Goal: Task Accomplishment & Management: Use online tool/utility

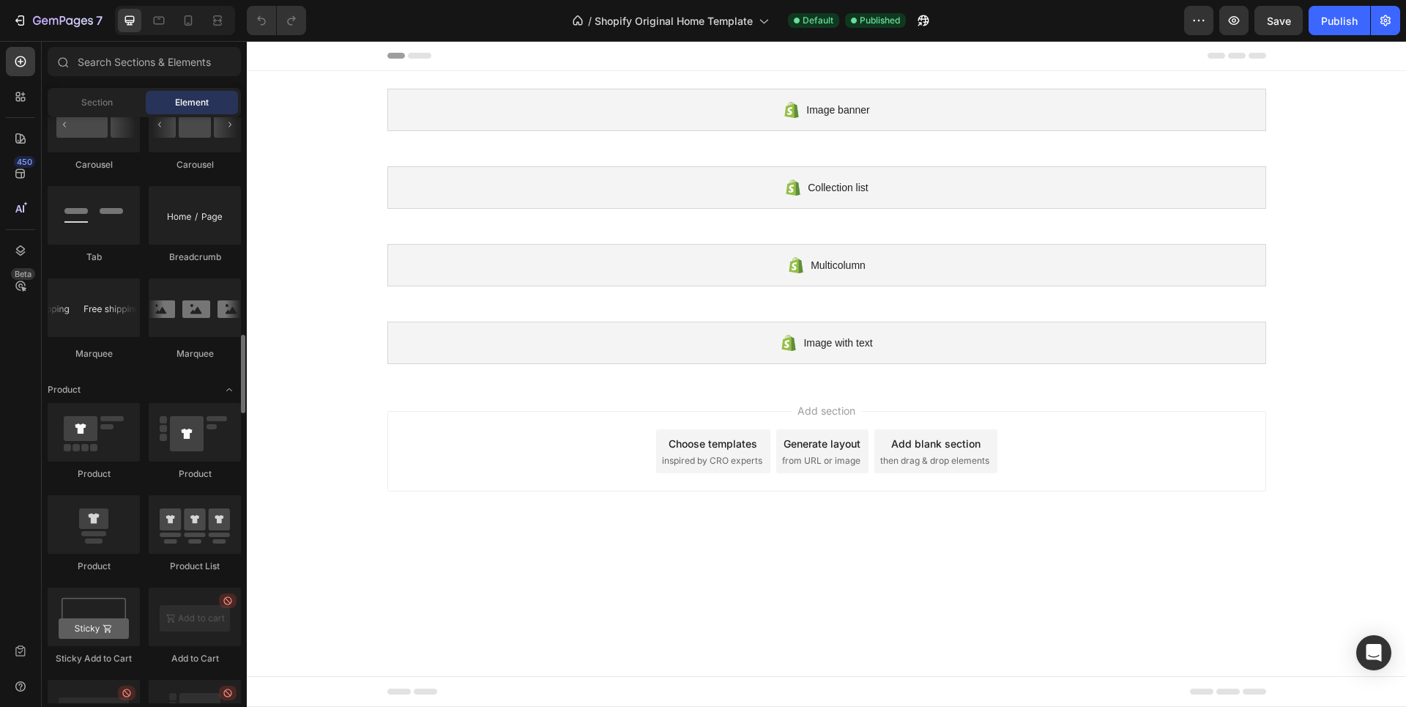
scroll to position [1465, 0]
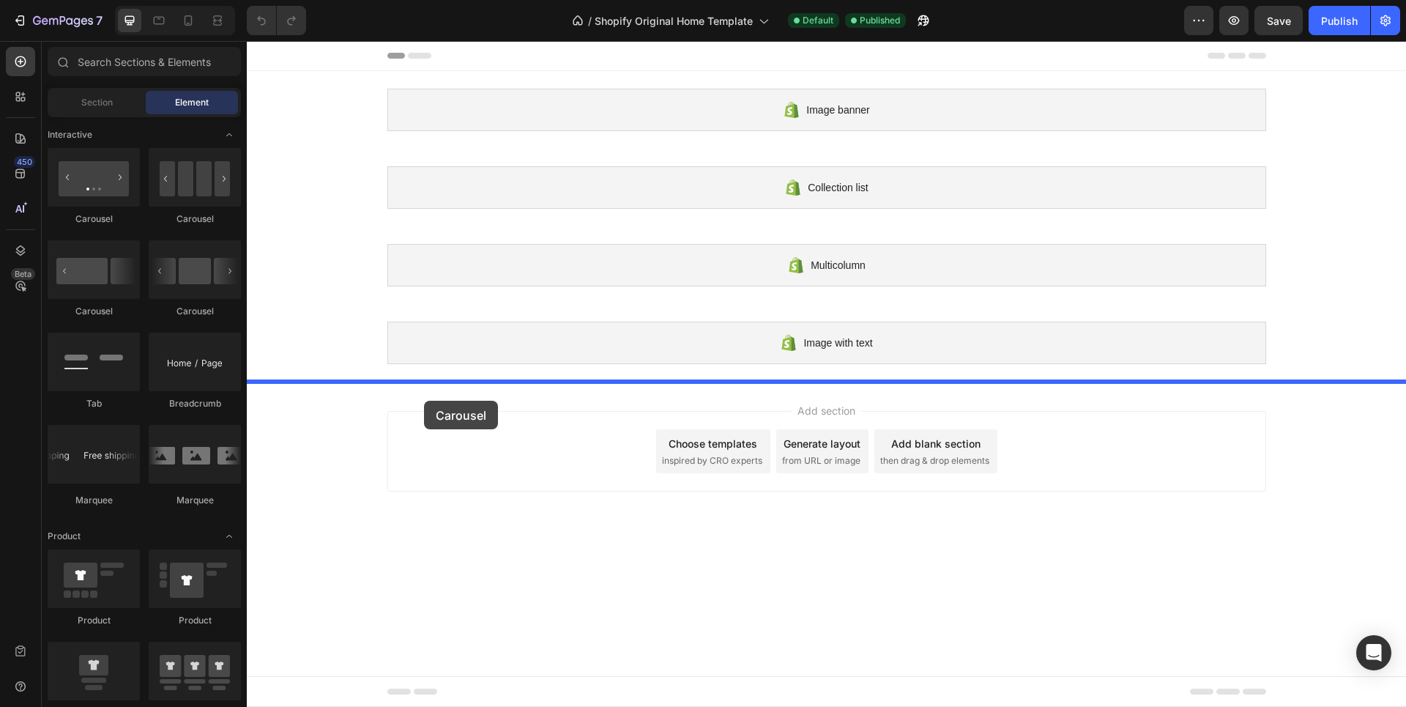
drag, startPoint x: 435, startPoint y: 326, endPoint x: 424, endPoint y: 401, distance: 75.5
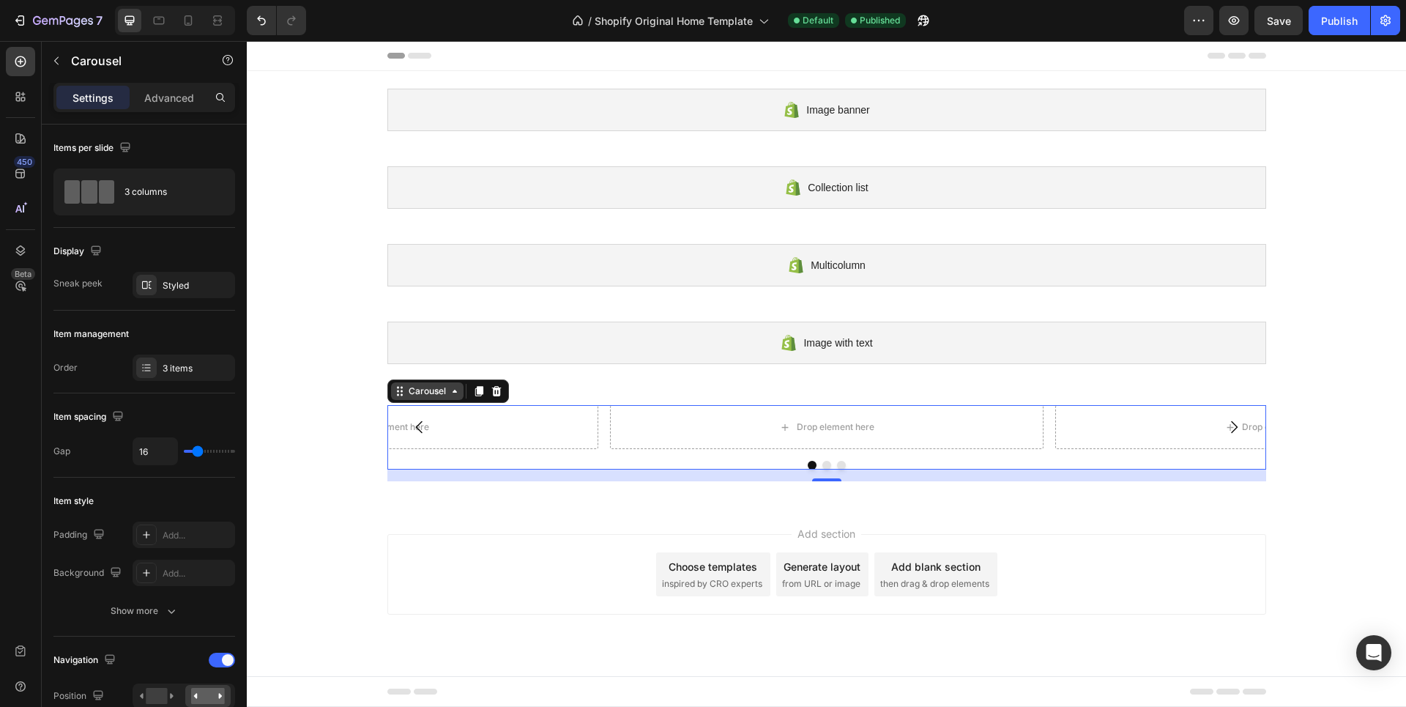
click at [454, 396] on icon at bounding box center [455, 391] width 12 height 12
click at [1227, 18] on button "button" at bounding box center [1234, 20] width 29 height 29
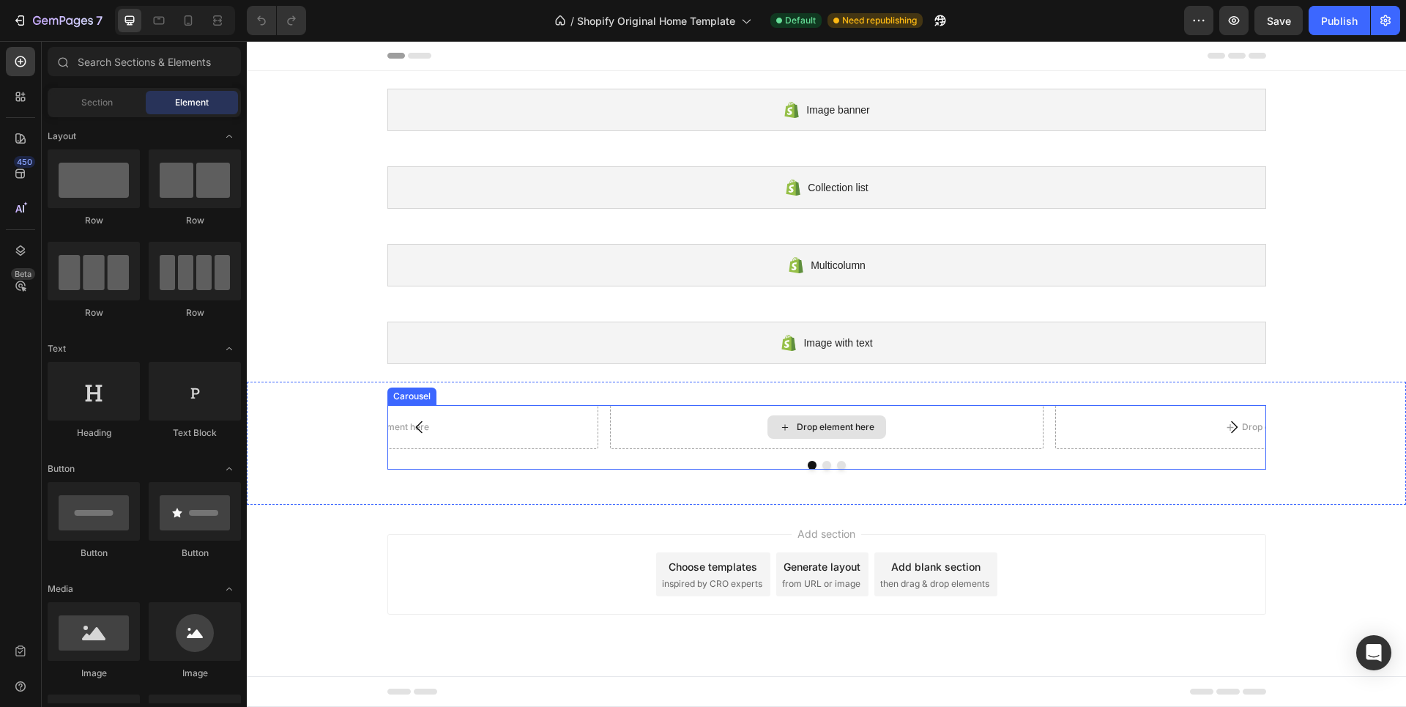
click at [803, 424] on div "Drop element here" at bounding box center [836, 427] width 78 height 12
click at [830, 424] on div "Drop element here" at bounding box center [836, 427] width 78 height 12
click at [816, 435] on div "Drop element here" at bounding box center [827, 426] width 119 height 23
click at [808, 429] on div "Drop element here" at bounding box center [836, 427] width 78 height 12
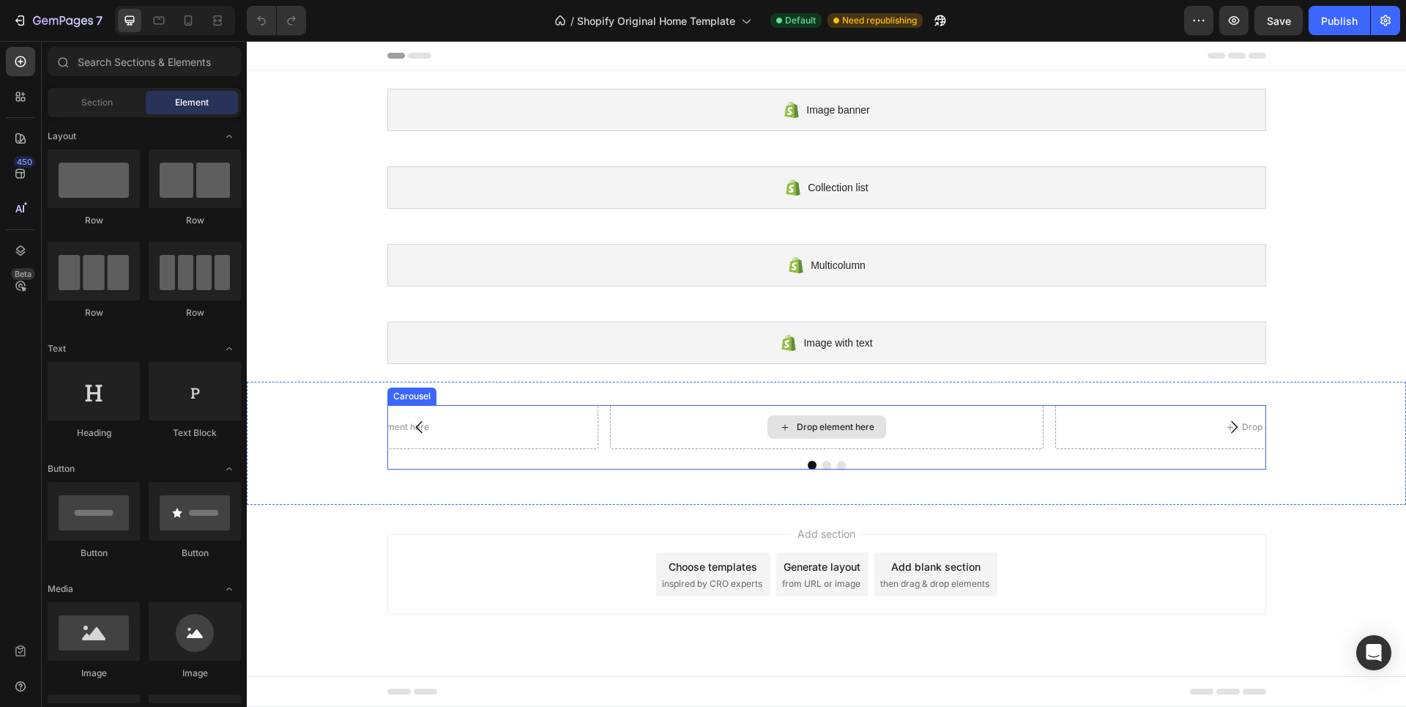
click at [808, 429] on div "Drop element here" at bounding box center [836, 427] width 78 height 12
click at [805, 421] on div "Drop element here" at bounding box center [836, 427] width 78 height 12
click at [839, 426] on div "Drop element here" at bounding box center [836, 427] width 78 height 12
click at [835, 428] on div "Drop element here" at bounding box center [836, 427] width 78 height 12
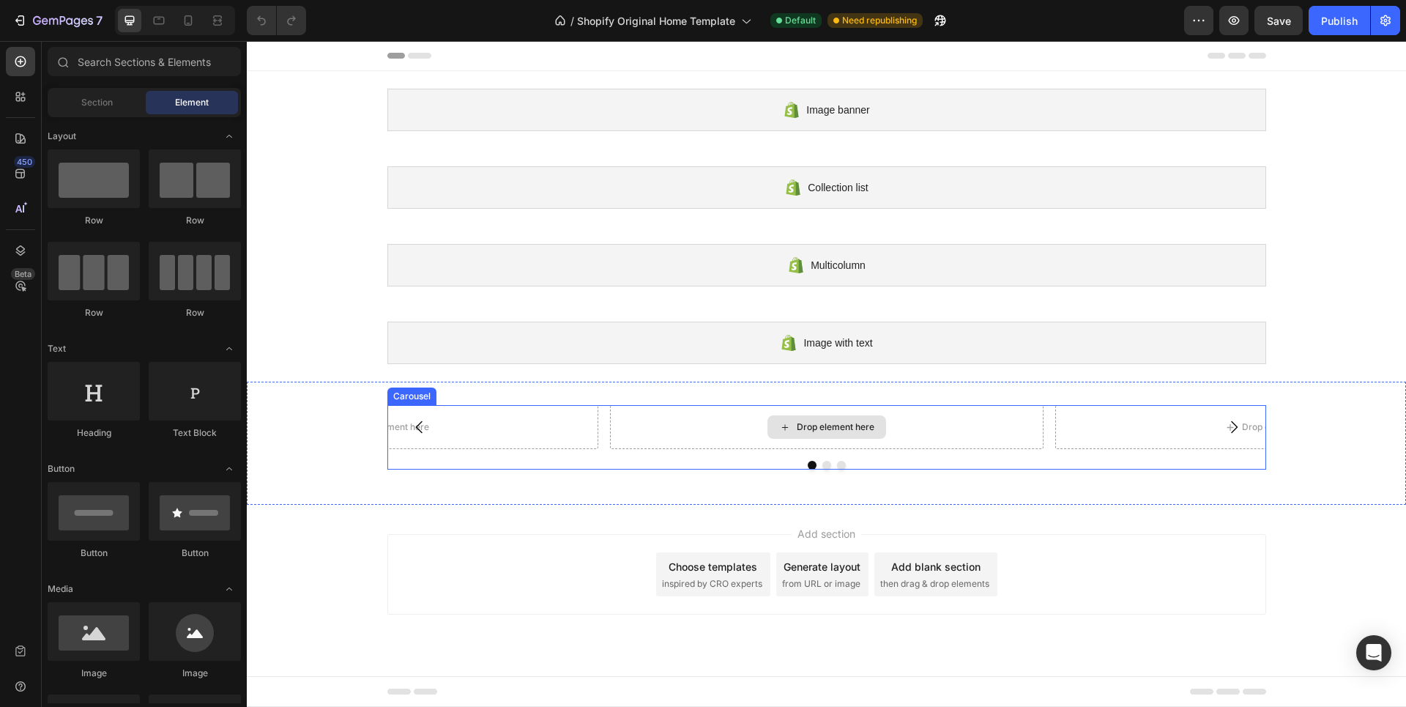
click at [824, 429] on div "Drop element here" at bounding box center [836, 427] width 78 height 12
drag, startPoint x: 801, startPoint y: 429, endPoint x: 742, endPoint y: 432, distance: 59.4
click at [797, 430] on div "Drop element here" at bounding box center [836, 427] width 78 height 12
click at [729, 431] on div "Drop element here" at bounding box center [827, 427] width 434 height 44
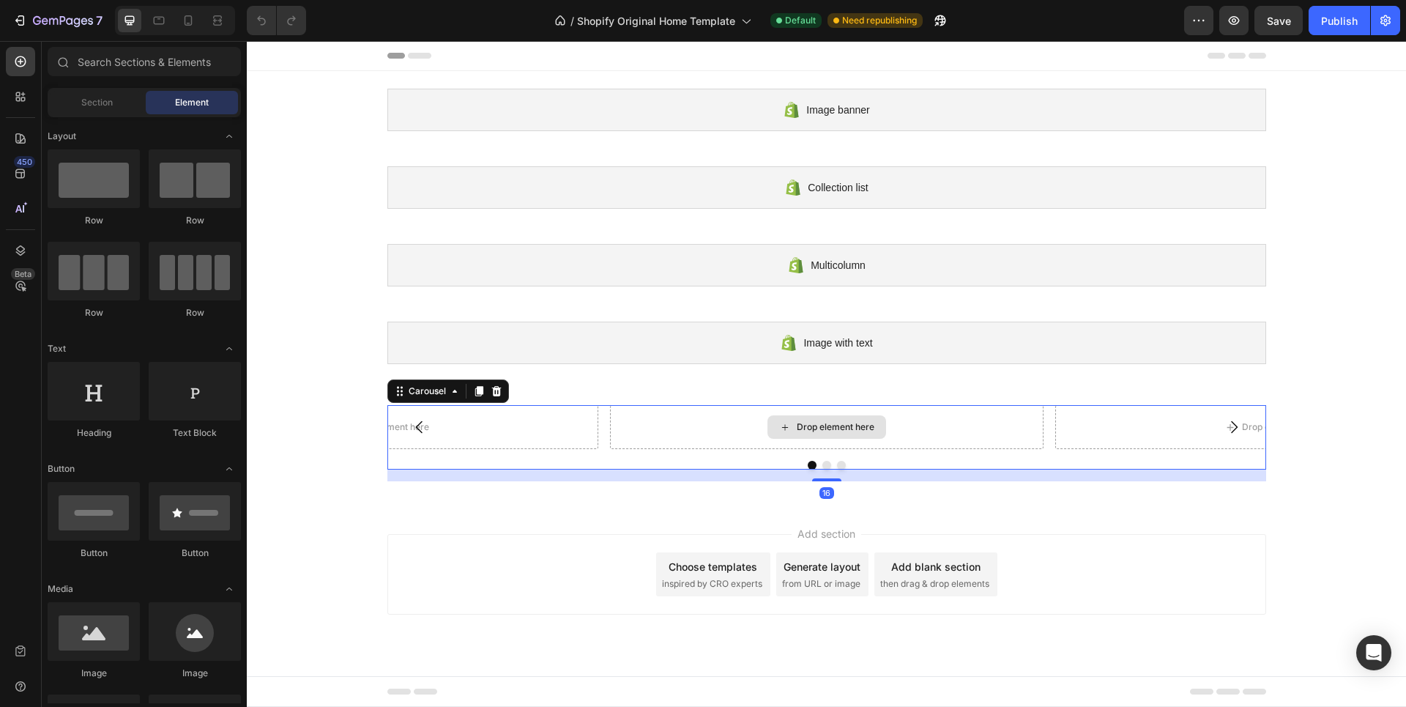
click at [787, 428] on icon at bounding box center [785, 427] width 12 height 12
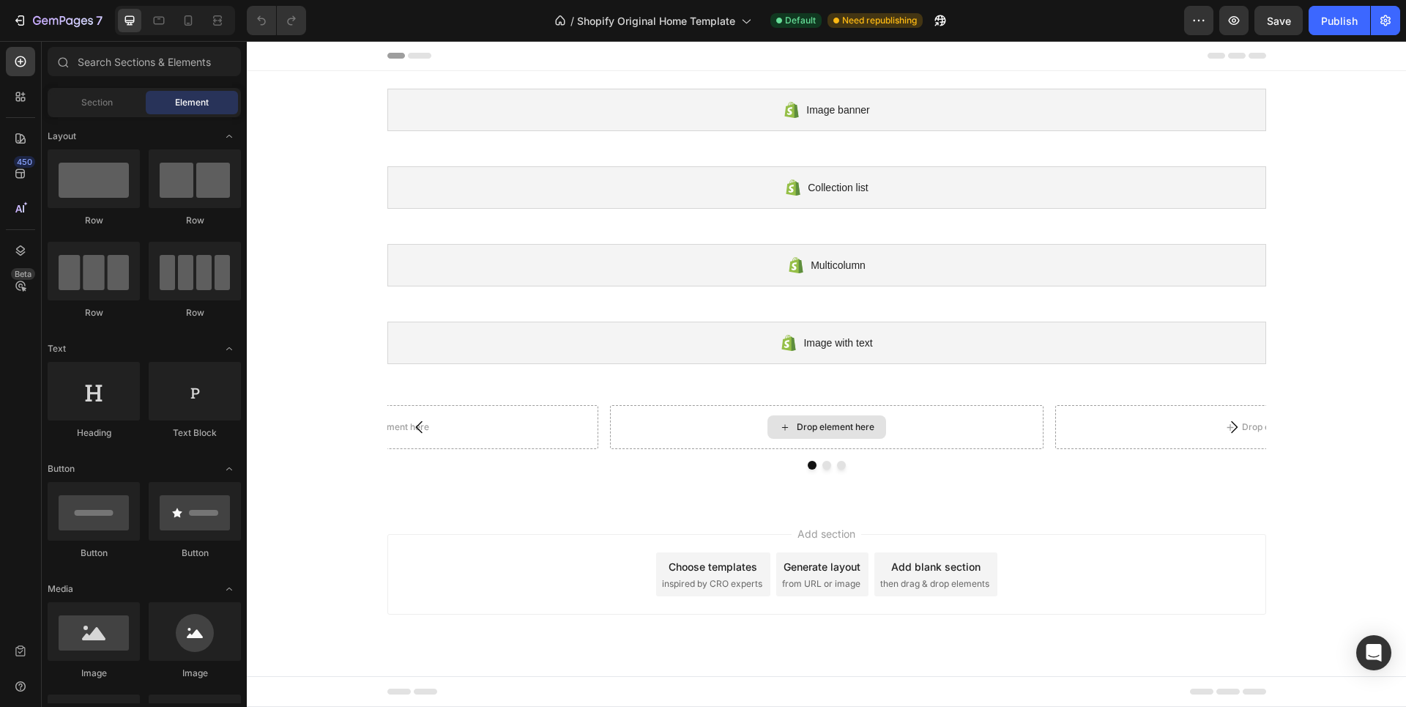
click at [787, 428] on icon at bounding box center [785, 427] width 12 height 12
click at [750, 429] on div "Drop element here" at bounding box center [827, 427] width 434 height 44
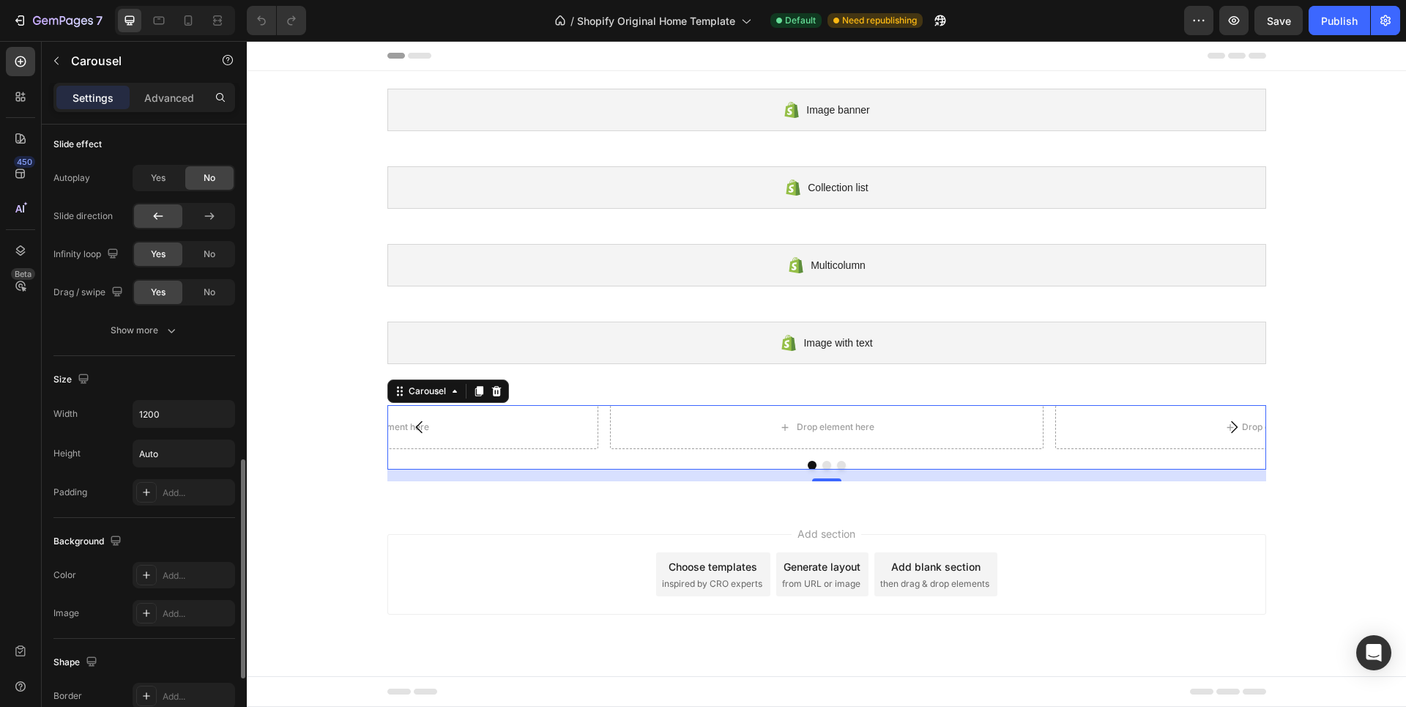
scroll to position [1151, 0]
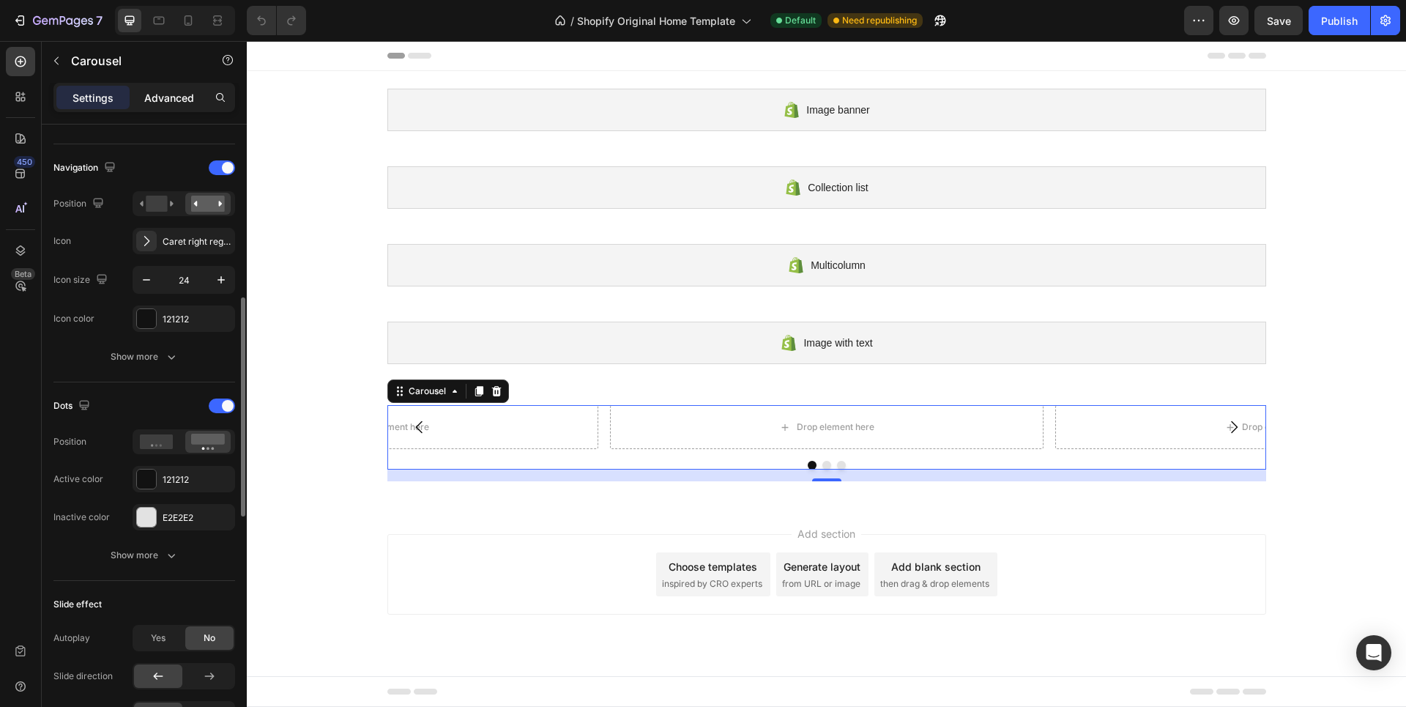
click at [159, 100] on p "Advanced" at bounding box center [169, 97] width 50 height 15
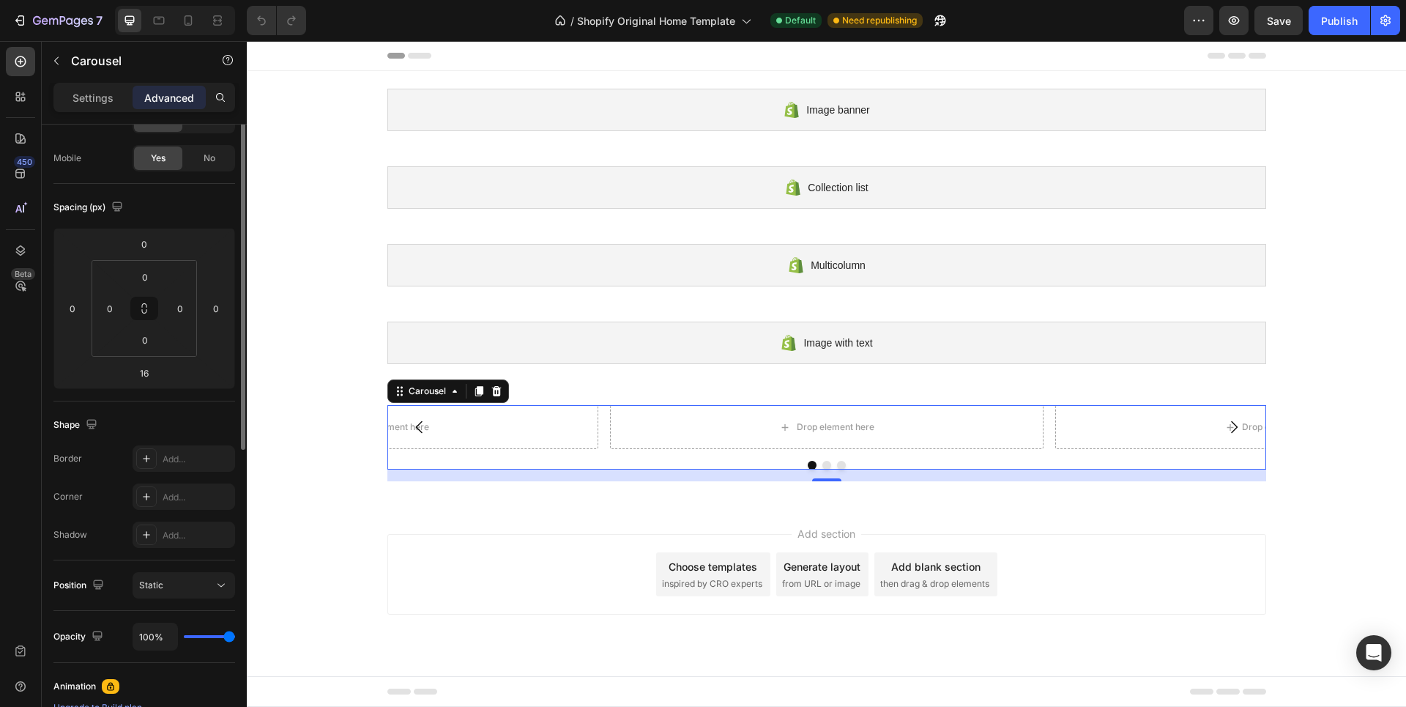
scroll to position [0, 0]
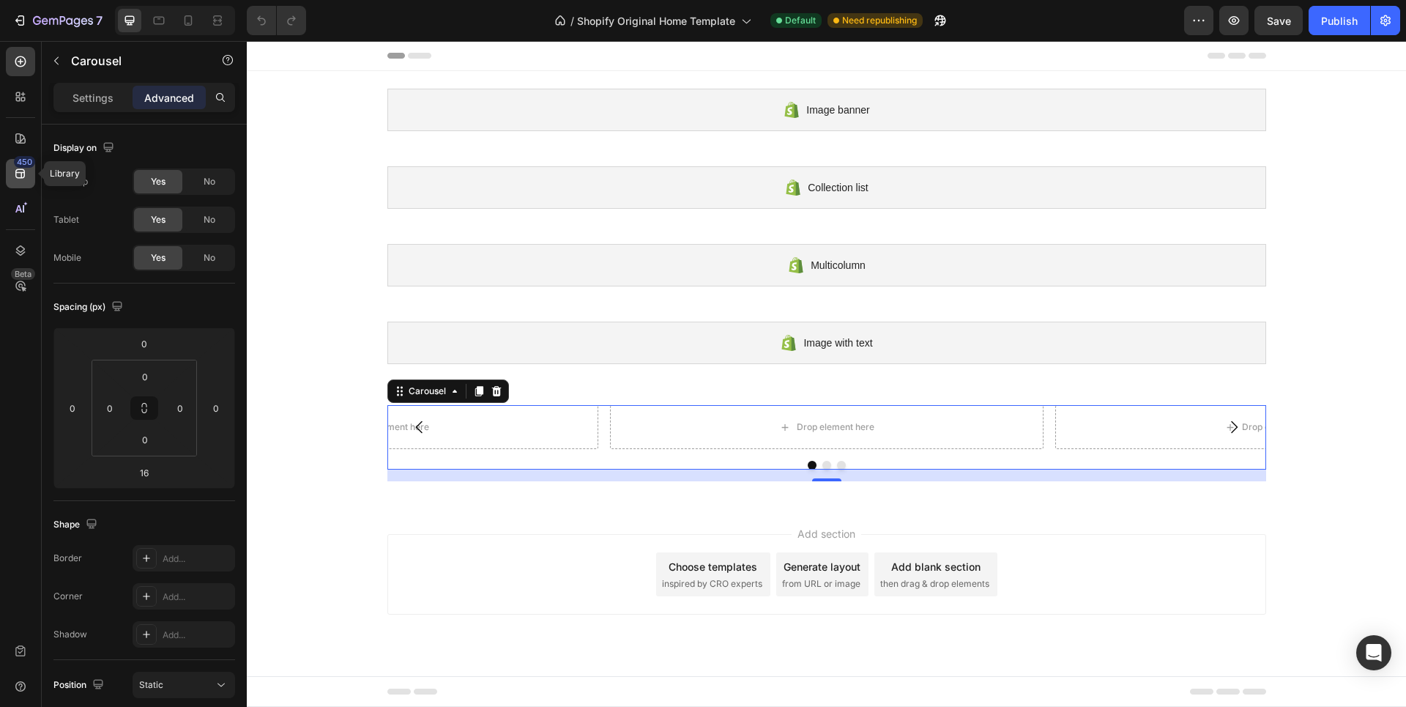
click at [15, 174] on icon at bounding box center [20, 173] width 15 height 15
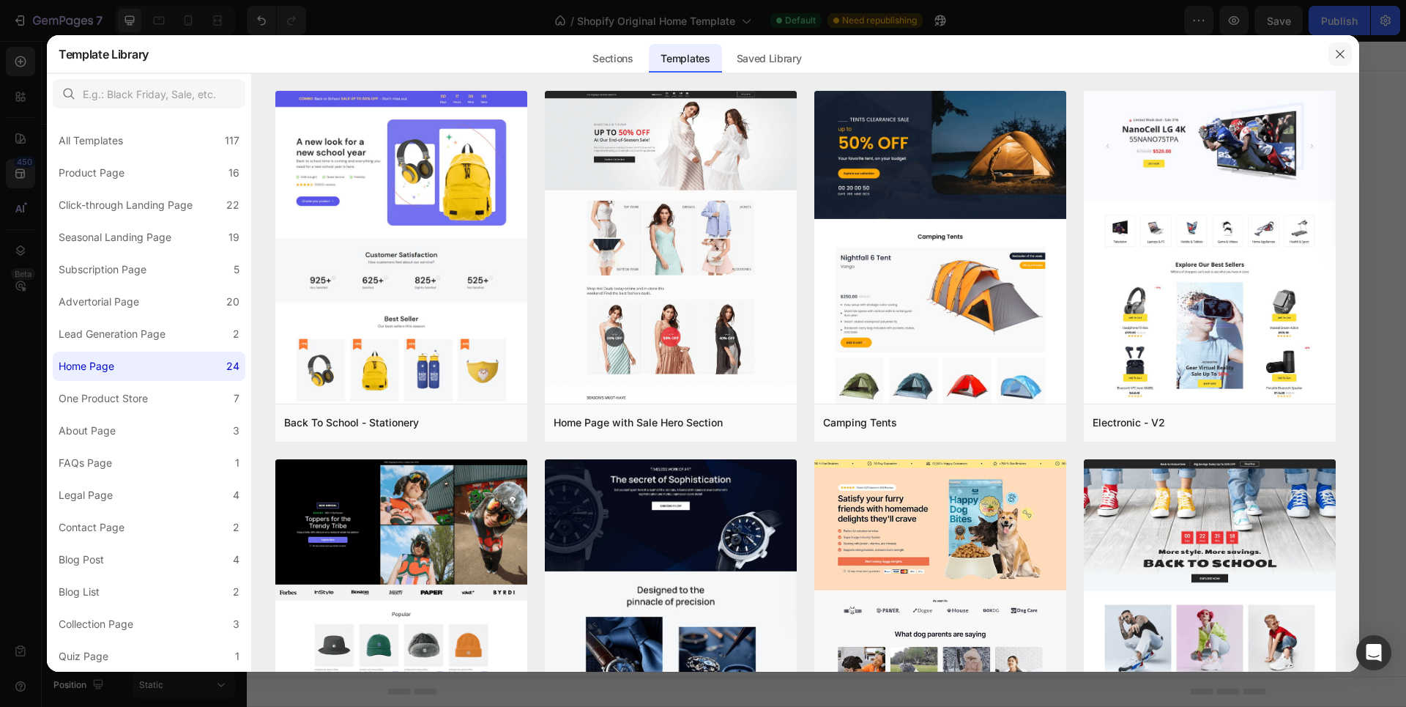
click at [1335, 56] on icon "button" at bounding box center [1341, 54] width 12 height 12
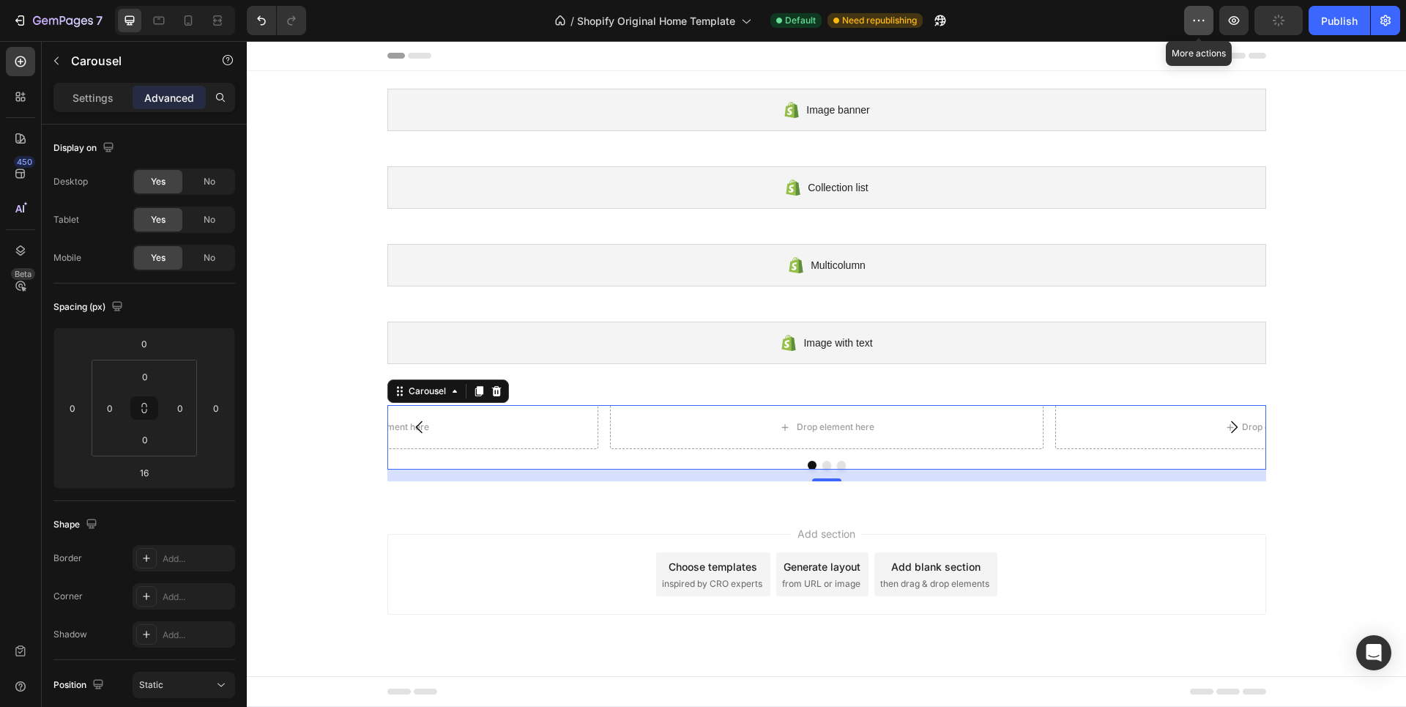
click at [1188, 23] on button "button" at bounding box center [1198, 20] width 29 height 29
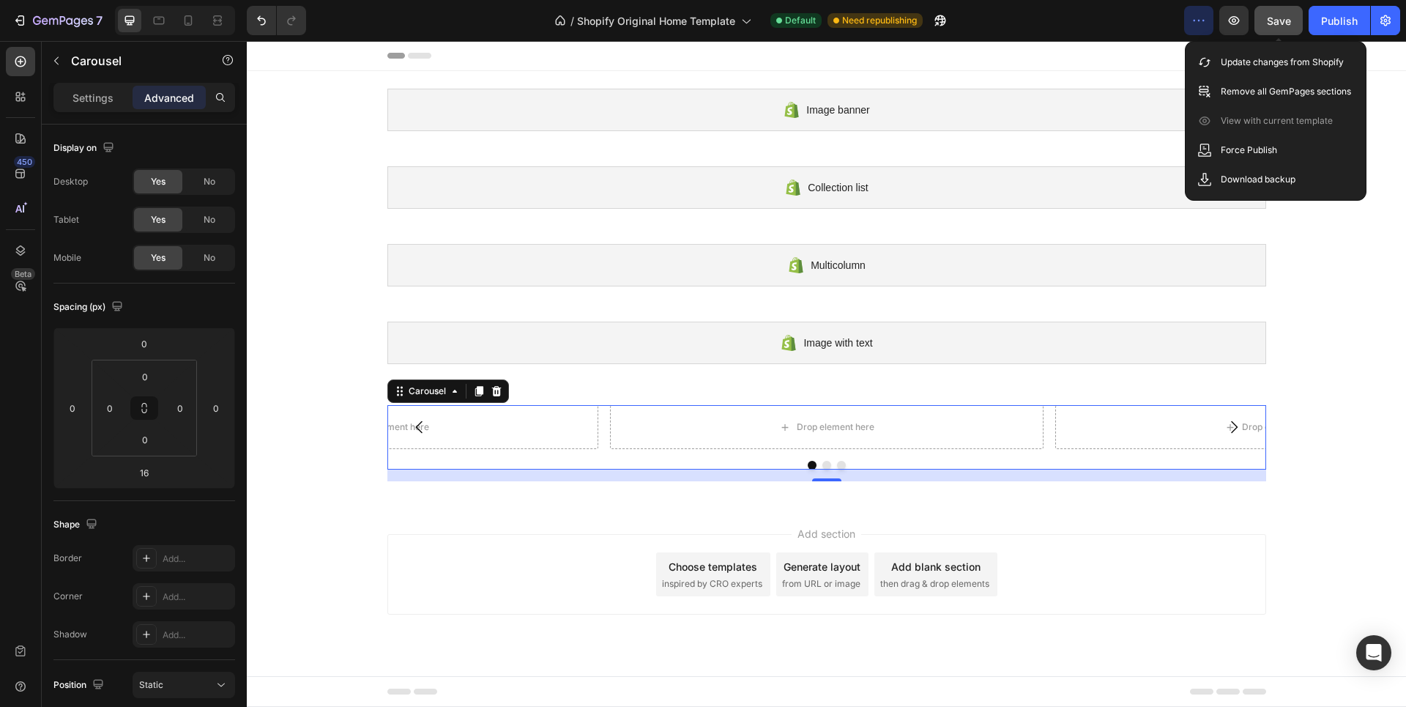
click at [1272, 23] on span "Save" at bounding box center [1279, 21] width 24 height 12
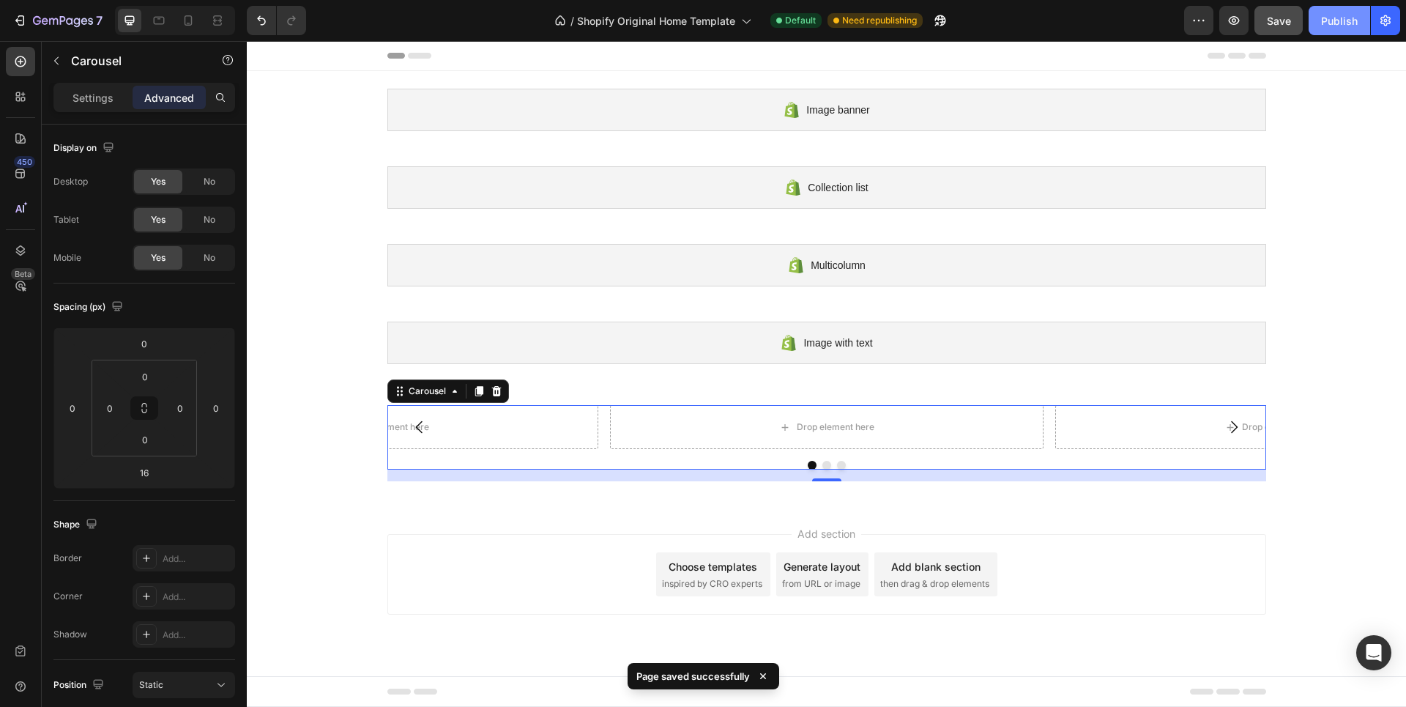
click at [1318, 22] on button "Publish" at bounding box center [1340, 20] width 62 height 29
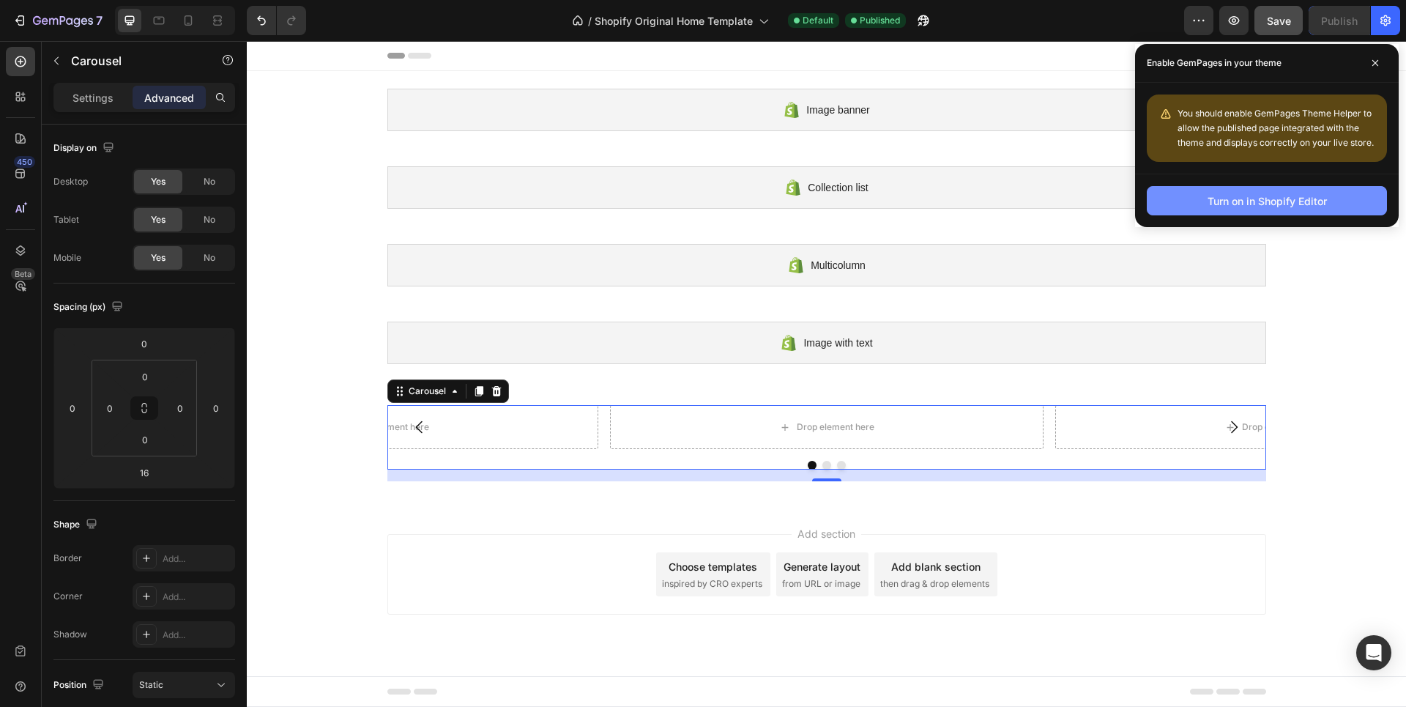
click at [1313, 203] on div "Turn on in Shopify Editor" at bounding box center [1267, 200] width 119 height 15
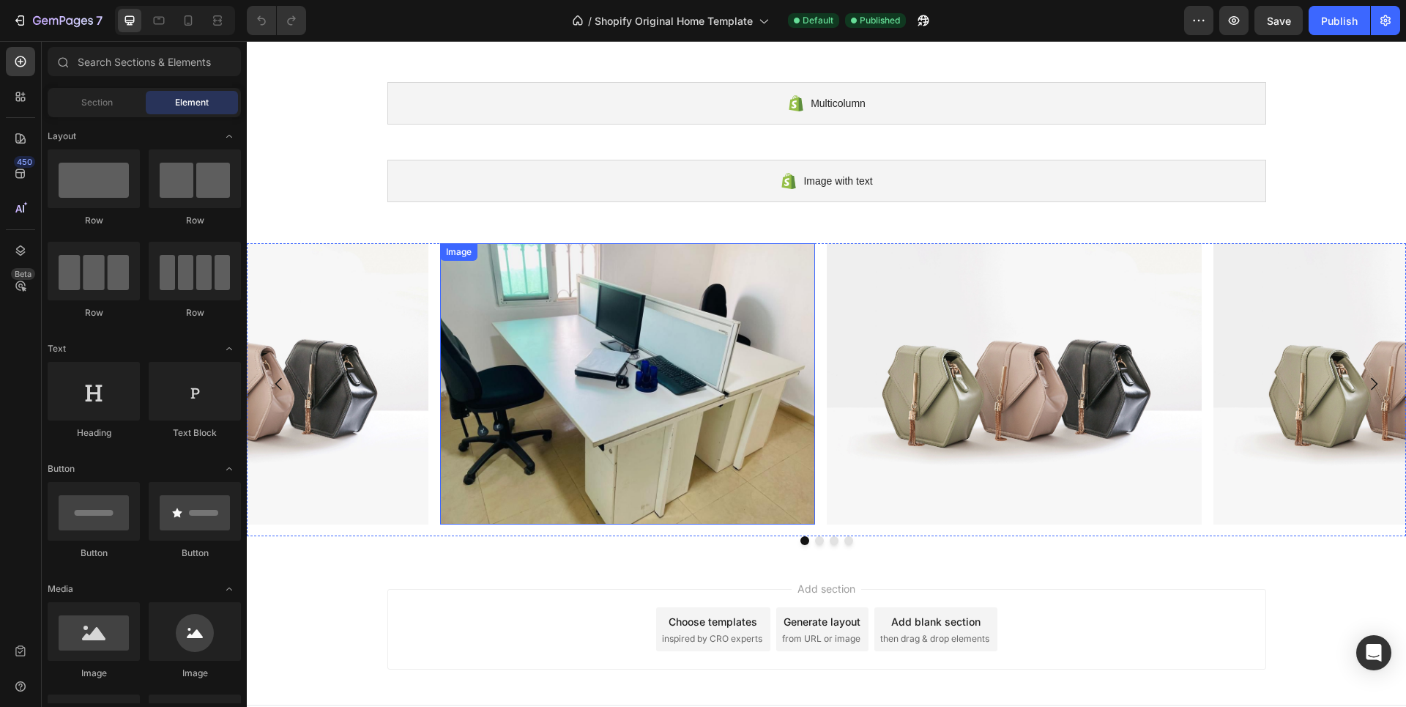
scroll to position [190, 0]
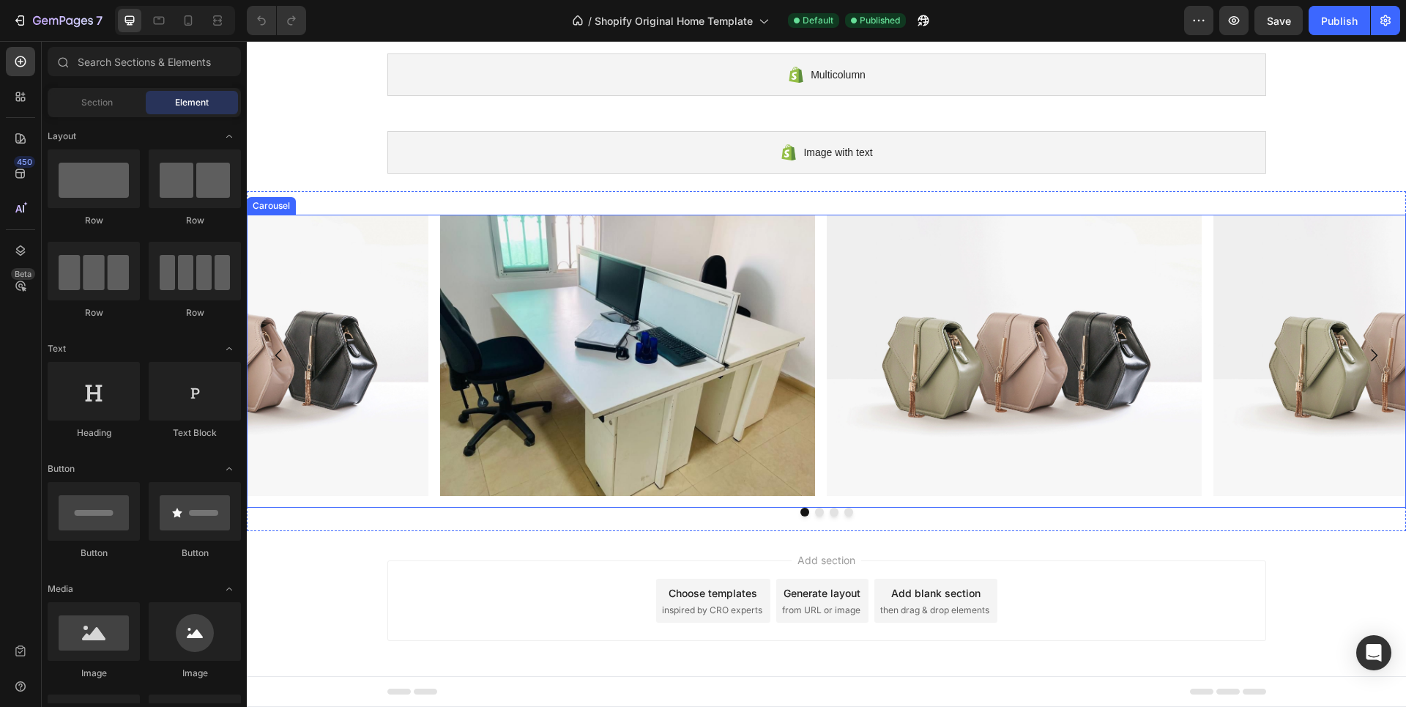
click at [819, 368] on div "Image Image Image Image" at bounding box center [827, 355] width 1160 height 281
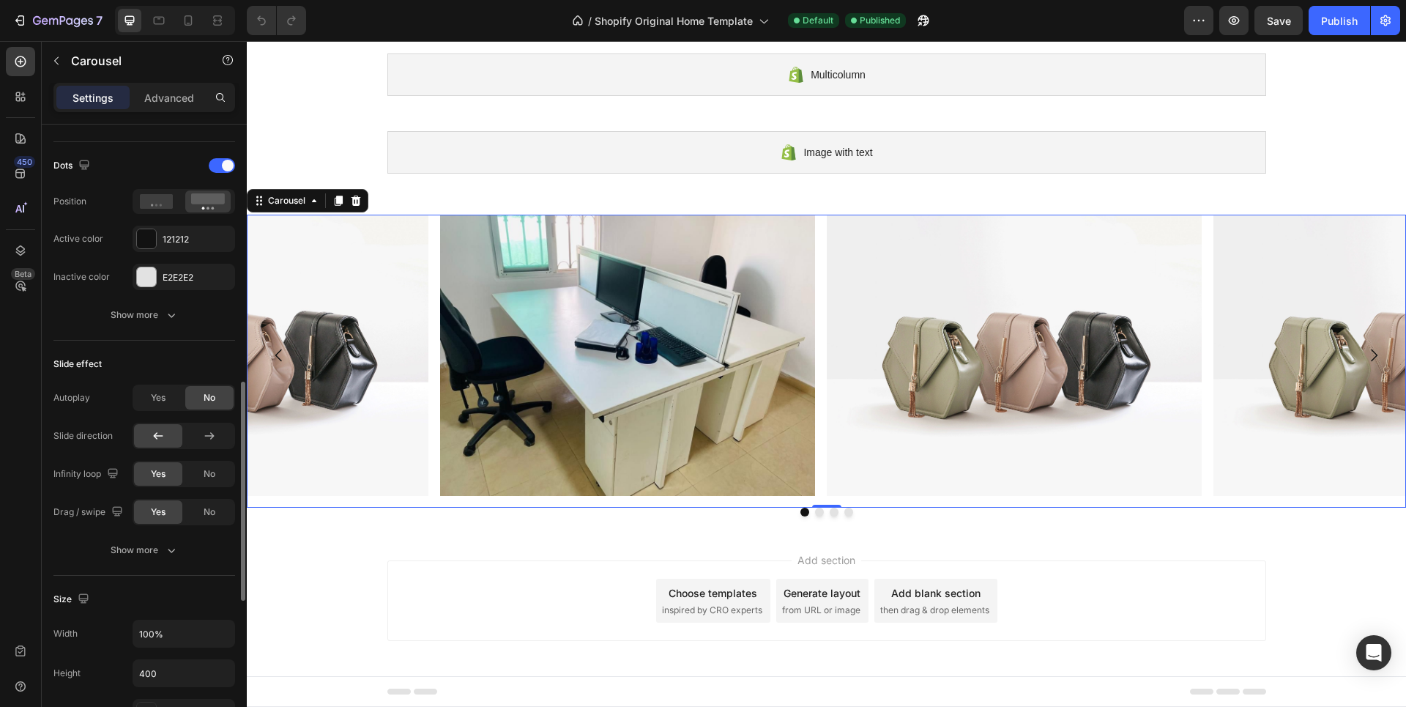
scroll to position [952, 0]
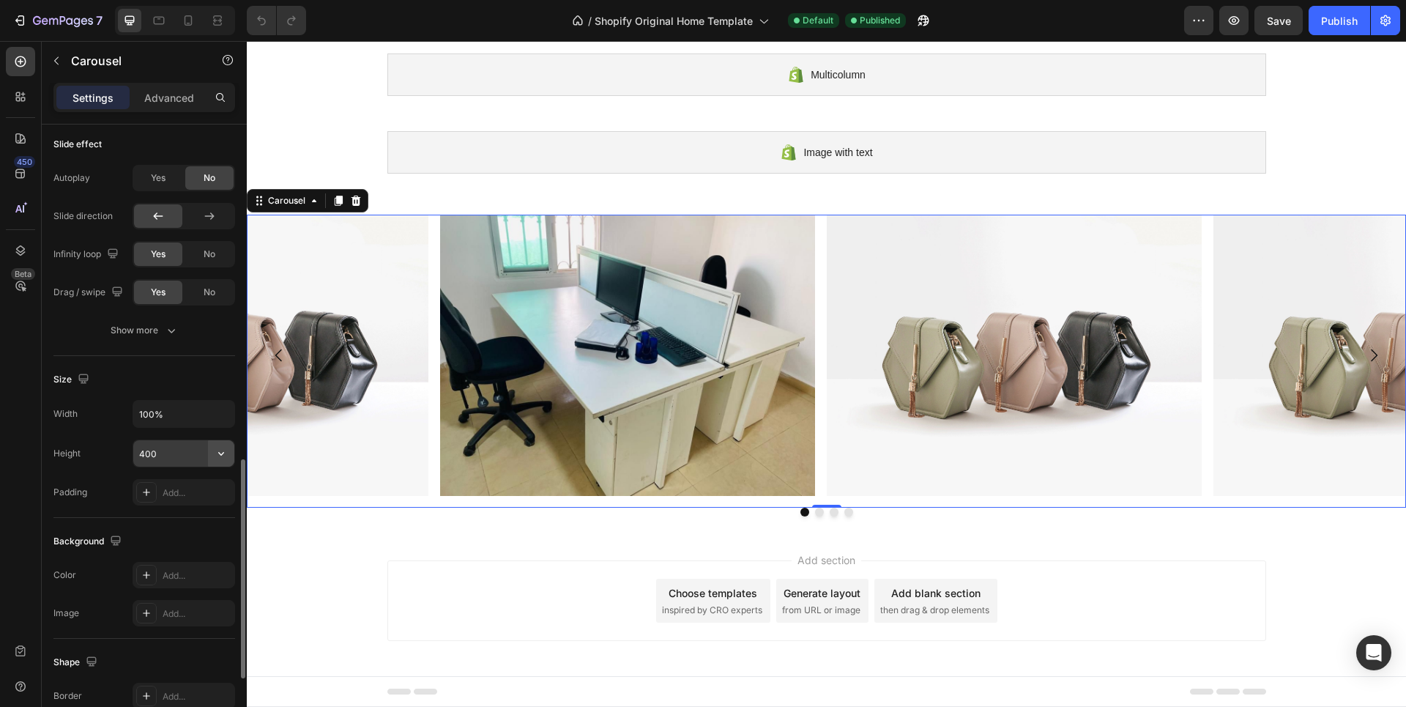
click at [220, 450] on icon "button" at bounding box center [221, 453] width 15 height 15
click at [151, 486] on span "Fit content" at bounding box center [160, 490] width 44 height 13
type input "Auto"
click at [220, 454] on icon "button" at bounding box center [221, 454] width 6 height 4
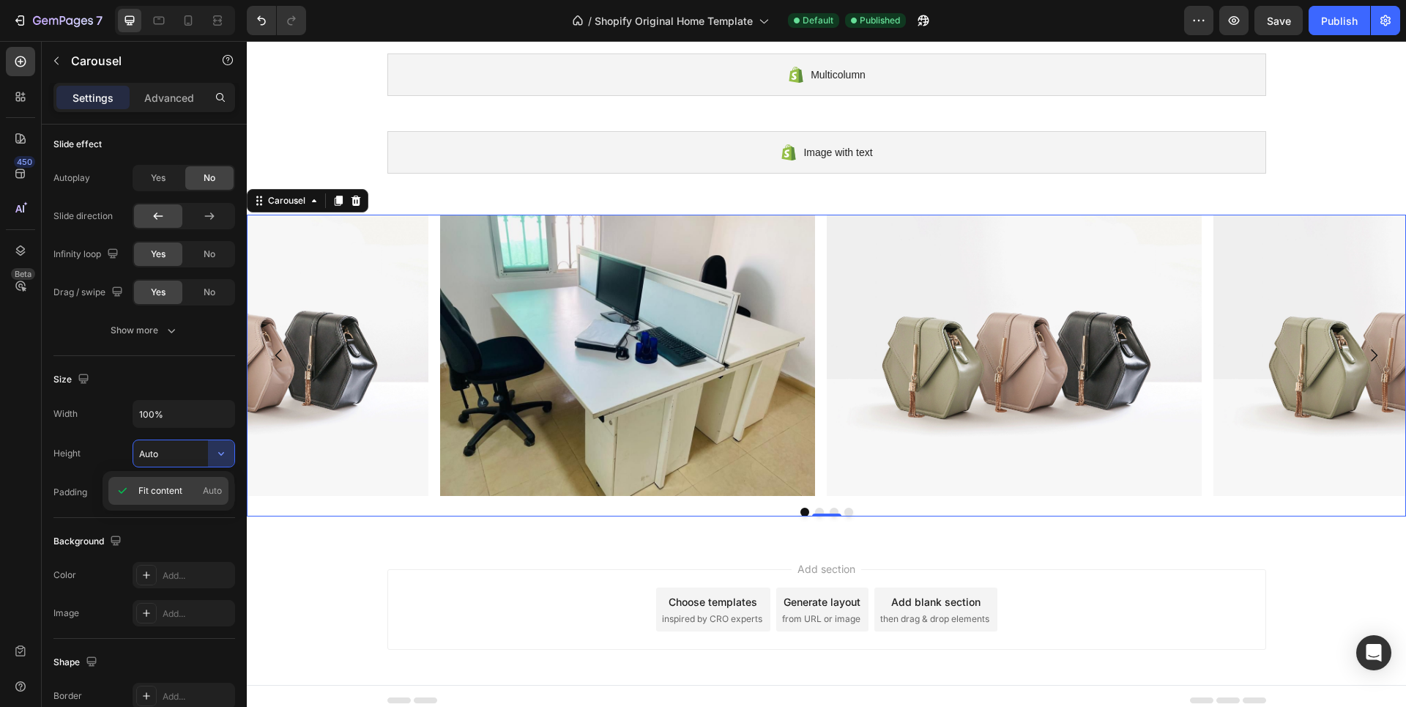
click at [211, 488] on span "Auto" at bounding box center [212, 490] width 19 height 13
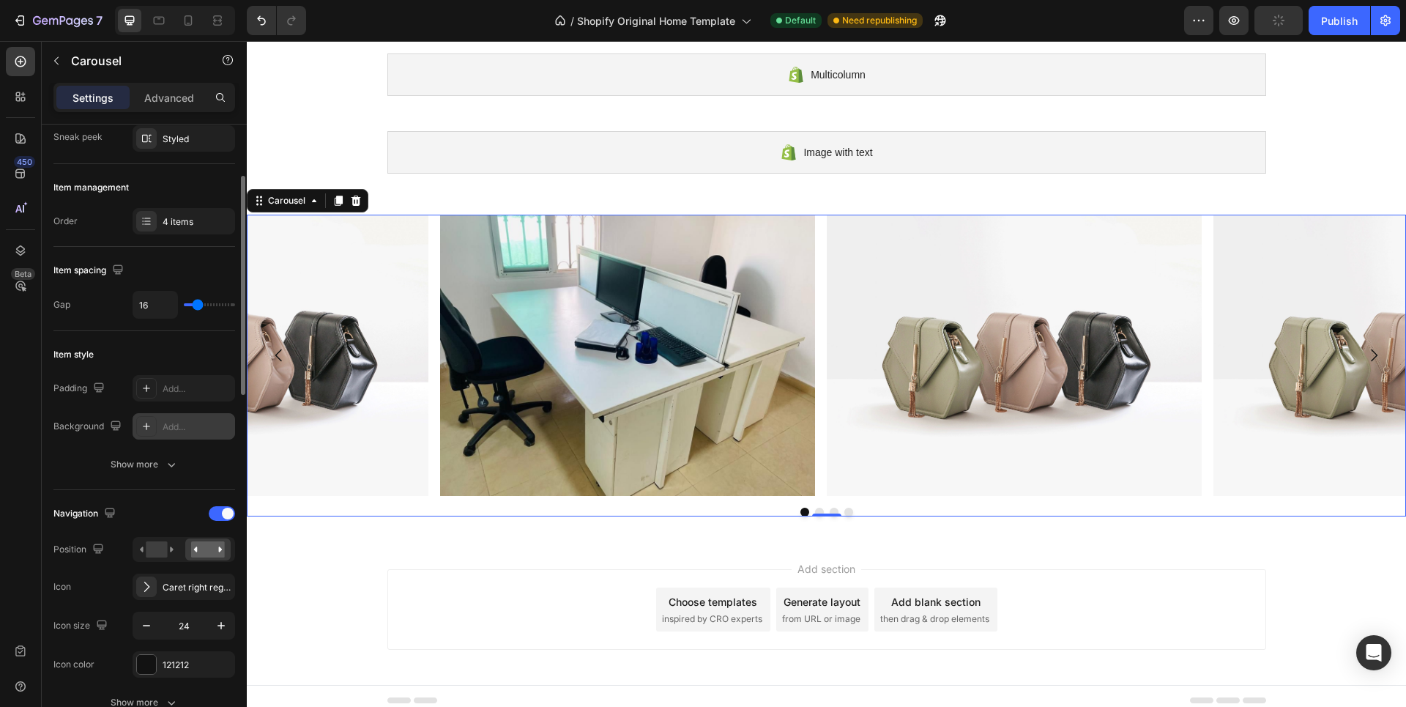
scroll to position [0, 0]
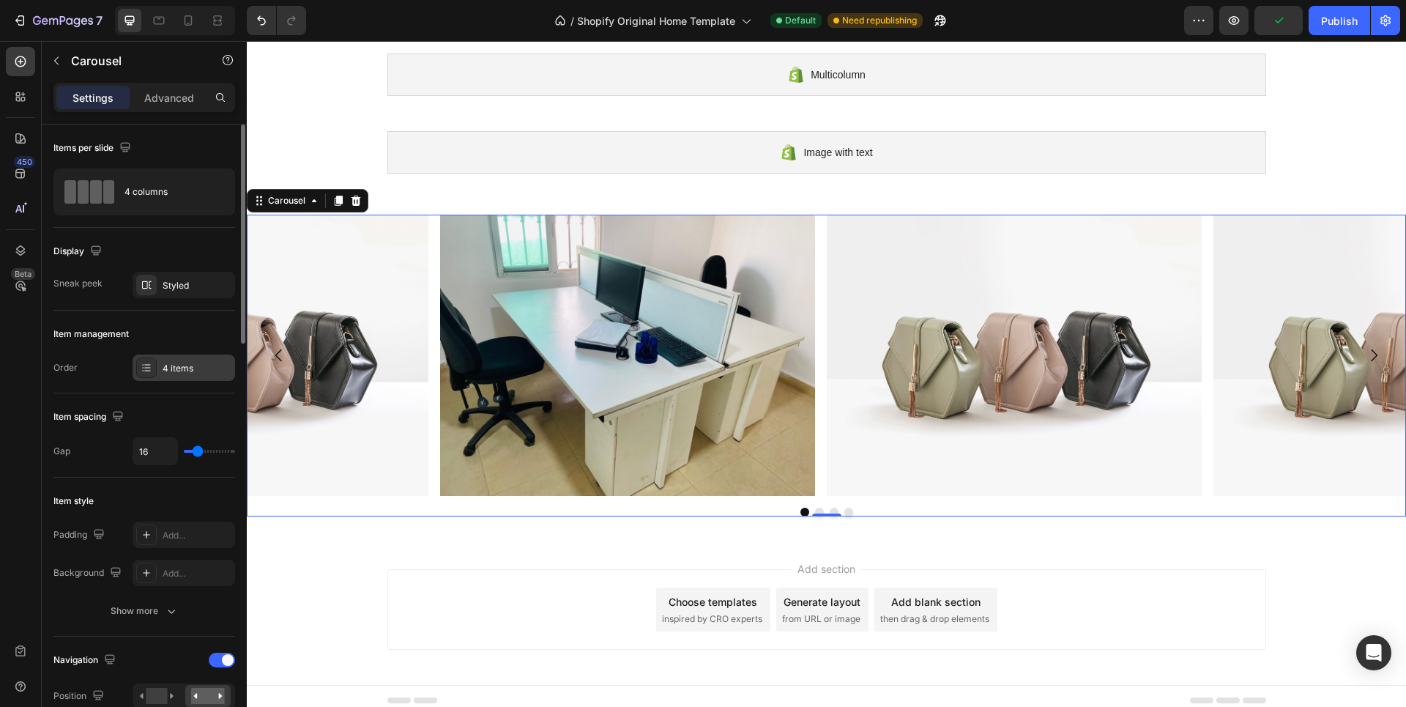
click at [186, 365] on div "4 items" at bounding box center [197, 368] width 69 height 13
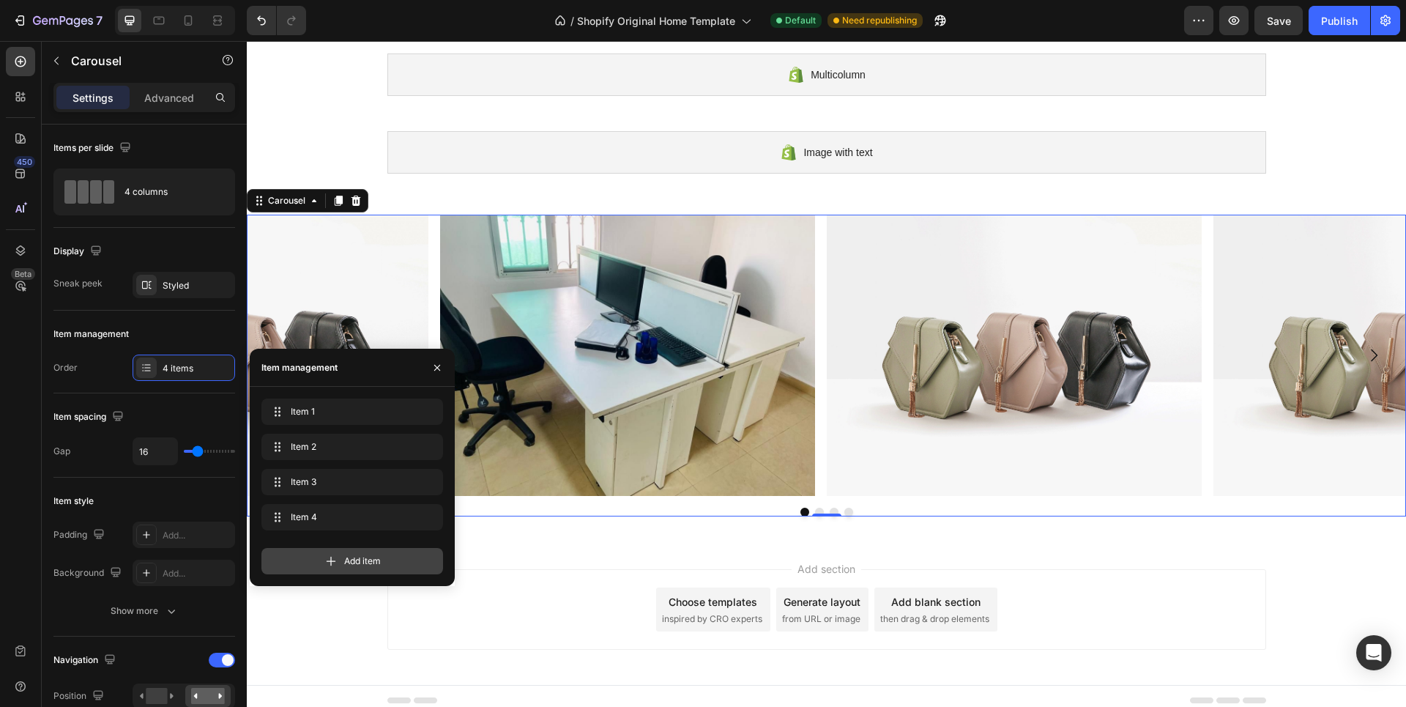
click at [377, 558] on span "Add item" at bounding box center [362, 561] width 37 height 13
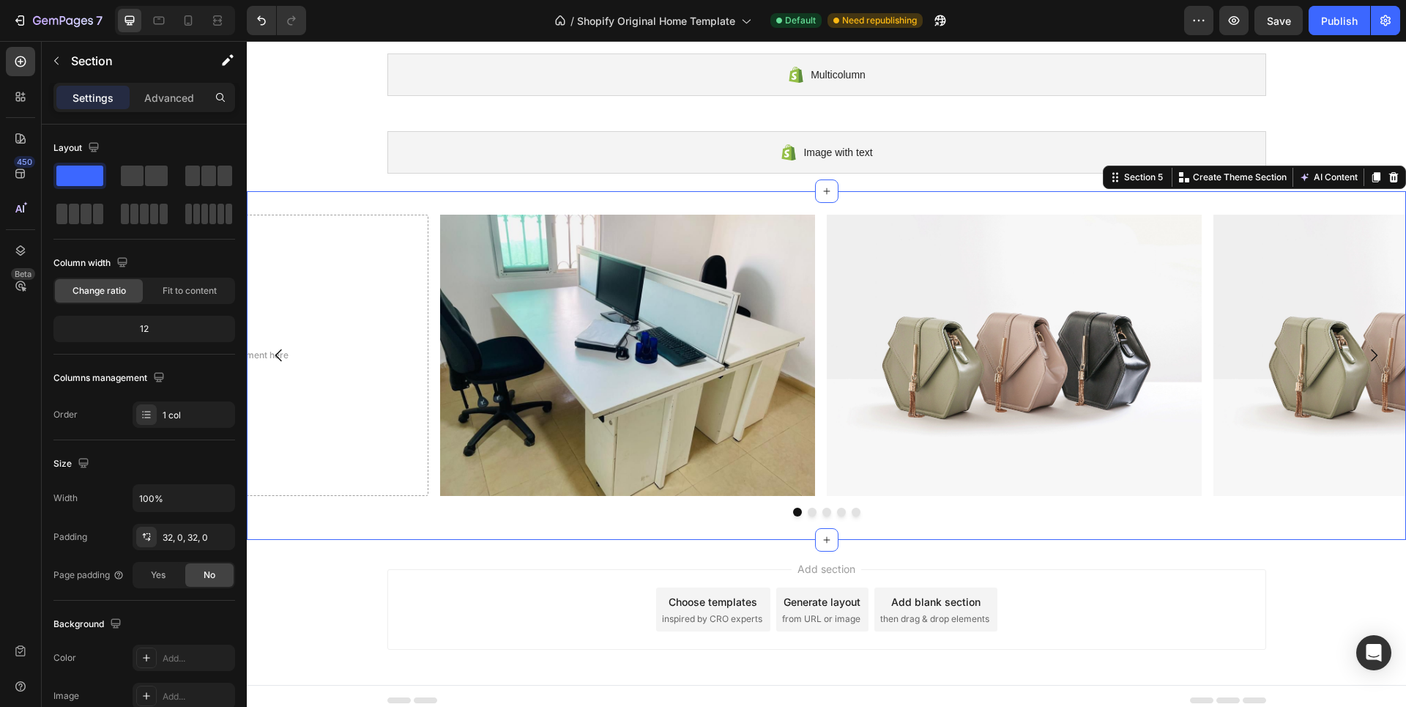
click at [385, 199] on div "Image Image Image Image Drop element here Carousel Section 5 You can create reu…" at bounding box center [827, 365] width 1160 height 349
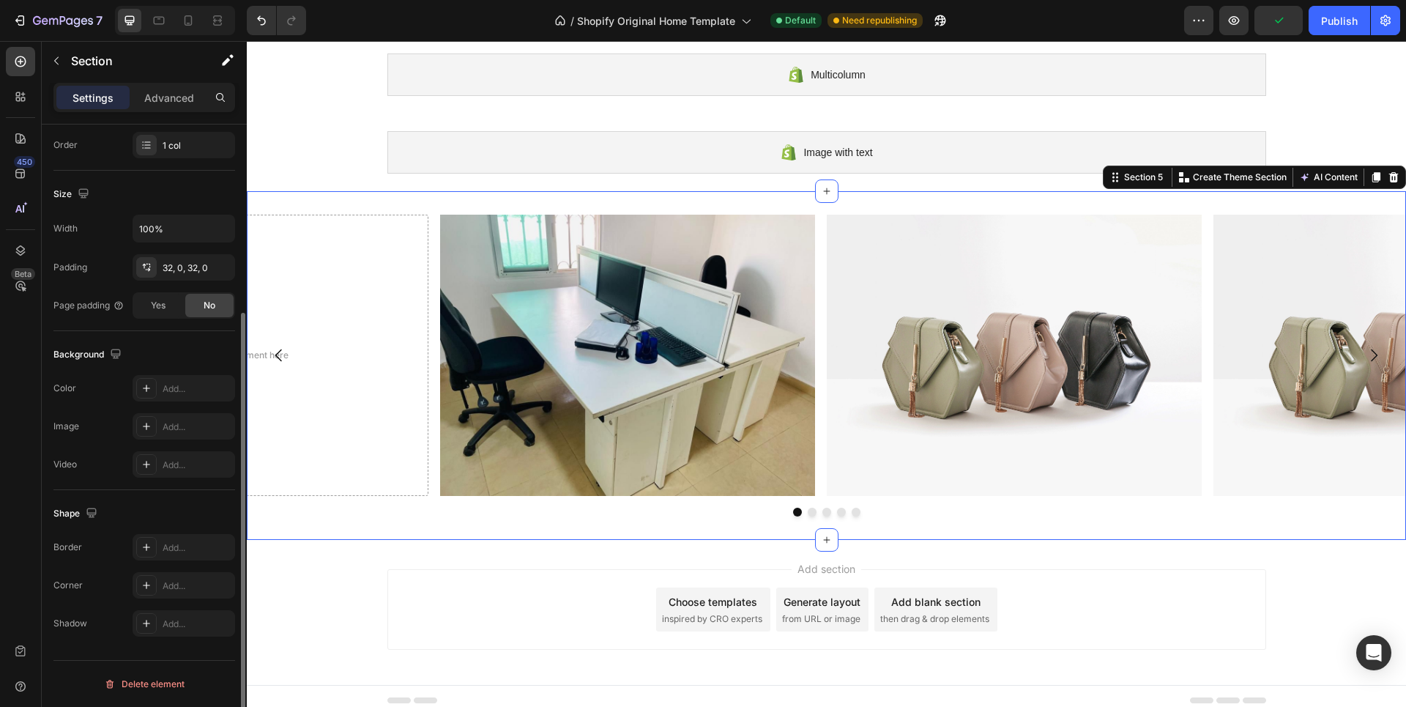
scroll to position [196, 0]
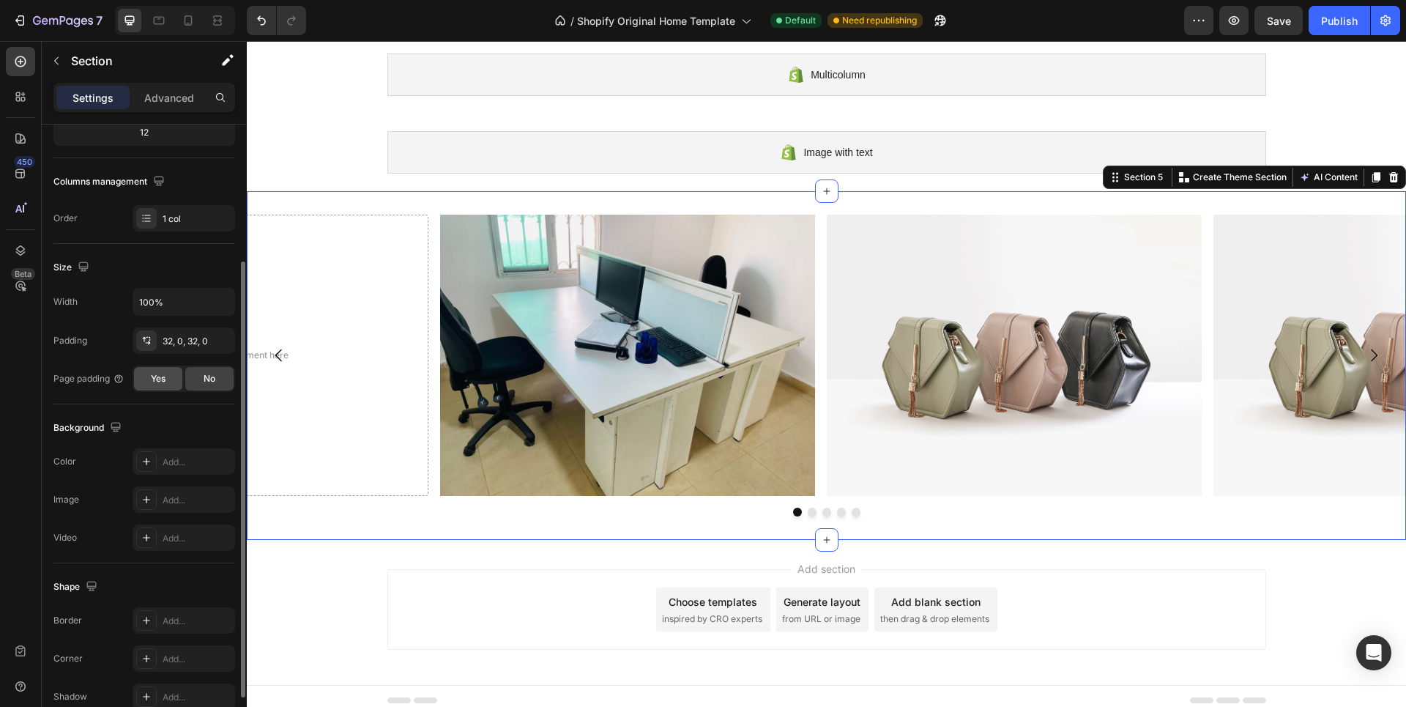
click at [158, 378] on span "Yes" at bounding box center [158, 378] width 15 height 13
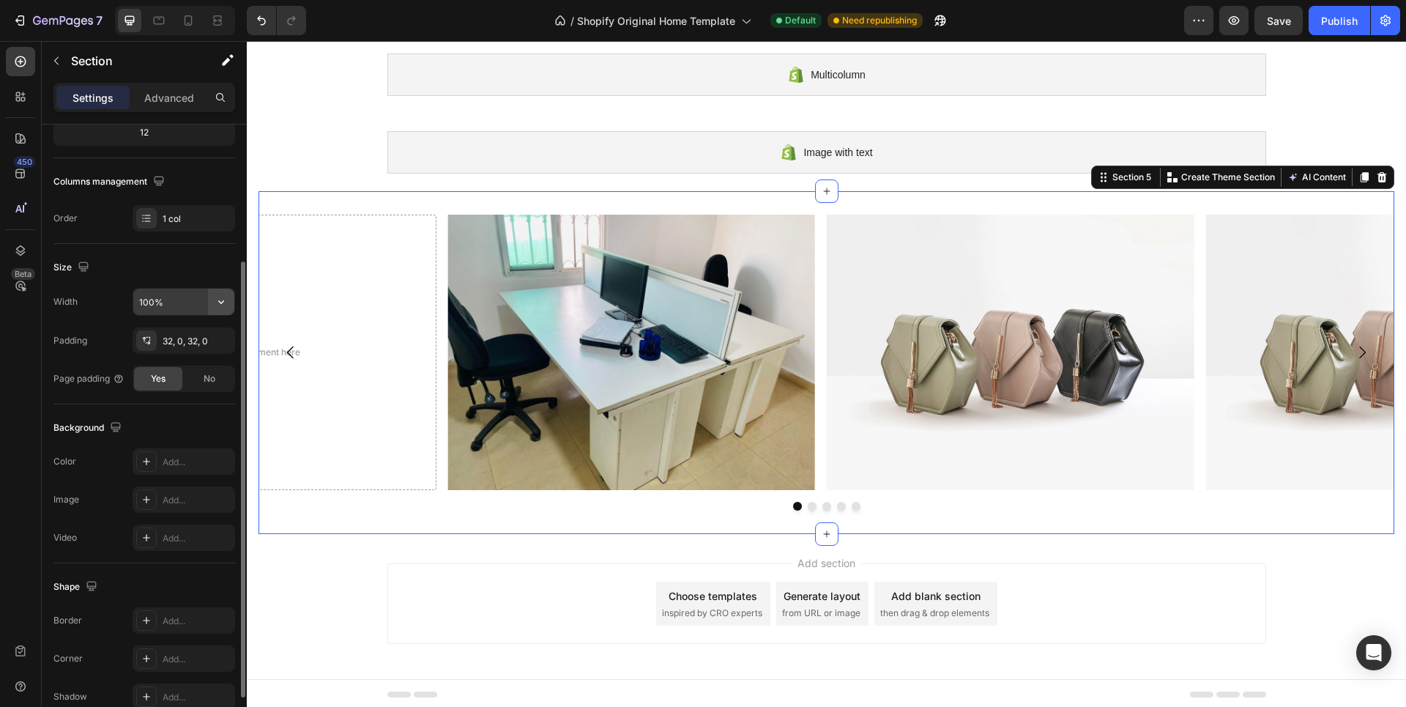
click at [220, 301] on icon "button" at bounding box center [221, 302] width 6 height 4
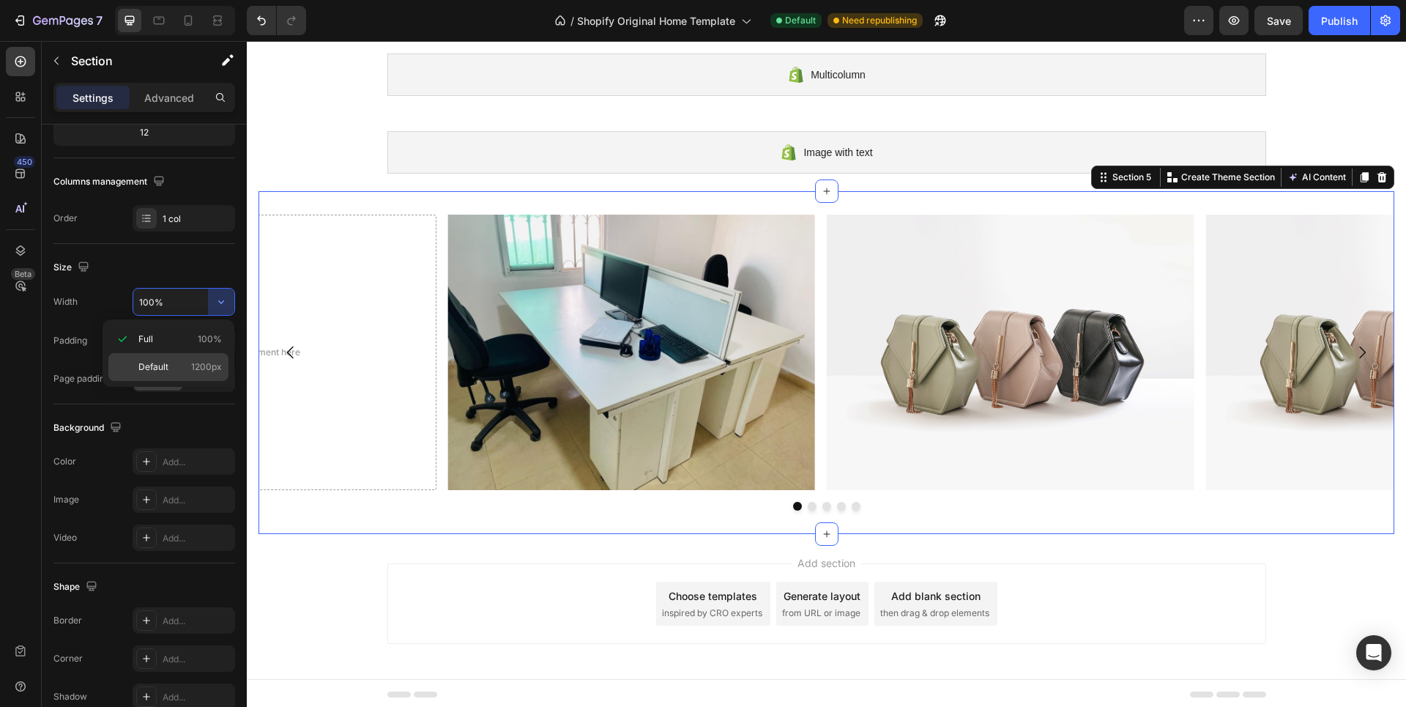
click at [137, 362] on div "Default 1200px" at bounding box center [168, 367] width 120 height 28
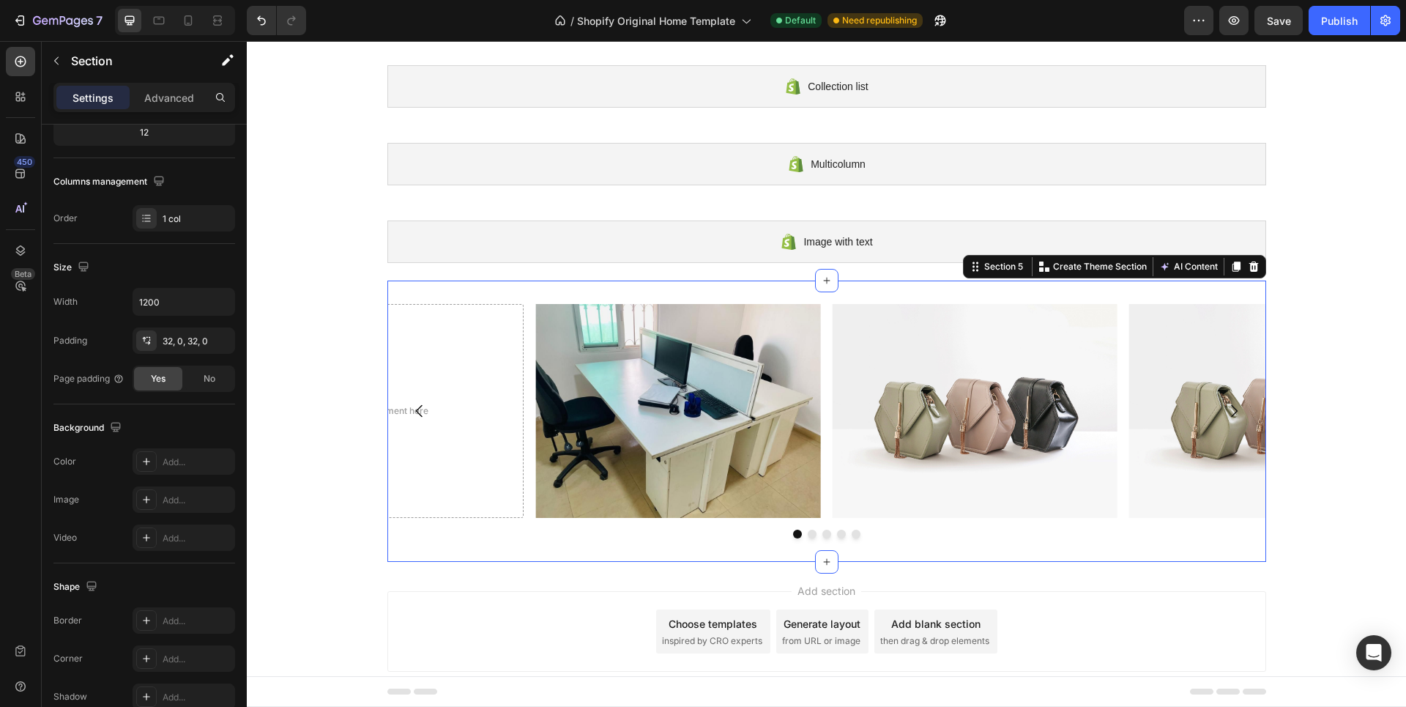
scroll to position [101, 0]
click at [226, 303] on icon "button" at bounding box center [221, 301] width 15 height 15
click at [188, 333] on p "Full 100%" at bounding box center [180, 339] width 84 height 13
type input "100%"
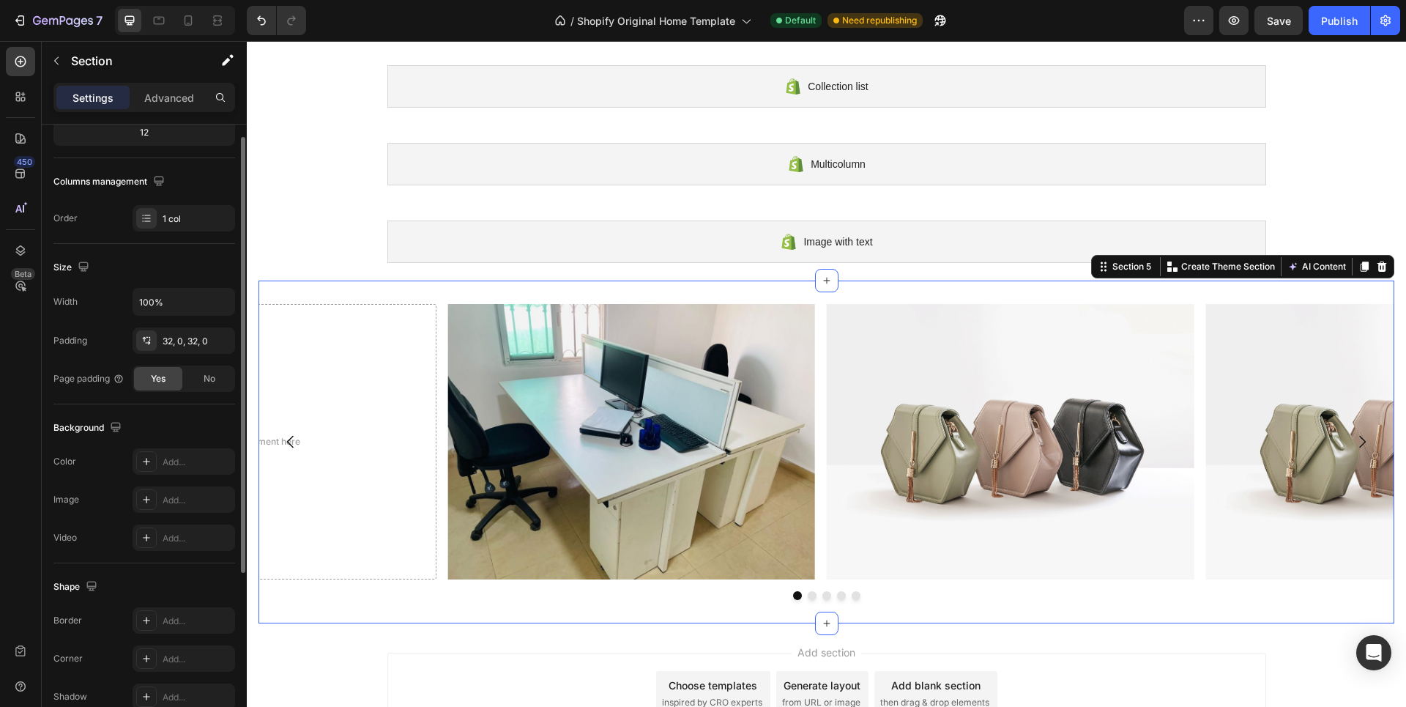
scroll to position [50, 0]
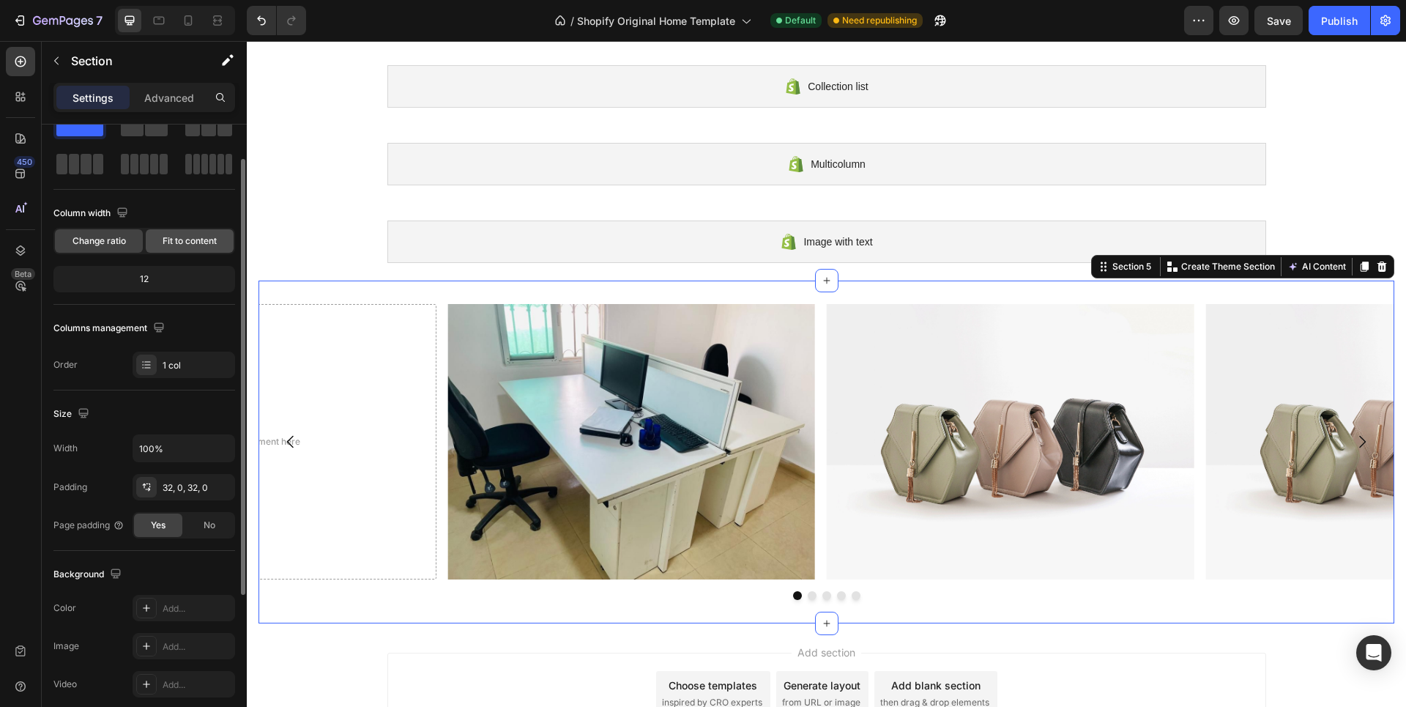
click at [167, 242] on span "Fit to content" at bounding box center [190, 240] width 54 height 13
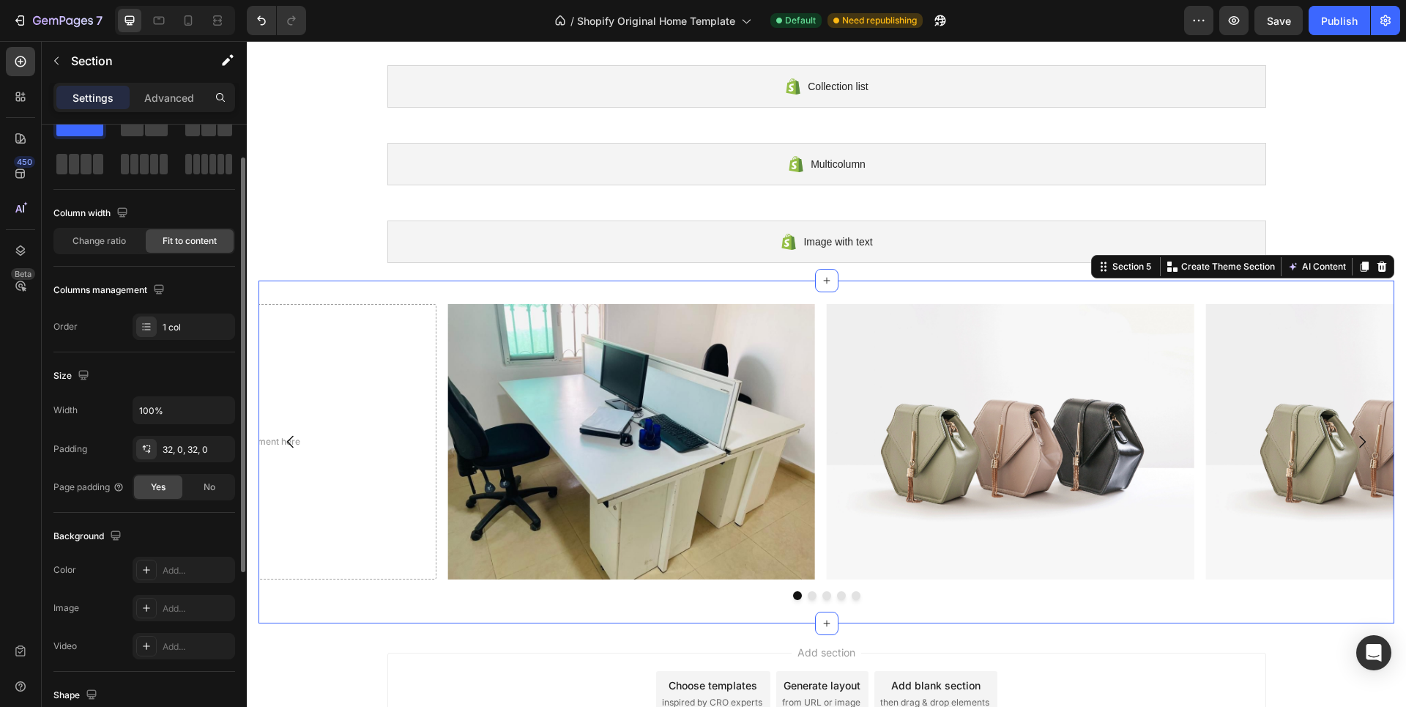
click at [163, 240] on span "Fit to content" at bounding box center [190, 240] width 54 height 13
click at [119, 238] on span "Change ratio" at bounding box center [99, 240] width 53 height 13
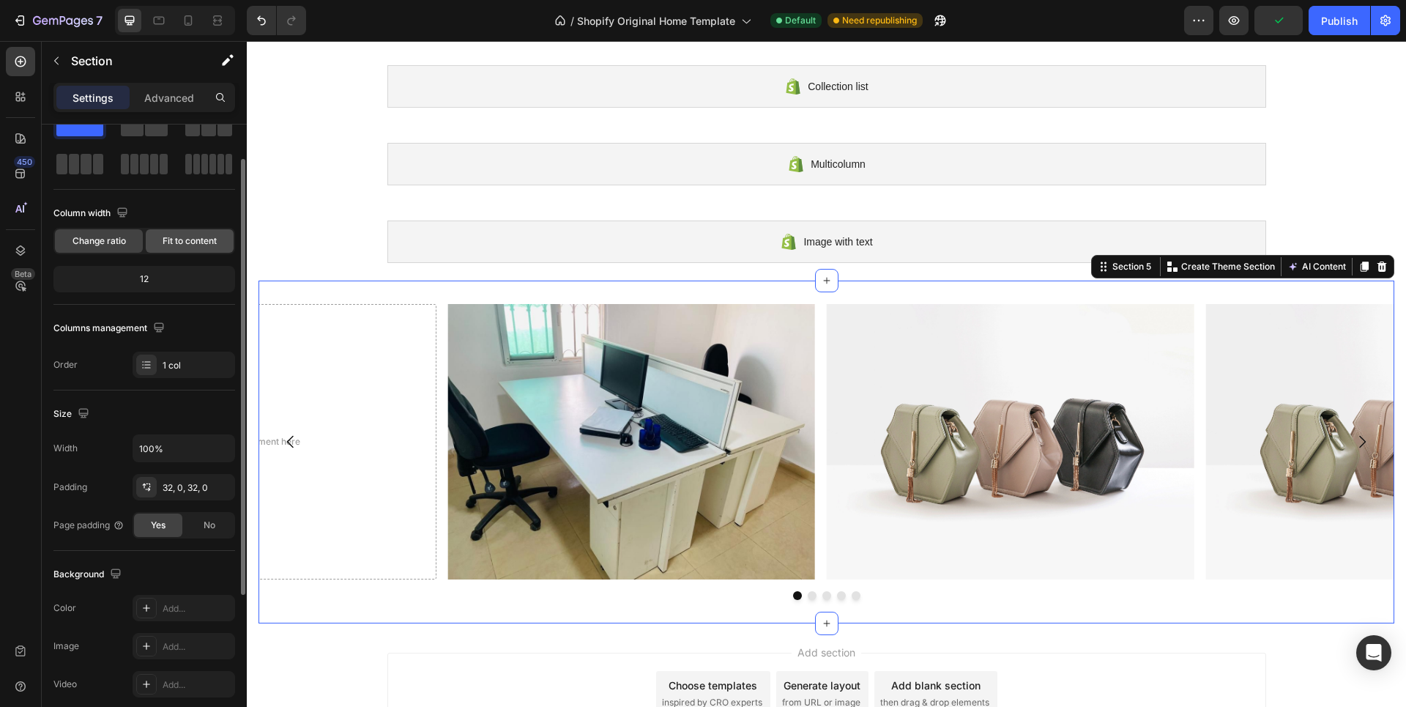
click at [174, 242] on span "Fit to content" at bounding box center [190, 240] width 54 height 13
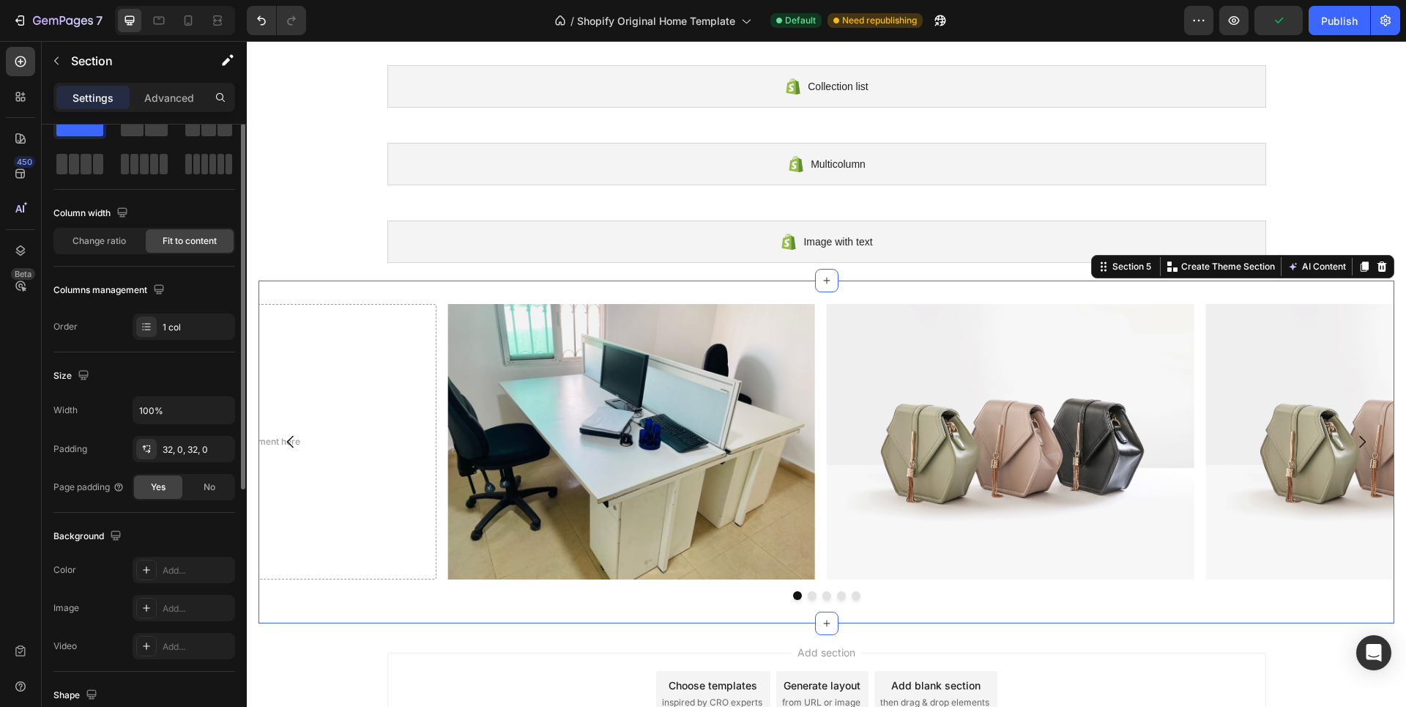
scroll to position [0, 0]
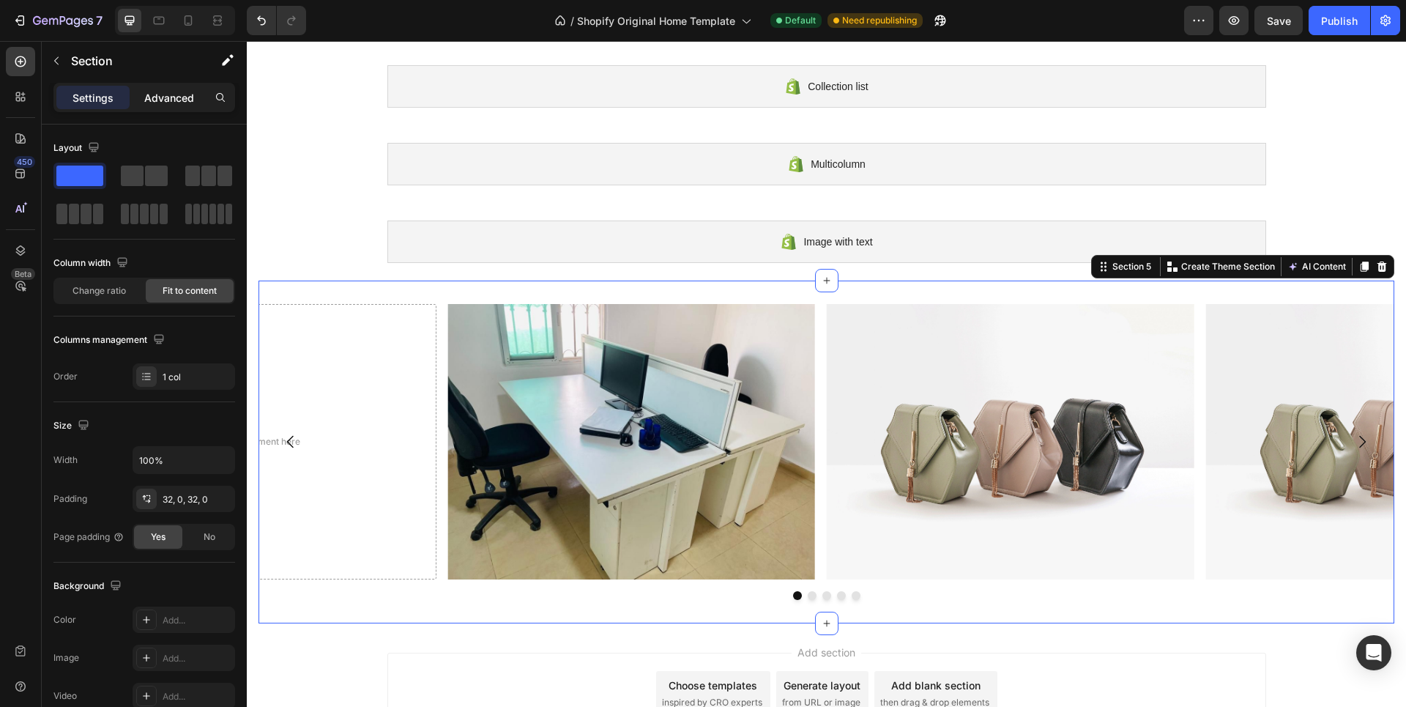
click at [155, 99] on p "Advanced" at bounding box center [169, 97] width 50 height 15
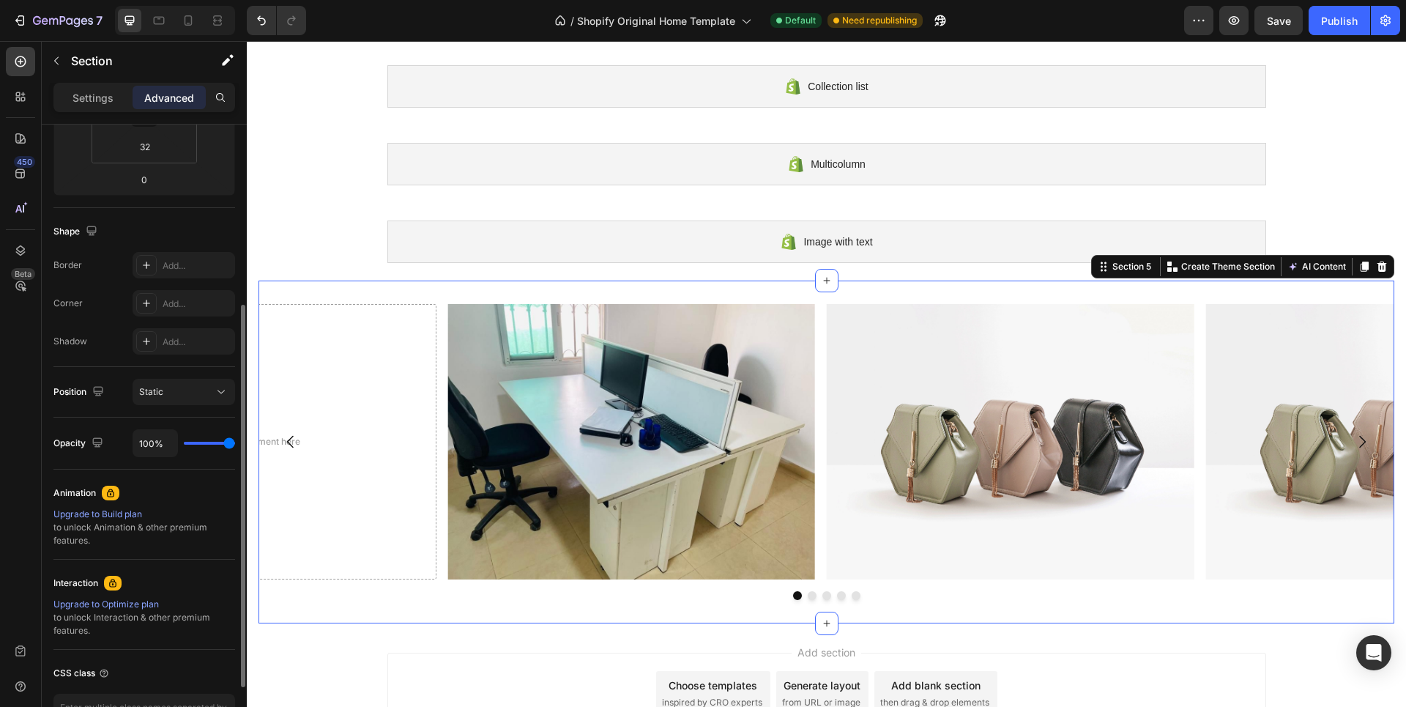
scroll to position [366, 0]
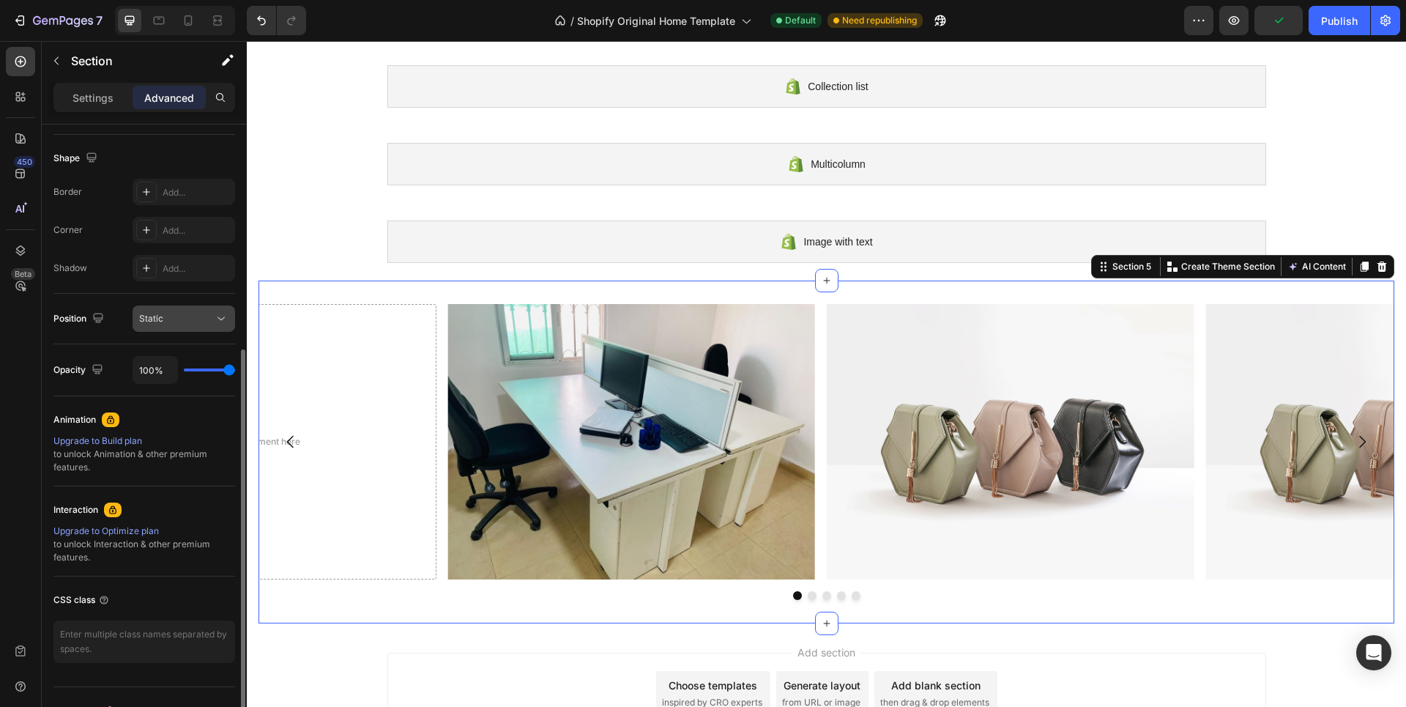
click at [179, 321] on div "Static" at bounding box center [176, 318] width 75 height 13
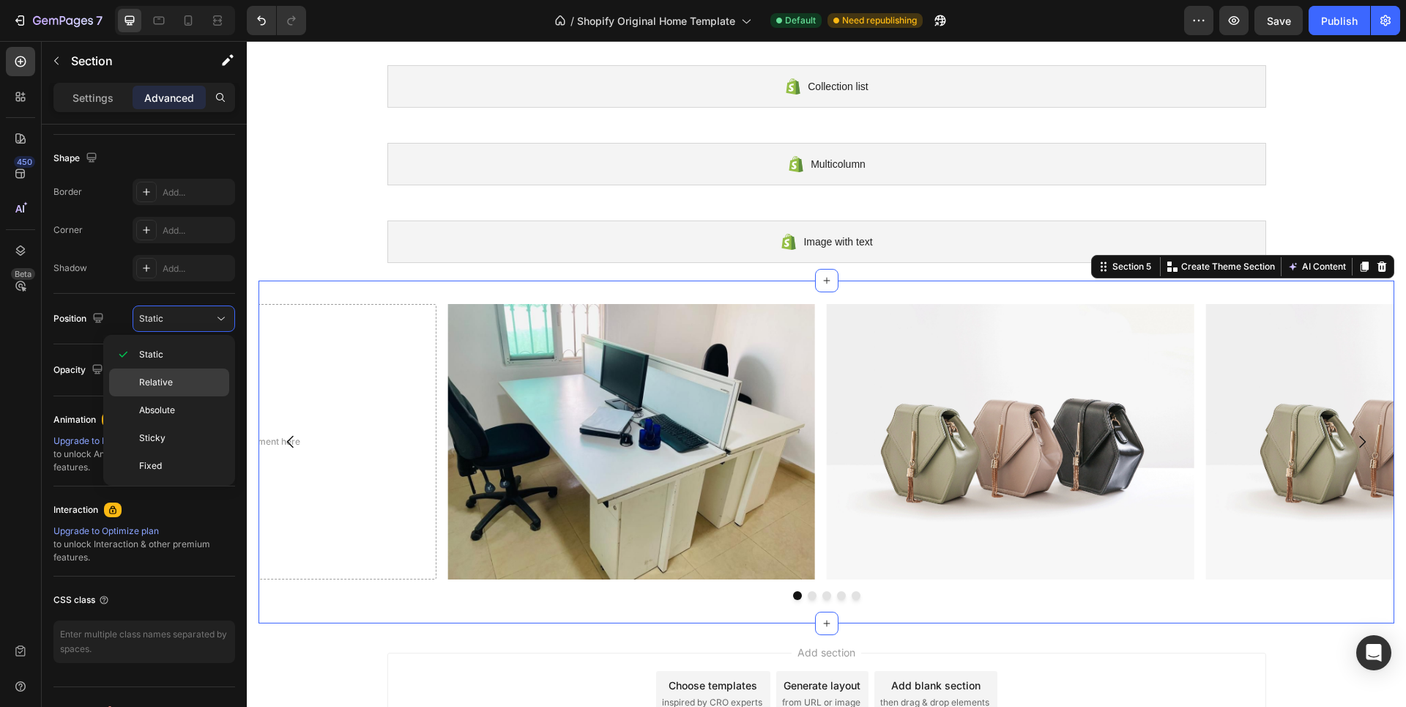
click at [166, 376] on span "Relative" at bounding box center [156, 382] width 34 height 13
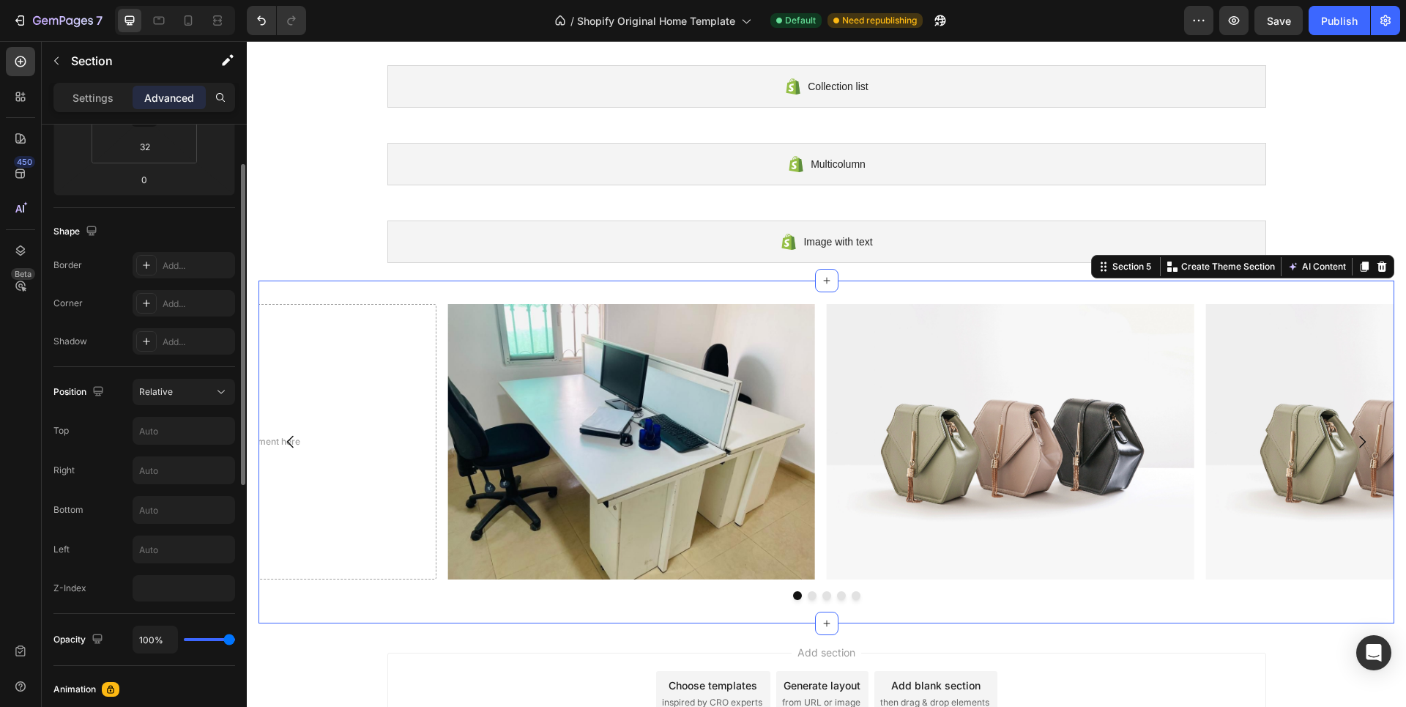
scroll to position [0, 0]
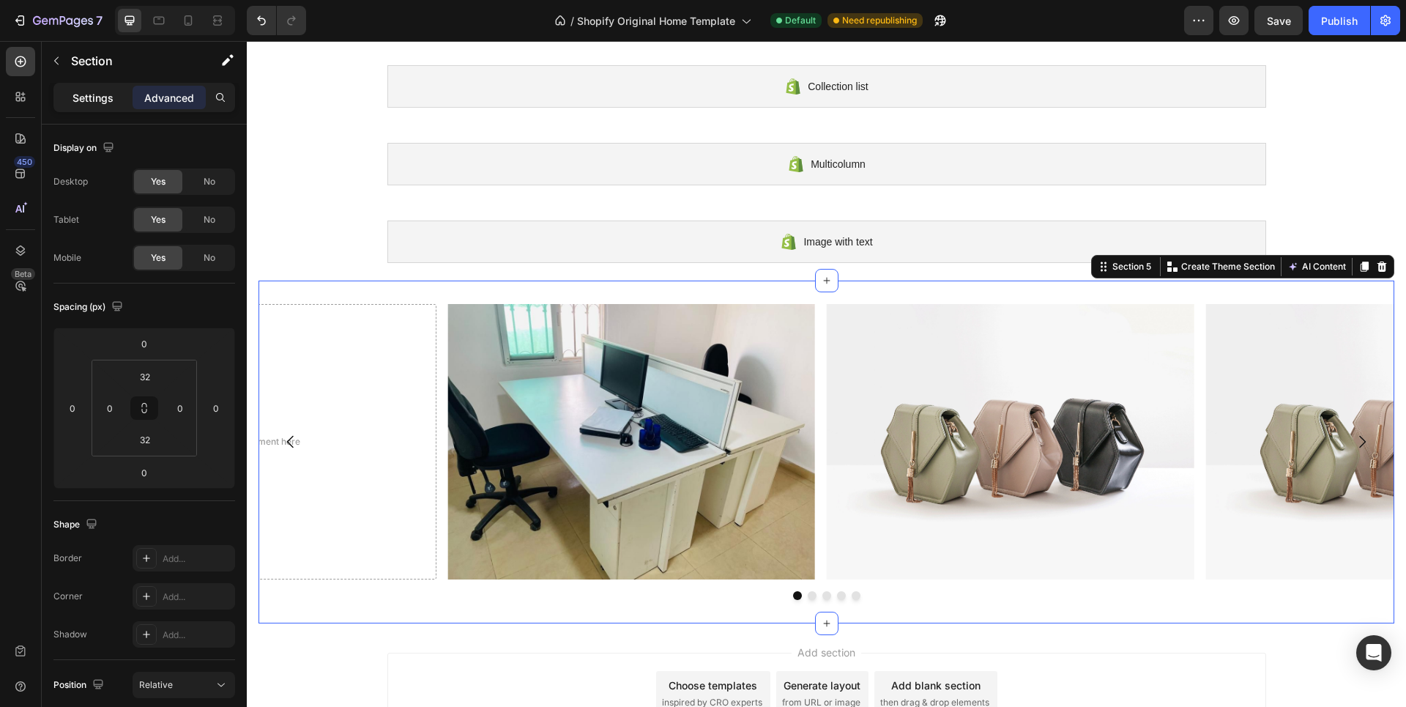
click at [89, 100] on p "Settings" at bounding box center [93, 97] width 41 height 15
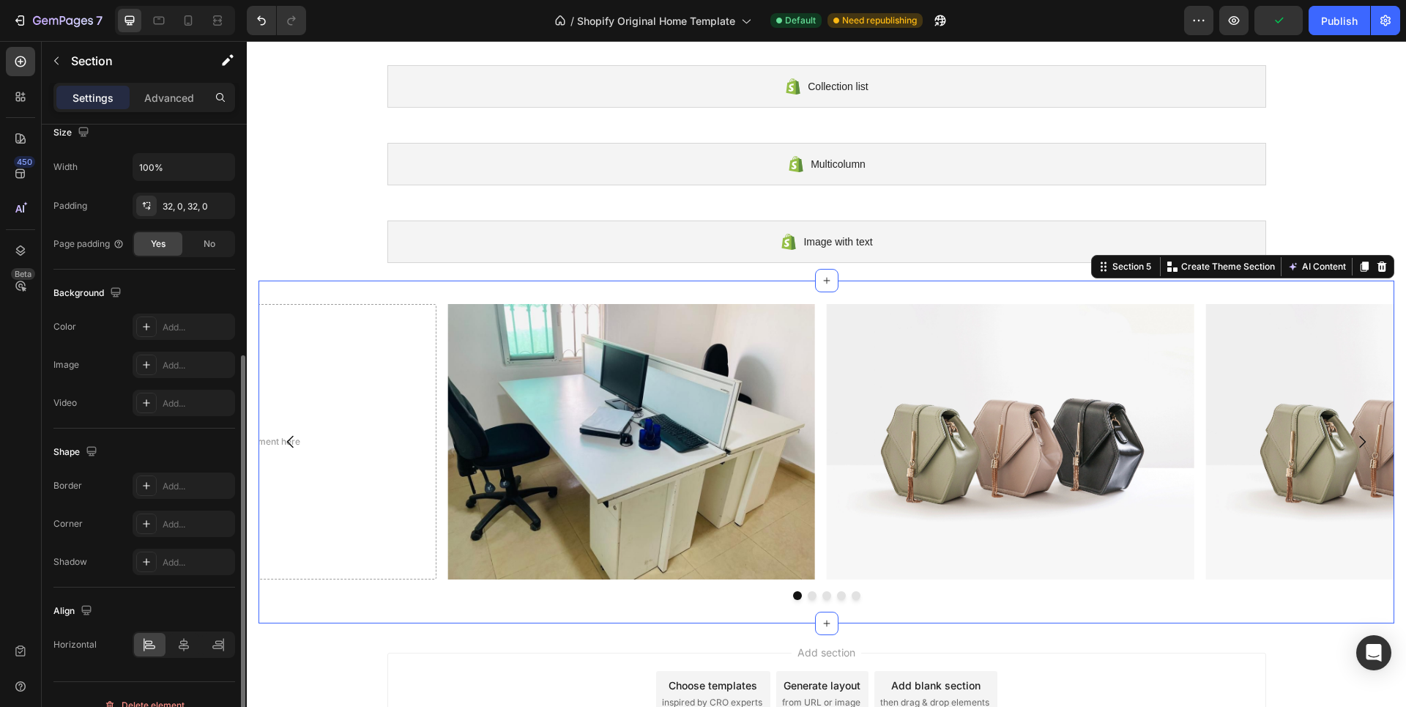
scroll to position [314, 0]
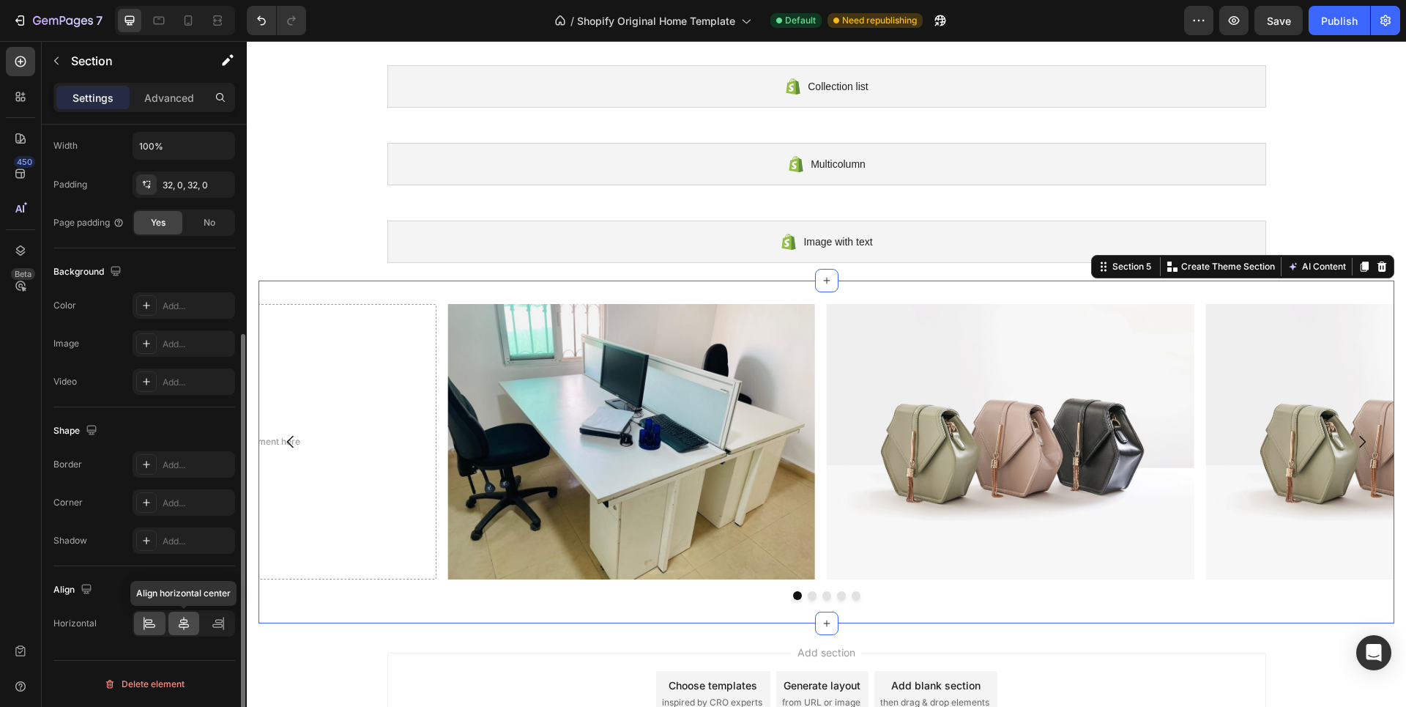
click at [180, 618] on icon at bounding box center [184, 623] width 15 height 15
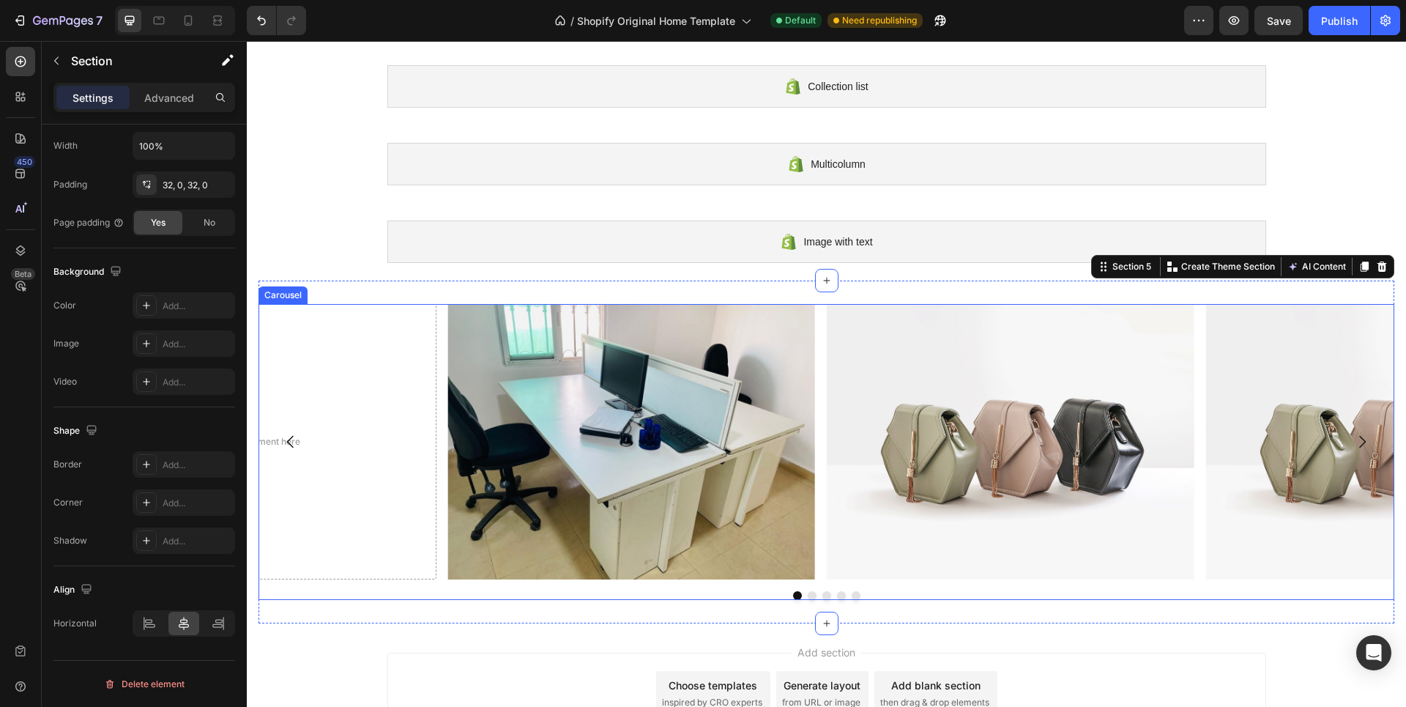
click at [809, 596] on button "Dot" at bounding box center [812, 595] width 9 height 9
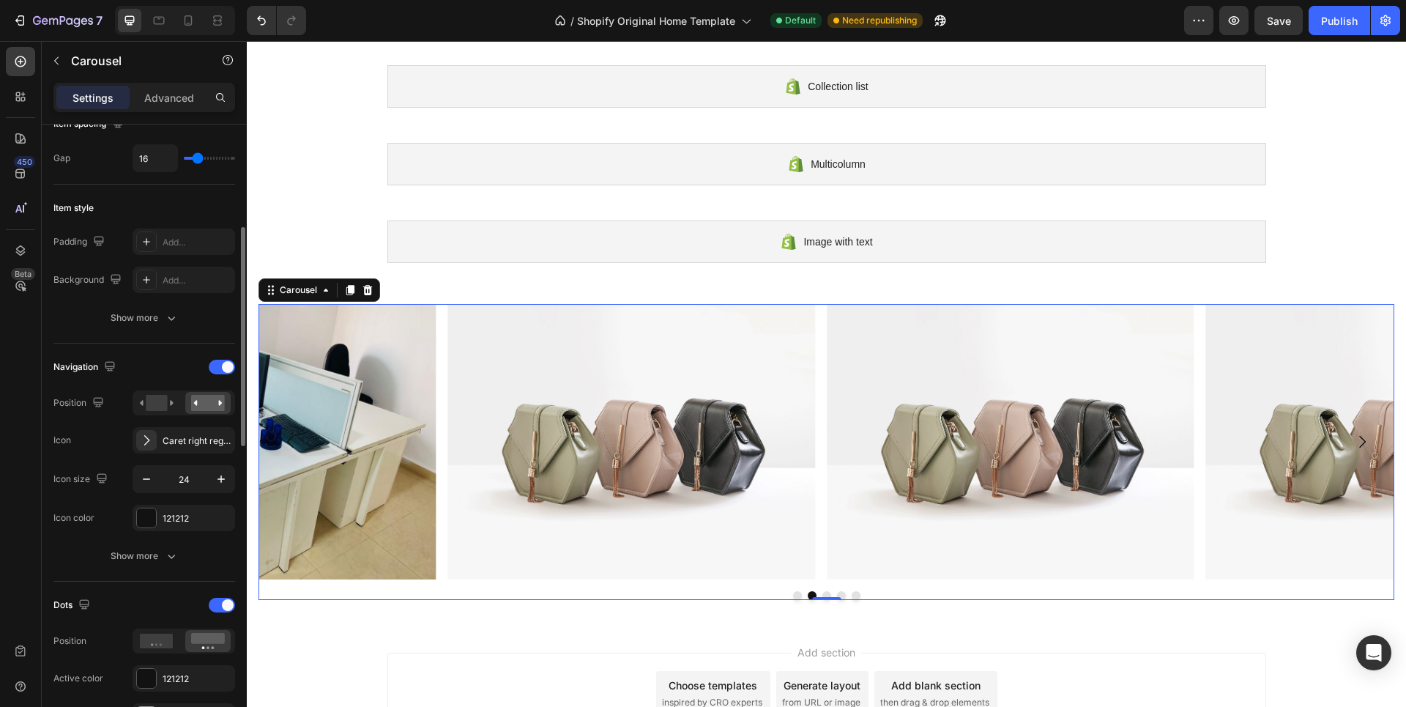
scroll to position [366, 0]
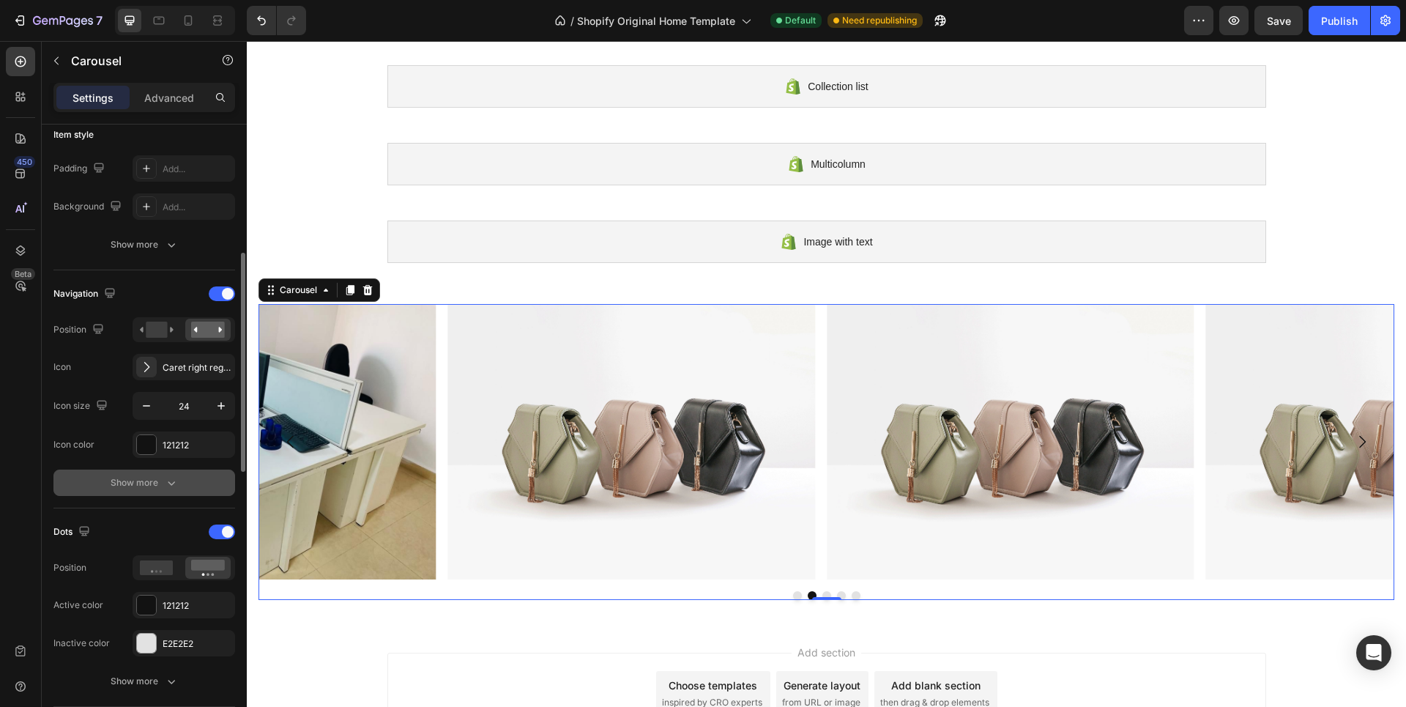
click at [172, 483] on icon "button" at bounding box center [171, 482] width 15 height 15
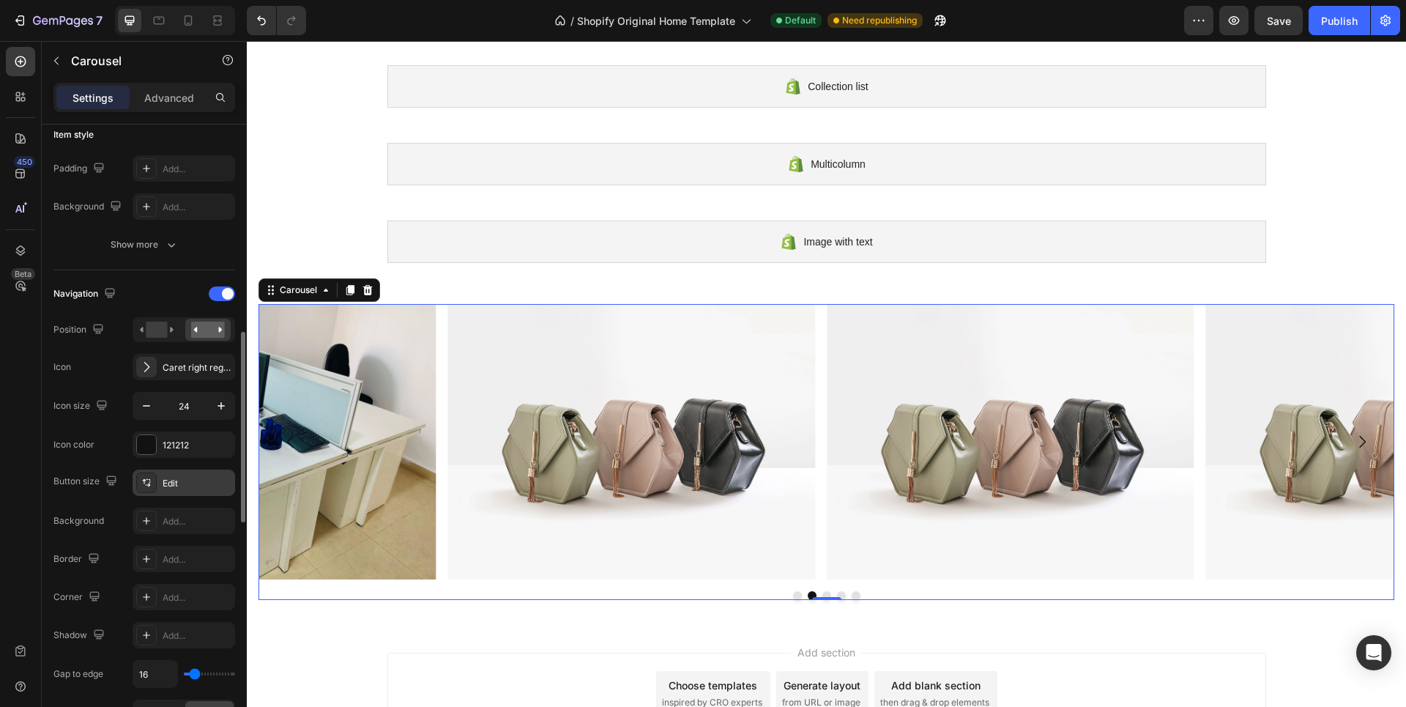
scroll to position [439, 0]
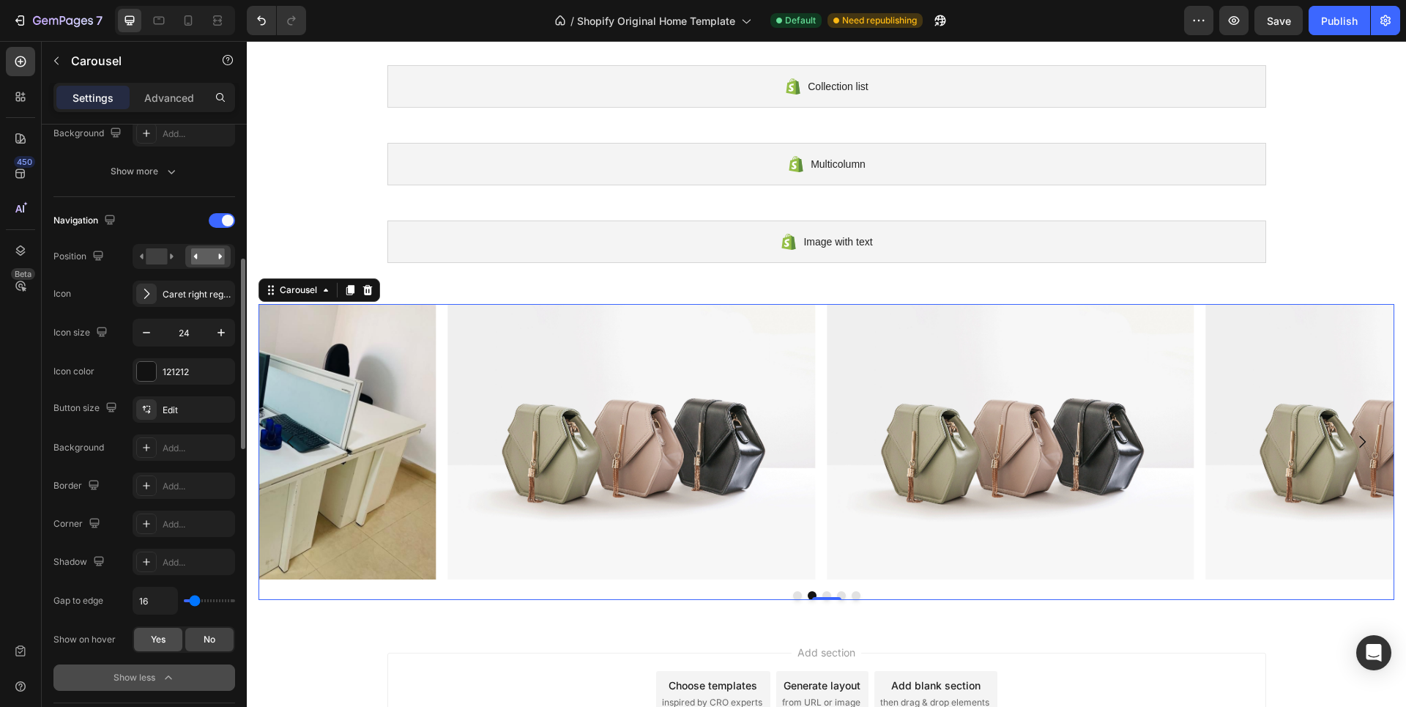
click at [157, 637] on span "Yes" at bounding box center [158, 639] width 15 height 13
click at [190, 632] on div "No" at bounding box center [209, 639] width 48 height 23
type input "9"
type input "7"
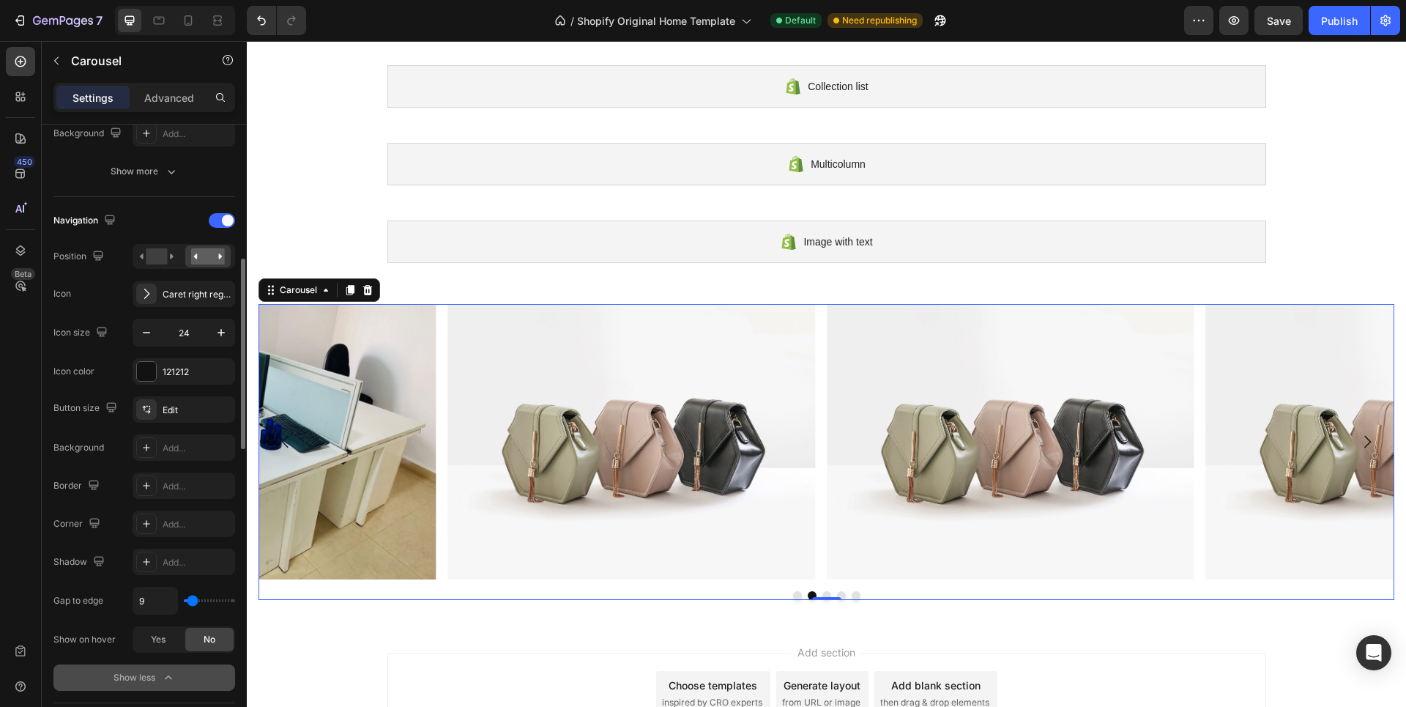
type input "7"
type input "4"
type input "0"
drag, startPoint x: 193, startPoint y: 601, endPoint x: 179, endPoint y: 597, distance: 13.9
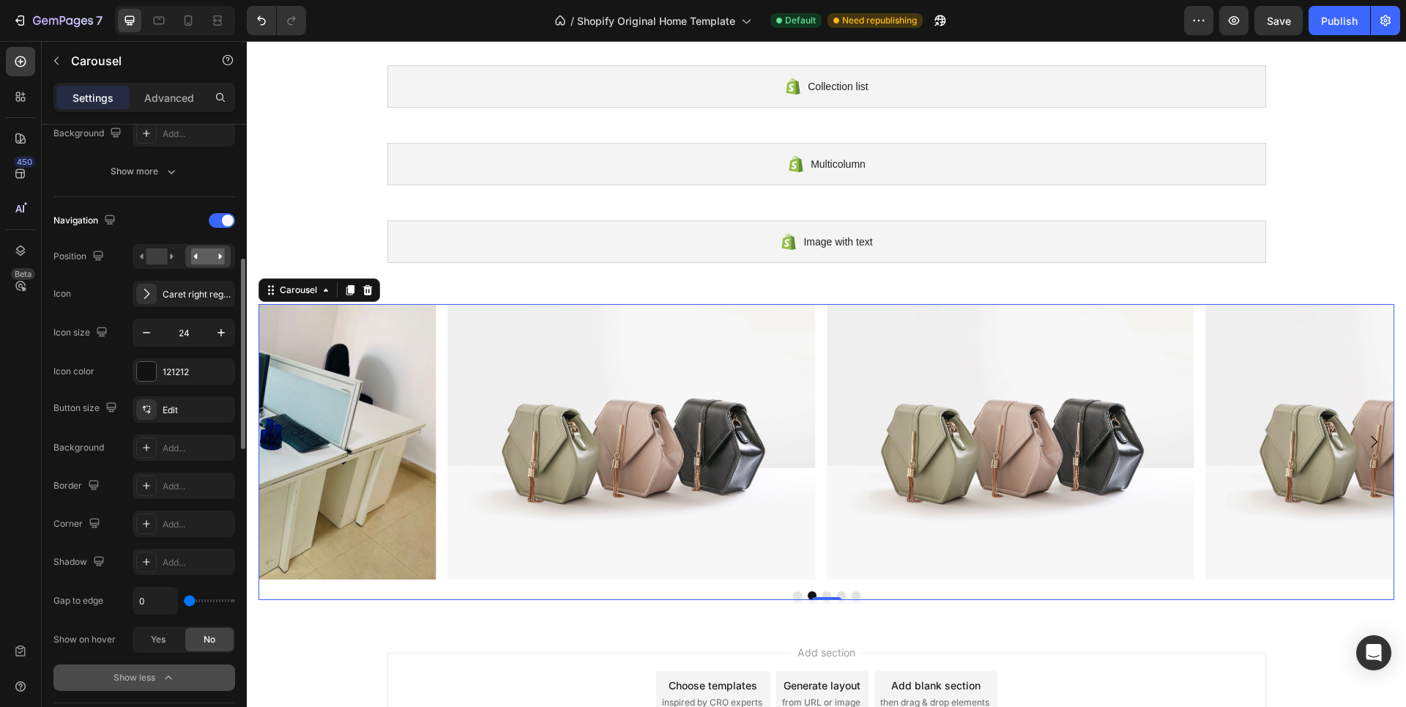
type input "0"
click at [184, 599] on input "range" at bounding box center [209, 600] width 51 height 3
click at [144, 337] on icon "button" at bounding box center [146, 332] width 15 height 15
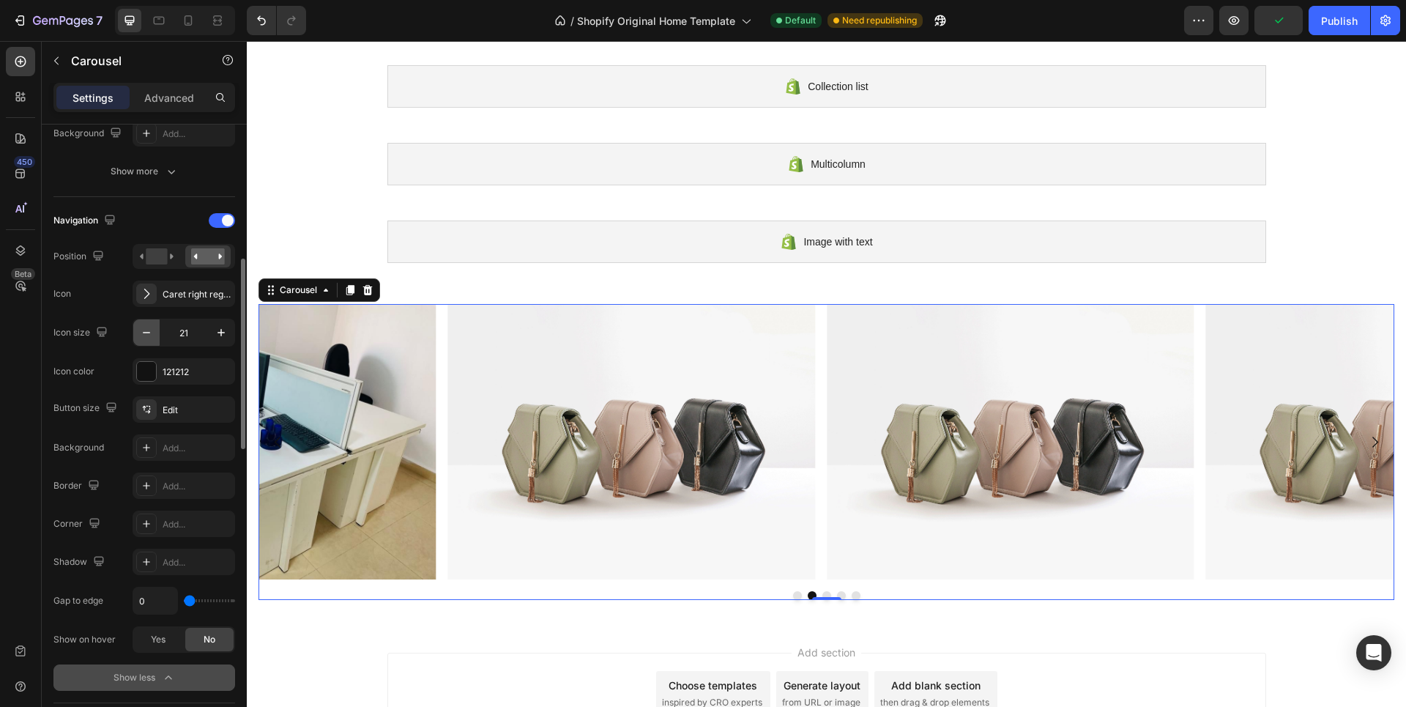
click at [144, 337] on icon "button" at bounding box center [146, 332] width 15 height 15
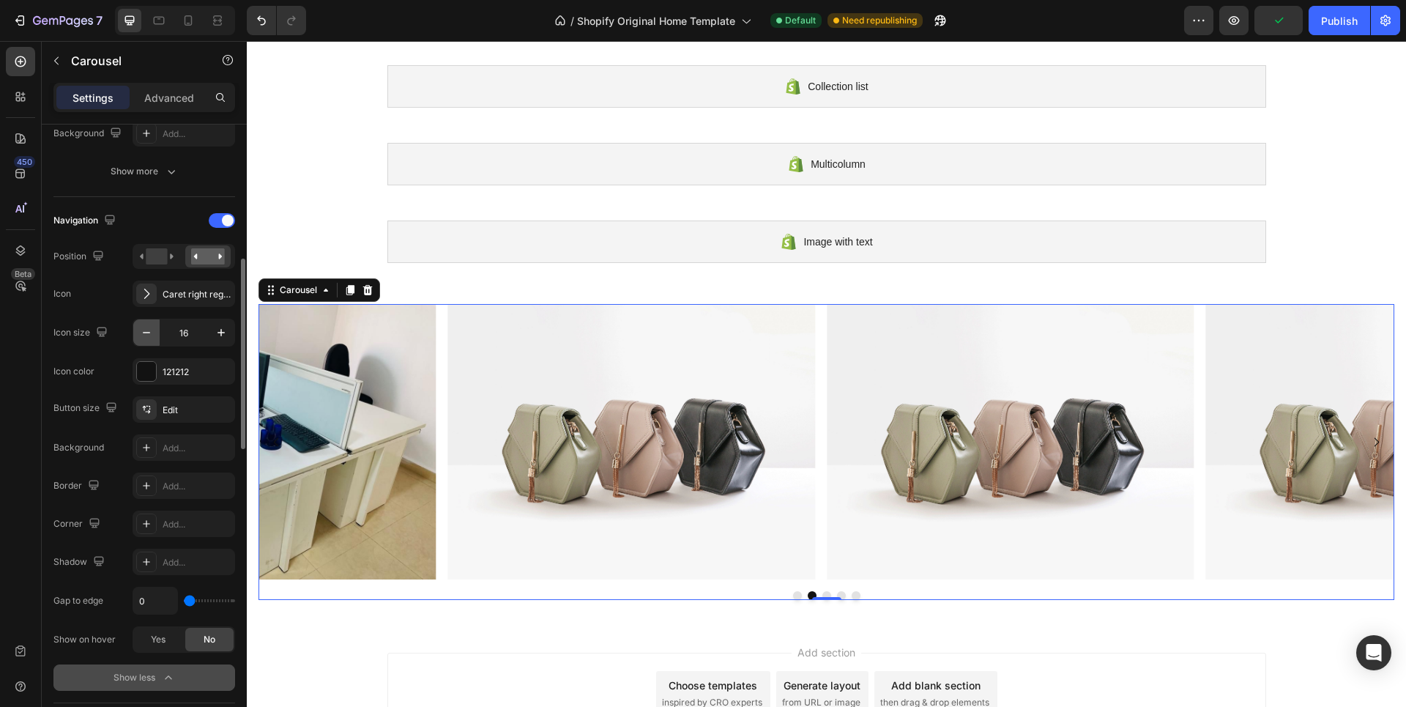
click at [144, 337] on icon "button" at bounding box center [146, 332] width 15 height 15
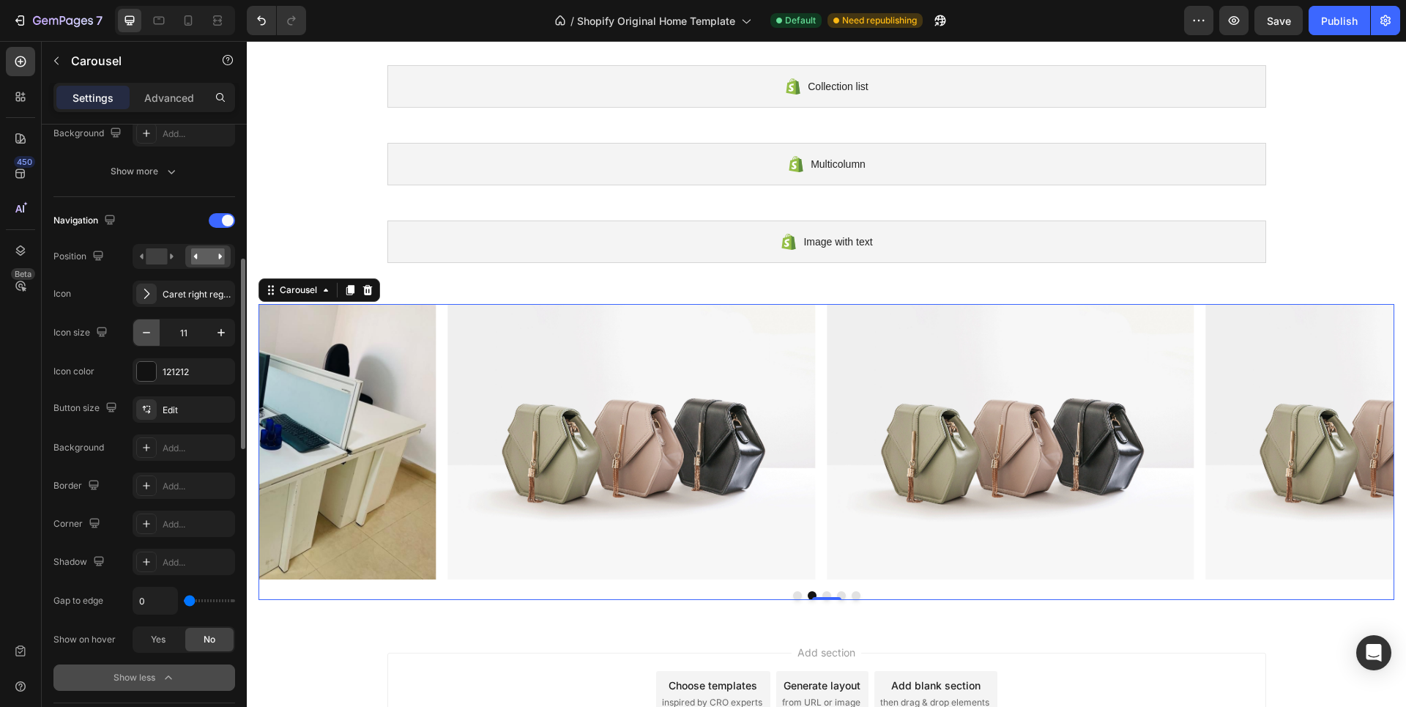
click at [144, 337] on icon "button" at bounding box center [146, 332] width 15 height 15
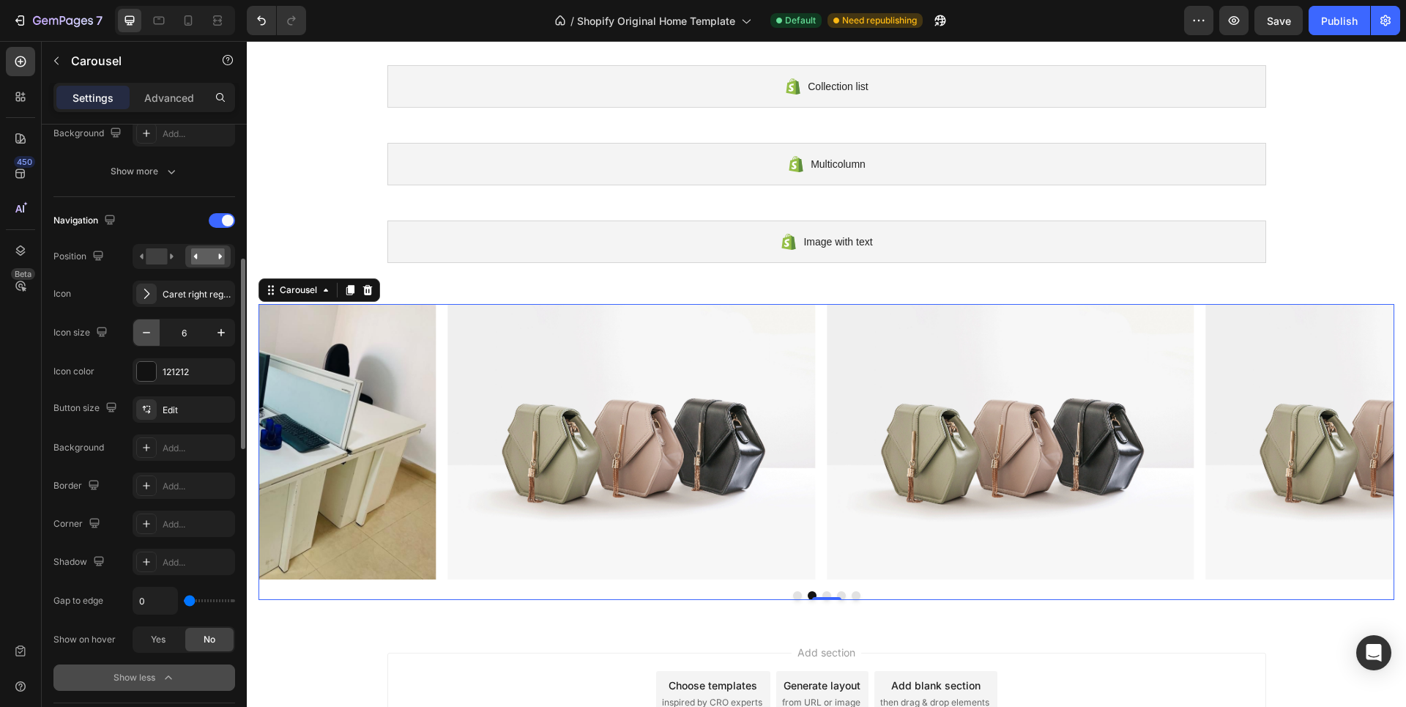
click at [144, 337] on icon "button" at bounding box center [146, 332] width 15 height 15
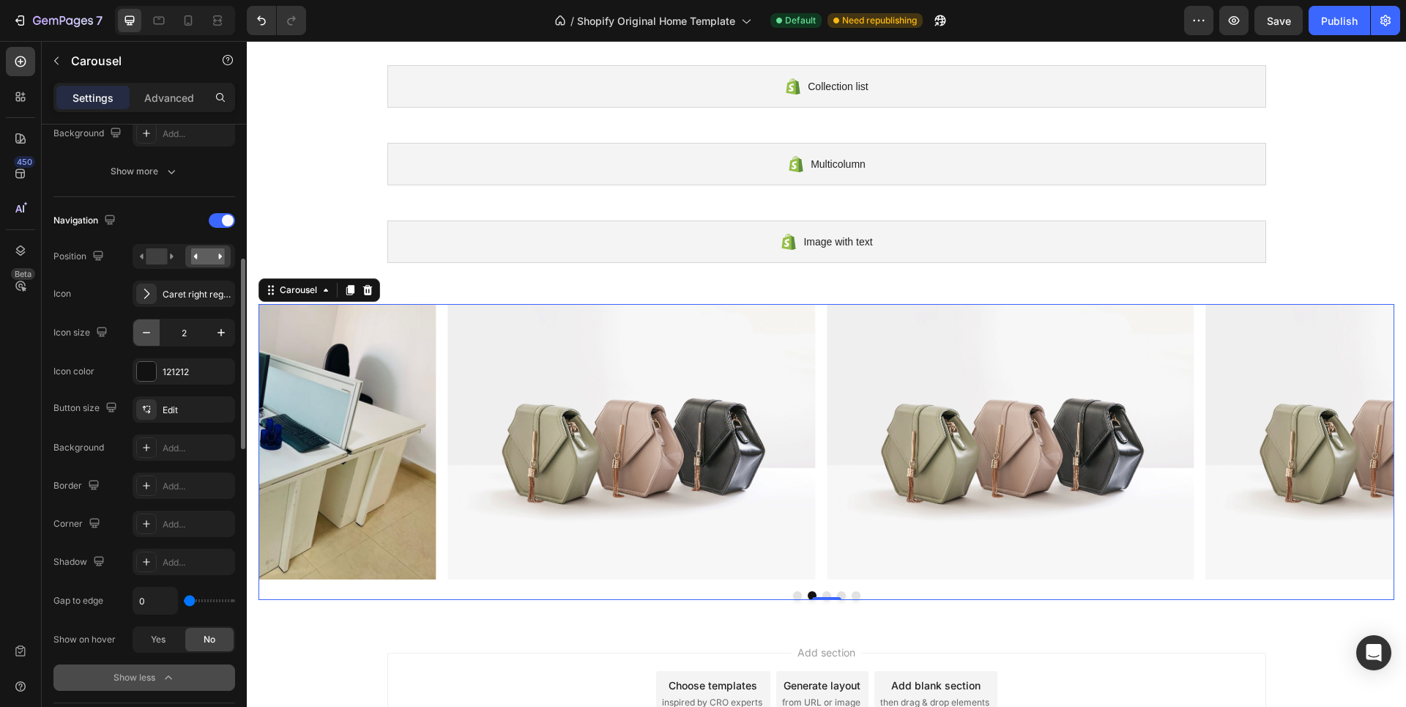
type input "1"
click at [155, 292] on div at bounding box center [146, 293] width 21 height 21
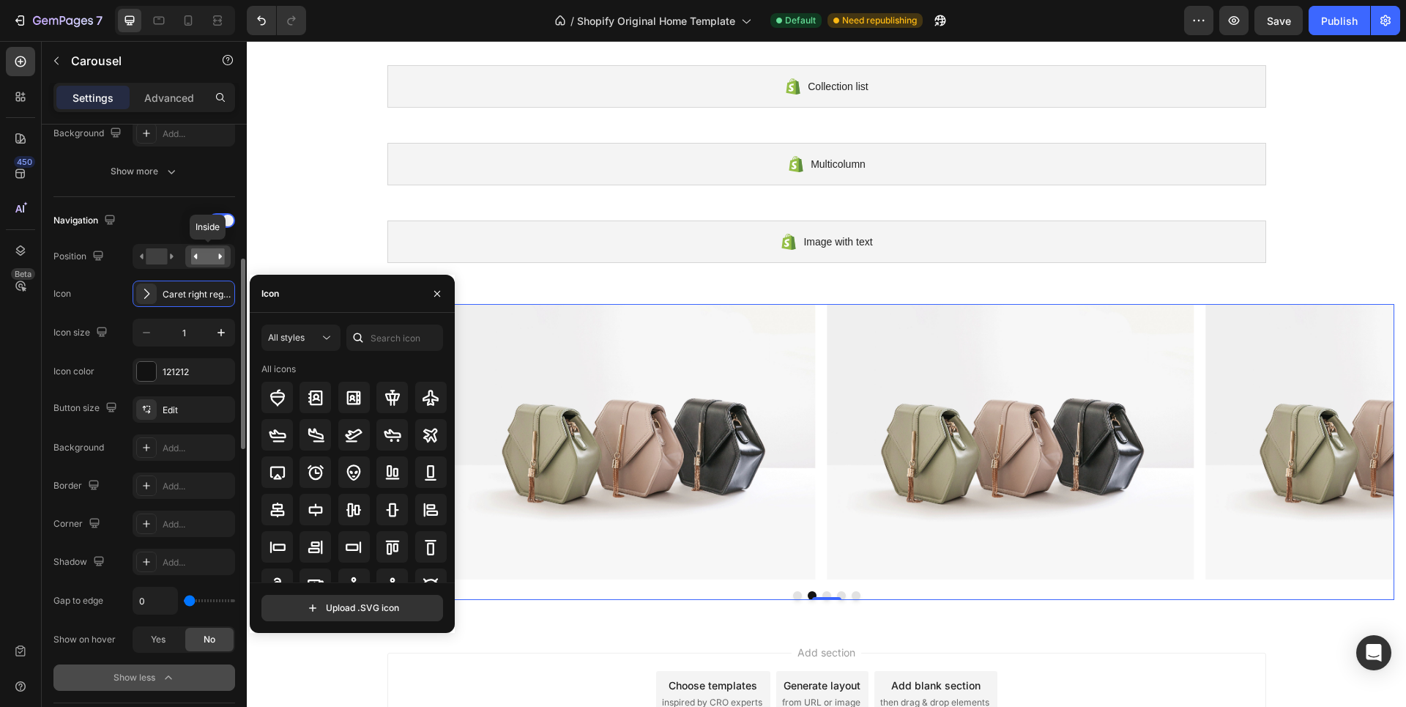
click at [193, 253] on rect at bounding box center [208, 256] width 34 height 16
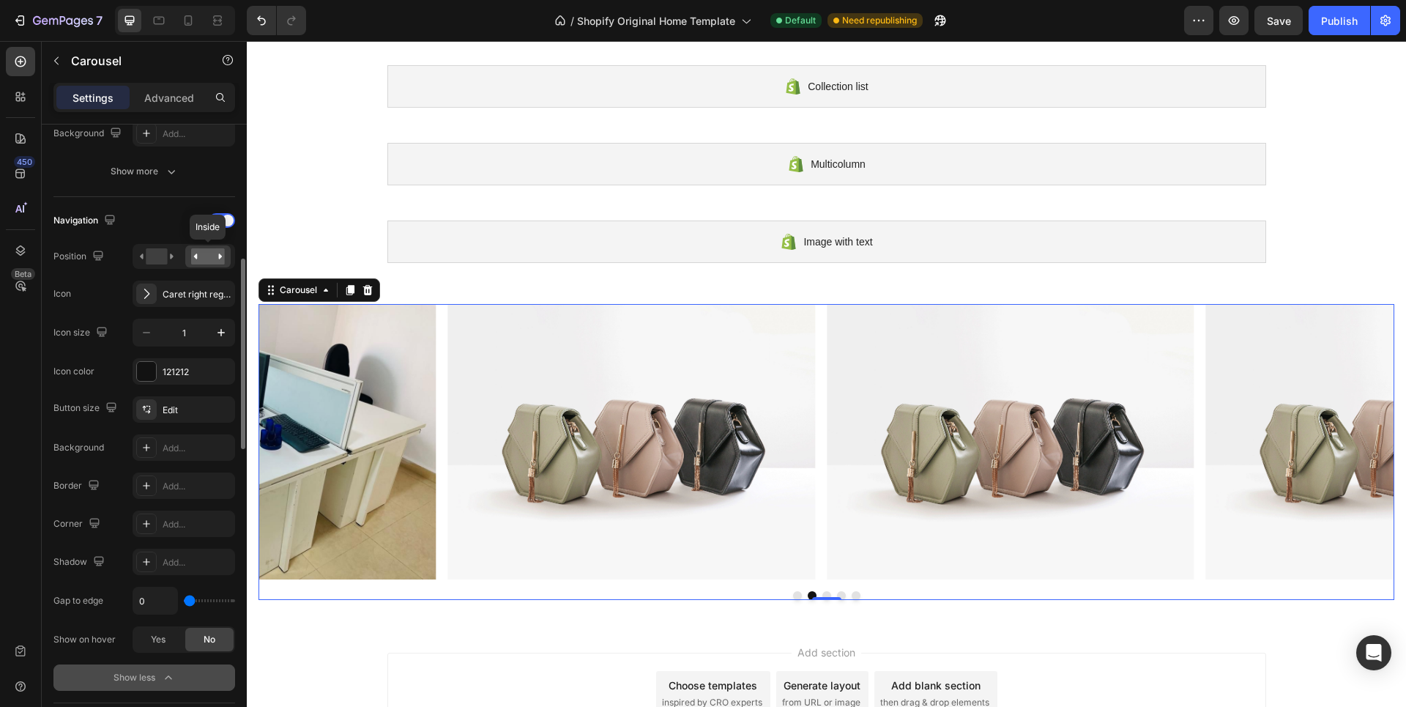
click at [204, 256] on rect at bounding box center [208, 256] width 34 height 16
click at [213, 218] on div at bounding box center [222, 220] width 26 height 15
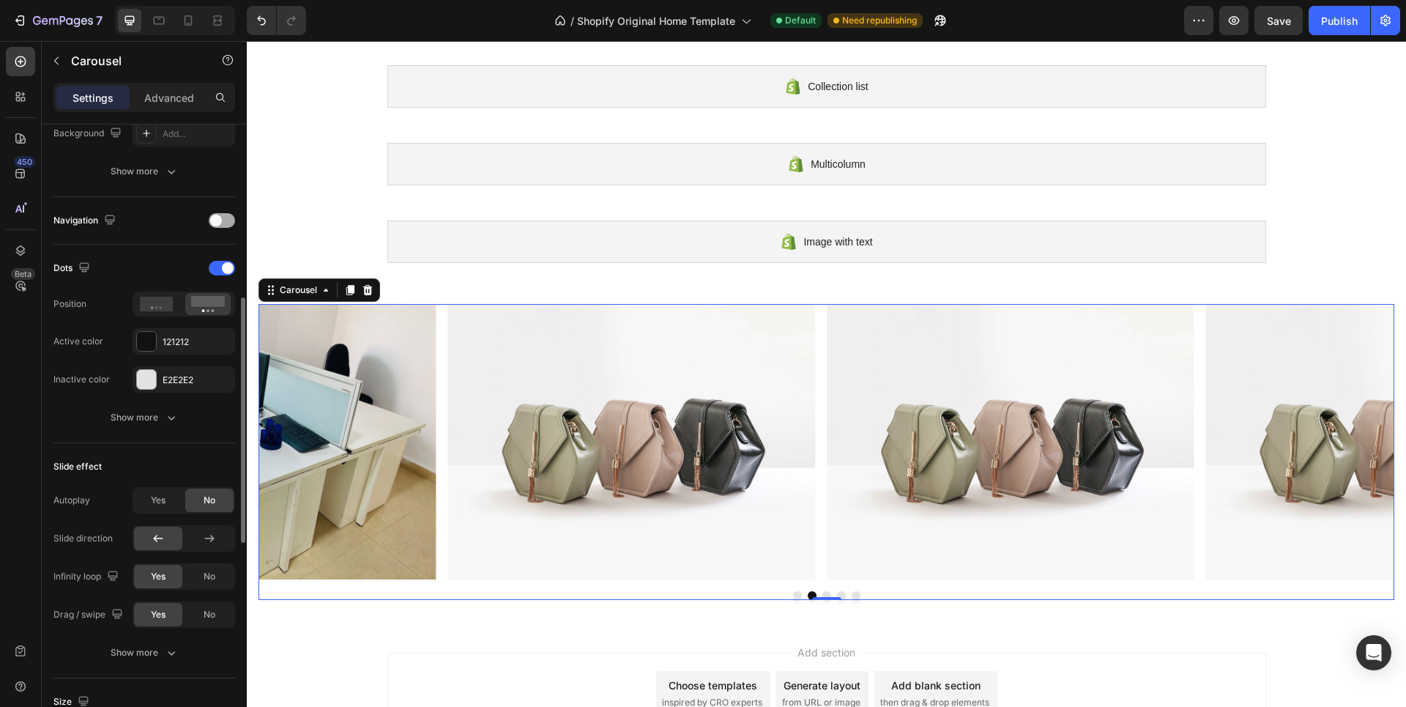
click at [225, 219] on div at bounding box center [222, 220] width 26 height 15
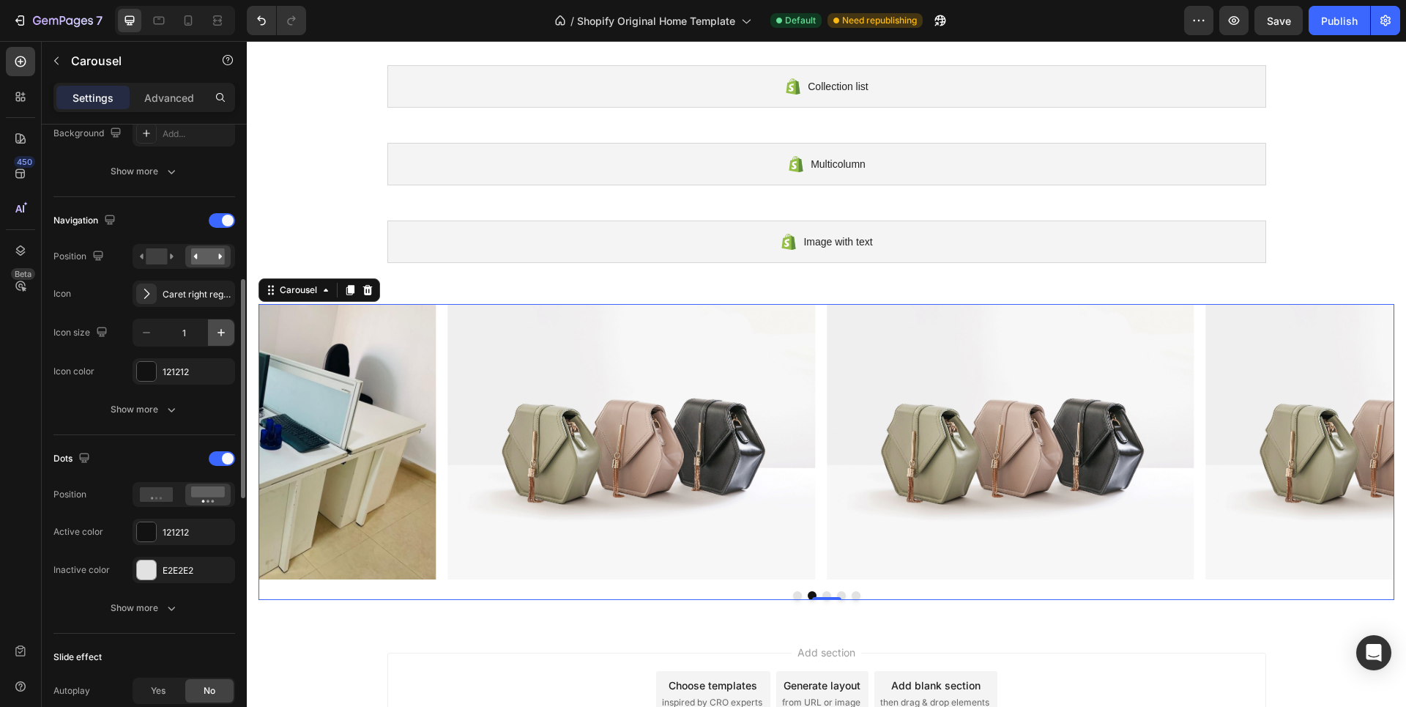
click at [215, 336] on icon "button" at bounding box center [221, 332] width 15 height 15
click at [216, 335] on icon "button" at bounding box center [221, 332] width 15 height 15
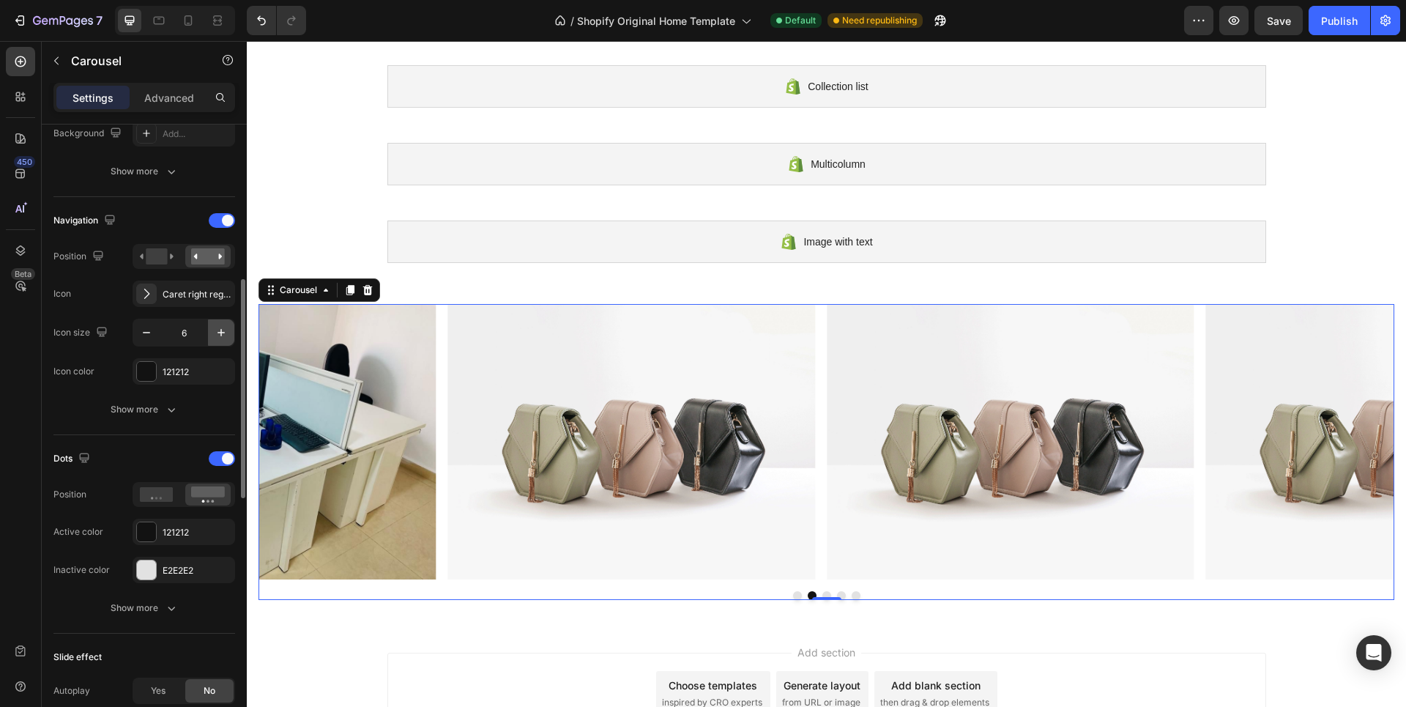
click at [216, 335] on icon "button" at bounding box center [221, 332] width 15 height 15
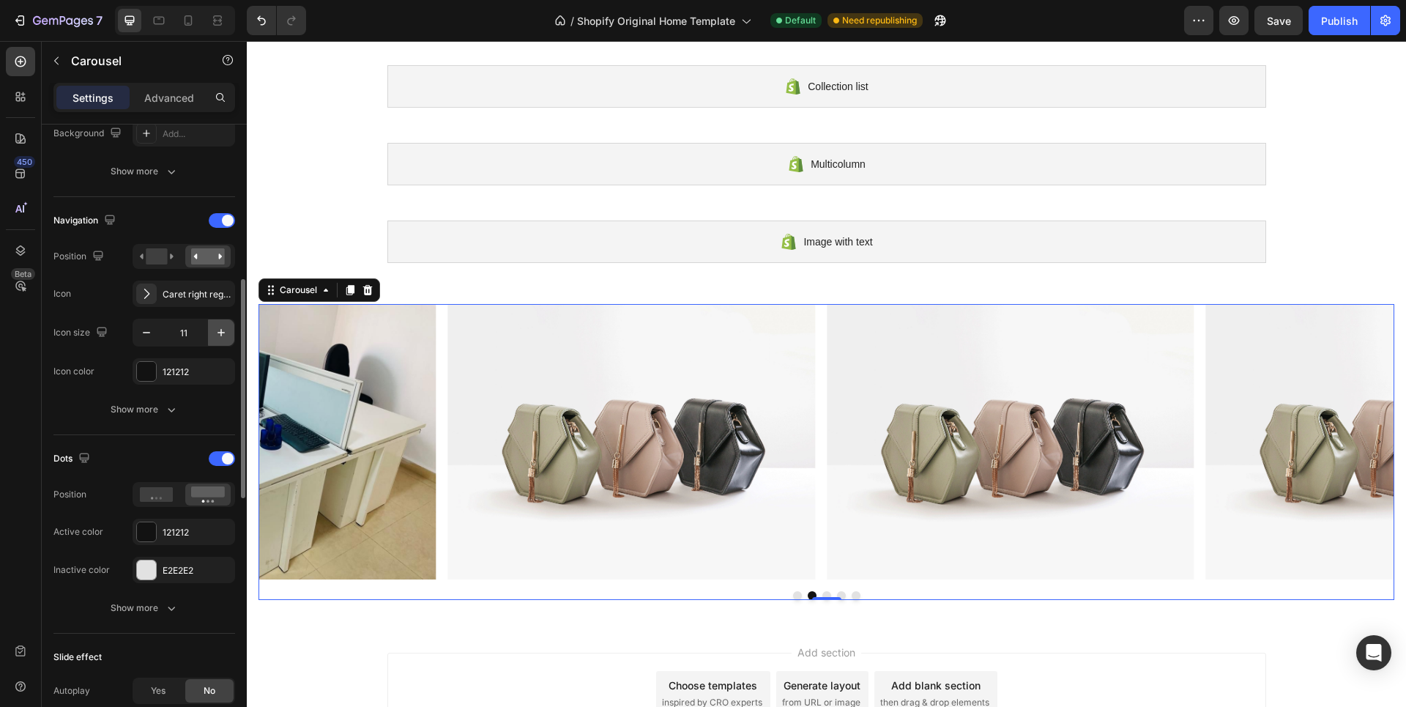
click at [216, 335] on icon "button" at bounding box center [221, 332] width 15 height 15
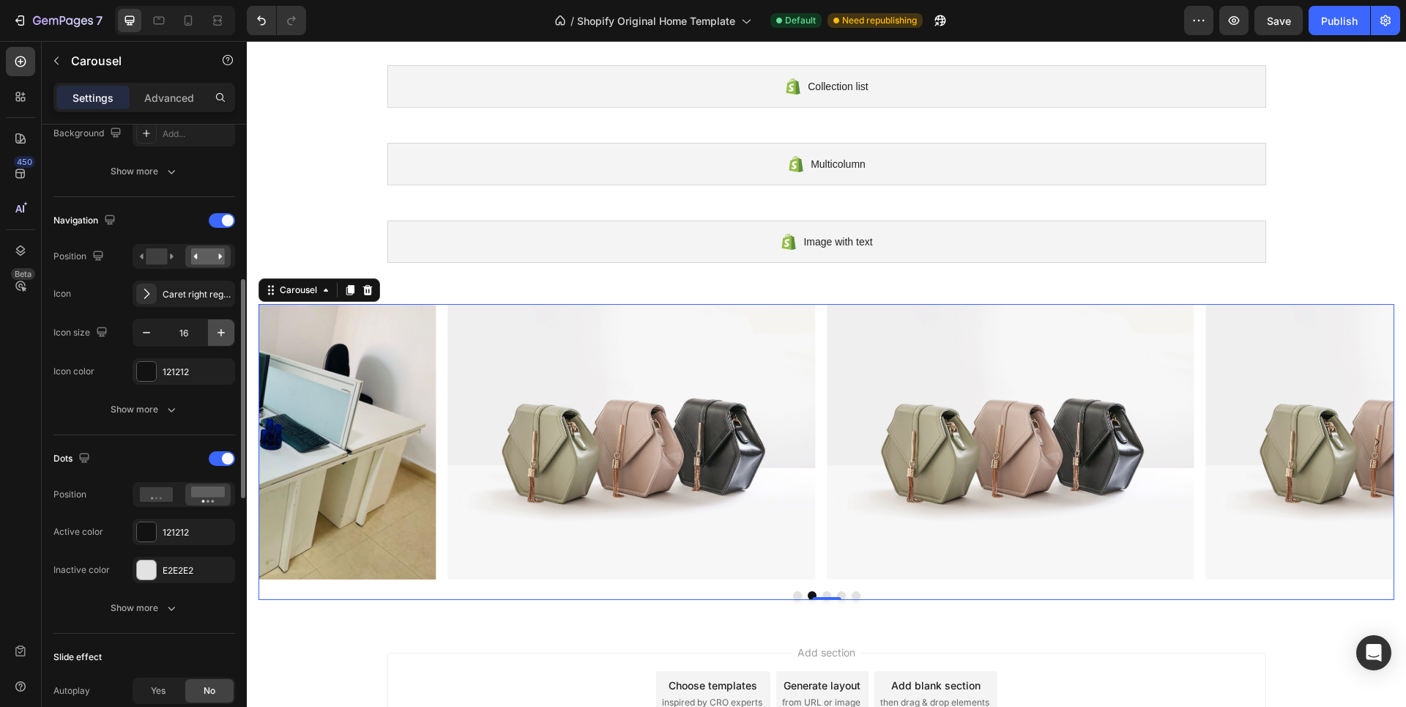
click at [216, 335] on icon "button" at bounding box center [221, 332] width 15 height 15
click at [215, 335] on icon "button" at bounding box center [221, 332] width 15 height 15
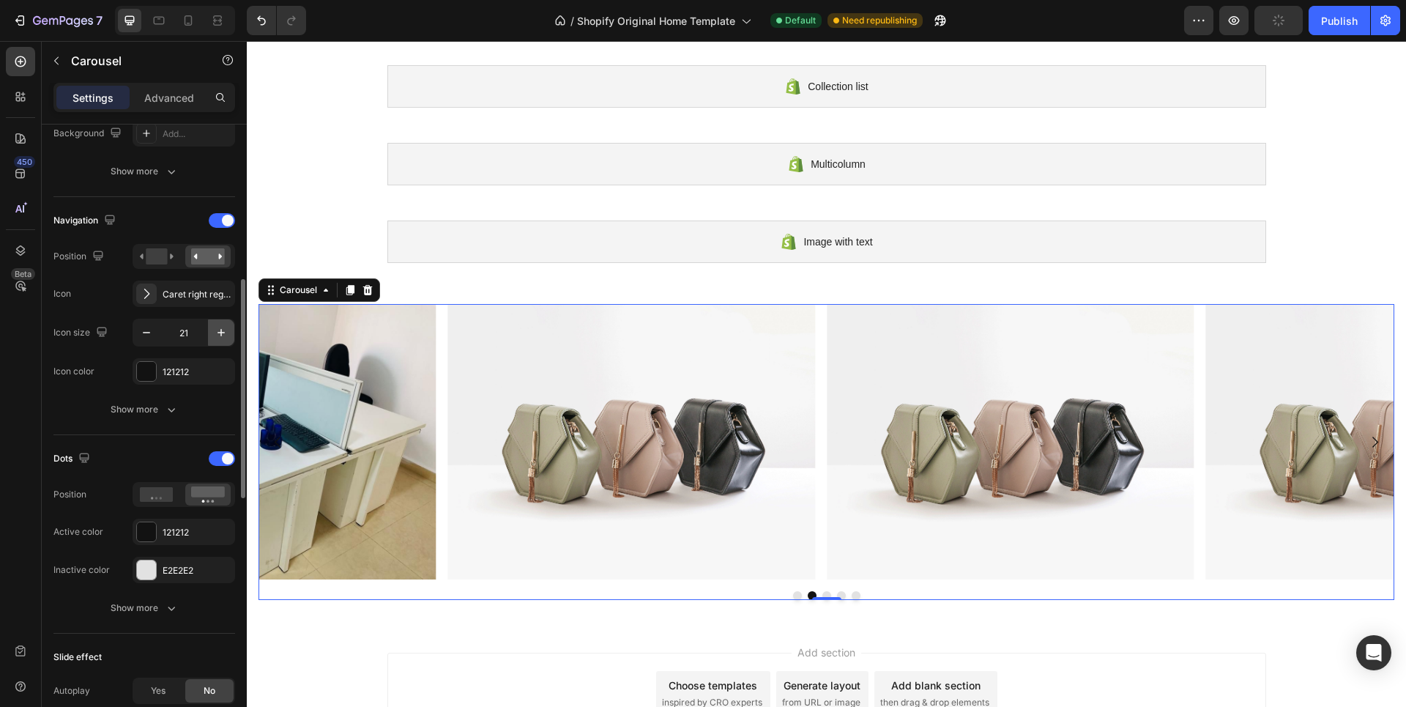
click at [215, 335] on icon "button" at bounding box center [221, 332] width 15 height 15
type input "22"
click at [201, 259] on rect at bounding box center [208, 256] width 34 height 16
click at [212, 460] on div at bounding box center [222, 458] width 26 height 15
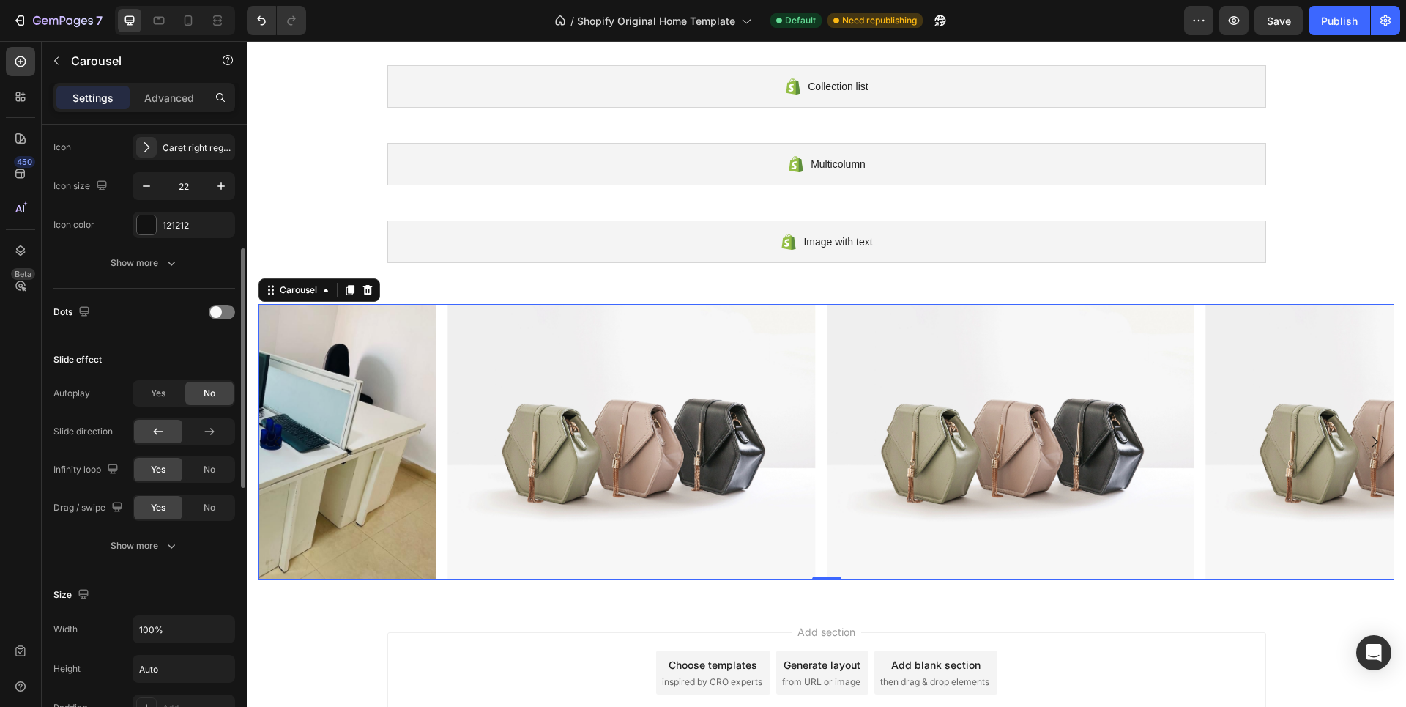
scroll to position [659, 0]
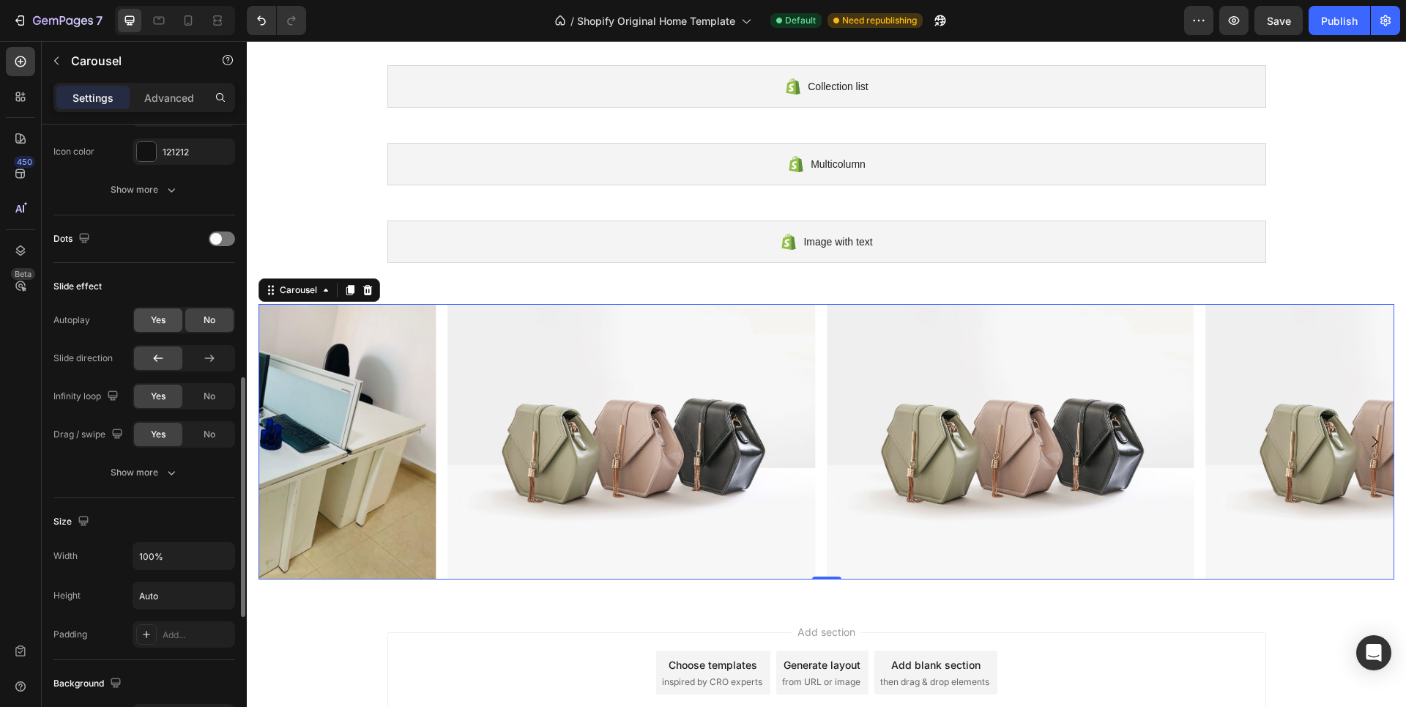
click at [157, 318] on span "Yes" at bounding box center [158, 320] width 15 height 13
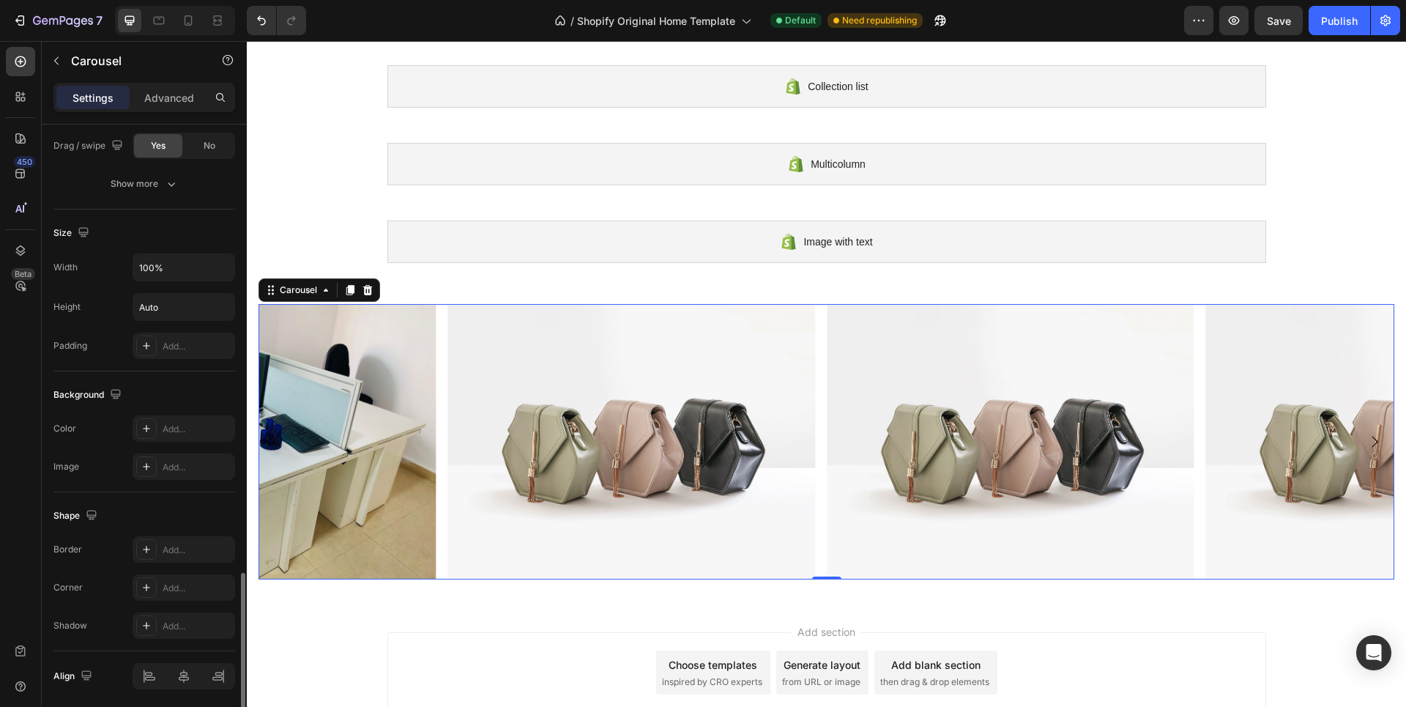
scroll to position [1078, 0]
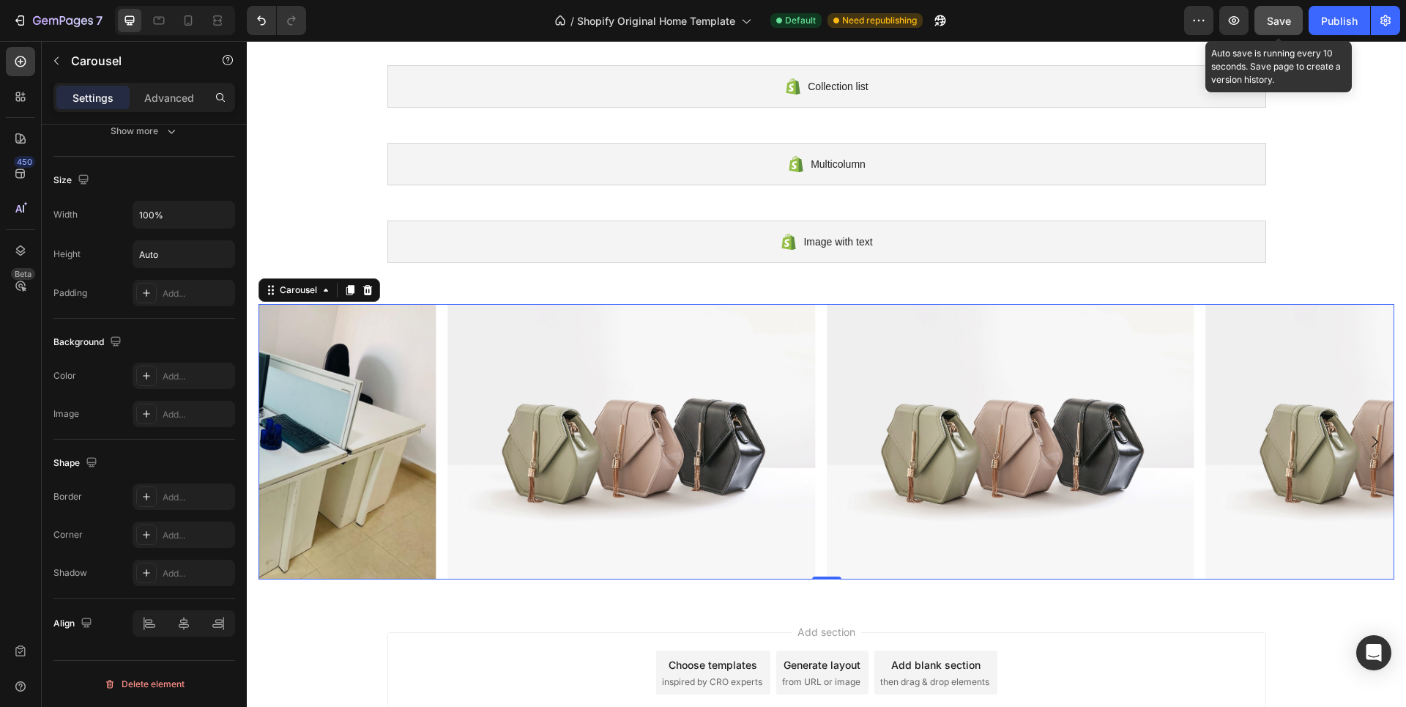
click at [1275, 18] on span "Save" at bounding box center [1279, 21] width 24 height 12
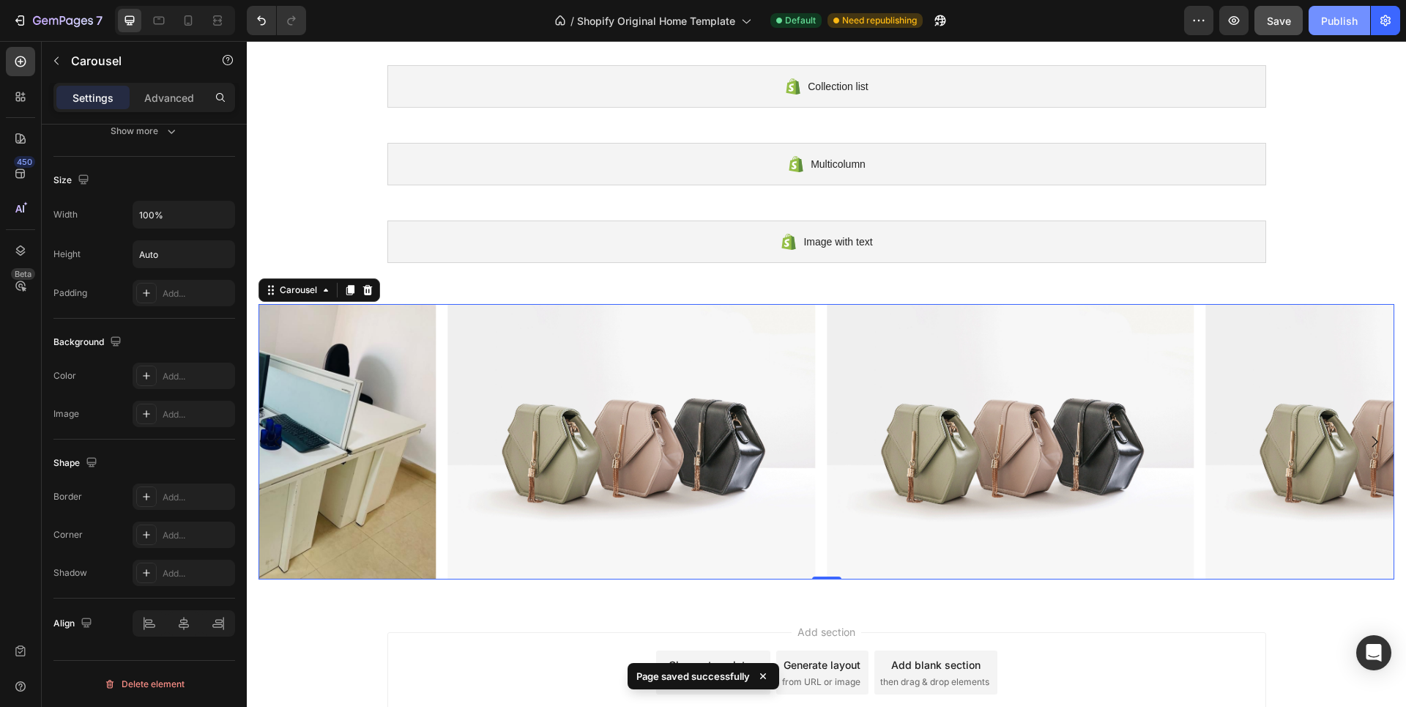
click at [1333, 21] on div "Publish" at bounding box center [1339, 20] width 37 height 15
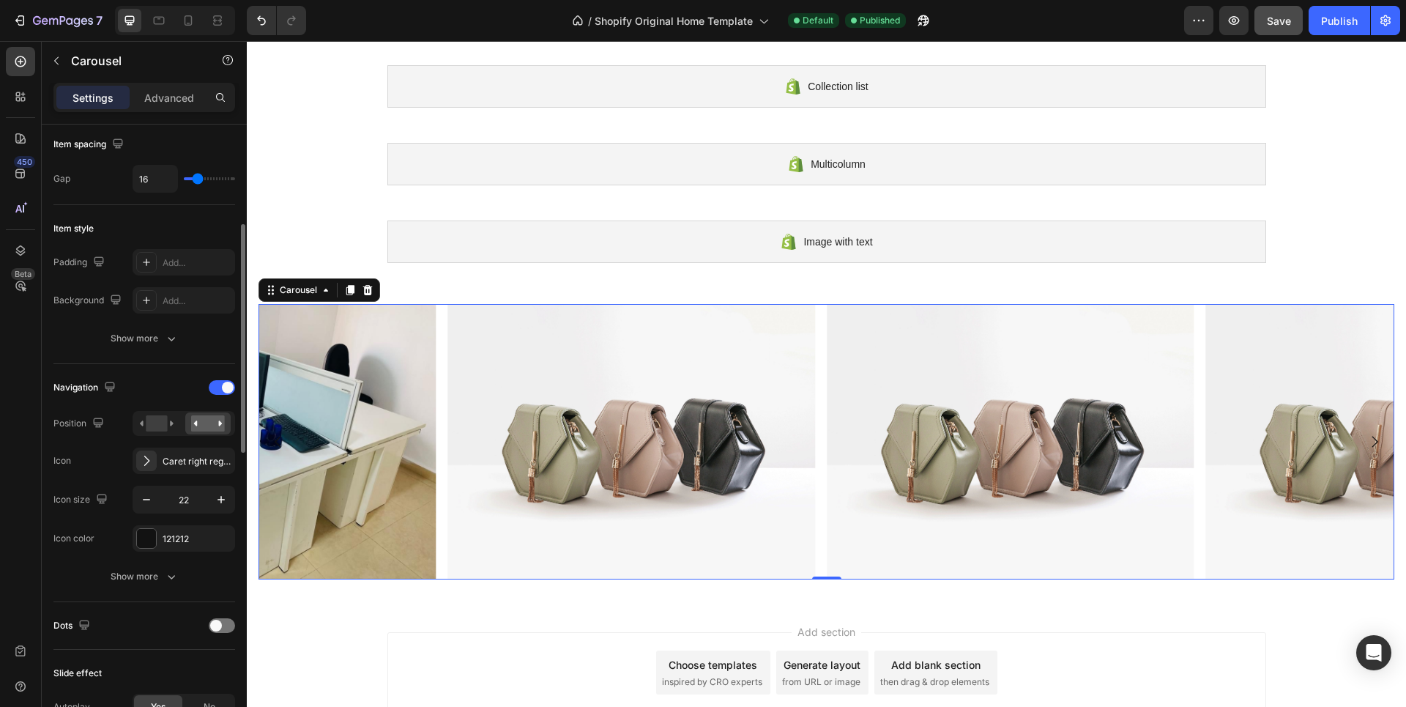
scroll to position [199, 0]
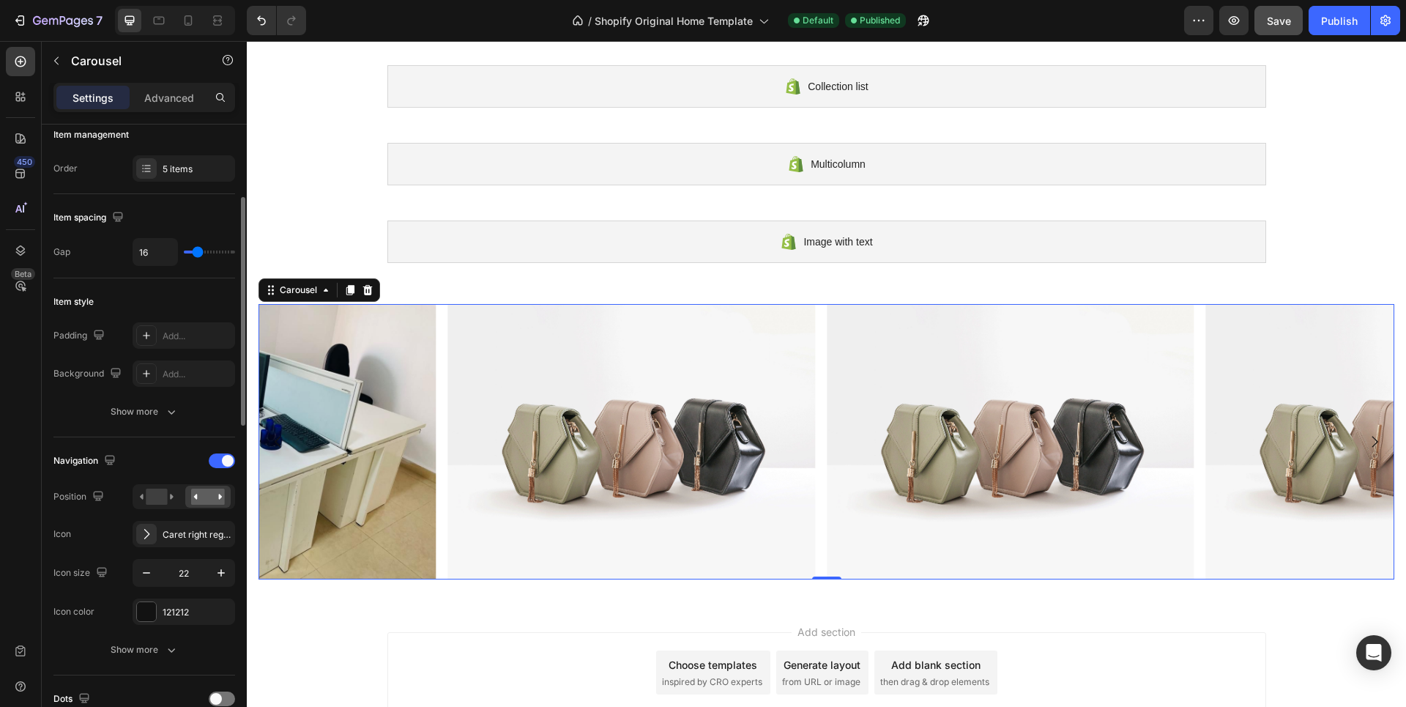
type input "19"
type input "21"
type input "22"
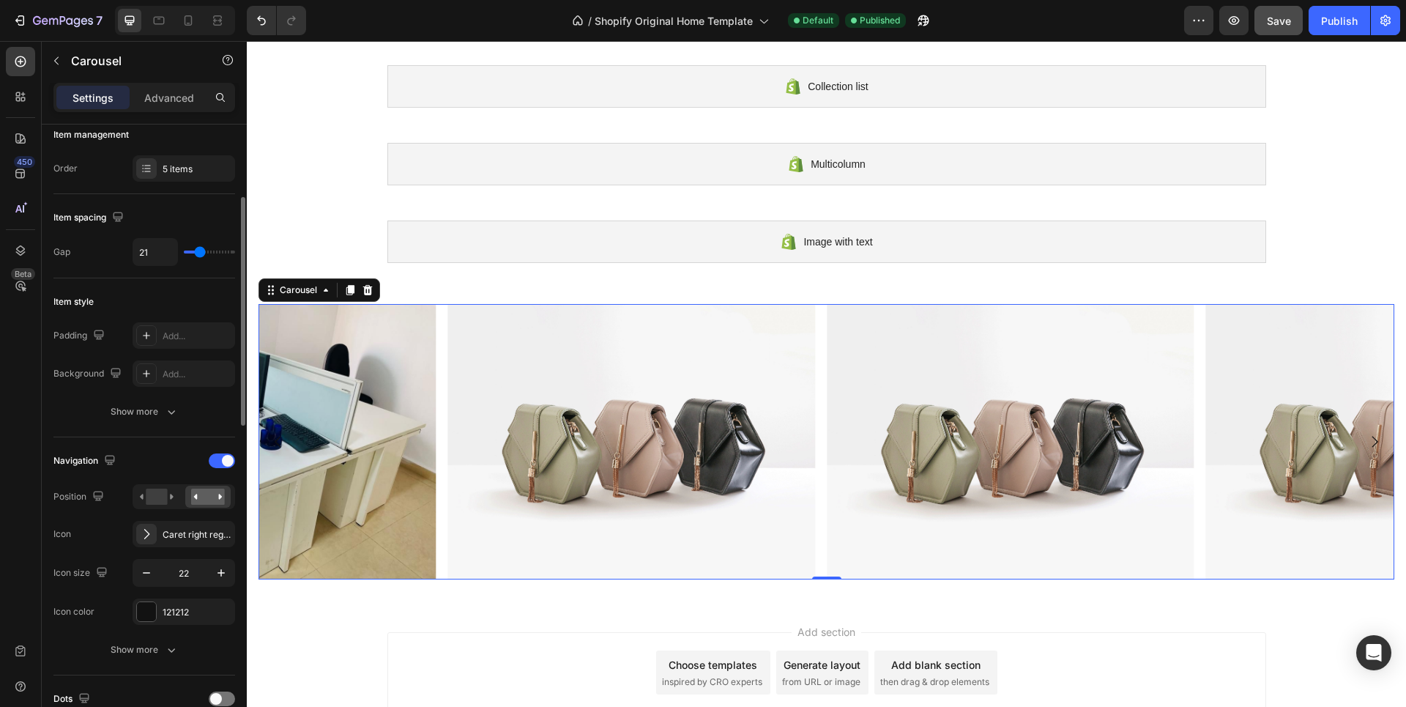
type input "22"
type input "25"
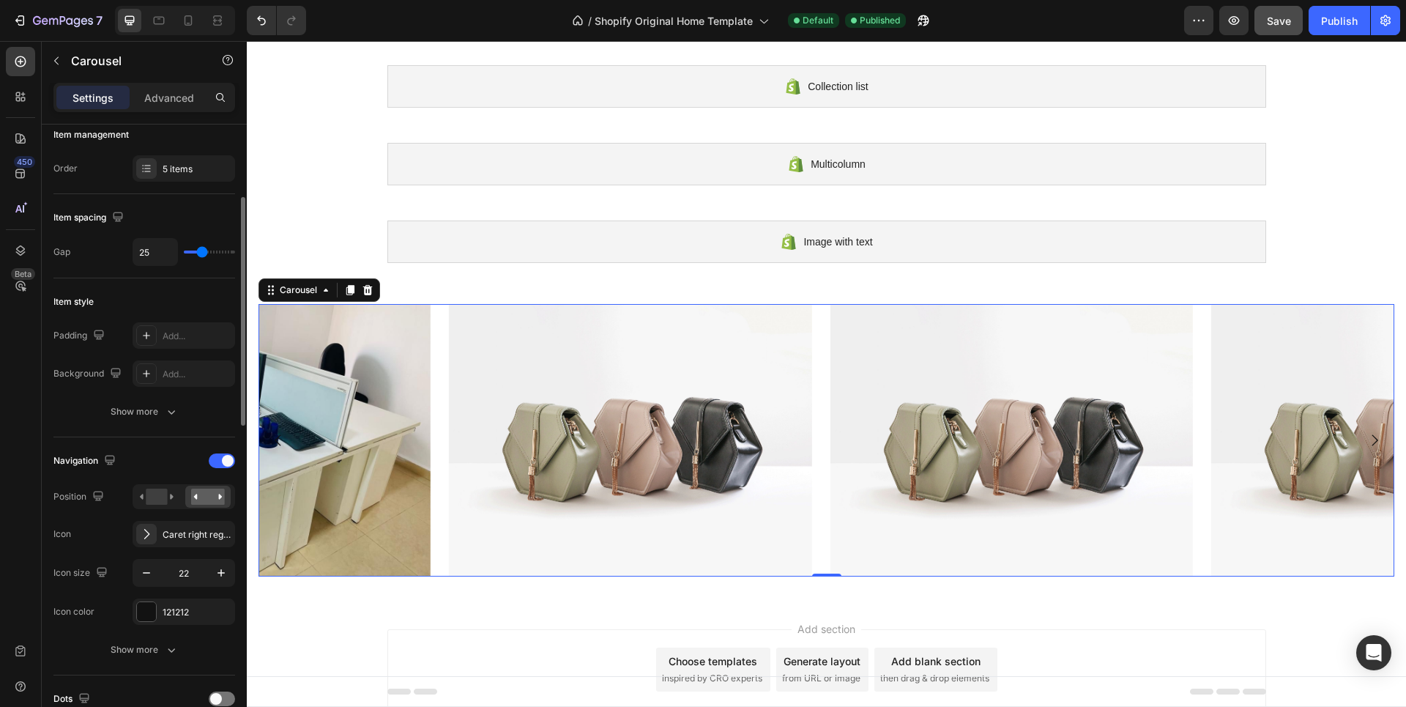
type input "24"
type input "22"
type input "21"
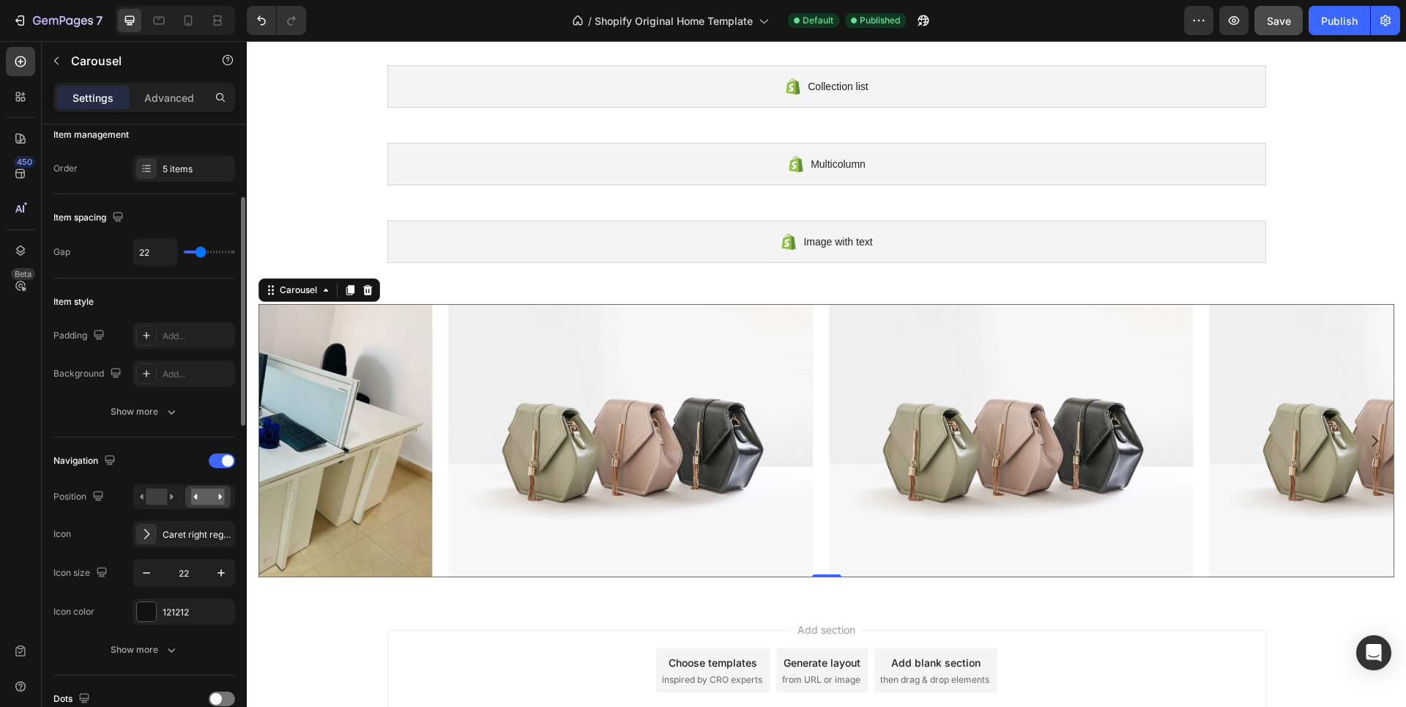
type input "21"
type input "19"
type input "18"
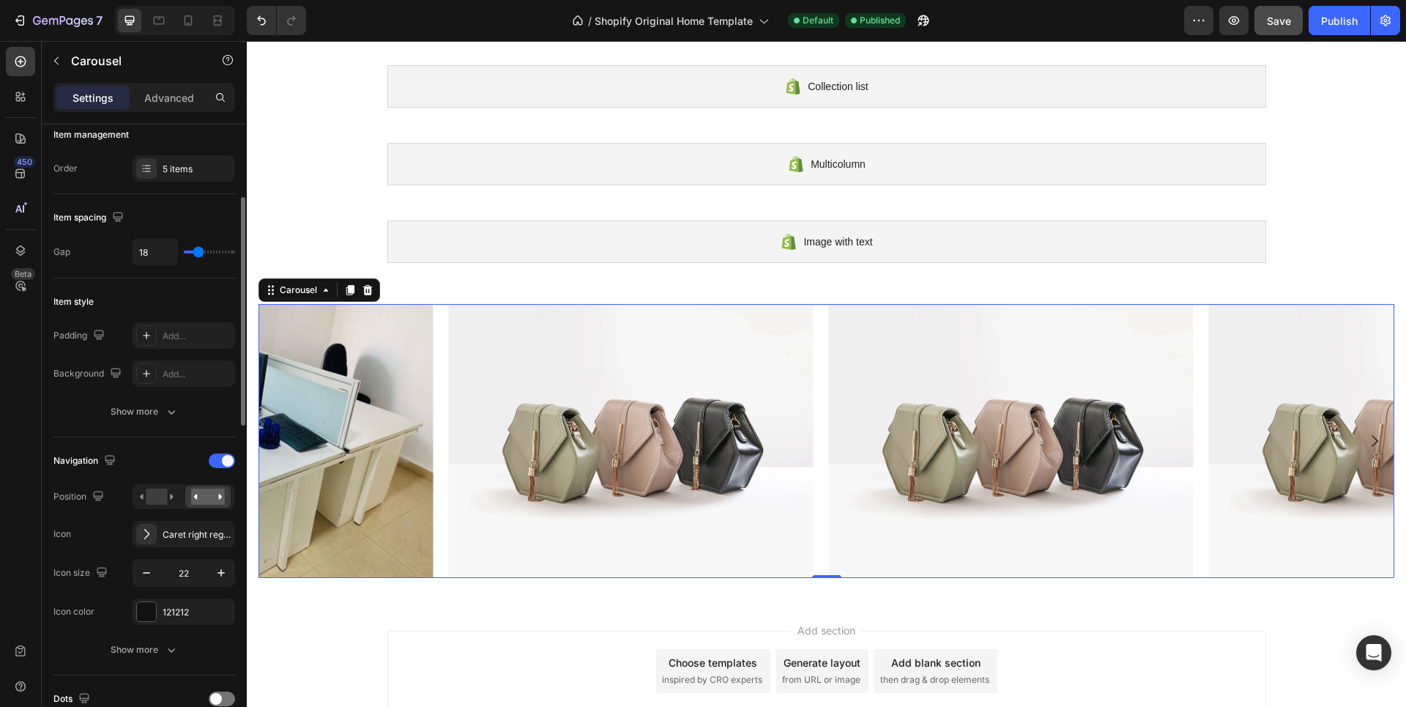
type input "15"
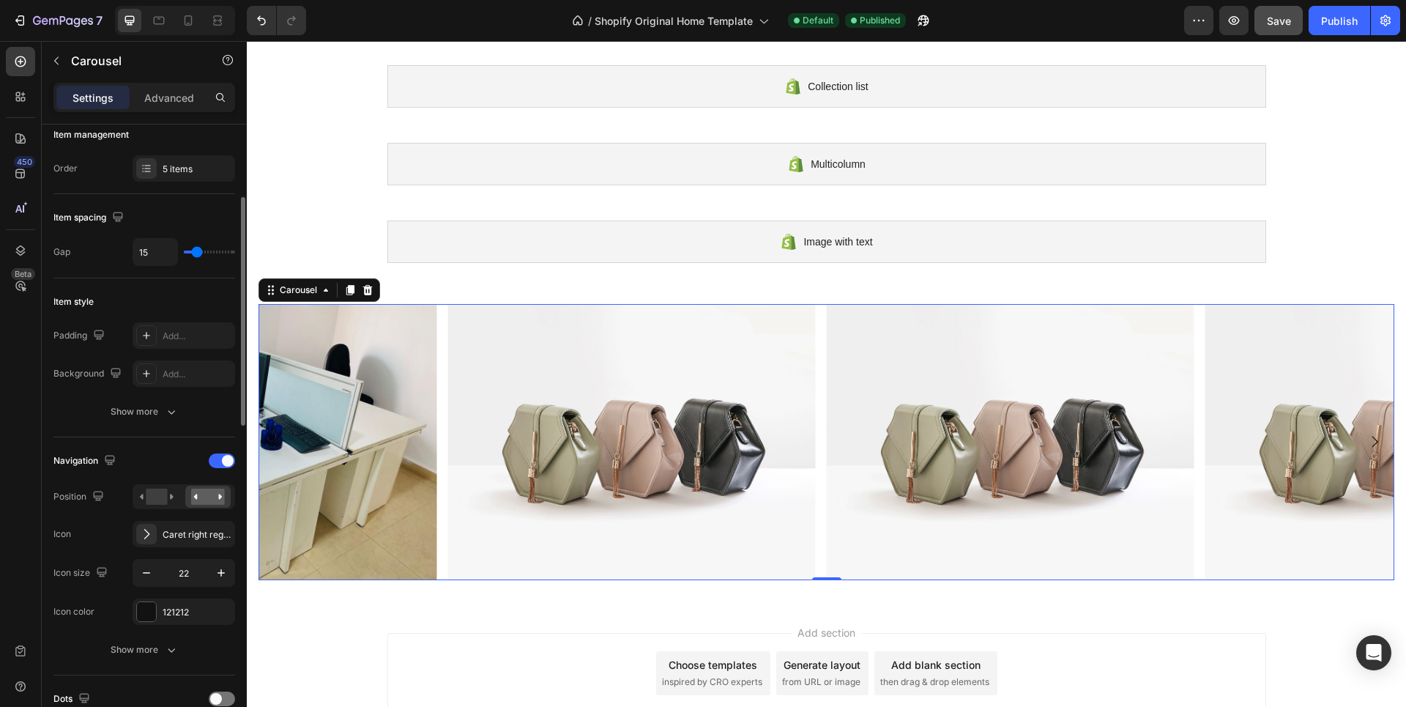
type input "15"
click at [197, 251] on input "range" at bounding box center [209, 252] width 51 height 3
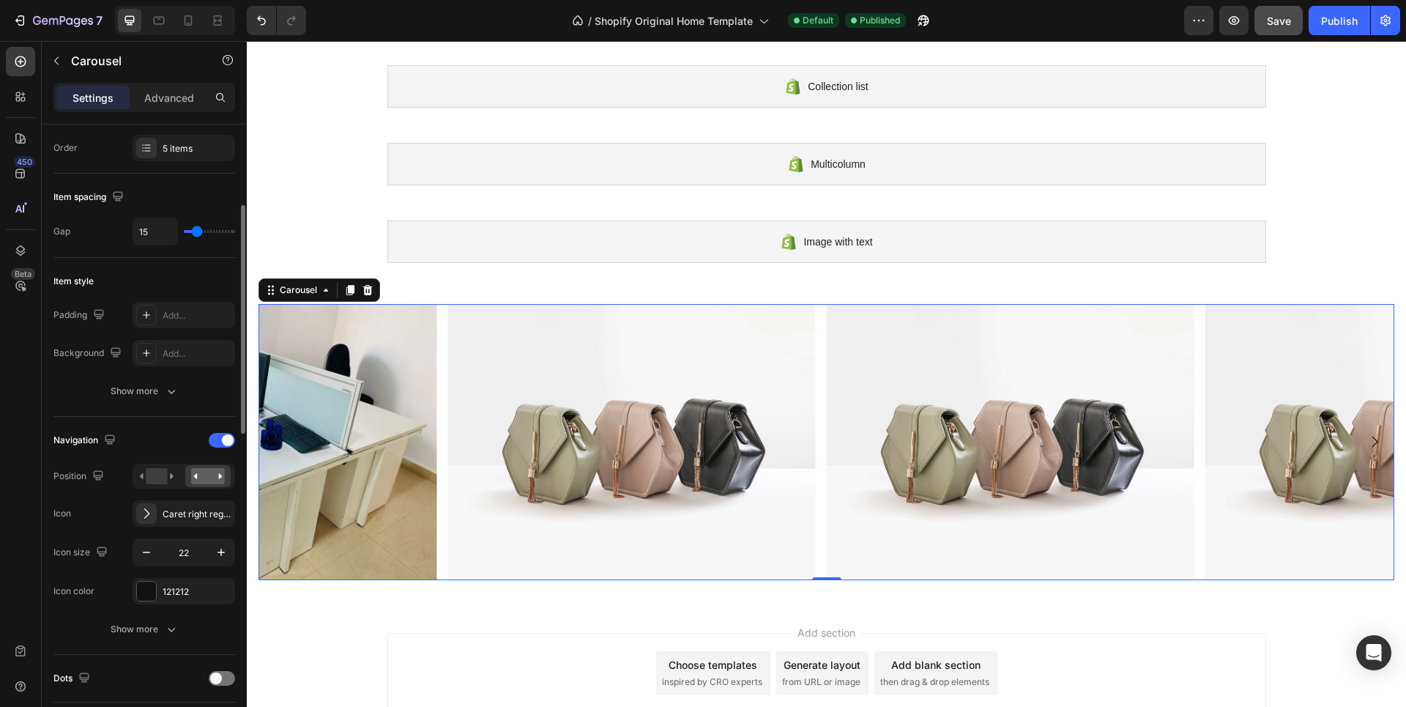
scroll to position [0, 0]
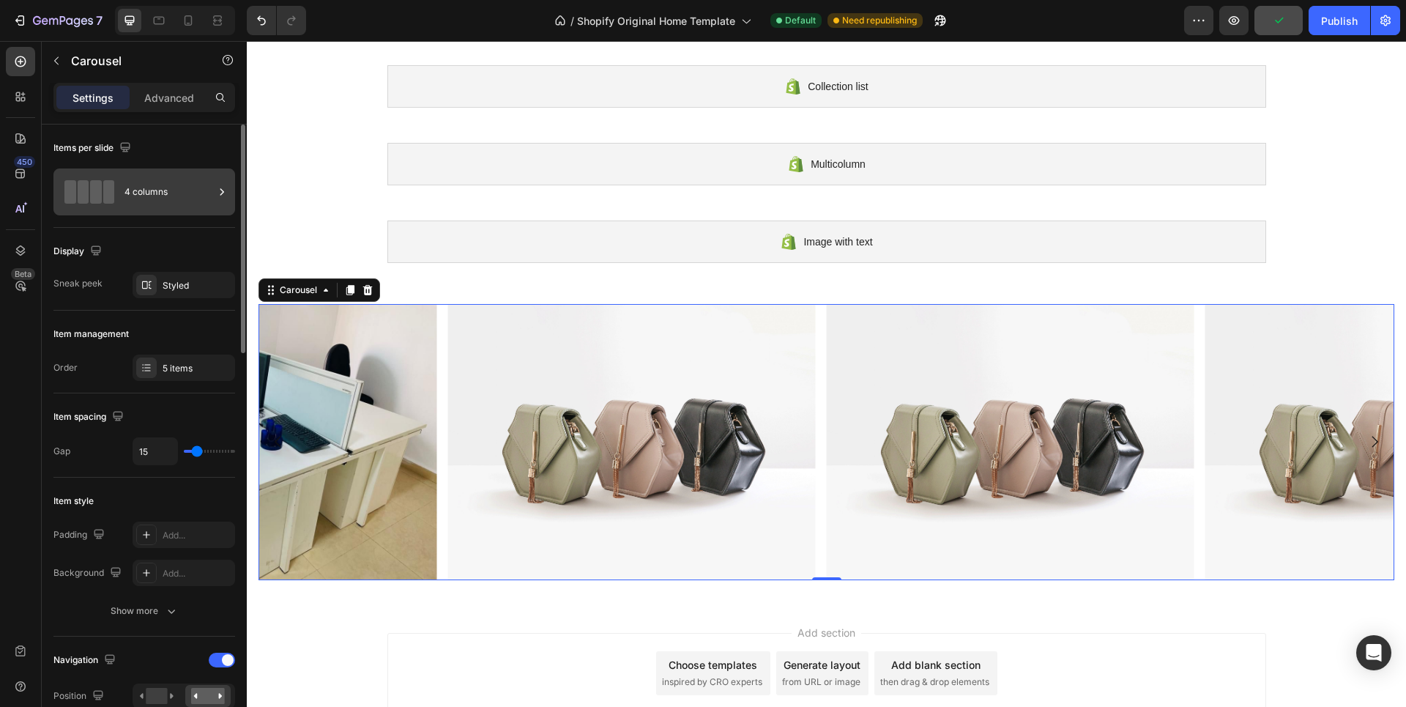
click at [177, 190] on div "4 columns" at bounding box center [169, 192] width 89 height 34
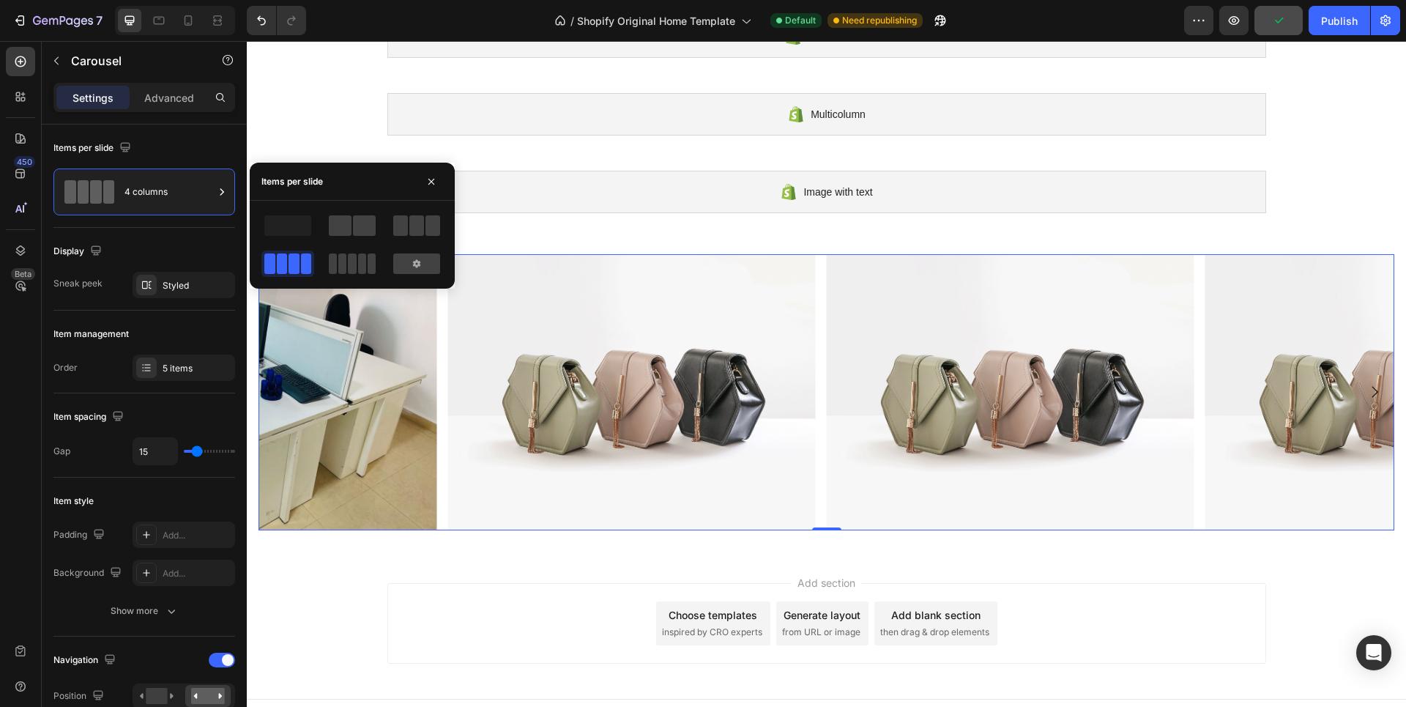
scroll to position [174, 0]
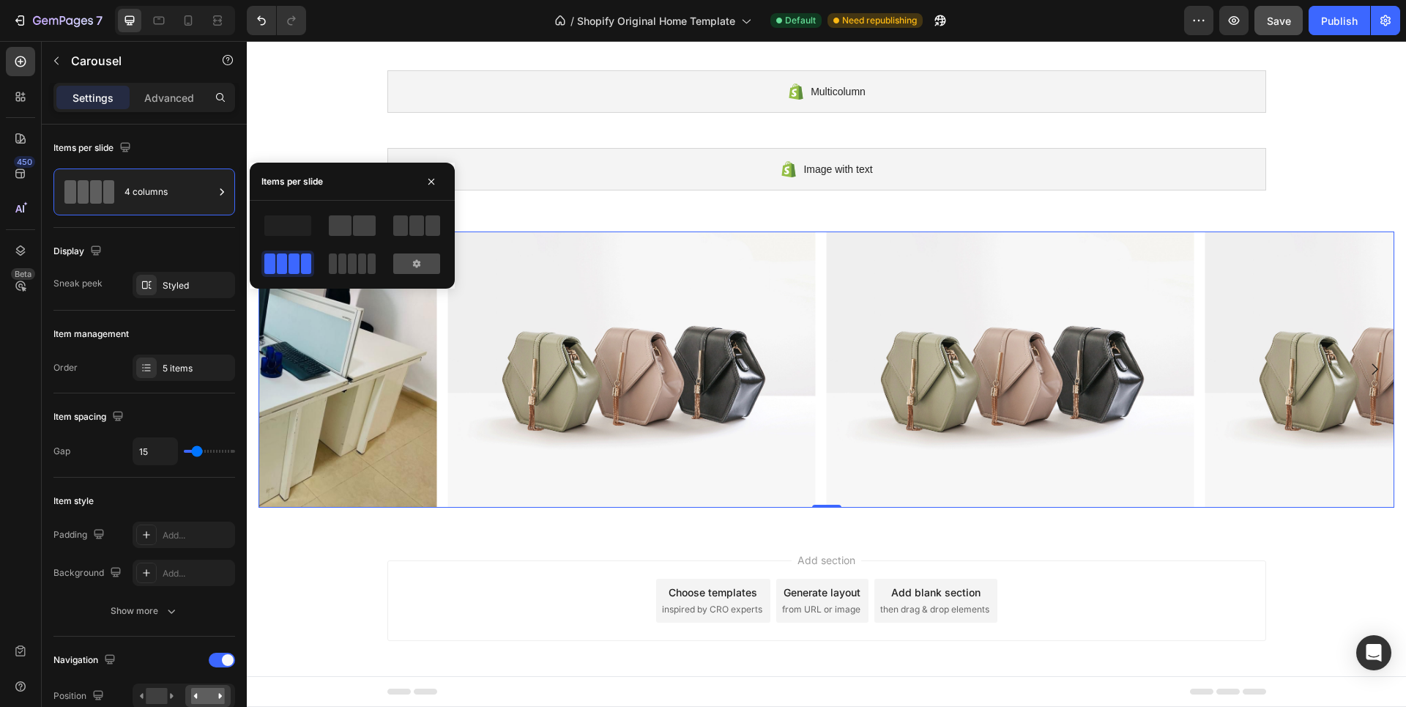
click at [419, 262] on icon at bounding box center [416, 263] width 7 height 8
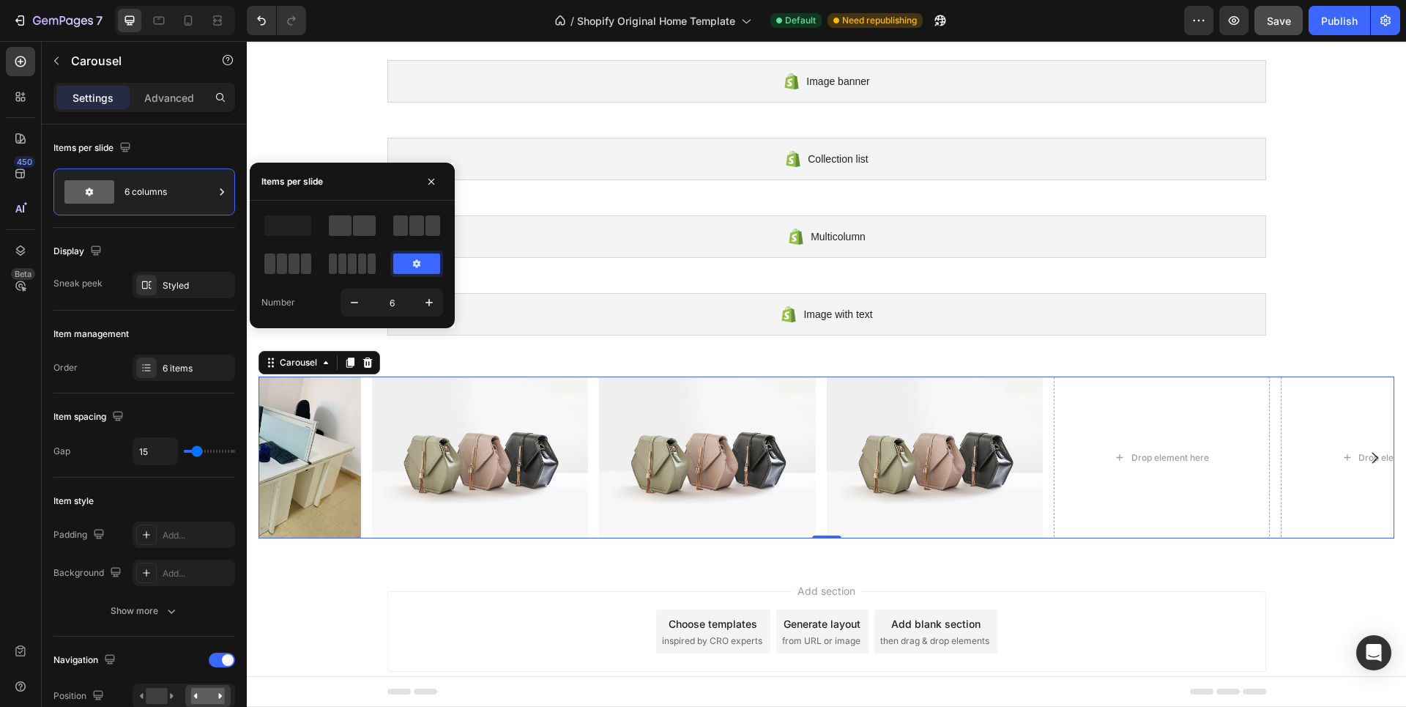
scroll to position [29, 0]
click at [355, 300] on icon "button" at bounding box center [354, 302] width 15 height 15
type input "5"
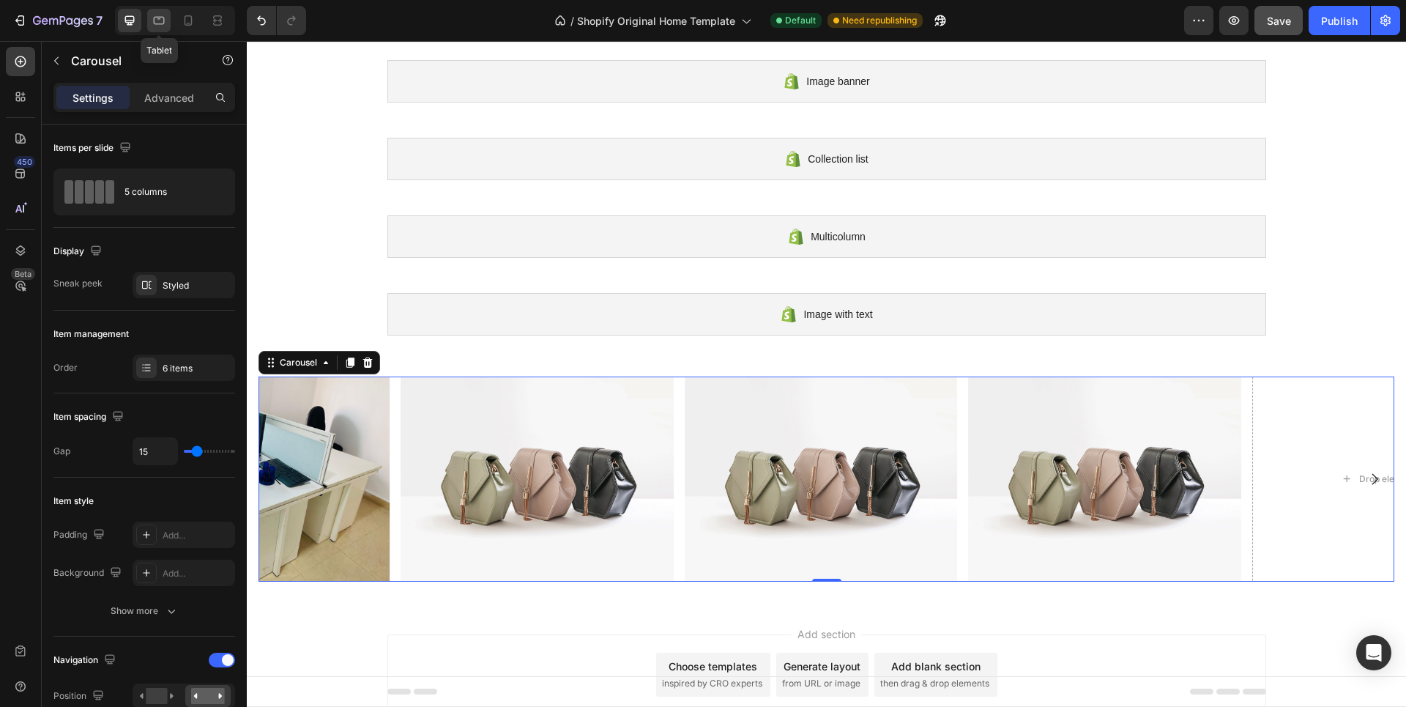
click at [162, 28] on div at bounding box center [158, 20] width 23 height 23
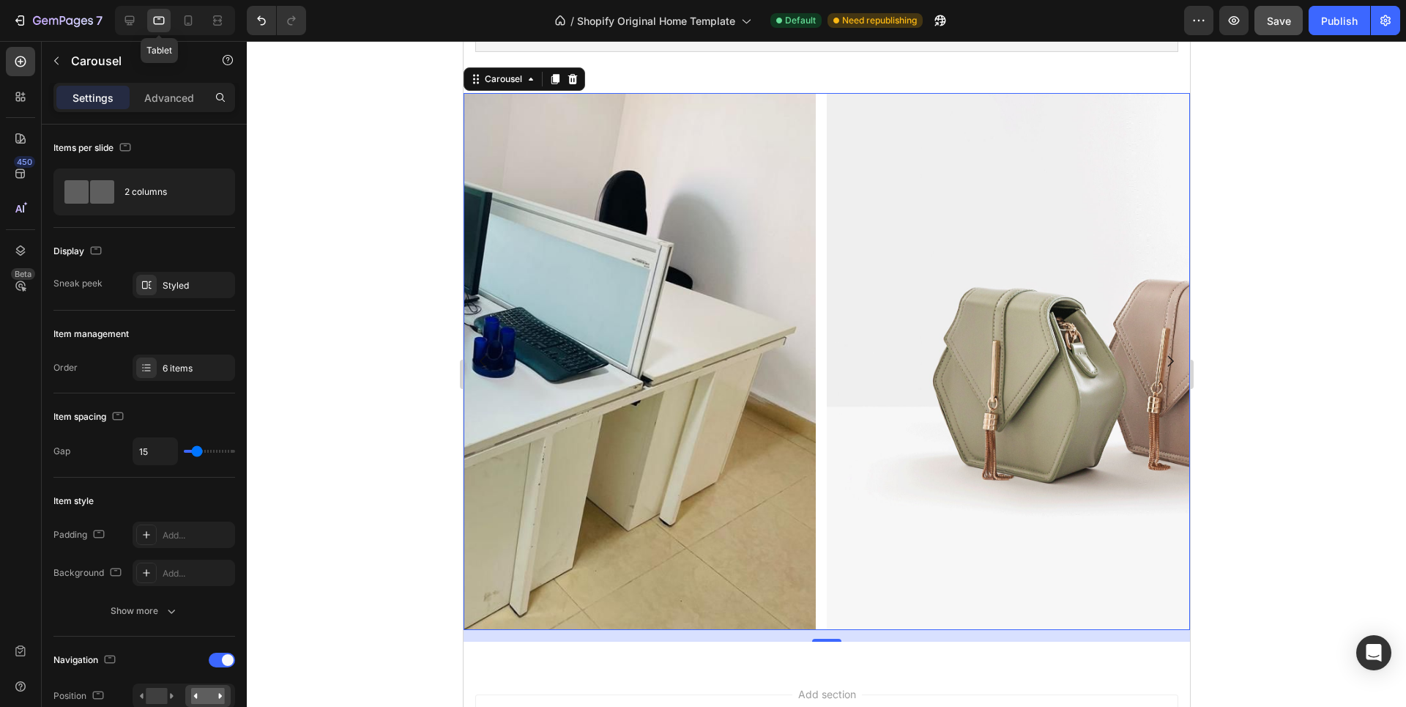
scroll to position [313, 0]
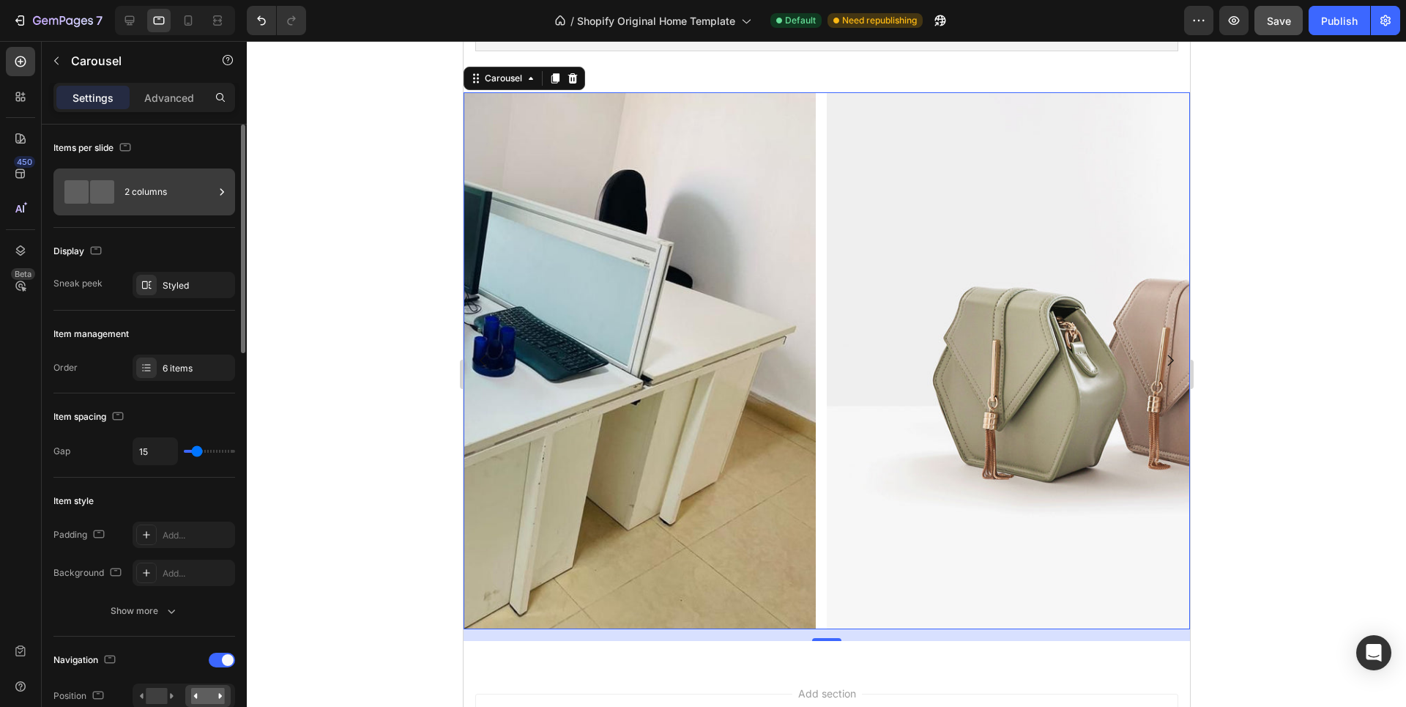
click at [212, 189] on div "2 columns" at bounding box center [169, 192] width 89 height 34
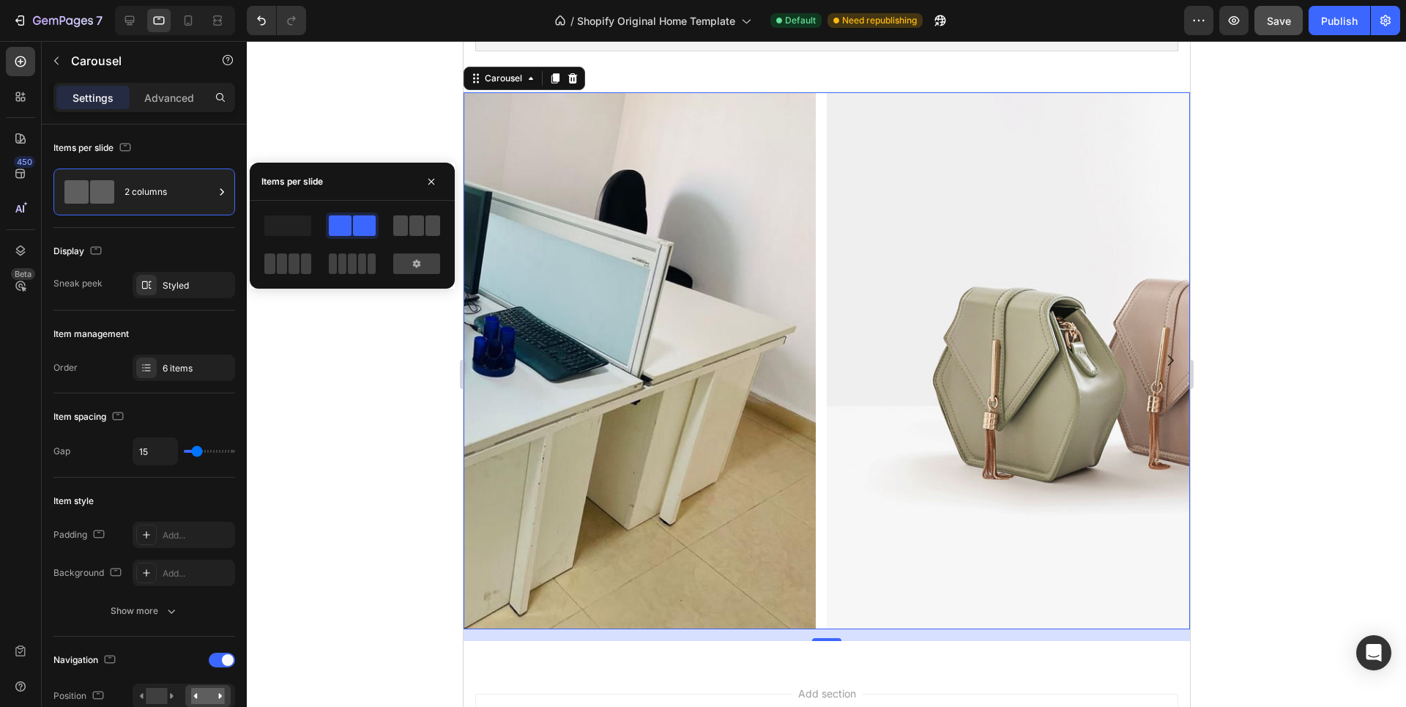
click at [415, 233] on span at bounding box center [416, 225] width 15 height 21
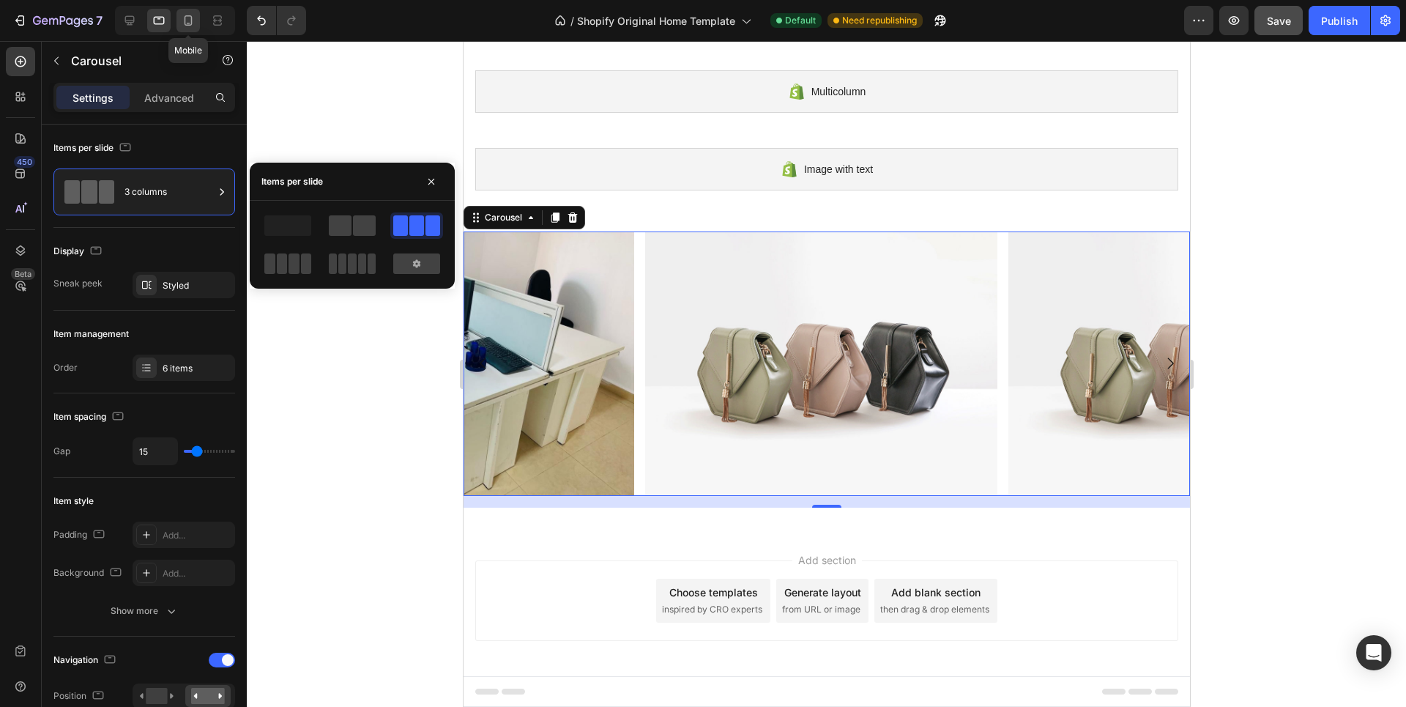
click at [193, 22] on icon at bounding box center [188, 20] width 15 height 15
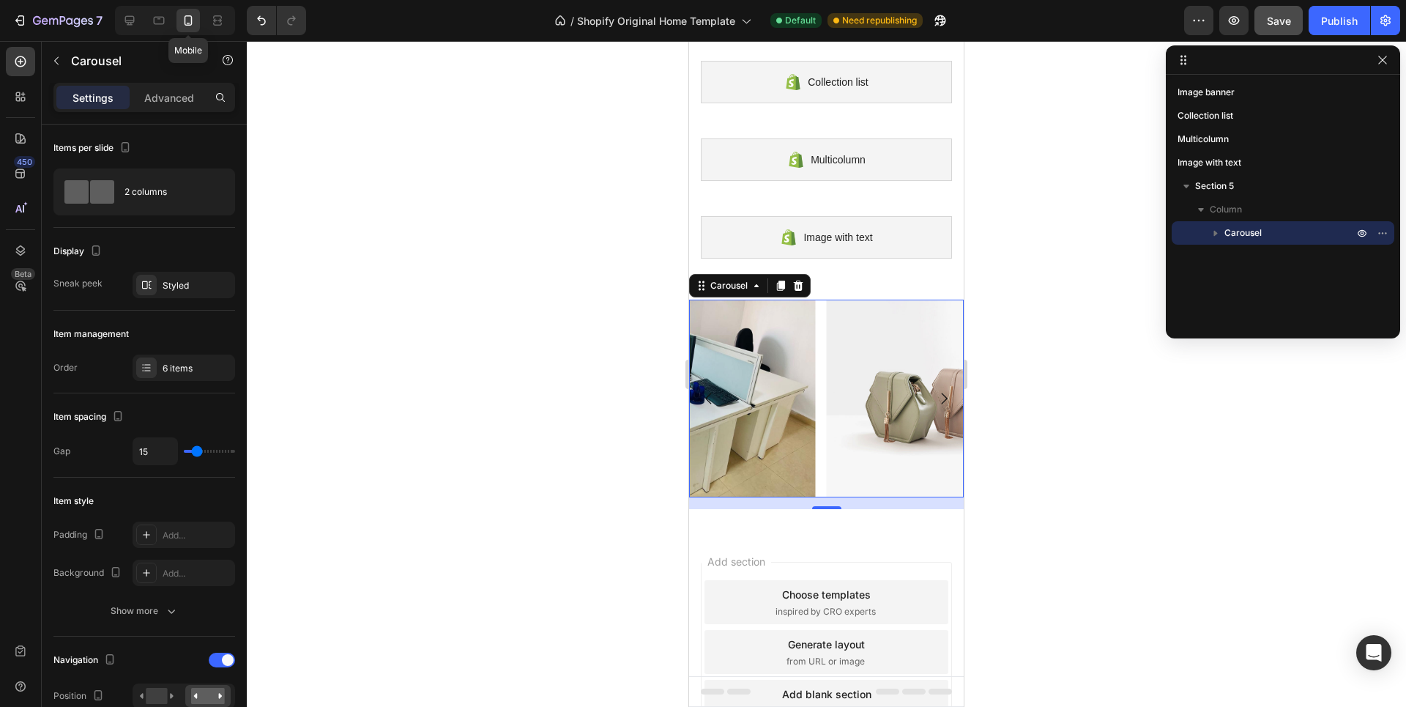
scroll to position [176, 0]
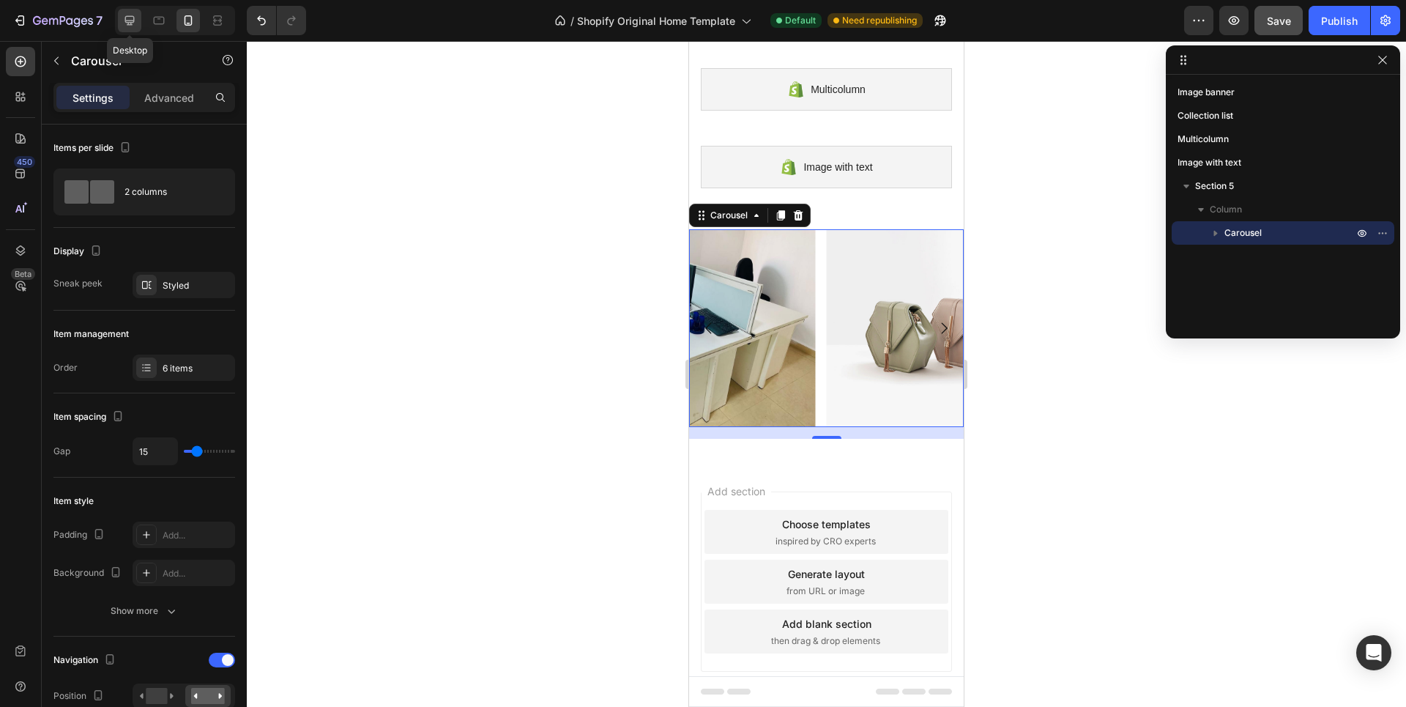
click at [139, 23] on div at bounding box center [129, 20] width 23 height 23
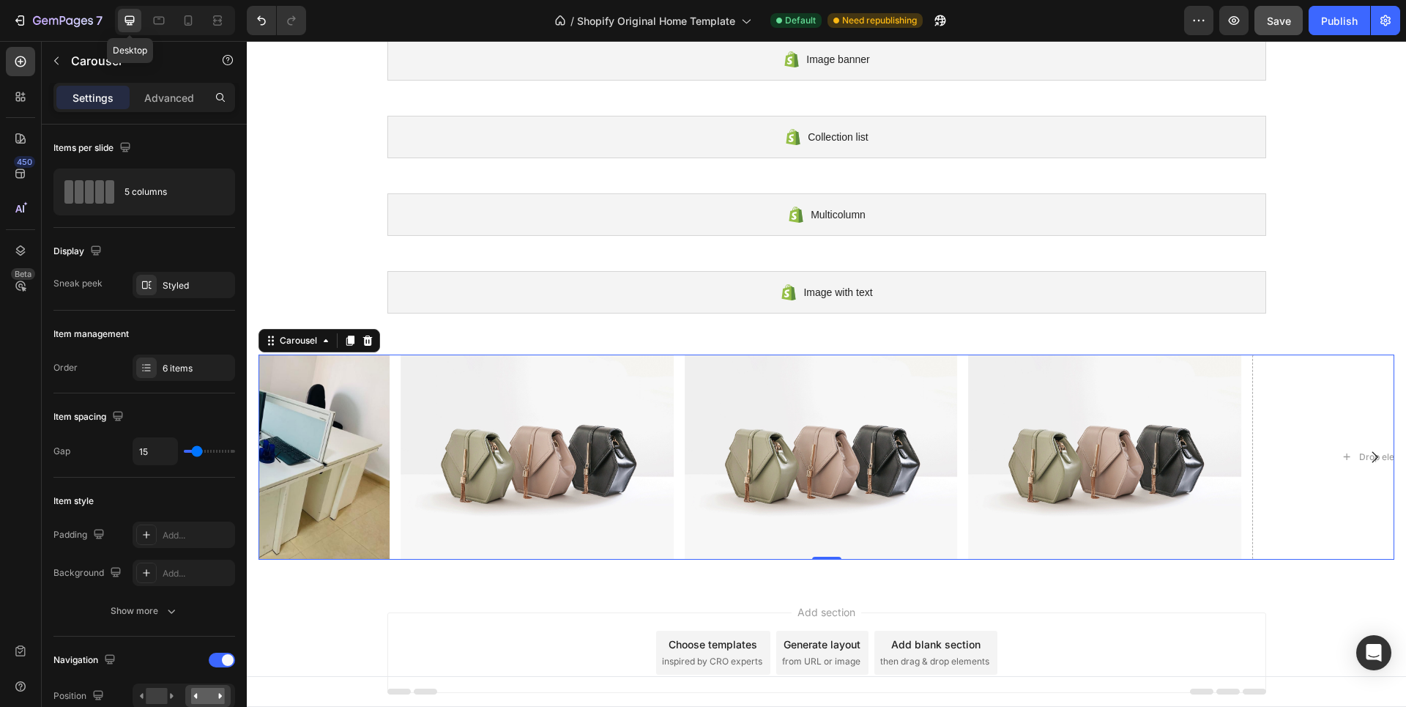
scroll to position [72, 0]
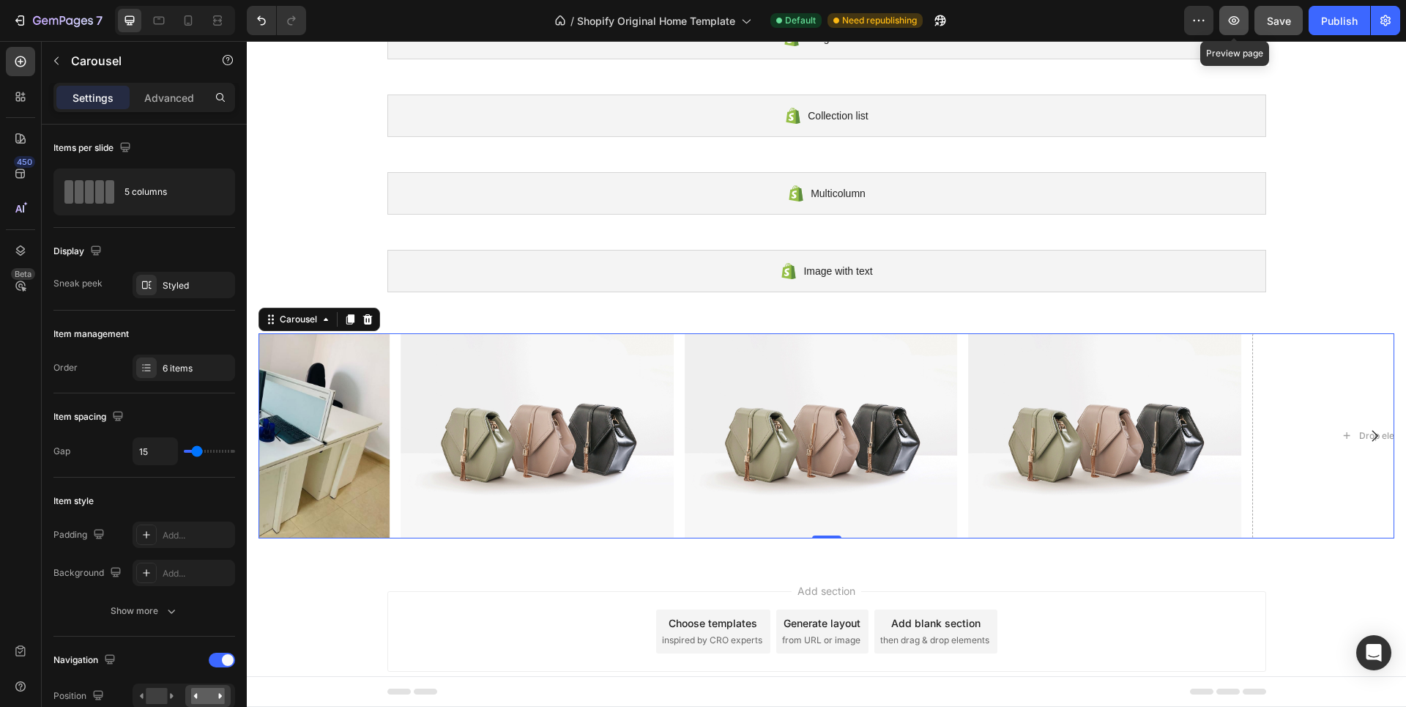
click at [1238, 24] on icon "button" at bounding box center [1234, 20] width 15 height 15
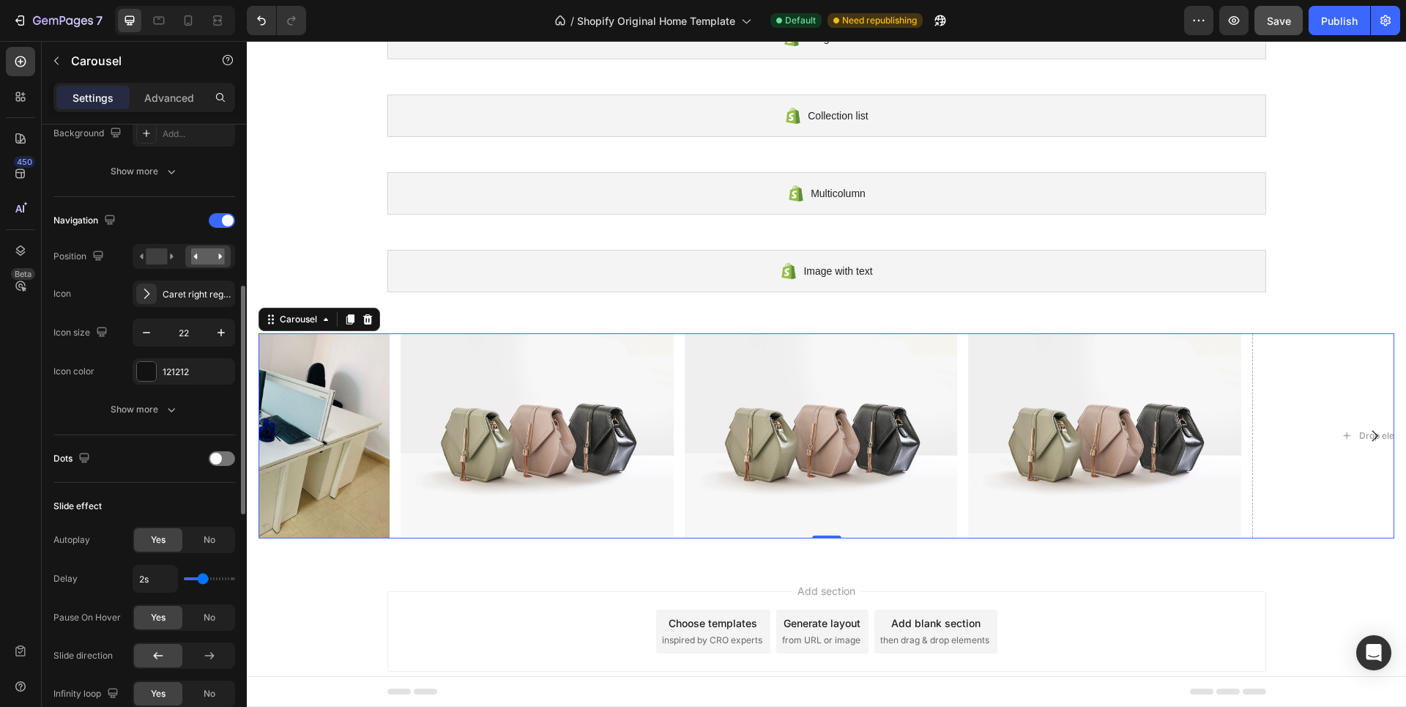
scroll to position [732, 0]
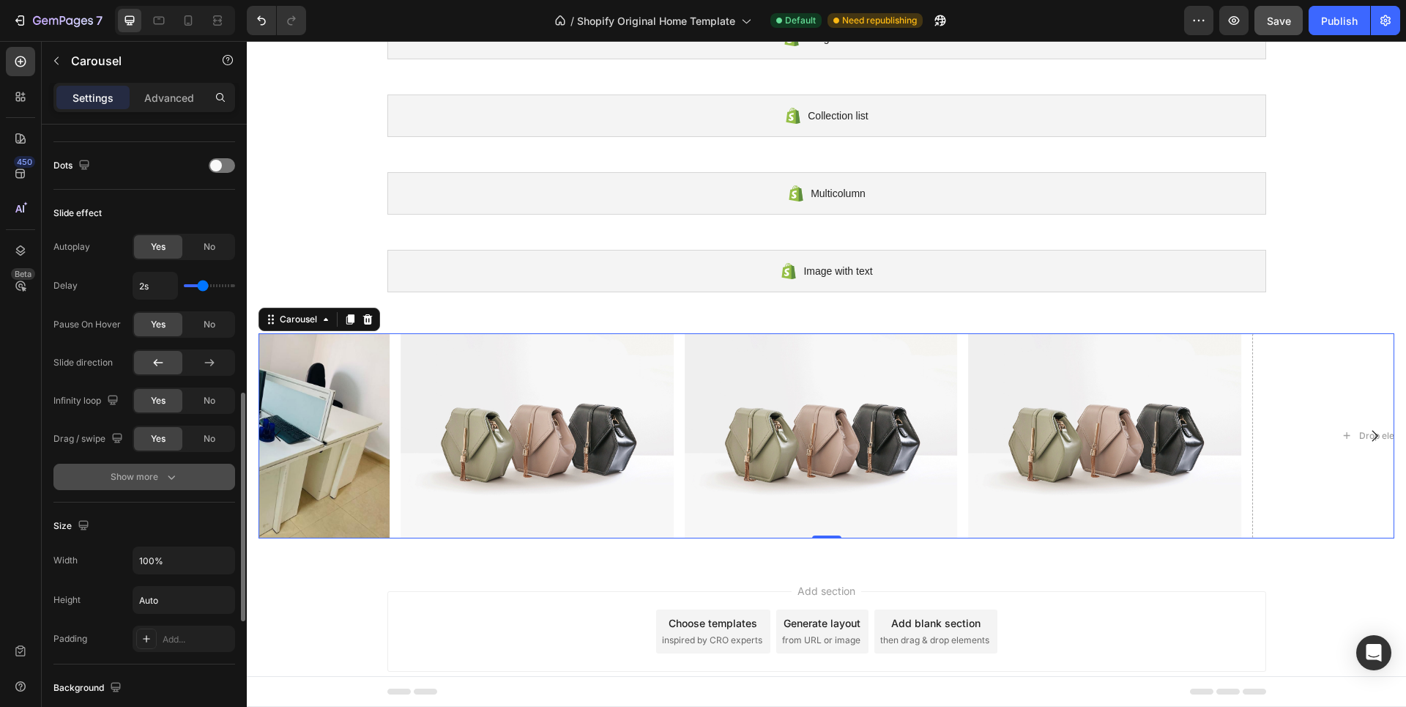
click at [166, 480] on icon "button" at bounding box center [171, 477] width 15 height 15
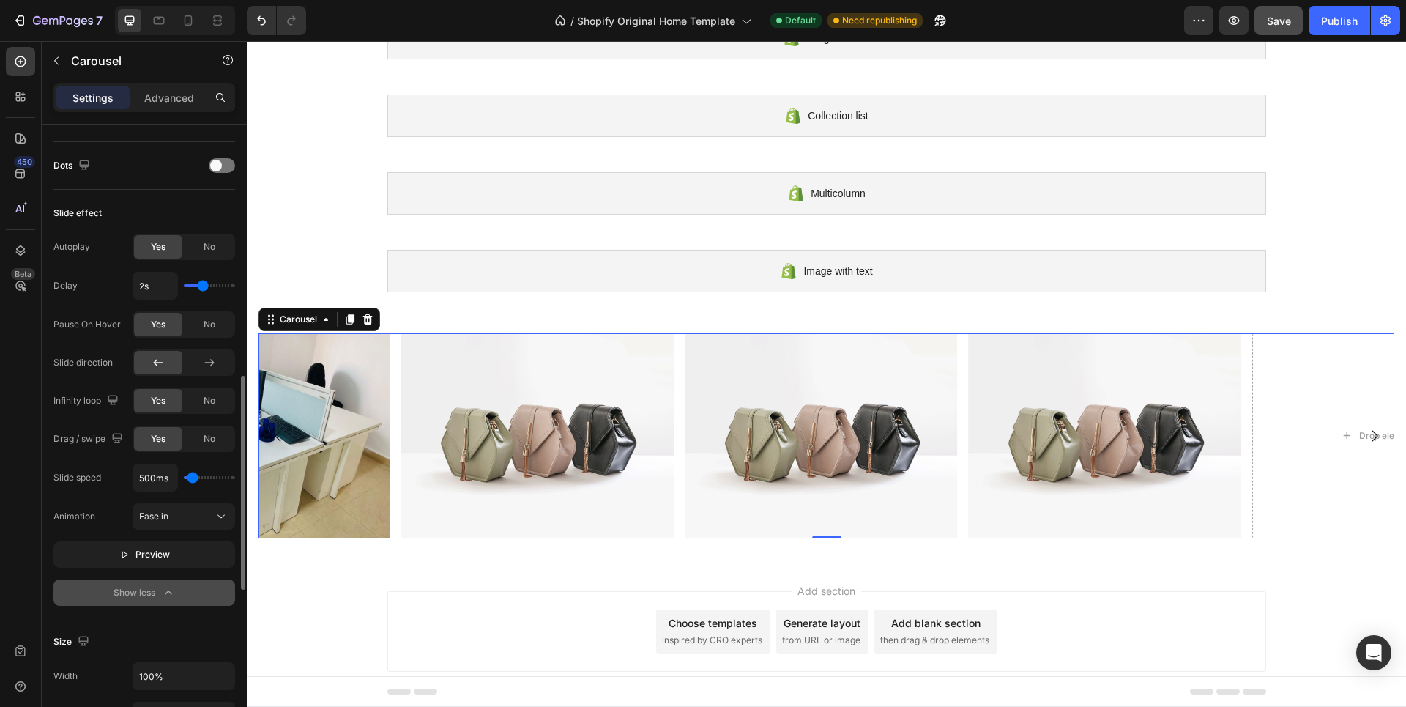
type input "1750ms"
type input "1750"
click at [203, 478] on input "range" at bounding box center [209, 477] width 51 height 3
click at [175, 517] on div "Ease in" at bounding box center [176, 516] width 75 height 13
click at [178, 604] on span "Ease in & out" at bounding box center [165, 607] width 53 height 13
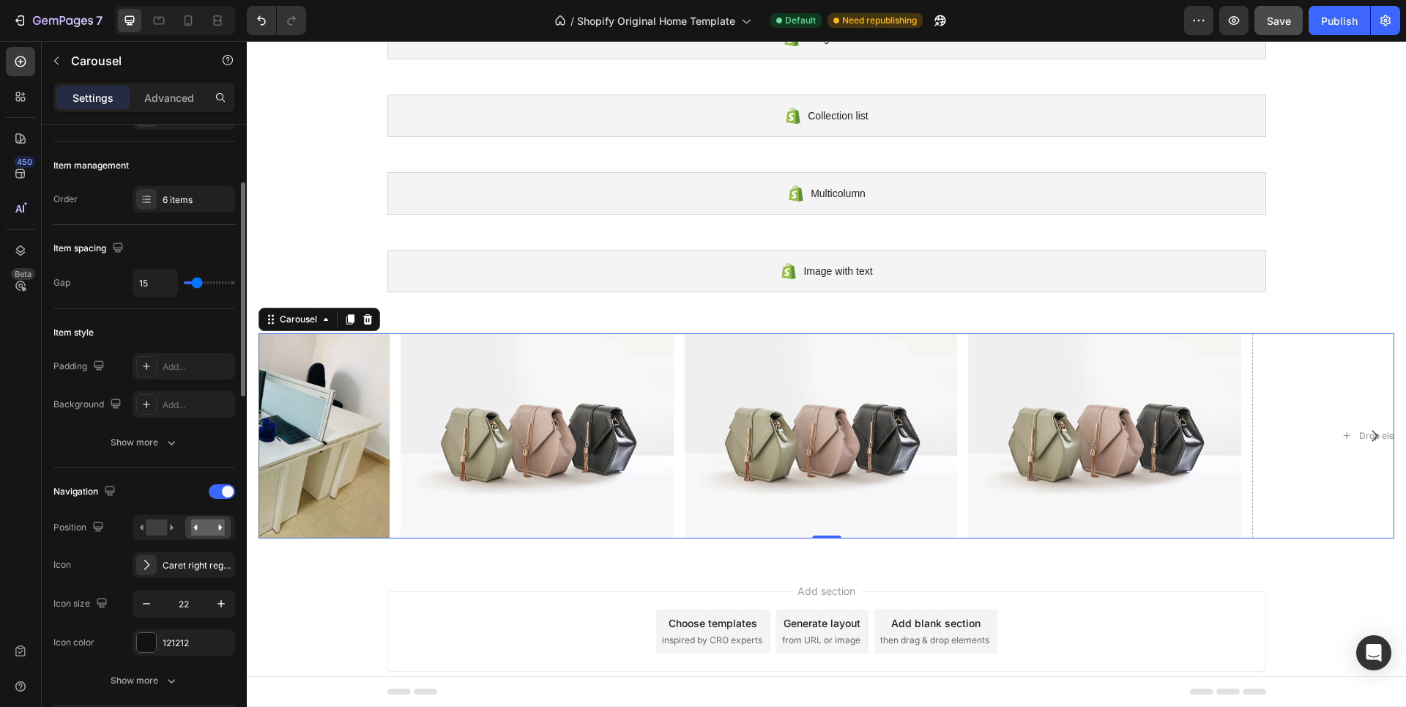
scroll to position [0, 0]
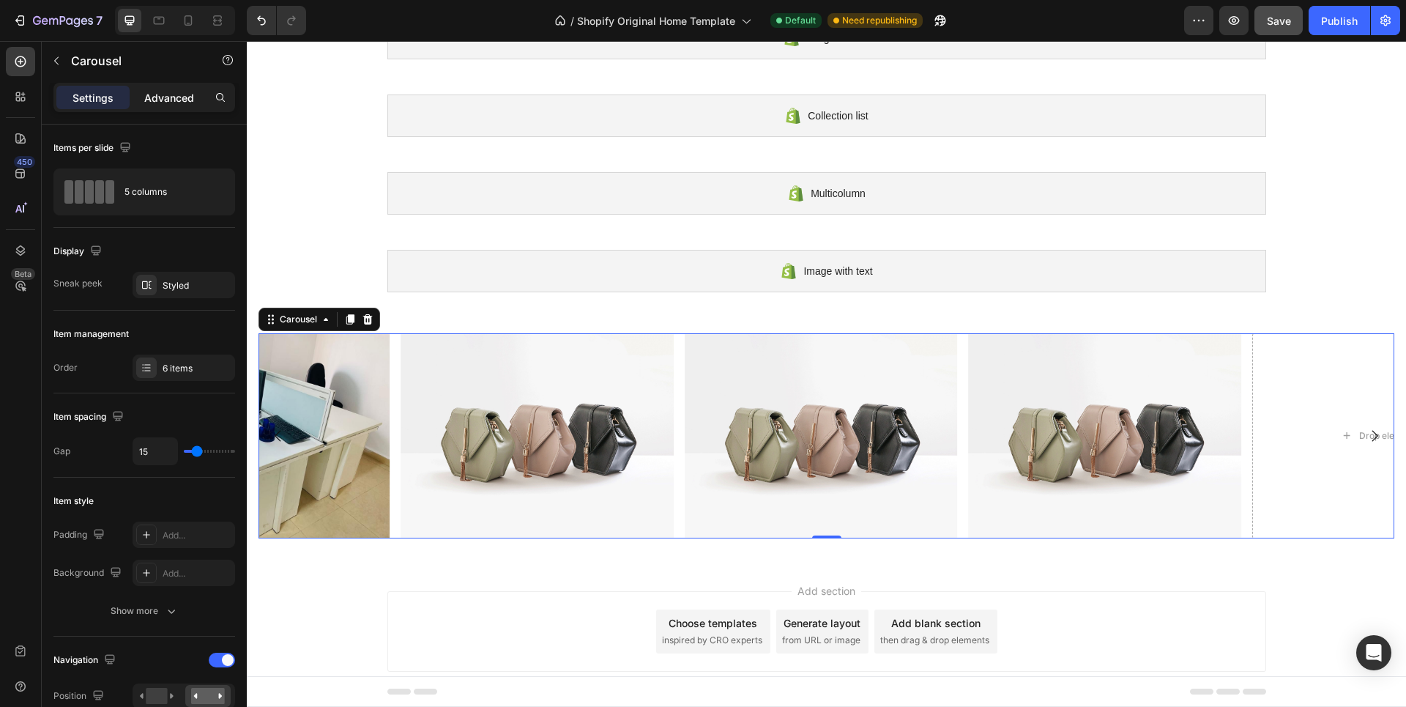
click at [163, 95] on p "Advanced" at bounding box center [169, 97] width 50 height 15
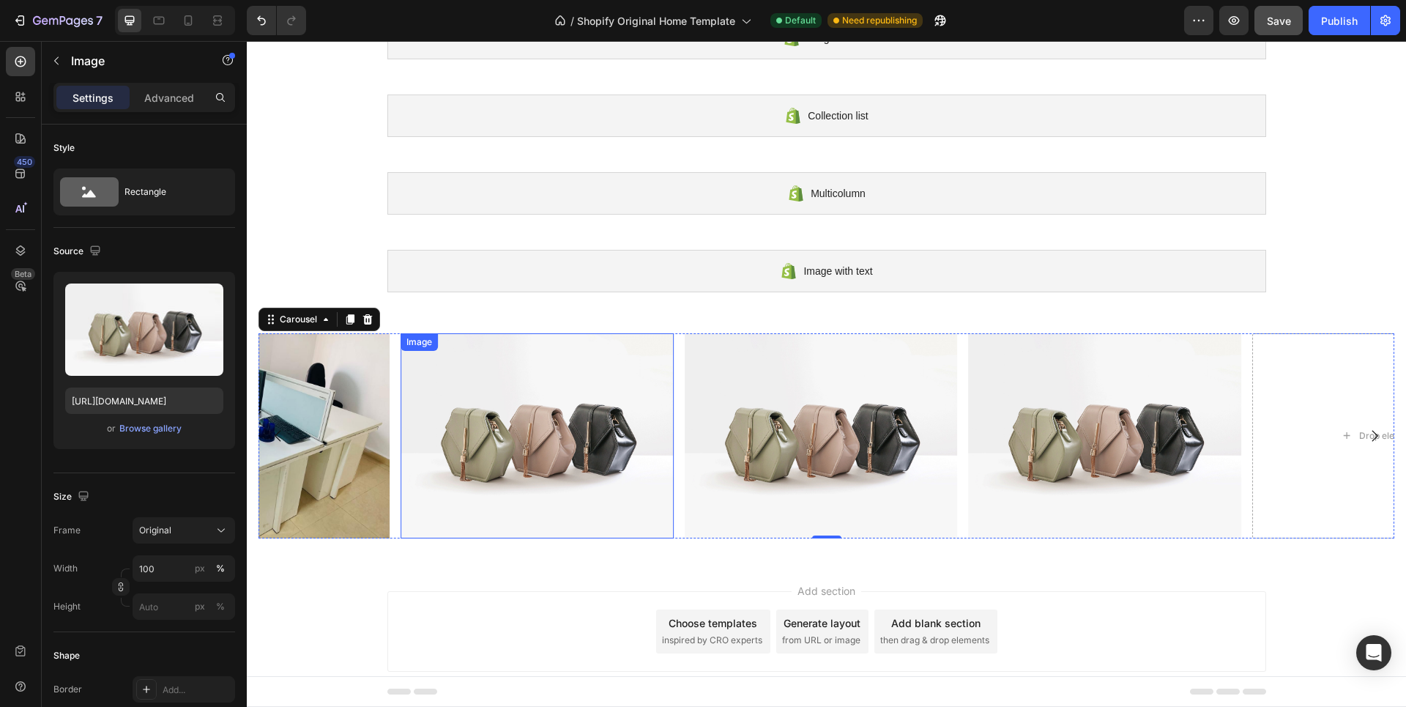
click at [601, 437] on img at bounding box center [537, 435] width 273 height 205
click at [155, 99] on p "Advanced" at bounding box center [169, 97] width 50 height 15
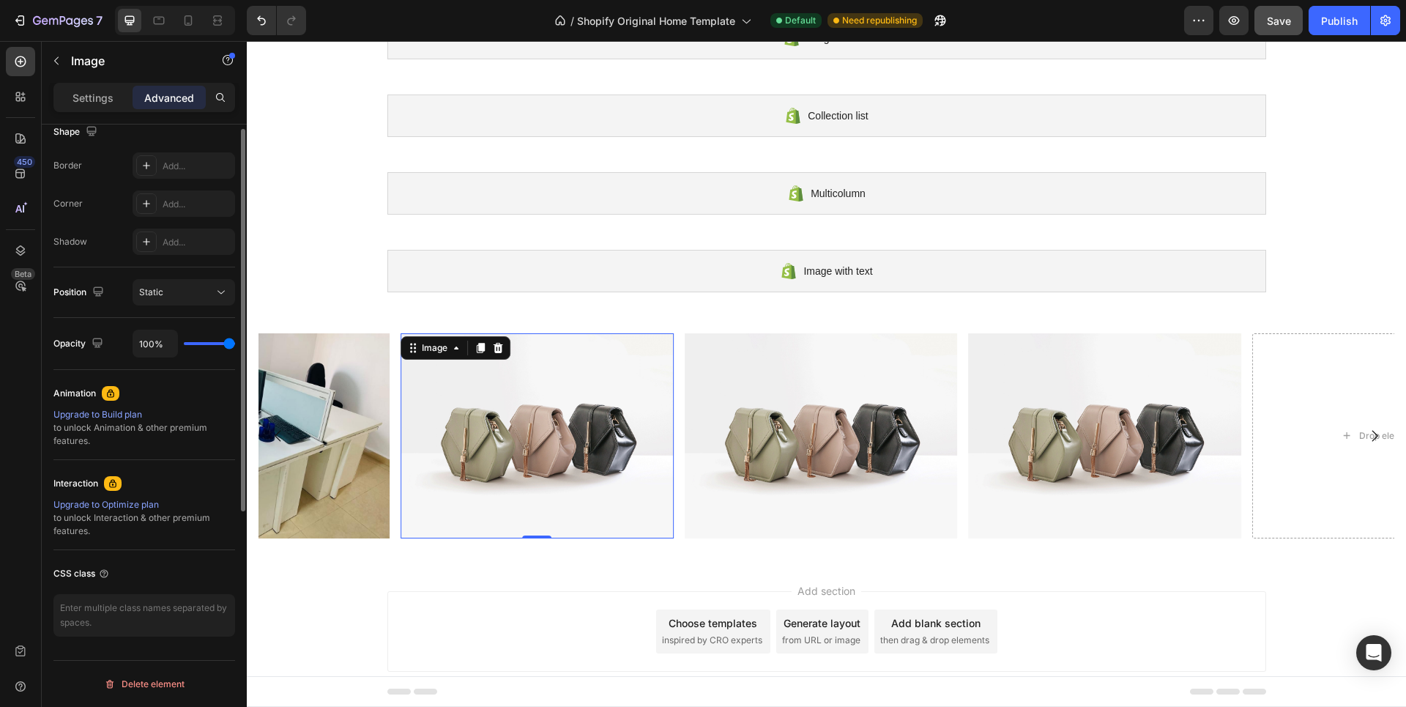
scroll to position [100, 0]
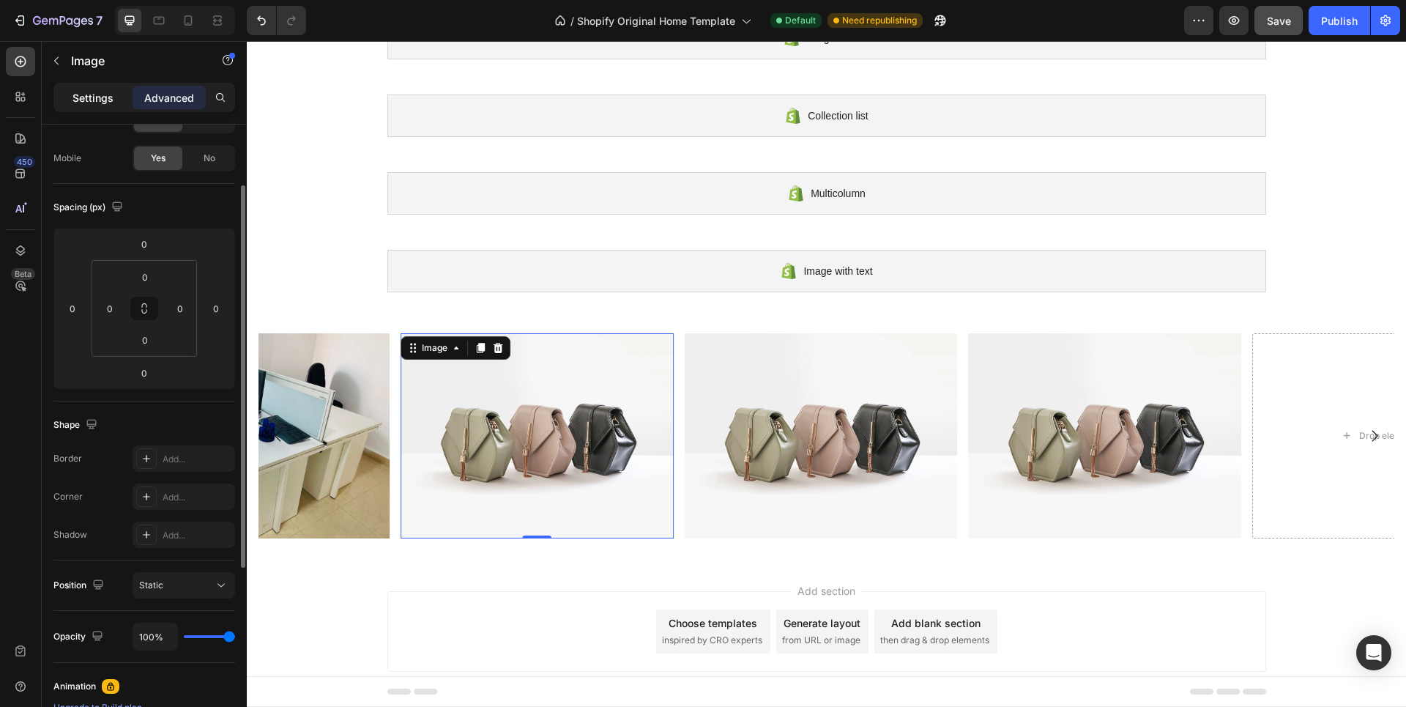
click at [94, 100] on p "Settings" at bounding box center [93, 97] width 41 height 15
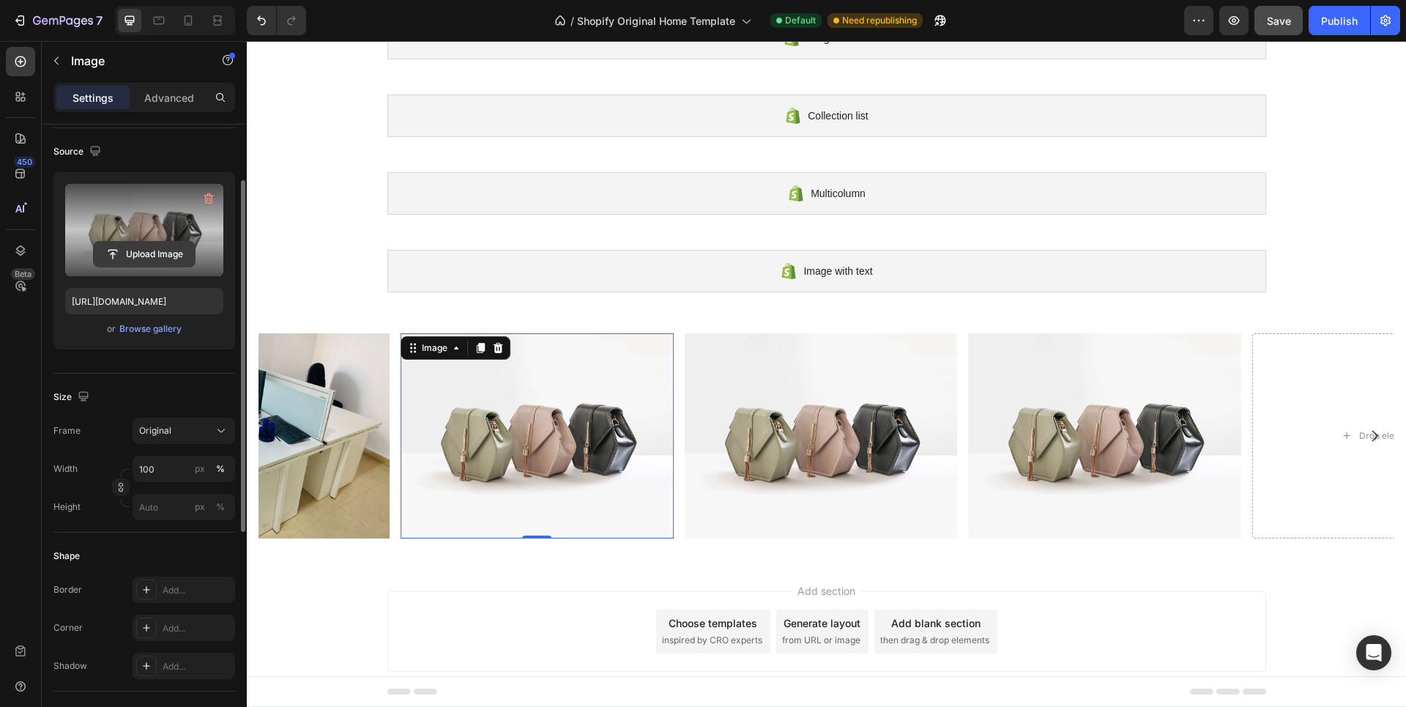
click at [137, 252] on input "file" at bounding box center [144, 254] width 101 height 25
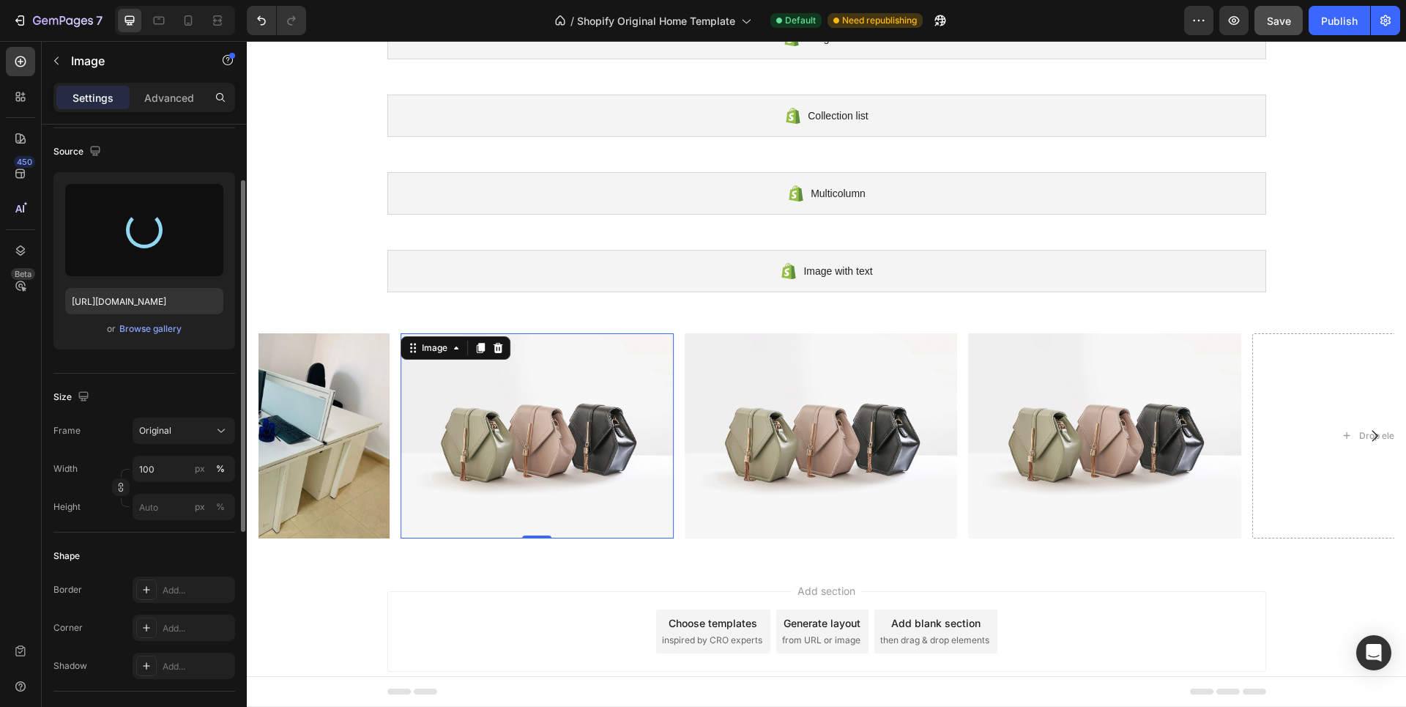
type input "https://cdn.shopify.com/s/files/1/0939/5680/0854/files/gempages_581828073863774…"
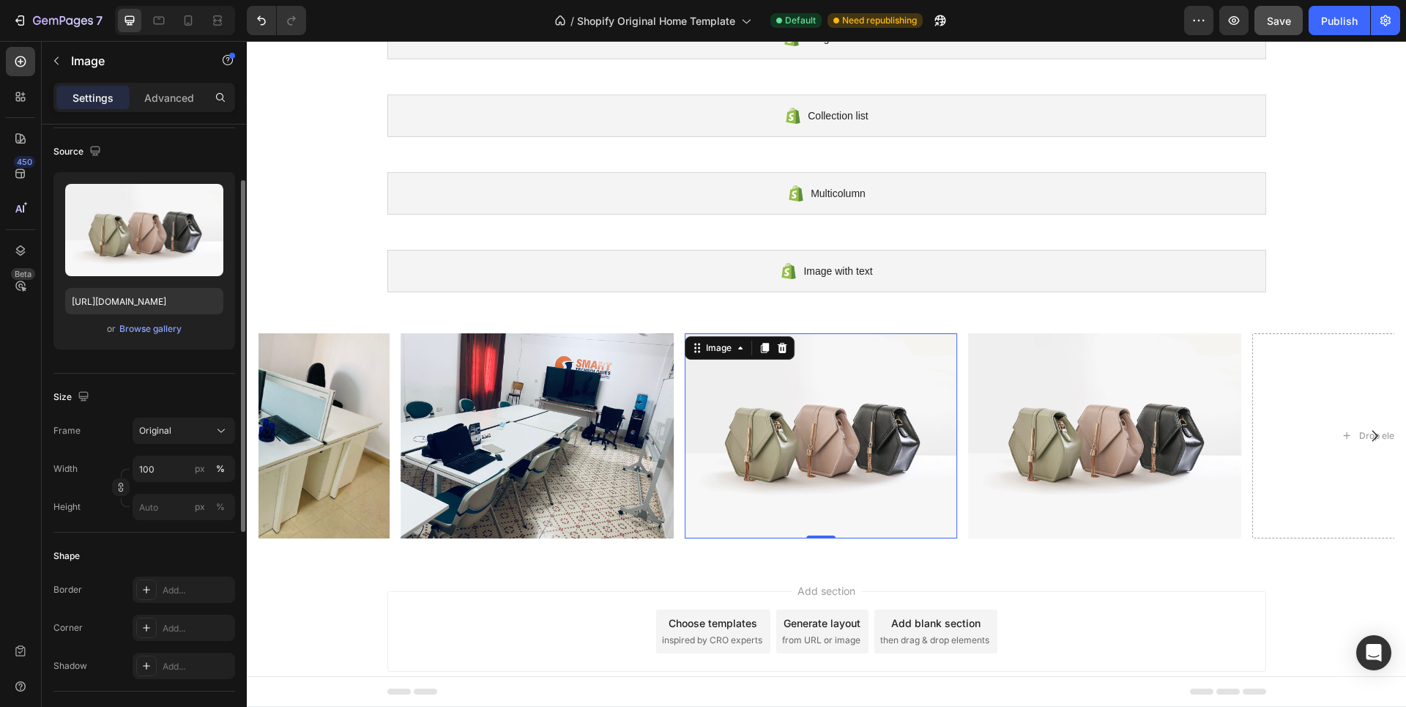
click at [714, 374] on img at bounding box center [821, 435] width 273 height 205
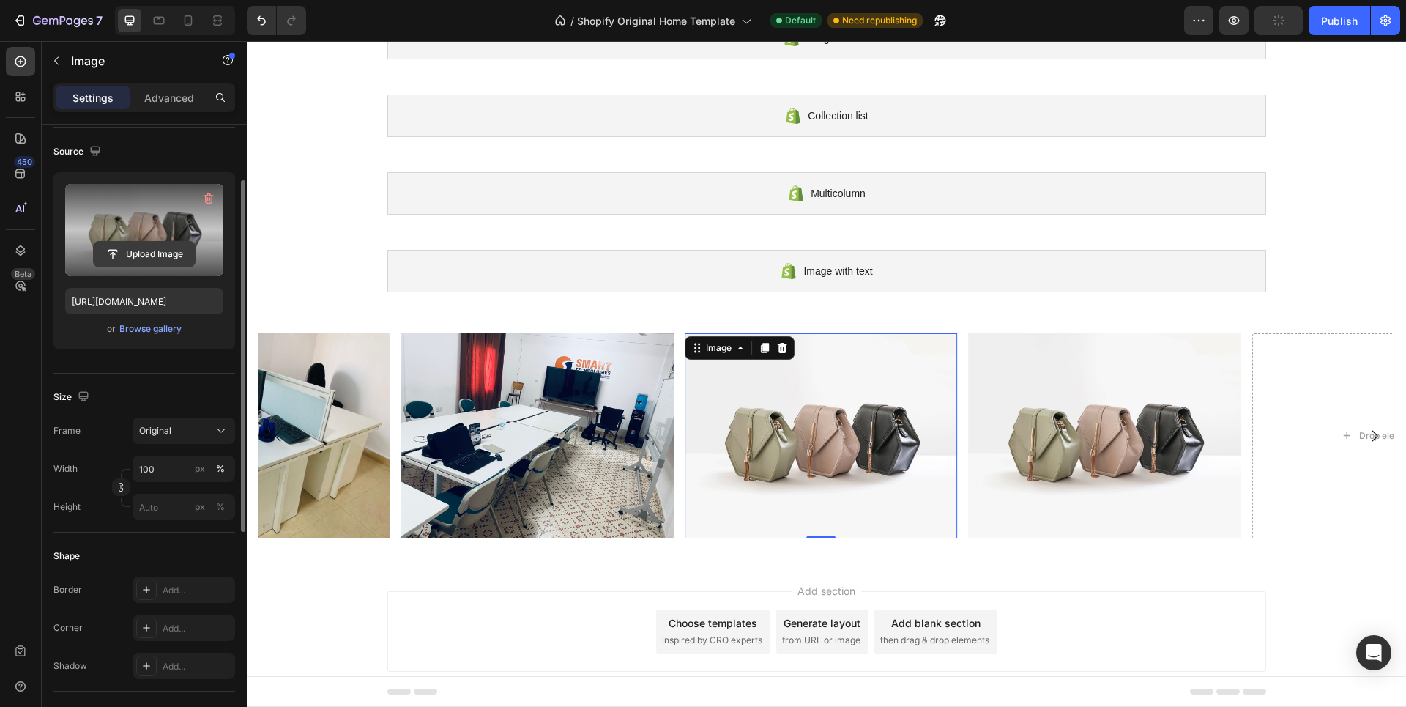
click at [137, 252] on input "file" at bounding box center [144, 254] width 101 height 25
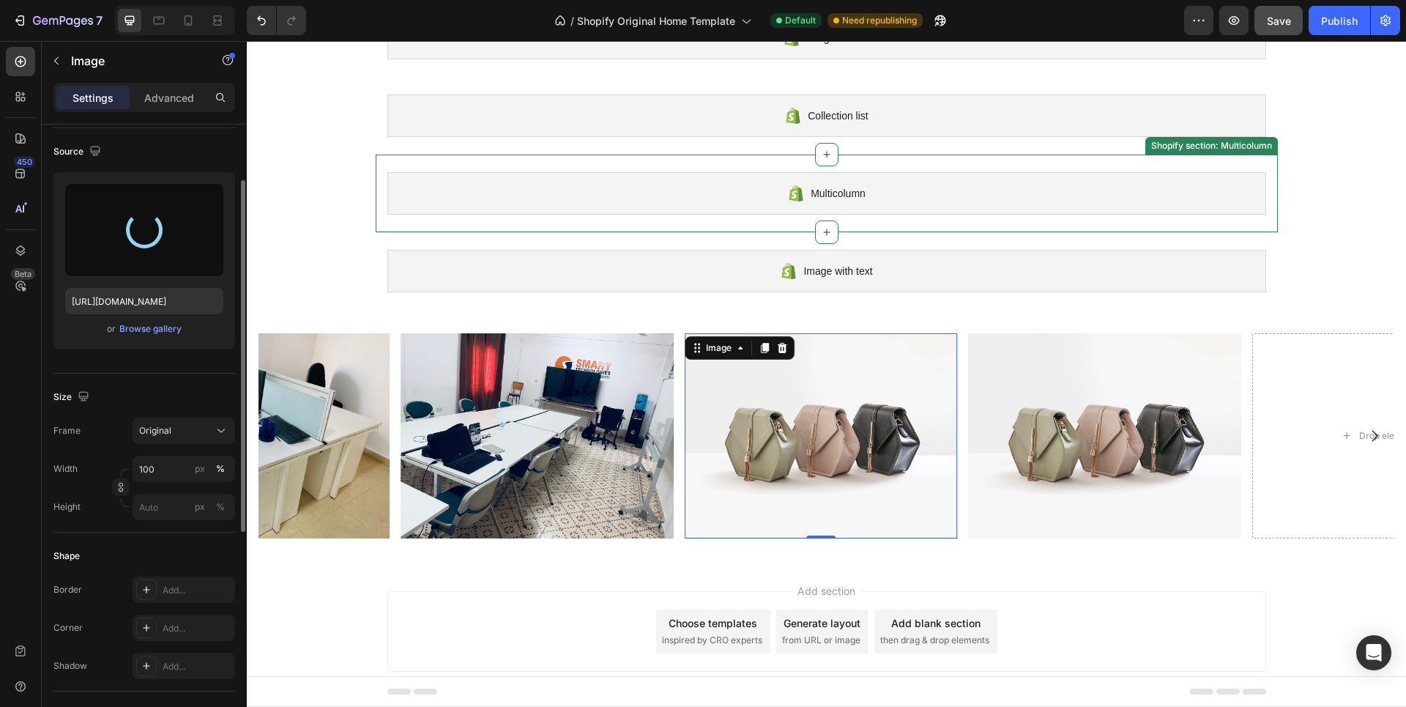
type input "https://cdn.shopify.com/s/files/1/0939/5680/0854/files/gempages_581828073863774…"
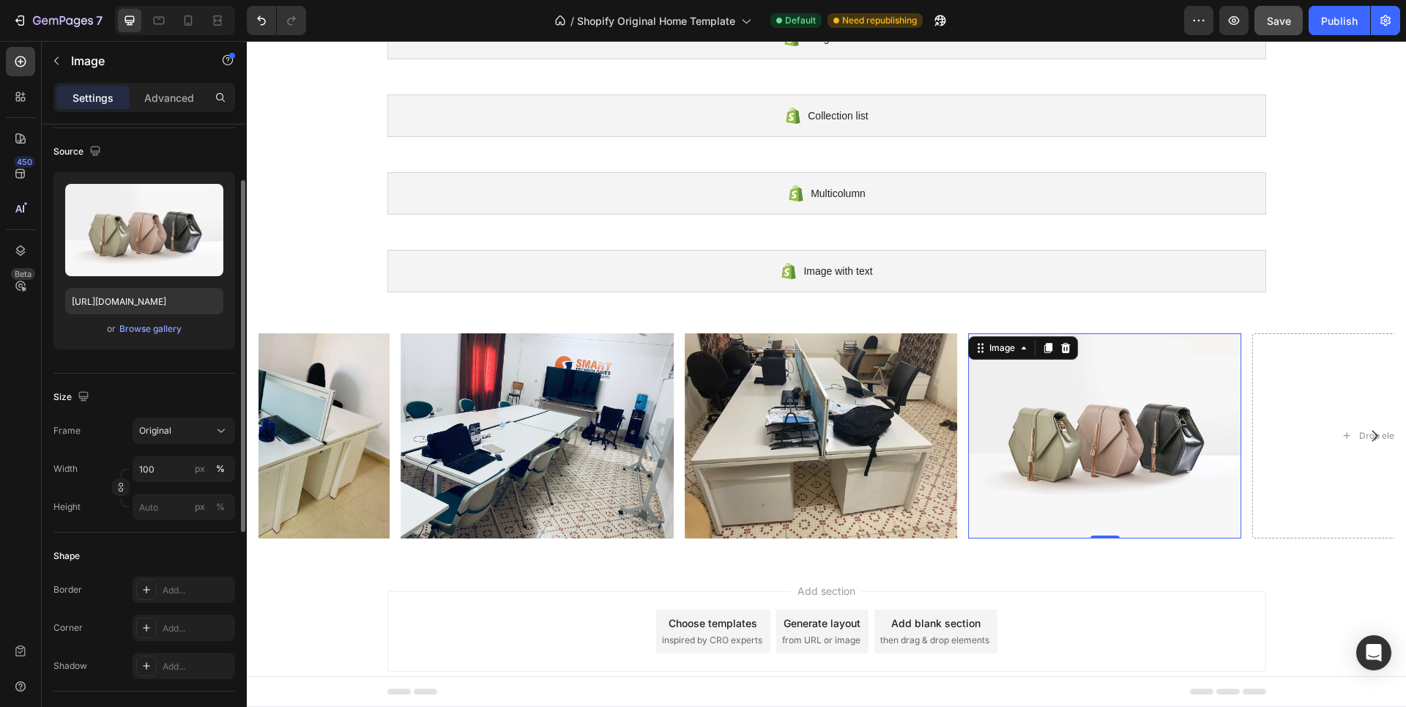
click at [1099, 461] on img at bounding box center [1104, 435] width 273 height 205
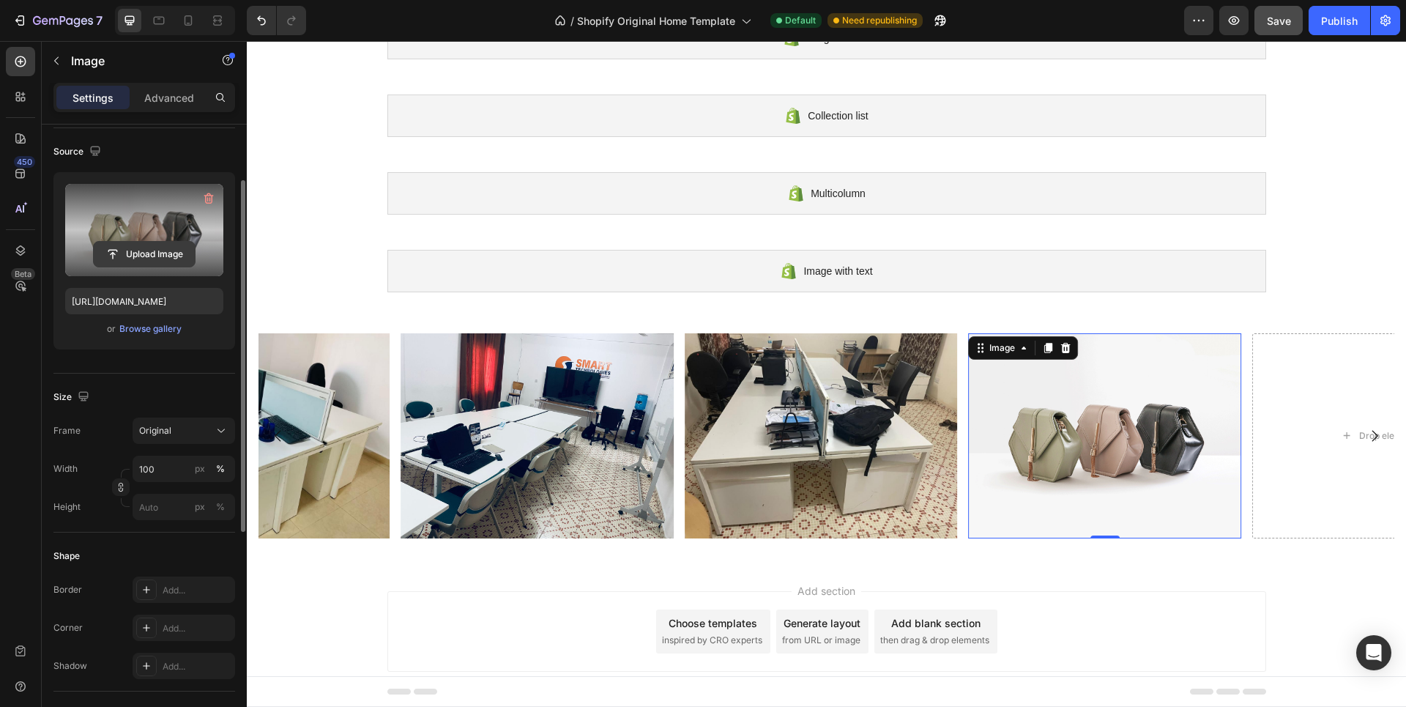
click at [140, 253] on input "file" at bounding box center [144, 254] width 101 height 25
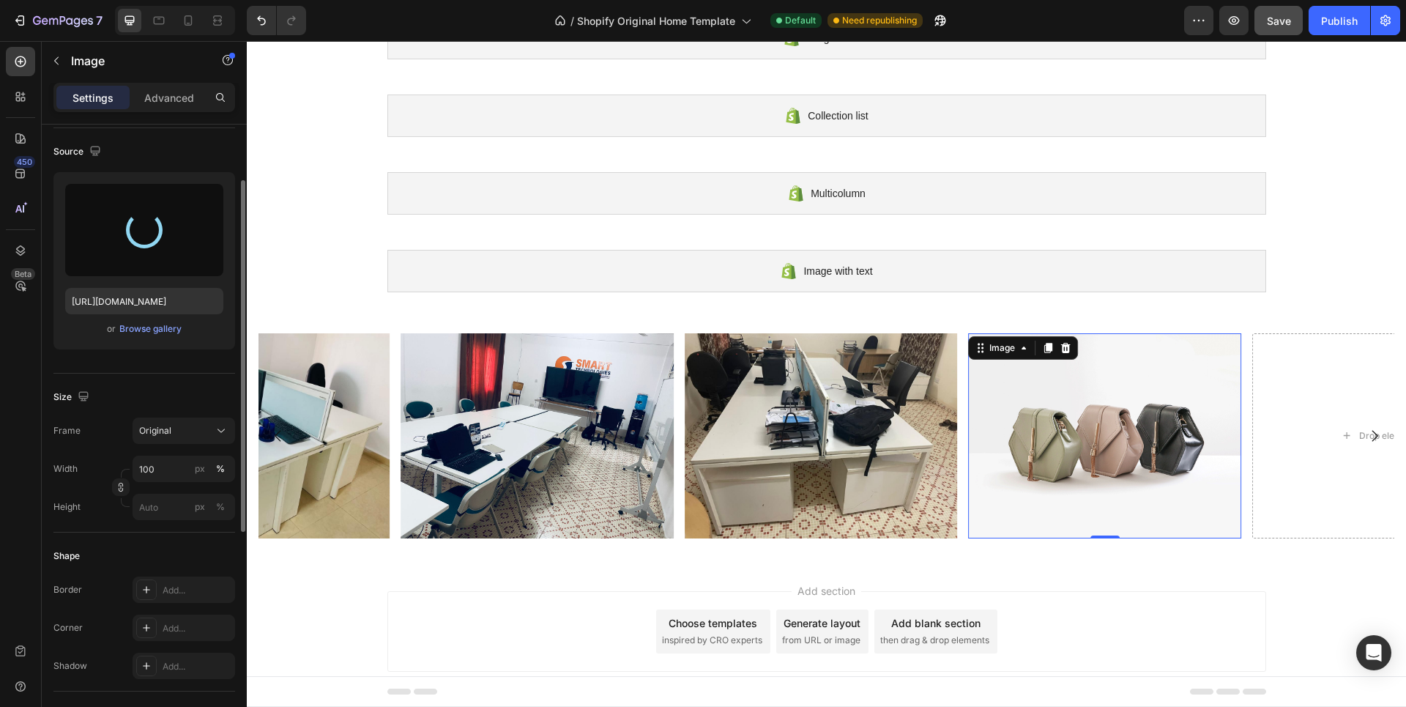
type input "https://cdn.shopify.com/s/files/1/0939/5680/0854/files/gempages_581828073863774…"
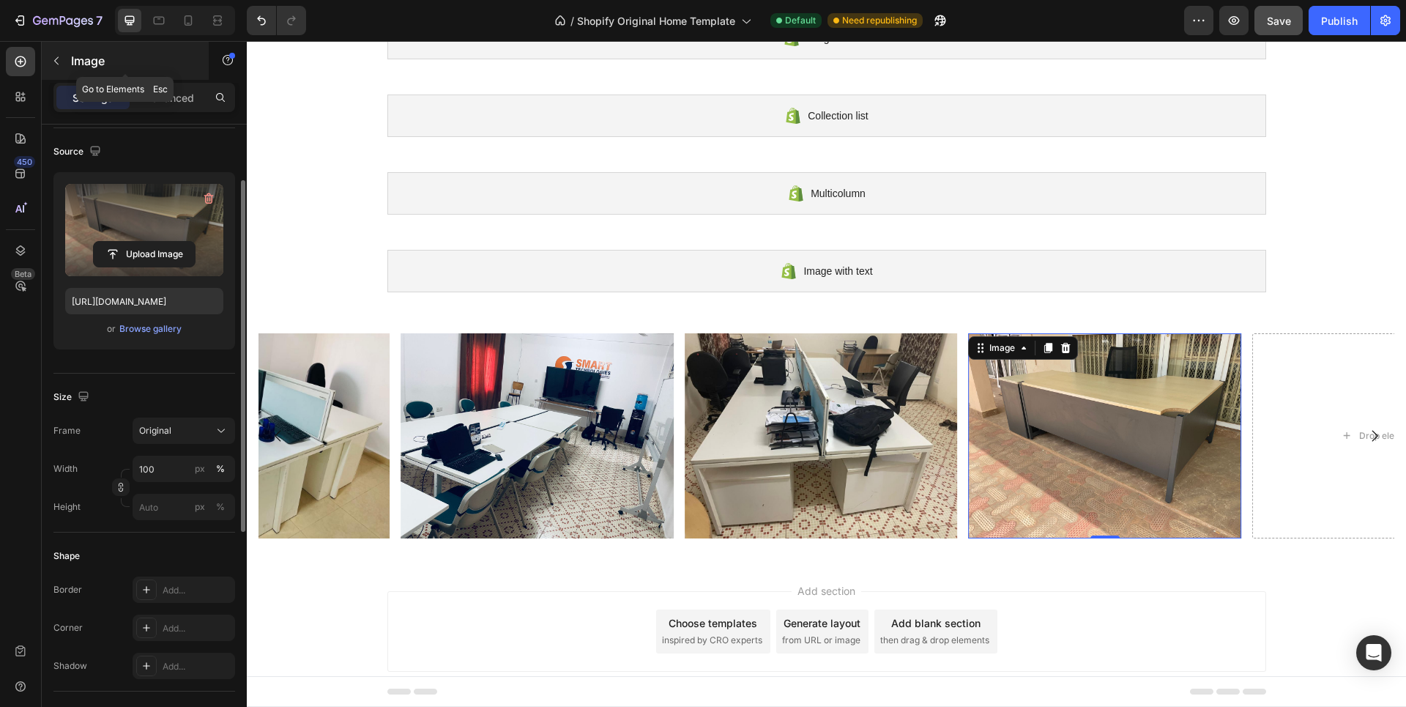
click at [58, 59] on icon "button" at bounding box center [57, 61] width 12 height 12
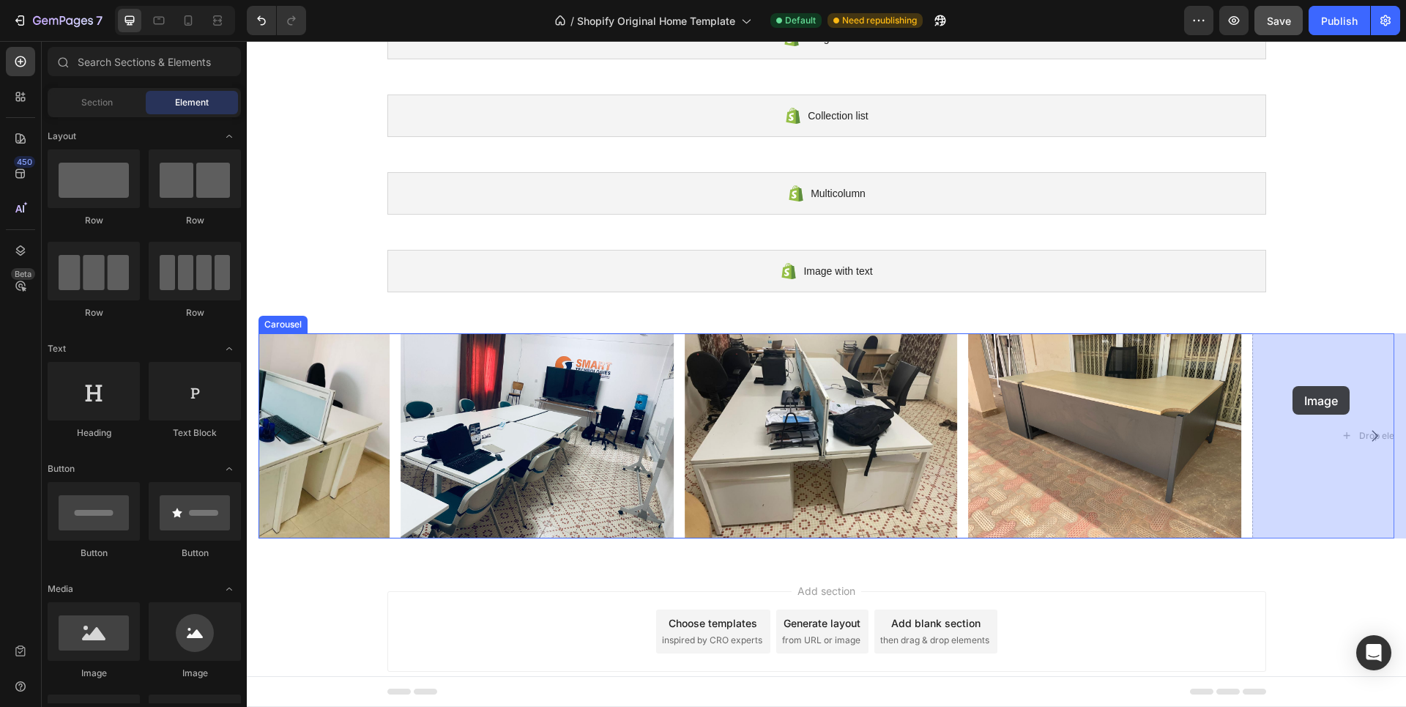
drag, startPoint x: 453, startPoint y: 645, endPoint x: 1293, endPoint y: 386, distance: 879.3
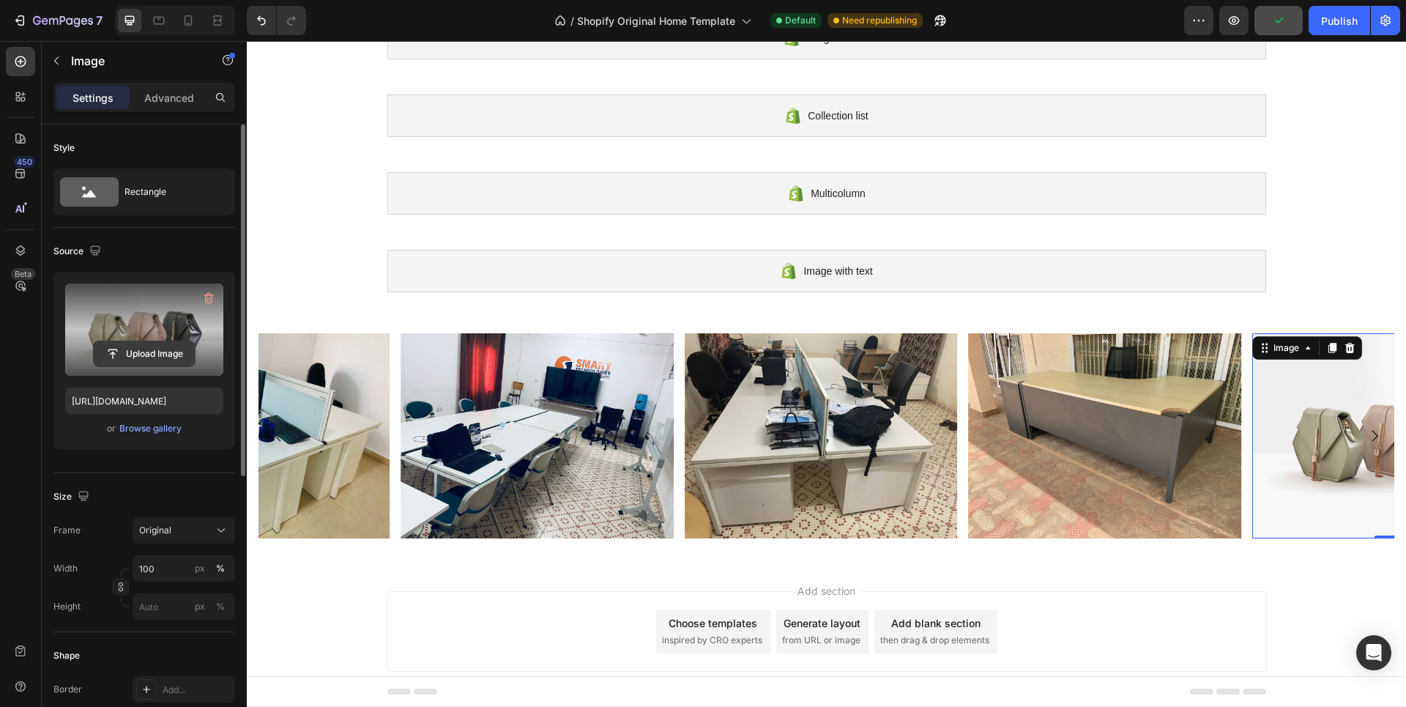
click at [144, 349] on input "file" at bounding box center [144, 353] width 101 height 25
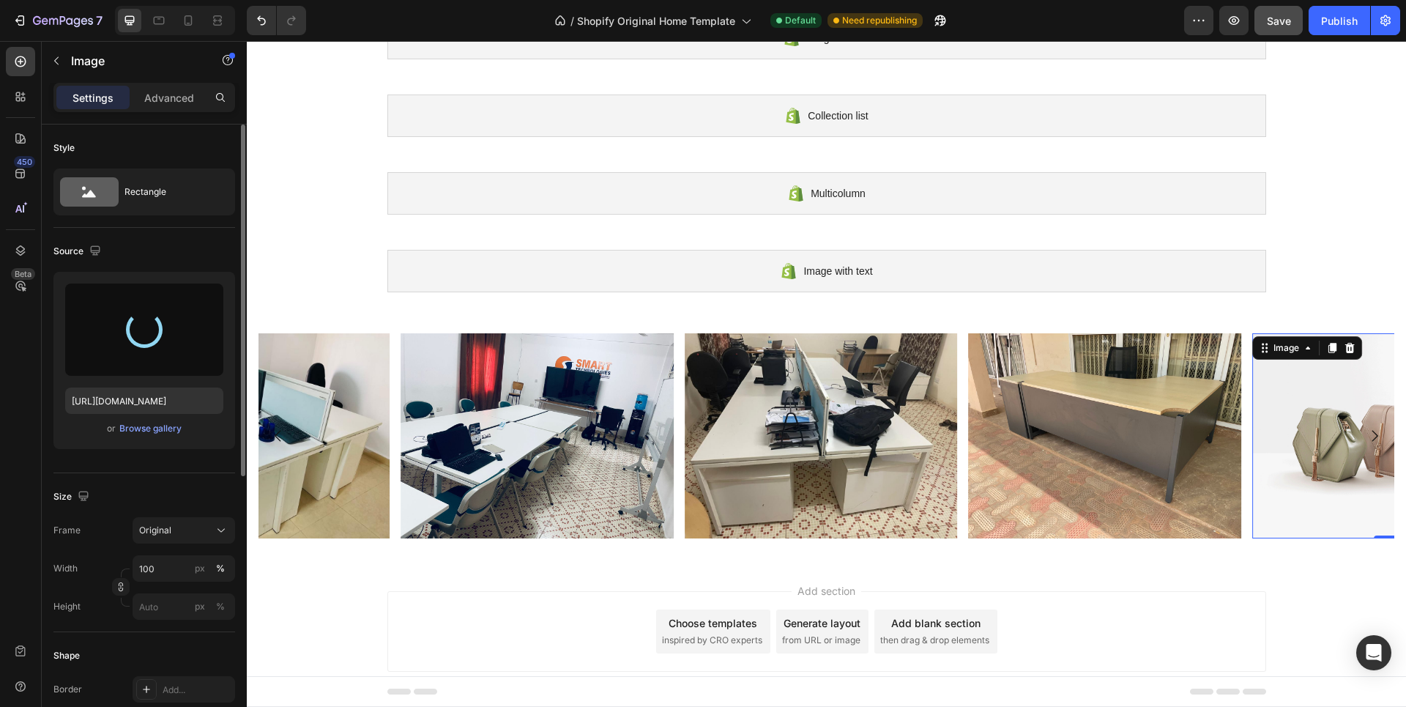
type input "https://cdn.shopify.com/s/files/1/0939/5680/0854/files/gempages_581828073863774…"
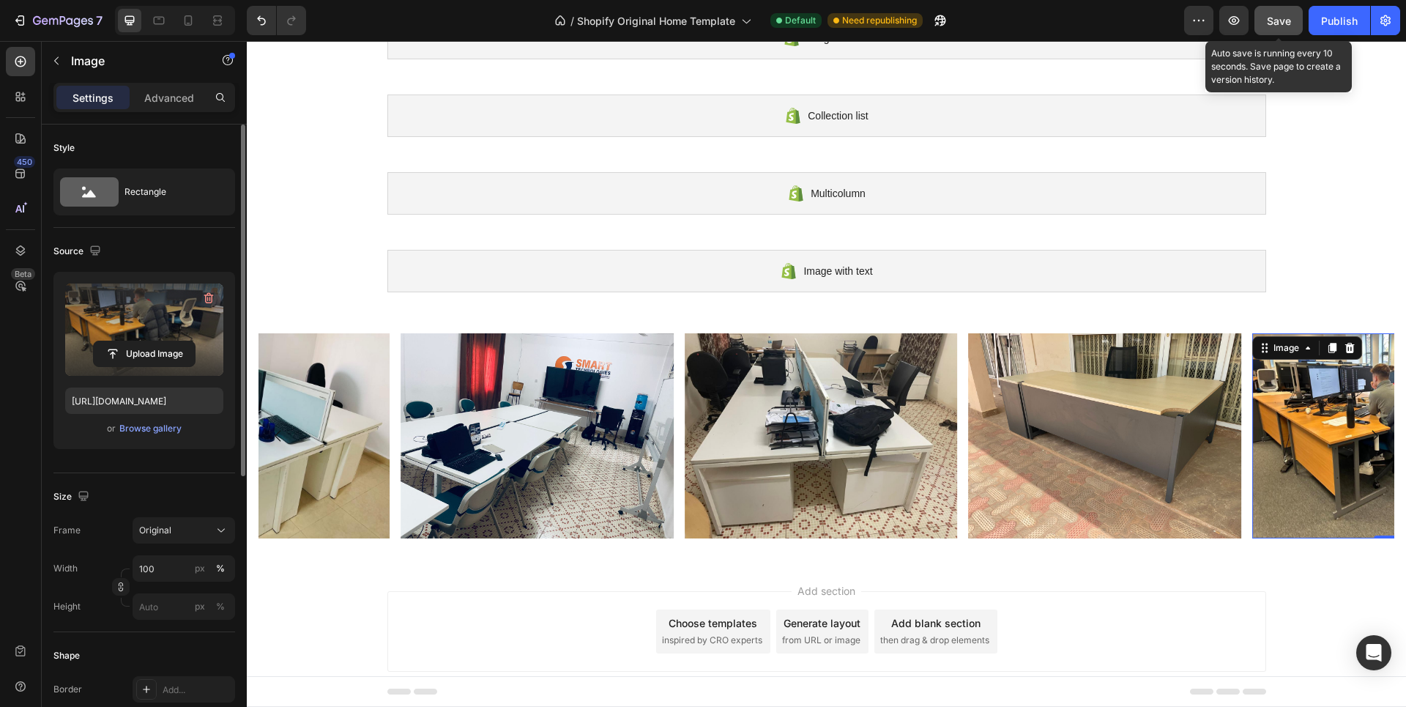
click at [1280, 15] on span "Save" at bounding box center [1279, 21] width 24 height 12
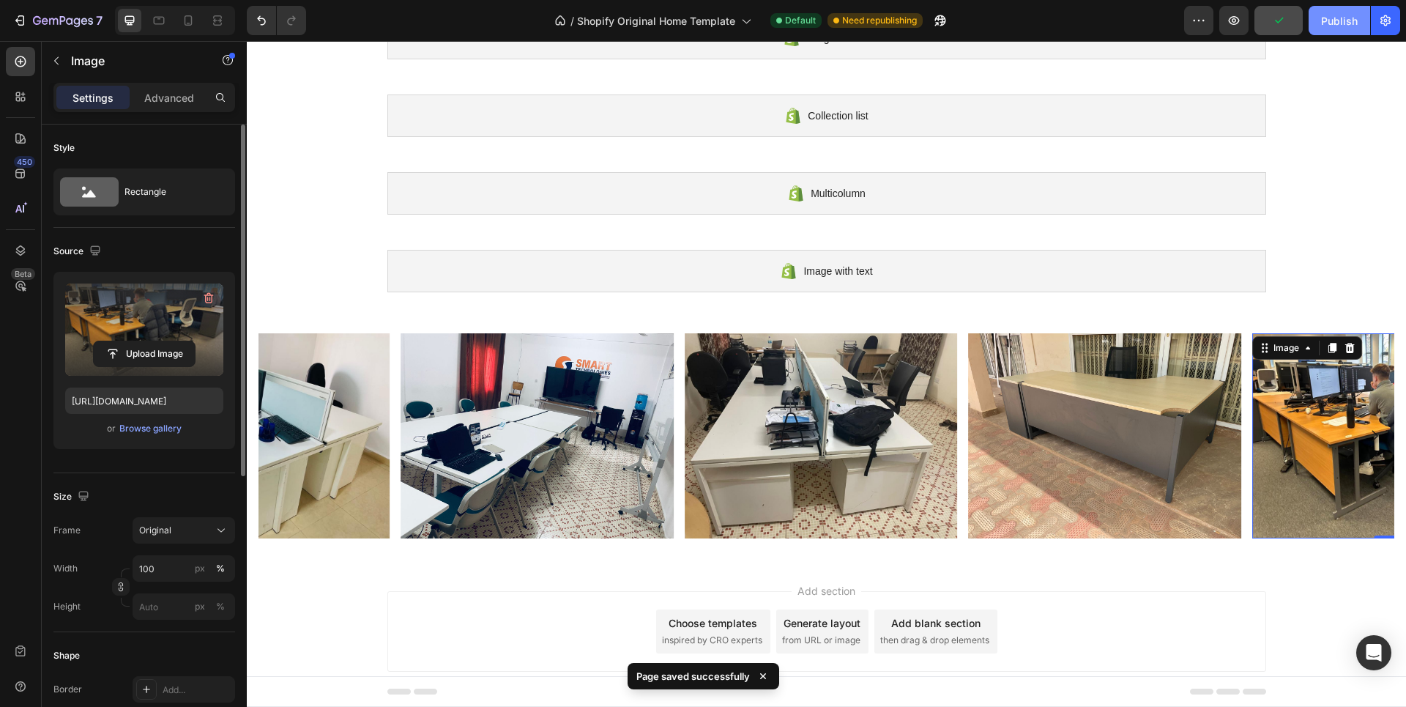
click at [1330, 17] on div "Publish" at bounding box center [1339, 20] width 37 height 15
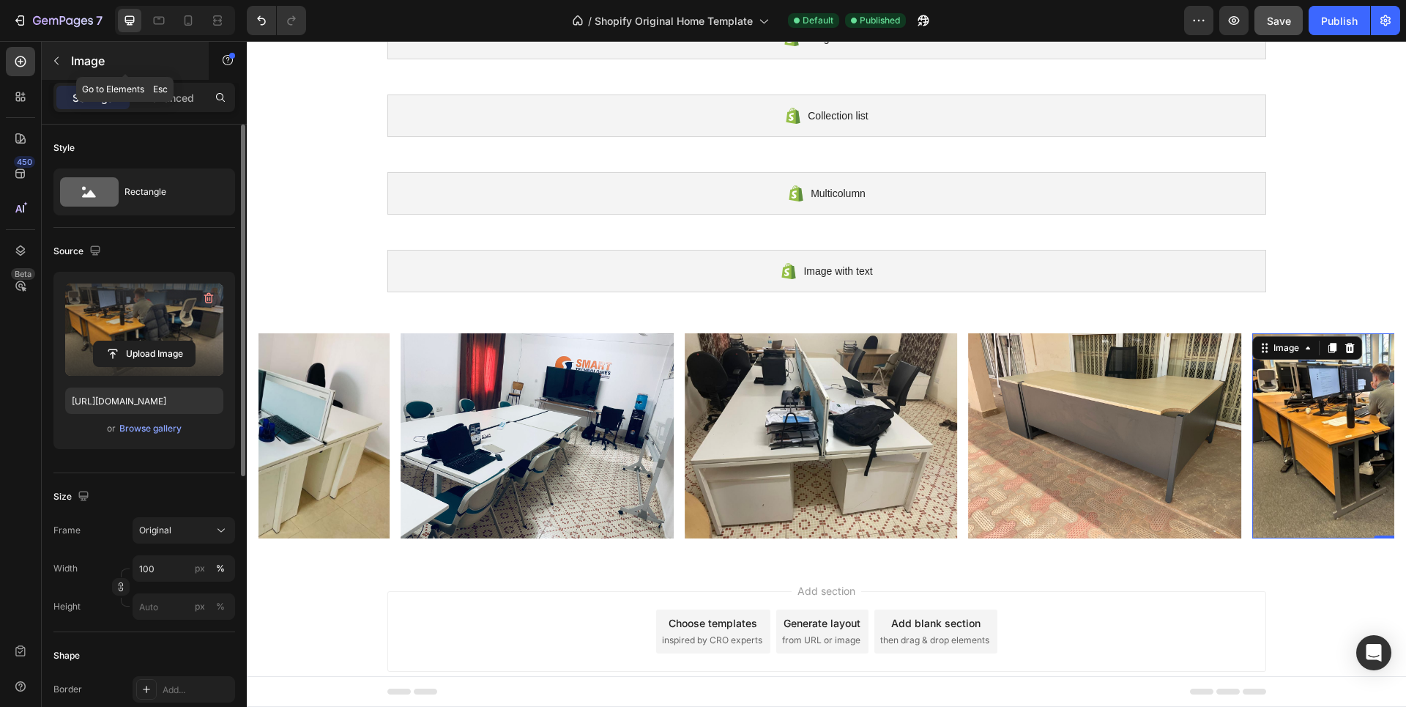
click at [60, 58] on icon "button" at bounding box center [57, 61] width 12 height 12
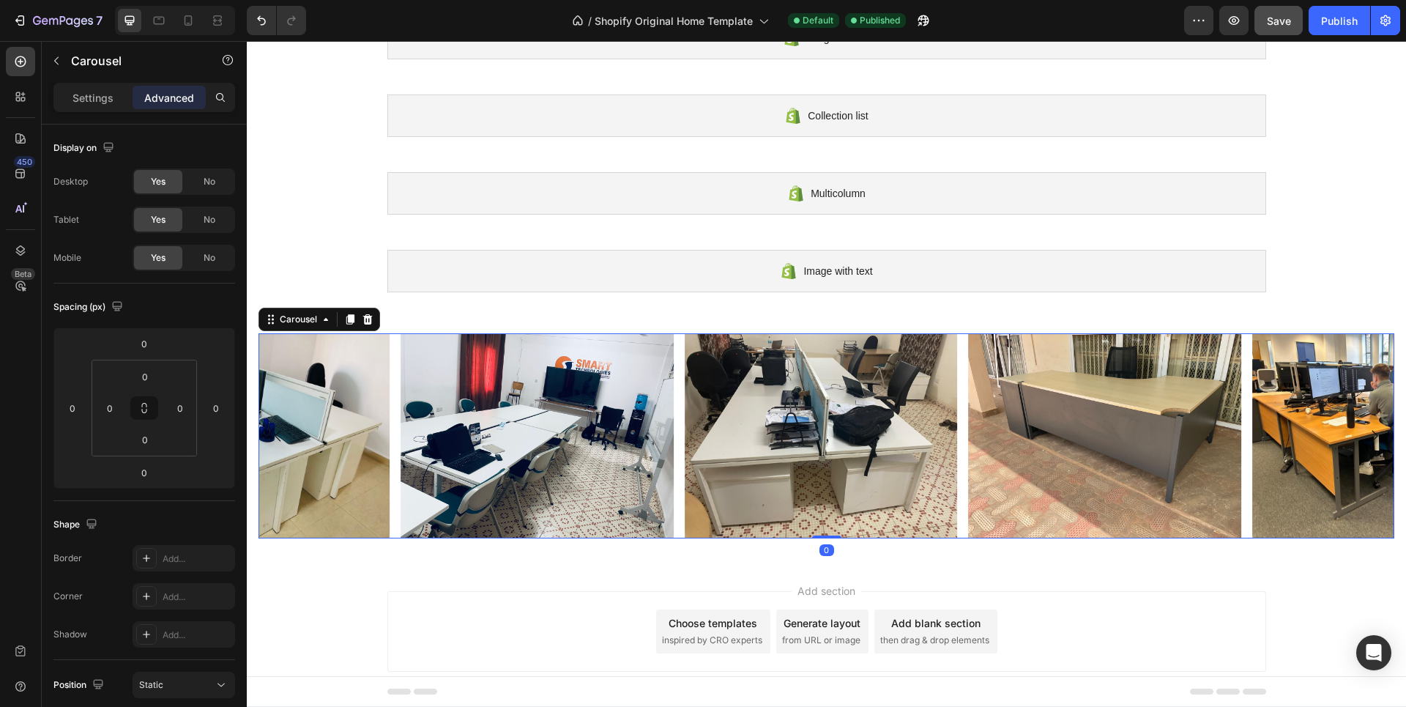
click at [391, 390] on div "Image Image Image Image Image Drop element here" at bounding box center [827, 435] width 1136 height 205
click at [98, 104] on p "Settings" at bounding box center [93, 97] width 41 height 15
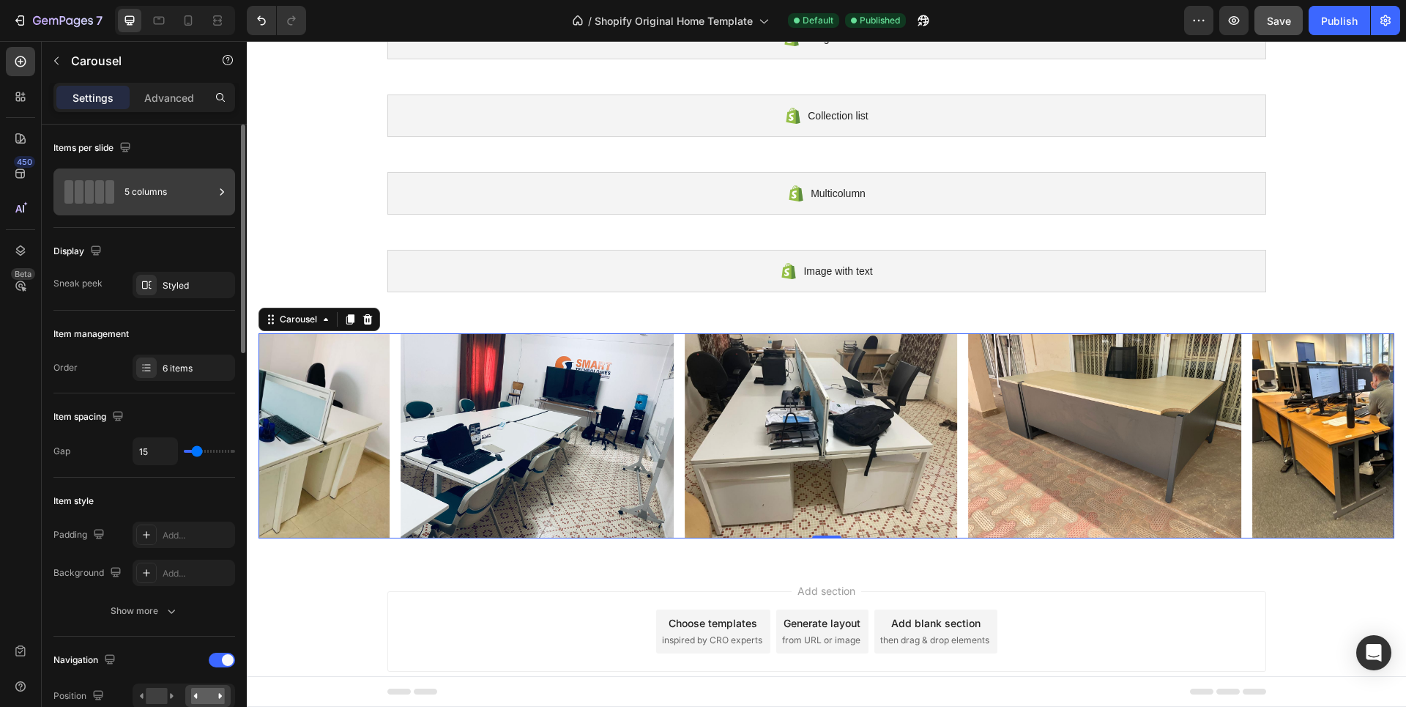
click at [220, 190] on icon at bounding box center [222, 192] width 15 height 15
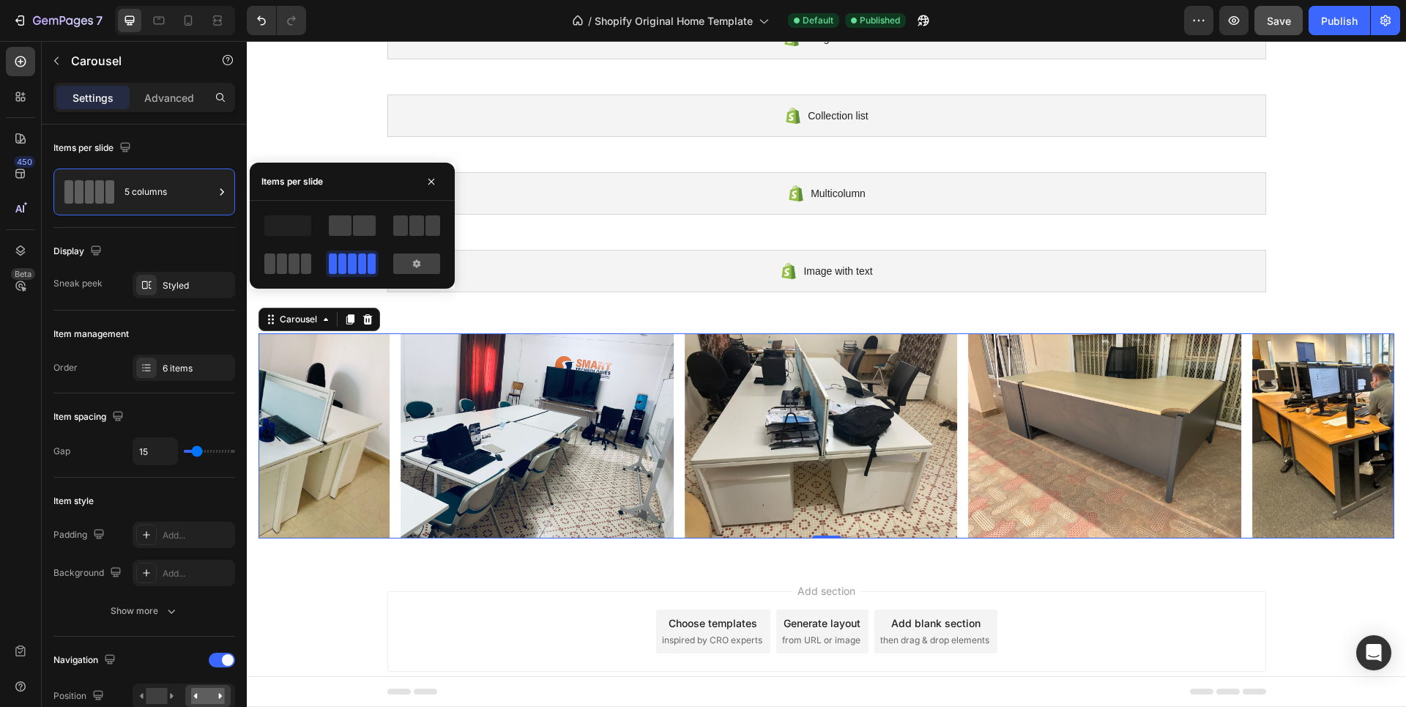
click at [301, 260] on span at bounding box center [306, 263] width 11 height 21
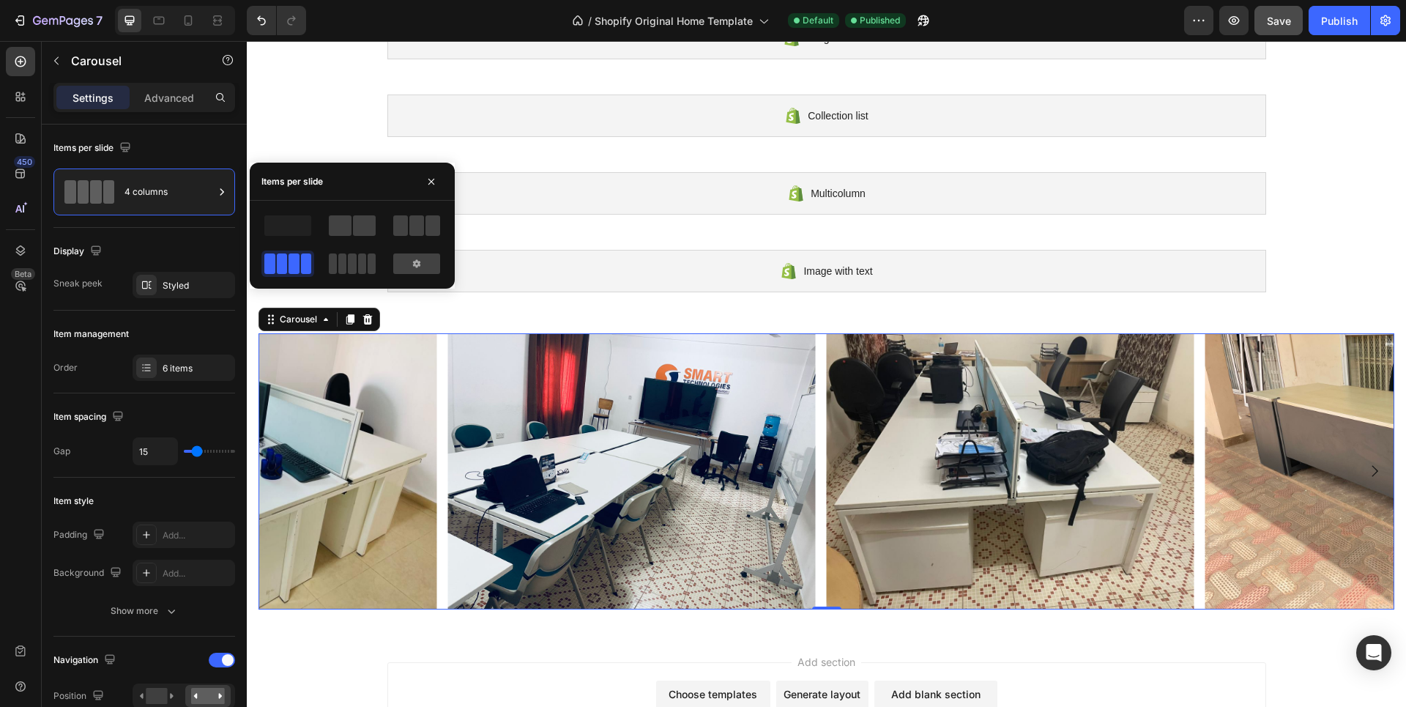
scroll to position [97, 0]
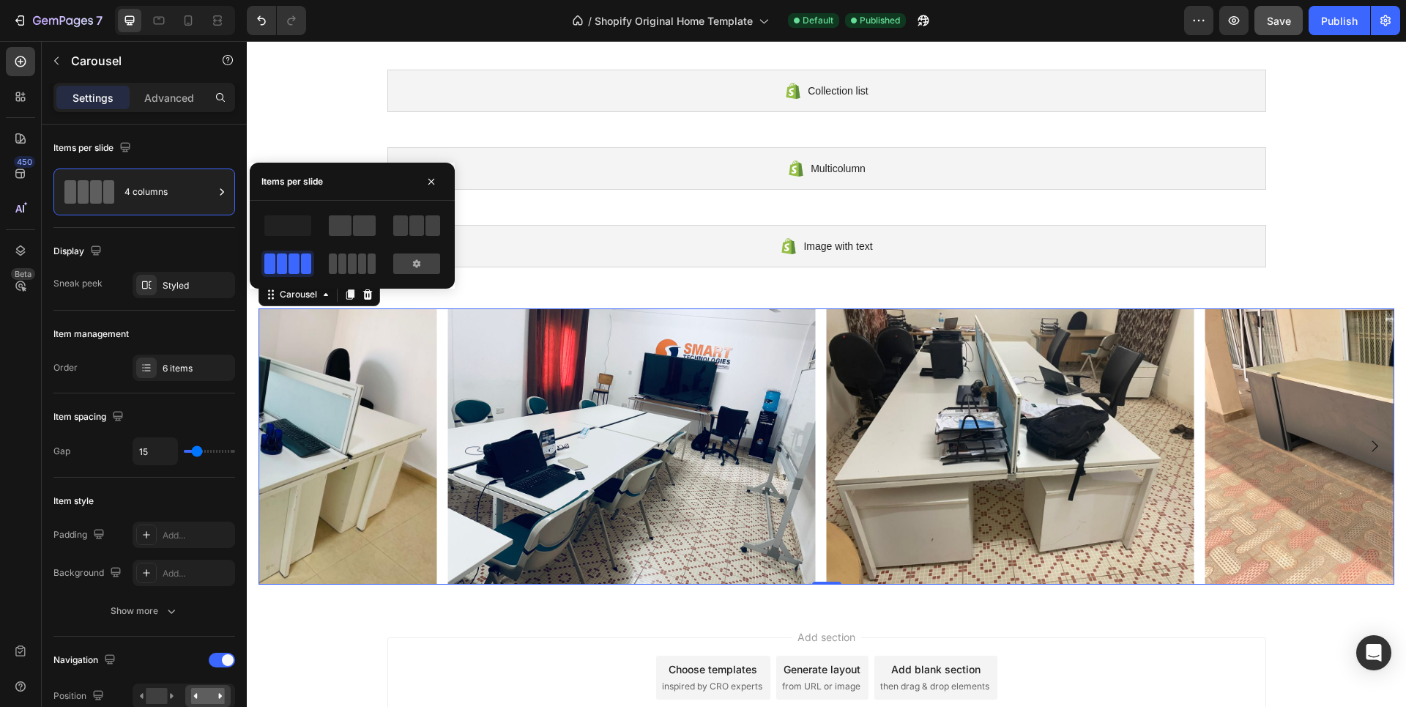
click at [358, 257] on span at bounding box center [362, 263] width 8 height 21
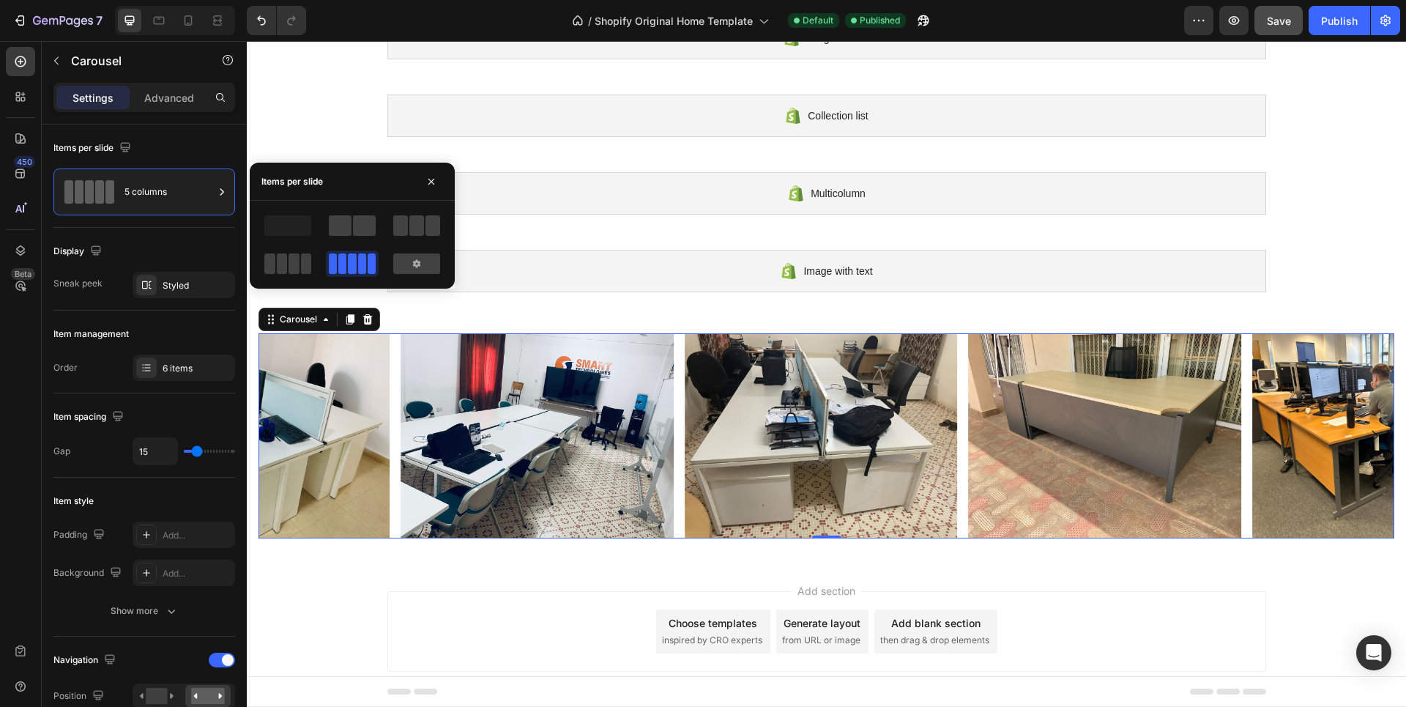
scroll to position [72, 0]
click at [301, 259] on span at bounding box center [306, 263] width 11 height 21
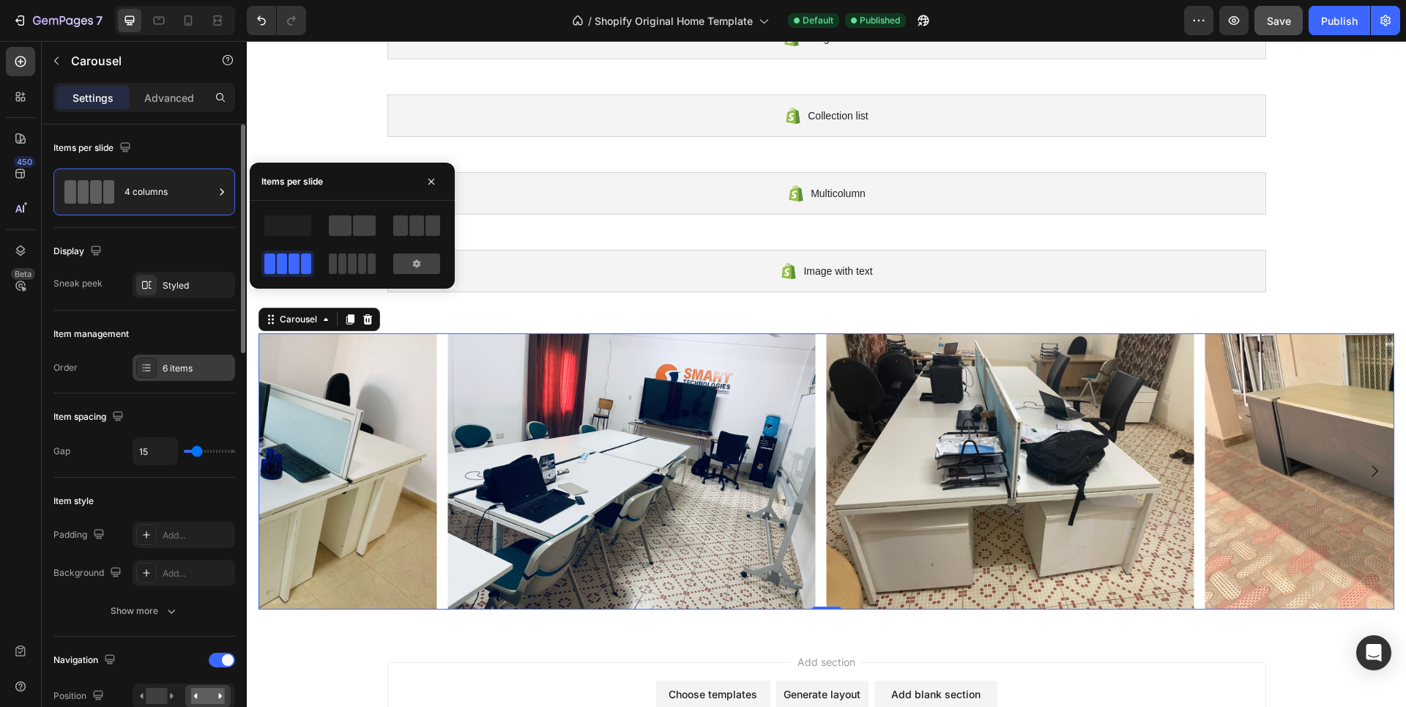
click at [168, 368] on div "6 items" at bounding box center [197, 368] width 69 height 13
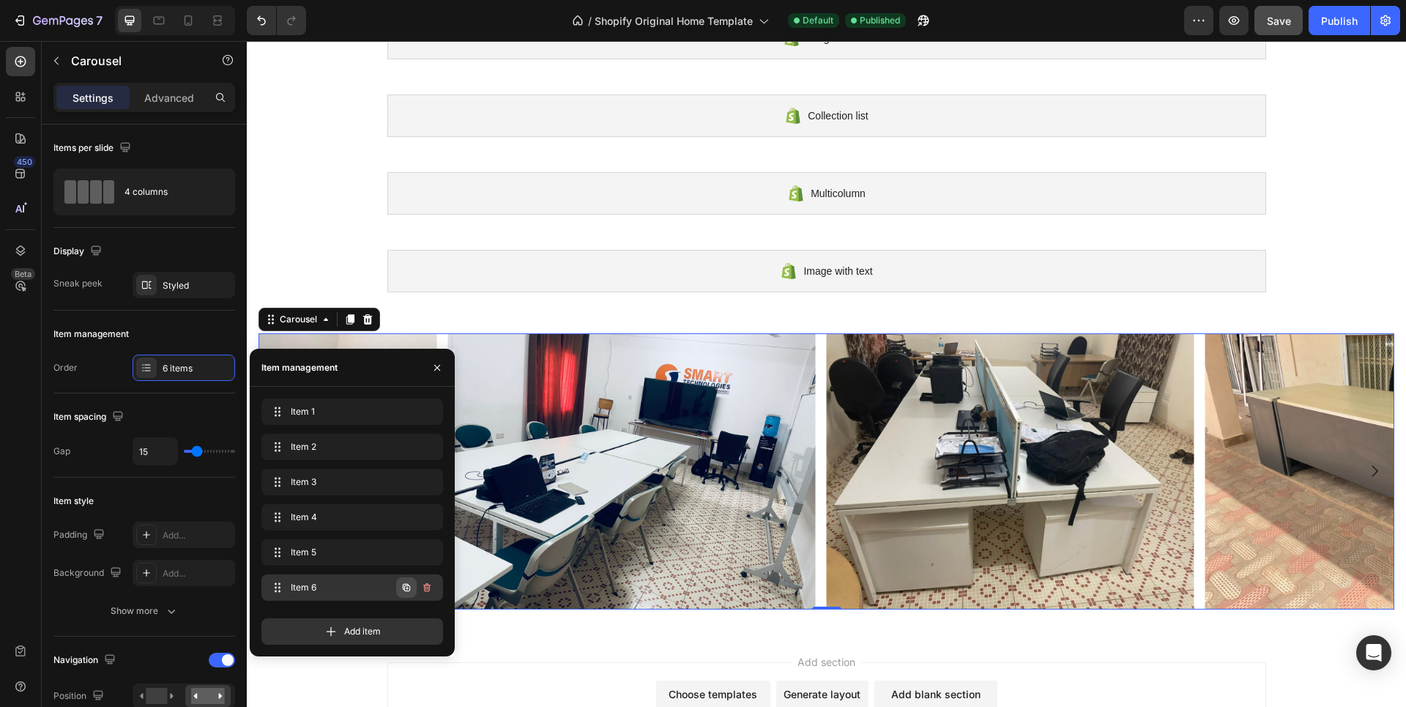
click at [403, 586] on icon "button" at bounding box center [406, 587] width 7 height 7
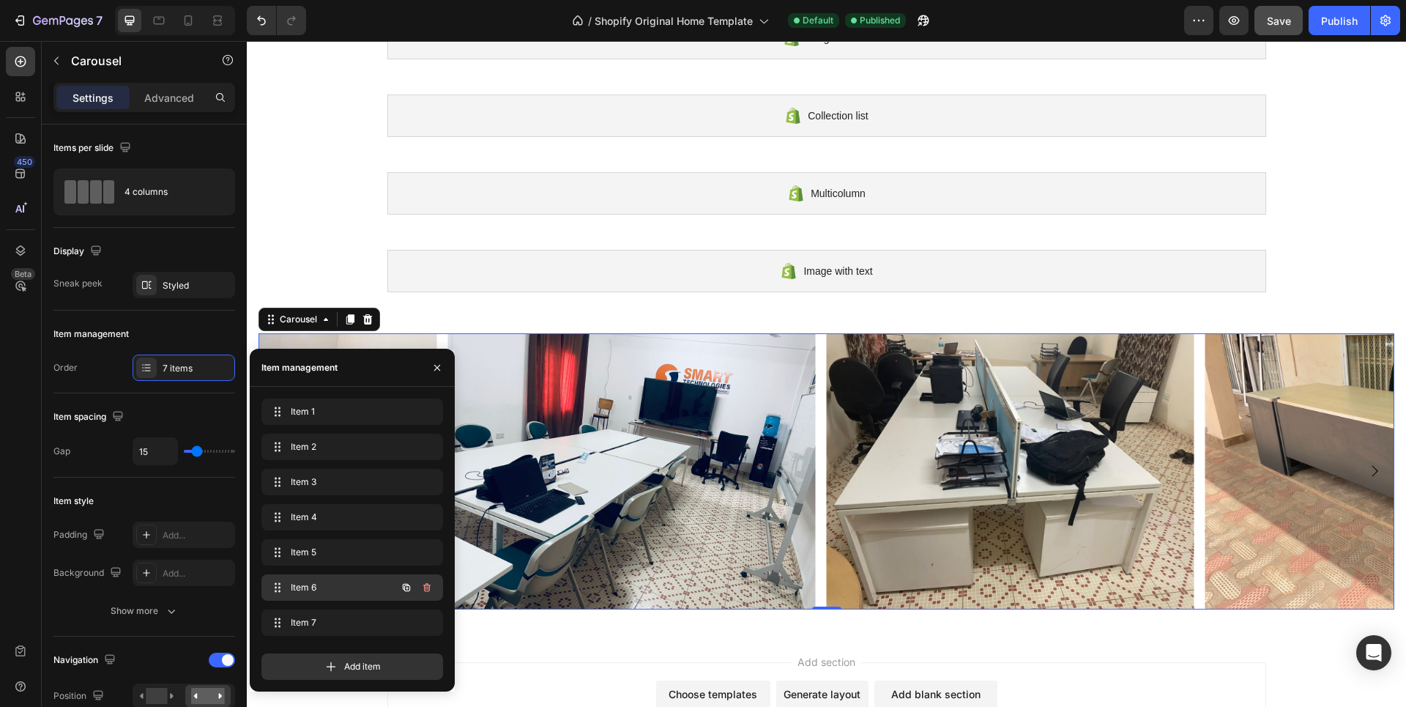
click at [316, 587] on span "Item 6" at bounding box center [332, 587] width 83 height 13
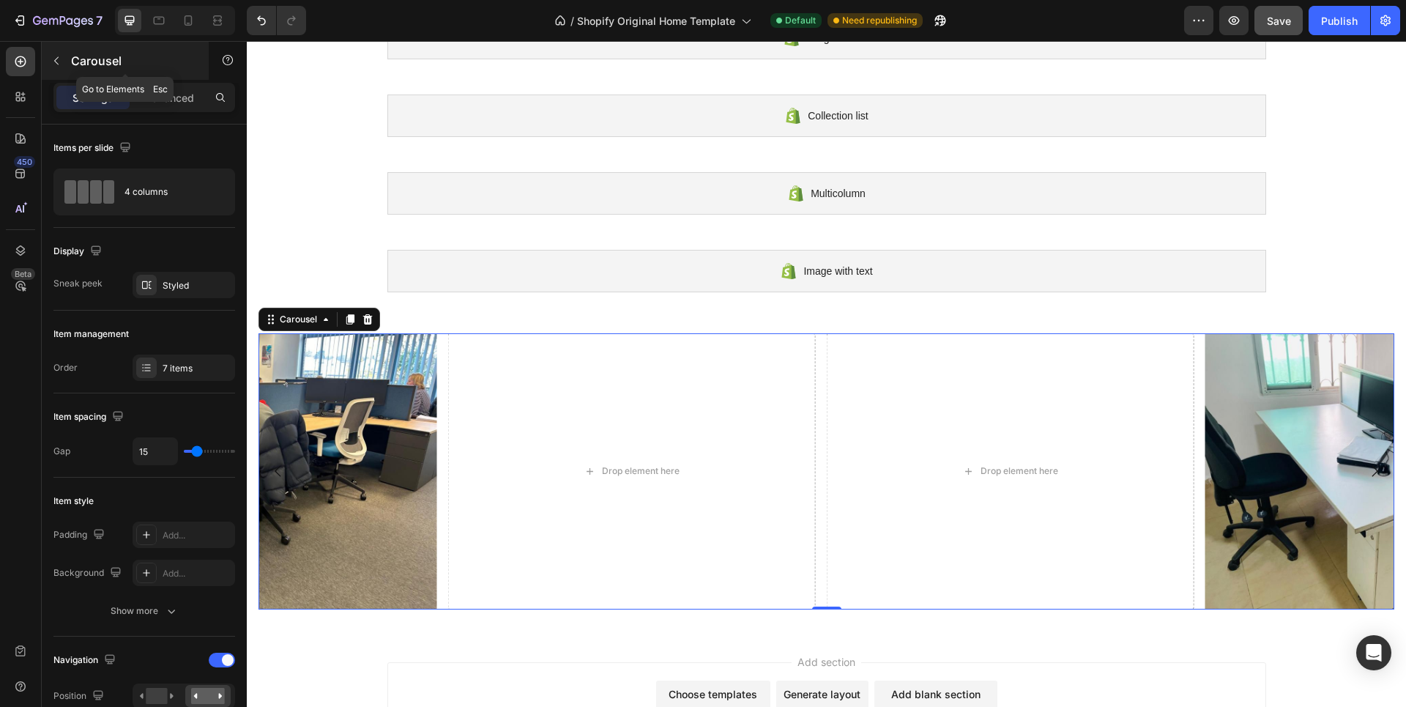
click at [62, 67] on button "button" at bounding box center [56, 60] width 23 height 23
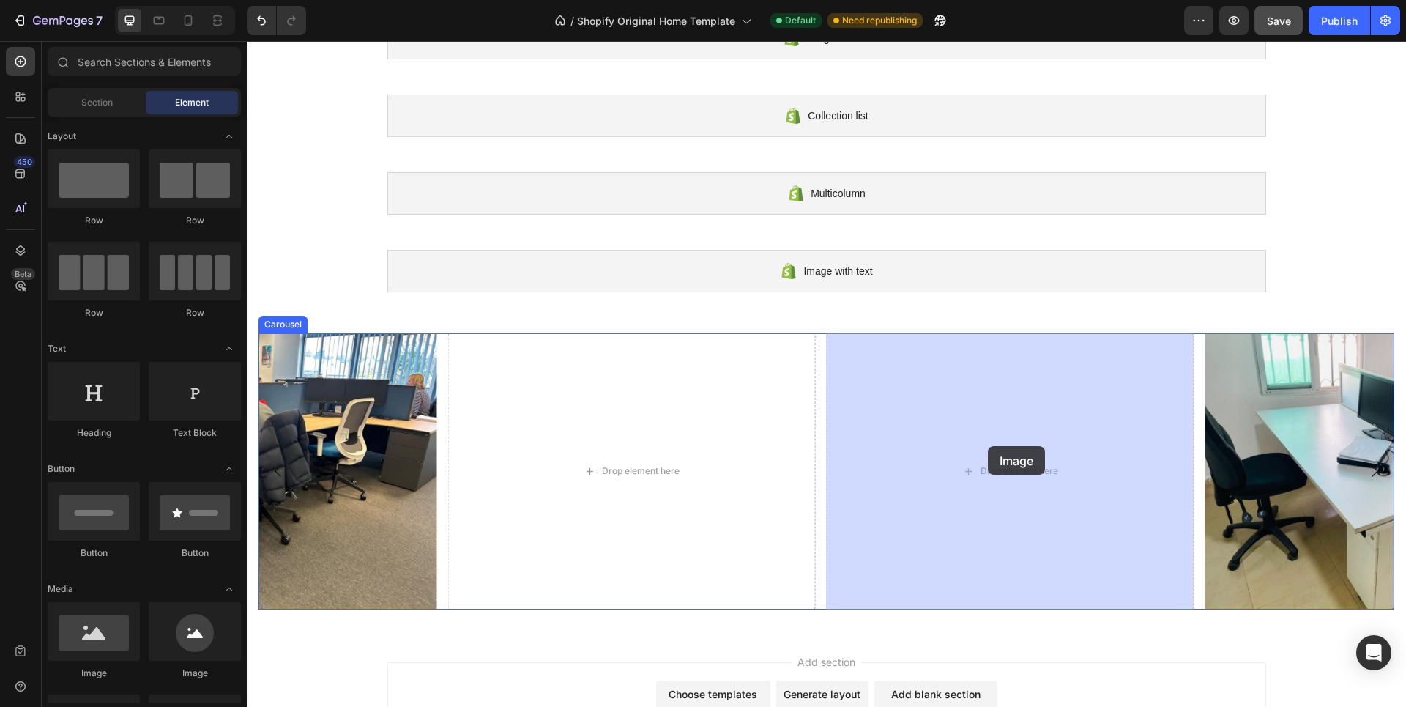
drag, startPoint x: 323, startPoint y: 673, endPoint x: 988, endPoint y: 446, distance: 702.8
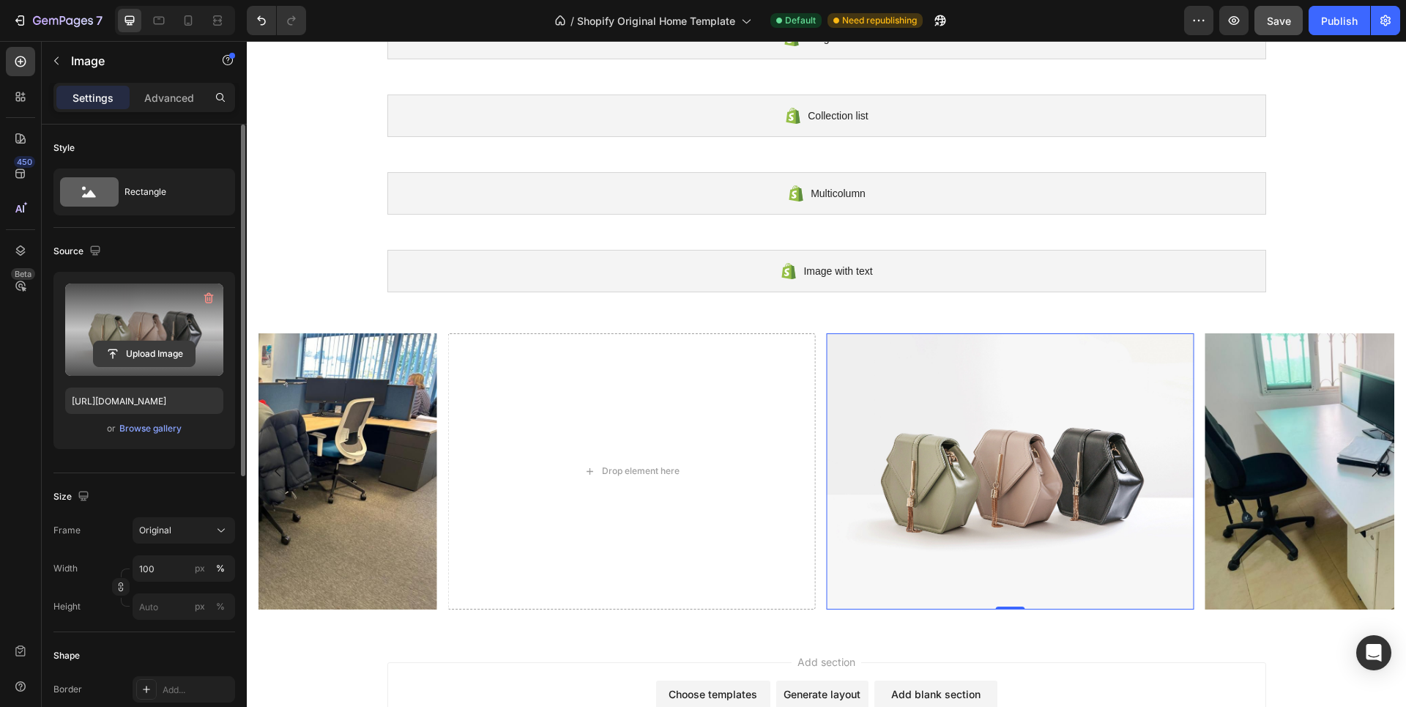
click at [136, 346] on input "file" at bounding box center [144, 353] width 101 height 25
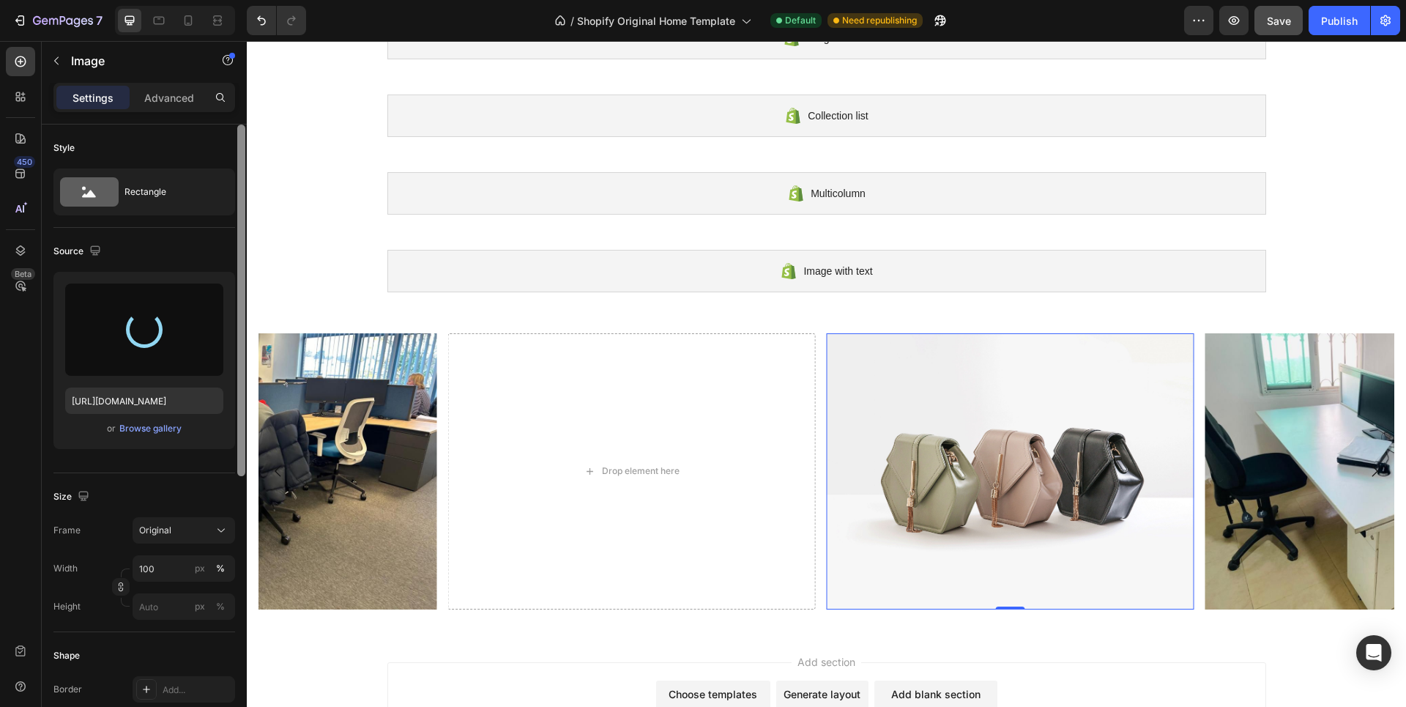
type input "https://cdn.shopify.com/s/files/1/0939/5680/0854/files/gempages_581828073863774…"
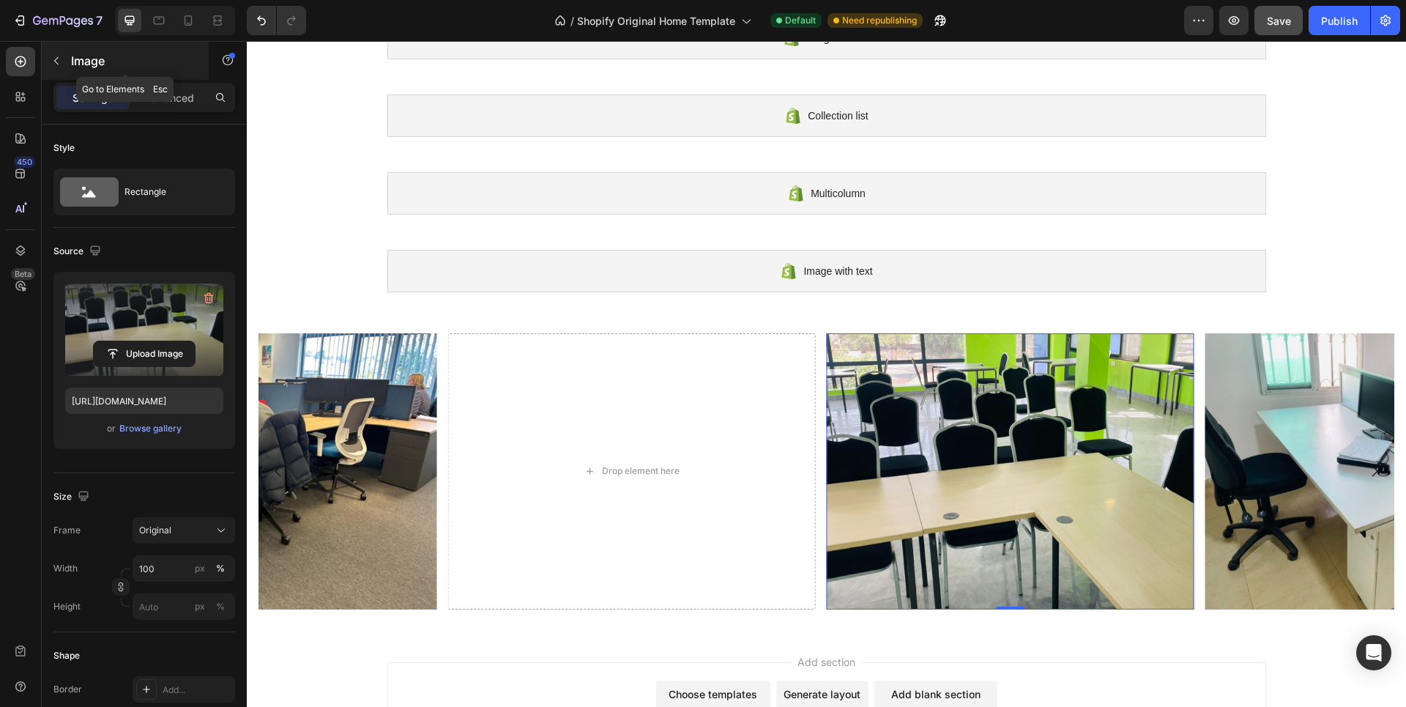
click at [58, 56] on icon "button" at bounding box center [57, 61] width 12 height 12
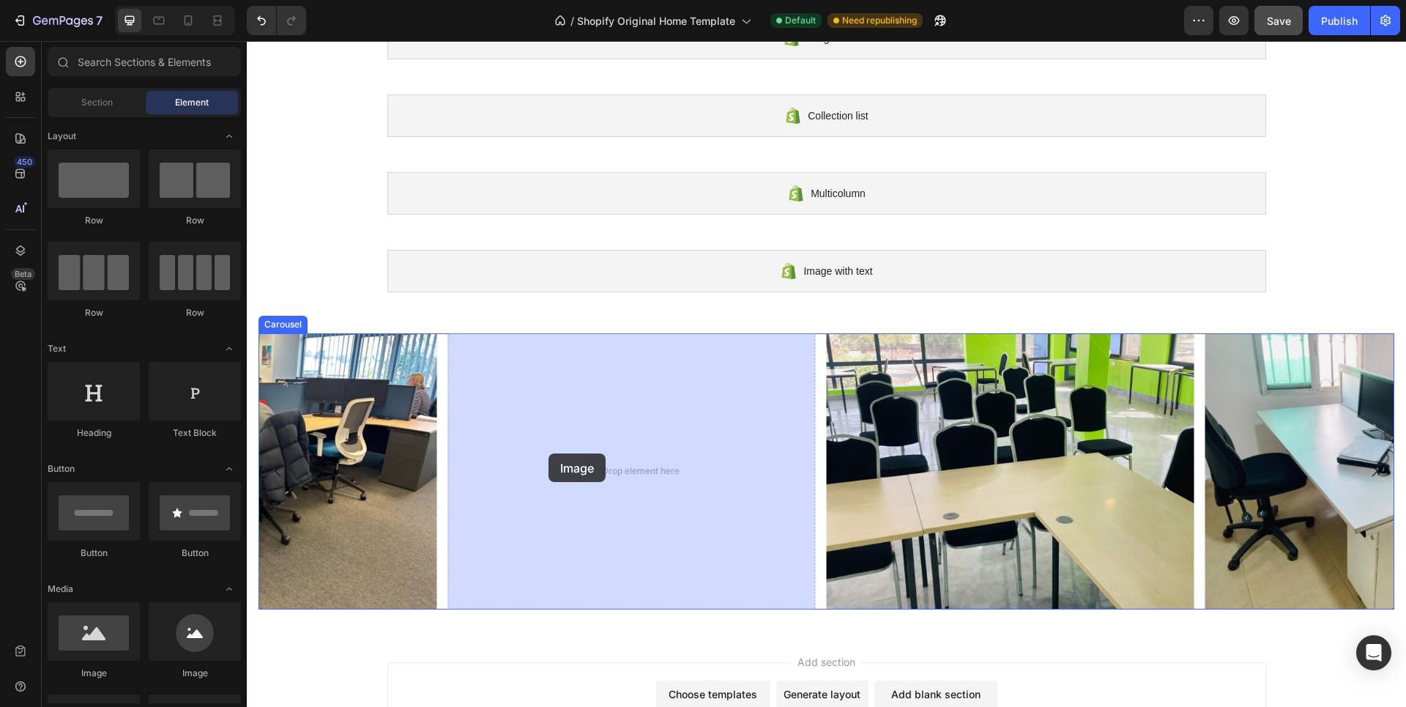
drag, startPoint x: 332, startPoint y: 671, endPoint x: 549, endPoint y: 453, distance: 307.1
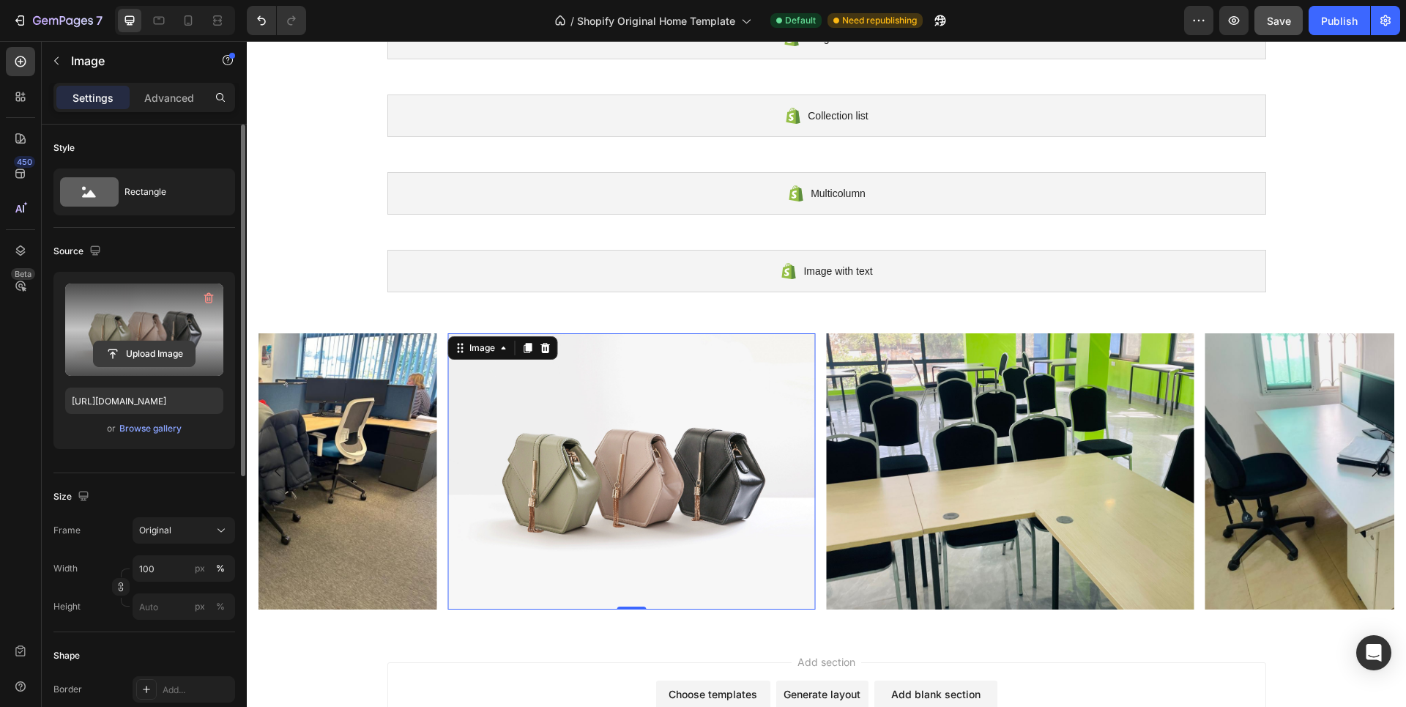
click at [120, 346] on input "file" at bounding box center [144, 353] width 101 height 25
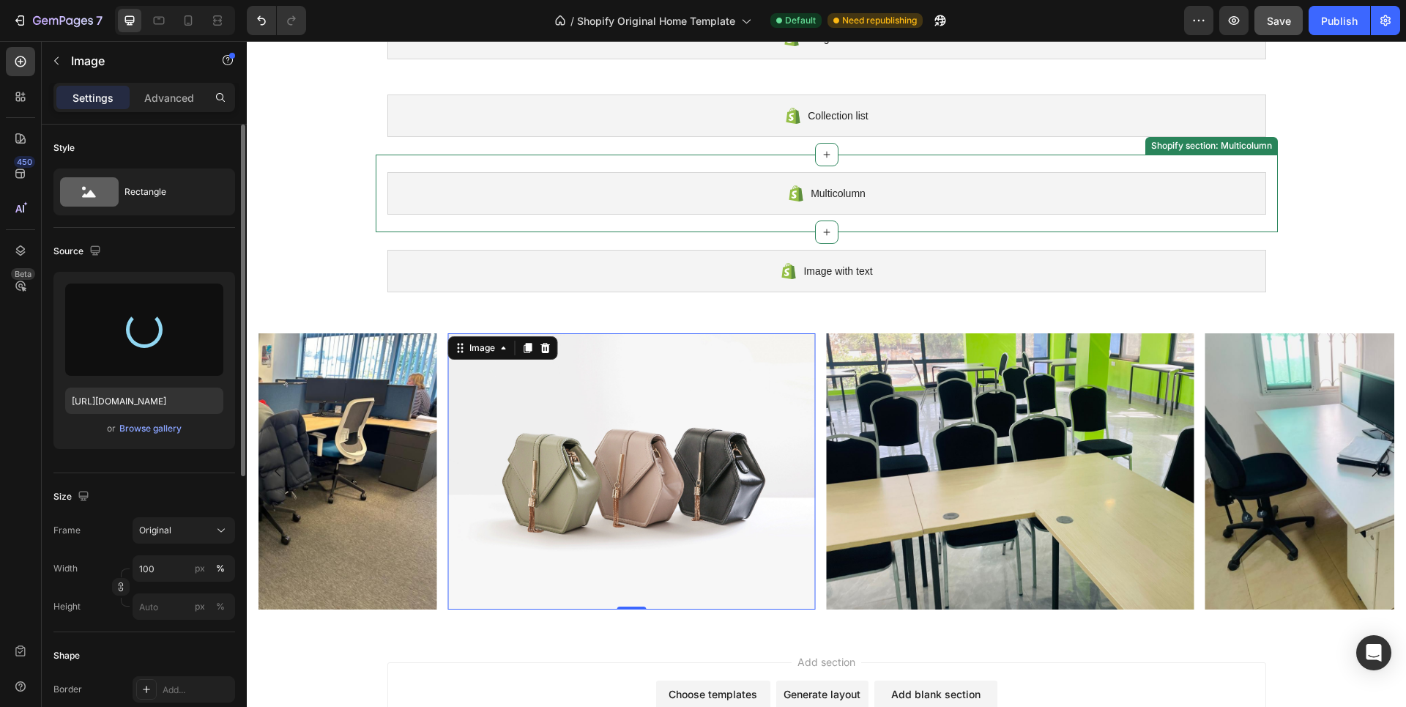
type input "https://cdn.shopify.com/s/files/1/0939/5680/0854/files/gempages_581828073863774…"
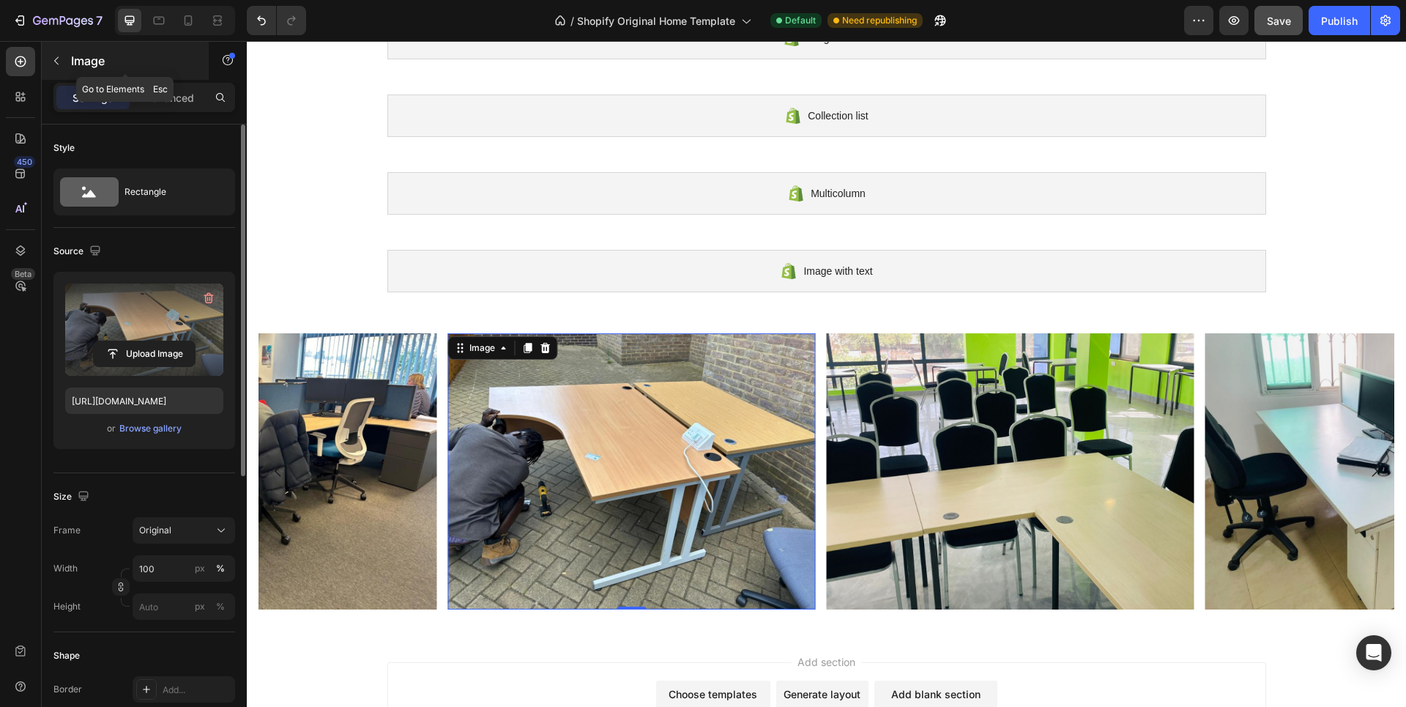
click at [53, 61] on icon "button" at bounding box center [57, 61] width 12 height 12
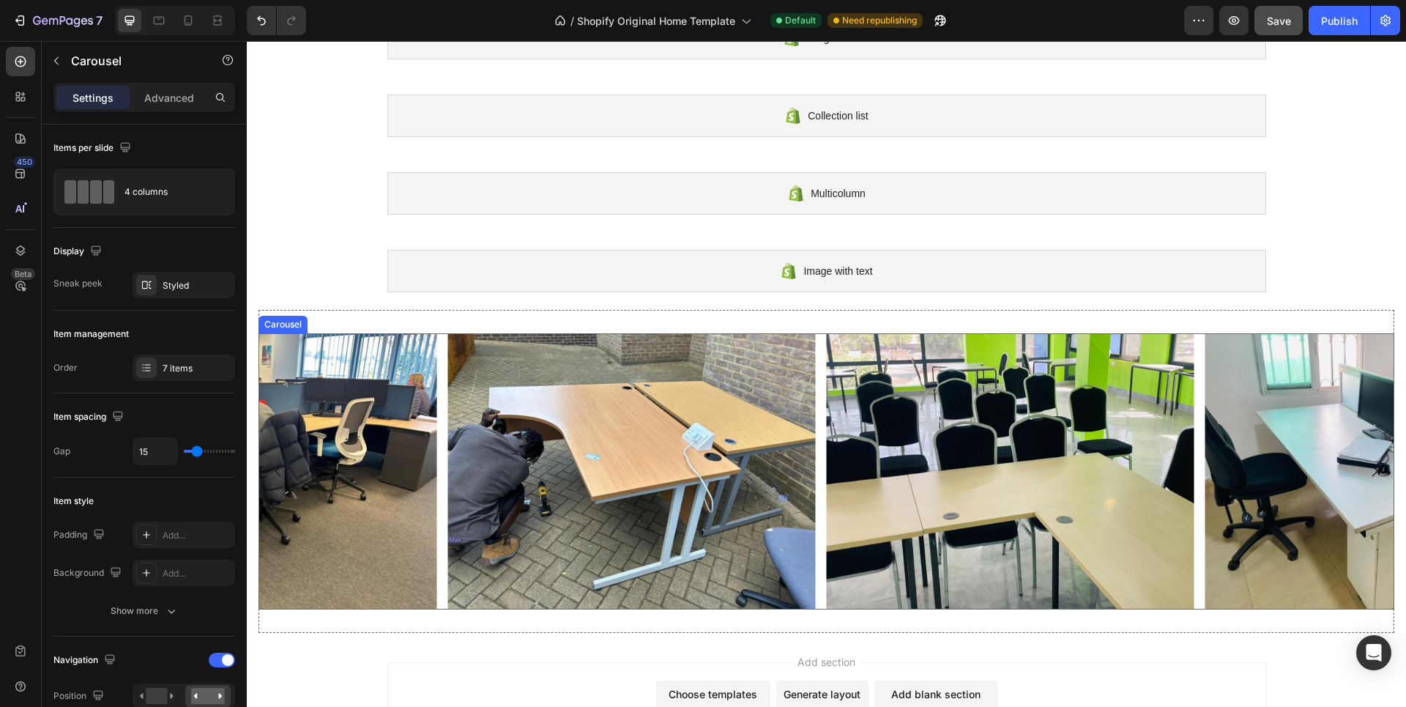
click at [437, 423] on div "Image Image Image Image Image Image Image" at bounding box center [827, 471] width 1136 height 276
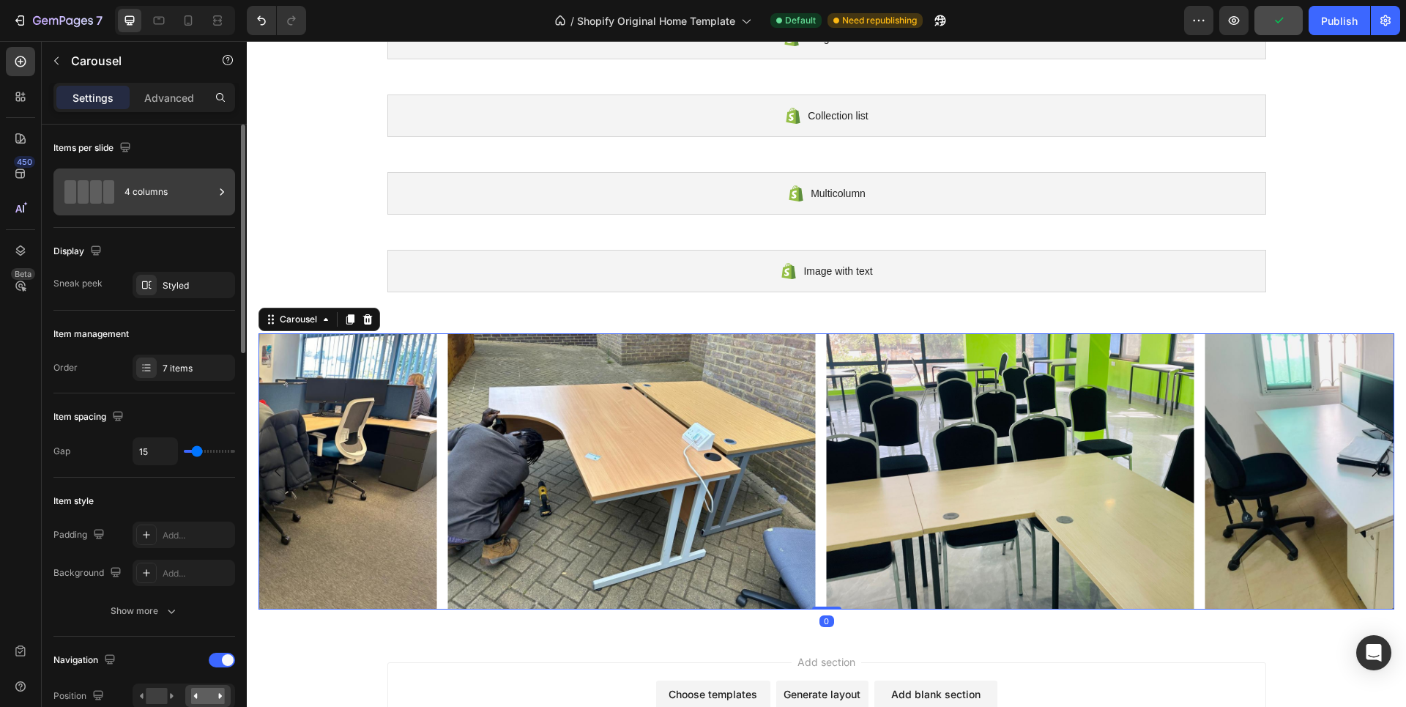
click at [167, 190] on div "4 columns" at bounding box center [169, 192] width 89 height 34
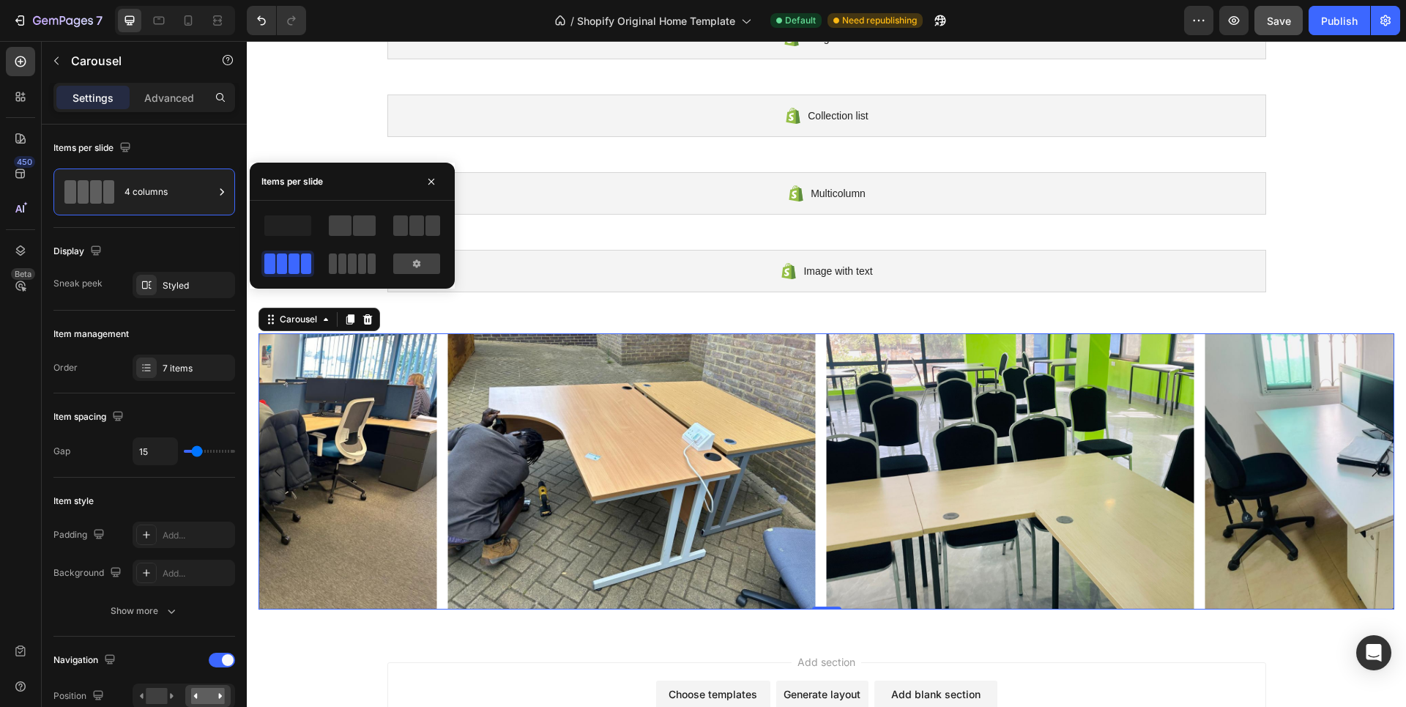
click at [341, 255] on span at bounding box center [342, 263] width 8 height 21
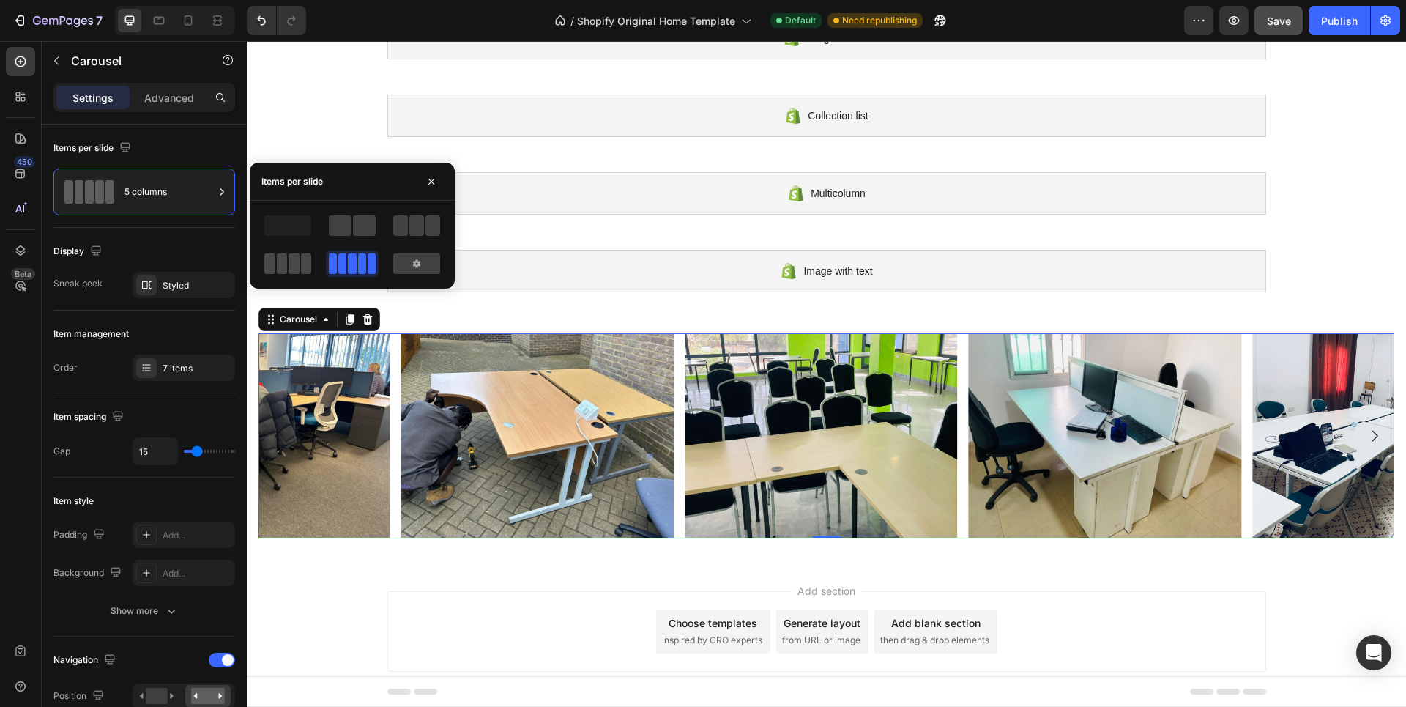
click at [280, 256] on span at bounding box center [282, 263] width 11 height 21
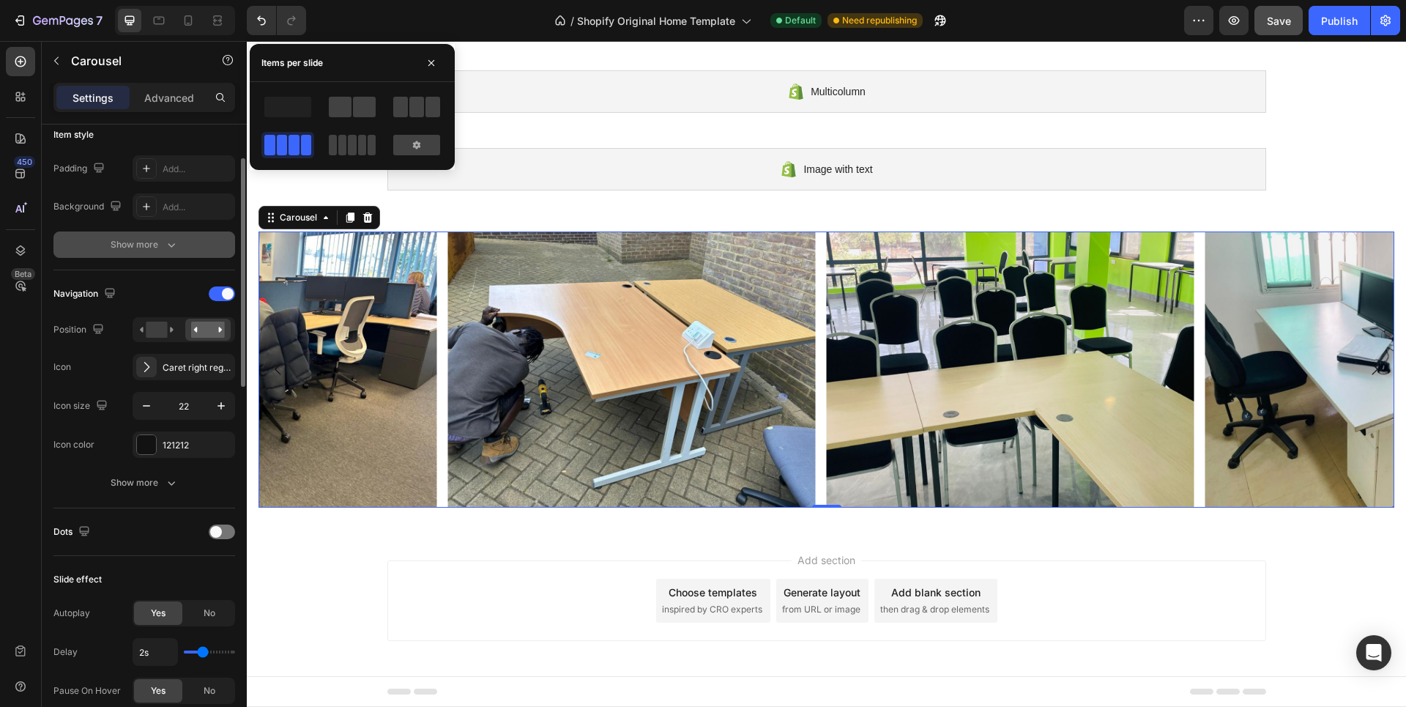
scroll to position [146, 0]
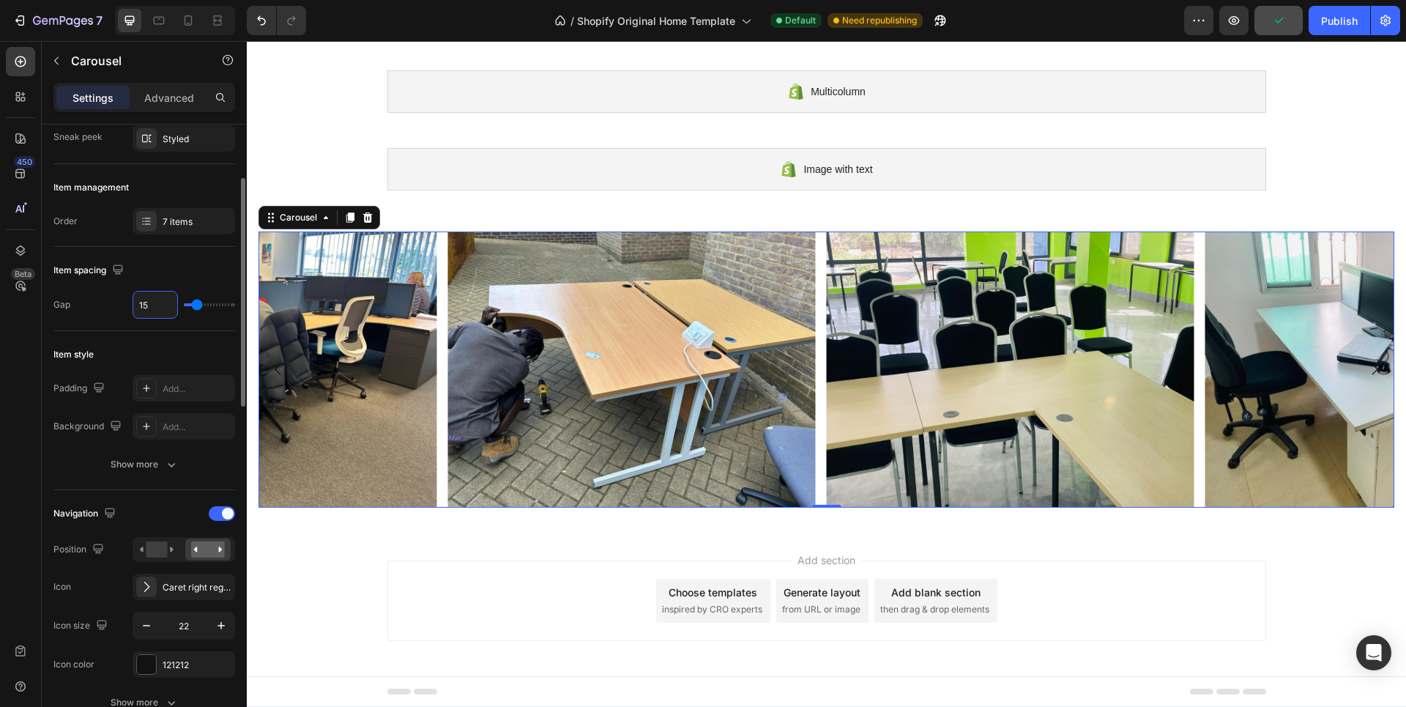
type input "2"
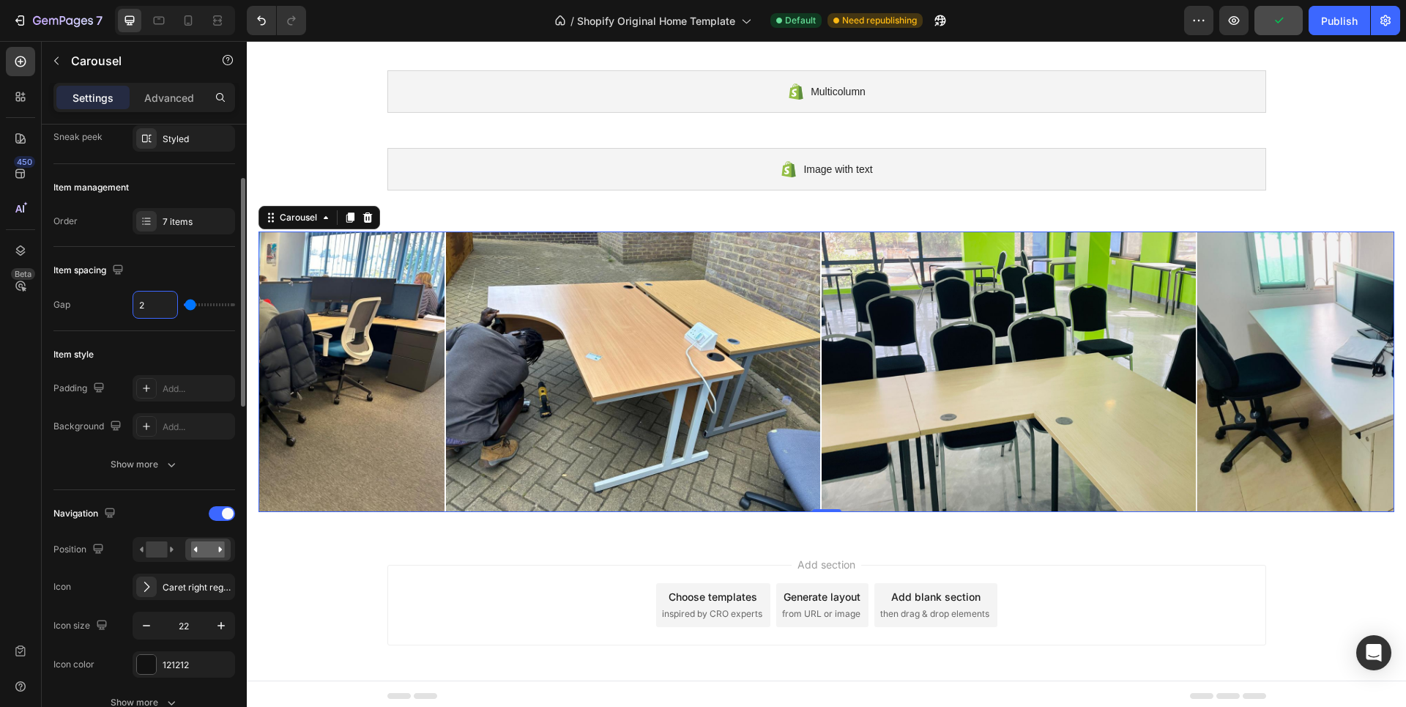
type input "25"
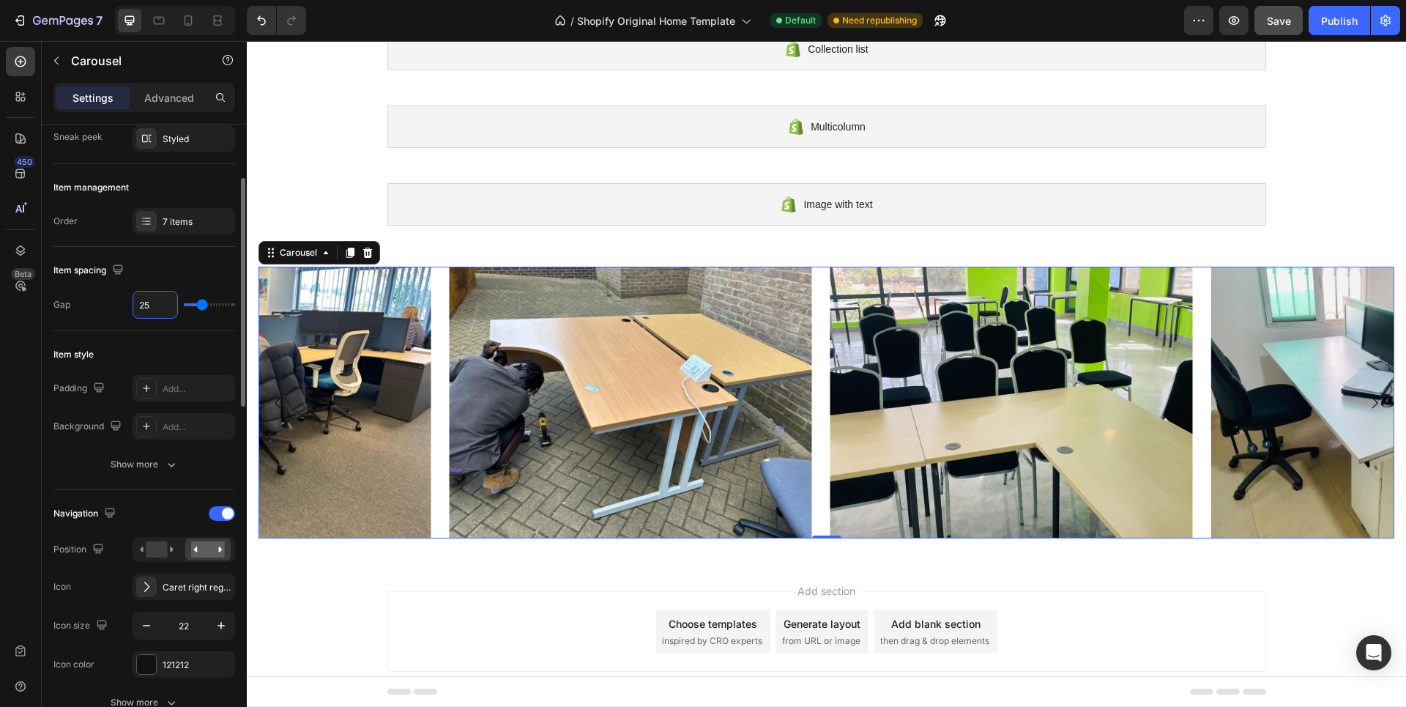
scroll to position [138, 0]
type input "2"
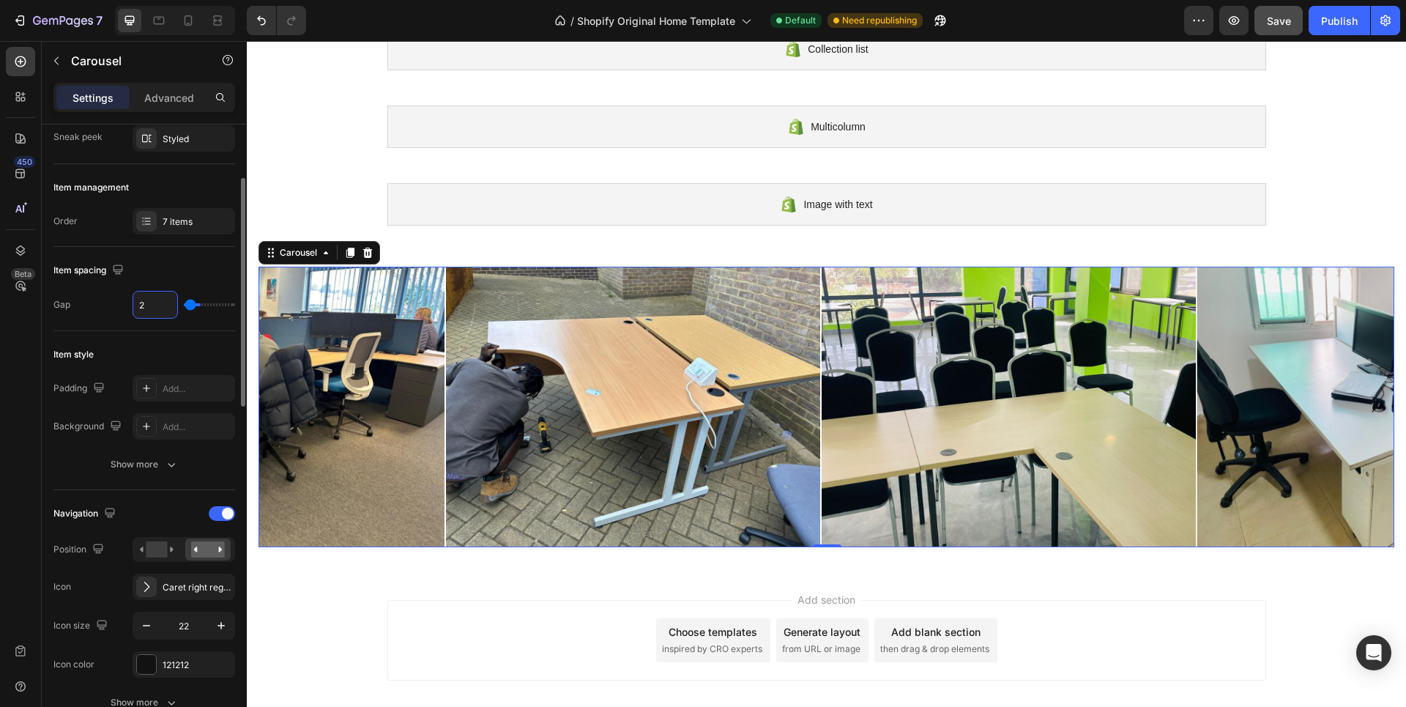
type input "20"
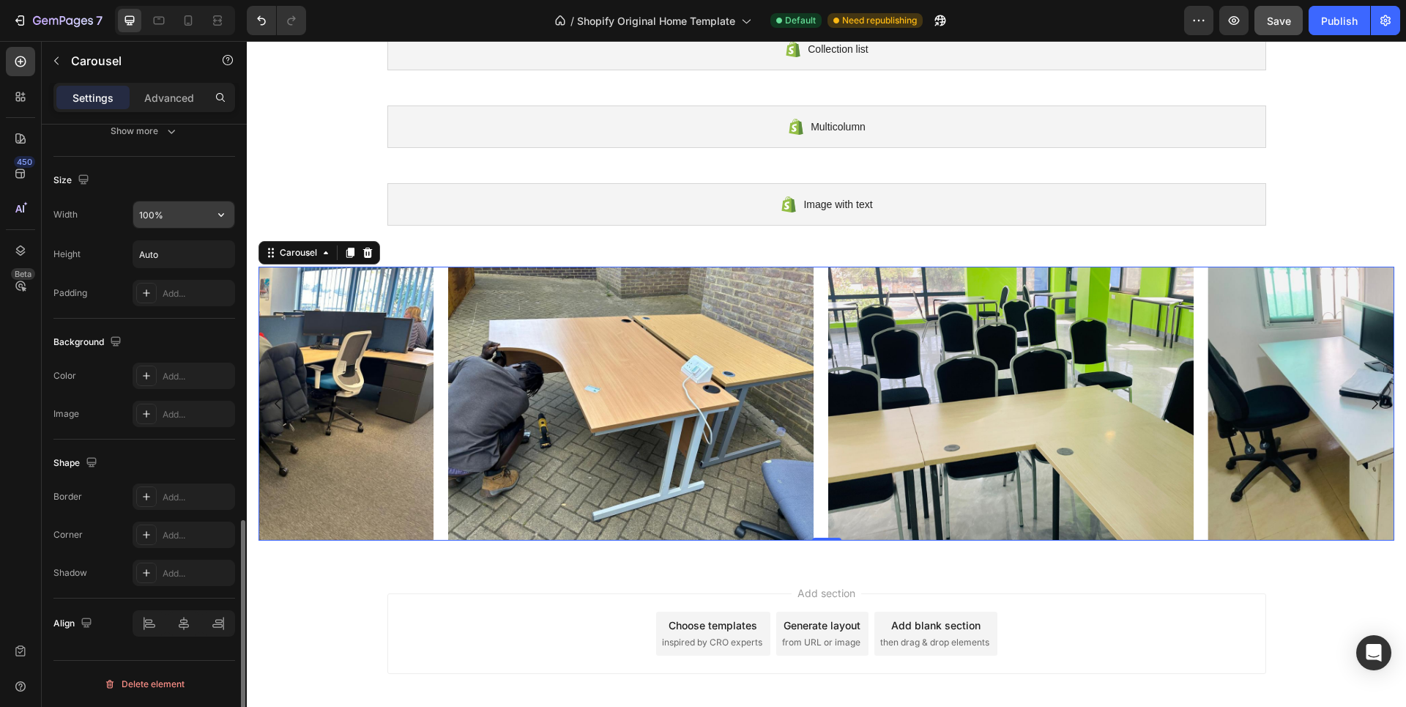
scroll to position [858, 0]
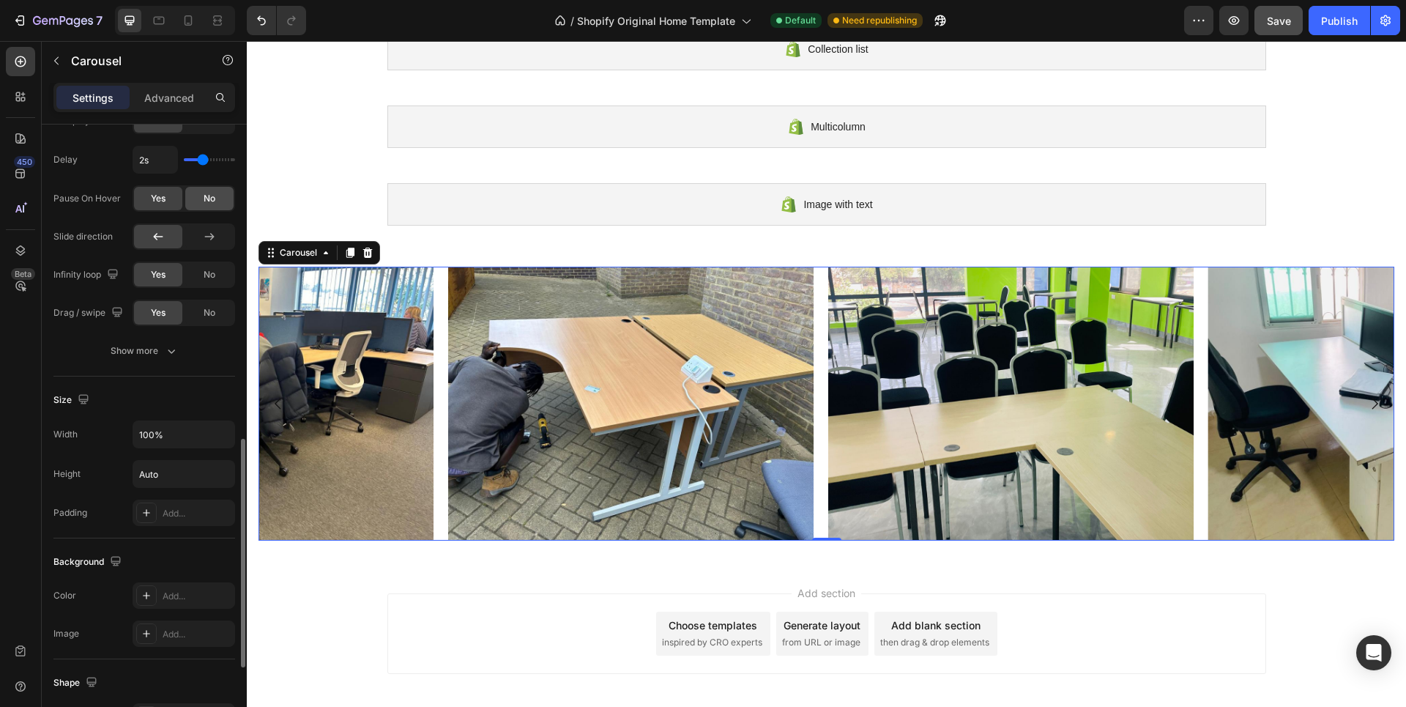
type input "20"
click at [207, 199] on span "No" at bounding box center [210, 198] width 12 height 13
click at [166, 355] on icon "button" at bounding box center [171, 351] width 15 height 15
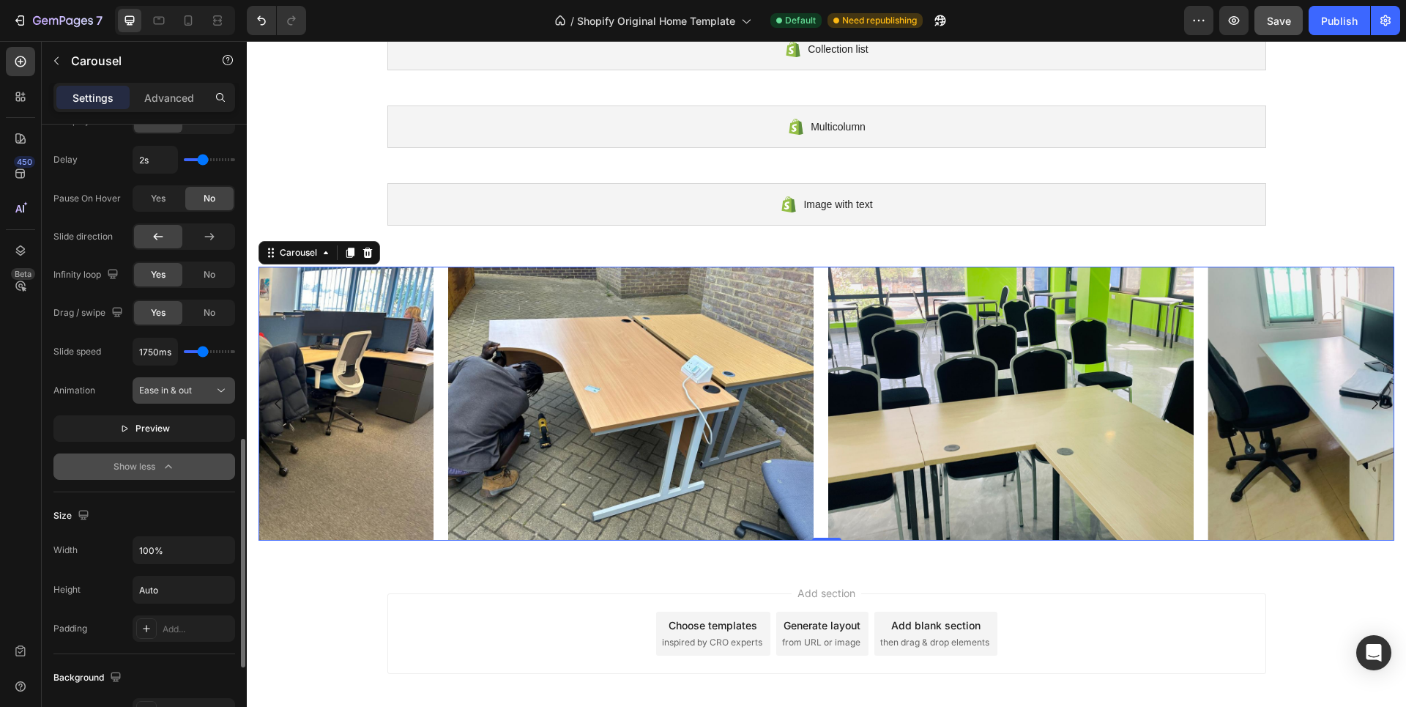
click at [217, 390] on icon at bounding box center [221, 390] width 15 height 15
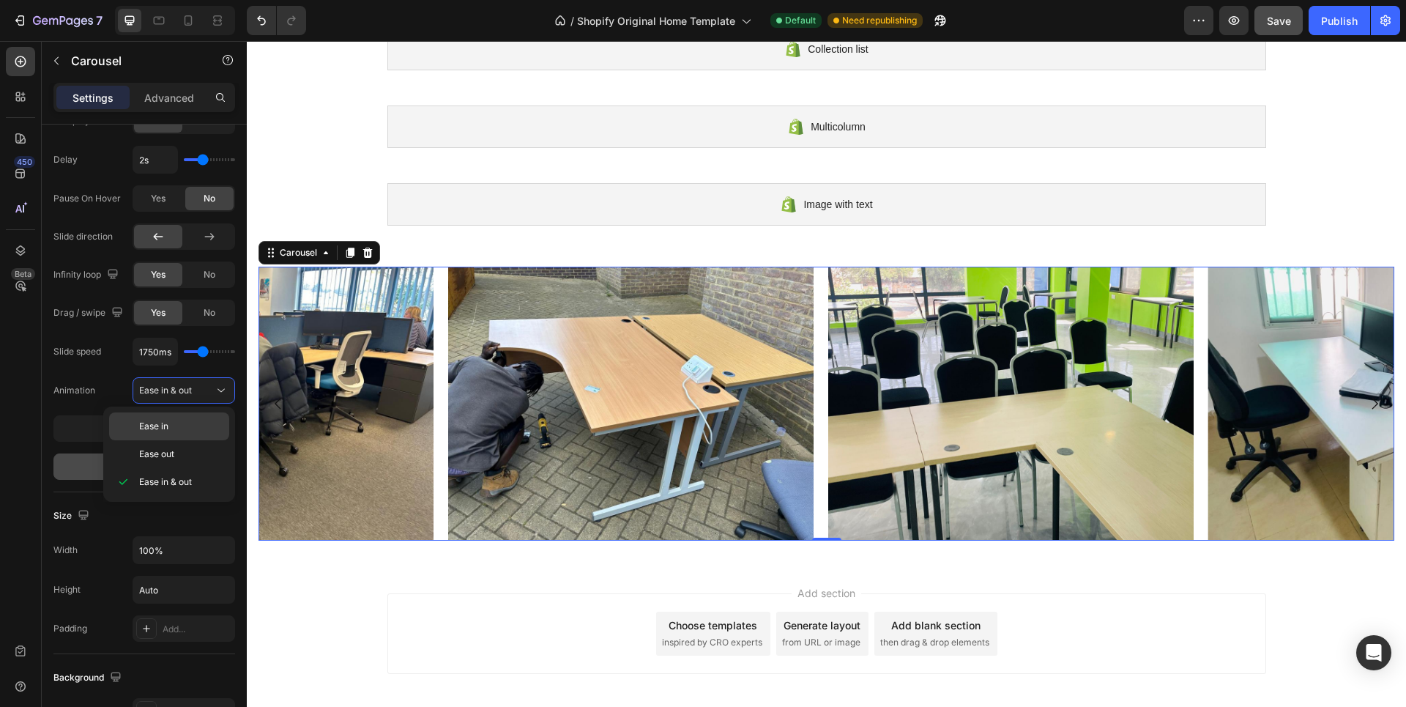
click at [172, 425] on p "Ease in" at bounding box center [181, 426] width 84 height 13
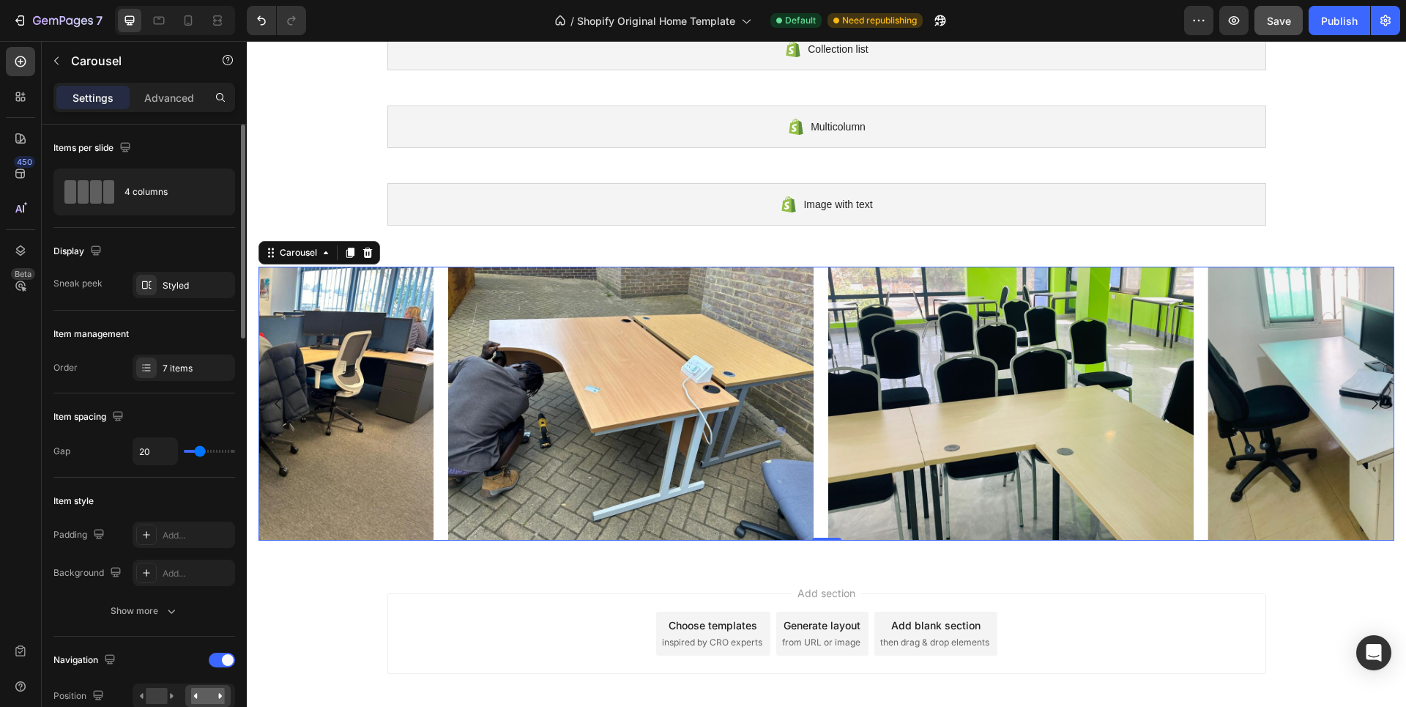
scroll to position [73, 0]
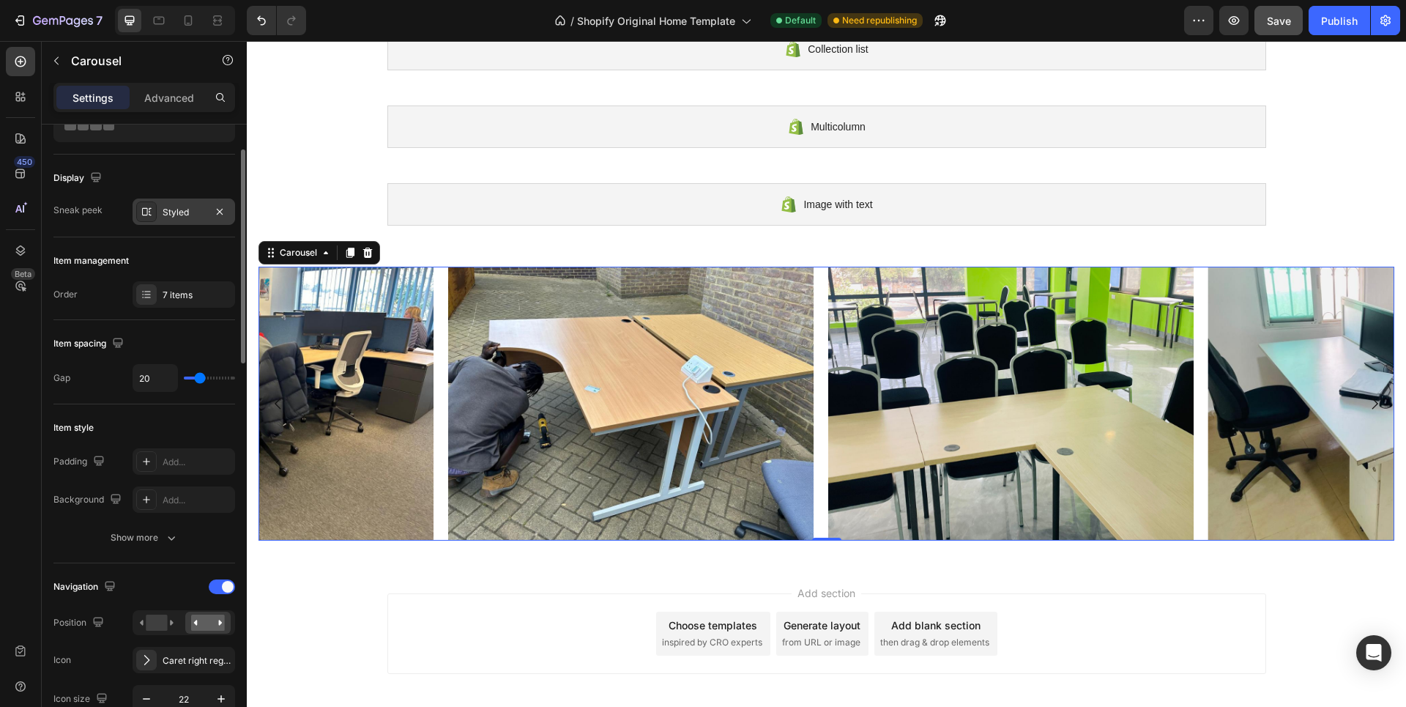
click at [163, 214] on div "Styled" at bounding box center [184, 212] width 42 height 13
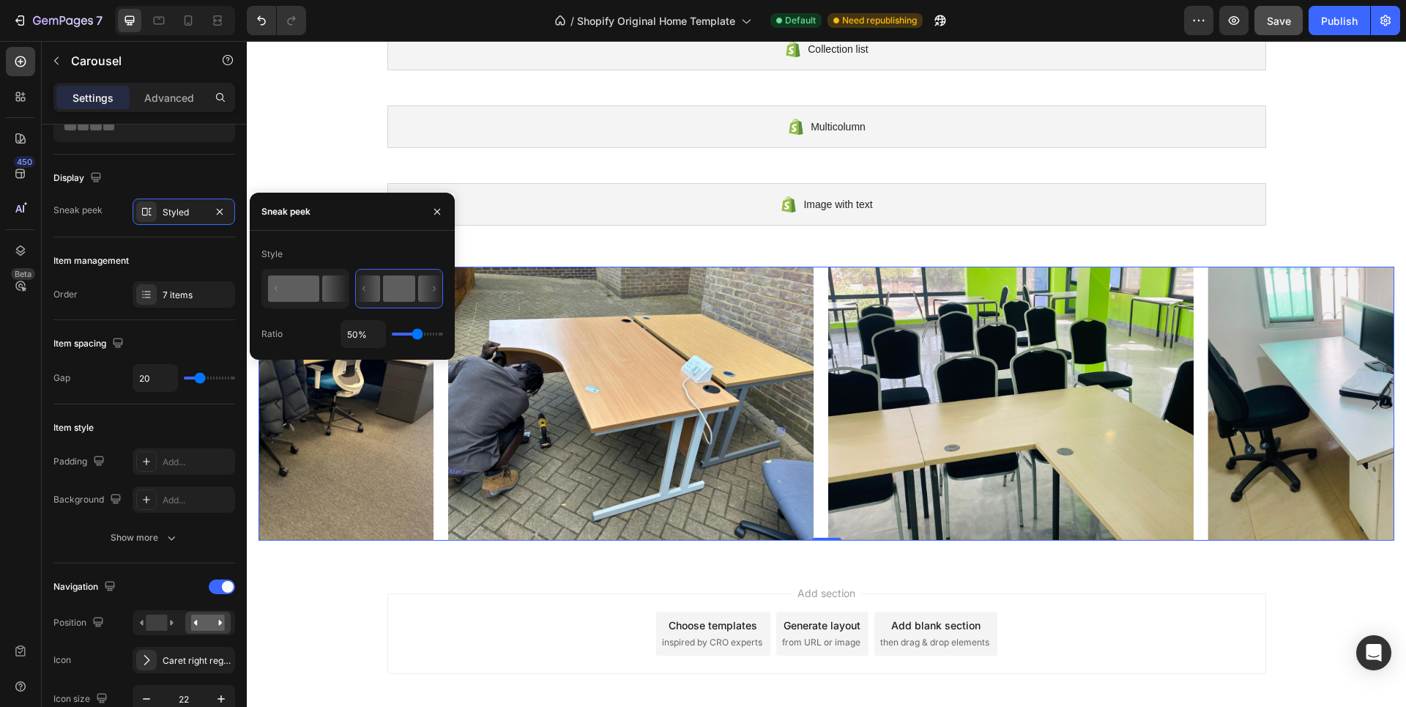
click at [304, 286] on rect at bounding box center [293, 288] width 51 height 26
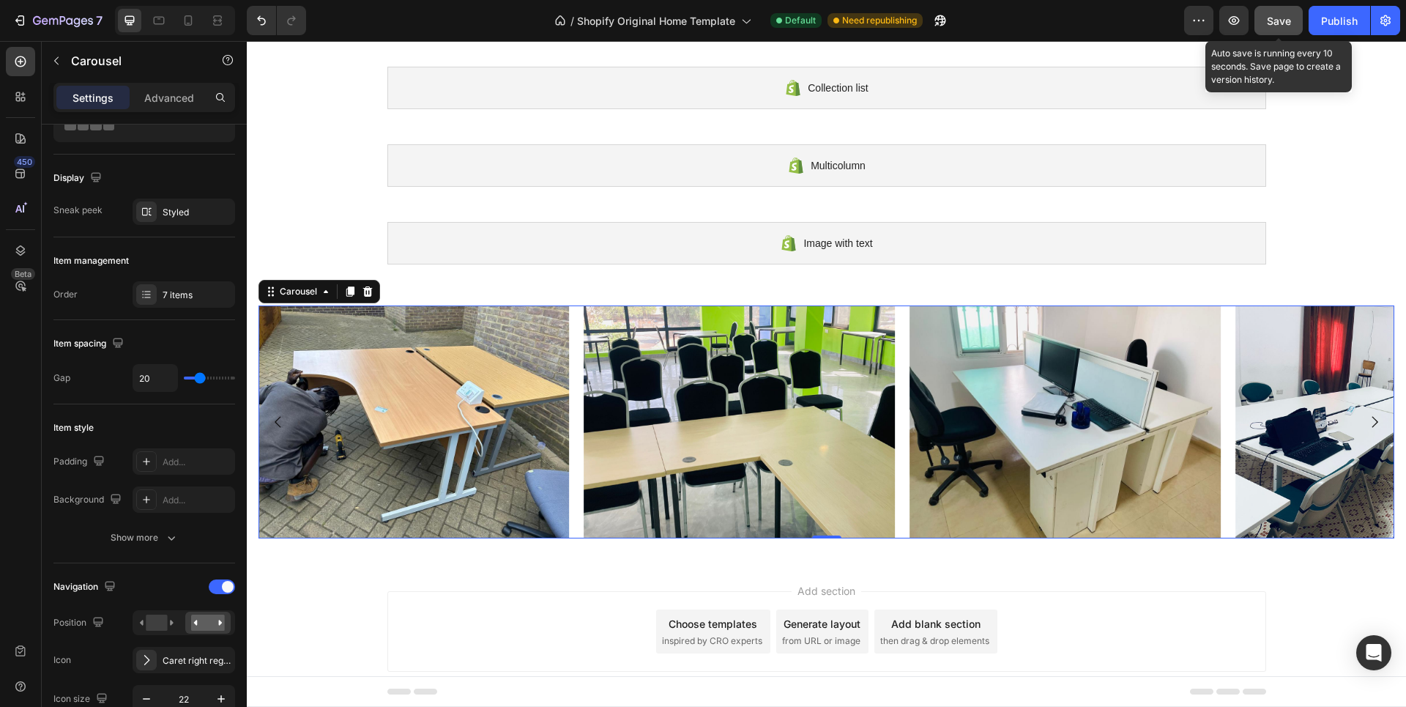
click at [1279, 26] on span "Save" at bounding box center [1279, 21] width 24 height 12
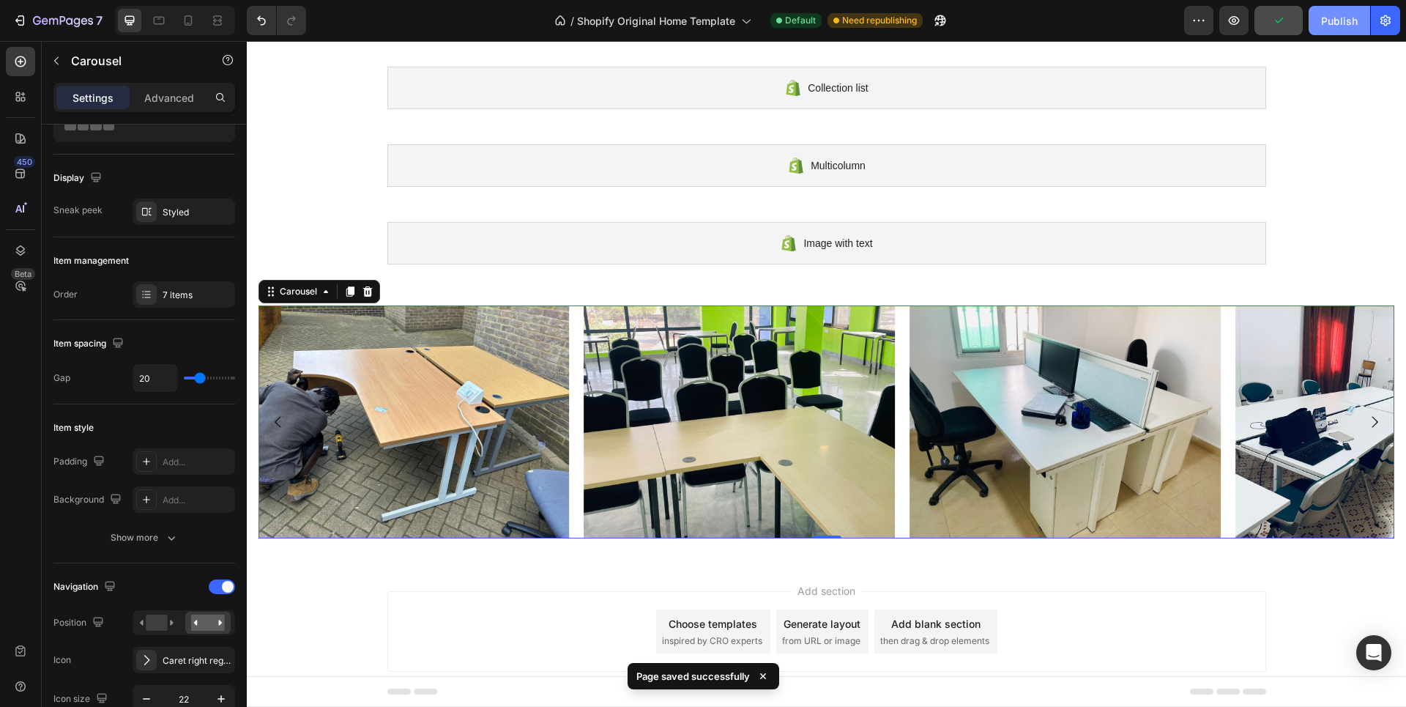
click at [1338, 19] on div "Publish" at bounding box center [1339, 20] width 37 height 15
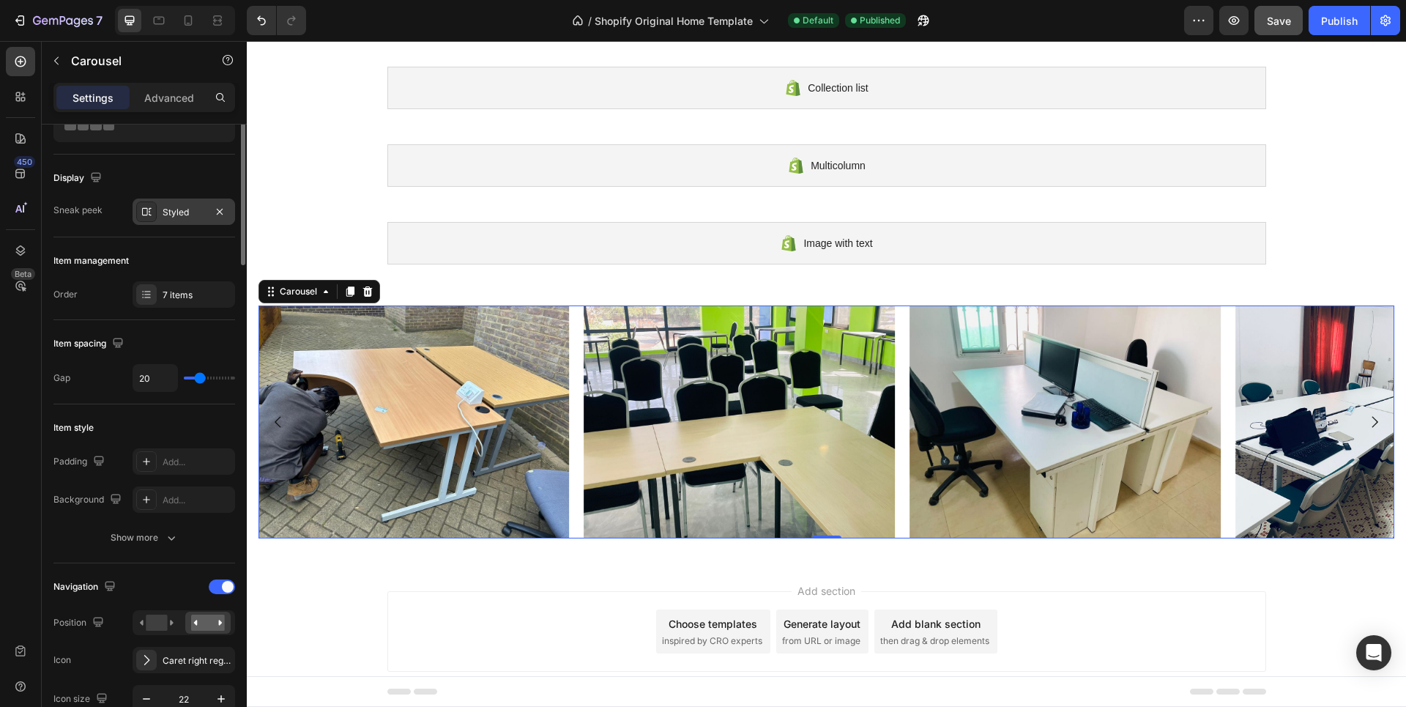
scroll to position [0, 0]
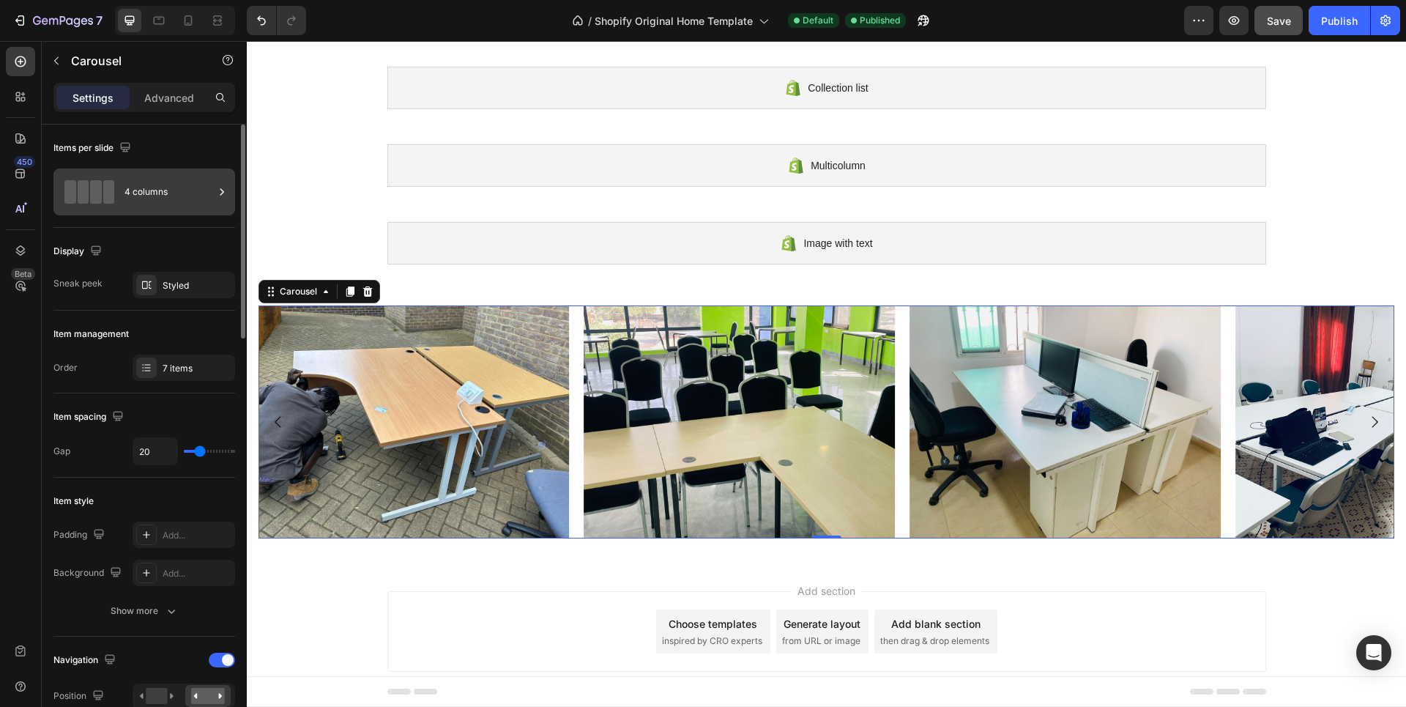
click at [114, 193] on div at bounding box center [89, 191] width 59 height 23
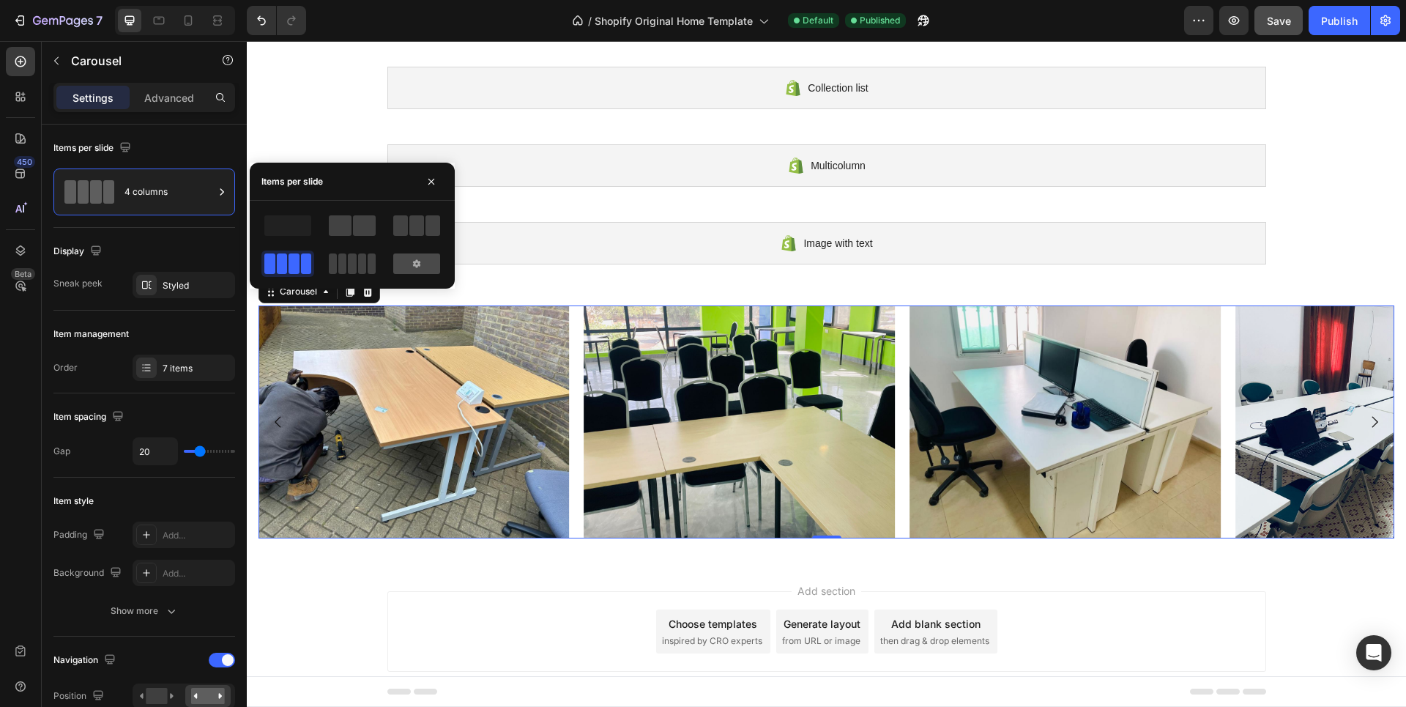
click at [407, 264] on div at bounding box center [416, 263] width 47 height 21
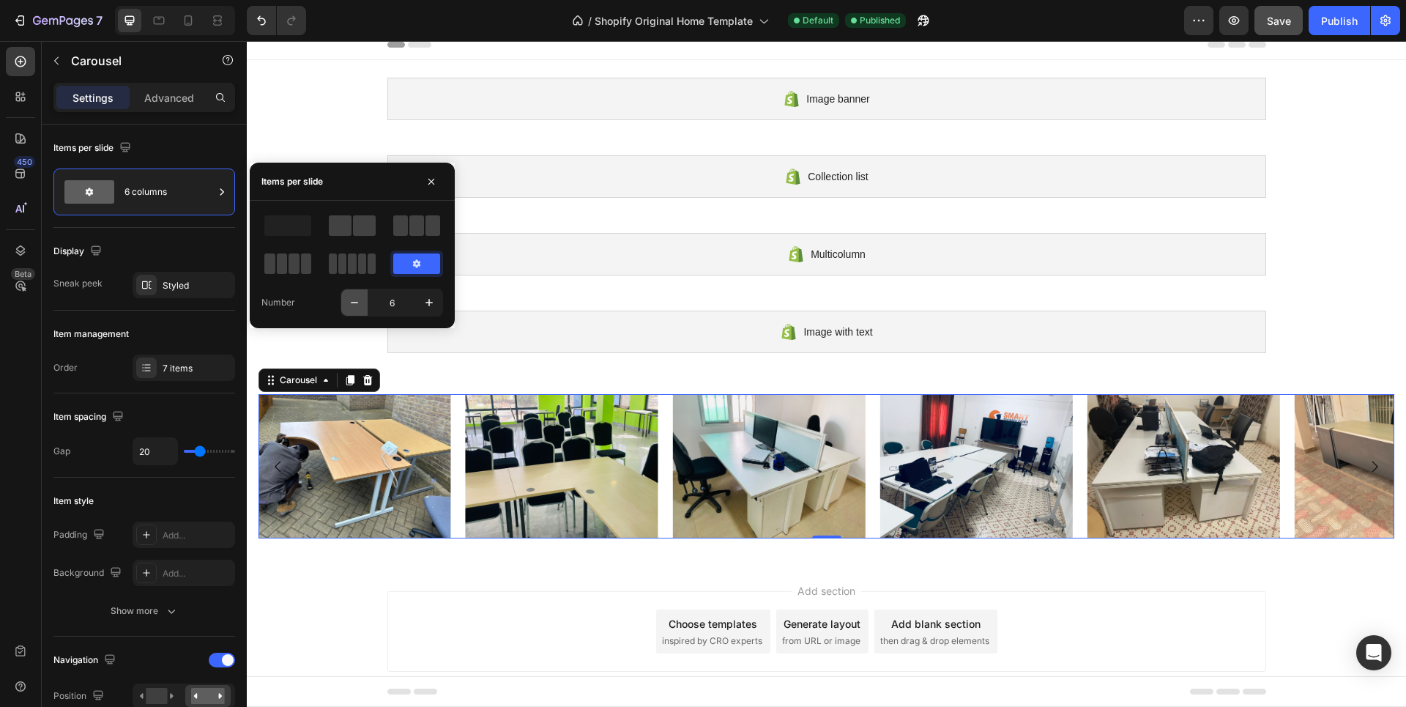
click at [352, 300] on icon "button" at bounding box center [354, 302] width 15 height 15
type input "5"
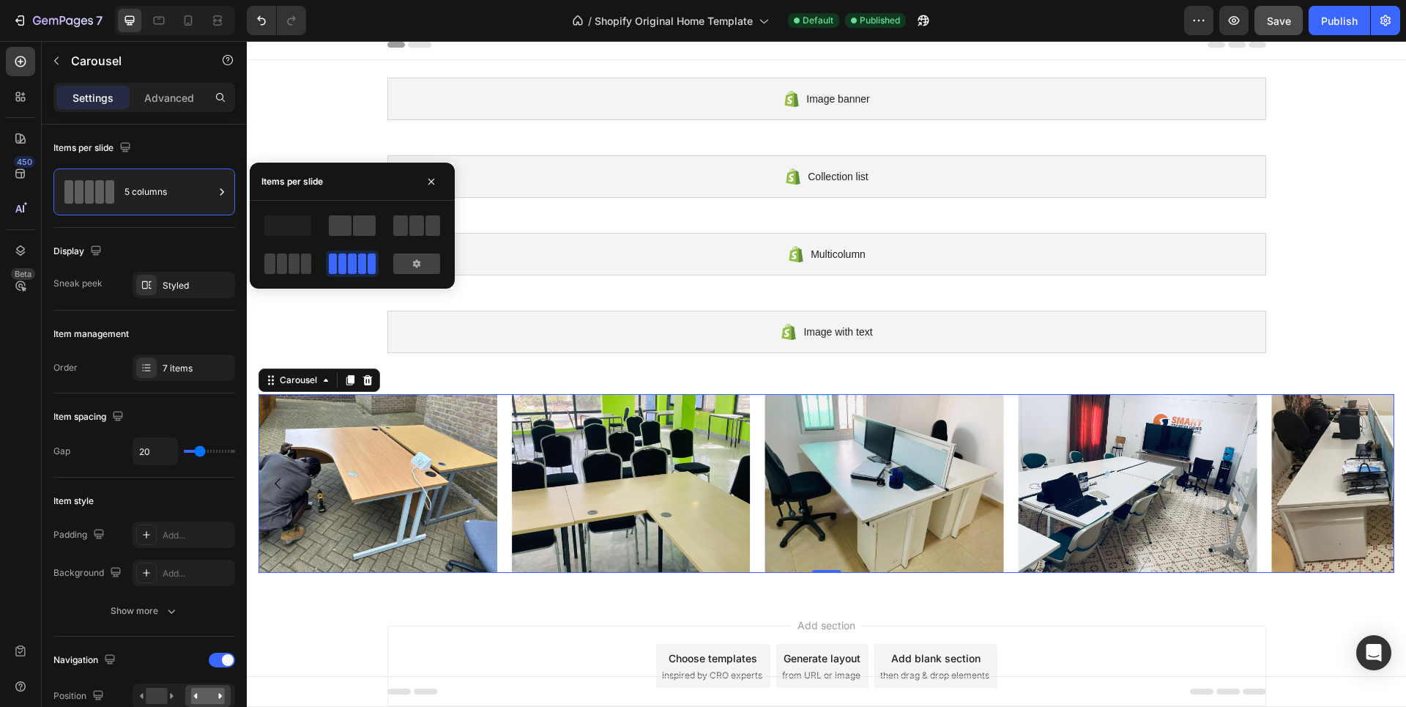
scroll to position [45, 0]
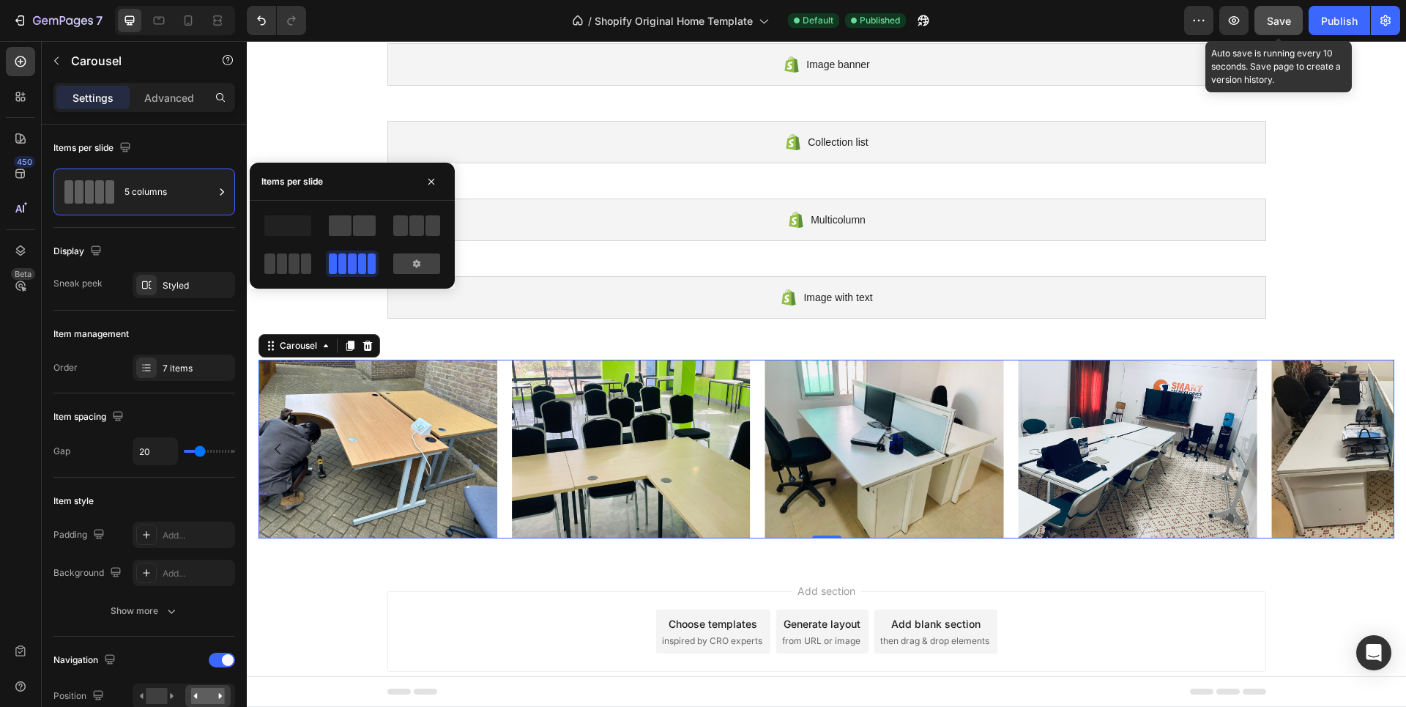
click at [1275, 23] on span "Save" at bounding box center [1279, 21] width 24 height 12
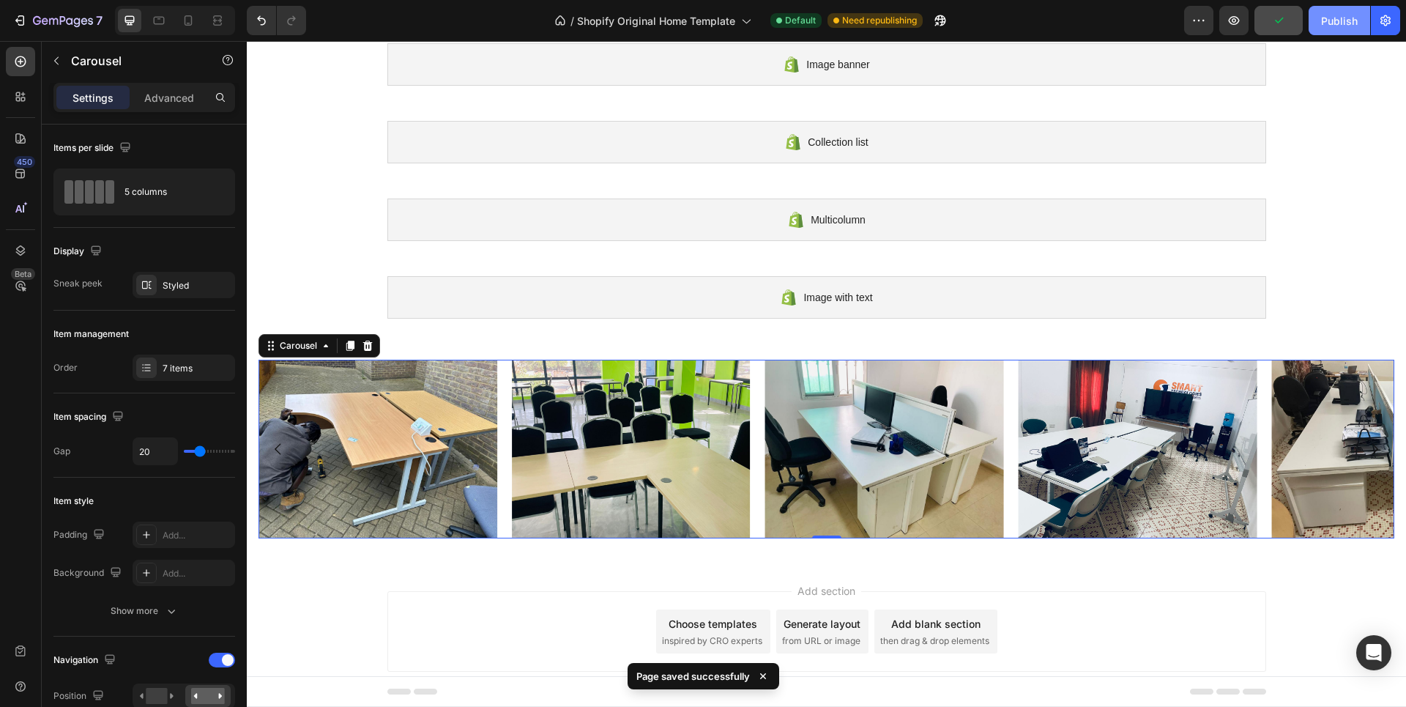
click at [1330, 22] on div "Publish" at bounding box center [1339, 20] width 37 height 15
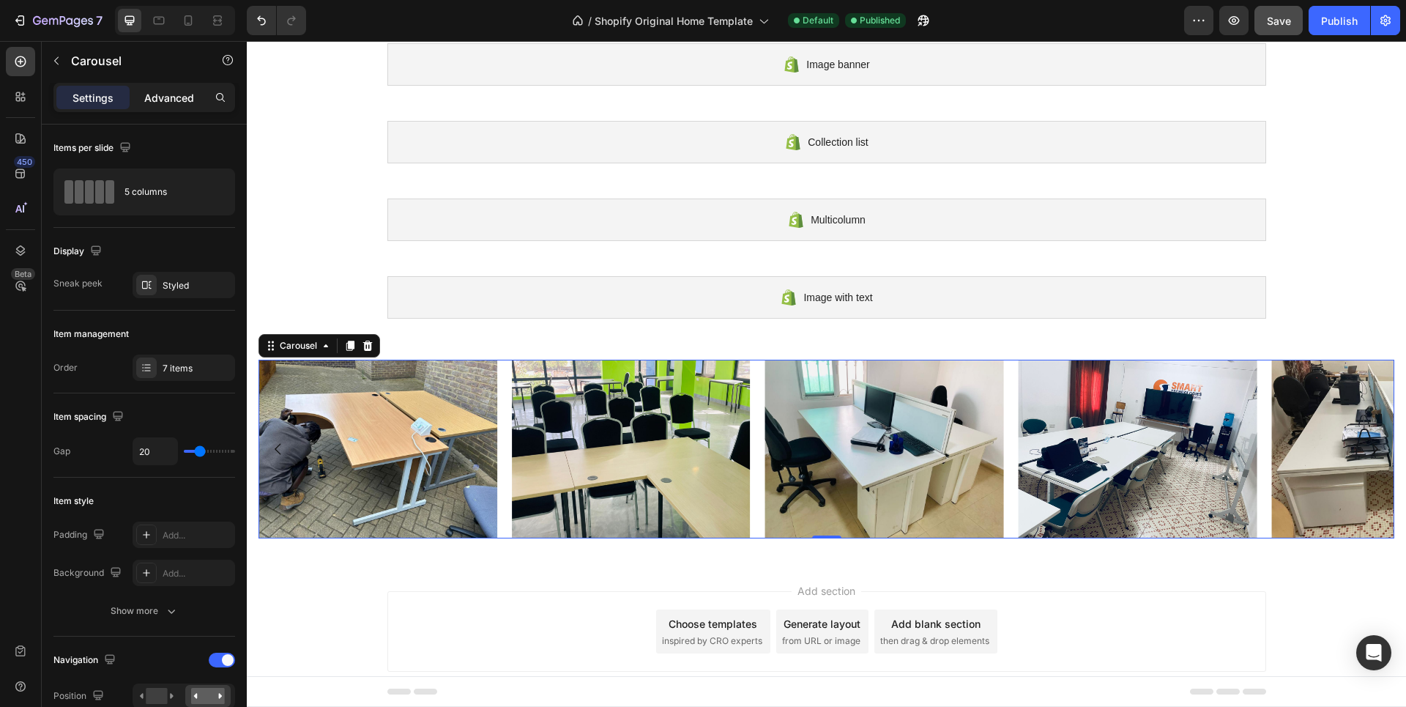
click at [177, 92] on p "Advanced" at bounding box center [169, 97] width 50 height 15
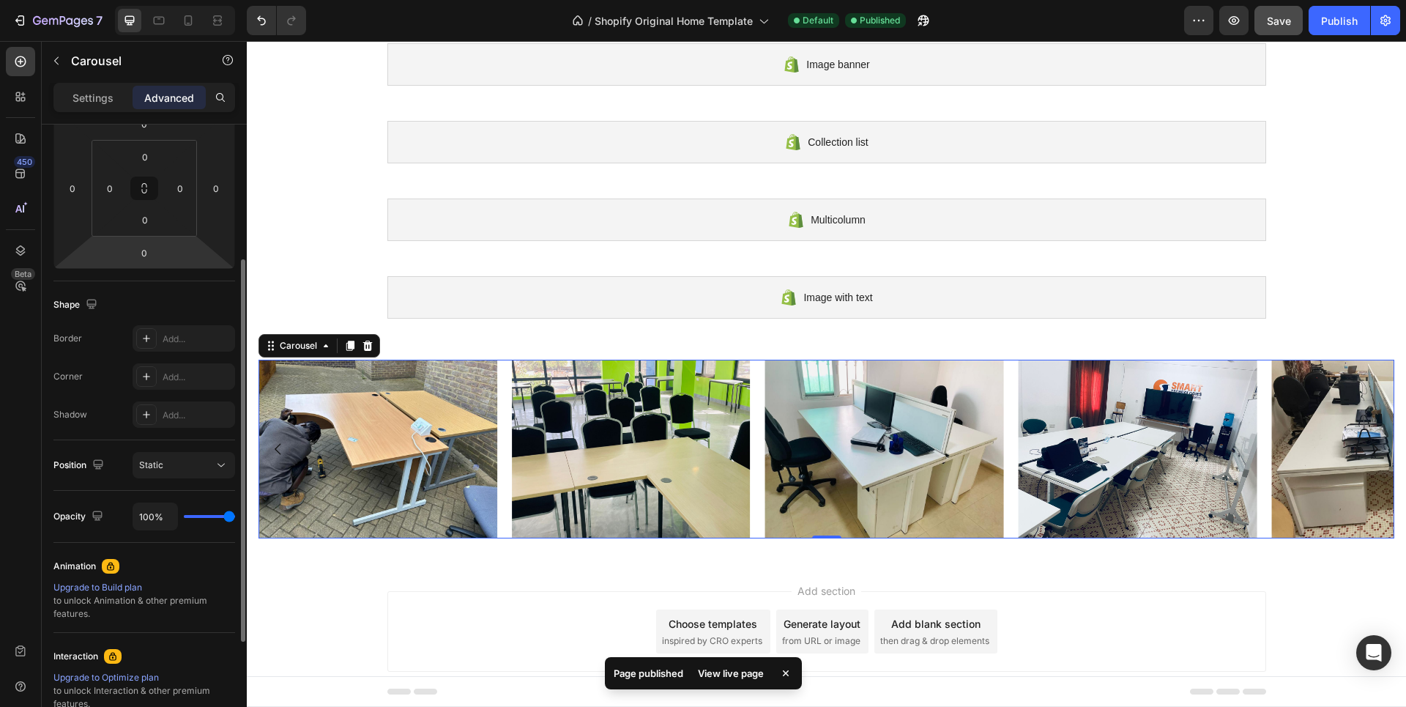
scroll to position [393, 0]
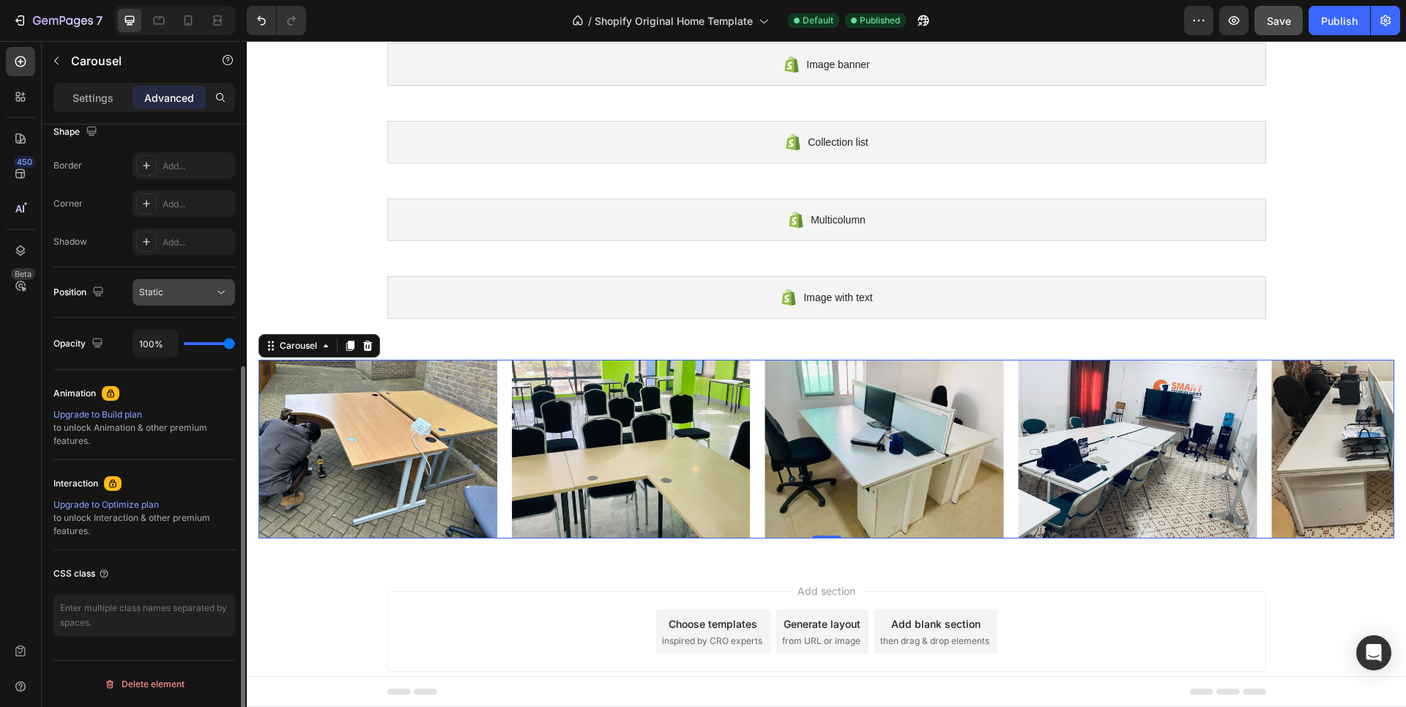
click at [160, 293] on span "Static" at bounding box center [151, 291] width 24 height 11
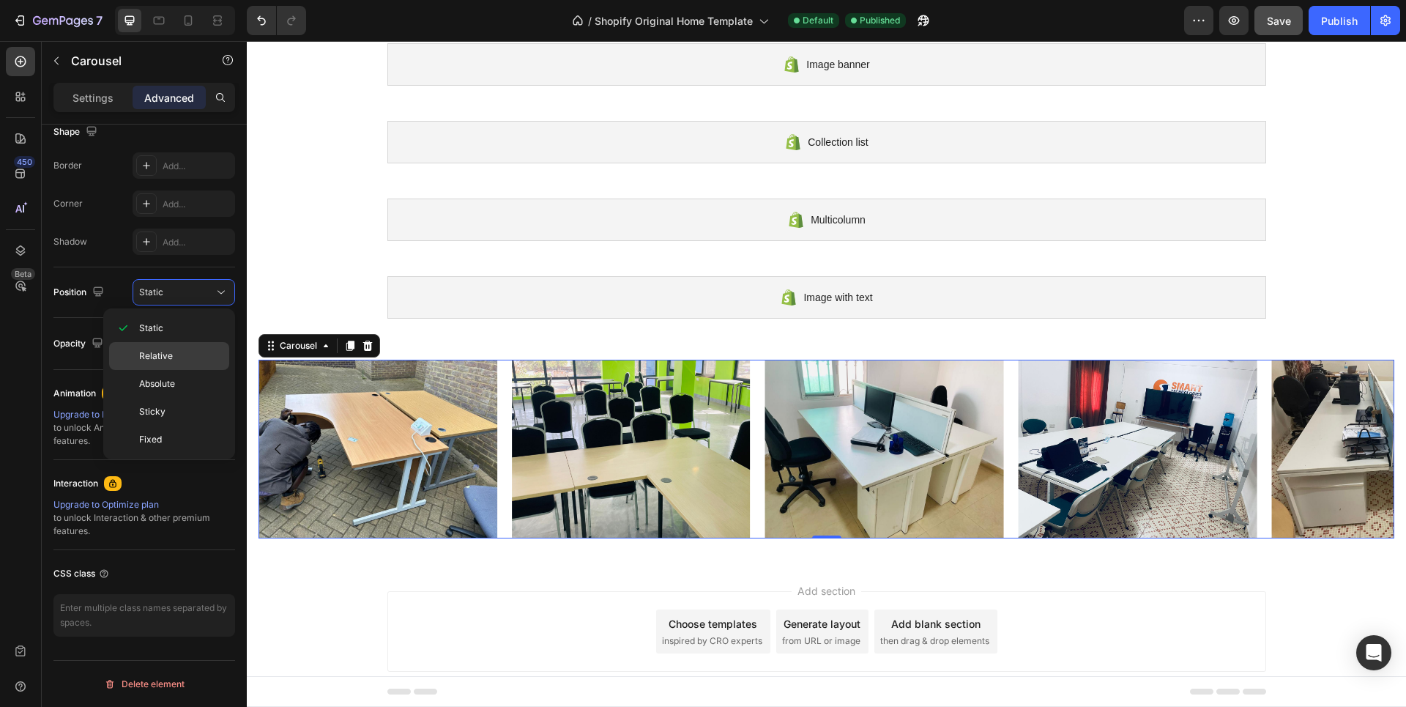
click at [163, 356] on span "Relative" at bounding box center [156, 355] width 34 height 13
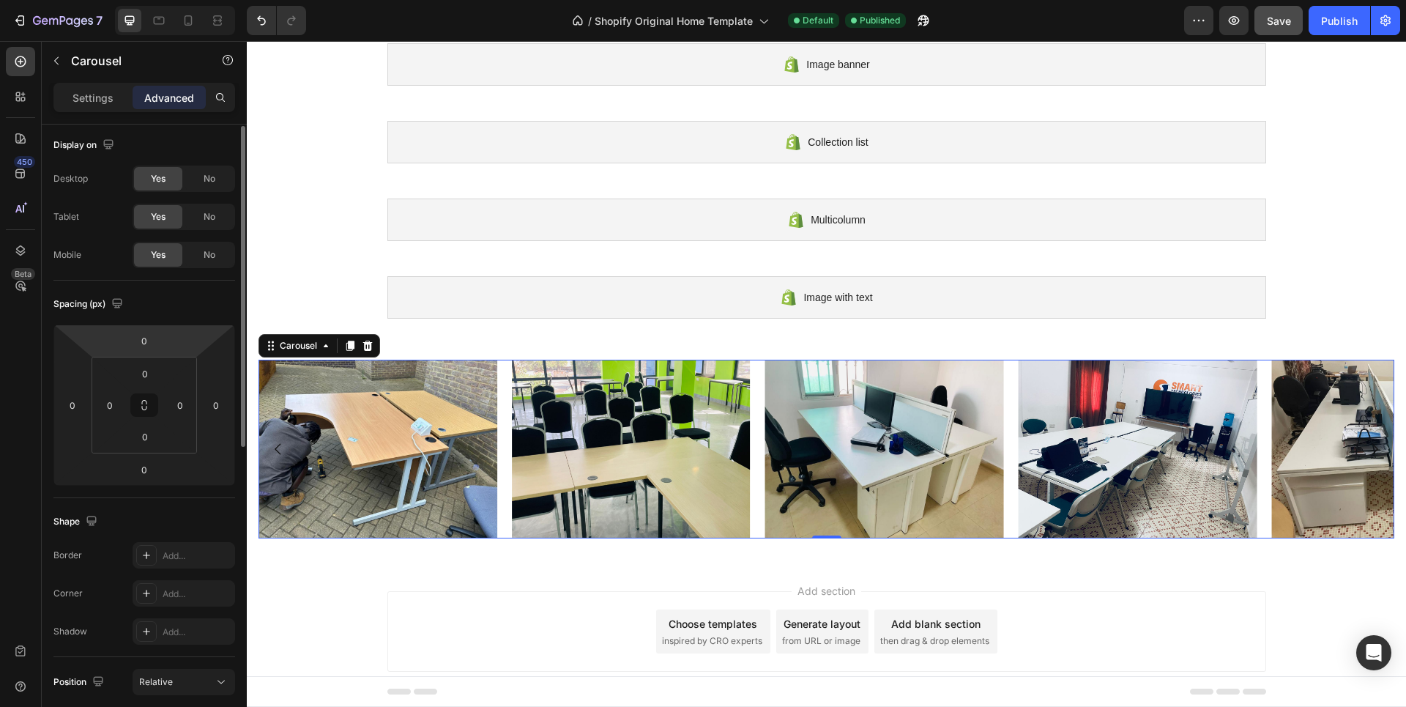
scroll to position [0, 0]
click at [98, 102] on p "Settings" at bounding box center [93, 97] width 41 height 15
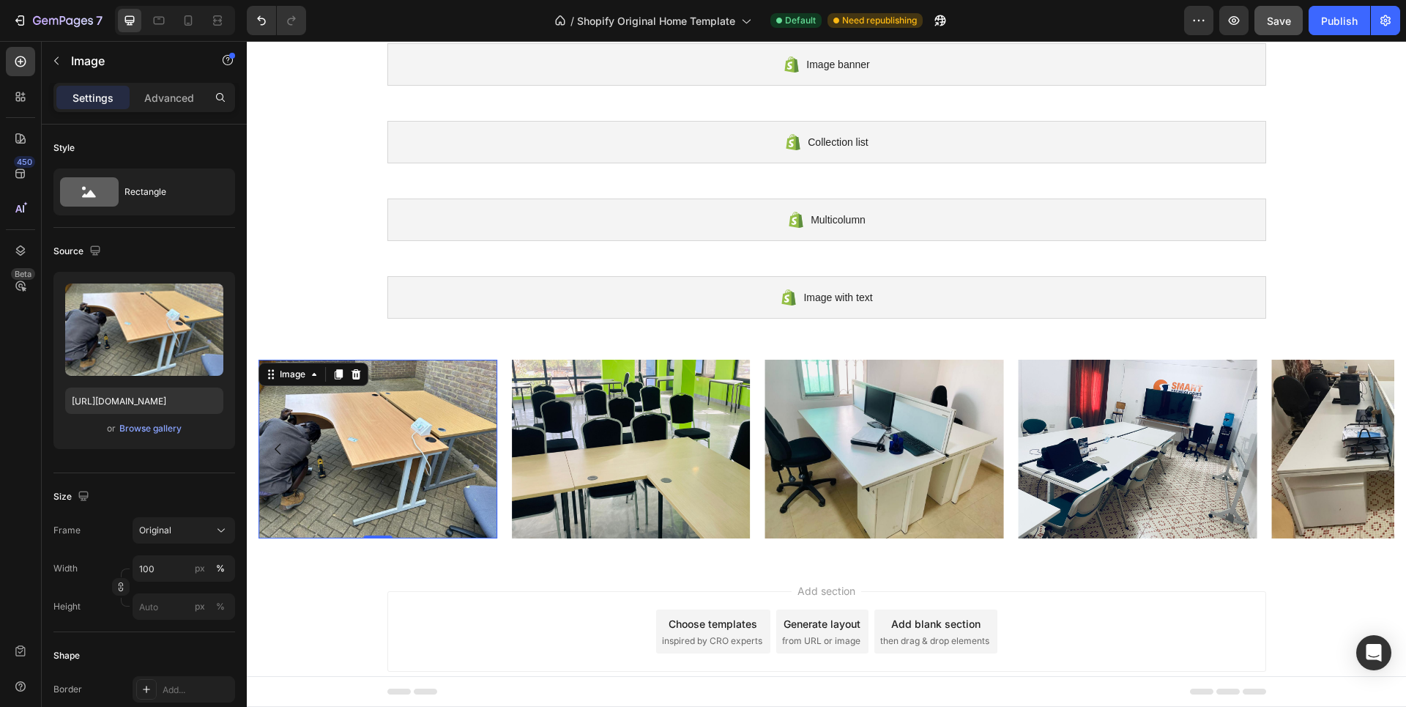
click at [371, 444] on img at bounding box center [378, 449] width 239 height 179
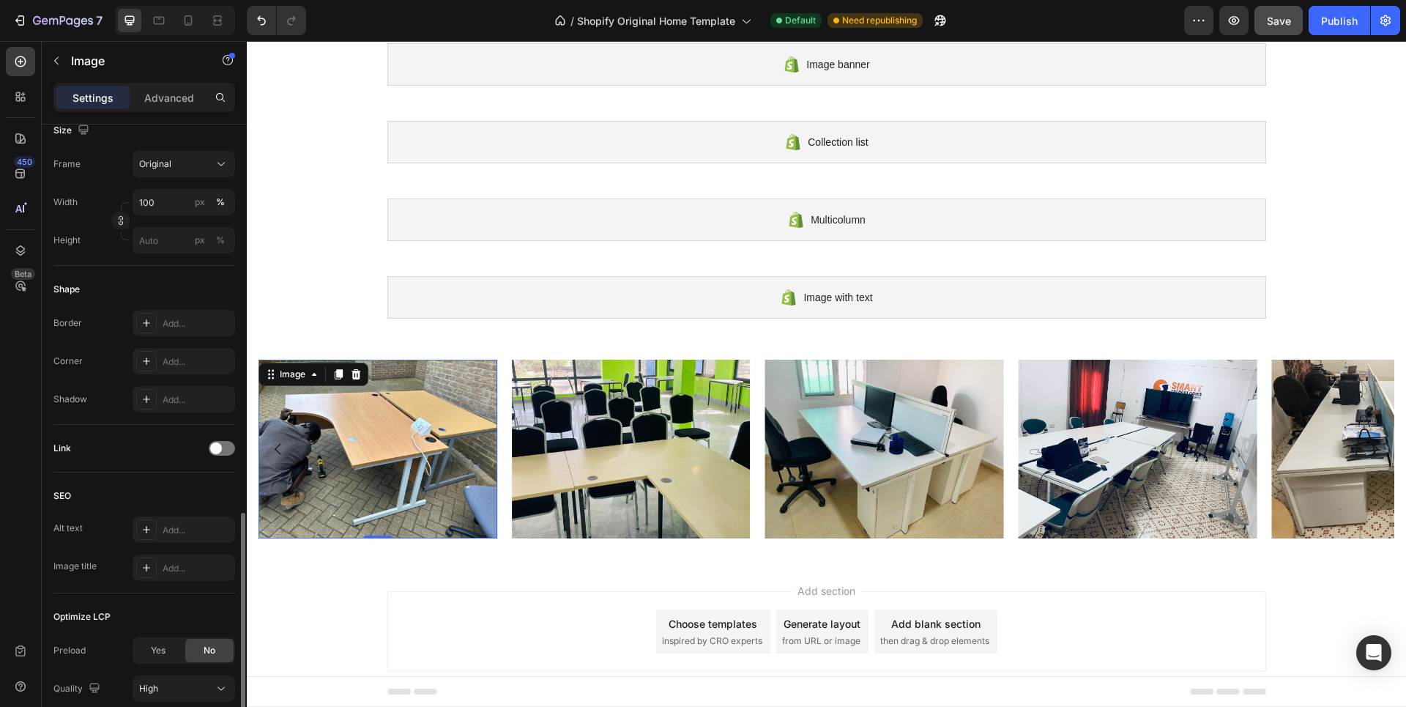
scroll to position [482, 0]
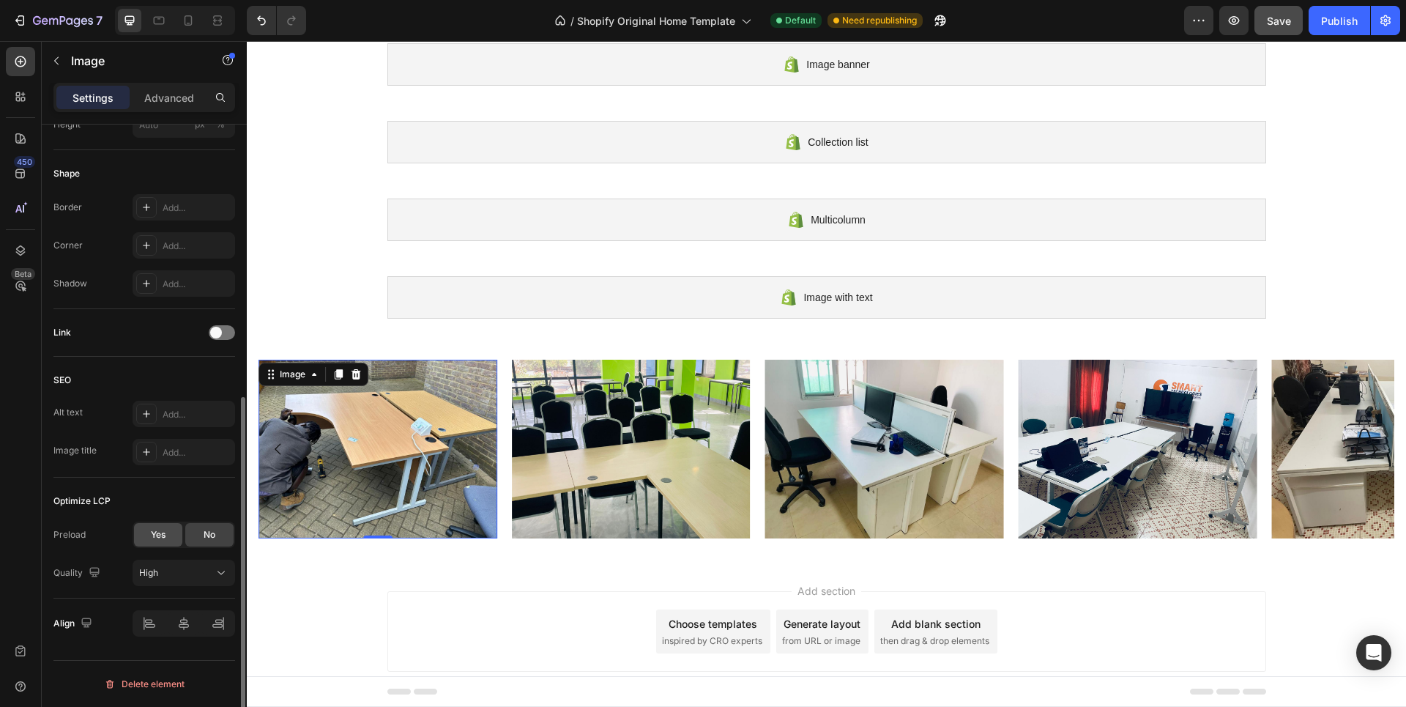
click at [151, 533] on span "Yes" at bounding box center [158, 534] width 15 height 13
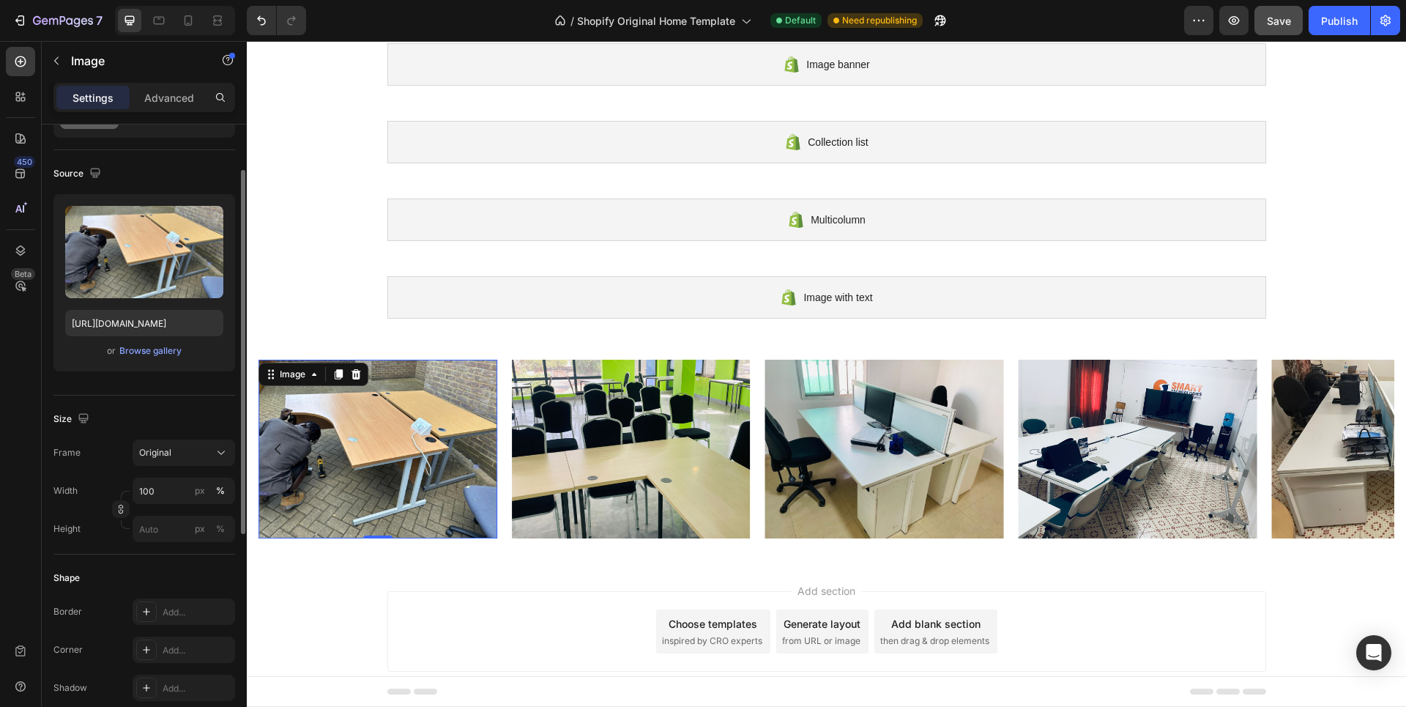
scroll to position [0, 0]
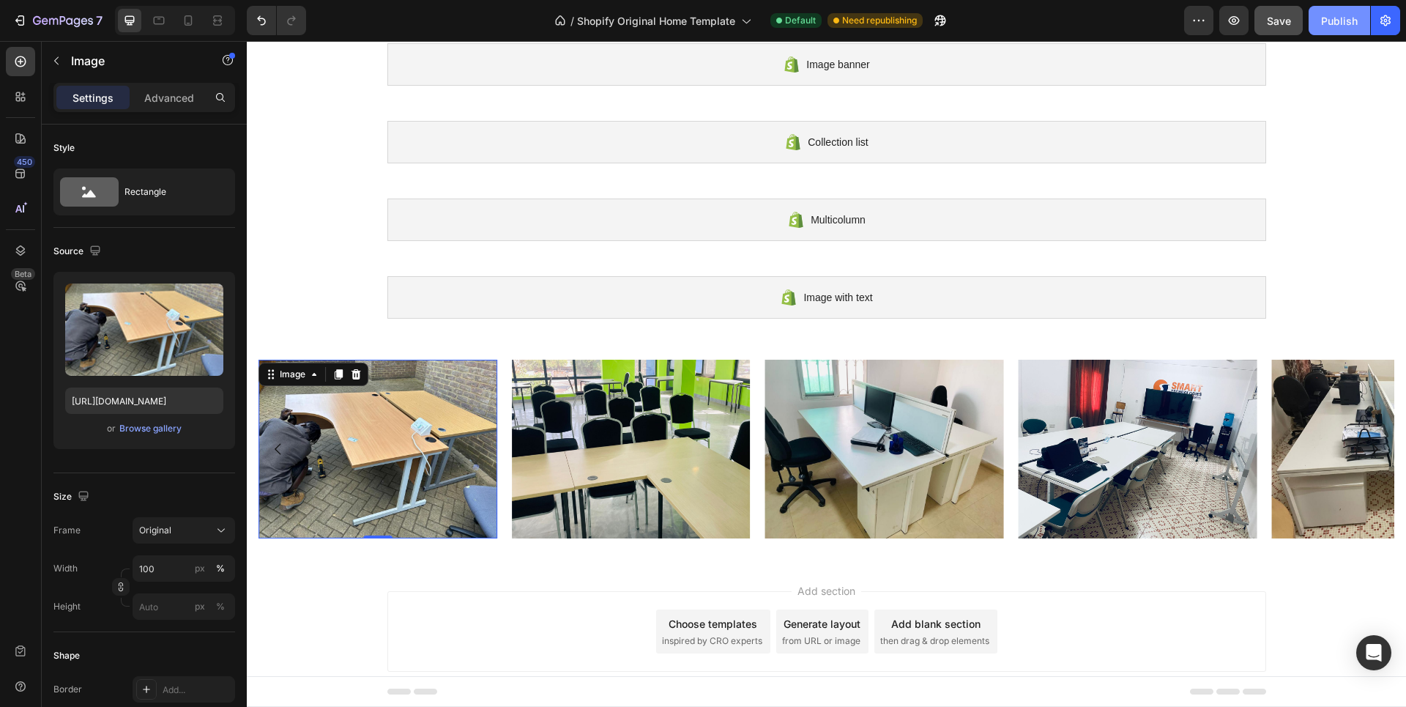
click at [1326, 22] on div "Publish" at bounding box center [1339, 20] width 37 height 15
click at [51, 56] on icon "button" at bounding box center [57, 61] width 12 height 12
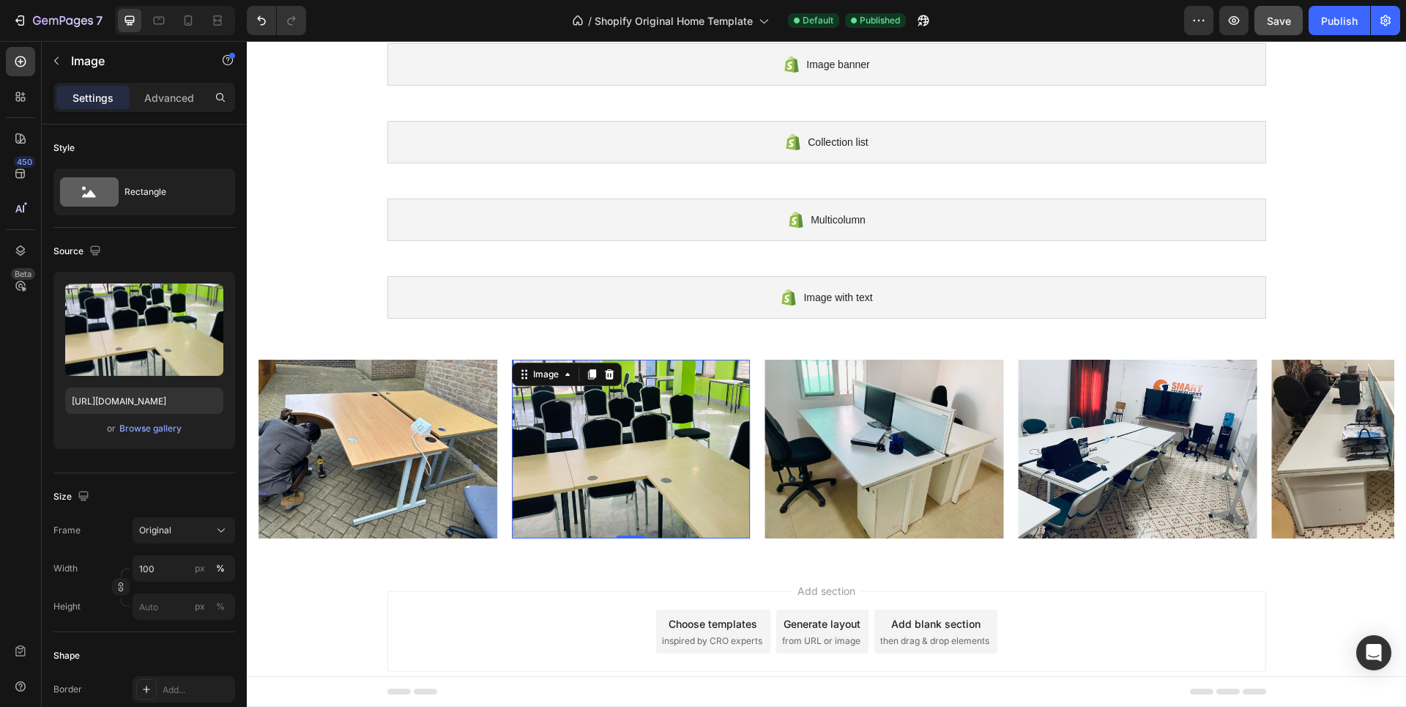
click at [623, 481] on img at bounding box center [631, 449] width 239 height 179
click at [497, 481] on img at bounding box center [378, 449] width 239 height 179
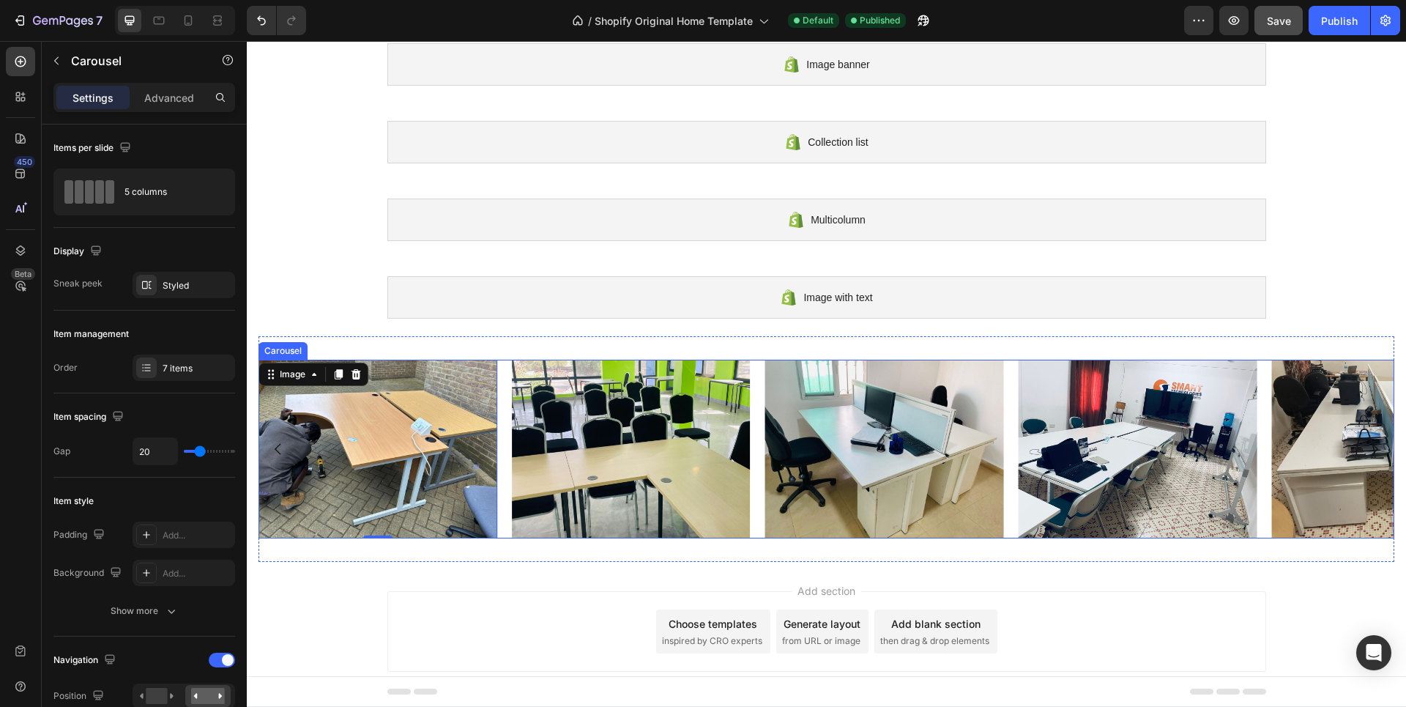
click at [503, 481] on div "Image Image Image Image Image Image 0 Image" at bounding box center [827, 449] width 1136 height 179
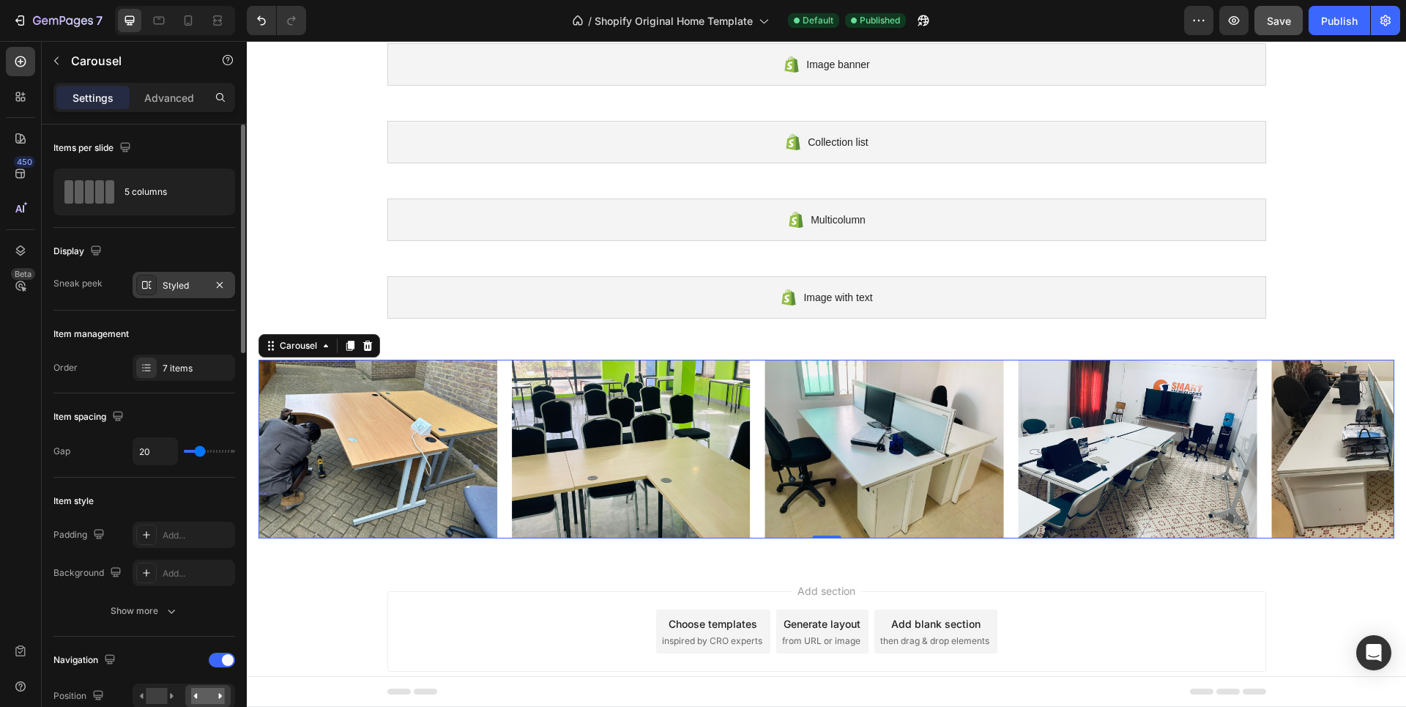
click at [172, 283] on div "Styled" at bounding box center [184, 285] width 42 height 13
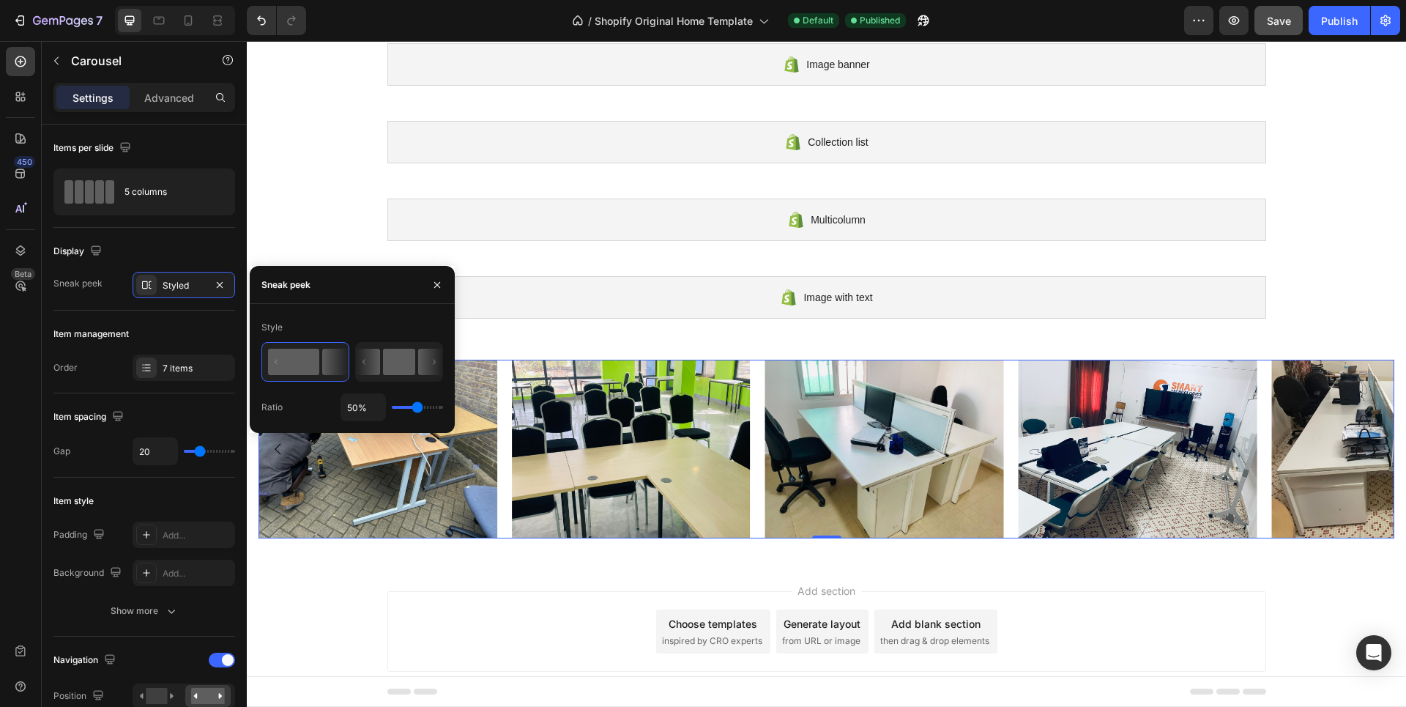
click at [398, 363] on rect at bounding box center [399, 362] width 32 height 26
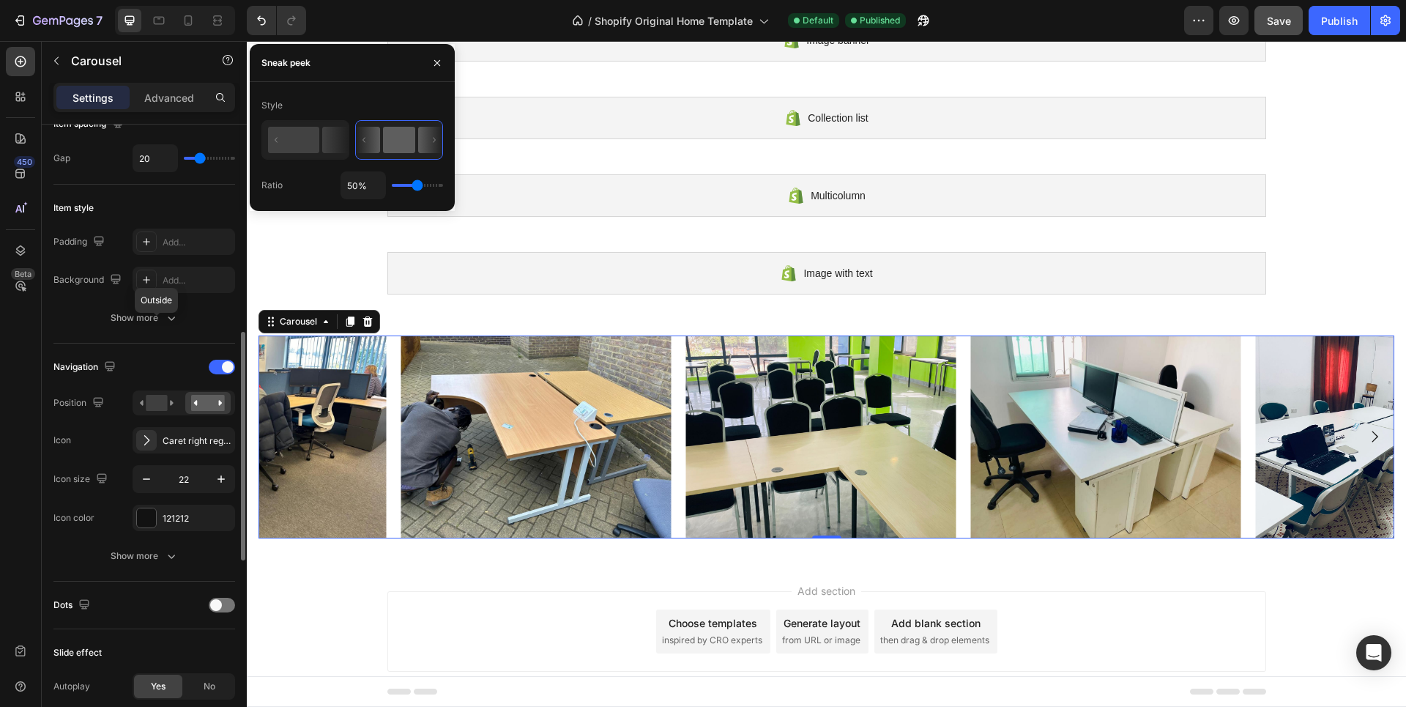
scroll to position [439, 0]
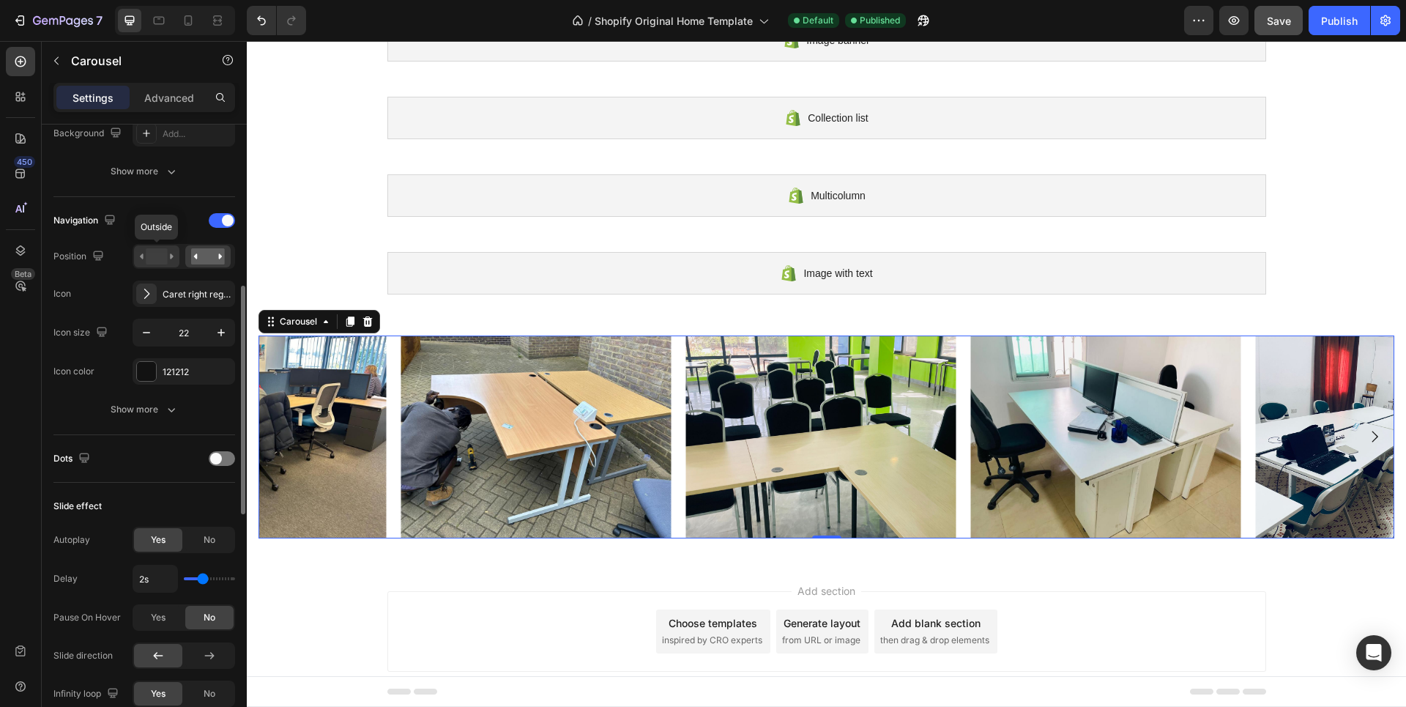
click at [161, 258] on rect at bounding box center [156, 256] width 21 height 16
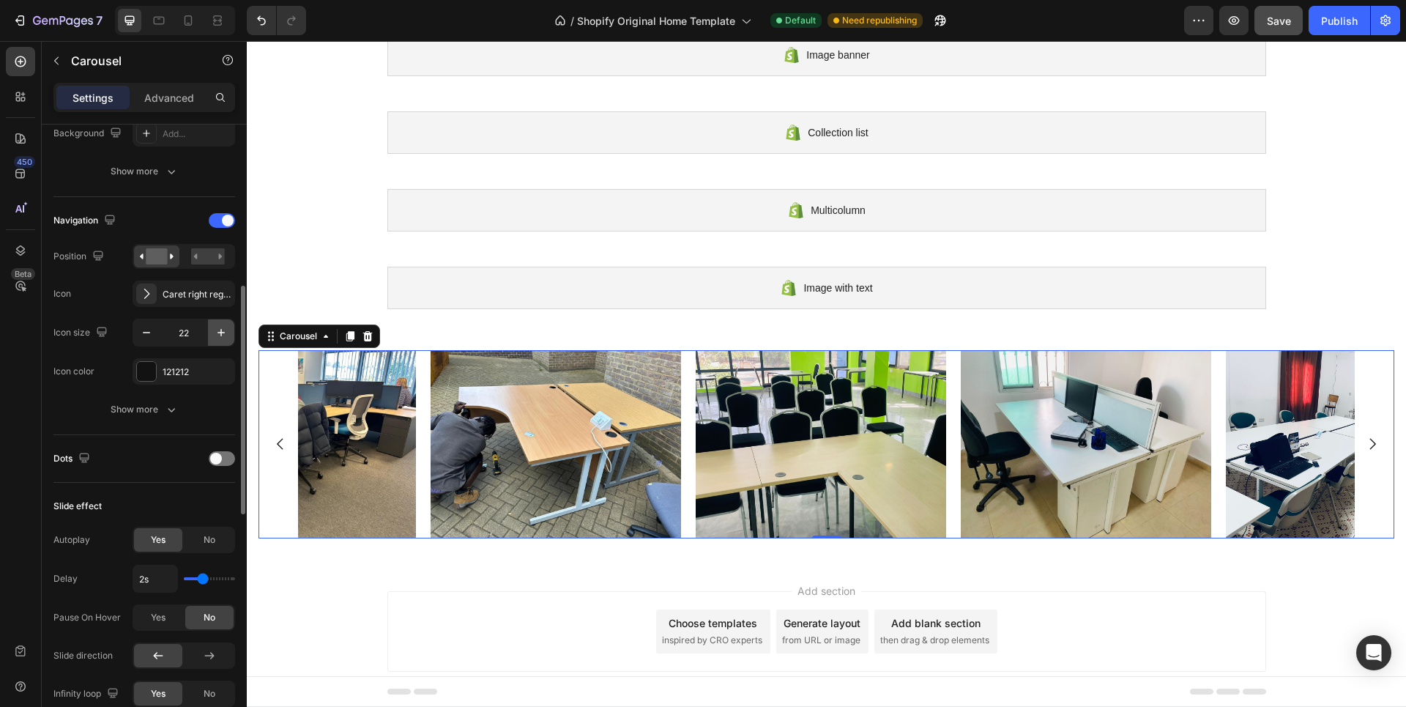
click at [223, 332] on icon "button" at bounding box center [221, 332] width 15 height 15
click at [222, 332] on icon "button" at bounding box center [221, 332] width 15 height 15
click at [221, 332] on icon "button" at bounding box center [221, 332] width 7 height 7
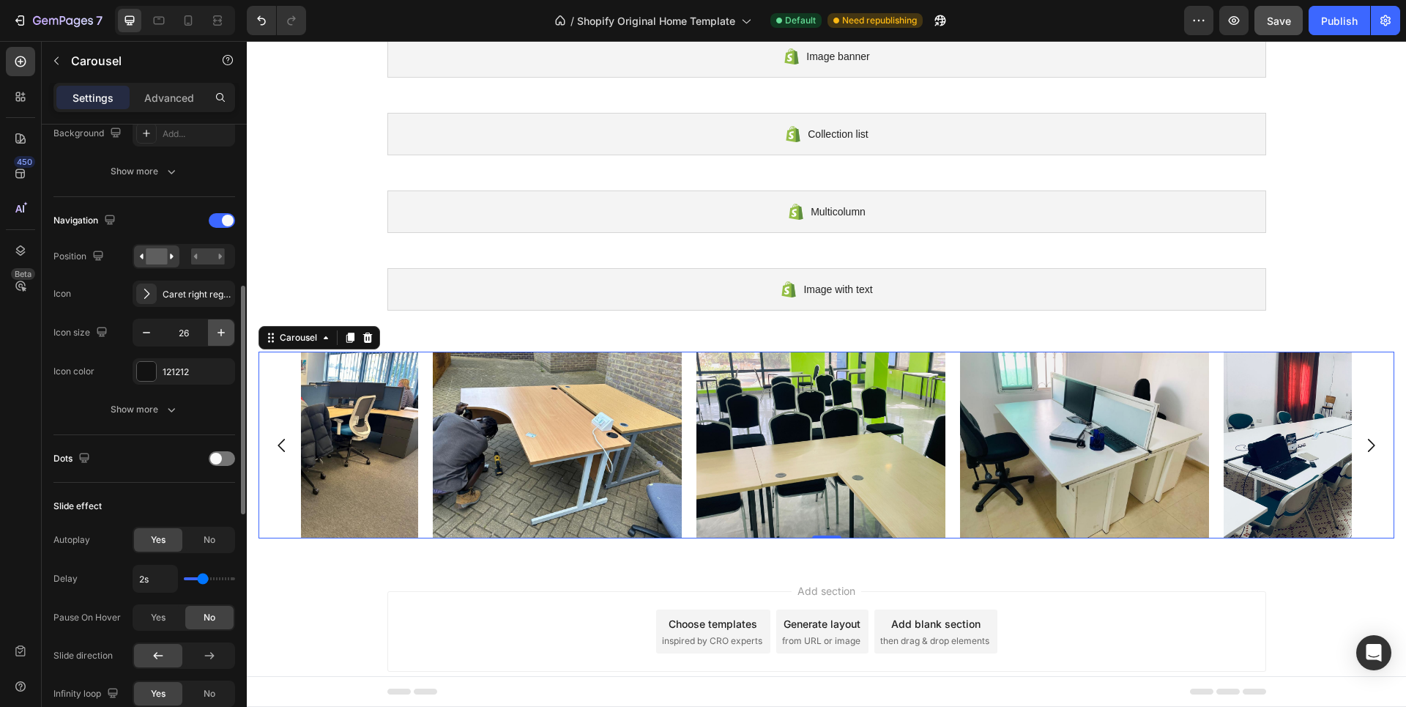
click at [221, 332] on icon "button" at bounding box center [221, 332] width 7 height 7
click at [219, 332] on icon "button" at bounding box center [221, 332] width 15 height 15
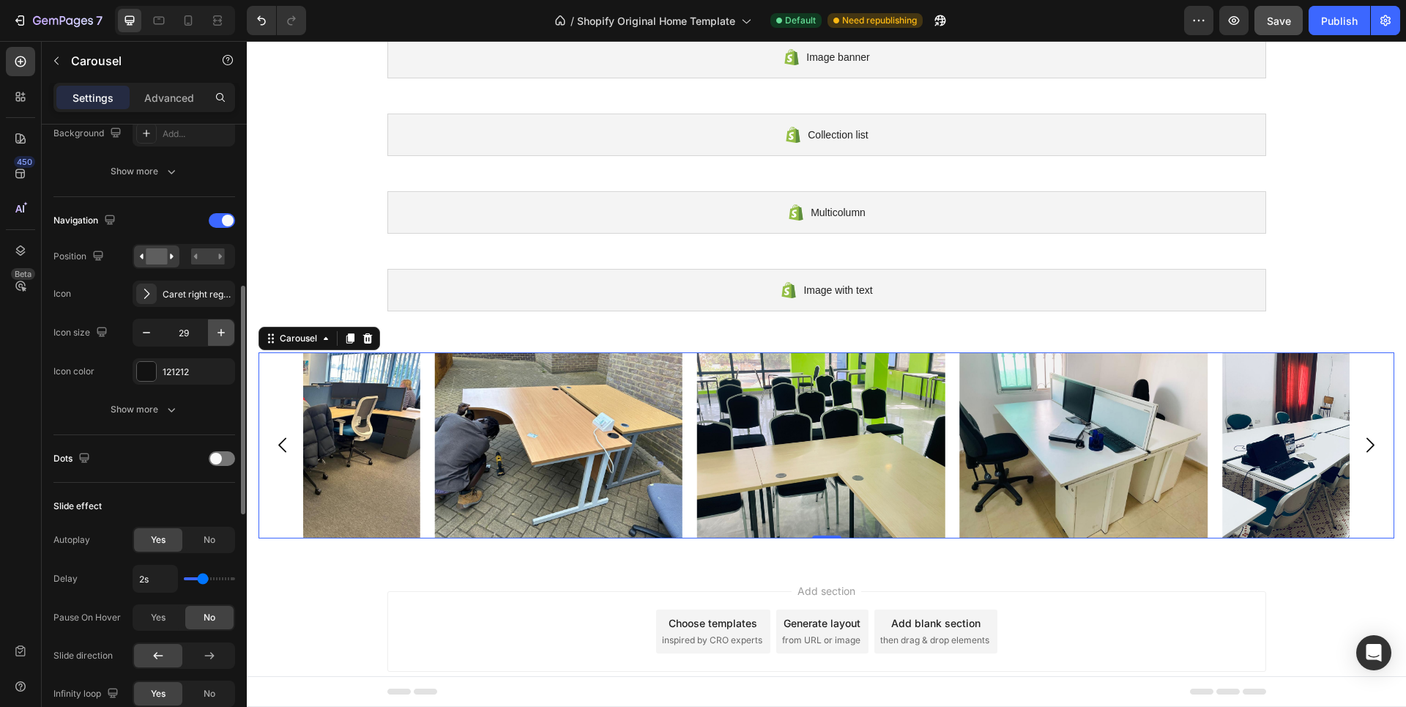
click at [219, 332] on icon "button" at bounding box center [221, 332] width 15 height 15
type input "30"
click at [167, 410] on icon "button" at bounding box center [171, 409] width 15 height 15
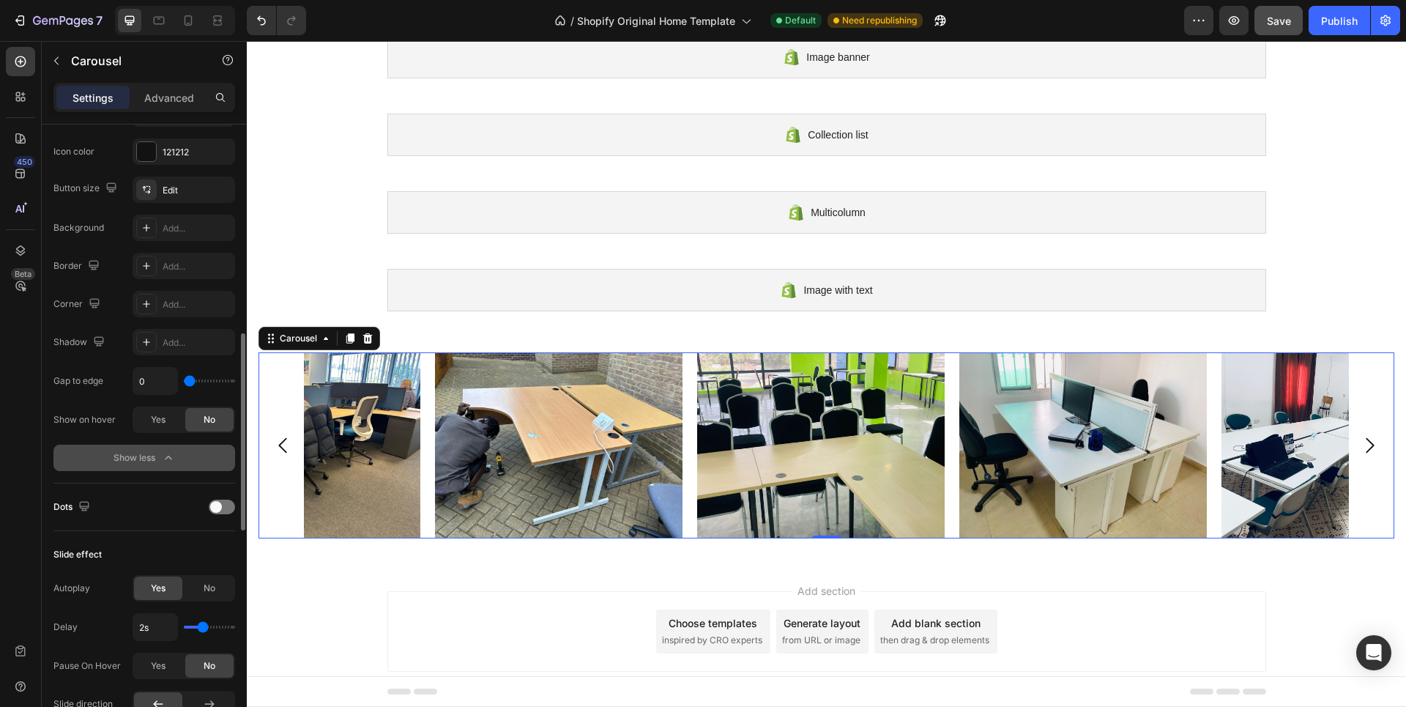
scroll to position [732, 0]
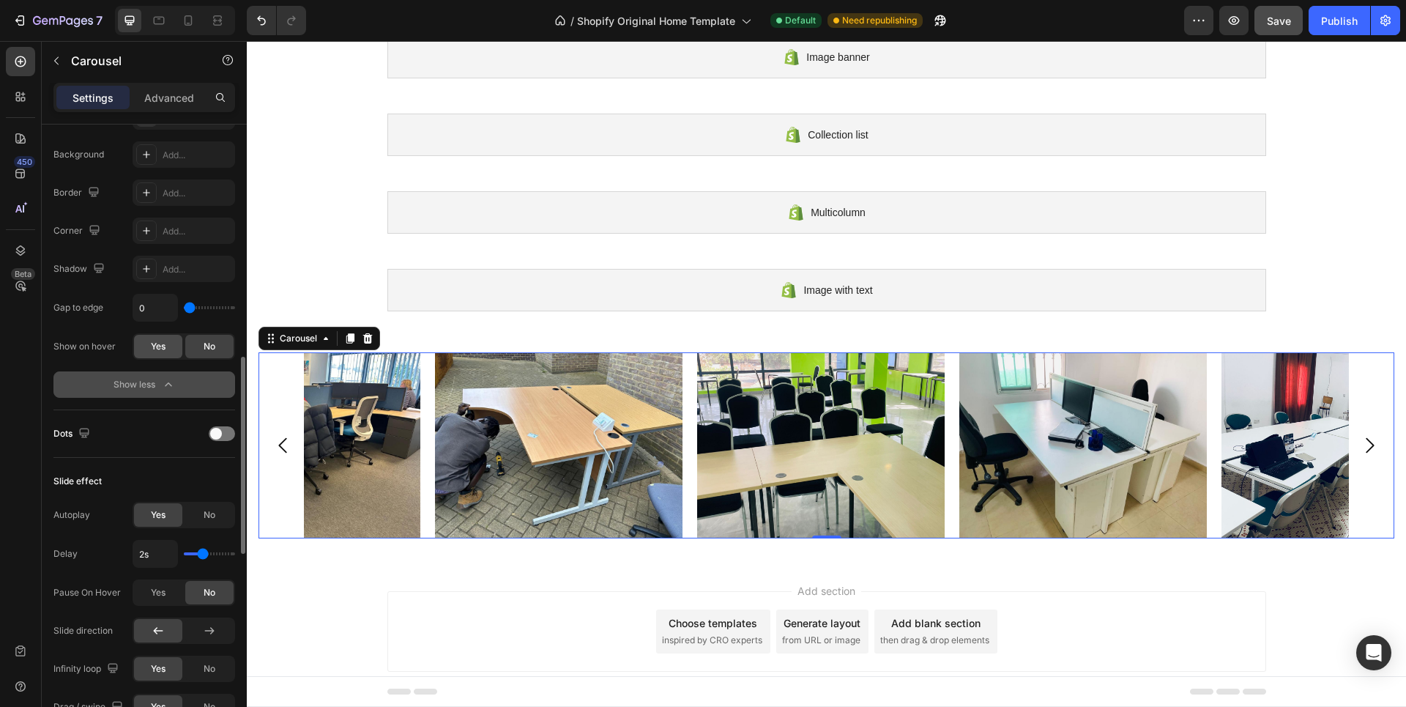
click at [151, 344] on span "Yes" at bounding box center [158, 346] width 15 height 13
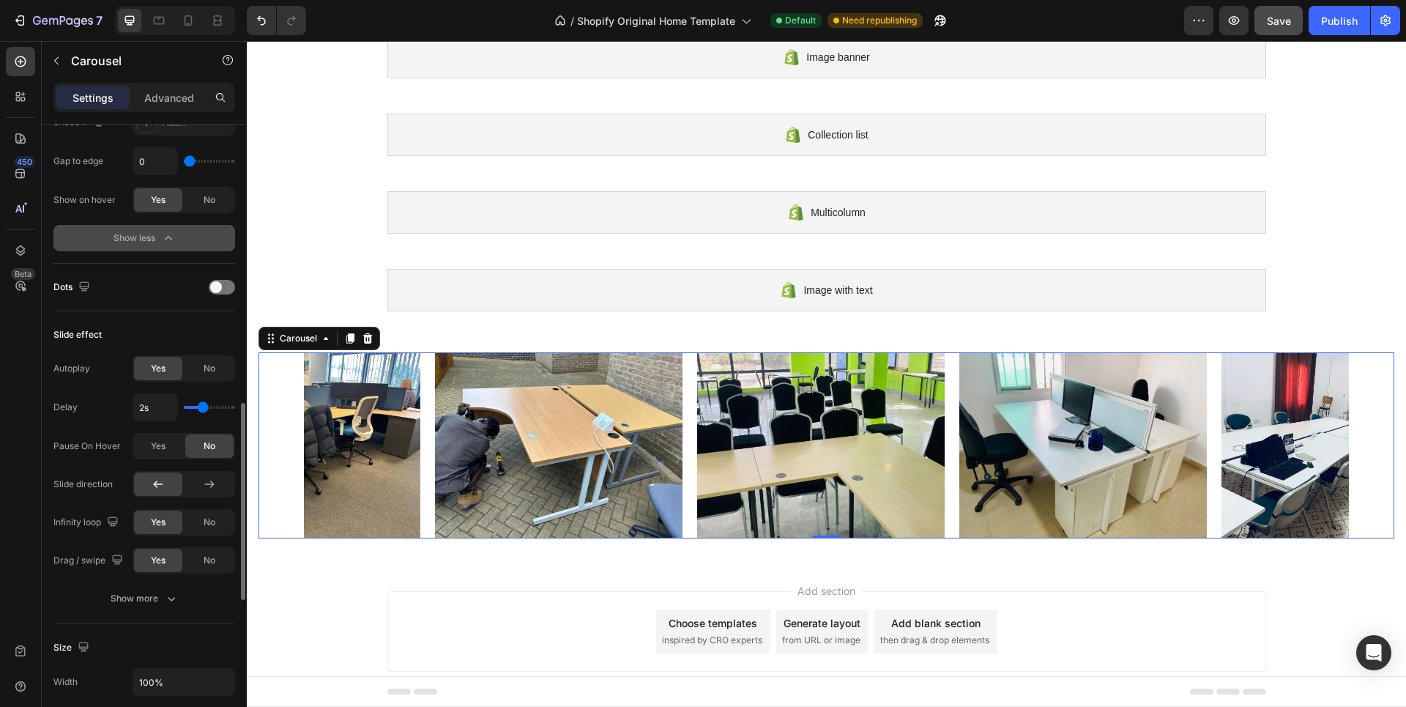
scroll to position [952, 0]
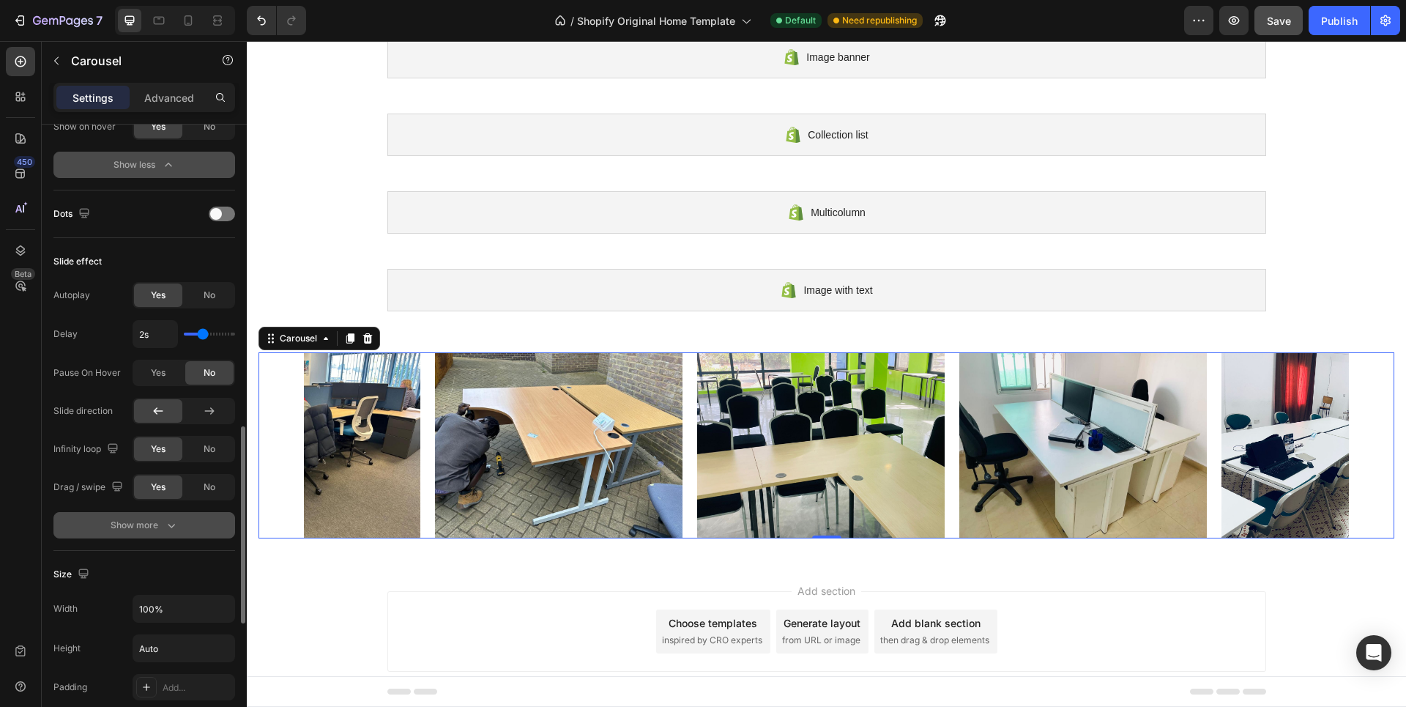
click at [166, 517] on button "Show more" at bounding box center [144, 525] width 182 height 26
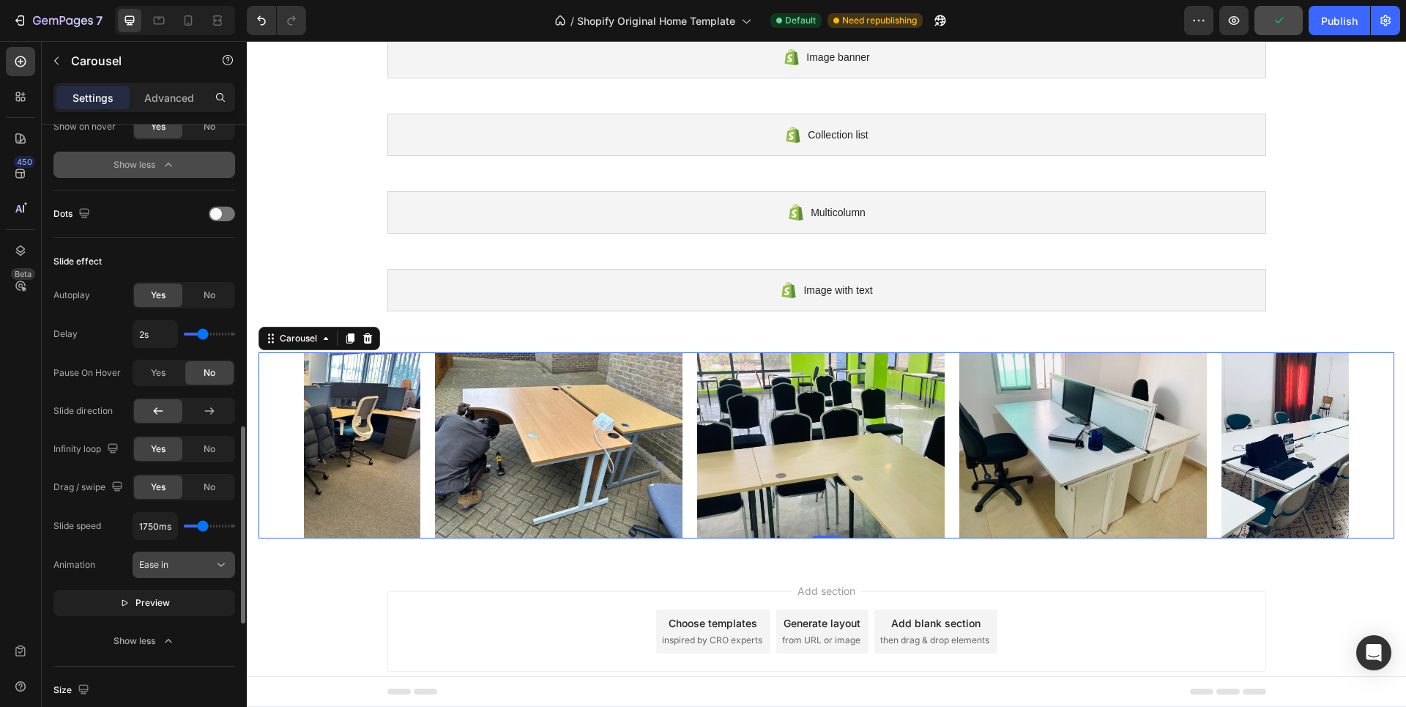
click at [188, 558] on div "Ease in" at bounding box center [176, 564] width 75 height 13
click at [155, 642] on div "Ease out" at bounding box center [169, 656] width 120 height 28
type input "450ms"
type input "450"
type input "300ms"
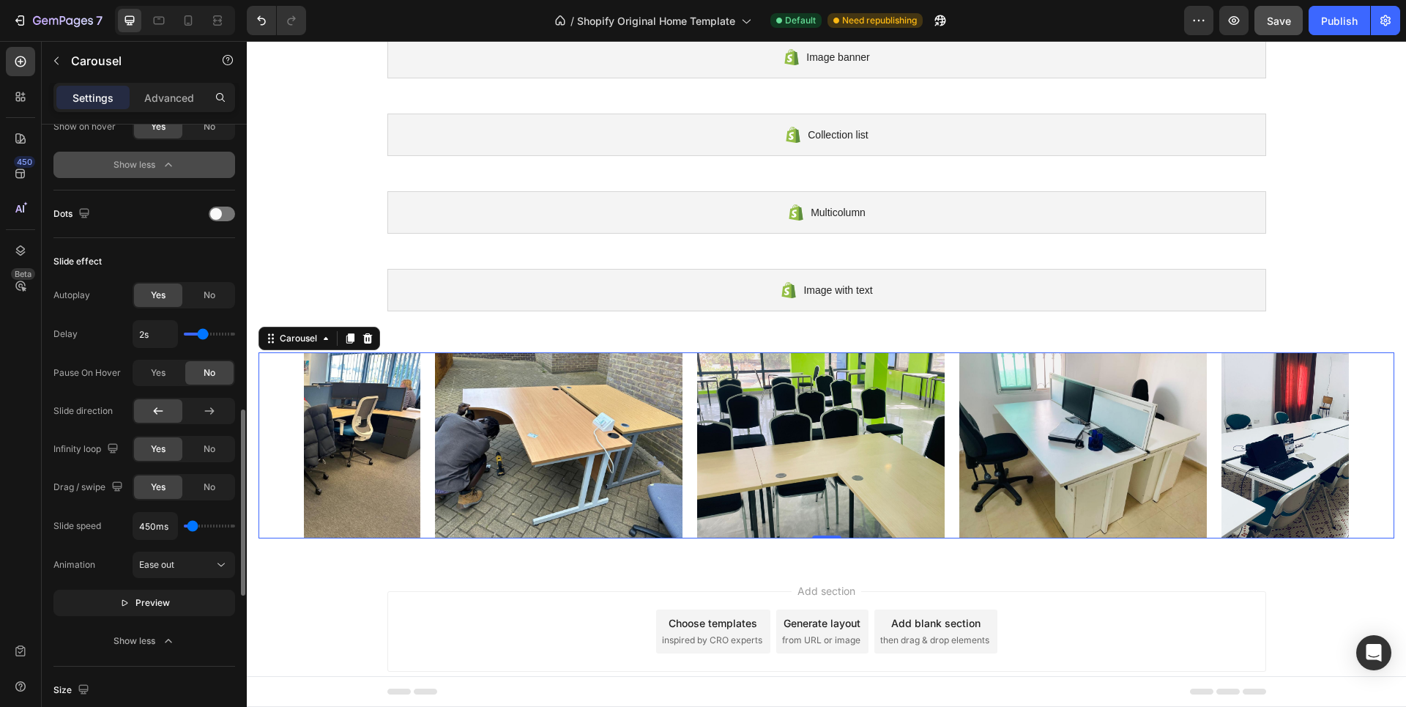
type input "300"
type input "350ms"
type input "350"
type input "450ms"
type input "450"
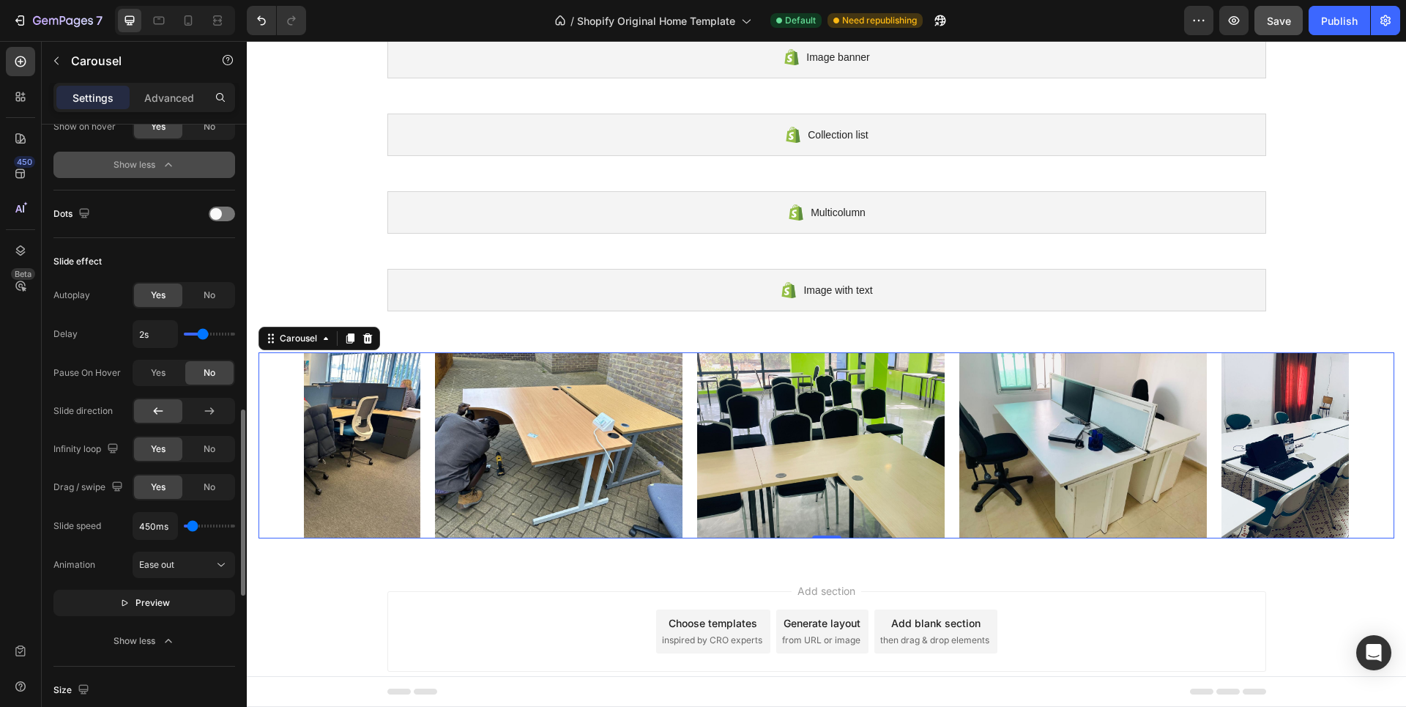
type input "550ms"
type input "550"
click at [193, 525] on input "range" at bounding box center [209, 525] width 51 height 3
click at [144, 598] on span "Preview" at bounding box center [153, 603] width 34 height 15
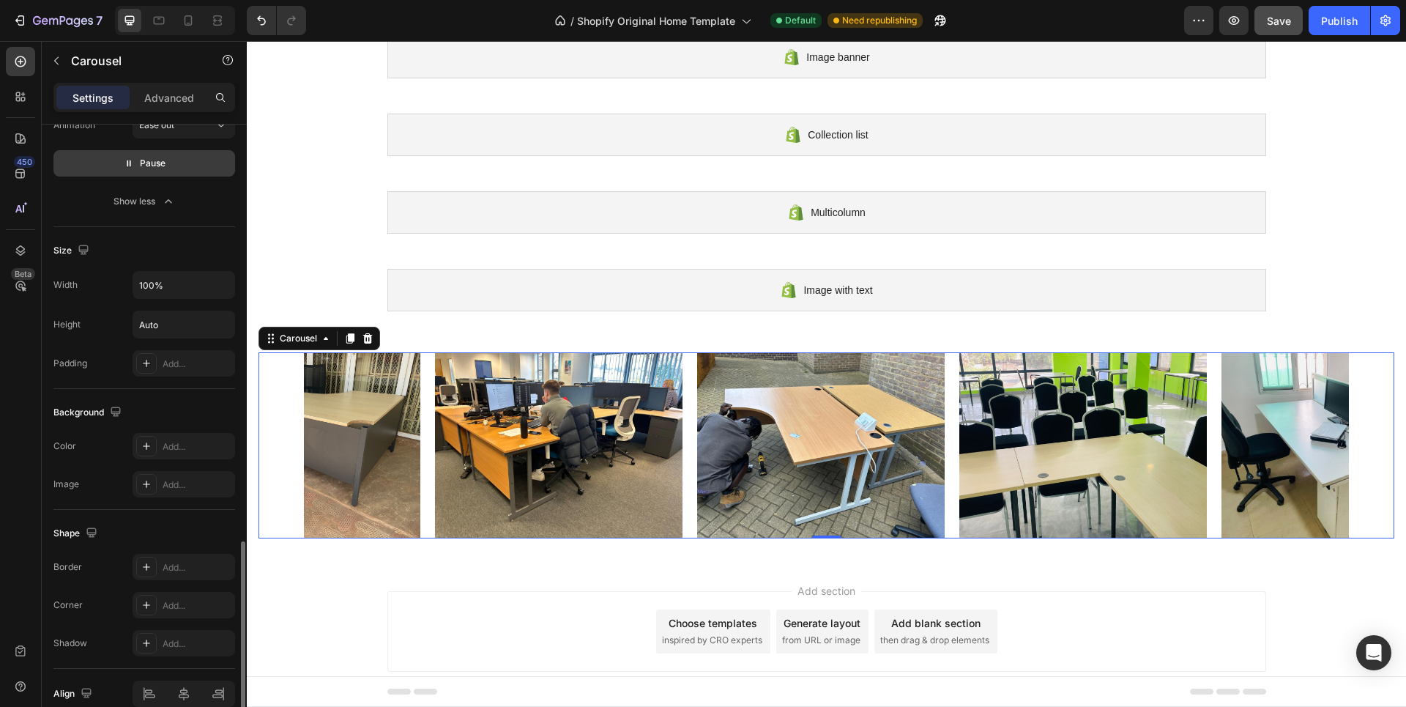
scroll to position [1462, 0]
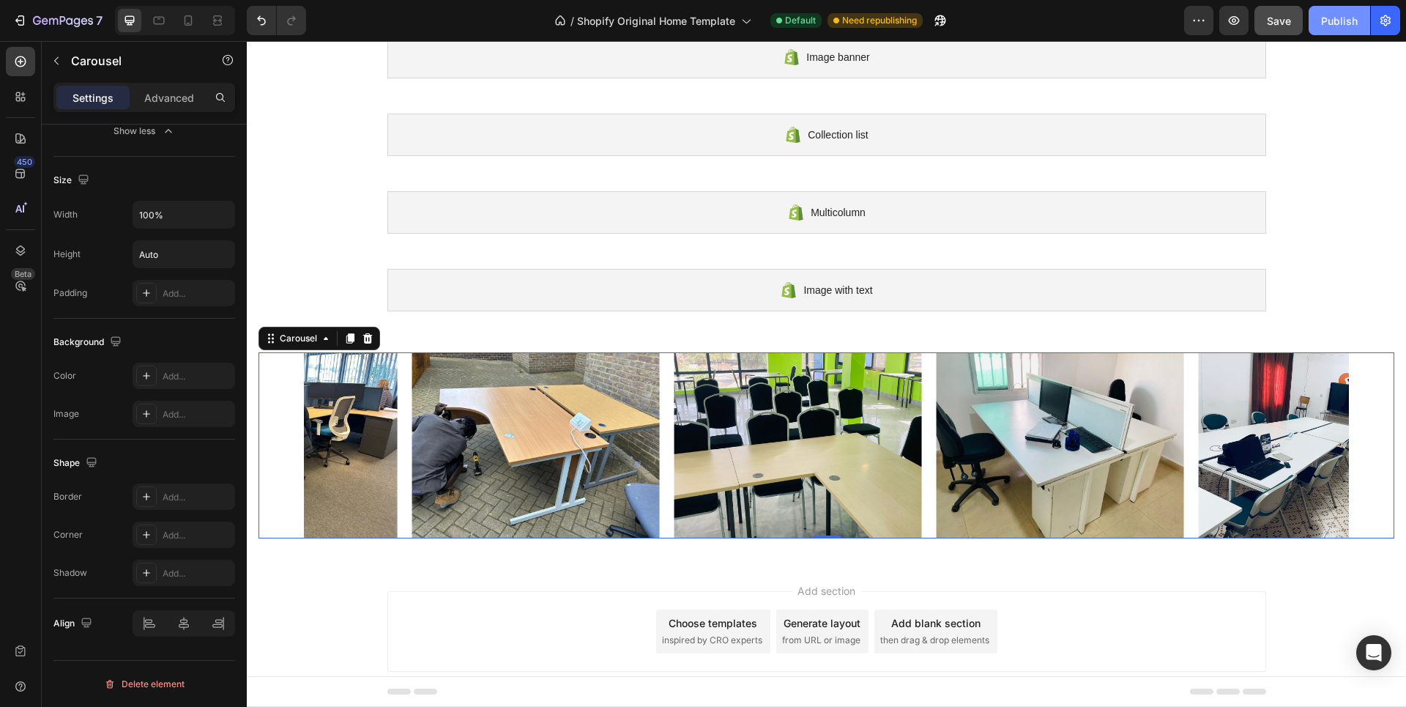
click at [1327, 27] on div "Publish" at bounding box center [1339, 20] width 37 height 15
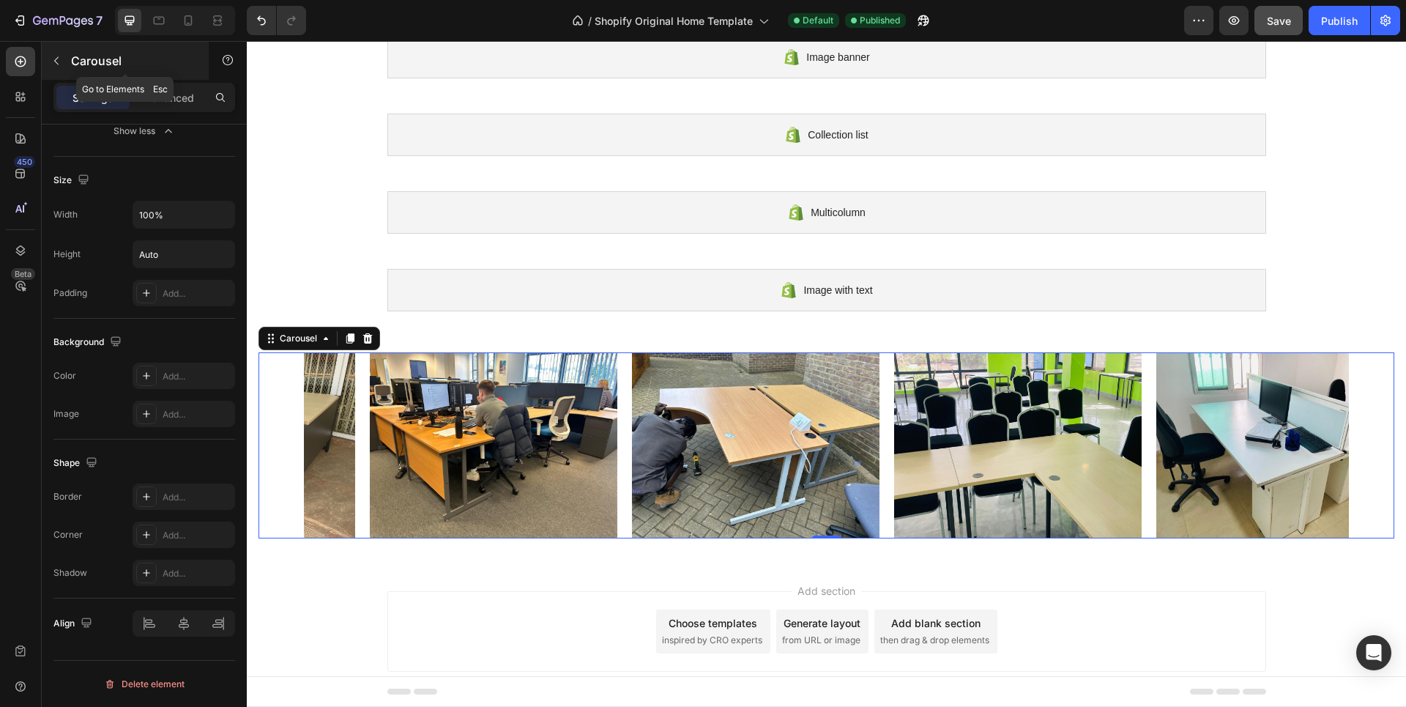
click at [53, 58] on icon "button" at bounding box center [57, 61] width 12 height 12
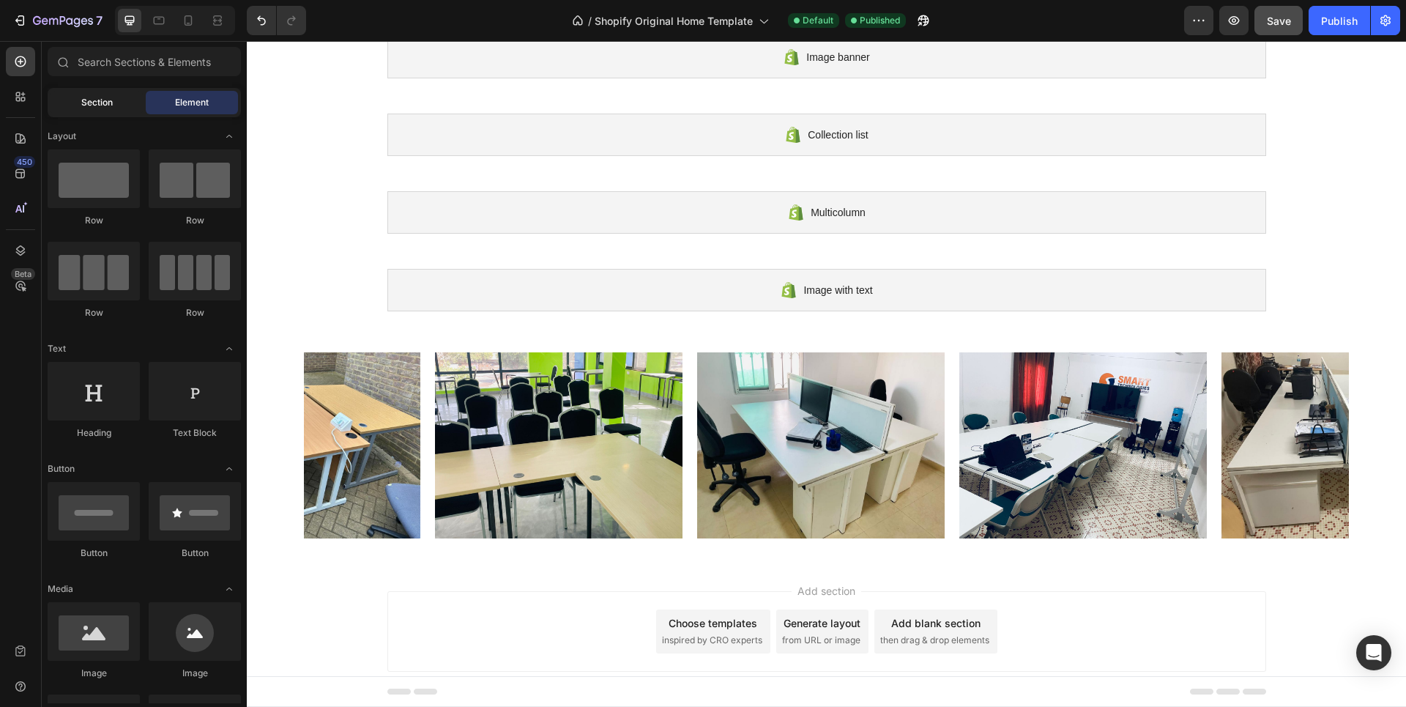
click at [93, 94] on div "Section" at bounding box center [97, 102] width 92 height 23
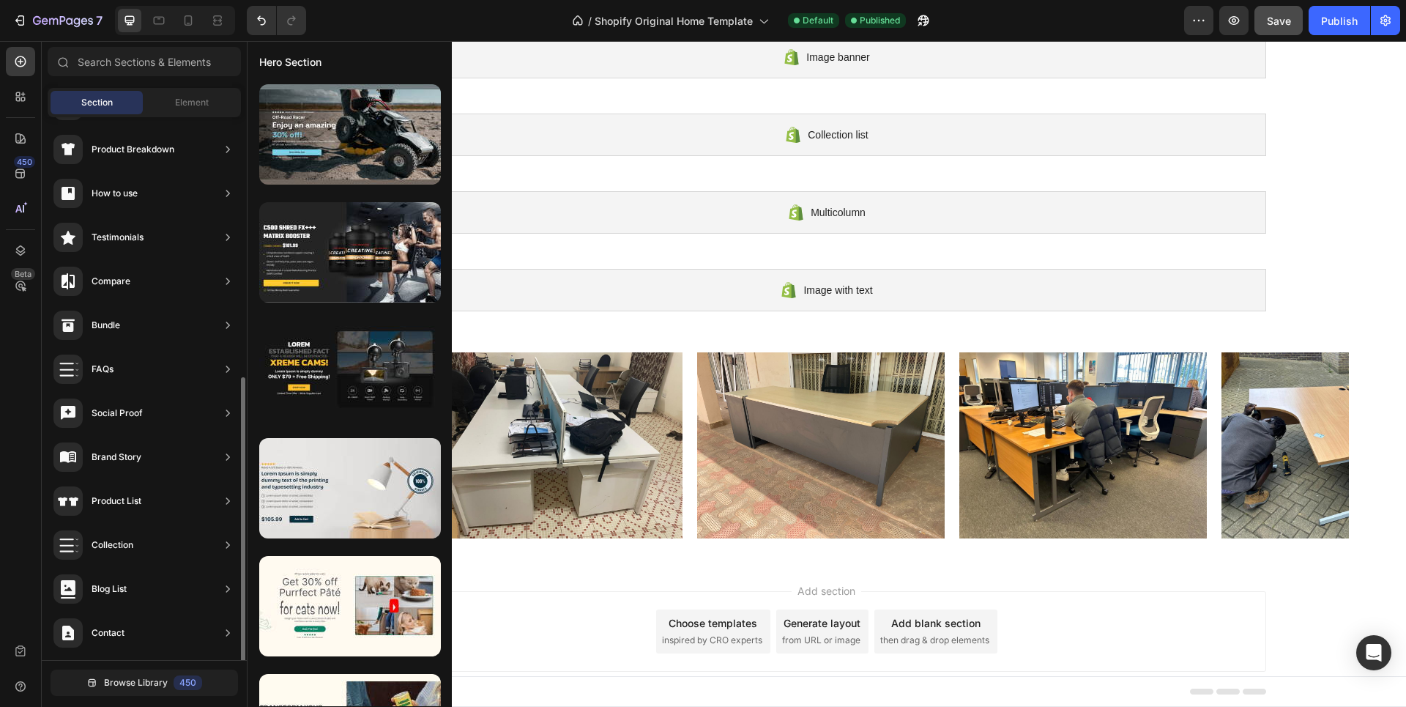
scroll to position [293, 0]
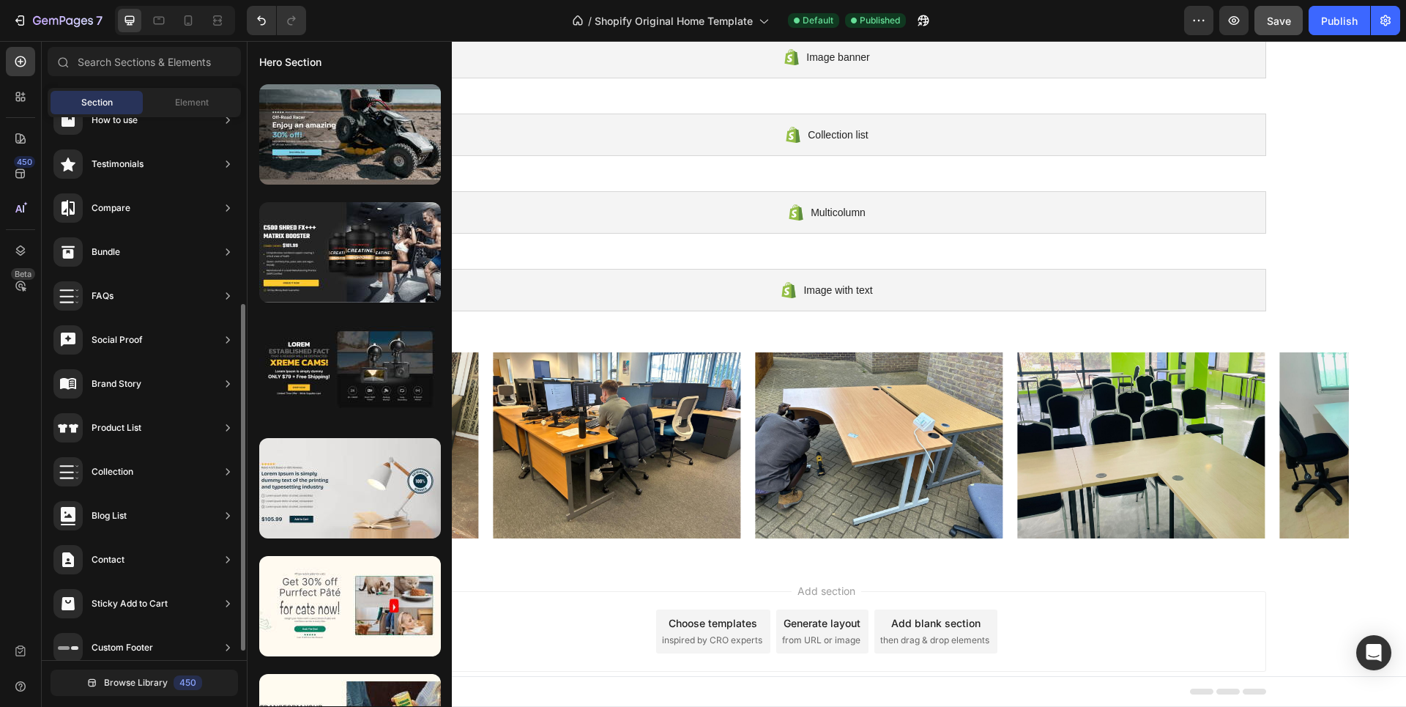
click at [209, 188] on div "Testimonials" at bounding box center [144, 208] width 193 height 41
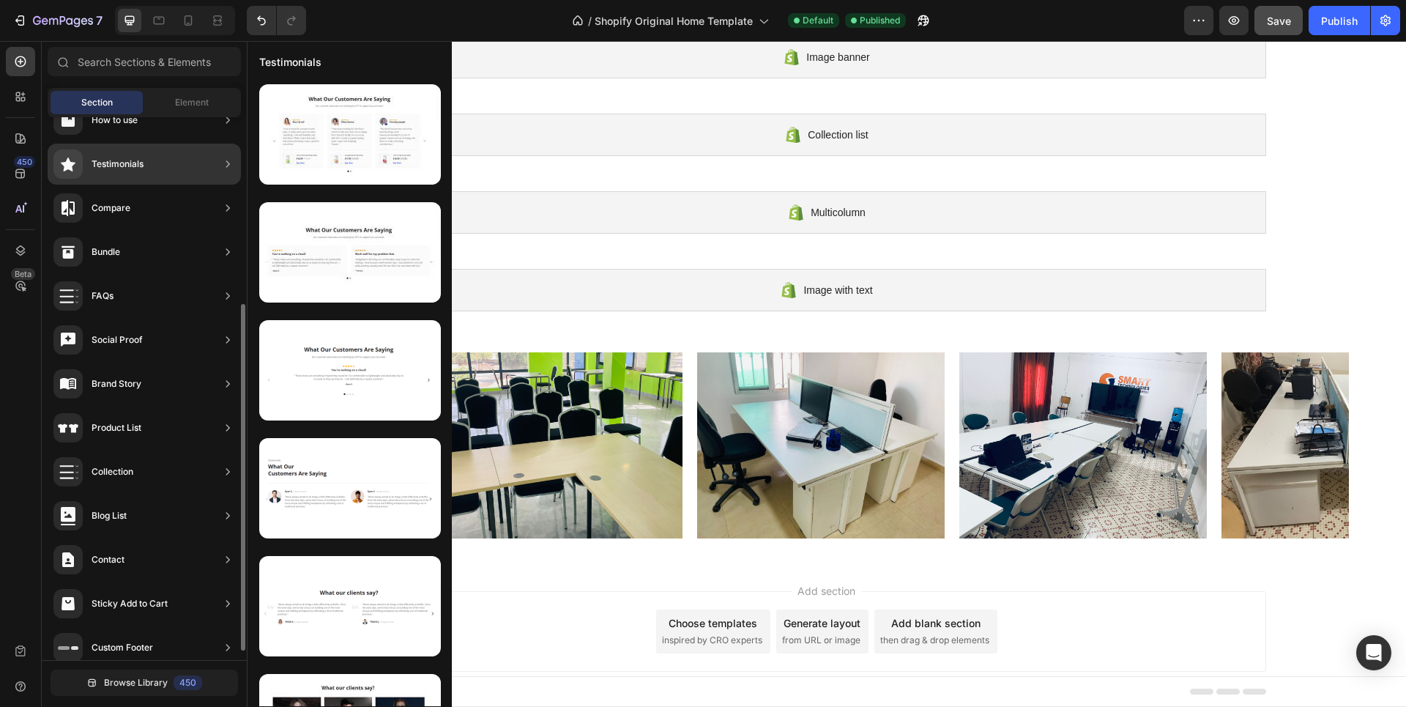
click at [163, 162] on div "Testimonials" at bounding box center [144, 164] width 193 height 41
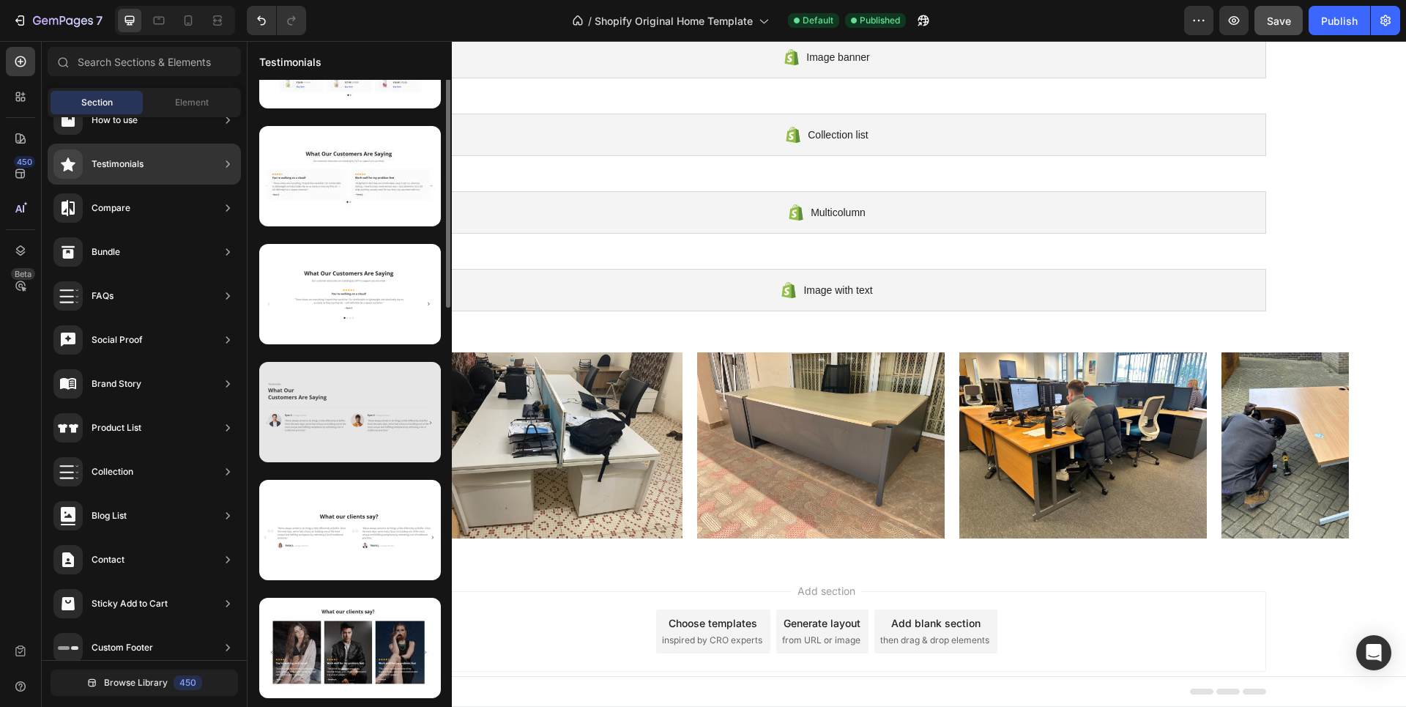
scroll to position [0, 0]
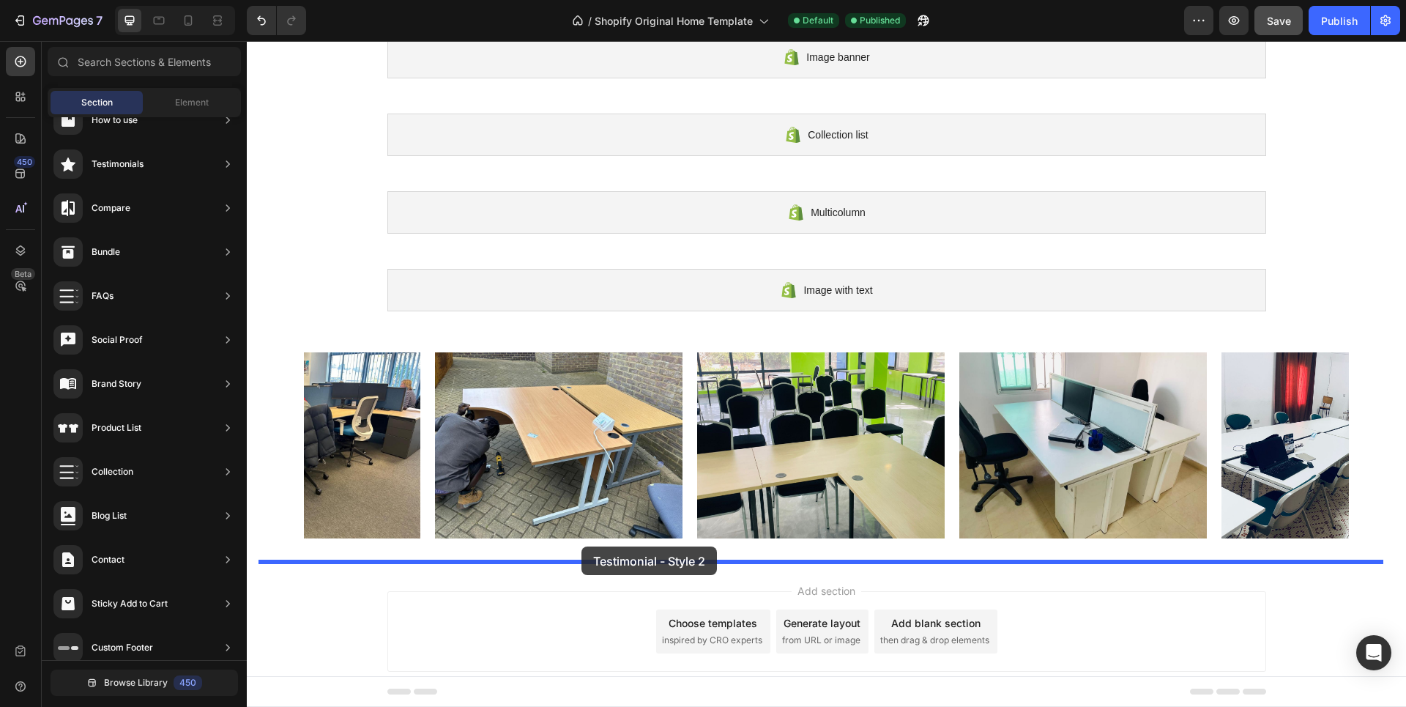
drag, startPoint x: 568, startPoint y: 284, endPoint x: 581, endPoint y: 546, distance: 262.6
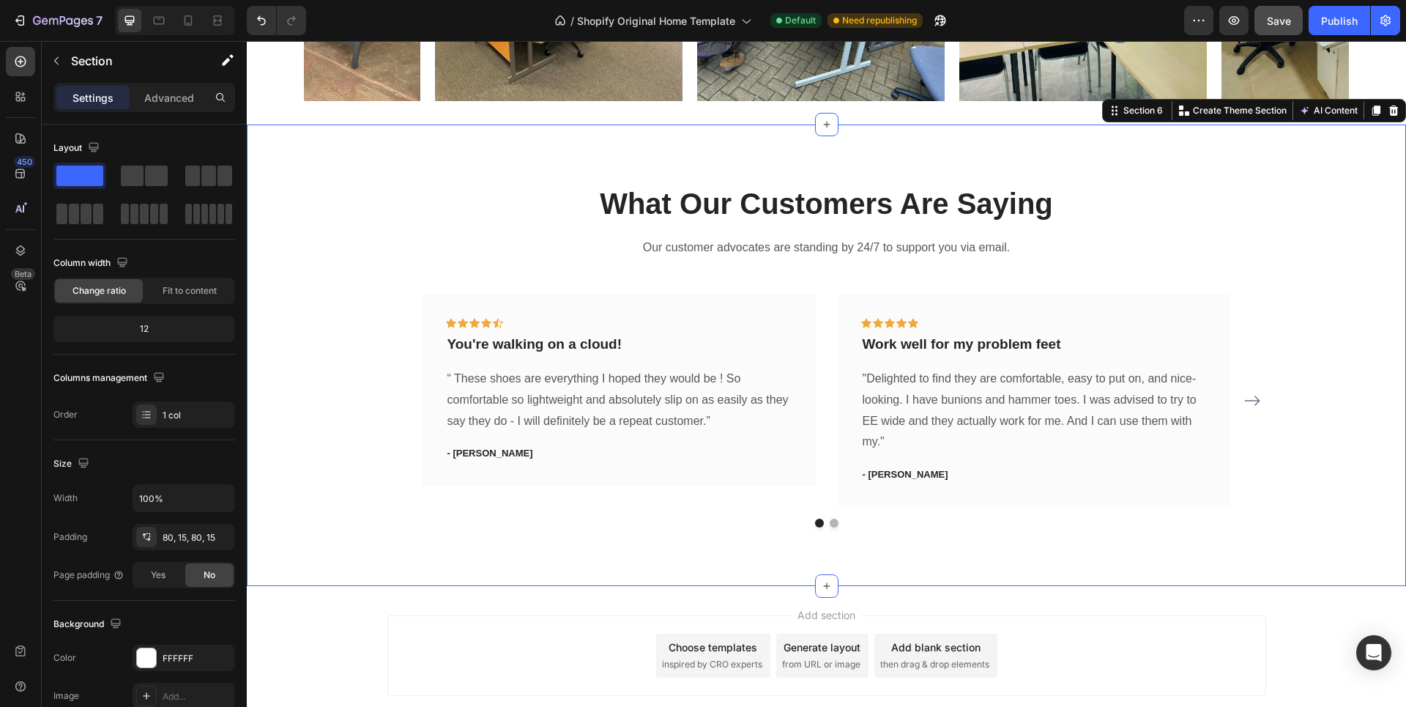
scroll to position [545, 0]
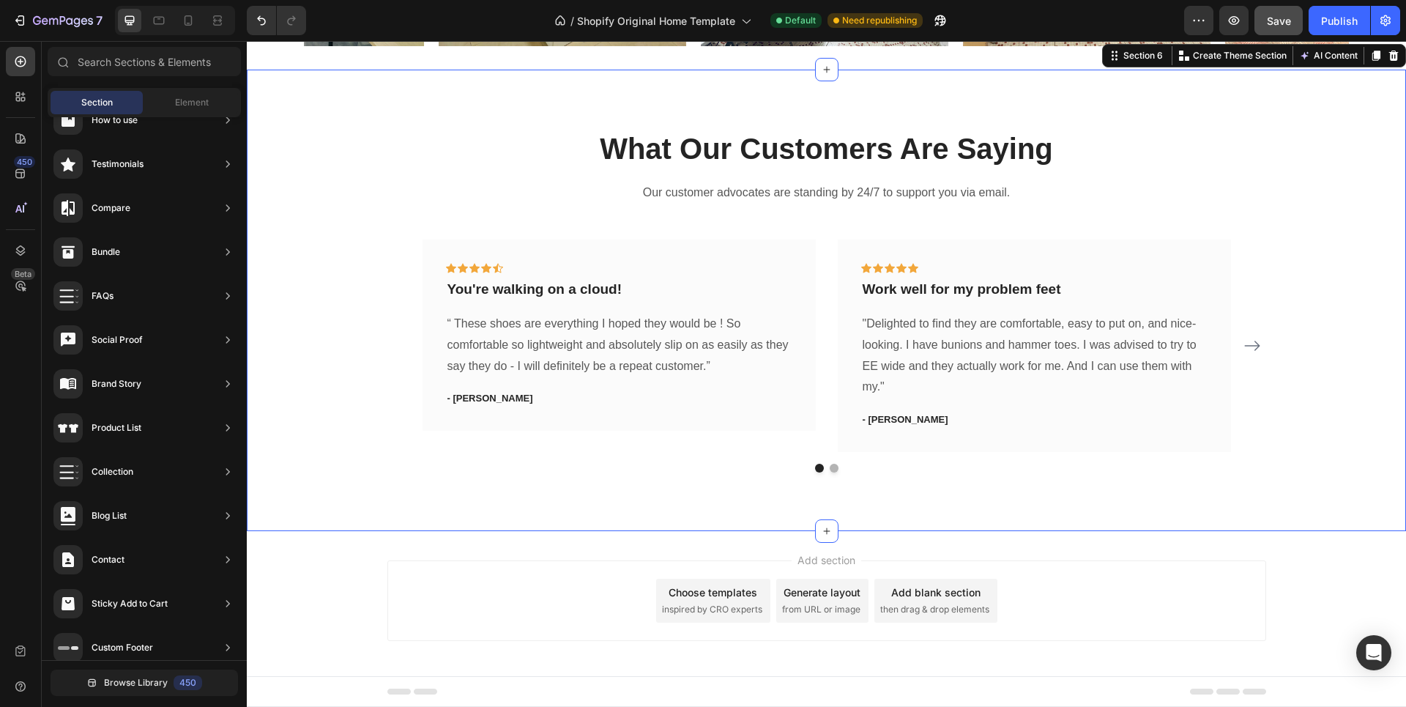
click at [601, 569] on div "Add section Choose templates inspired by CRO experts Generate layout from URL o…" at bounding box center [826, 600] width 879 height 81
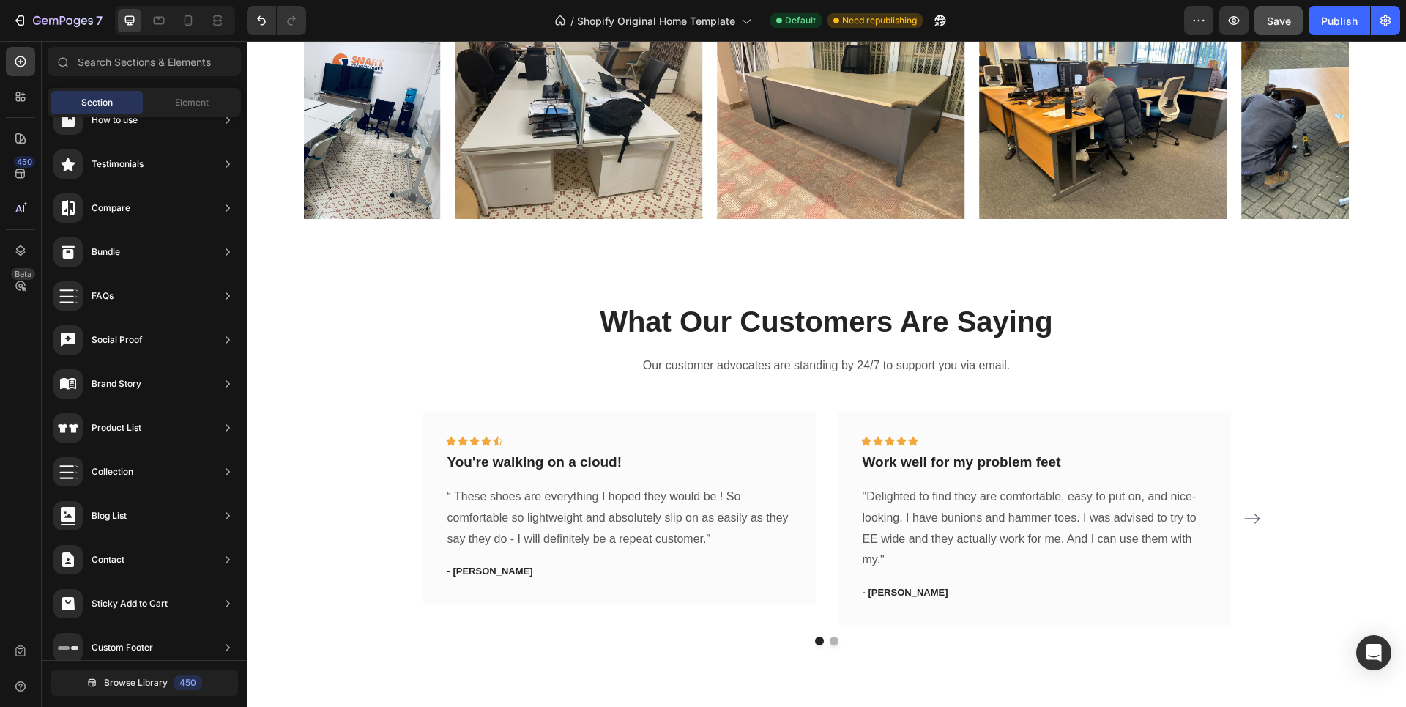
scroll to position [398, 0]
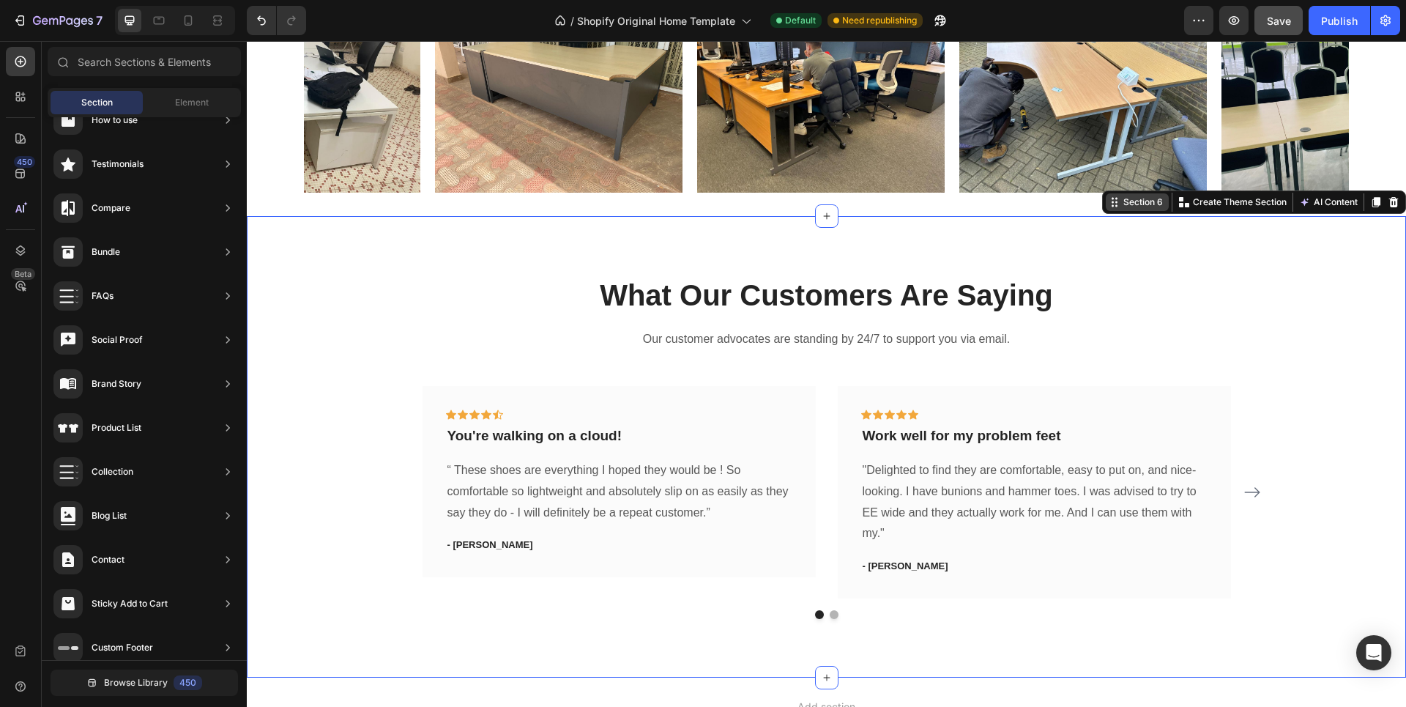
click at [1362, 211] on div "Section 6 You can create reusable sections Create Theme Section AI Content Writ…" at bounding box center [1254, 201] width 304 height 23
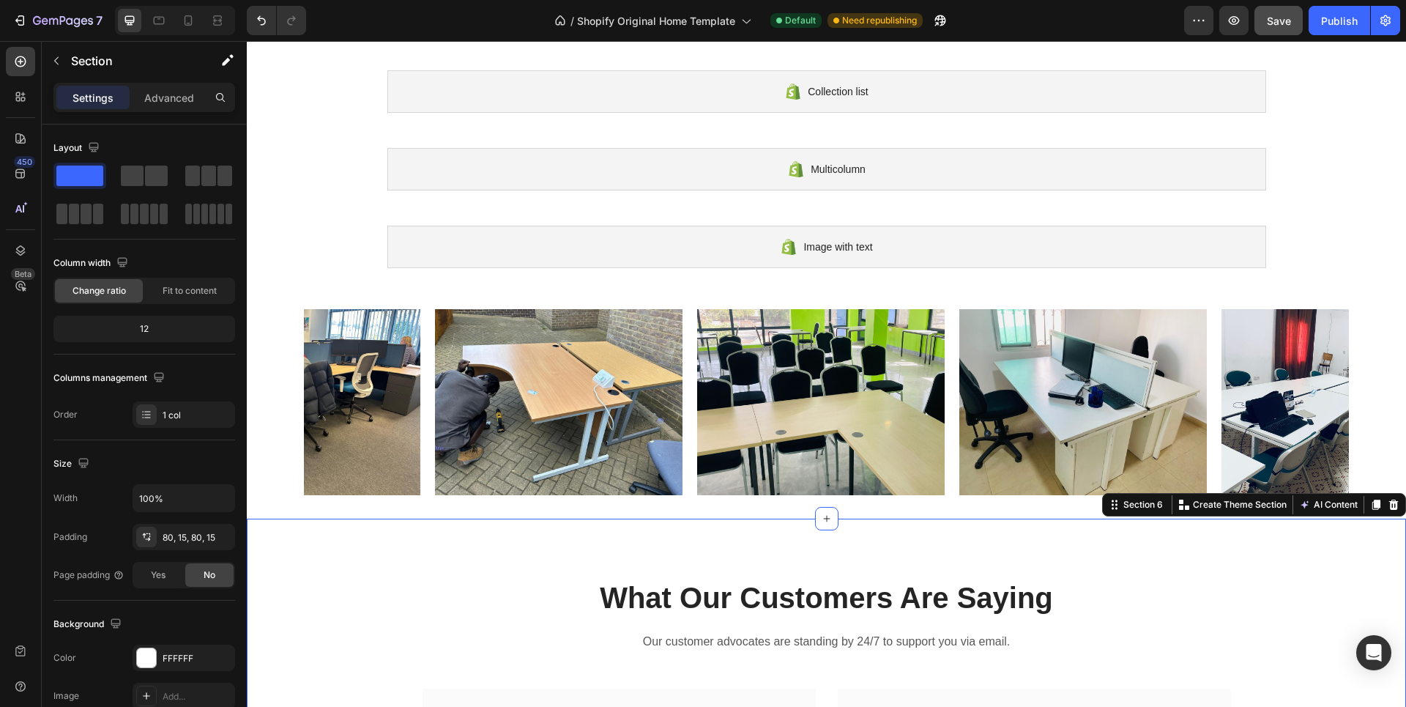
scroll to position [32, 0]
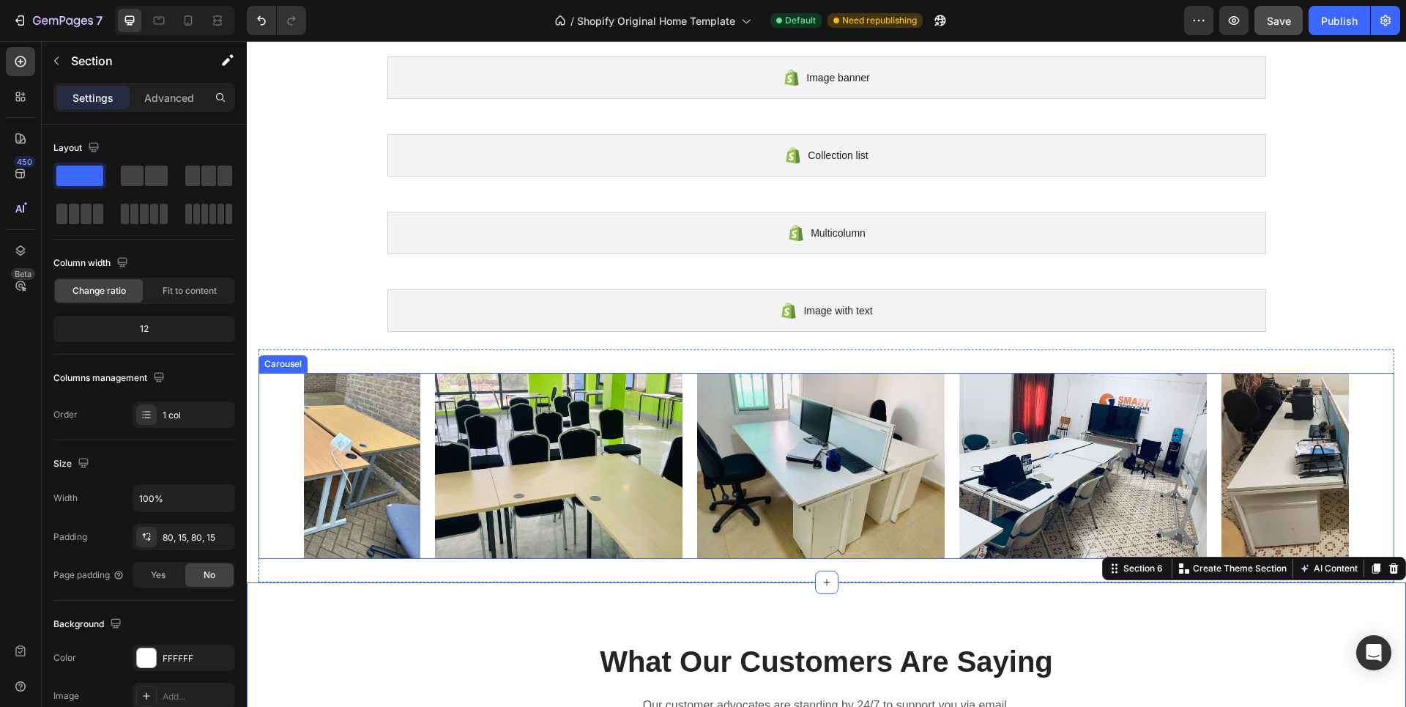
click at [1360, 423] on div "Image Image Image Image Image Image Image" at bounding box center [827, 466] width 1136 height 186
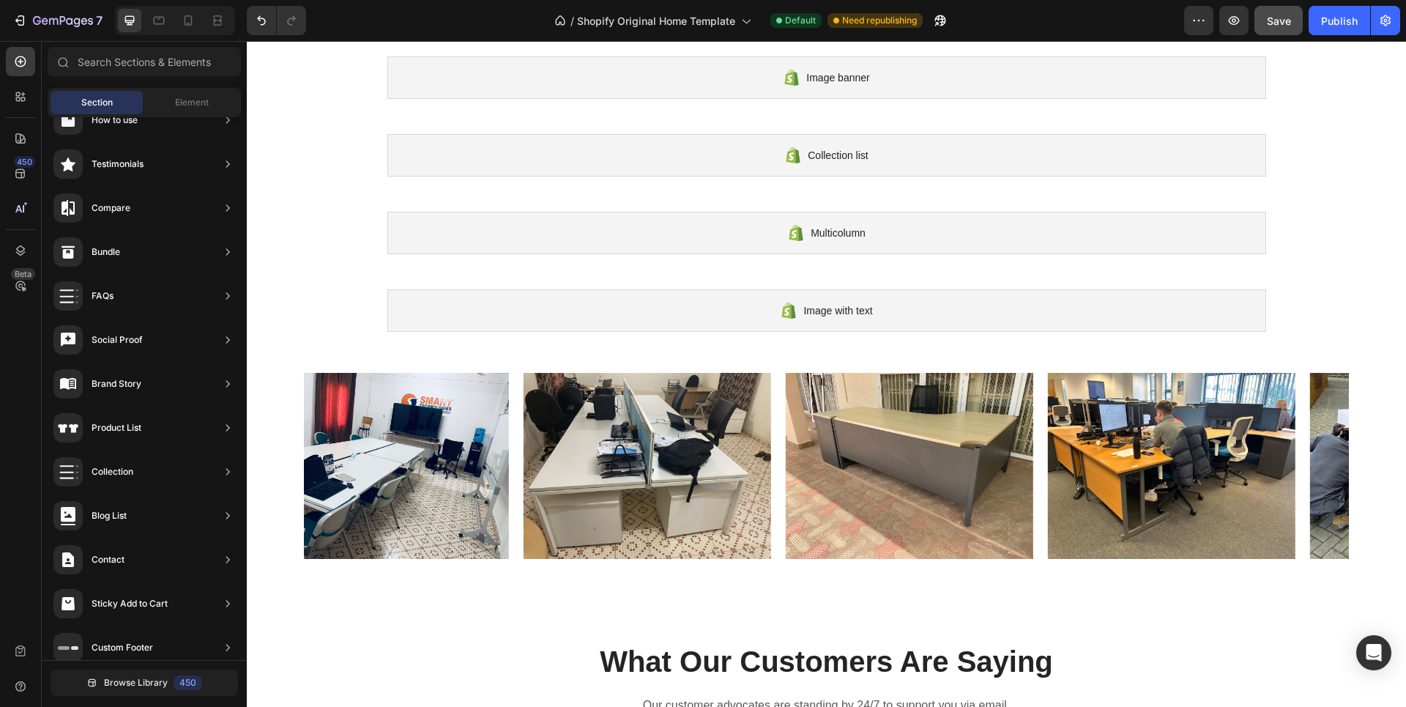
click at [251, 394] on section "Image Image Image Image Image Image Image Carousel Section 5" at bounding box center [827, 465] width 1160 height 233
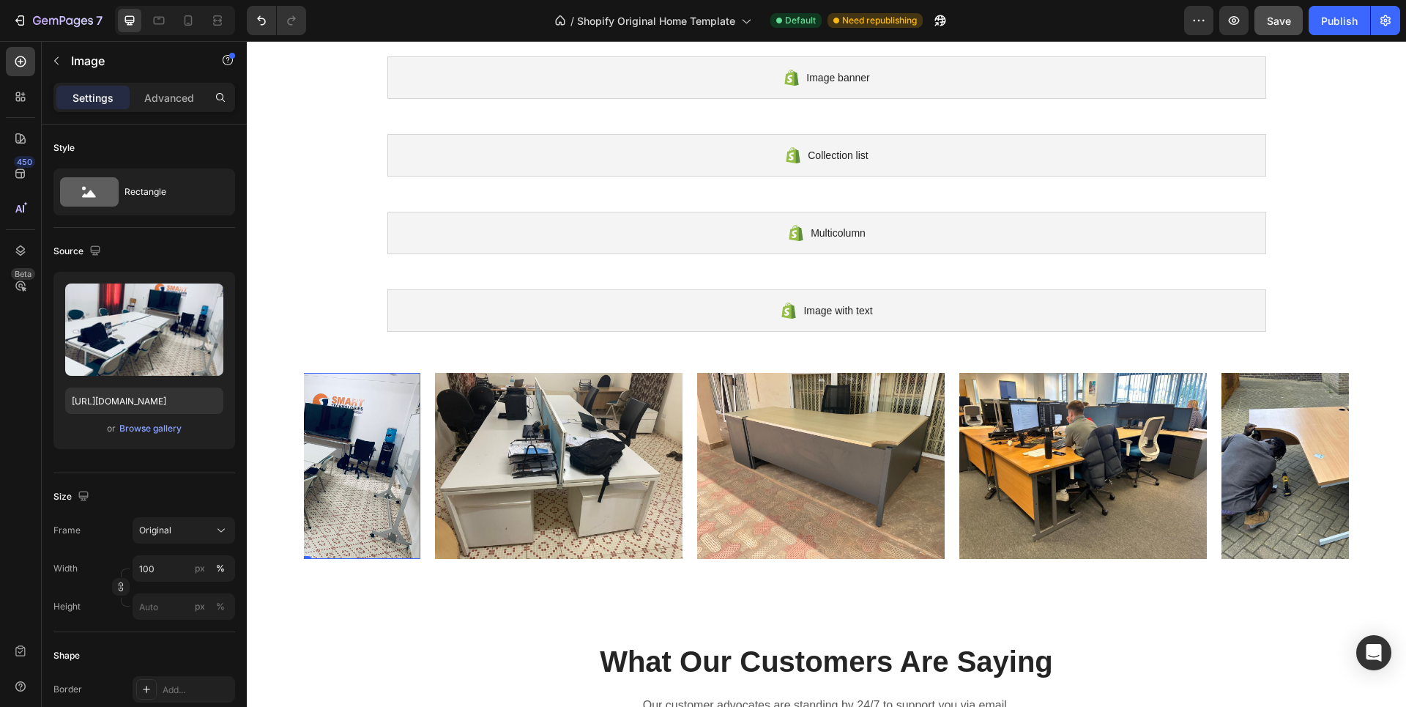
click at [343, 393] on img at bounding box center [297, 466] width 248 height 186
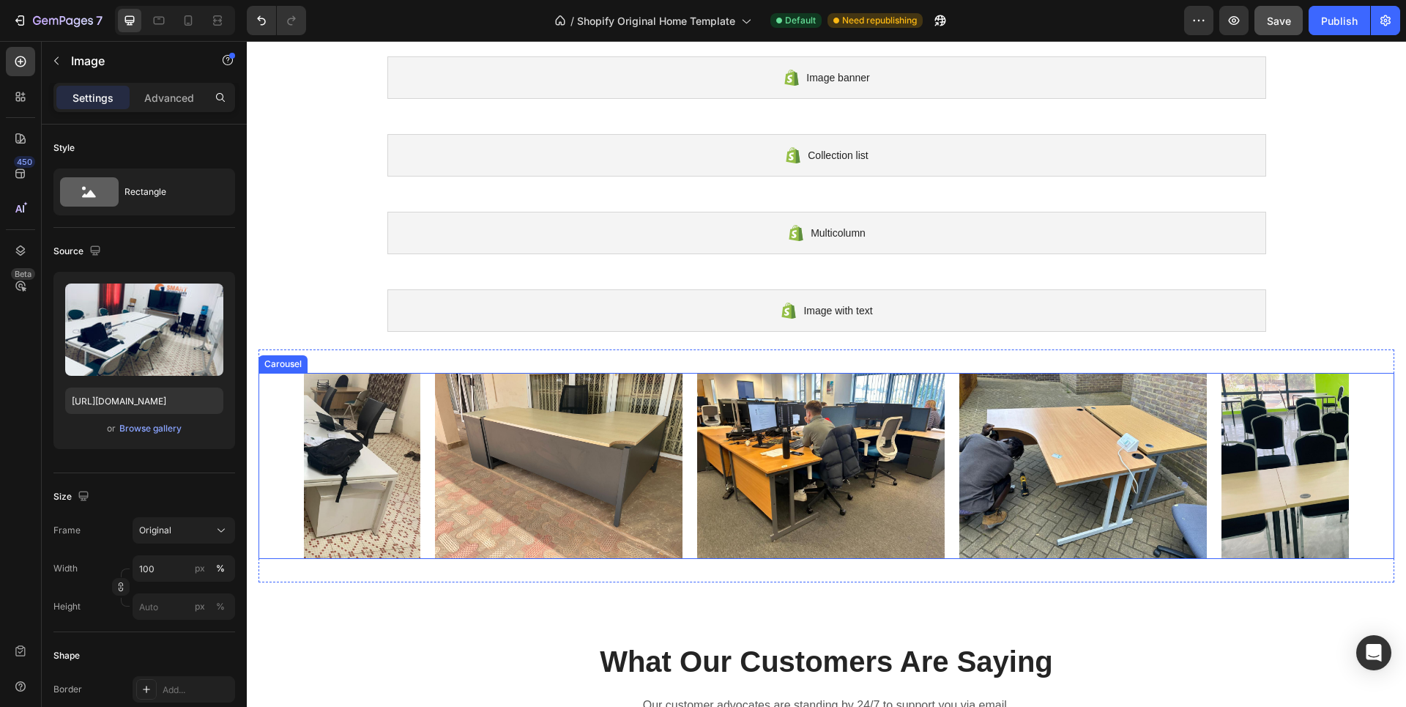
click at [1352, 392] on div "Image Image 0 Image Image Image Image Image" at bounding box center [827, 466] width 1136 height 186
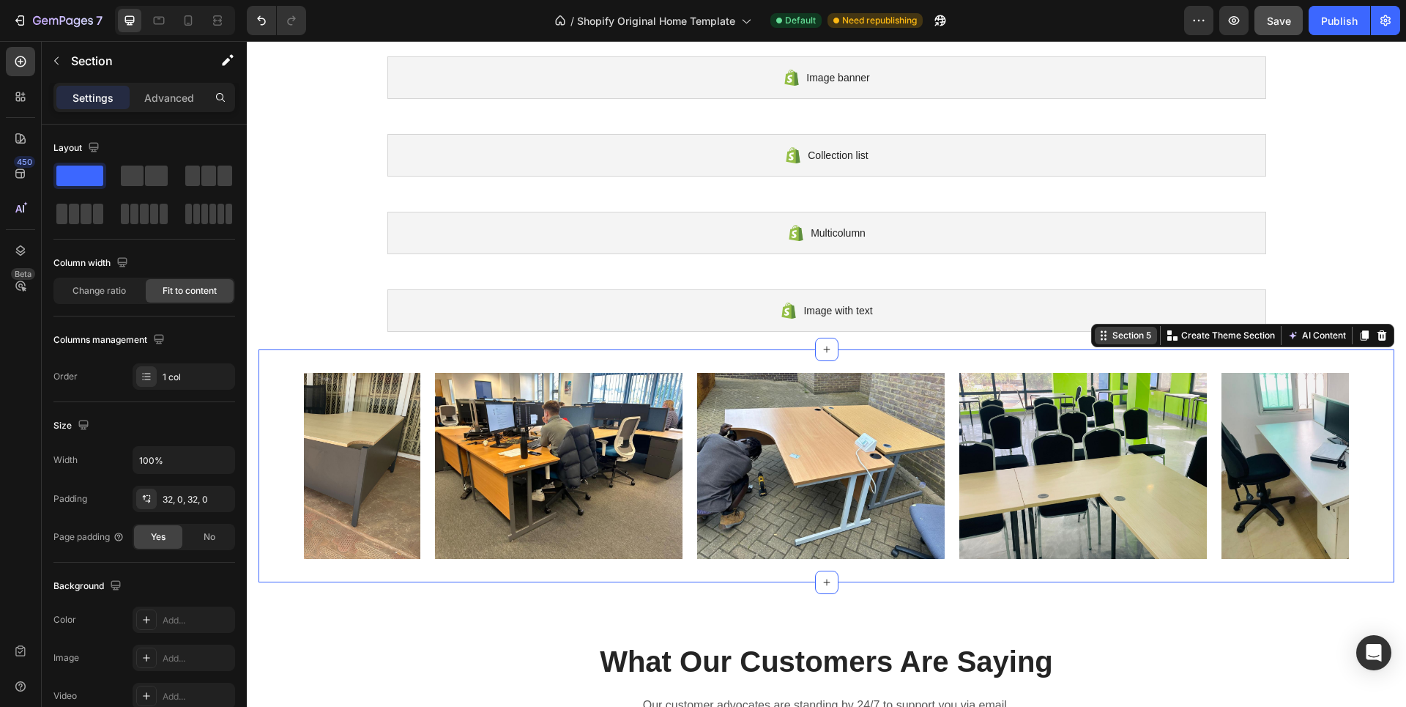
click at [1361, 342] on div "Section 5 You can create reusable sections Create Theme Section AI Content Writ…" at bounding box center [1242, 335] width 303 height 23
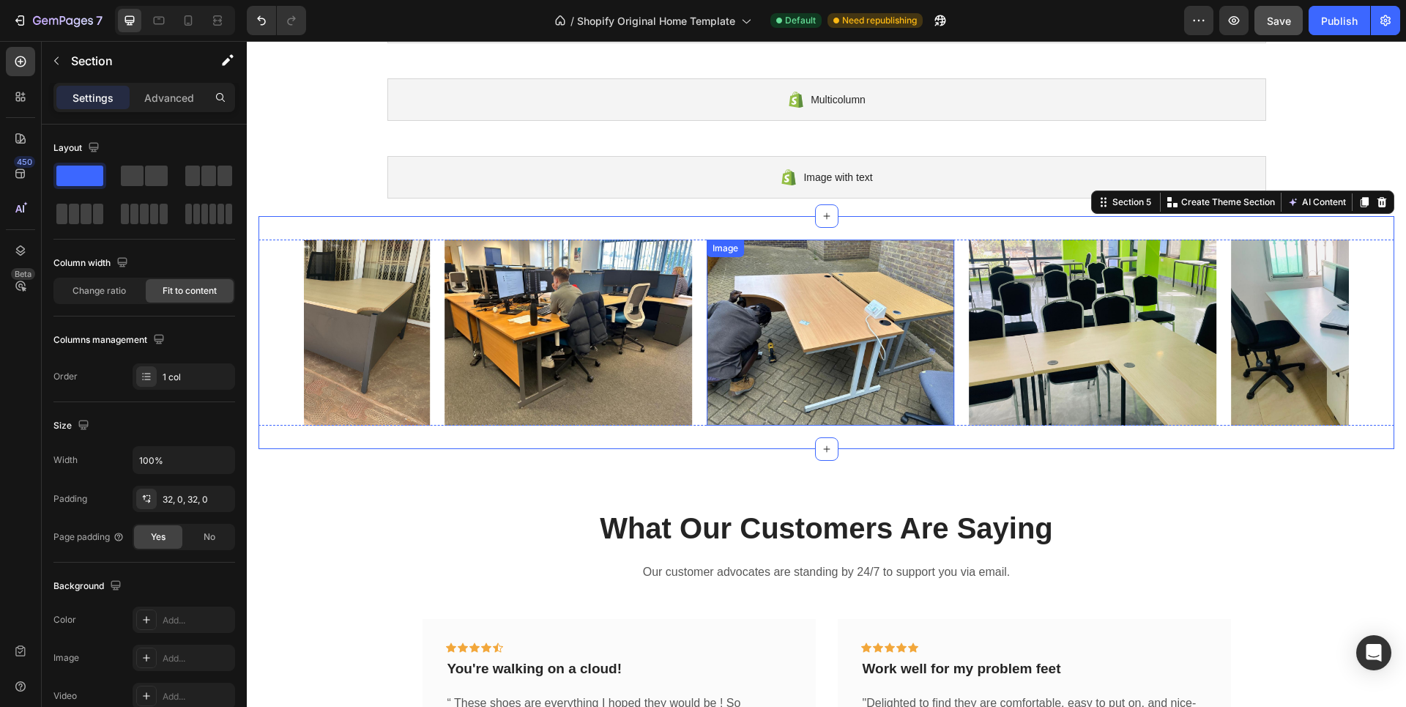
scroll to position [179, 0]
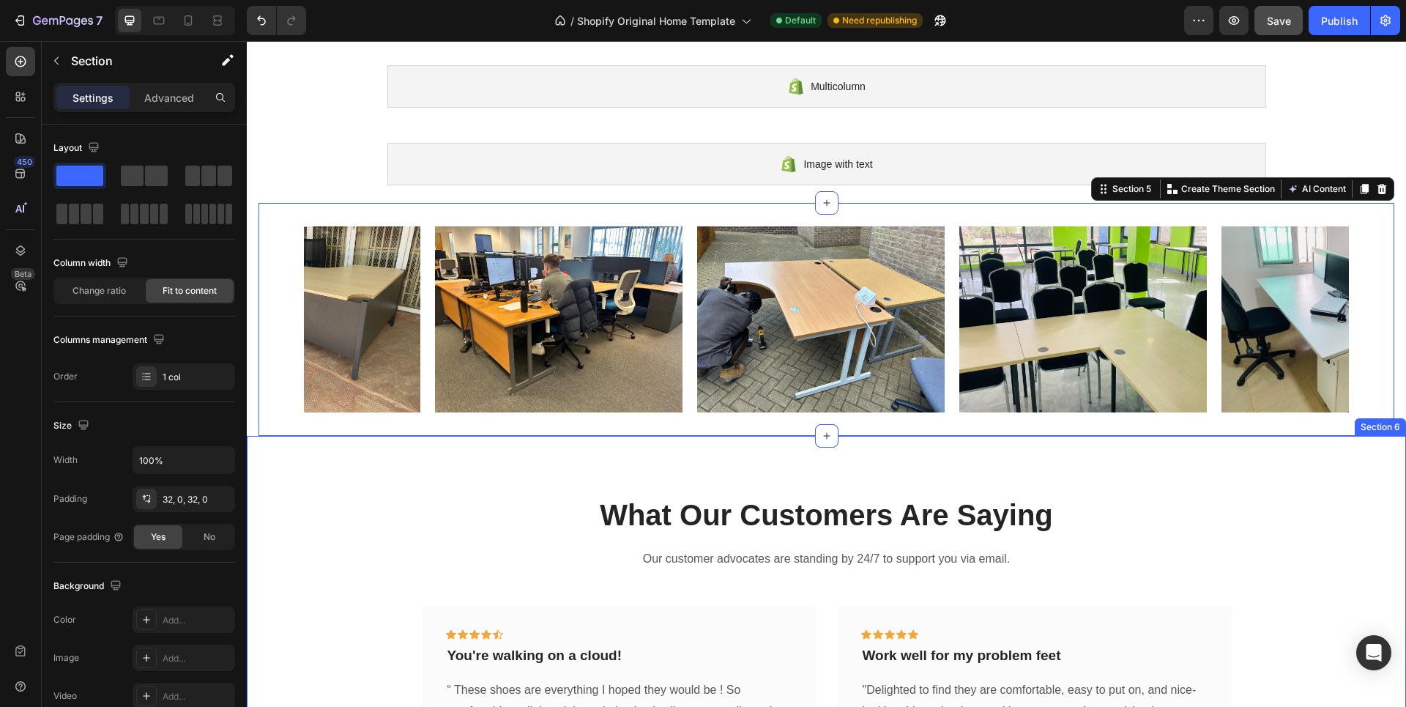
click at [265, 472] on div "What Our Customers Are Saying Heading Our customer advocates are standing by 24…" at bounding box center [827, 666] width 1160 height 461
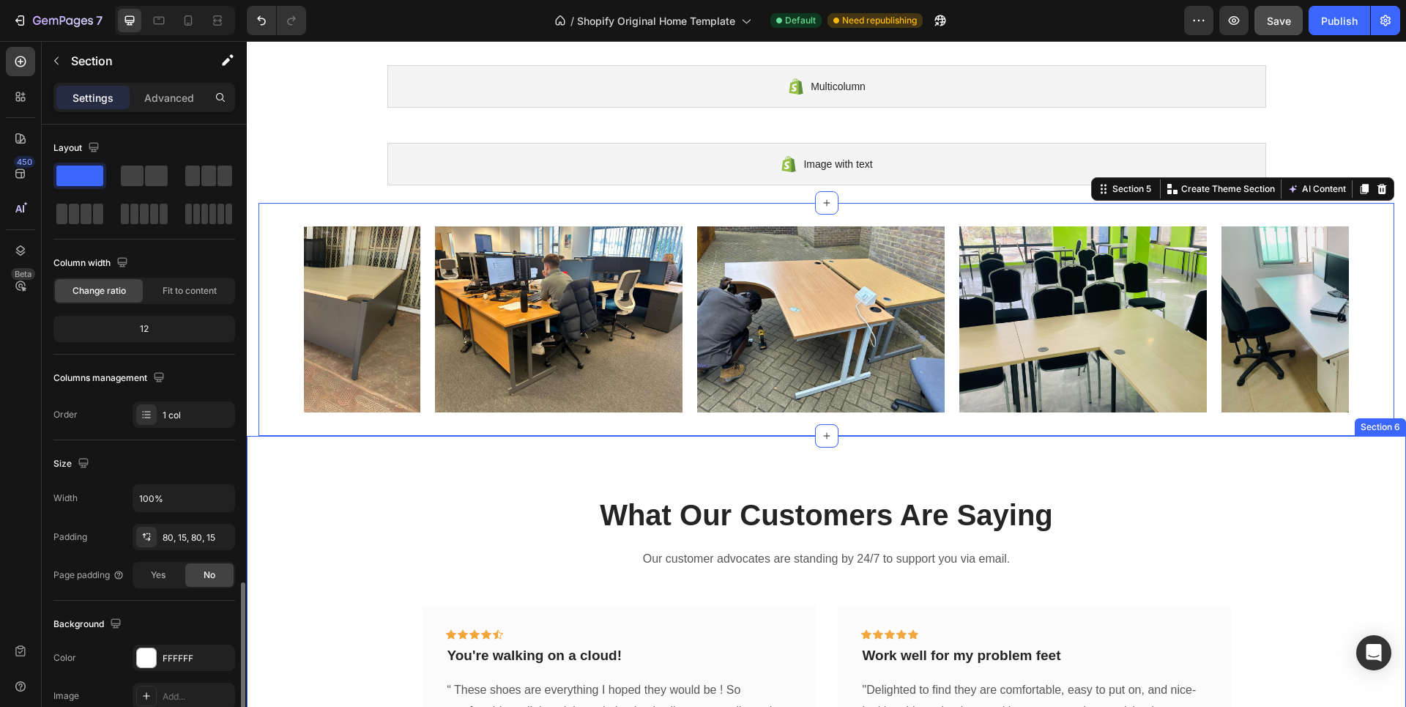
scroll to position [270, 0]
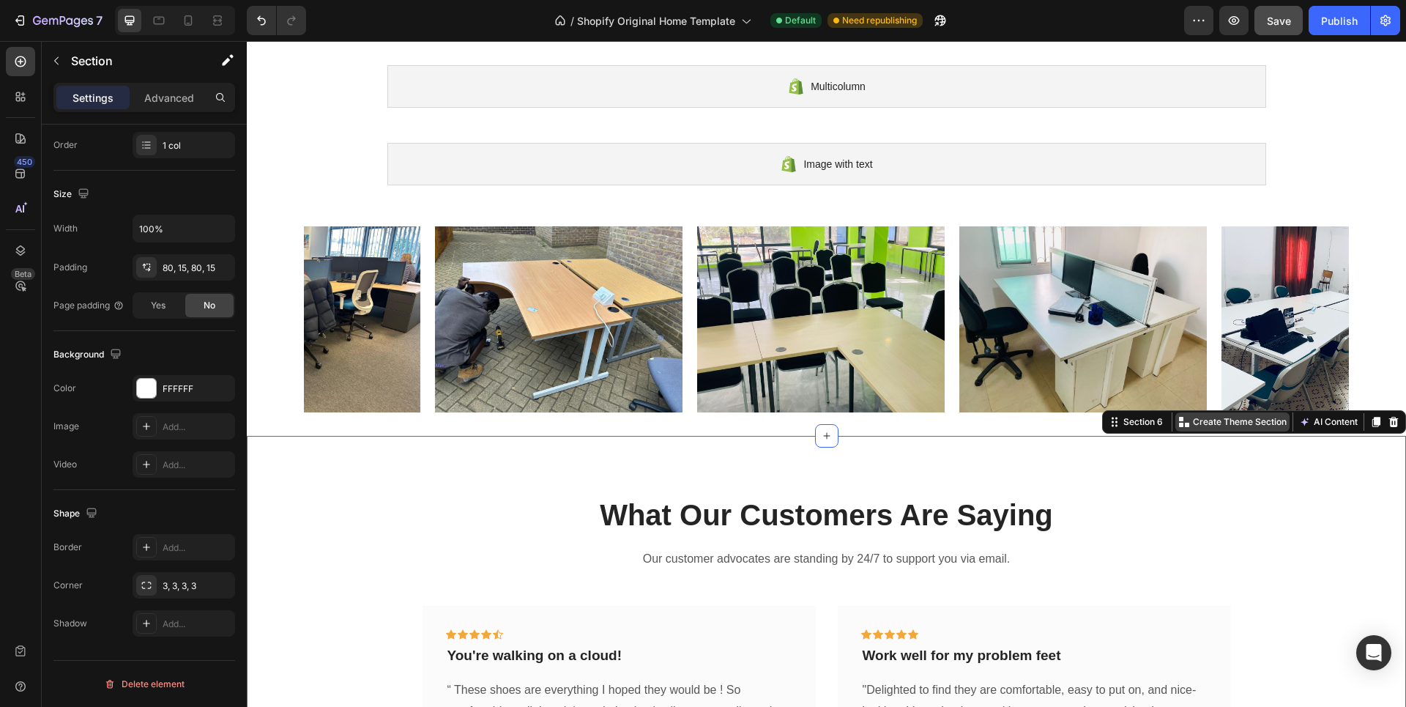
click at [1228, 423] on p "Create Theme Section" at bounding box center [1240, 421] width 94 height 13
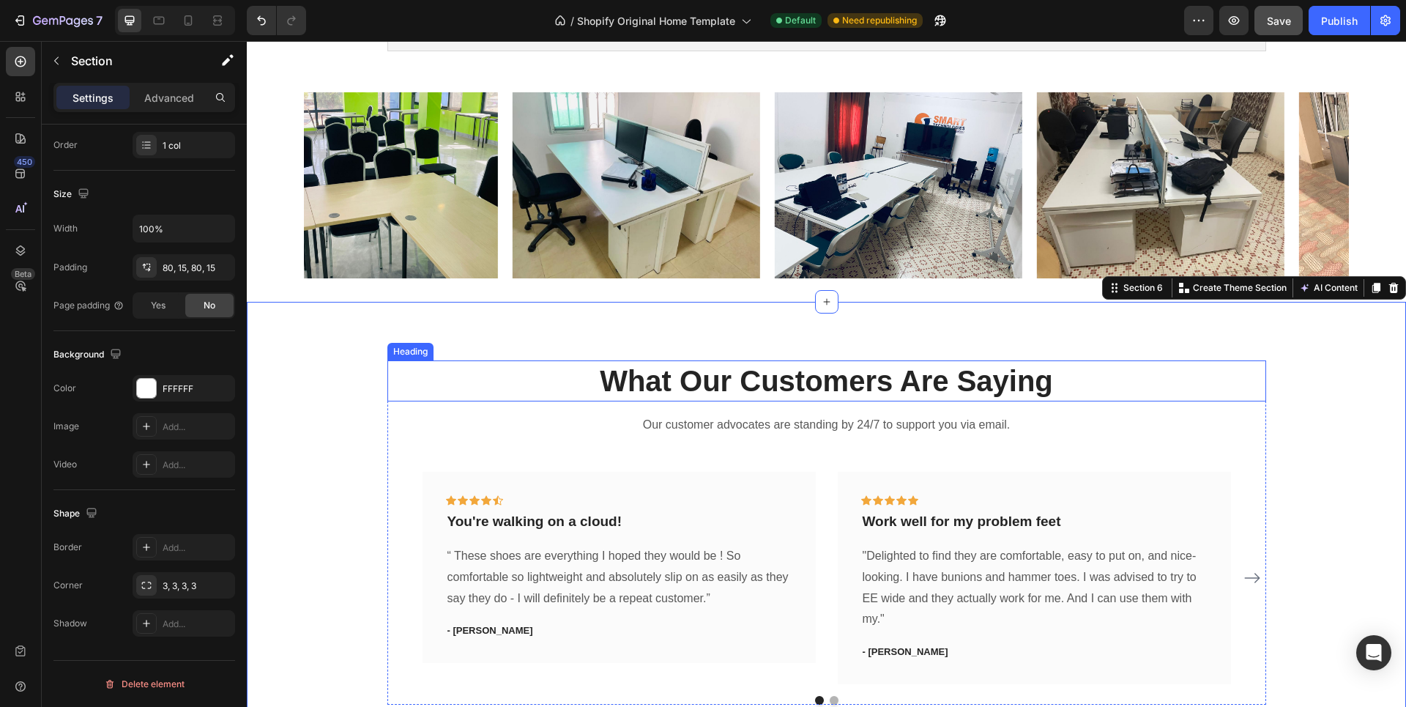
scroll to position [325, 0]
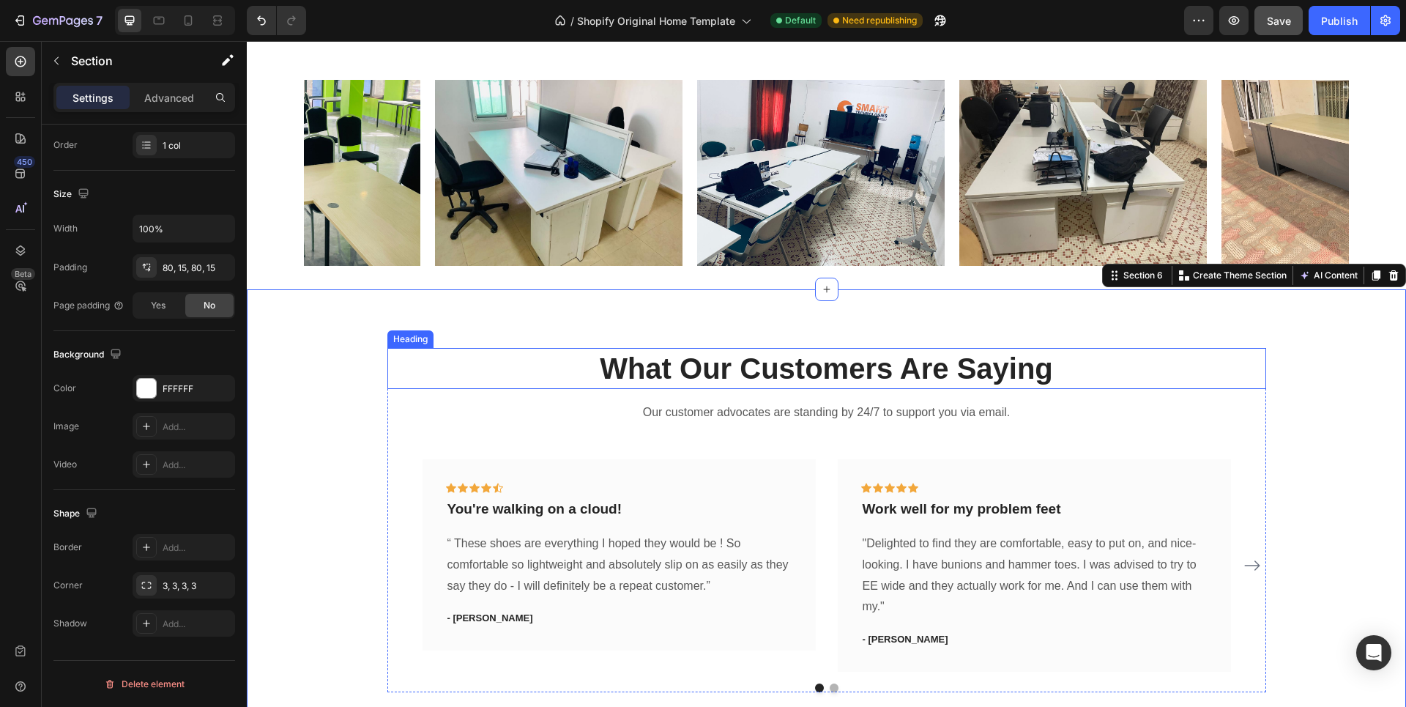
click at [830, 367] on p "What Our Customers Are Saying" at bounding box center [827, 368] width 876 height 38
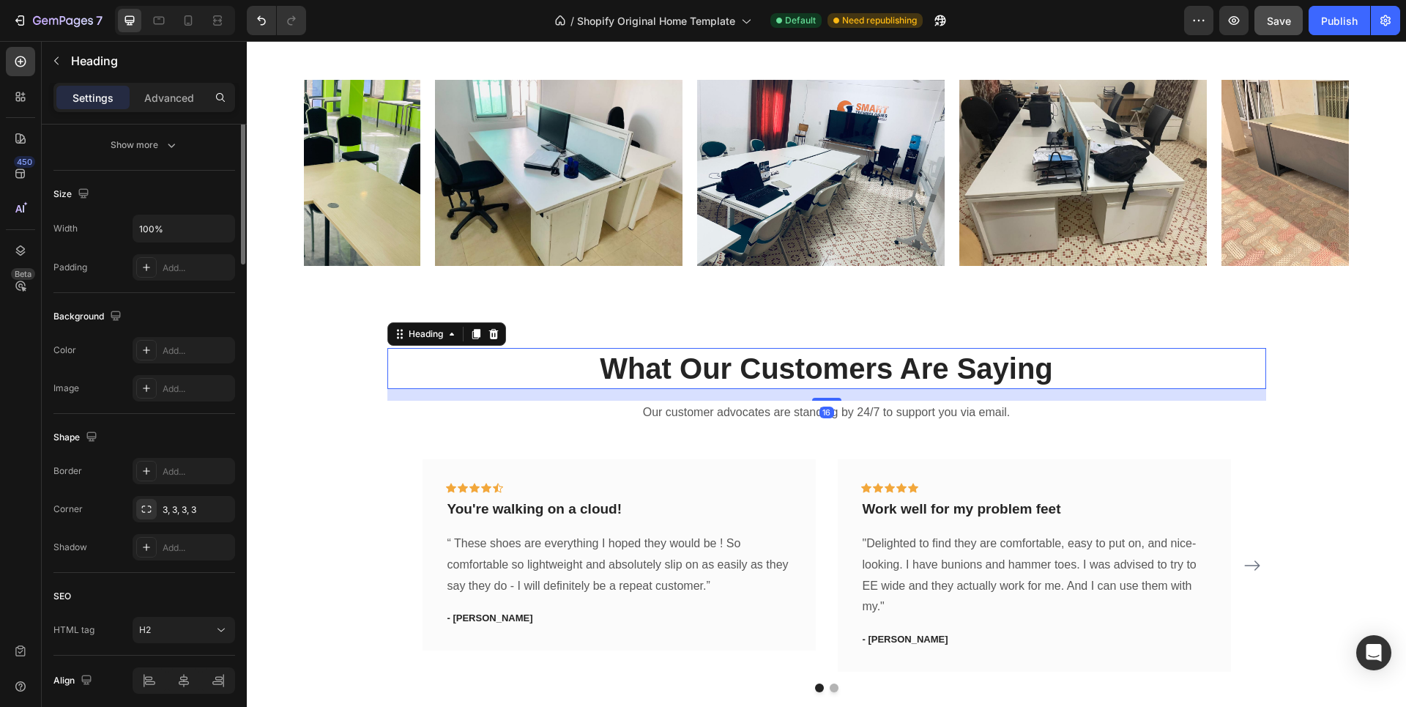
scroll to position [0, 0]
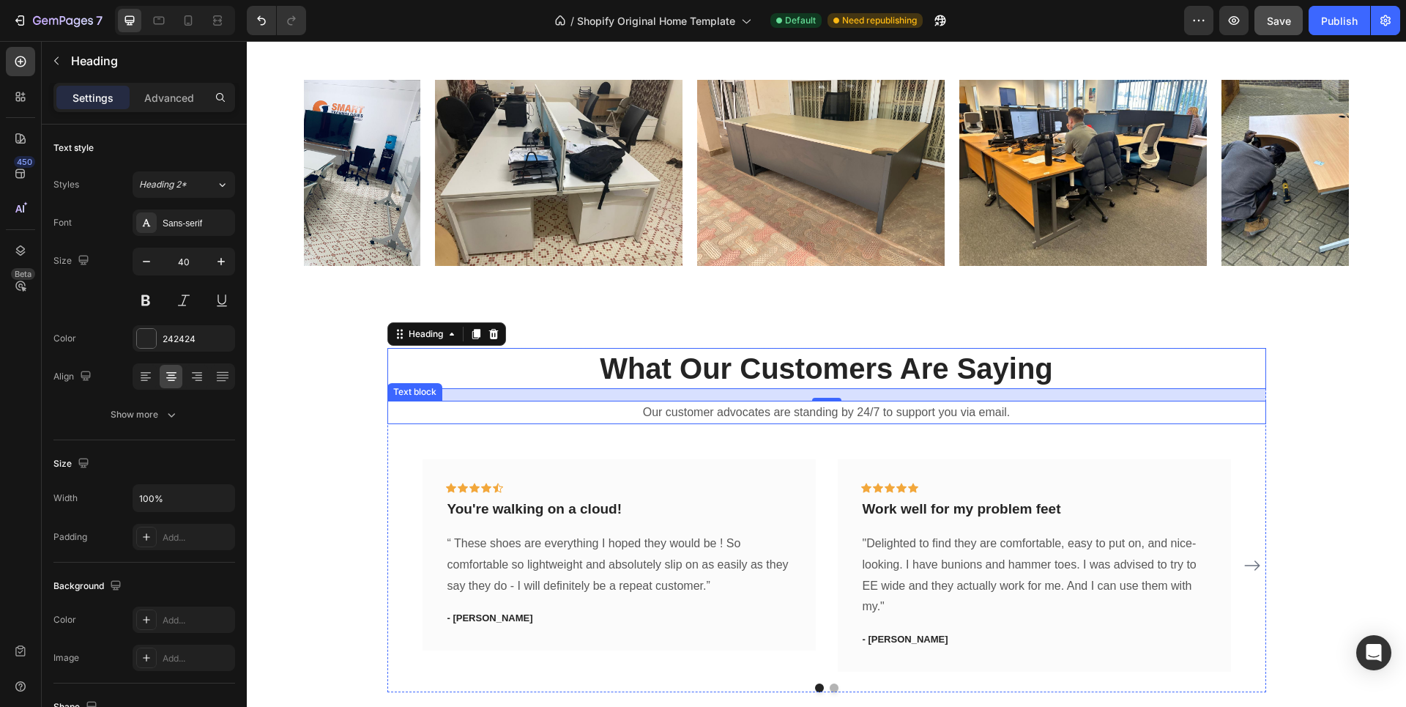
click at [900, 415] on p "Our customer advocates are standing by 24/7 to support you via email." at bounding box center [827, 412] width 876 height 21
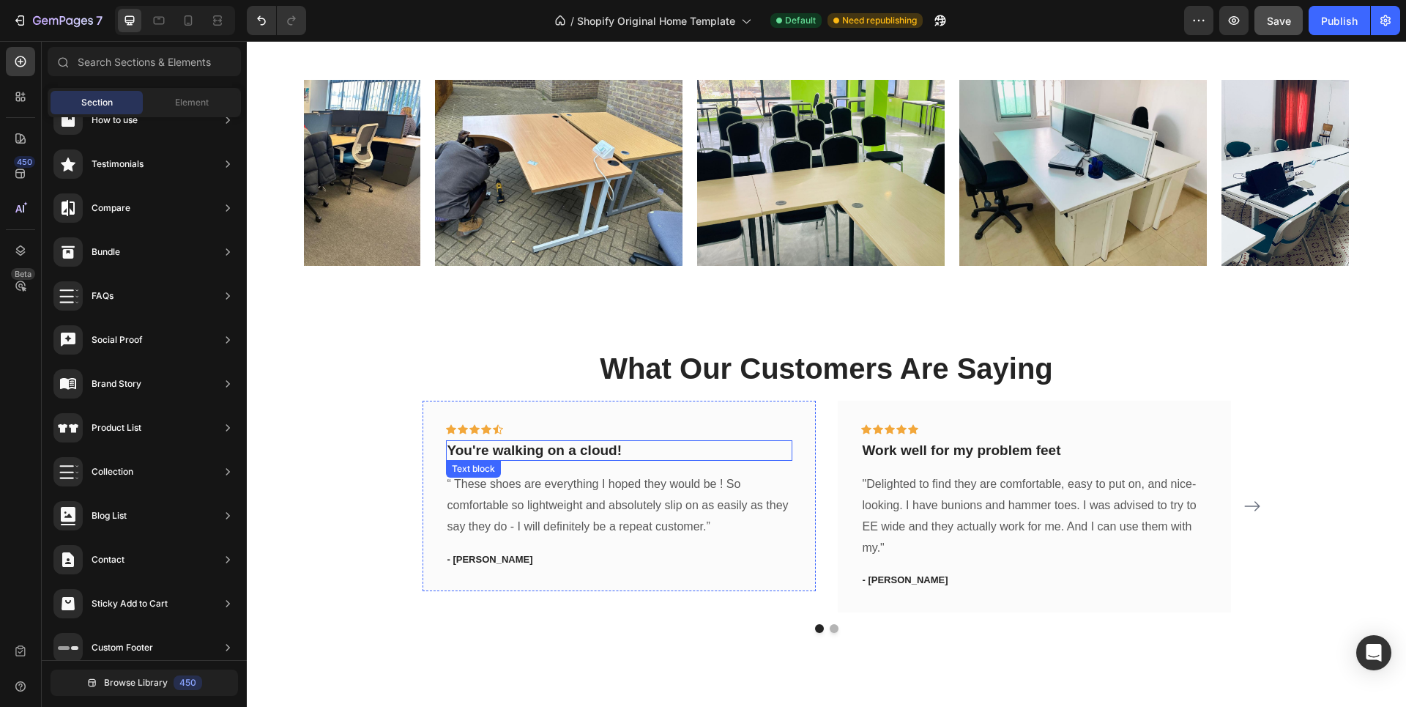
click at [498, 453] on p "You're walking on a cloud!" at bounding box center [620, 451] width 344 height 18
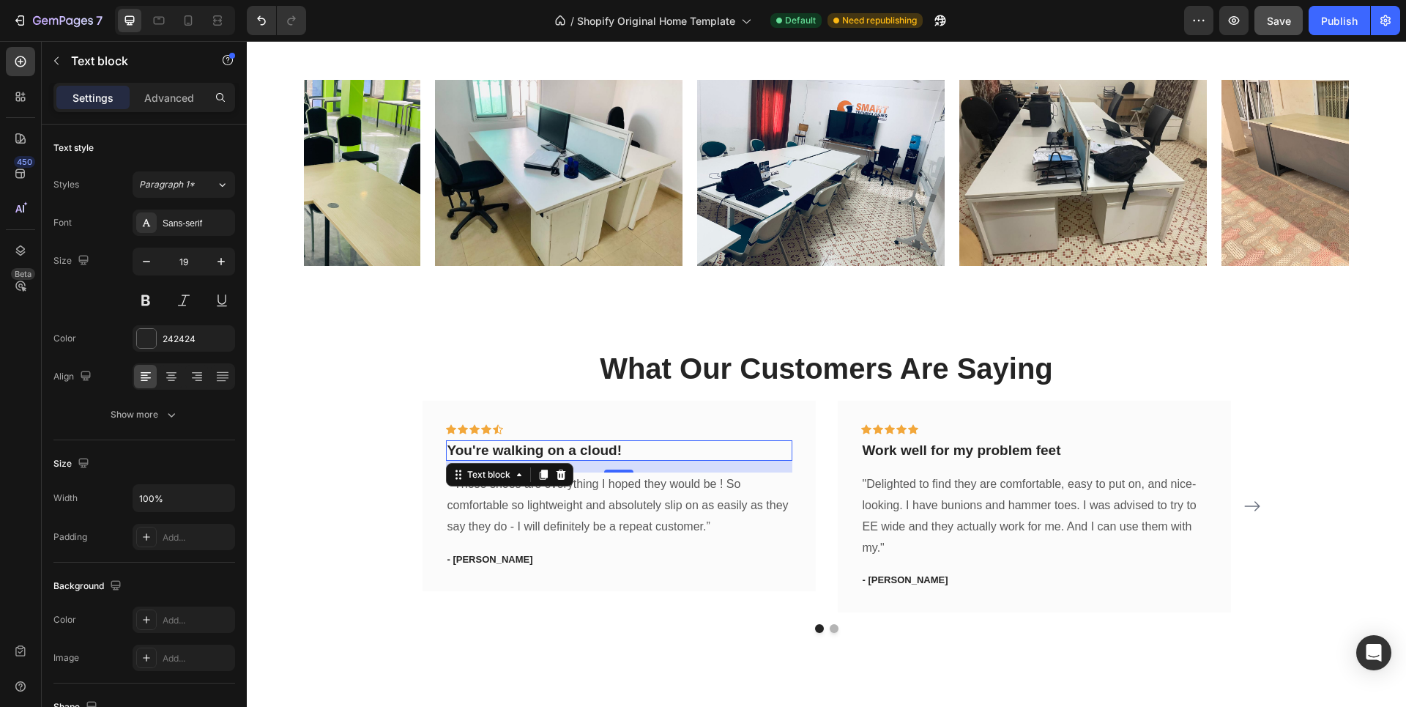
click at [616, 450] on p "You're walking on a cloud!" at bounding box center [620, 451] width 344 height 18
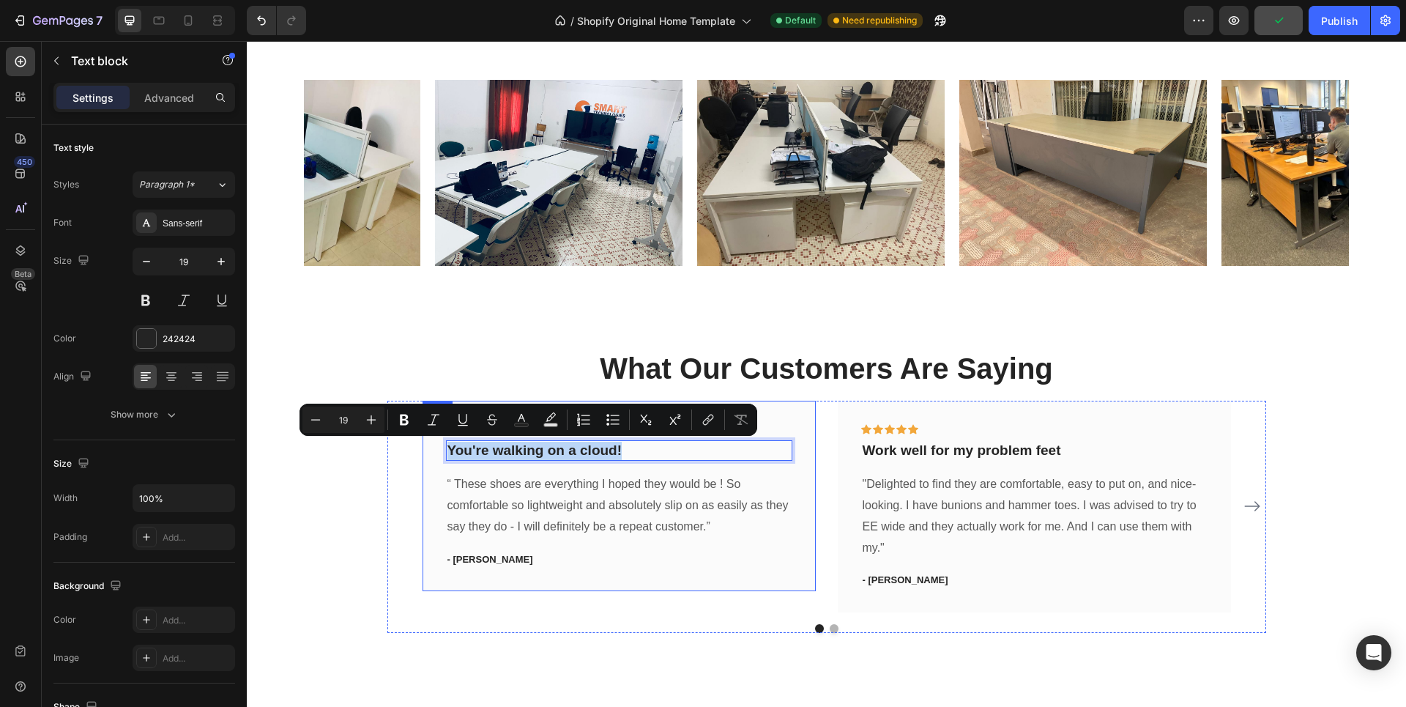
drag, startPoint x: 622, startPoint y: 451, endPoint x: 431, endPoint y: 451, distance: 191.2
click at [431, 451] on div "Icon Icon Icon Icon Icon Row You're walking on a cloud! Text block 16 “ These s…" at bounding box center [619, 496] width 393 height 191
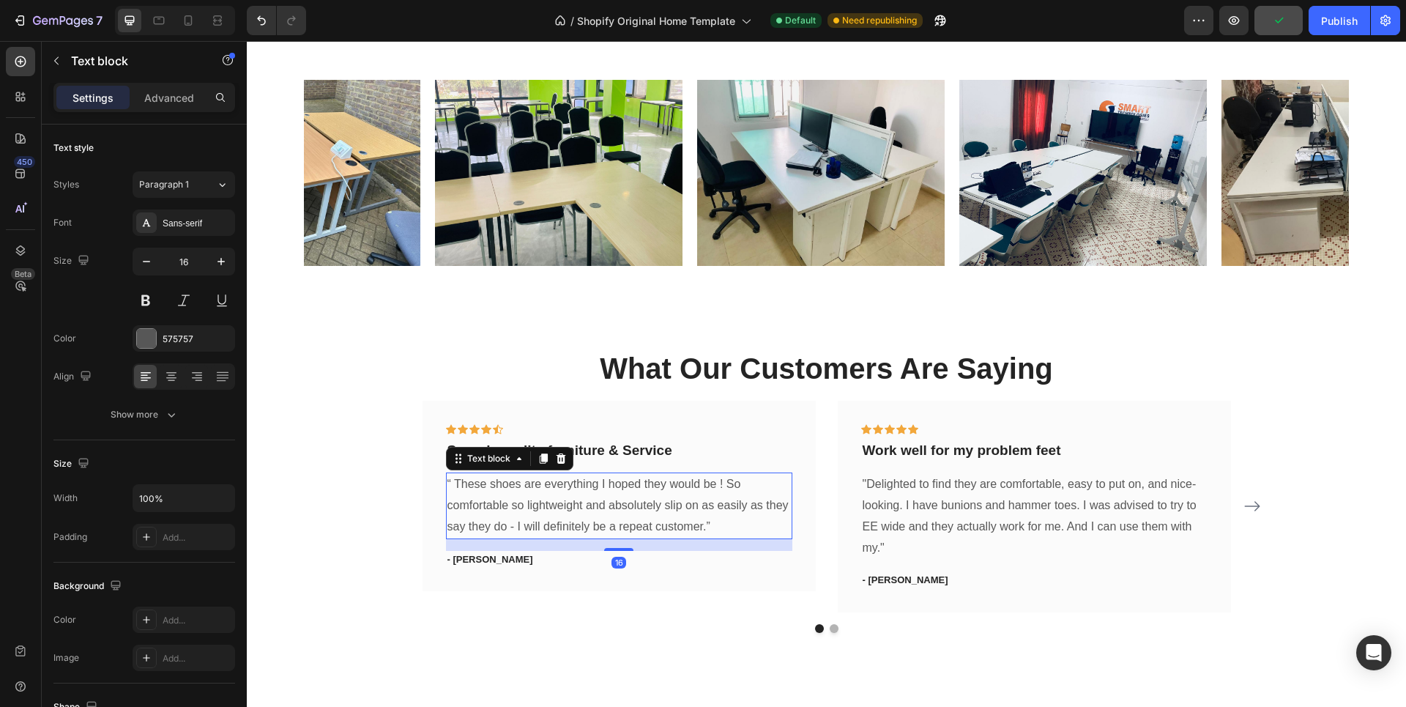
click at [618, 508] on p "“ These shoes are everything I hoped they would be ! So comfortable so lightwei…" at bounding box center [620, 505] width 344 height 63
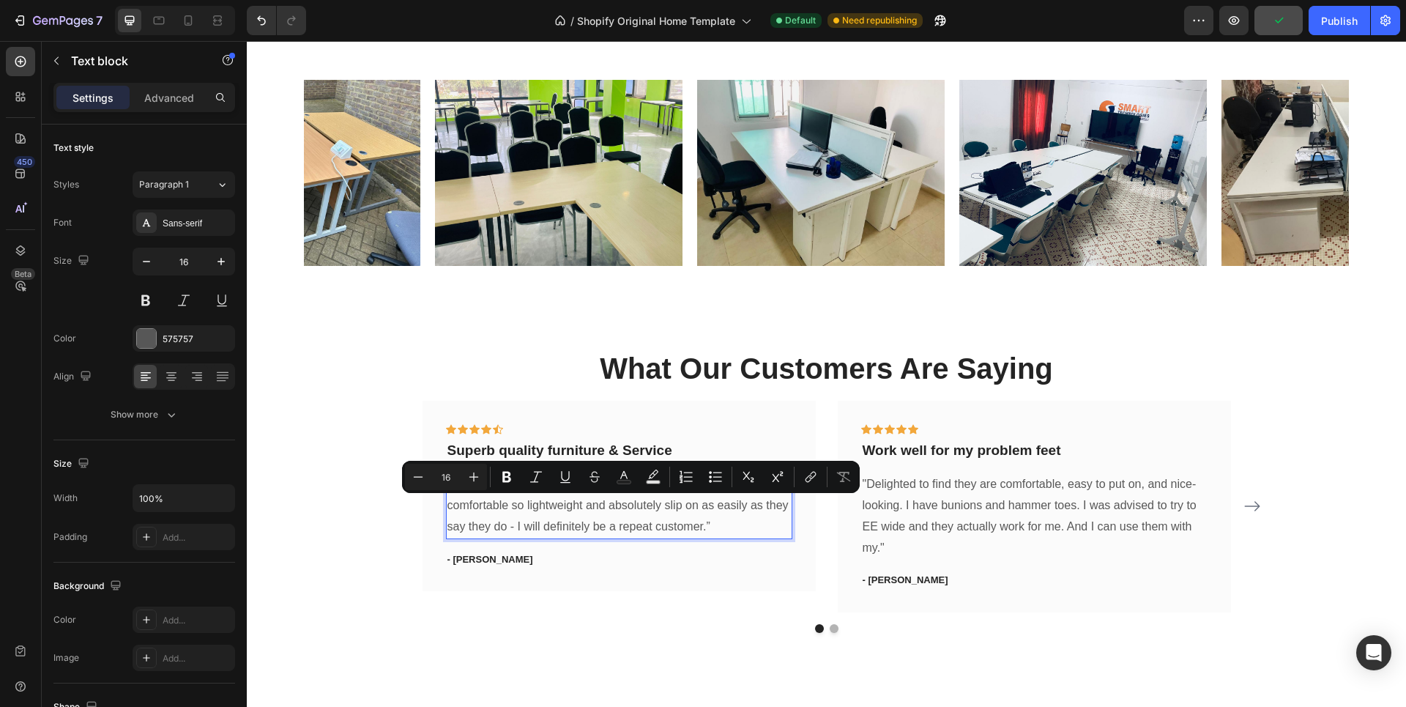
click at [702, 524] on p "“ These shoes are everything I hoped they would be ! So comfortable so lightwei…" at bounding box center [620, 505] width 344 height 63
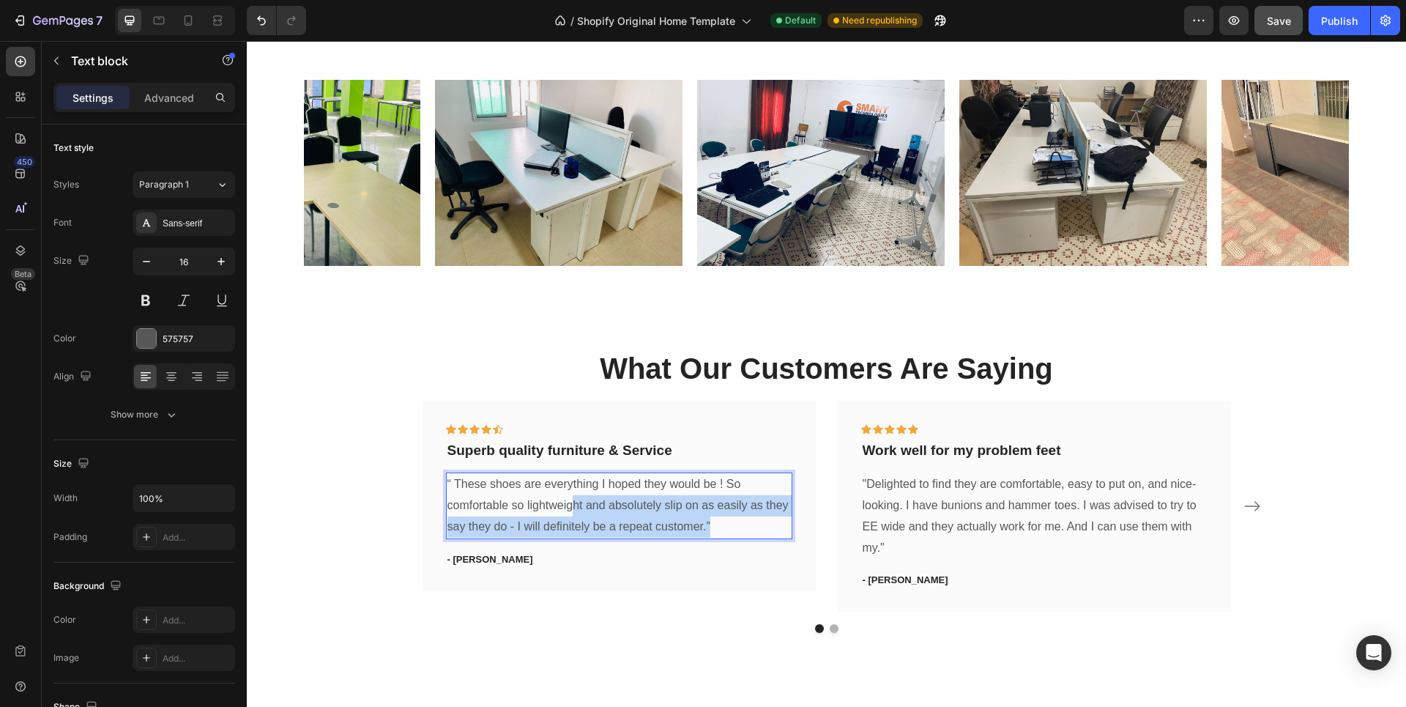
drag, startPoint x: 716, startPoint y: 527, endPoint x: 565, endPoint y: 511, distance: 151.1
click at [565, 511] on p "“ These shoes are everything I hoped they would be ! So comfortable so lightwei…" at bounding box center [620, 505] width 344 height 63
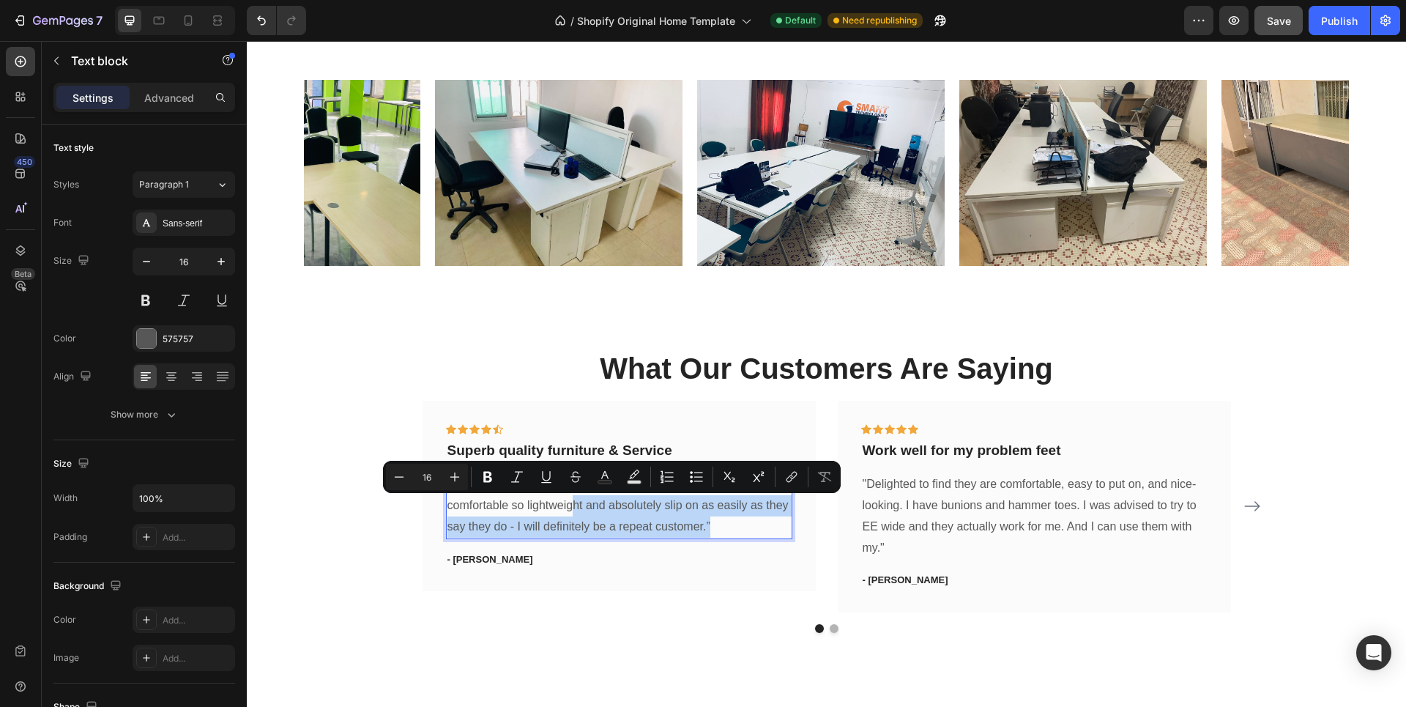
click at [565, 511] on p "“ These shoes are everything I hoped they would be ! So comfortable so lightwei…" at bounding box center [620, 505] width 344 height 63
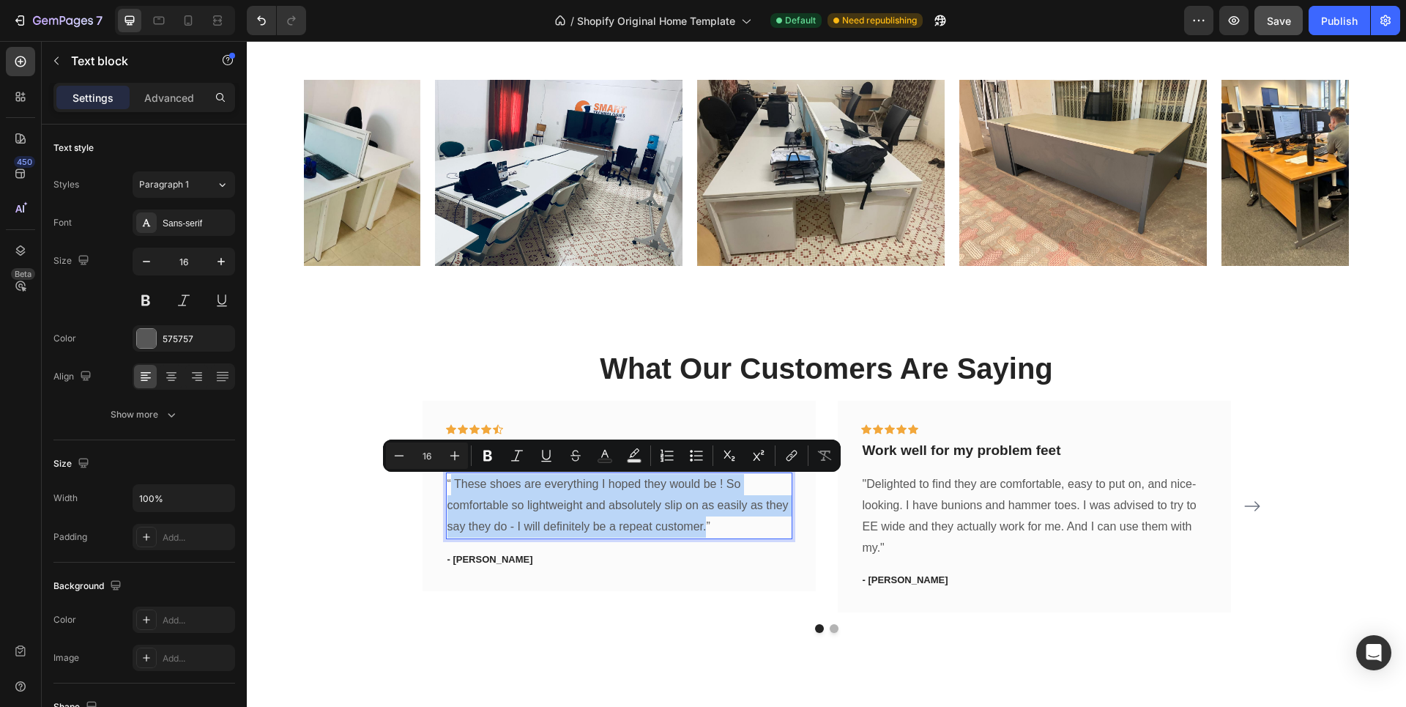
drag, startPoint x: 701, startPoint y: 529, endPoint x: 444, endPoint y: 492, distance: 259.7
click at [448, 492] on p "“ These shoes are everything I hoped they would be ! So comfortable so lightwei…" at bounding box center [620, 505] width 344 height 63
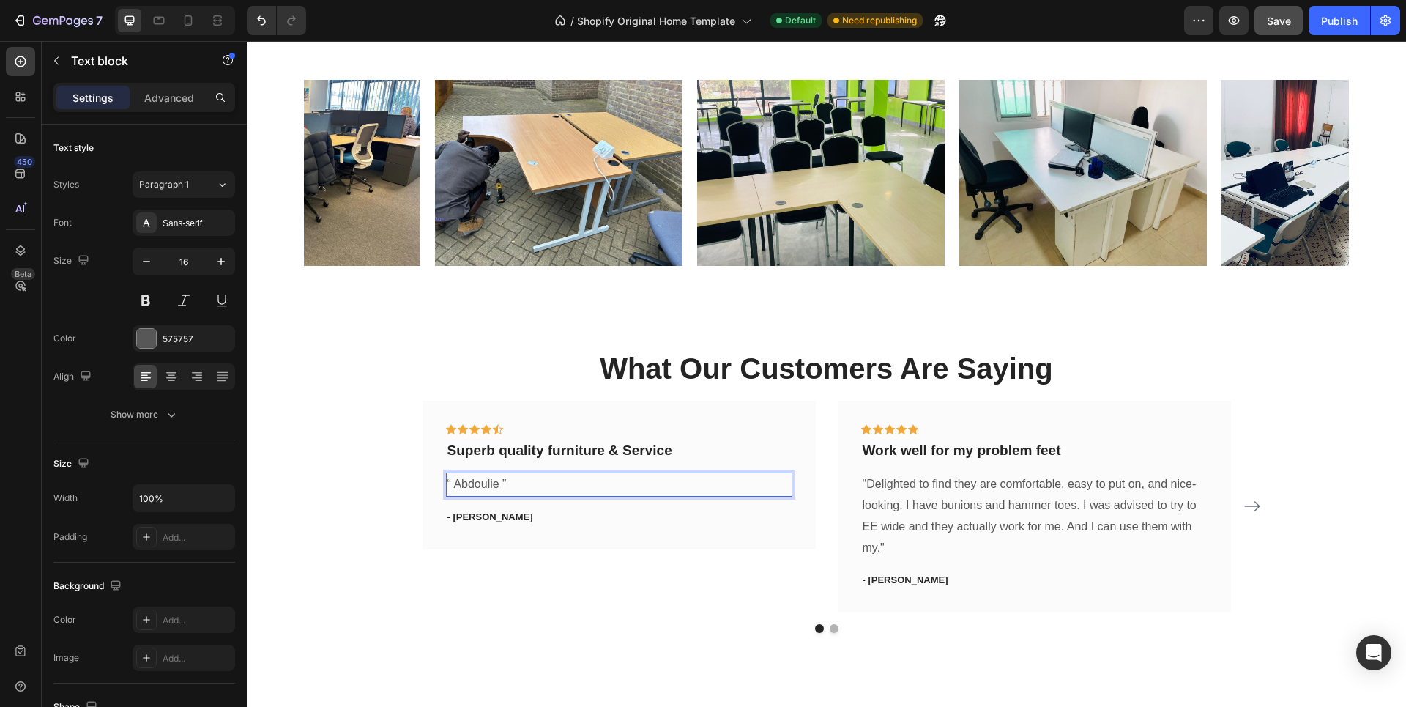
click at [489, 485] on p "“ Abdoulie ”" at bounding box center [620, 484] width 344 height 21
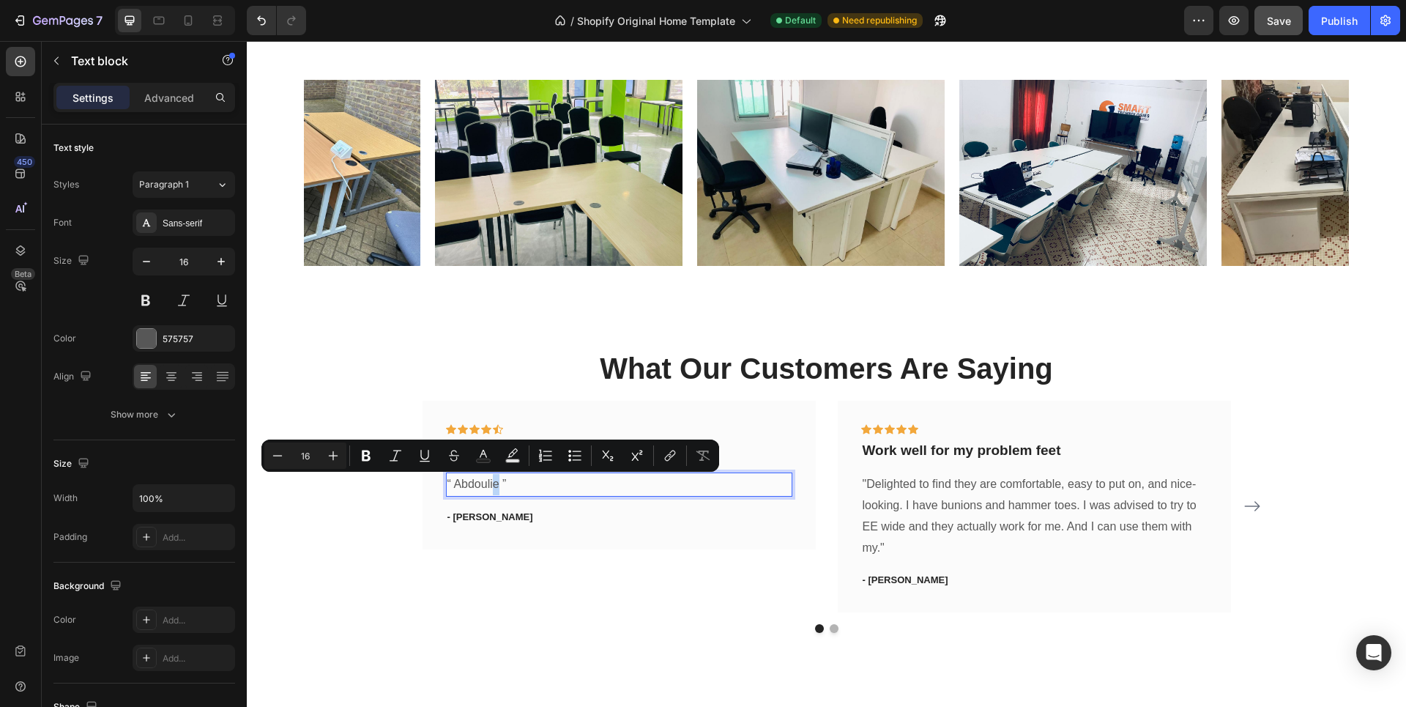
click at [486, 485] on p "“ Abdoulie ”" at bounding box center [620, 484] width 344 height 21
drag, startPoint x: 423, startPoint y: 486, endPoint x: 451, endPoint y: 487, distance: 27.8
click at [451, 487] on p "“ Abdoulie ”" at bounding box center [620, 484] width 344 height 21
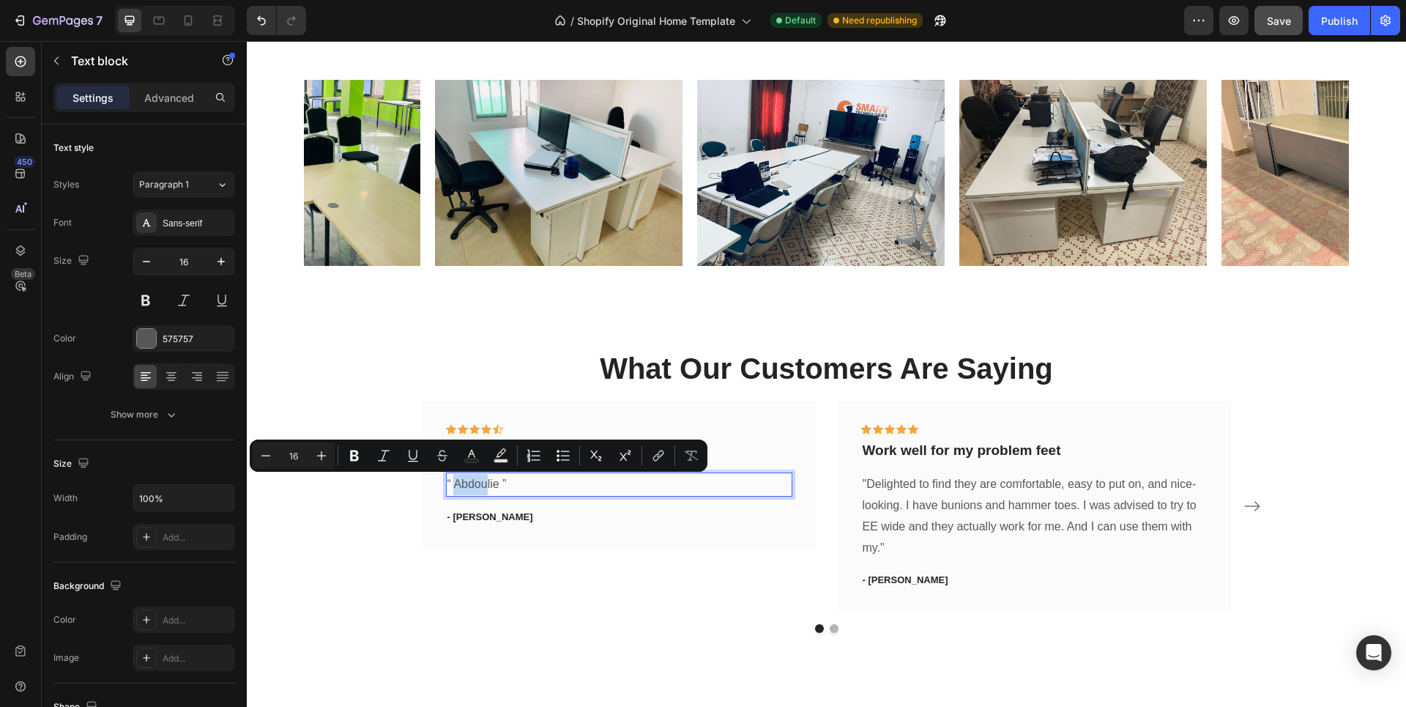
click at [456, 484] on p "“ Abdoulie ”" at bounding box center [620, 484] width 344 height 21
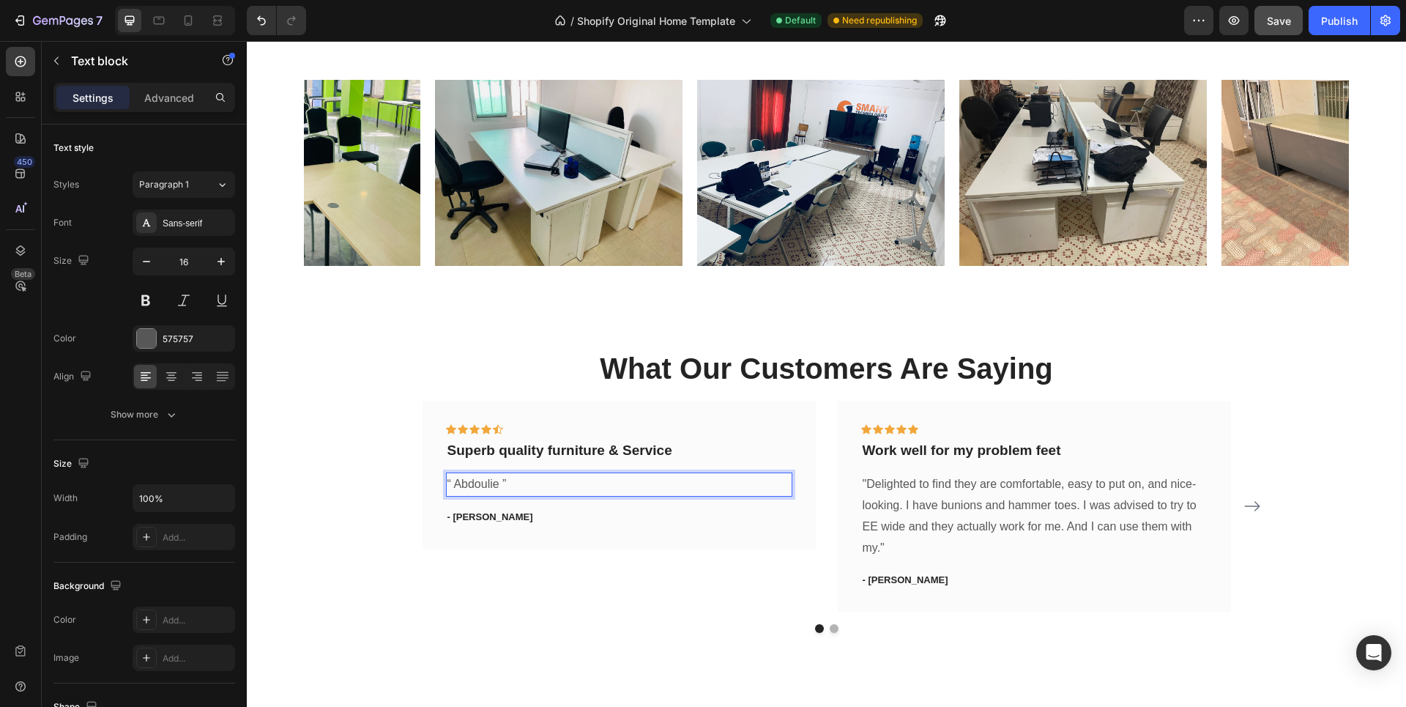
click at [452, 483] on p "“ Abdoulie ”" at bounding box center [620, 484] width 344 height 21
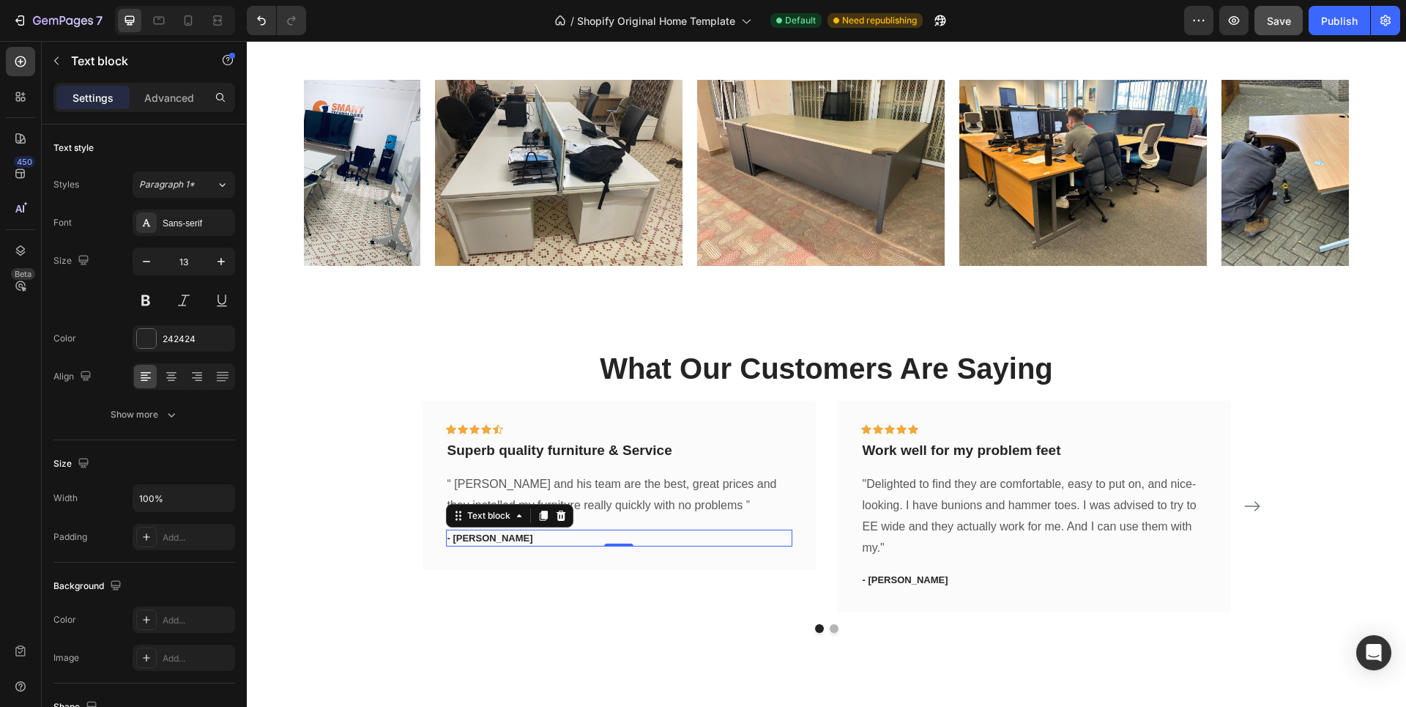
click at [475, 538] on p "- [PERSON_NAME]" at bounding box center [620, 538] width 344 height 15
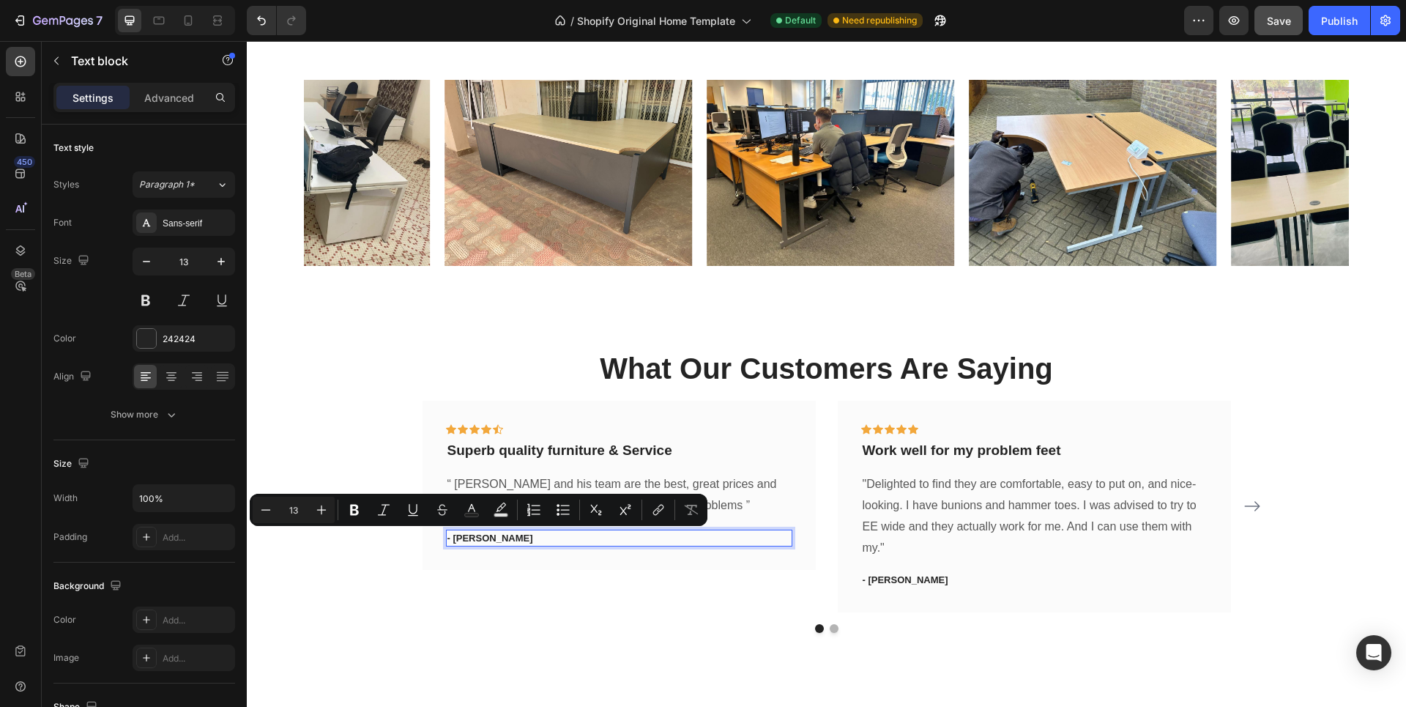
click at [485, 538] on p "- [PERSON_NAME]" at bounding box center [620, 538] width 344 height 15
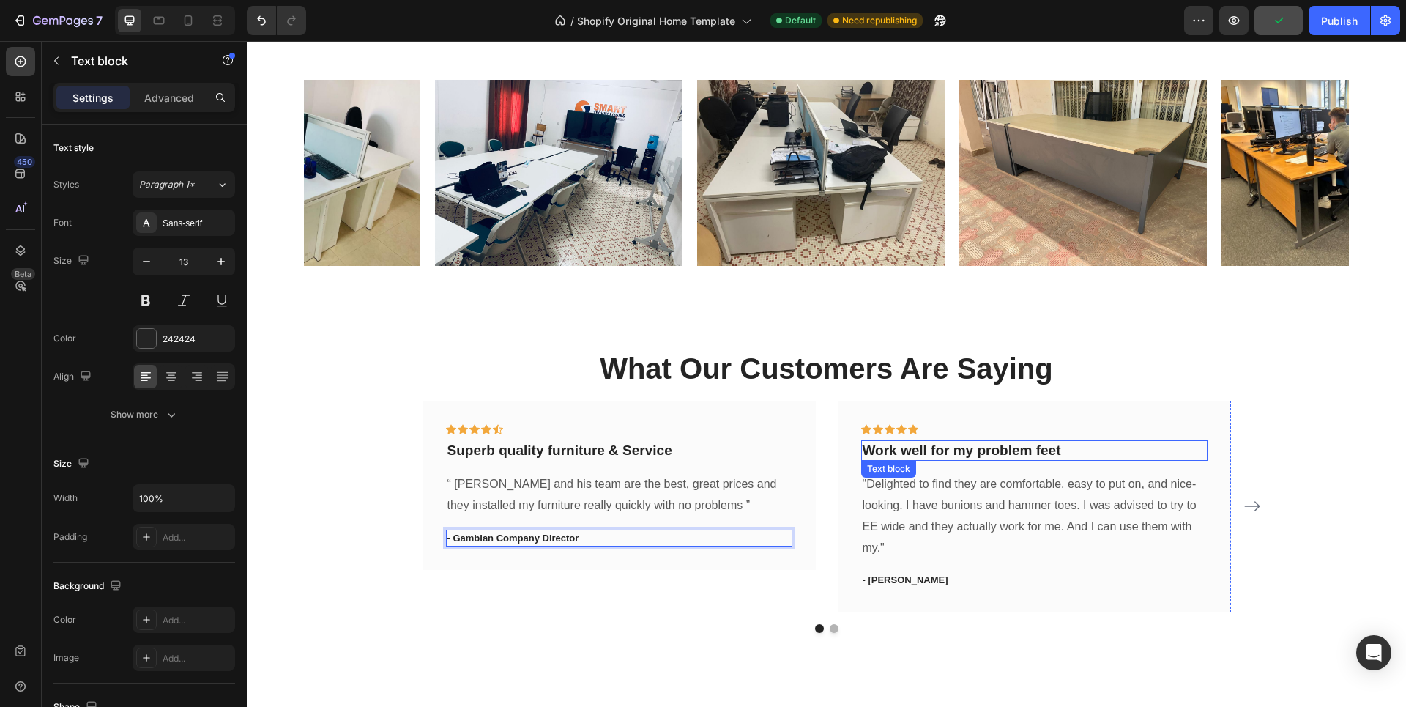
click at [950, 453] on p "Work well for my problem feet" at bounding box center [1035, 451] width 344 height 18
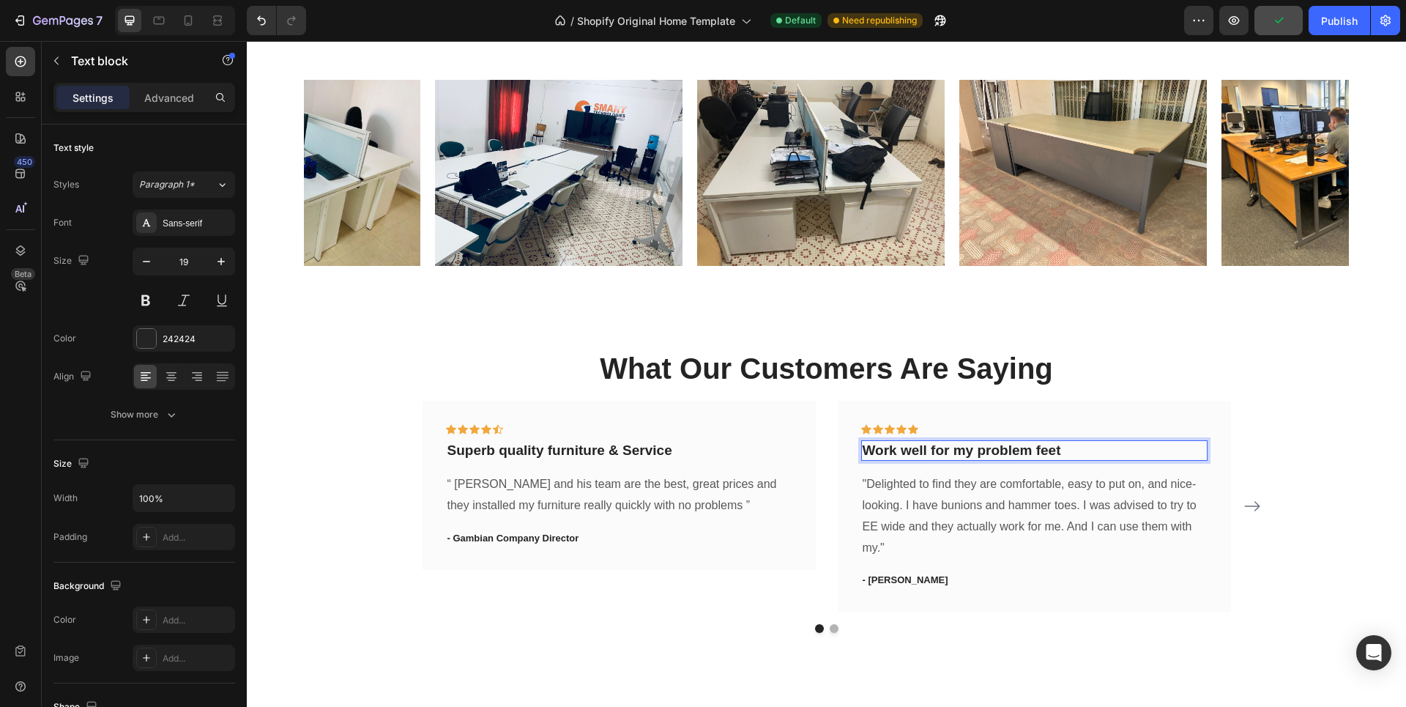
click at [957, 452] on p "Work well for my problem feet" at bounding box center [1035, 451] width 344 height 18
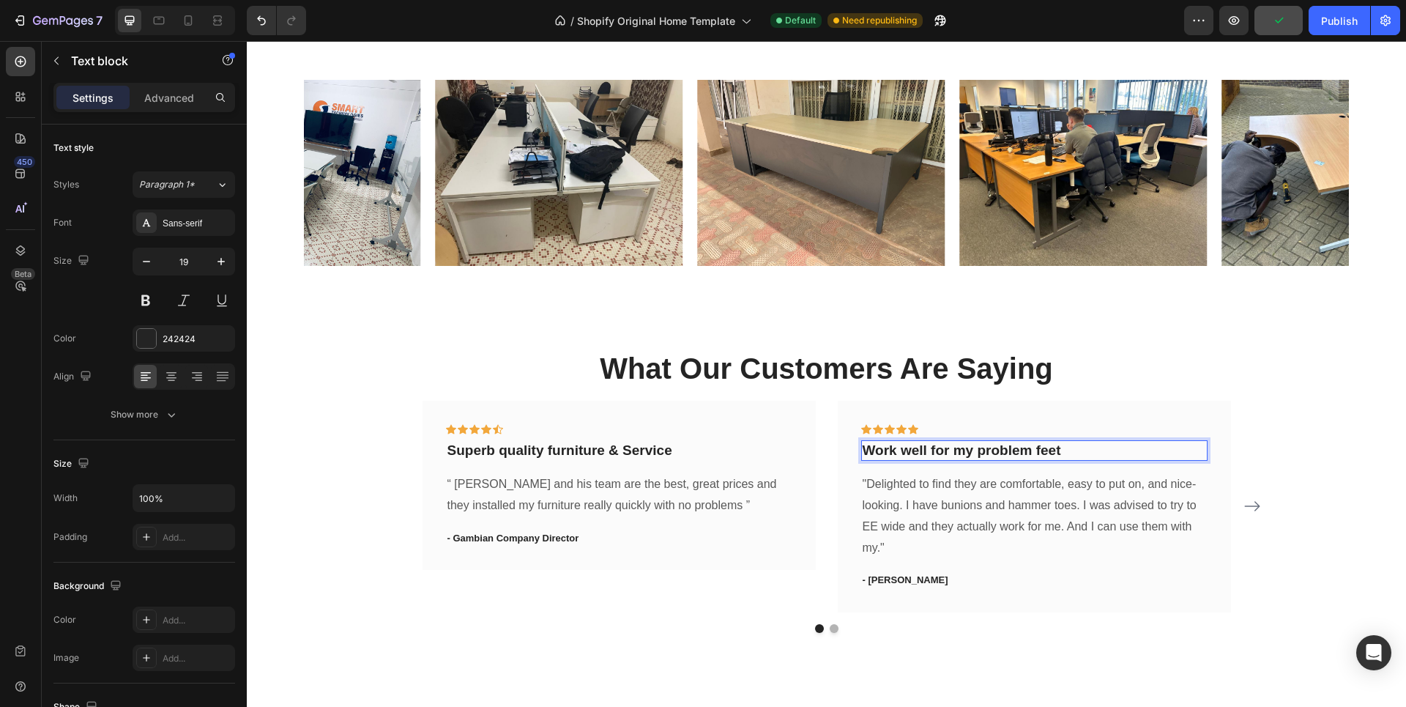
click at [994, 452] on p "Work well for my problem feet" at bounding box center [1035, 451] width 344 height 18
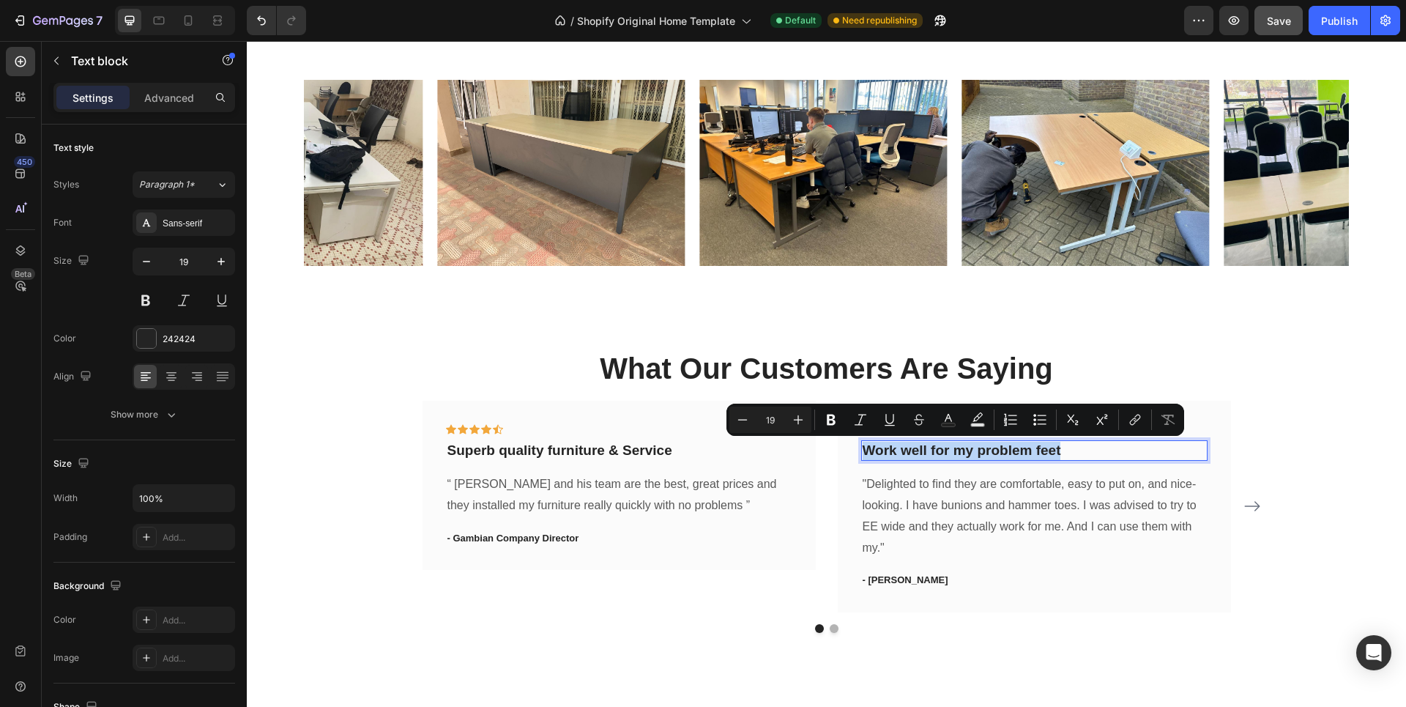
drag, startPoint x: 1075, startPoint y: 448, endPoint x: 861, endPoint y: 453, distance: 214.7
click at [863, 453] on p "Work well for my problem feet" at bounding box center [1035, 451] width 344 height 18
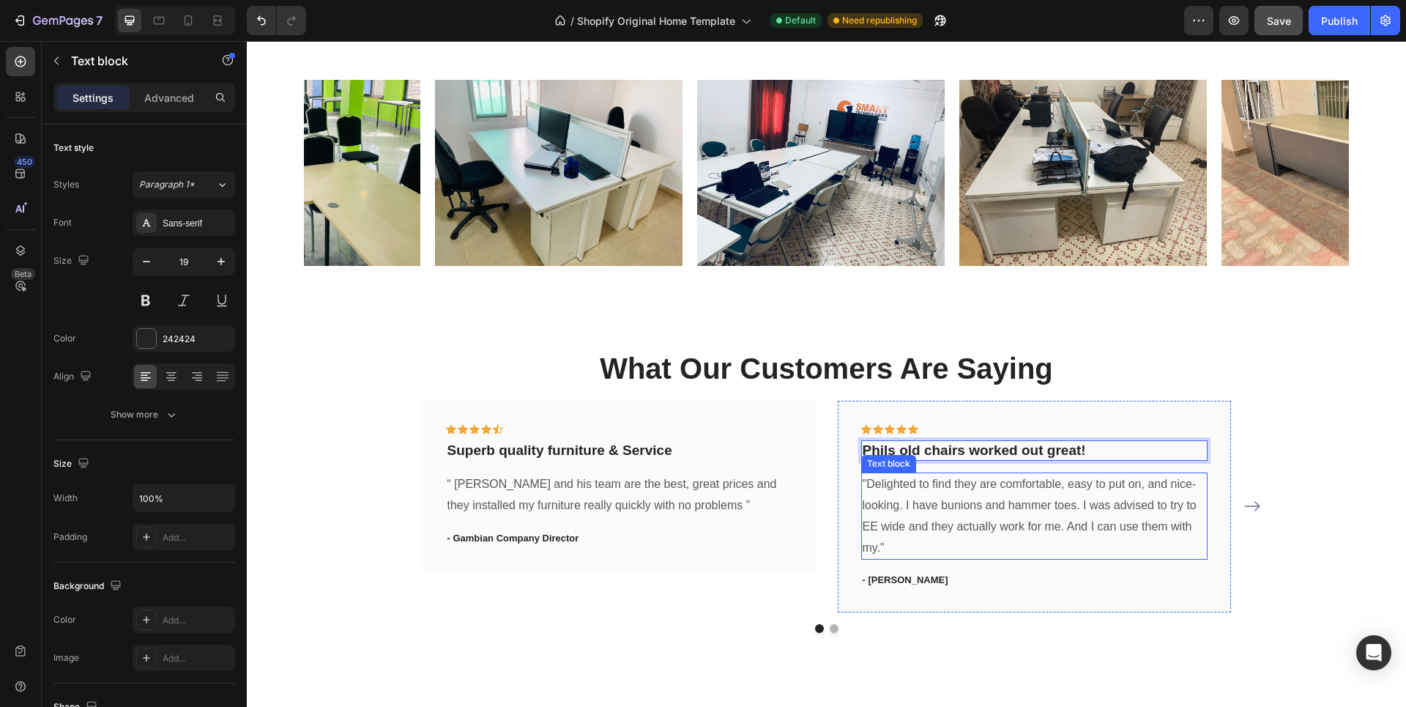
click at [918, 489] on p ""Delighted to find they are comfortable, easy to put on, and nice-looking. I ha…" at bounding box center [1035, 516] width 344 height 84
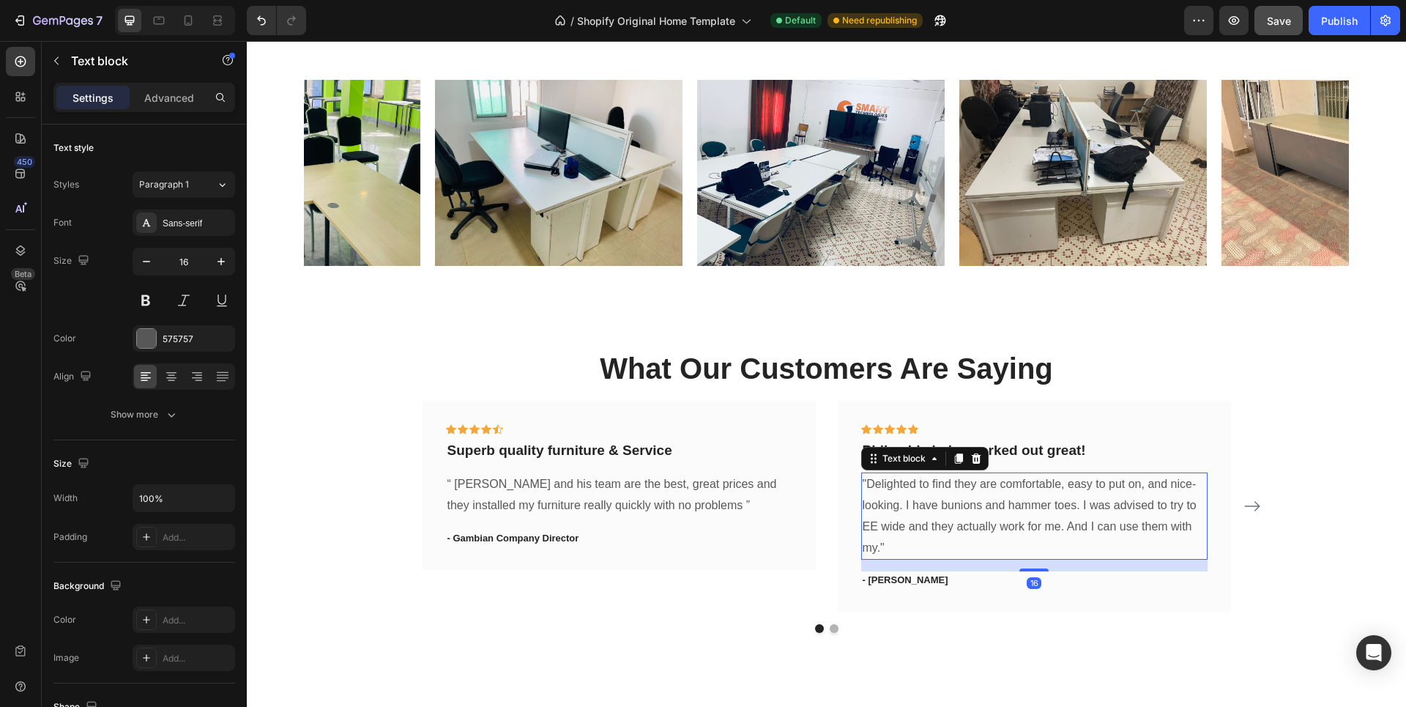
click at [918, 489] on p ""Delighted to find they are comfortable, easy to put on, and nice-looking. I ha…" at bounding box center [1035, 516] width 344 height 84
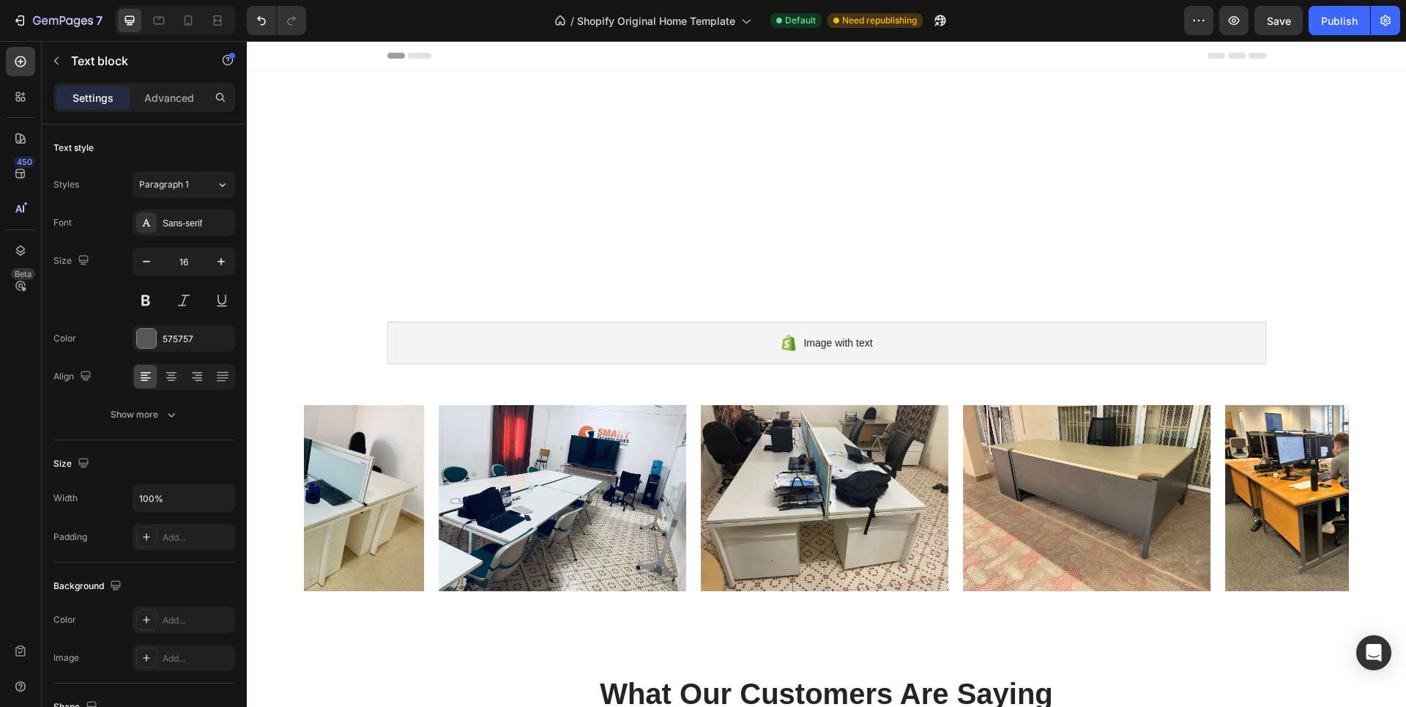
scroll to position [325, 0]
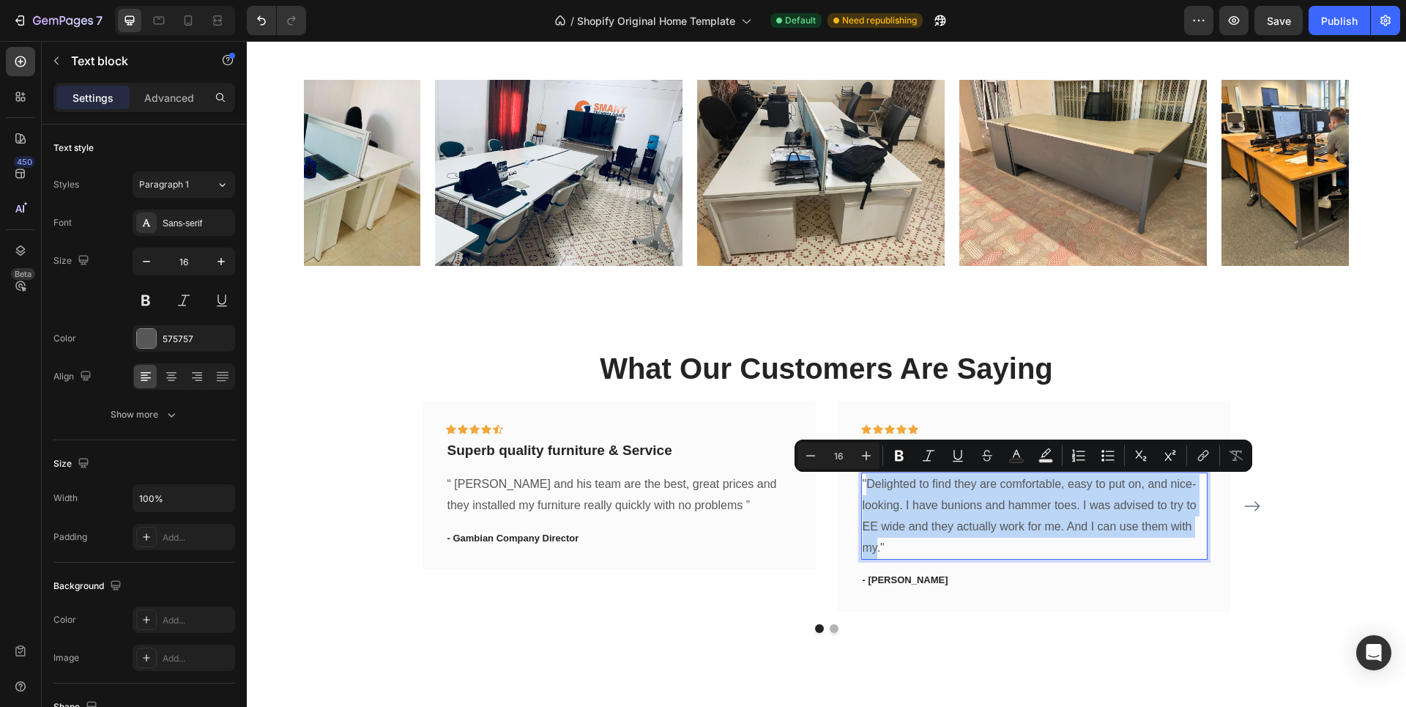
drag, startPoint x: 873, startPoint y: 549, endPoint x: 863, endPoint y: 484, distance: 65.3
click at [863, 484] on p ""Delighted to find they are comfortable, easy to put on, and nice-looking. I ha…" at bounding box center [1035, 516] width 344 height 84
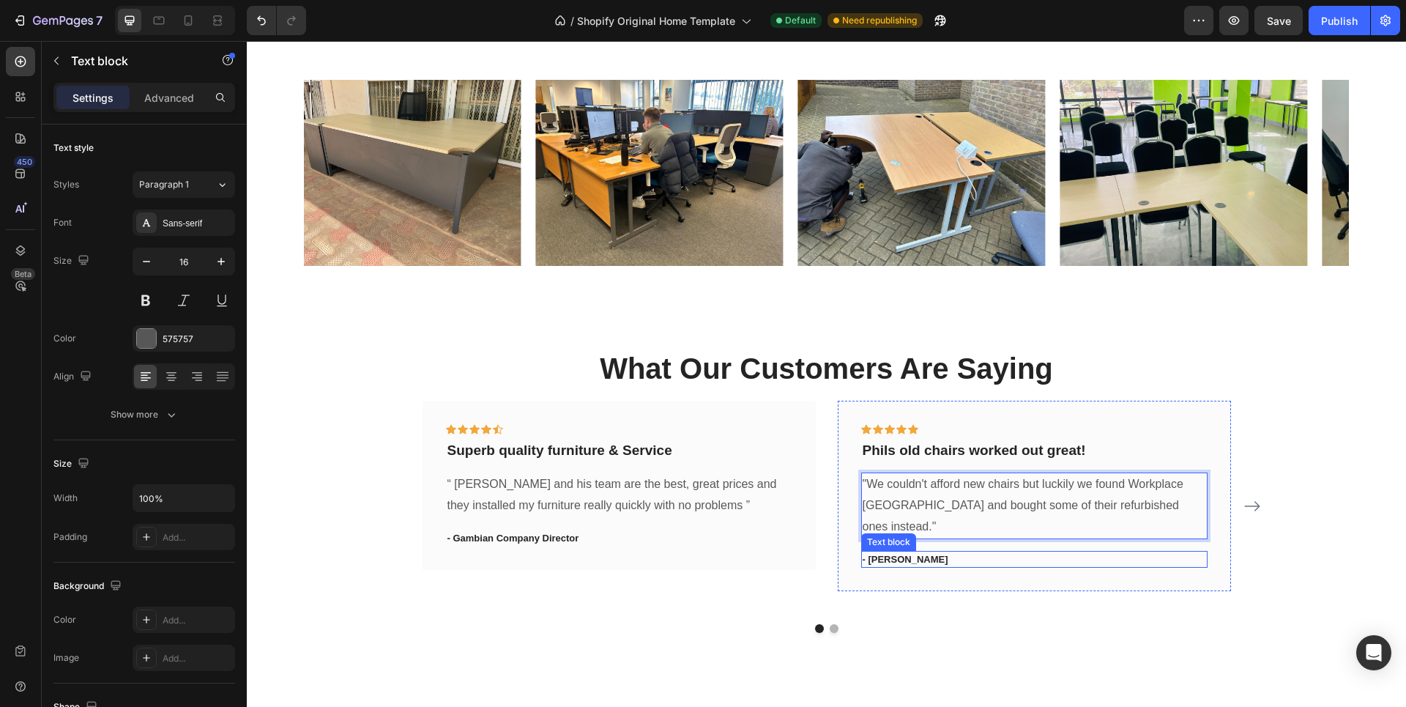
click at [883, 552] on p "- [PERSON_NAME]" at bounding box center [1035, 559] width 344 height 15
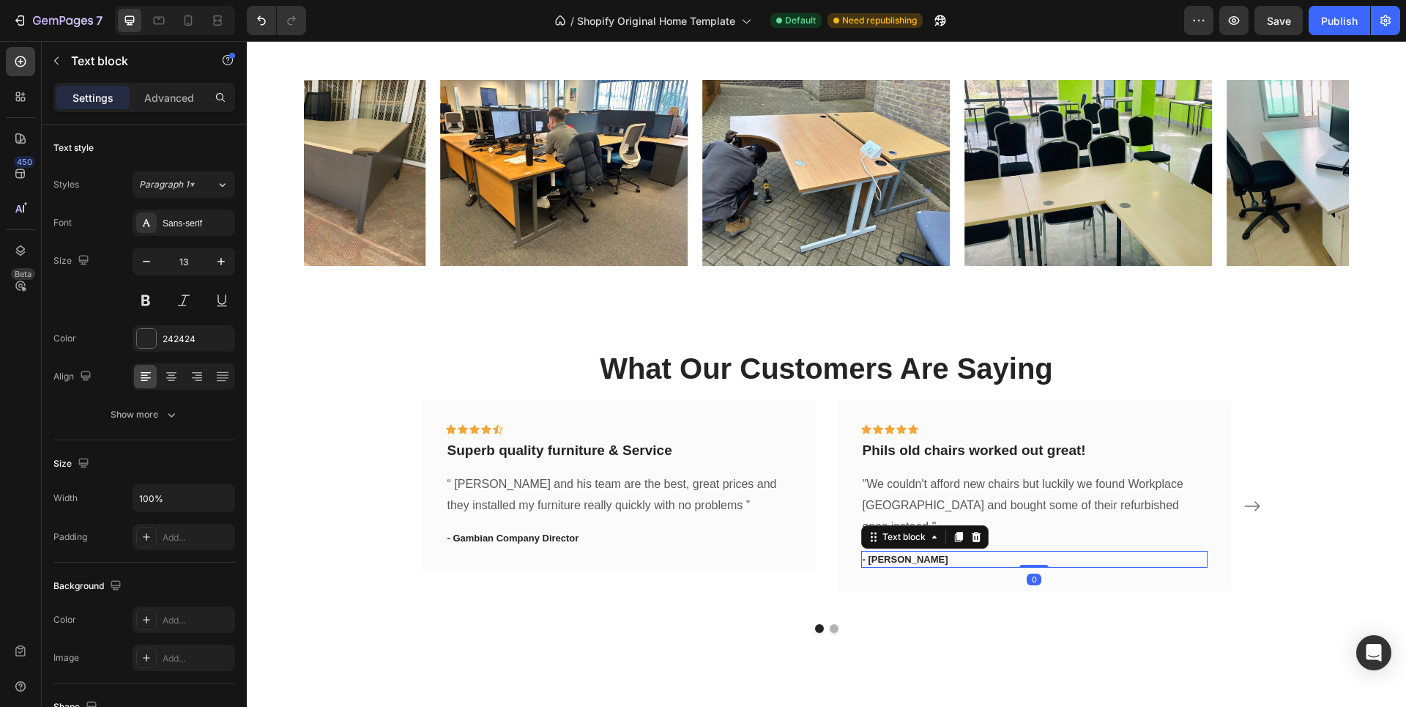
click at [883, 552] on p "- [PERSON_NAME]" at bounding box center [1035, 559] width 344 height 15
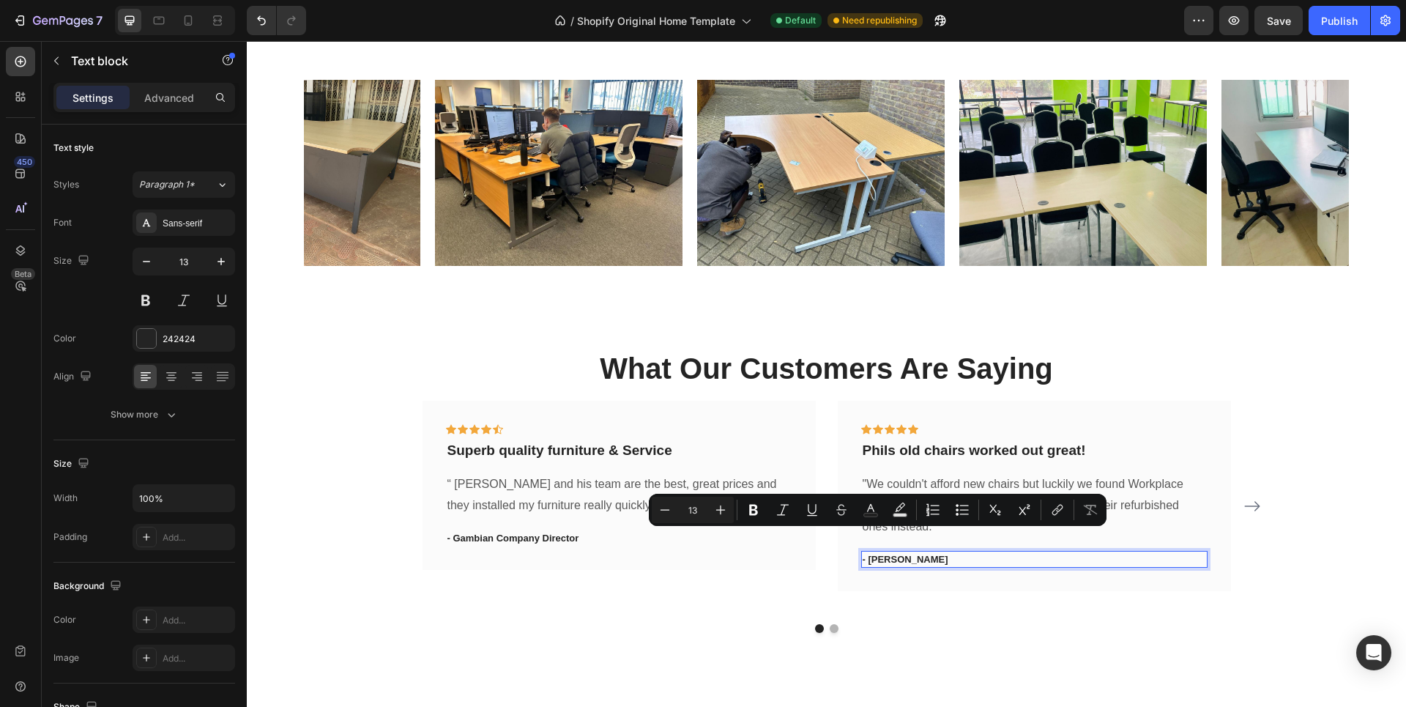
click at [898, 552] on p "- [PERSON_NAME]" at bounding box center [1035, 559] width 344 height 15
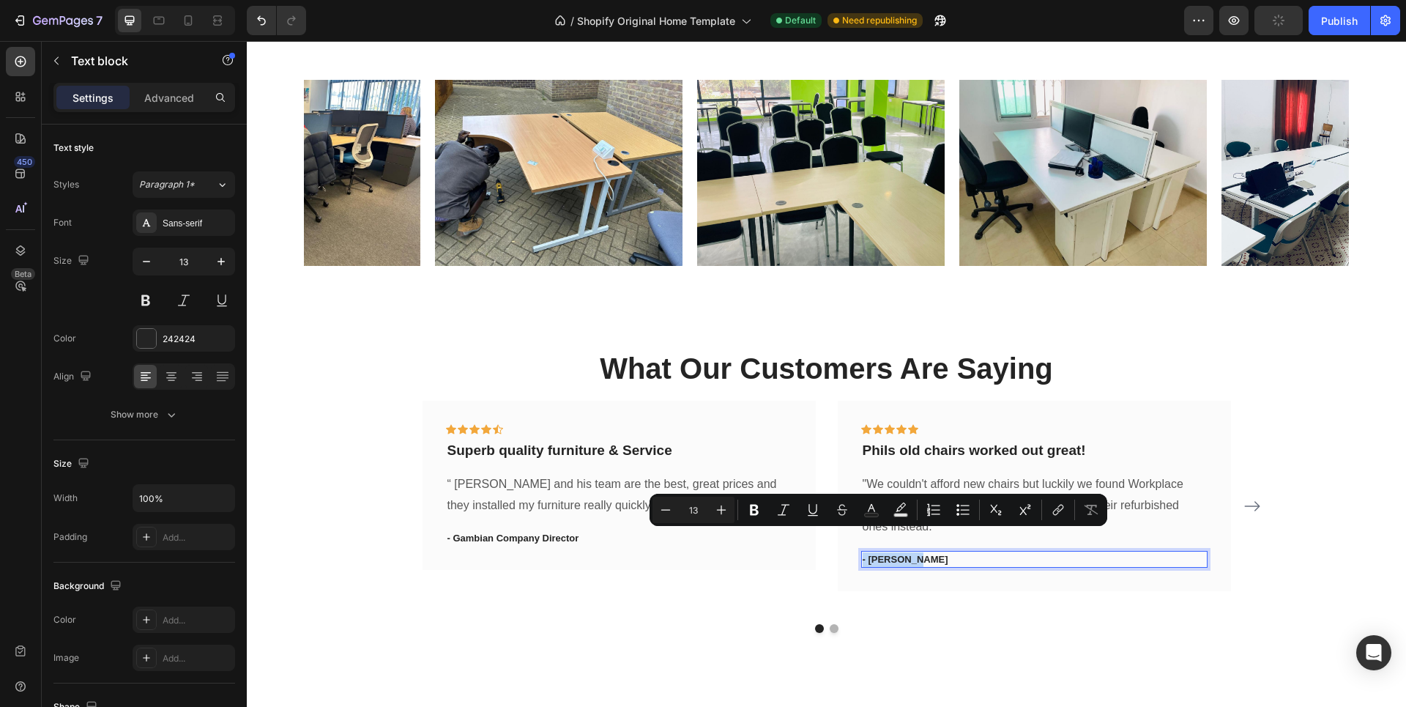
drag, startPoint x: 910, startPoint y: 538, endPoint x: 857, endPoint y: 538, distance: 52.7
click at [863, 552] on p "- [PERSON_NAME]" at bounding box center [1035, 559] width 344 height 15
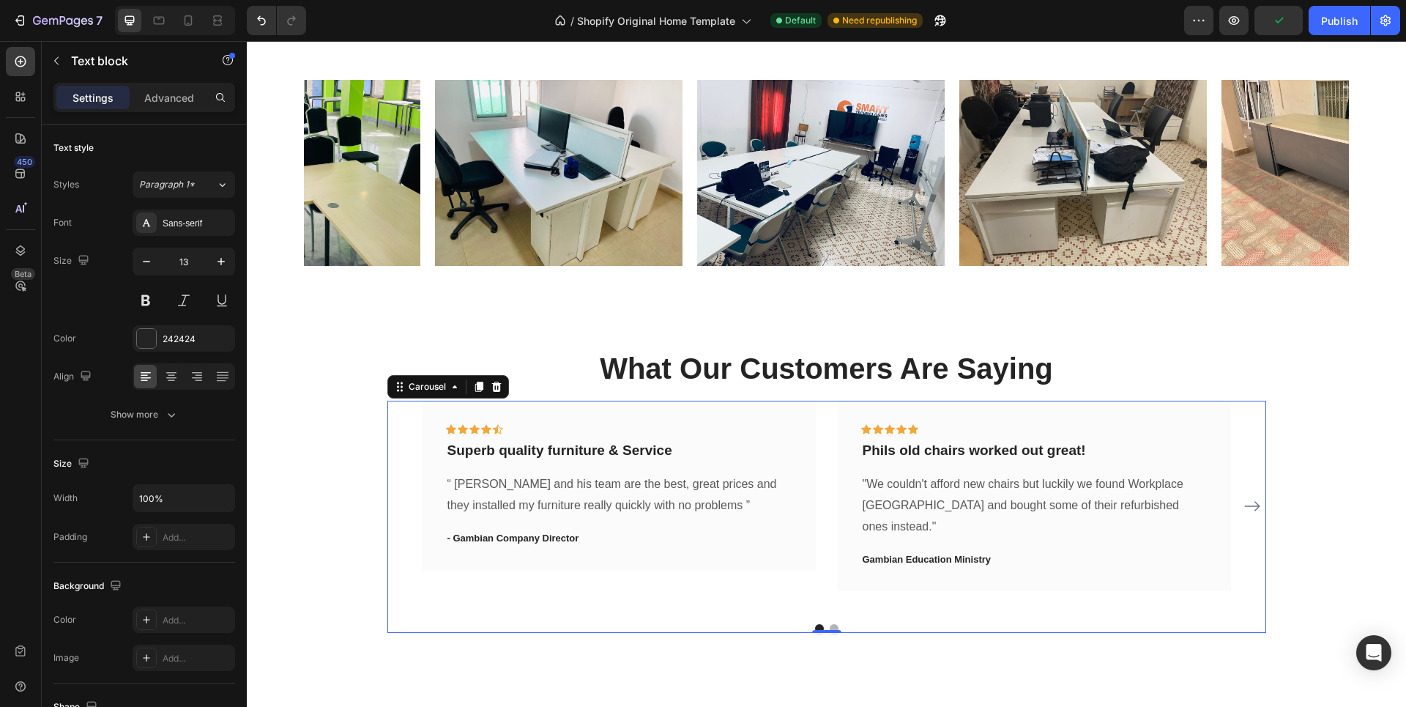
click at [777, 617] on div "Icon Icon Icon Icon Icon Row Superb quality furniture & Service Text block “ Ab…" at bounding box center [826, 517] width 879 height 232
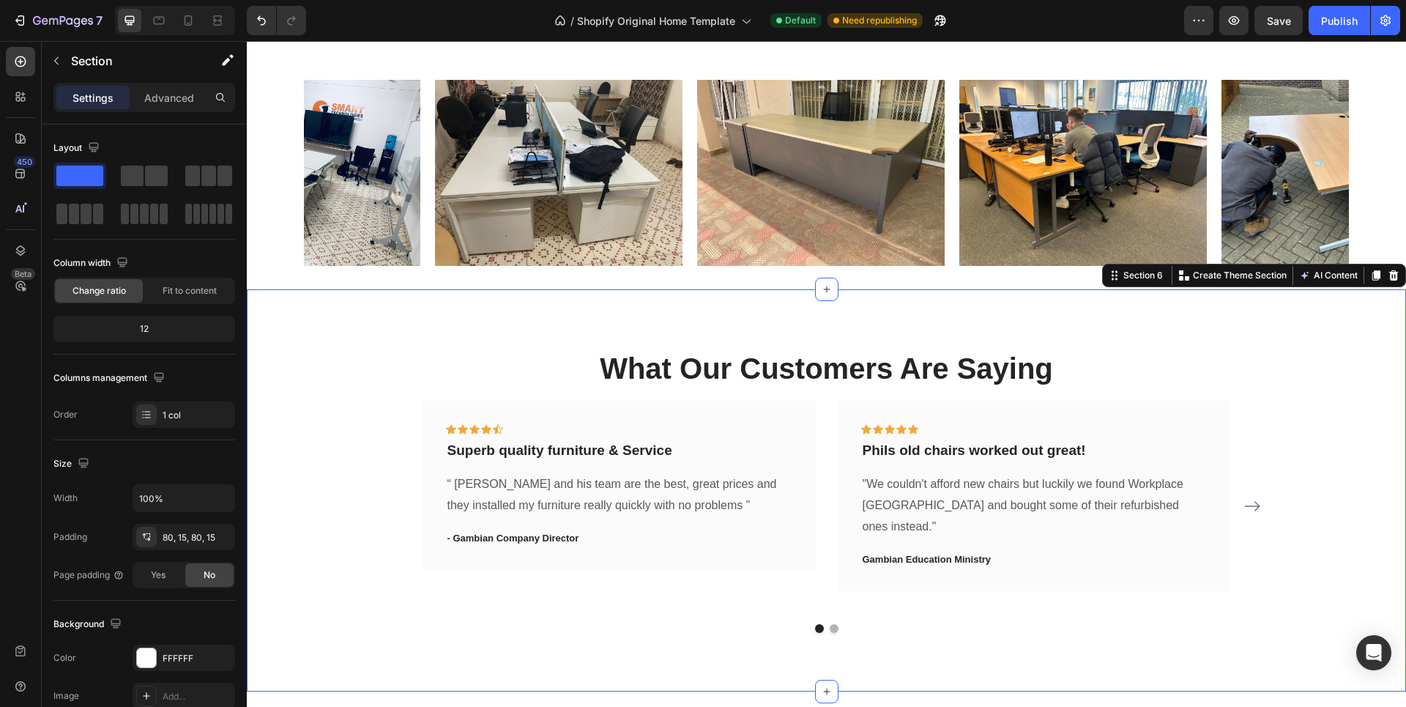
click at [273, 366] on div "What Our Customers Are Saying Heading Icon Icon Icon Icon Icon Row Superb quali…" at bounding box center [827, 490] width 1138 height 285
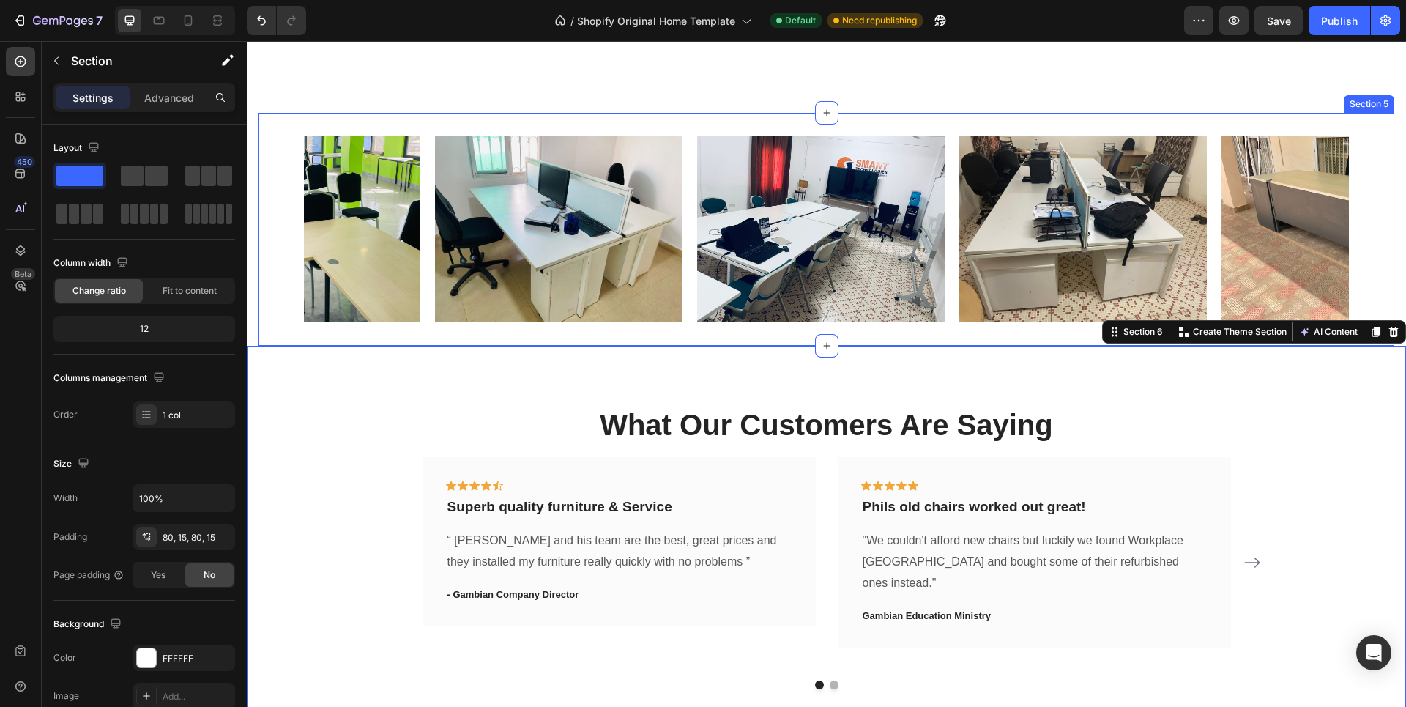
scroll to position [266, 0]
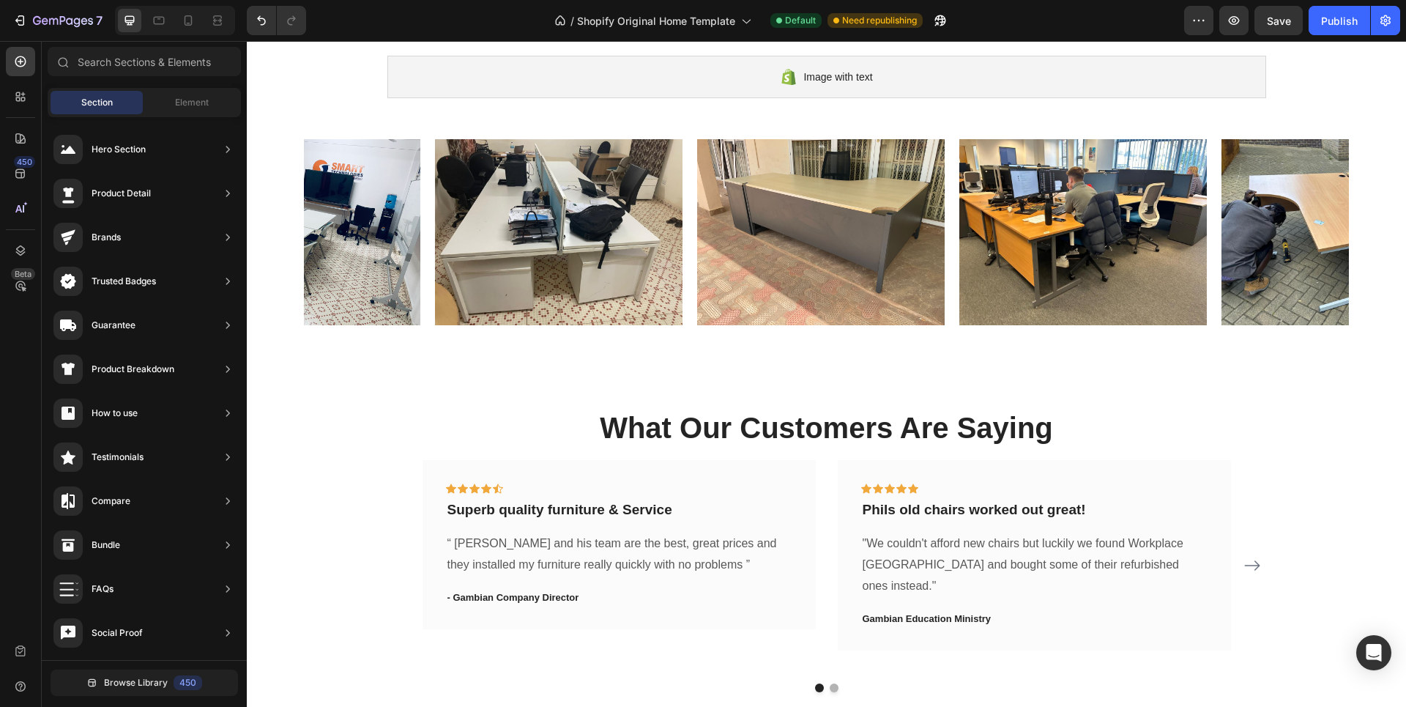
click at [248, 232] on section "Image Image Image Image Image Image Image Carousel Section 5" at bounding box center [827, 232] width 1160 height 233
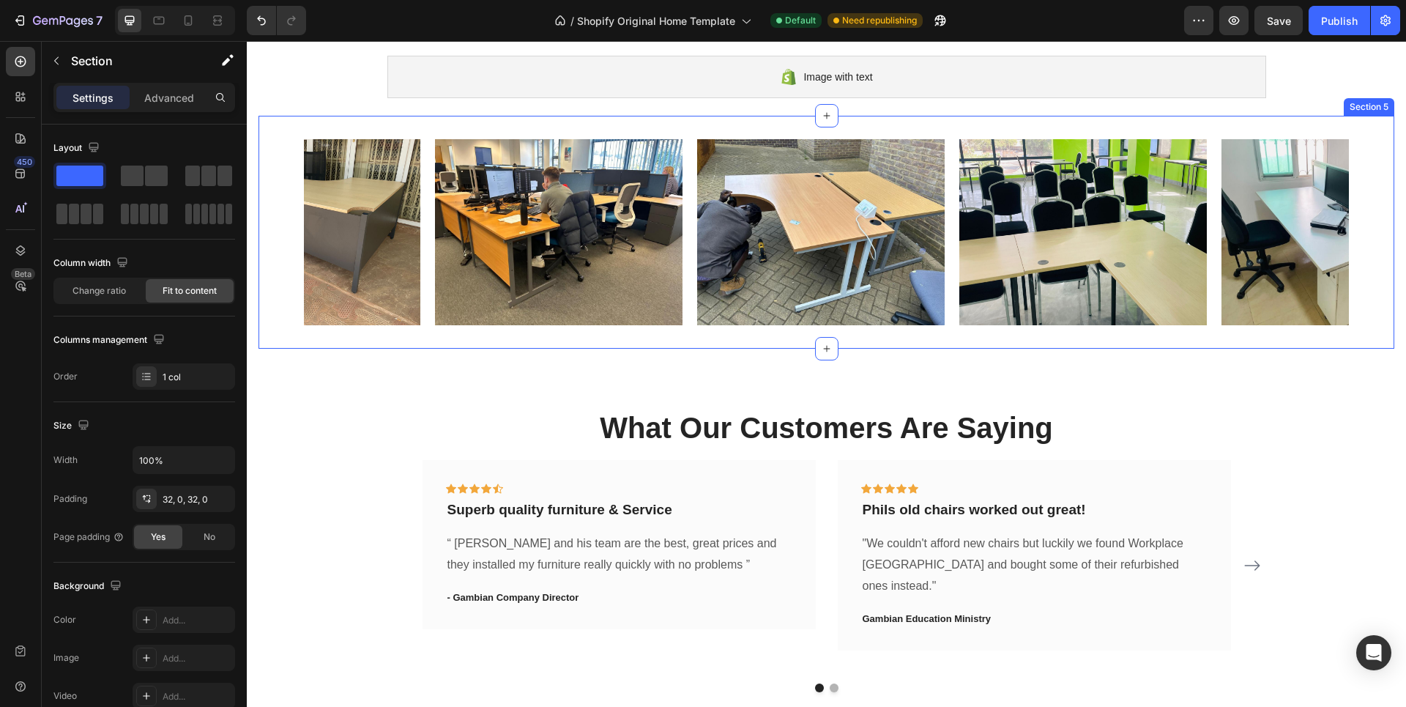
click at [343, 130] on div "Image Image Image Image Image Image Image Carousel Section 5" at bounding box center [827, 232] width 1136 height 233
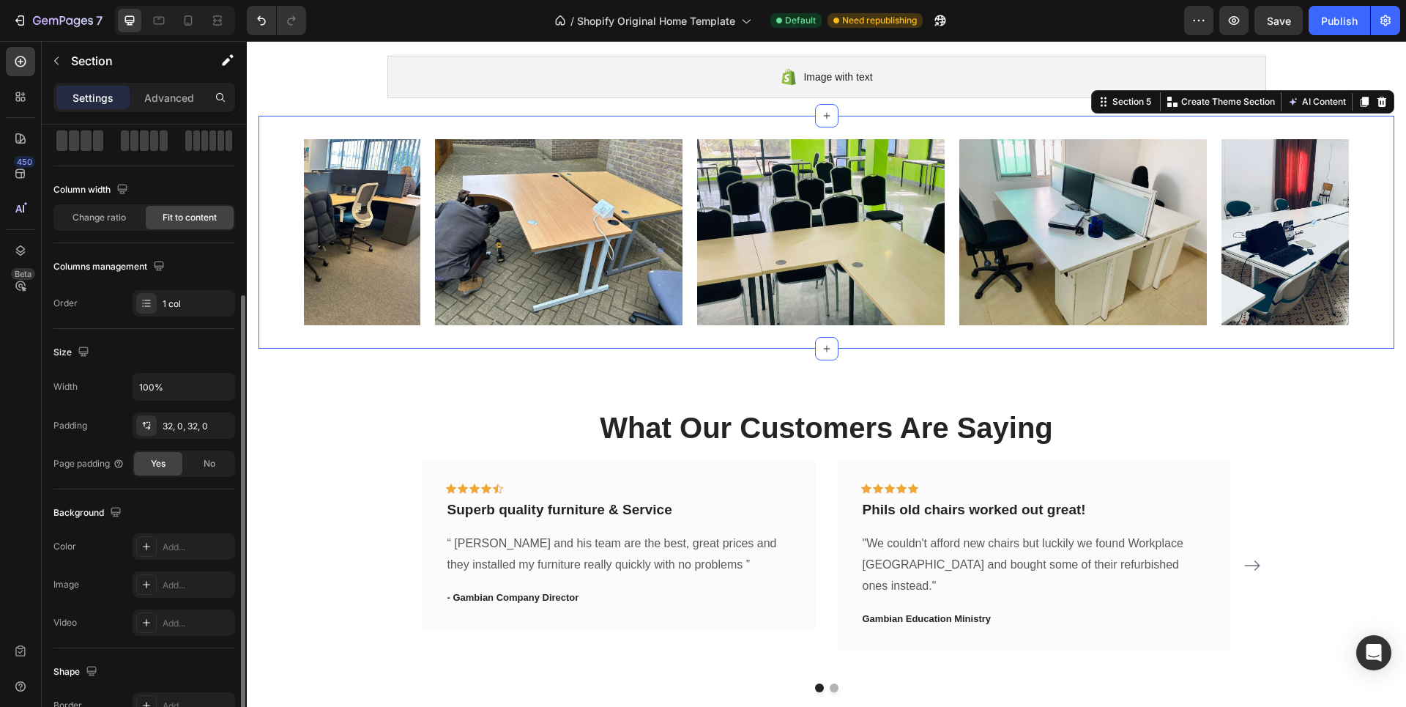
scroll to position [146, 0]
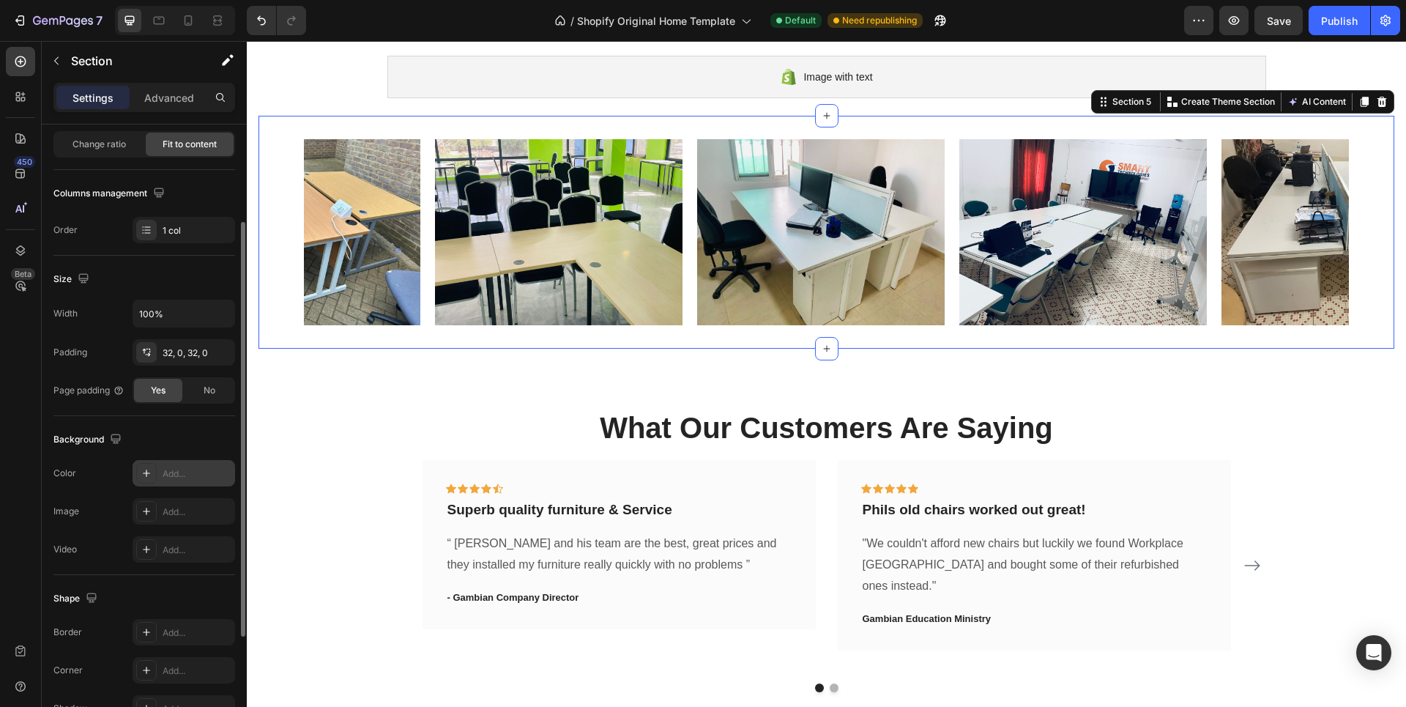
click at [167, 472] on div "Add..." at bounding box center [197, 473] width 69 height 13
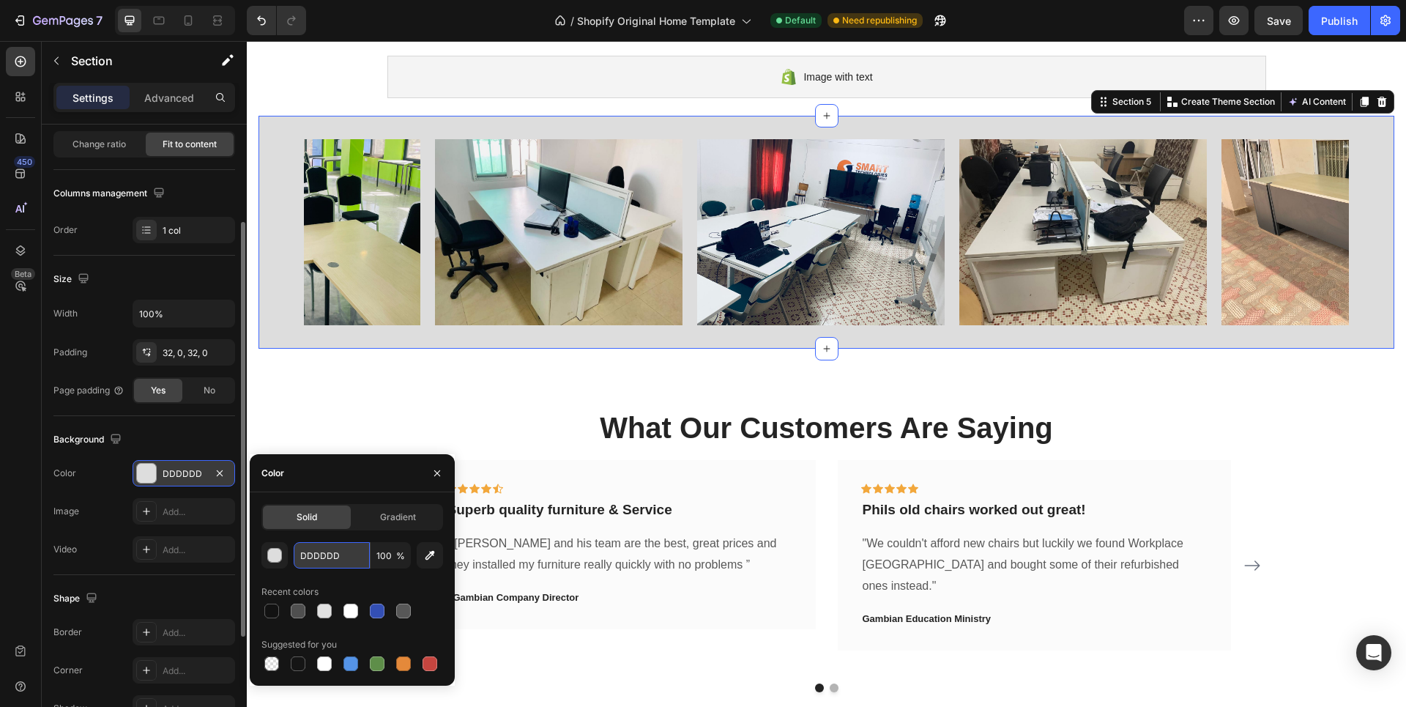
paste input "#0d1129"
type input "#0d1129"
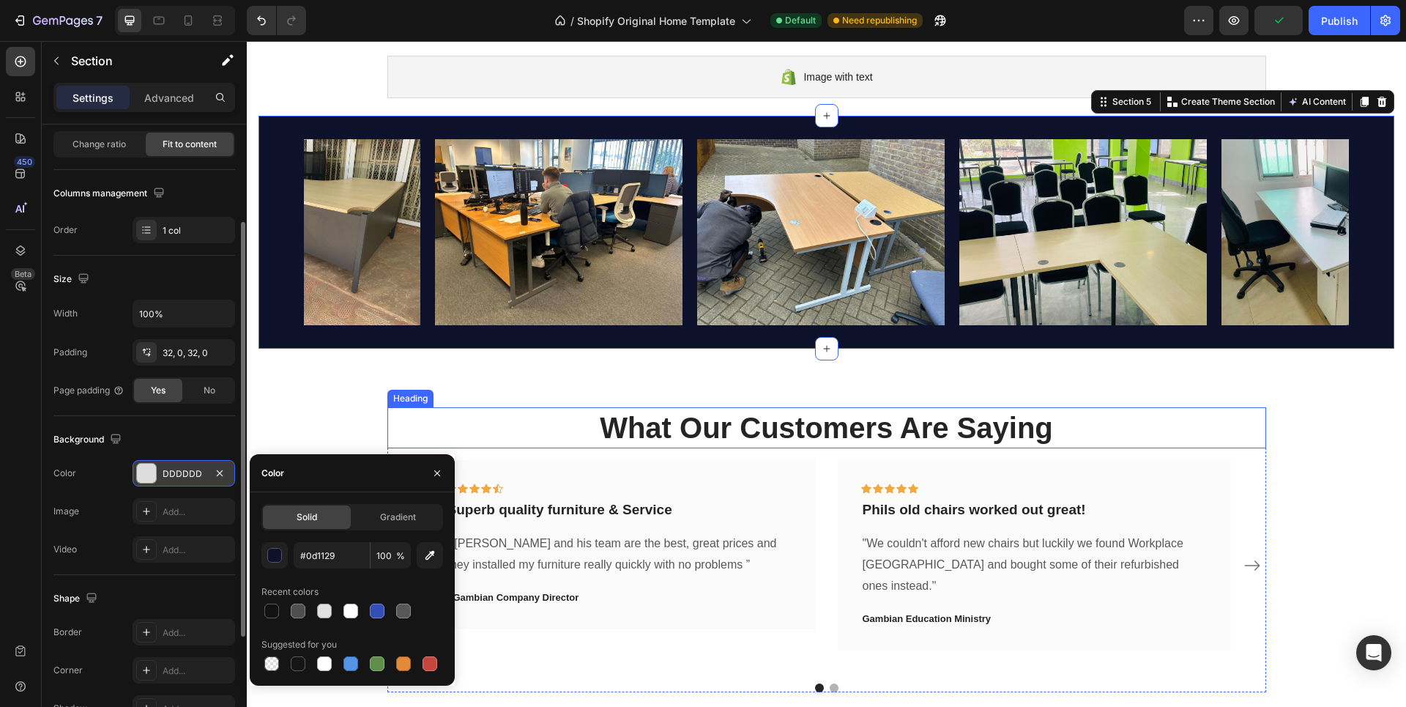
click at [551, 440] on p "What Our Customers Are Saying" at bounding box center [827, 428] width 876 height 38
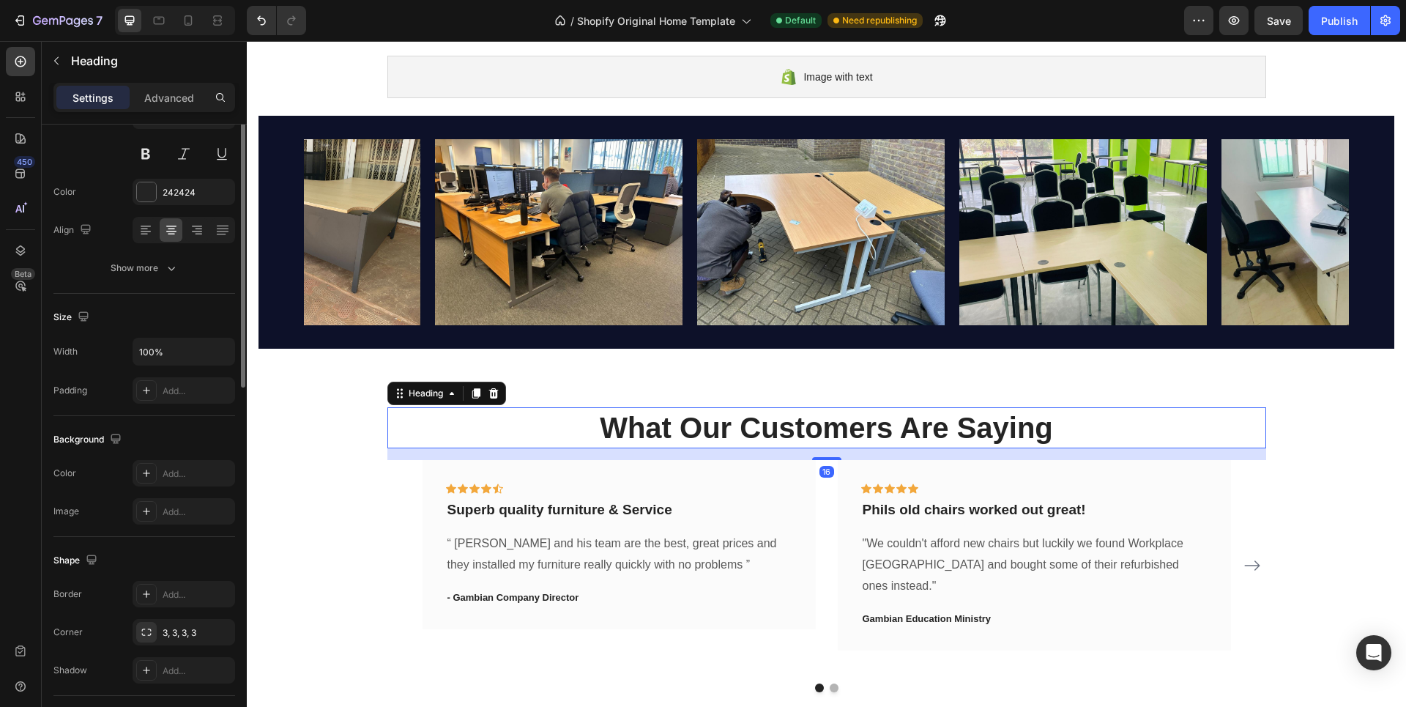
scroll to position [0, 0]
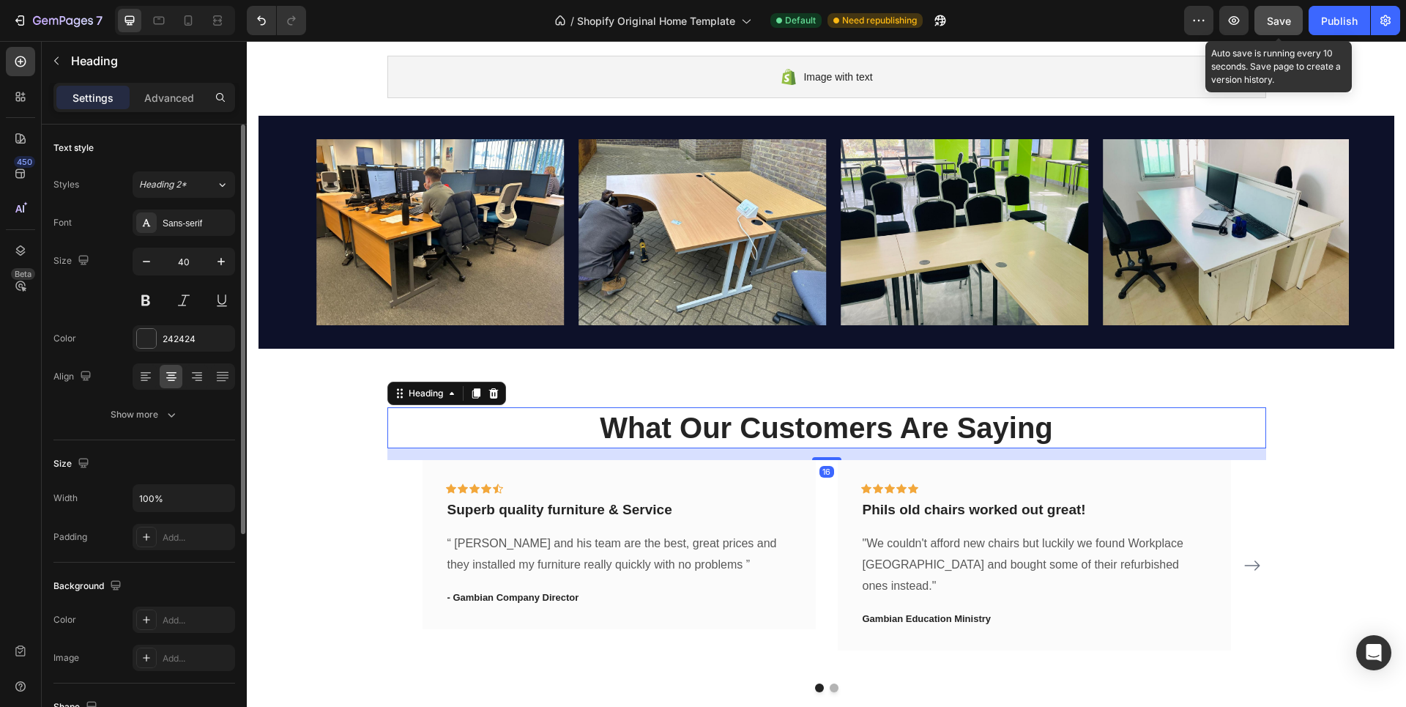
click at [1280, 20] on span "Save" at bounding box center [1279, 21] width 24 height 12
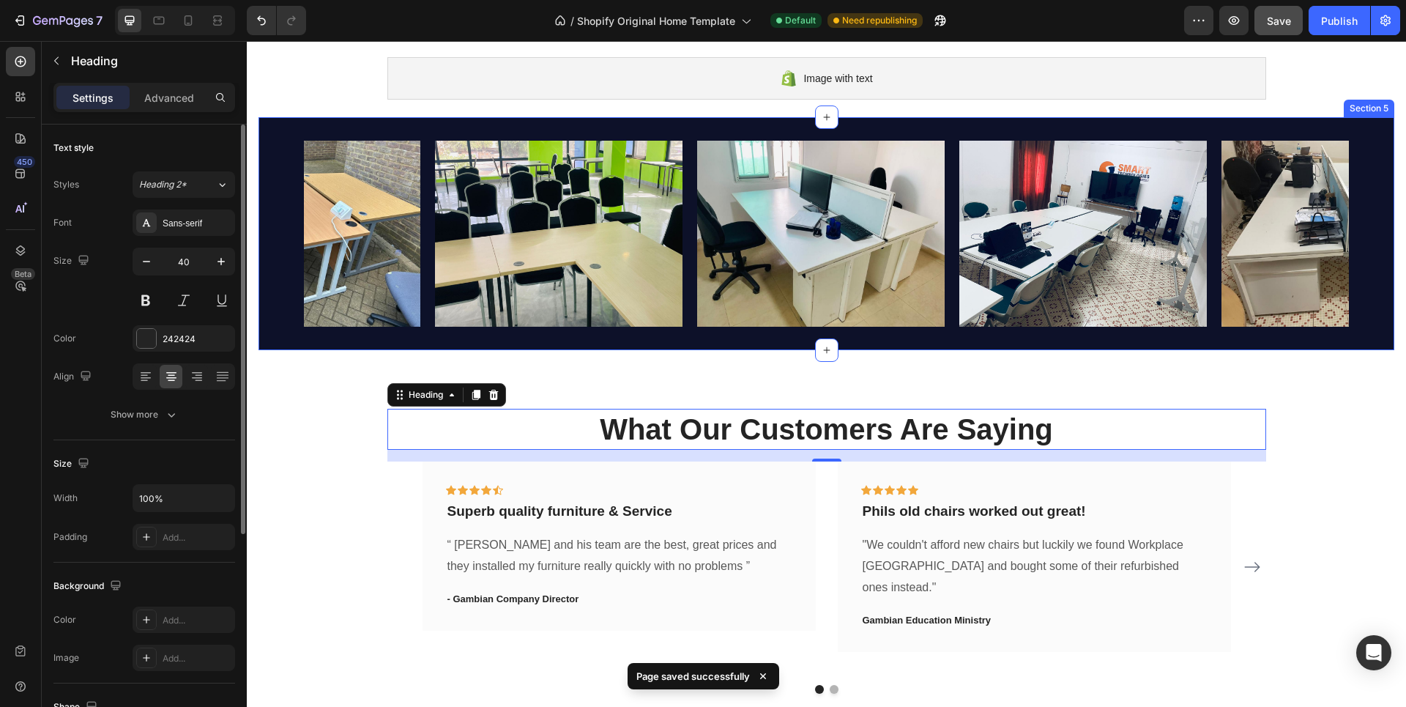
scroll to position [266, 0]
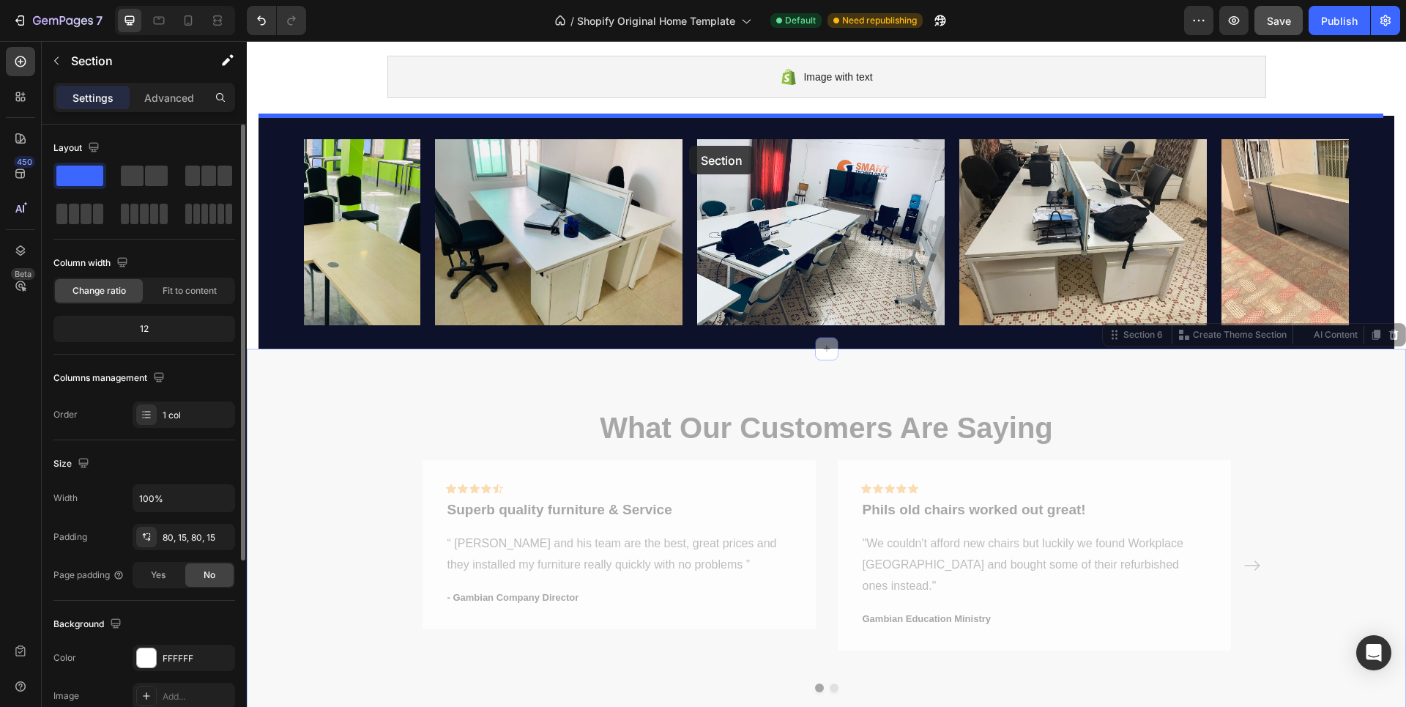
drag, startPoint x: 687, startPoint y: 390, endPoint x: 689, endPoint y: 146, distance: 244.7
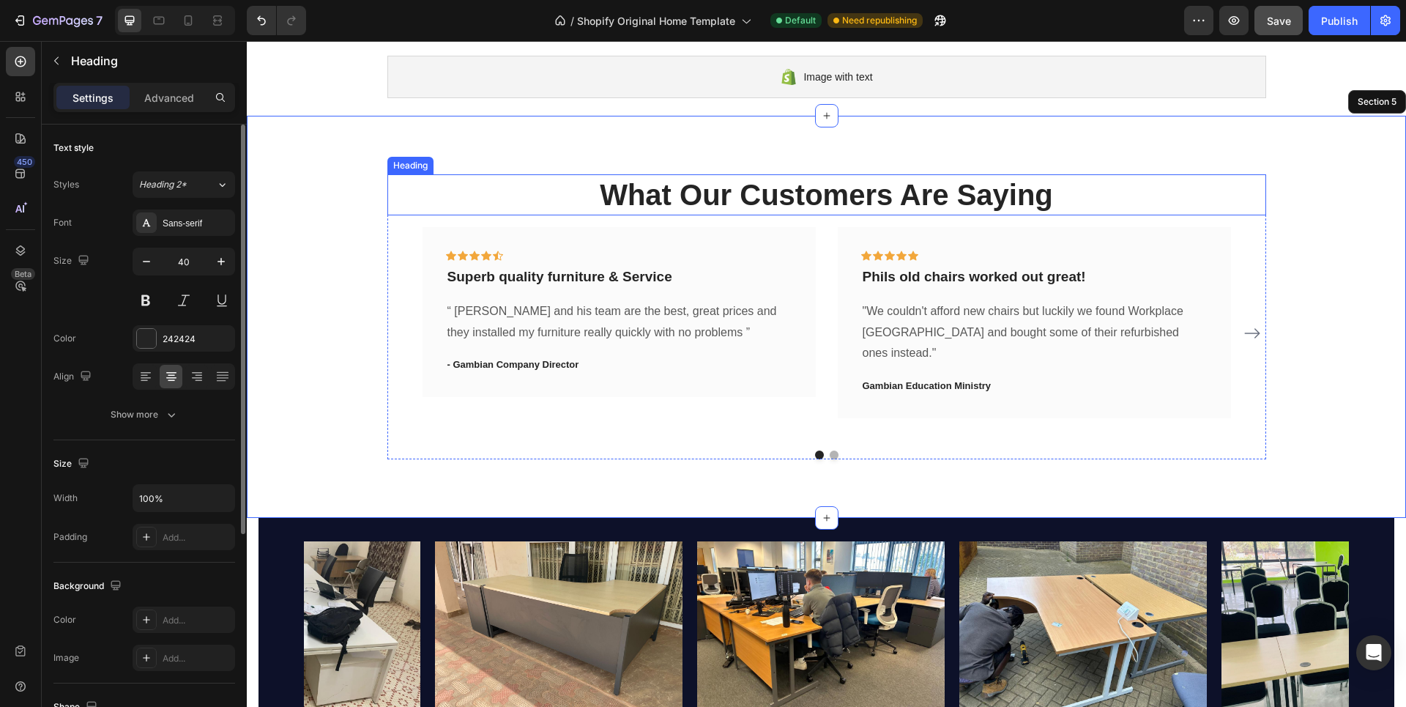
click at [644, 193] on p "What Our Customers Are Saying" at bounding box center [827, 195] width 876 height 38
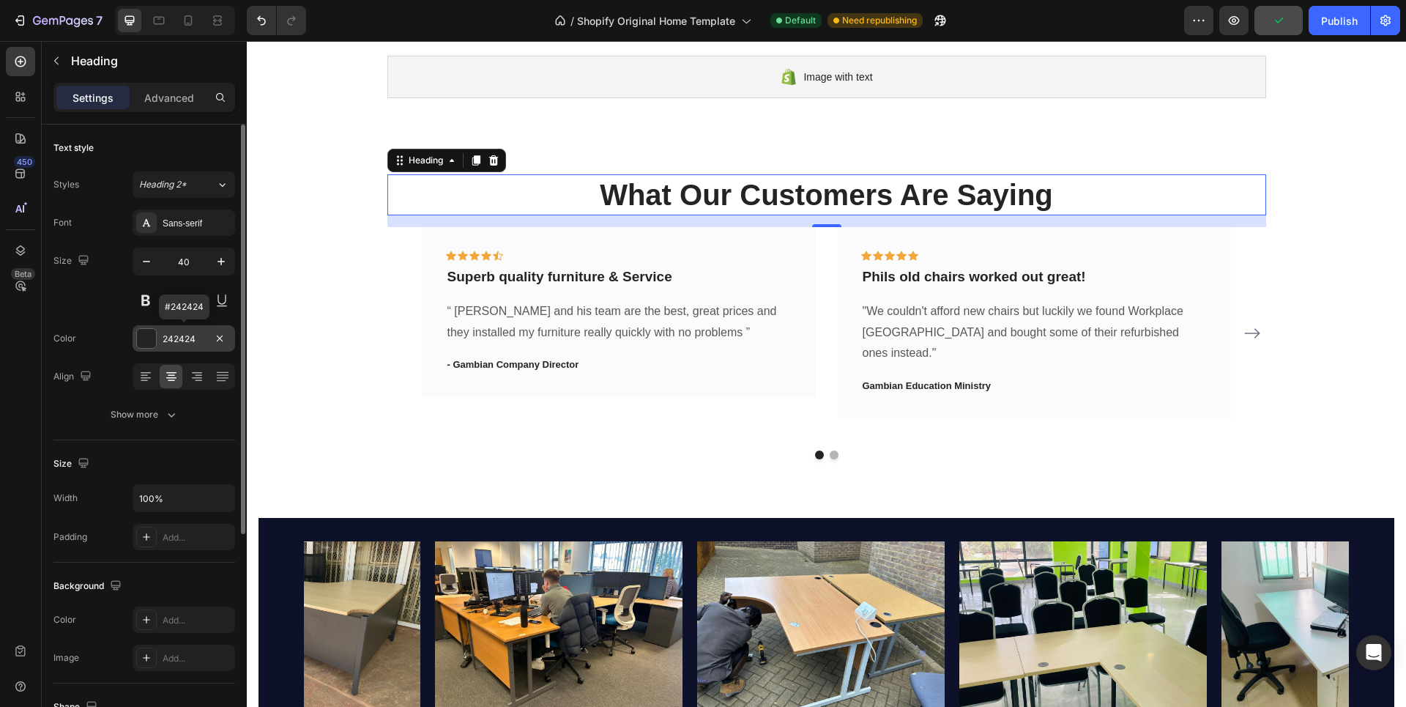
click at [167, 338] on div "242424" at bounding box center [184, 339] width 42 height 13
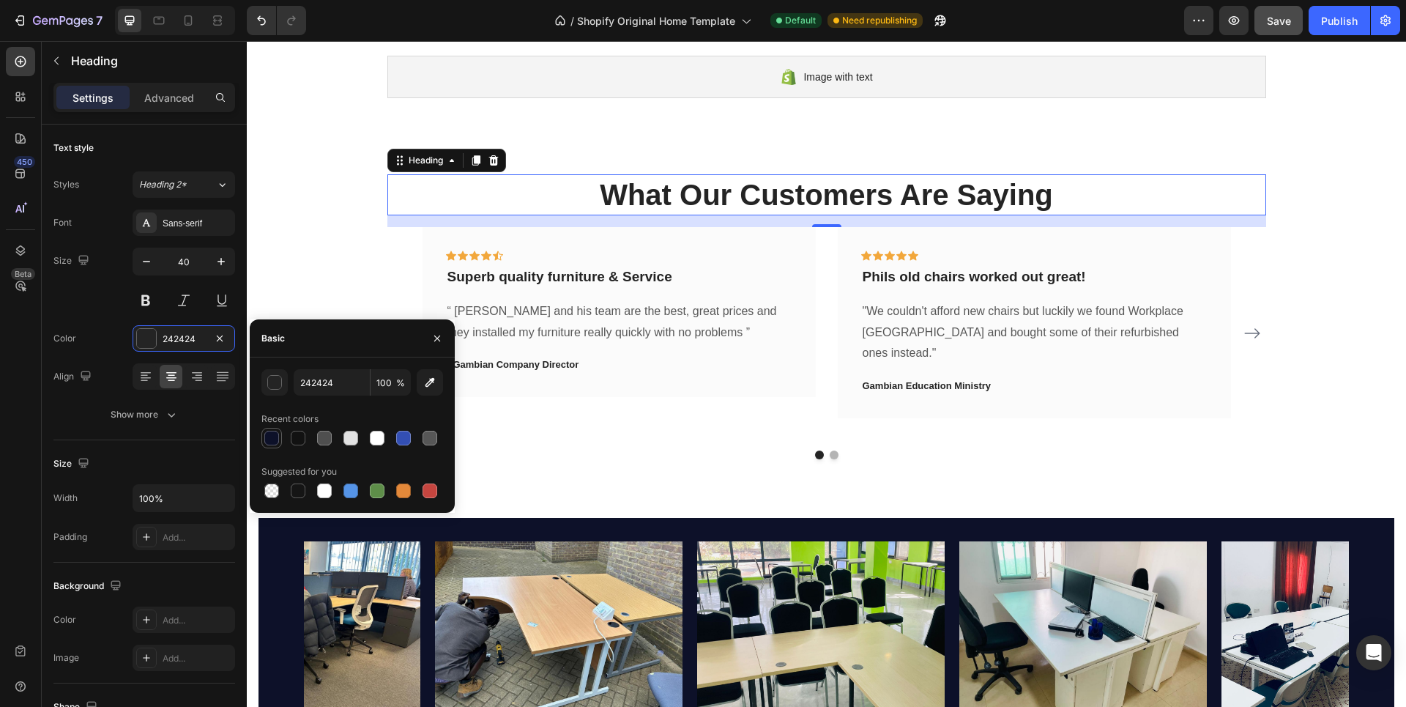
click at [270, 434] on div at bounding box center [271, 438] width 15 height 15
type input "0D1129"
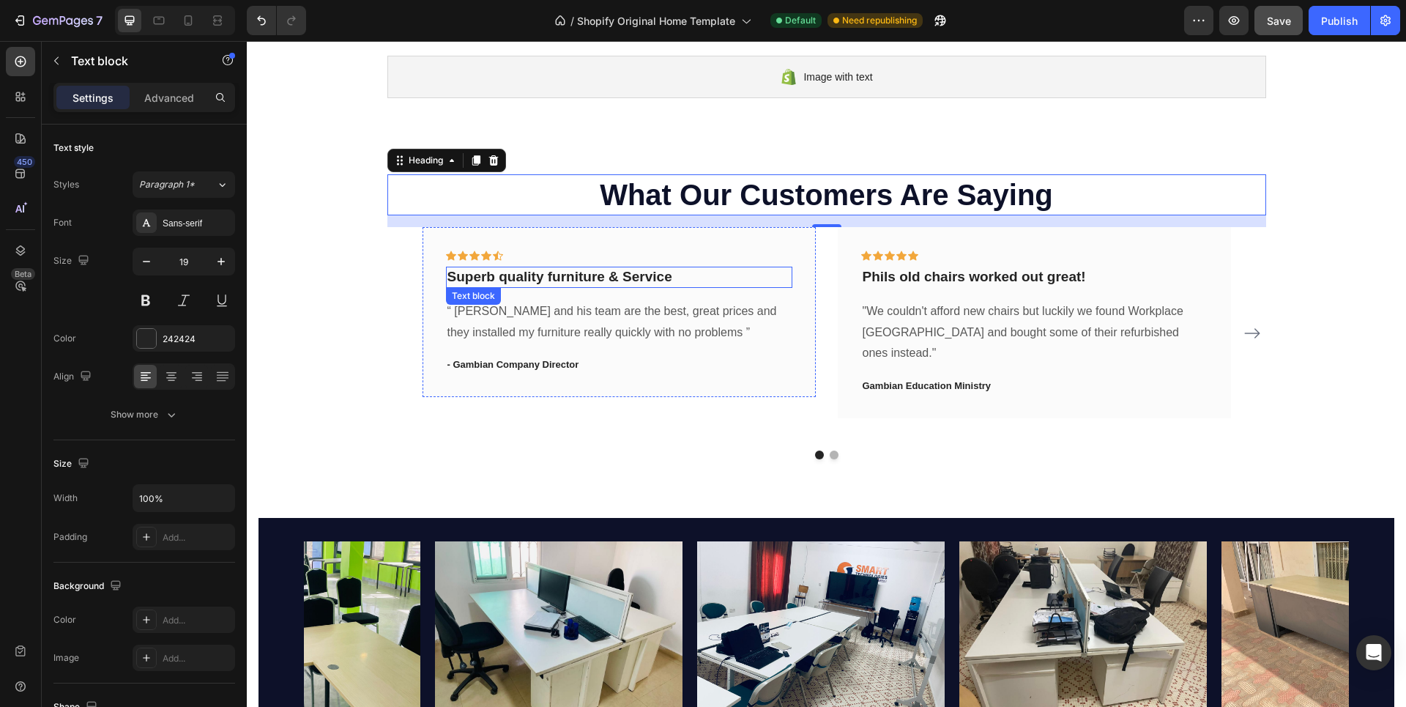
click at [554, 276] on p "Superb quality furniture & Service" at bounding box center [620, 277] width 344 height 18
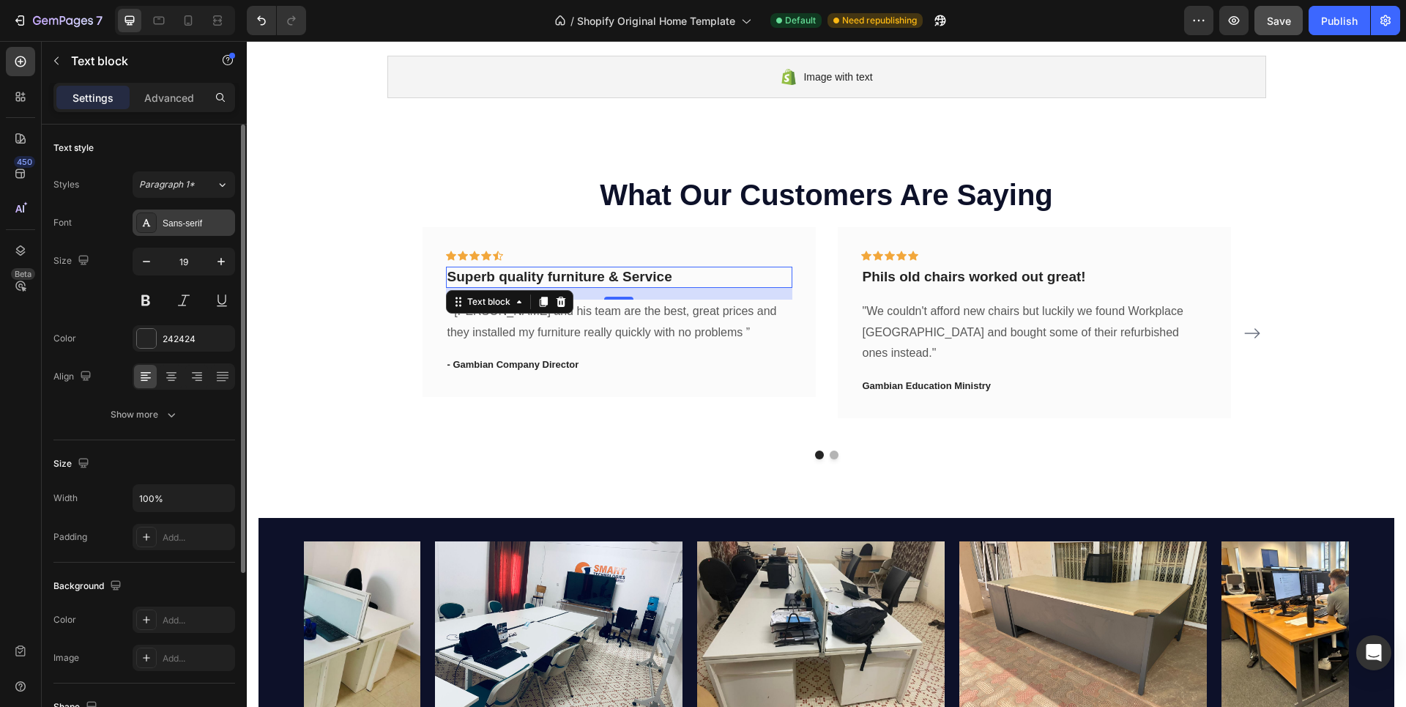
click at [161, 222] on div "Sans-serif" at bounding box center [184, 222] width 103 height 26
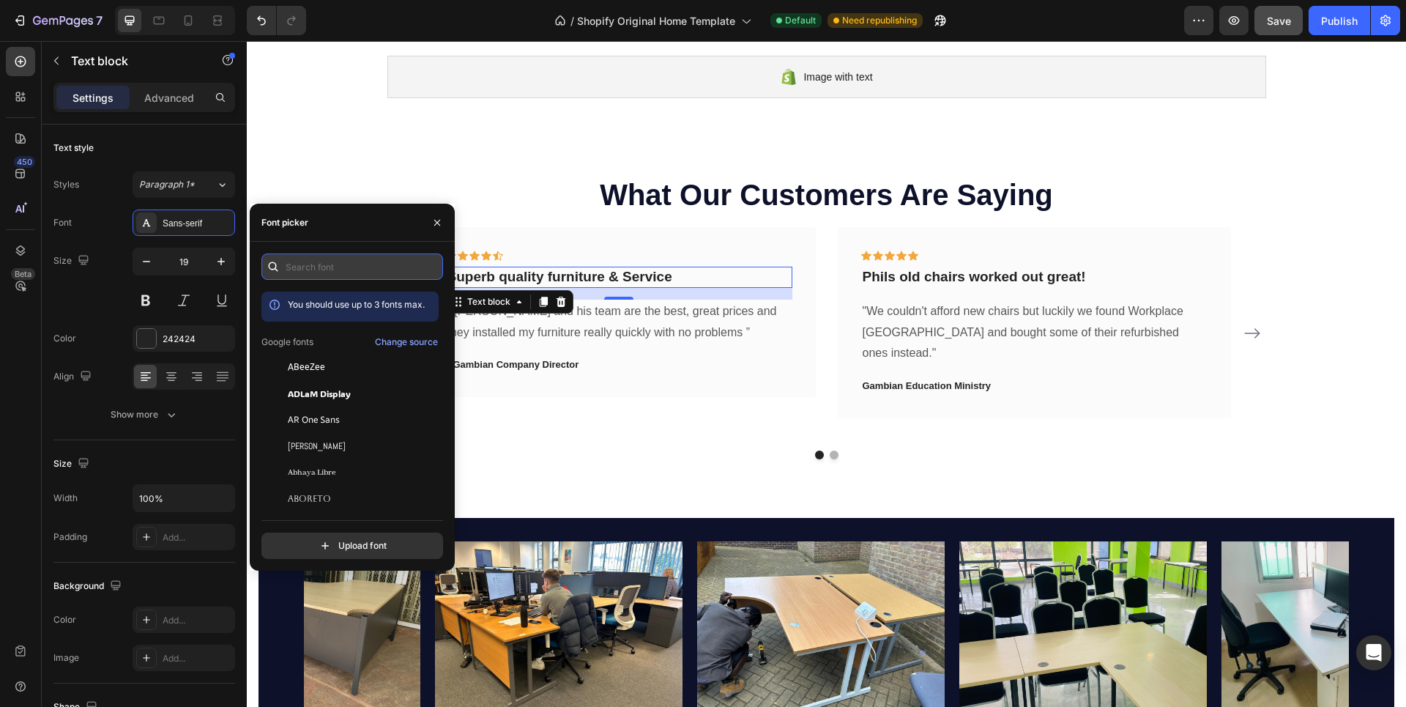
click at [311, 259] on input "text" at bounding box center [353, 266] width 182 height 26
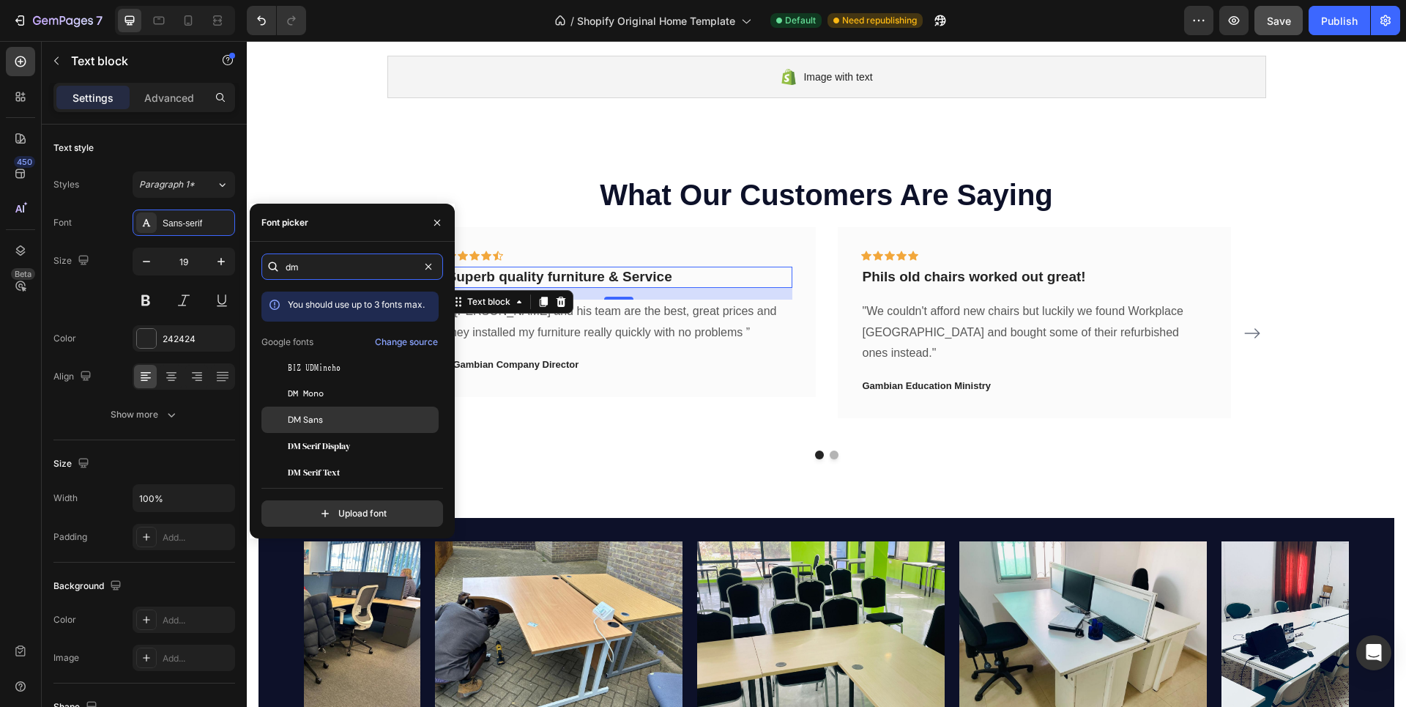
type input "dm"
click at [315, 420] on span "DM Sans" at bounding box center [305, 419] width 35 height 13
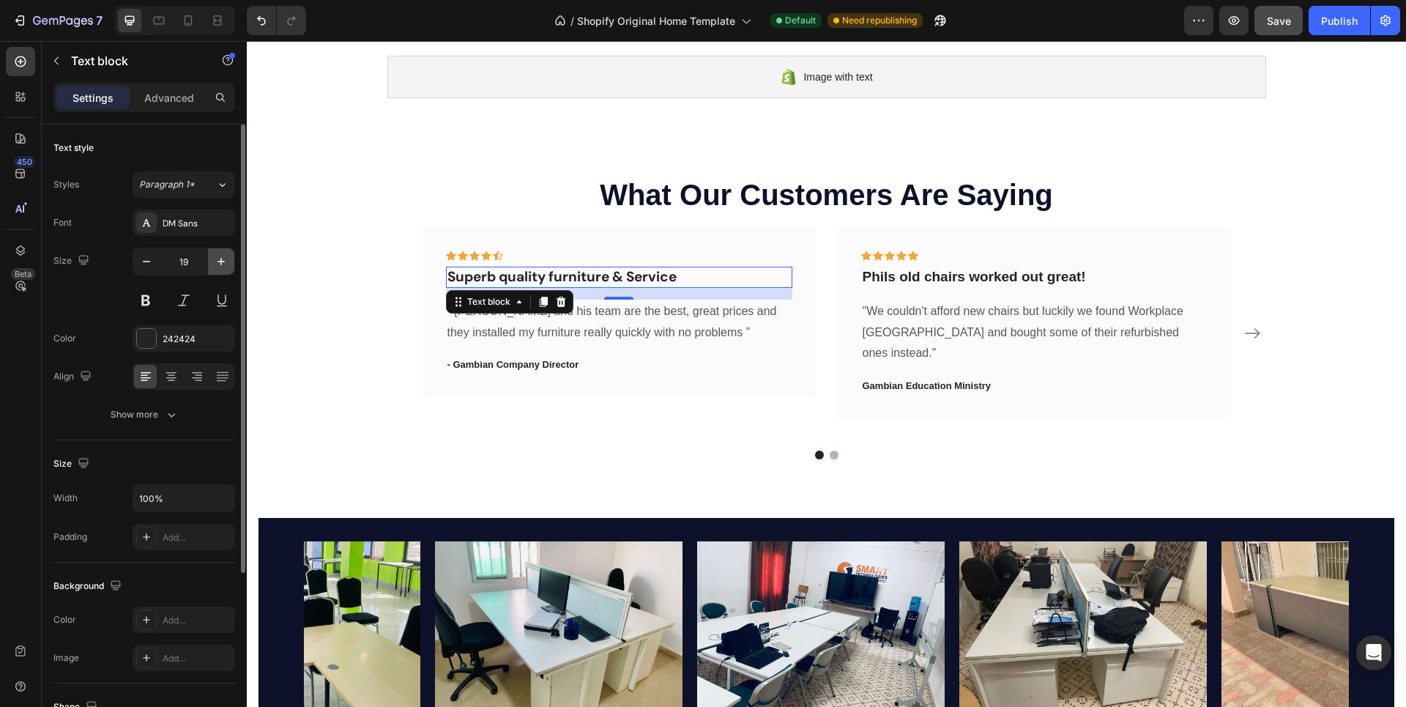
click at [220, 263] on icon "button" at bounding box center [221, 261] width 15 height 15
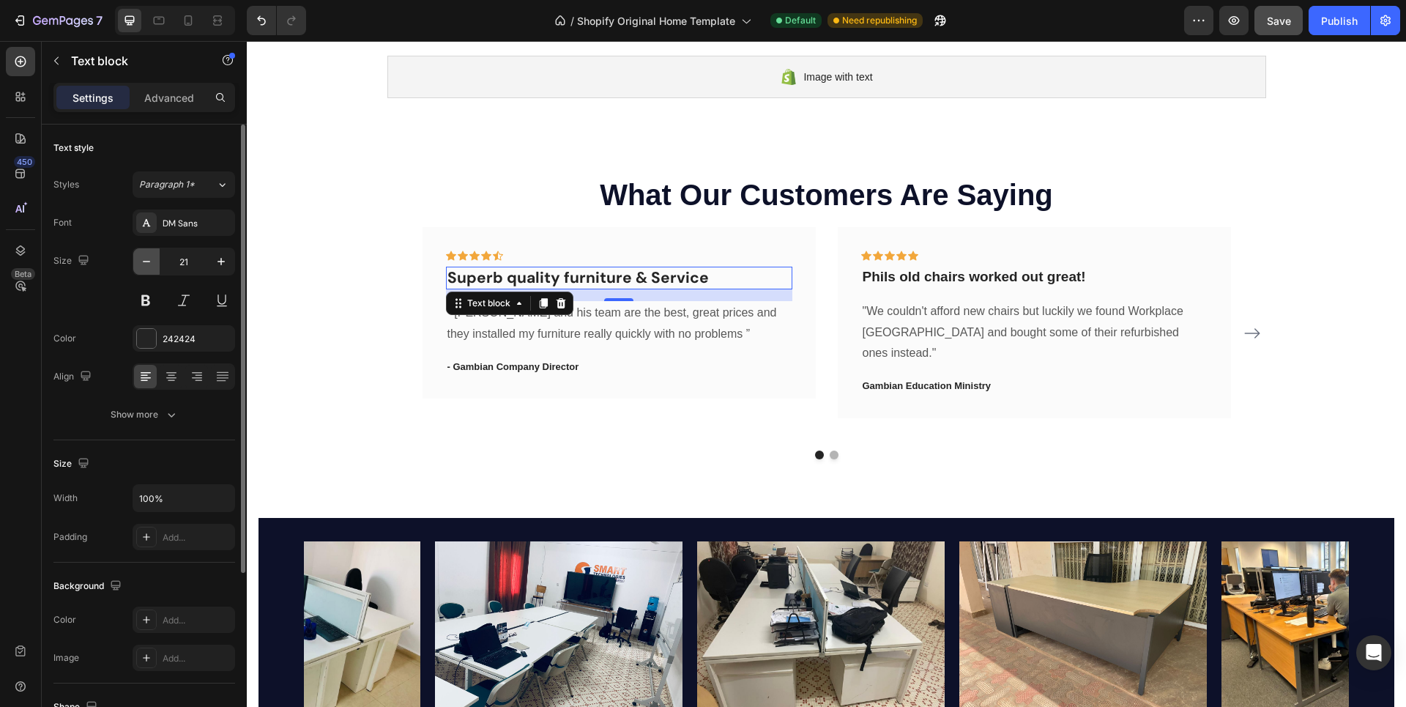
click at [142, 261] on icon "button" at bounding box center [146, 261] width 15 height 15
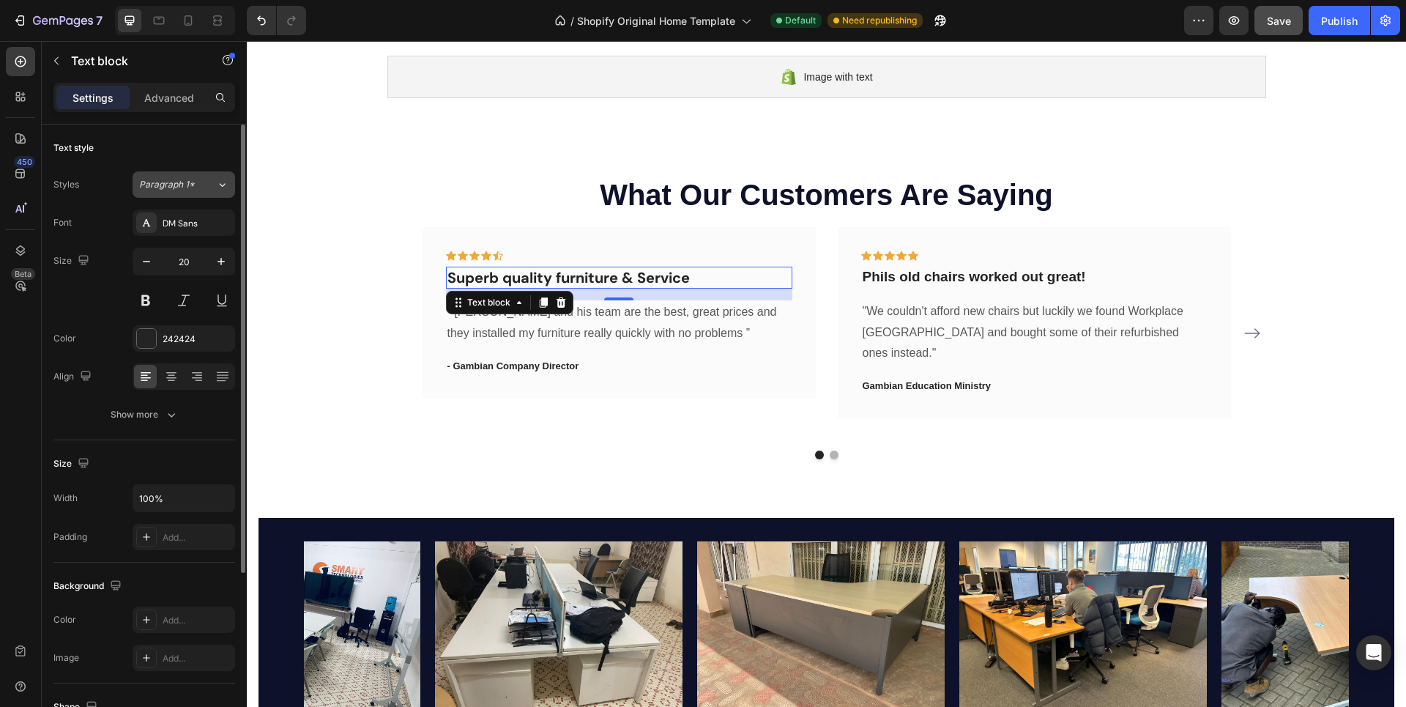
click at [219, 185] on icon at bounding box center [222, 184] width 12 height 15
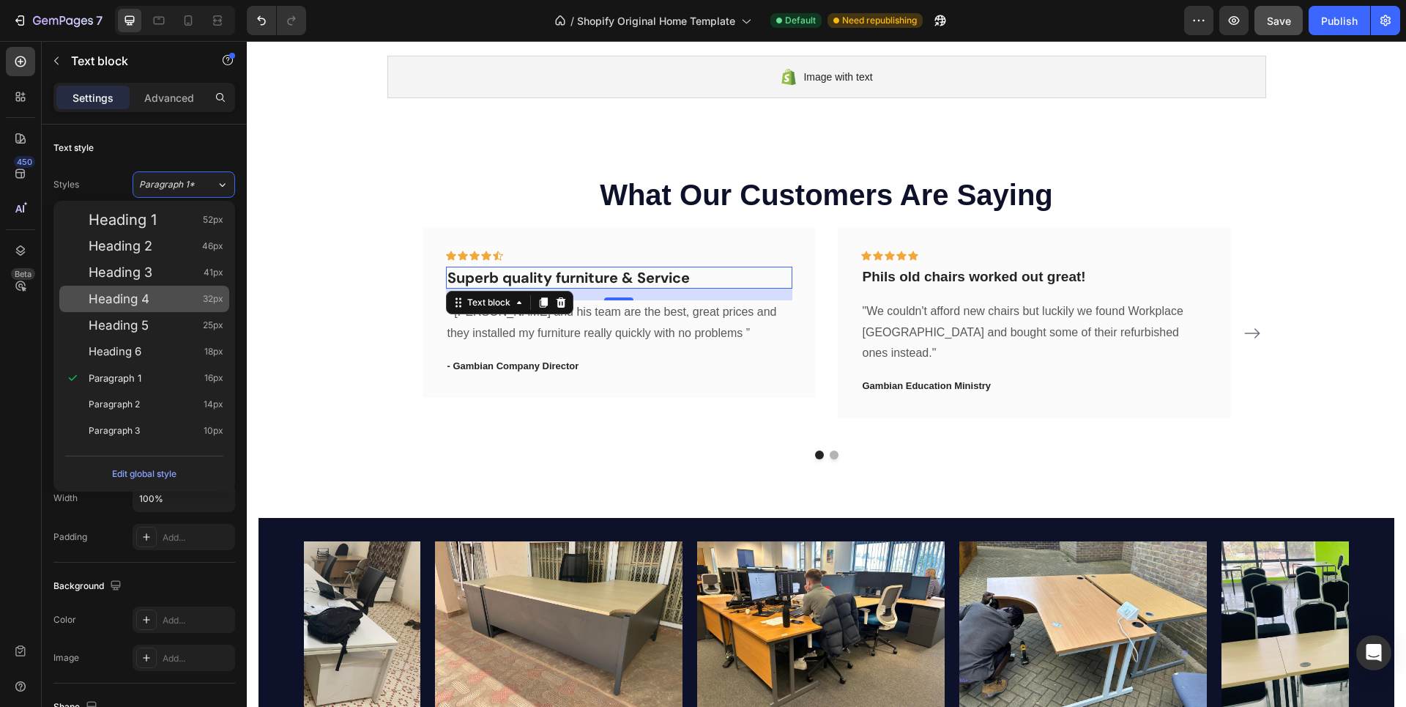
click at [157, 293] on div "Heading 4 32px" at bounding box center [156, 299] width 135 height 15
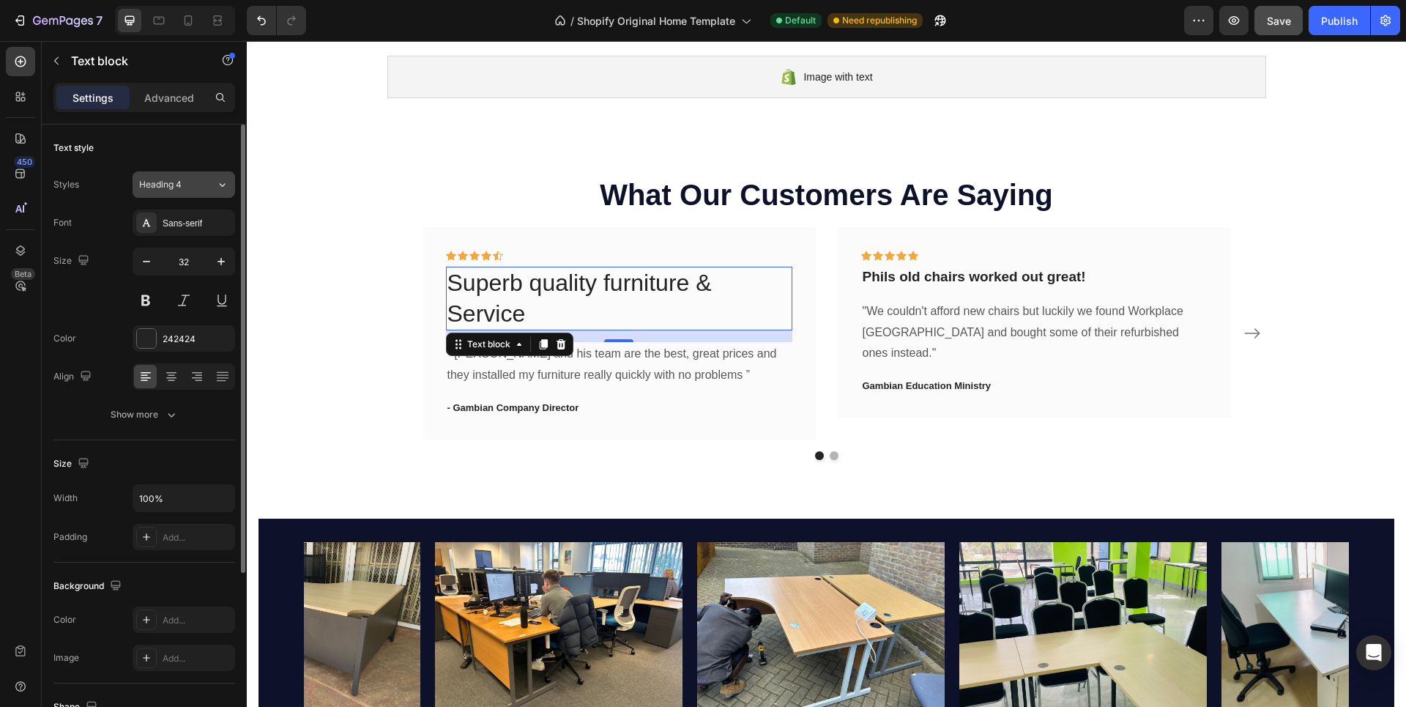
click at [179, 188] on span "Heading 4" at bounding box center [160, 184] width 42 height 13
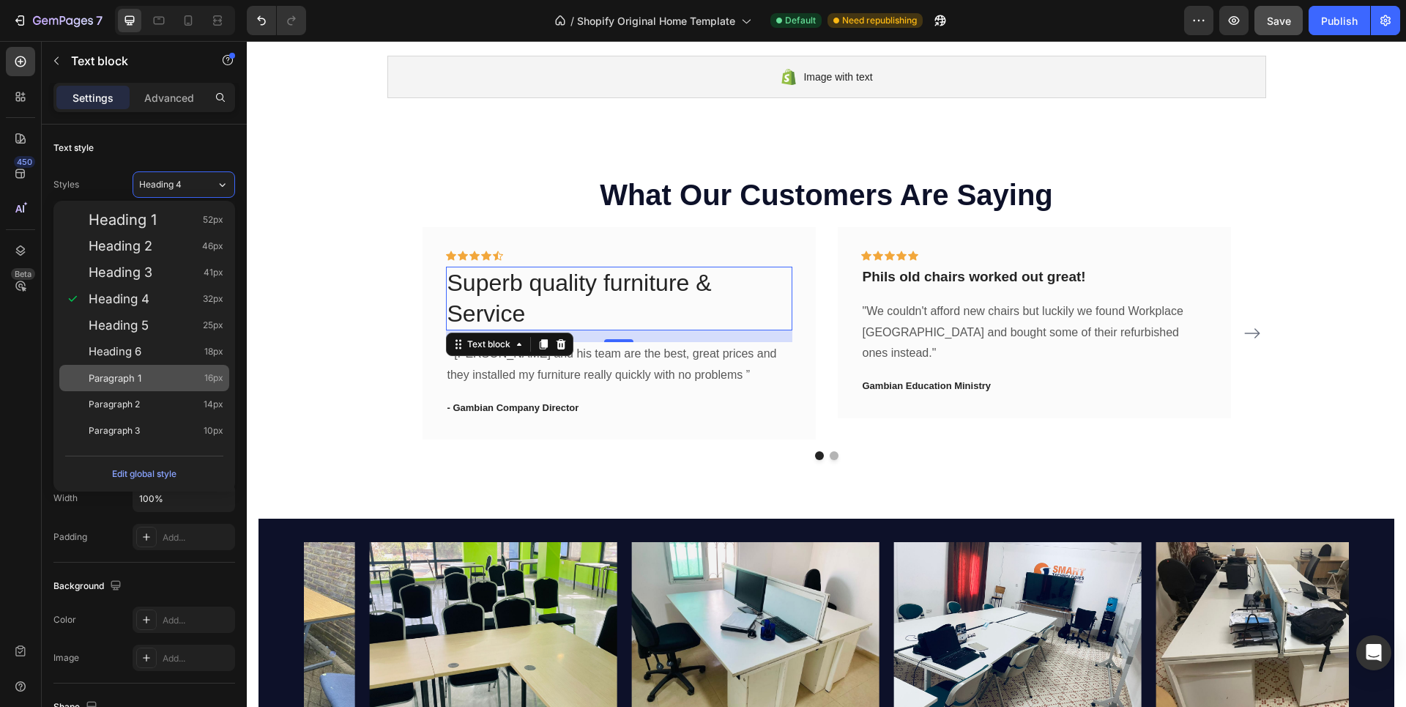
click at [159, 376] on div "Paragraph 1 16px" at bounding box center [156, 378] width 135 height 15
type input "16"
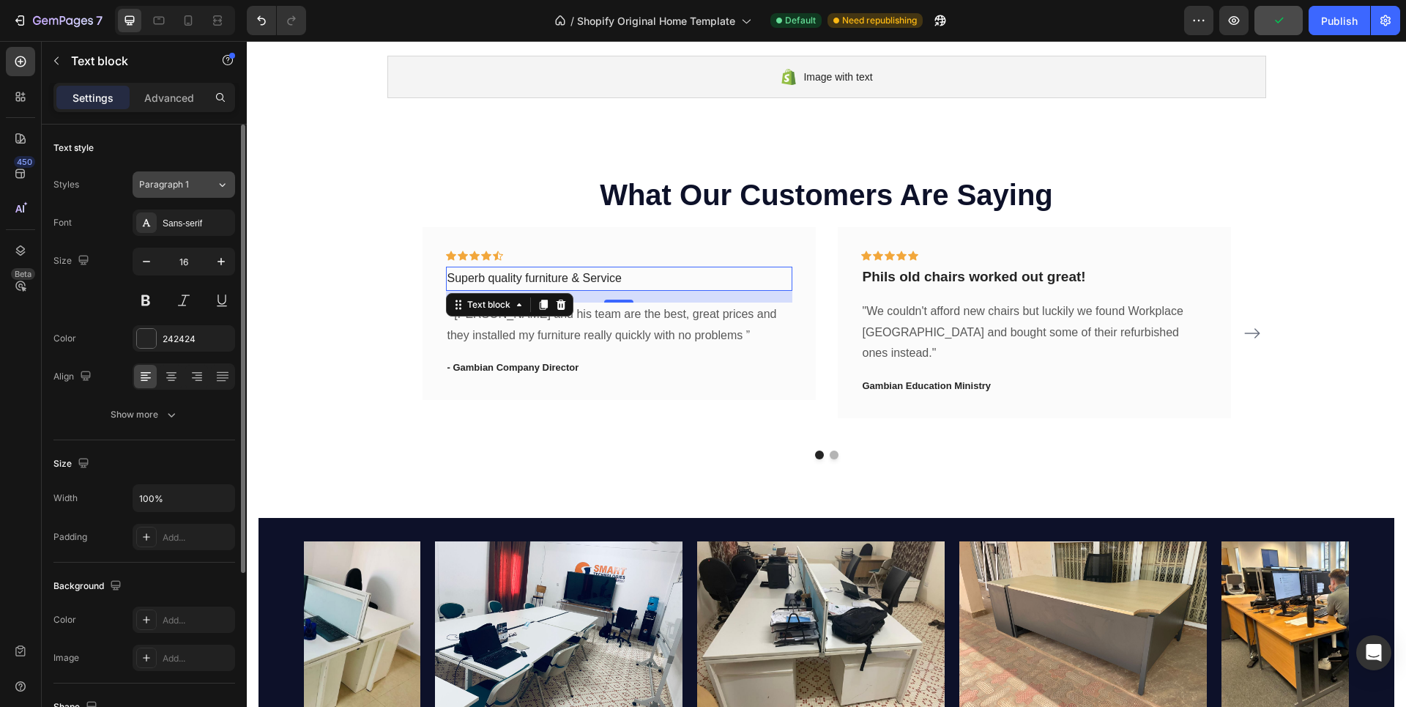
click at [192, 179] on div "Paragraph 1" at bounding box center [168, 184] width 59 height 13
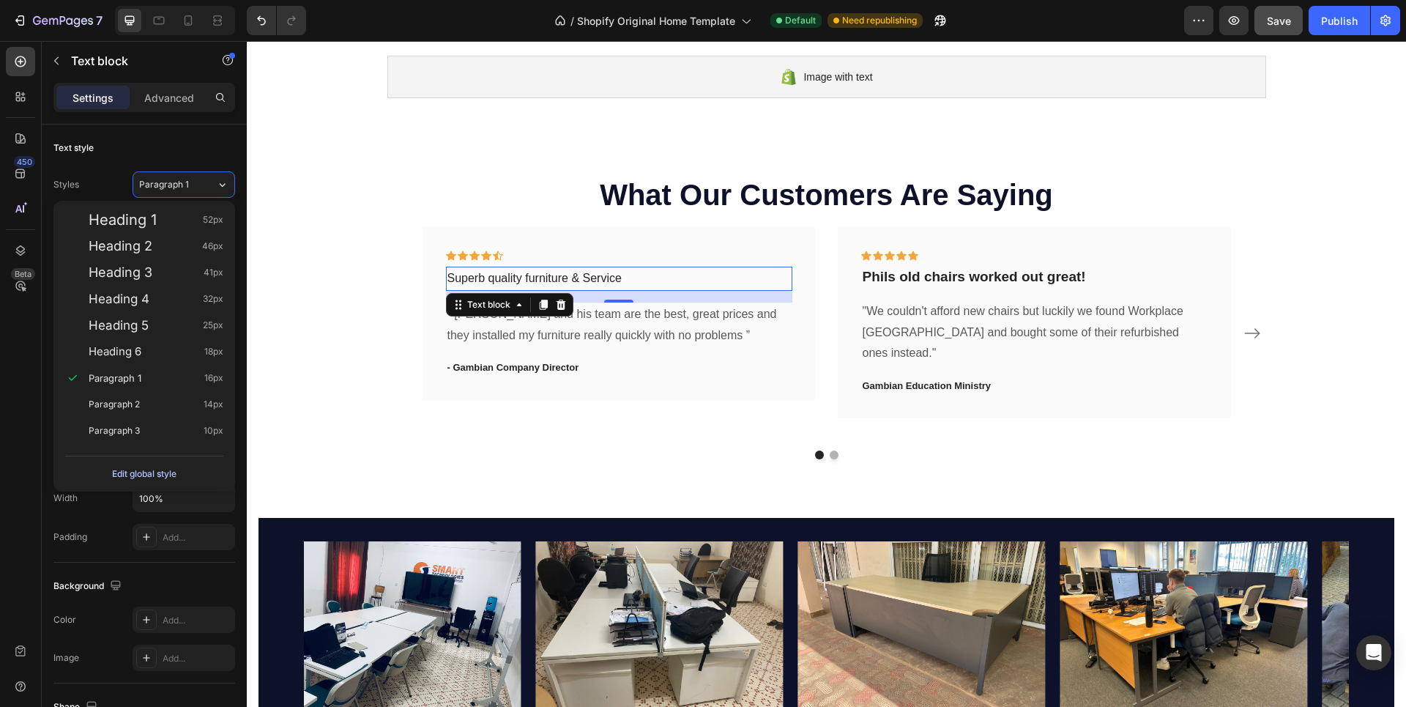
click at [156, 472] on div "Edit global style" at bounding box center [144, 474] width 64 height 18
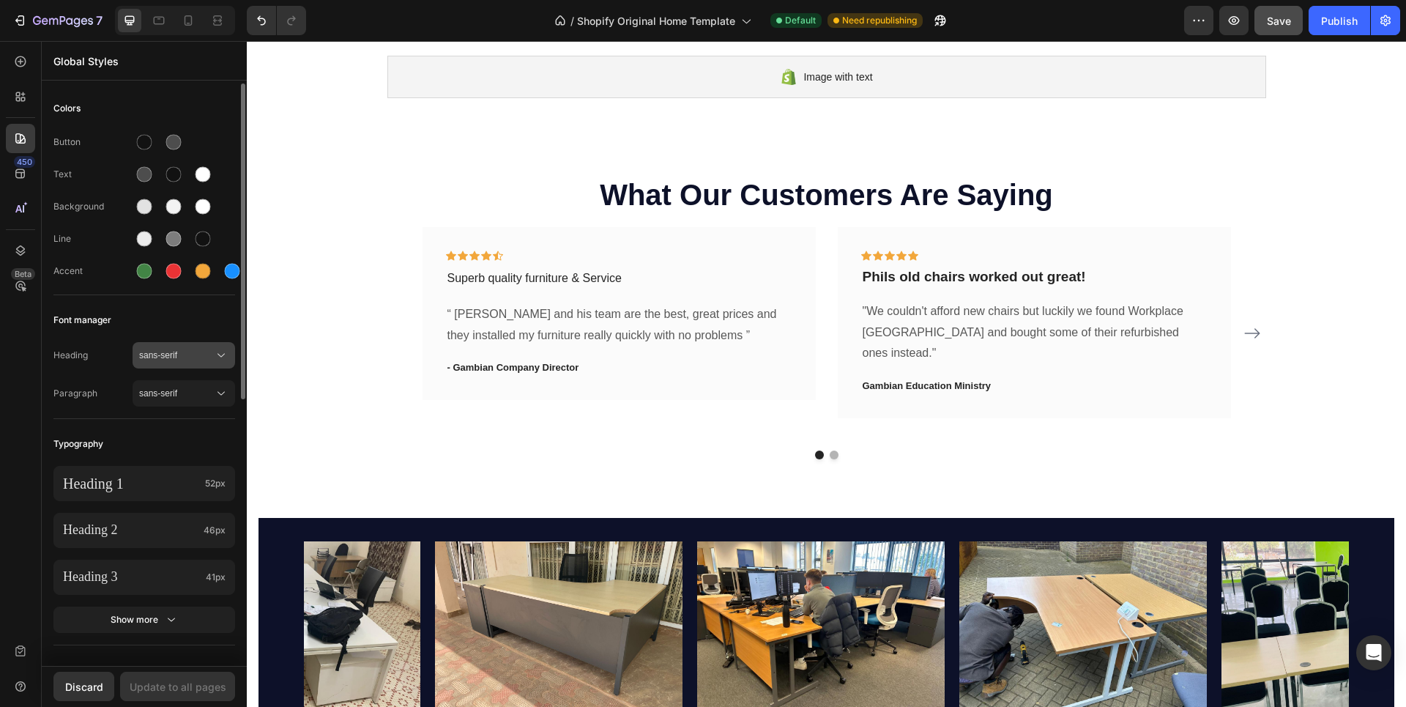
click at [175, 353] on span "sans-serif" at bounding box center [176, 355] width 75 height 13
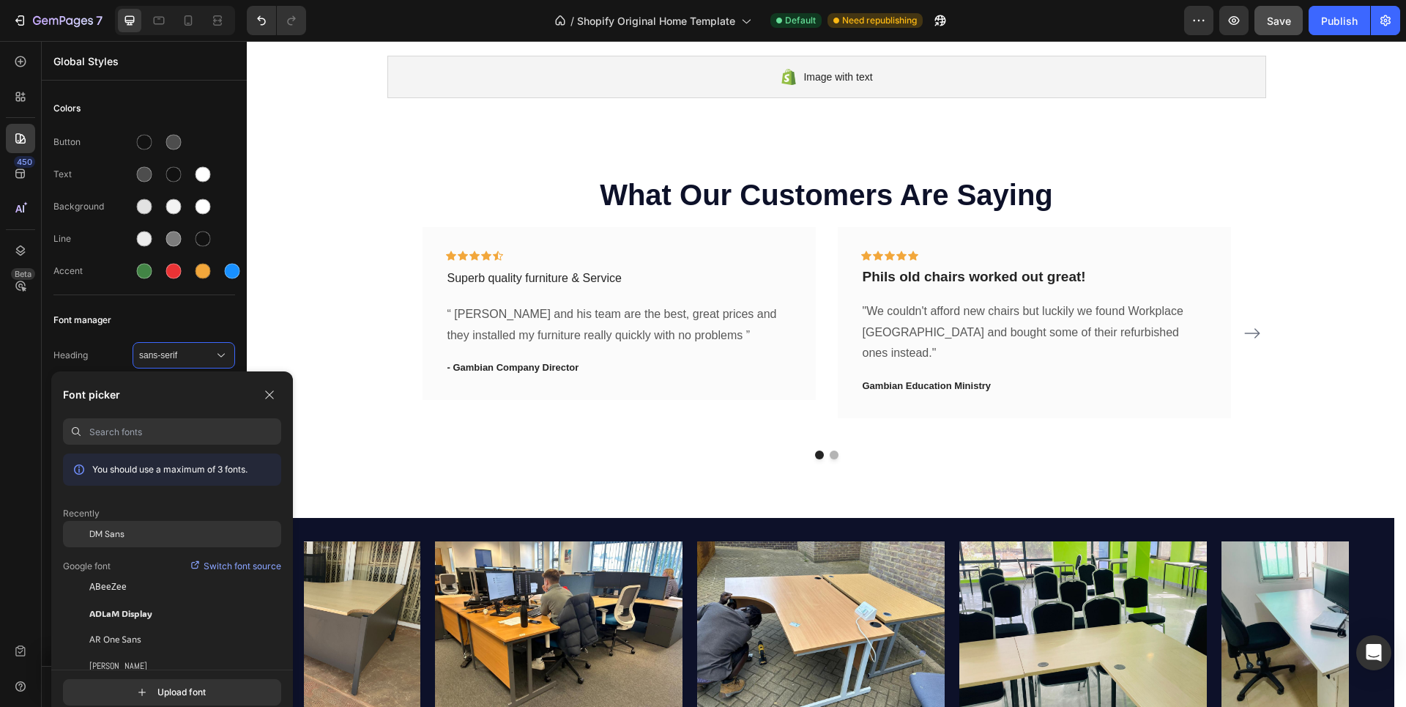
click at [114, 533] on span "DM Sans" at bounding box center [106, 533] width 35 height 13
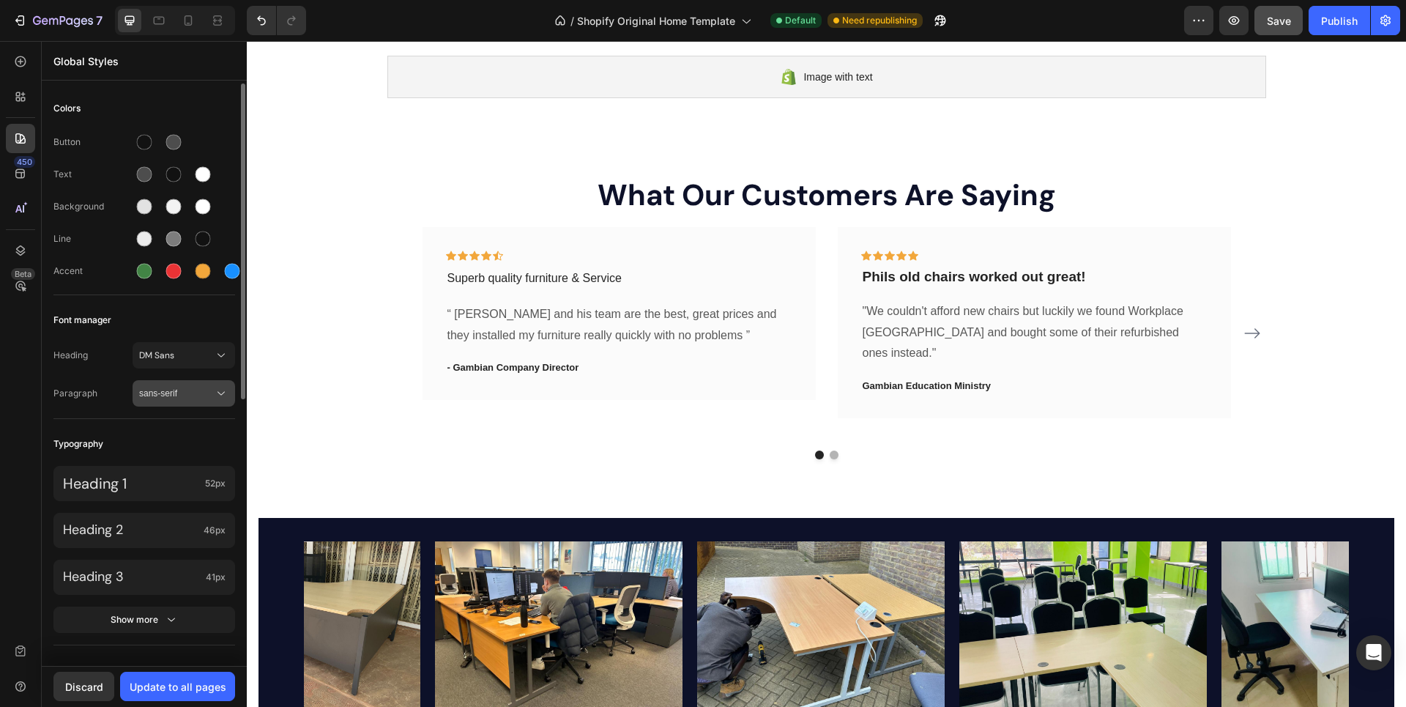
click at [170, 391] on span "sans-serif" at bounding box center [176, 393] width 75 height 13
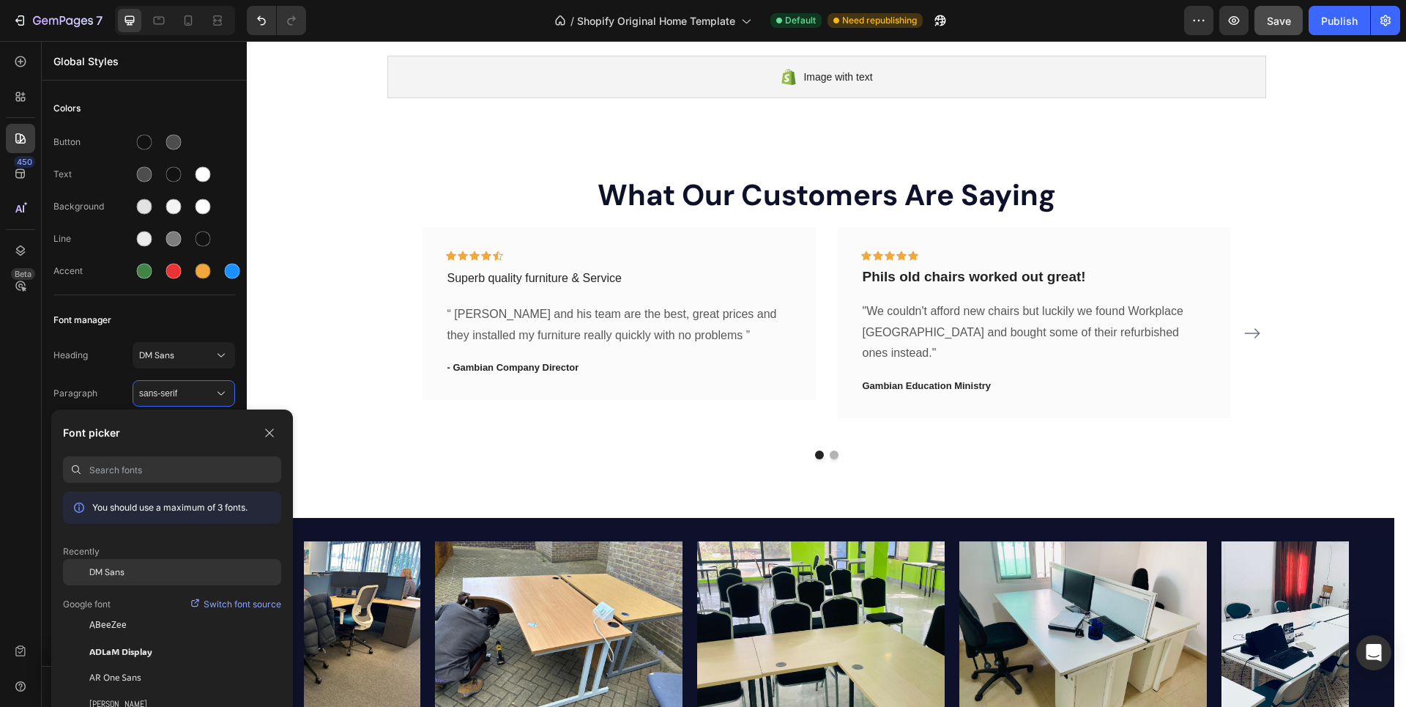
click at [116, 569] on span "DM Sans" at bounding box center [106, 571] width 35 height 13
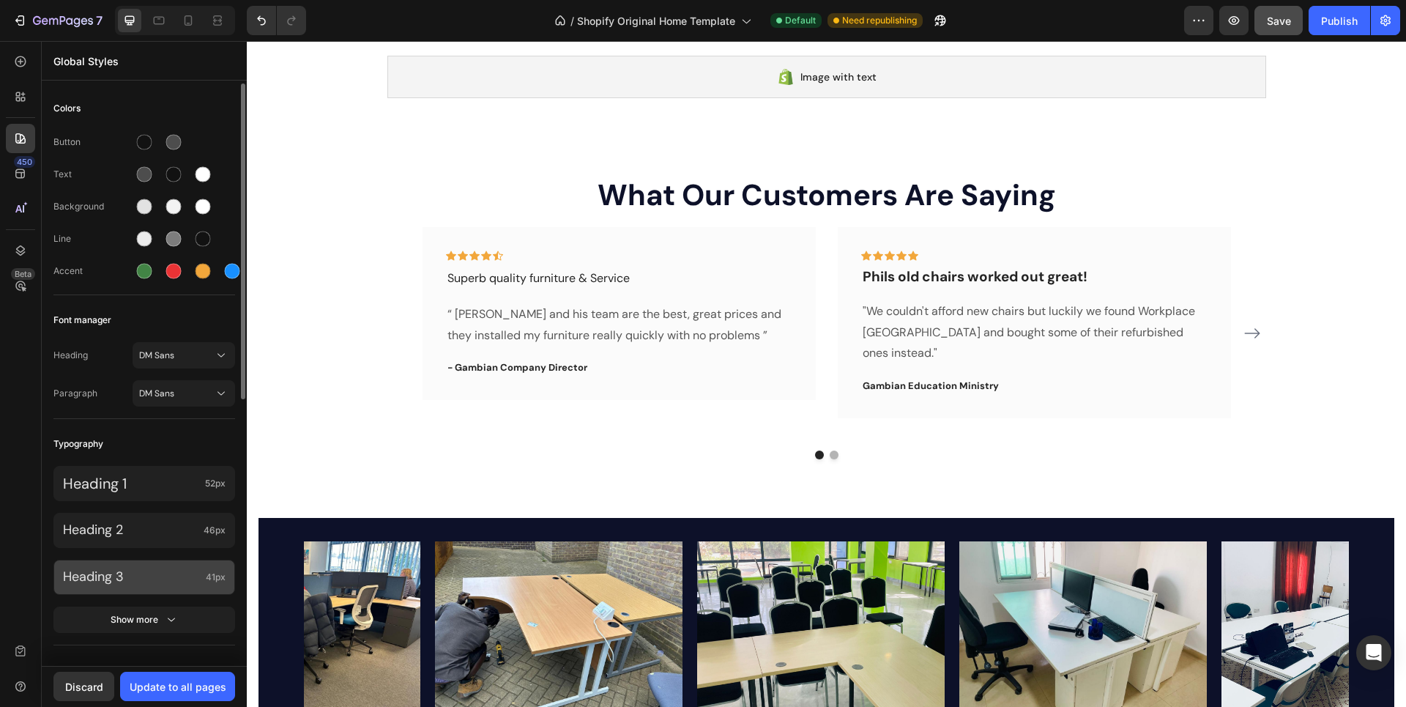
scroll to position [146, 0]
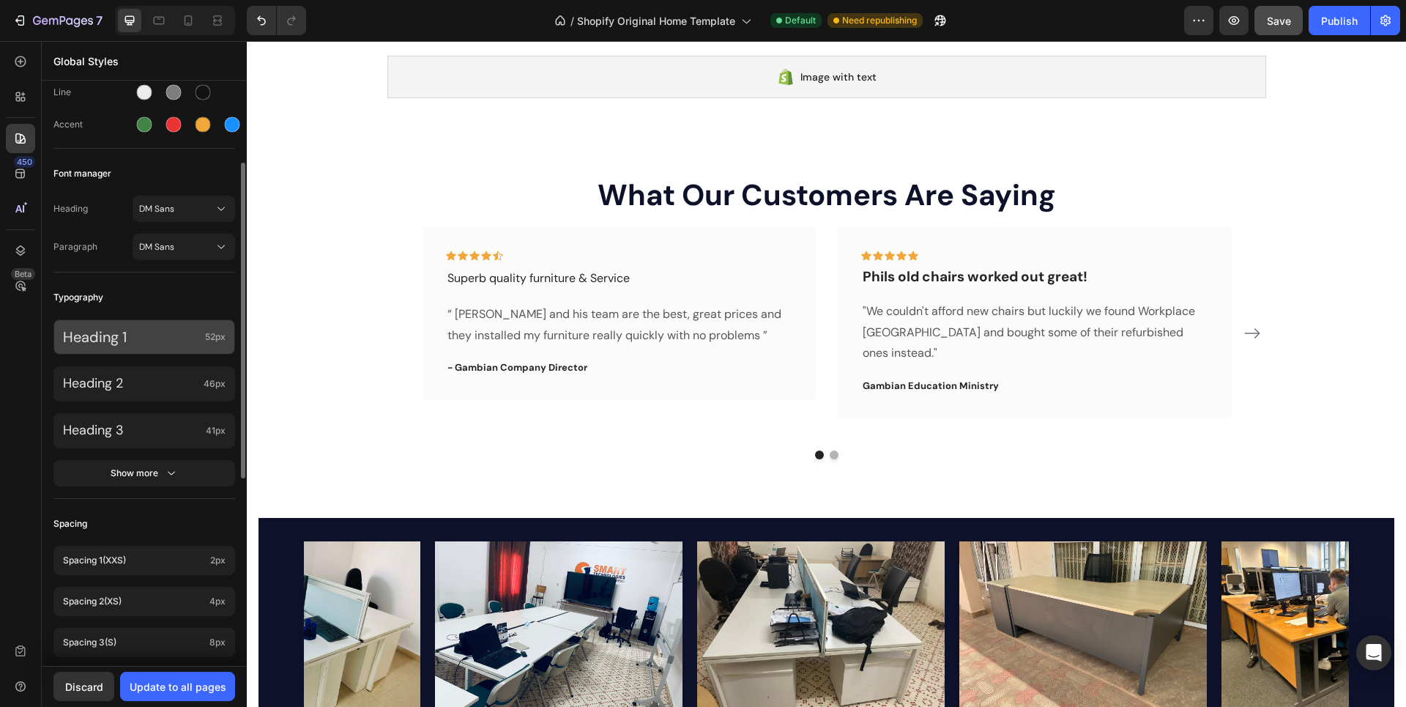
click at [171, 338] on p "Heading 1" at bounding box center [131, 336] width 136 height 19
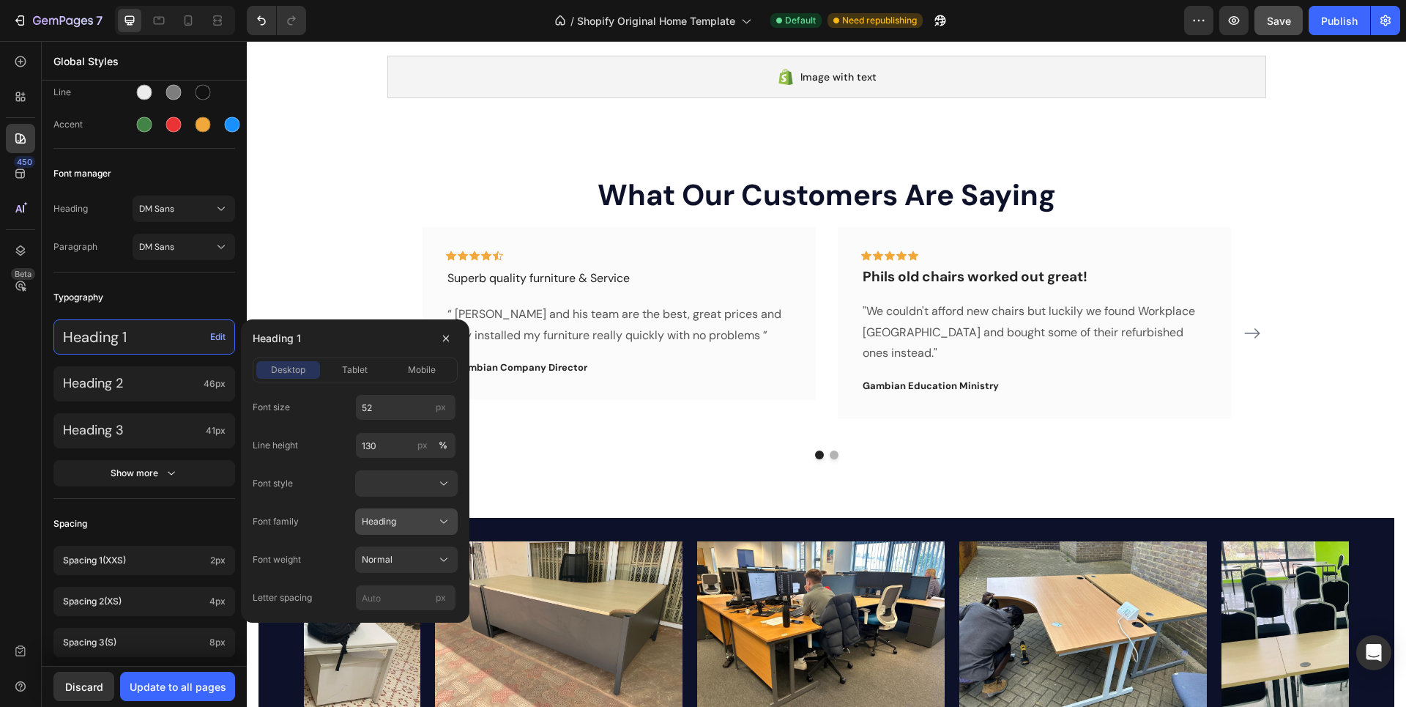
click at [398, 520] on div "Heading" at bounding box center [398, 521] width 72 height 13
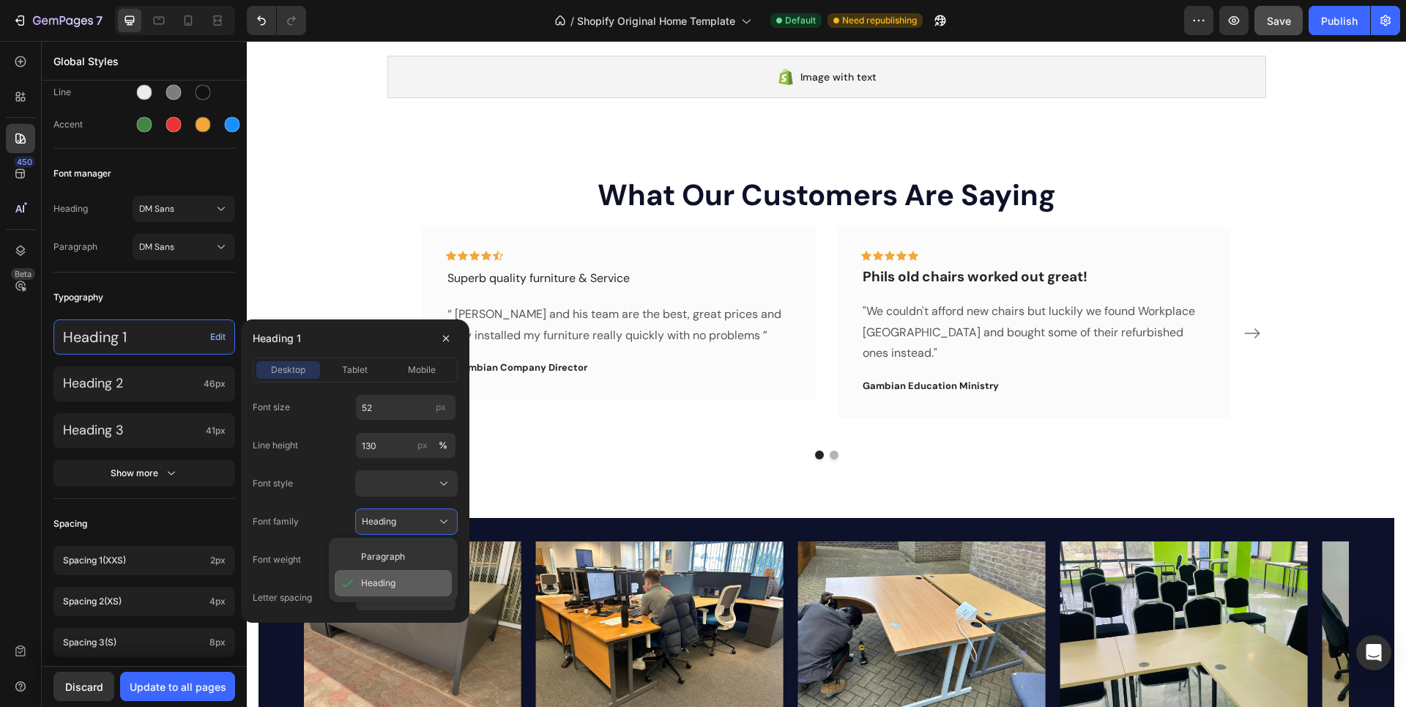
click at [371, 577] on span "Heading" at bounding box center [378, 582] width 34 height 13
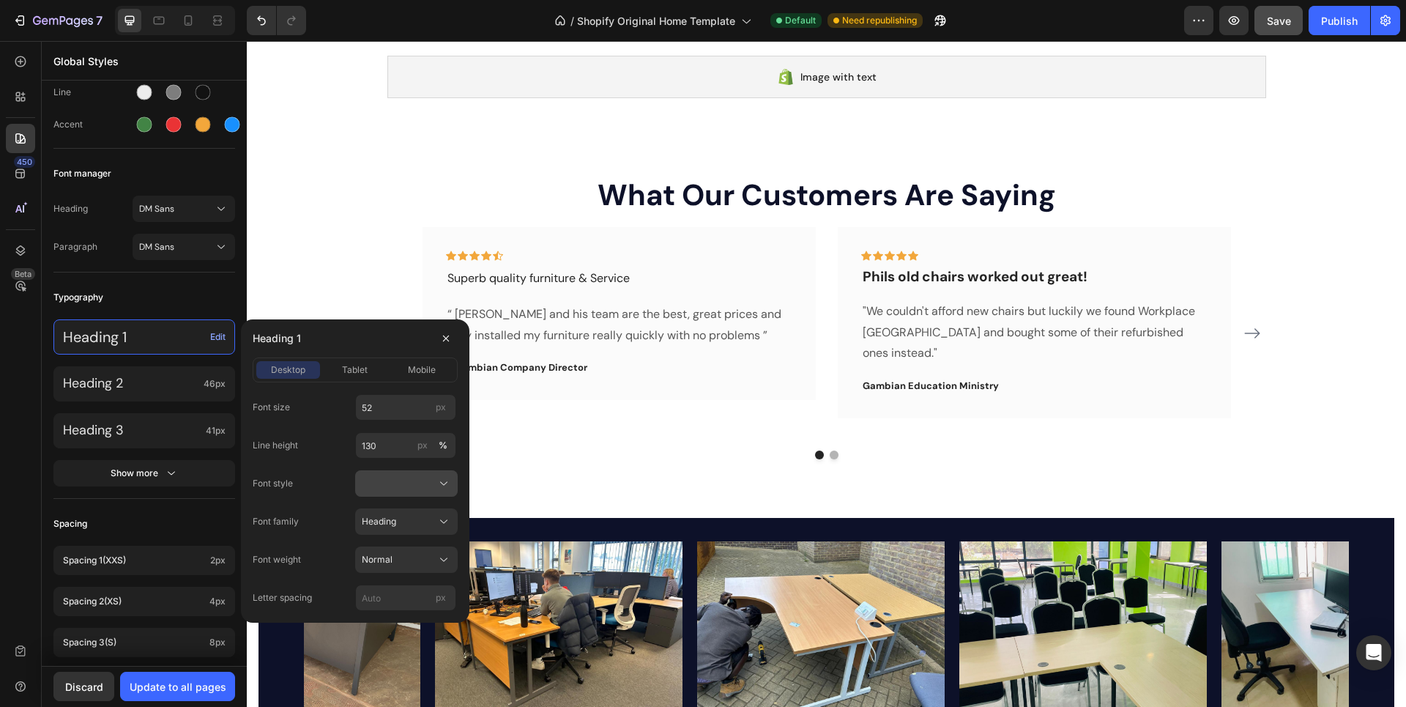
click at [396, 491] on button at bounding box center [406, 483] width 103 height 26
click at [383, 516] on span "Normal" at bounding box center [376, 518] width 31 height 13
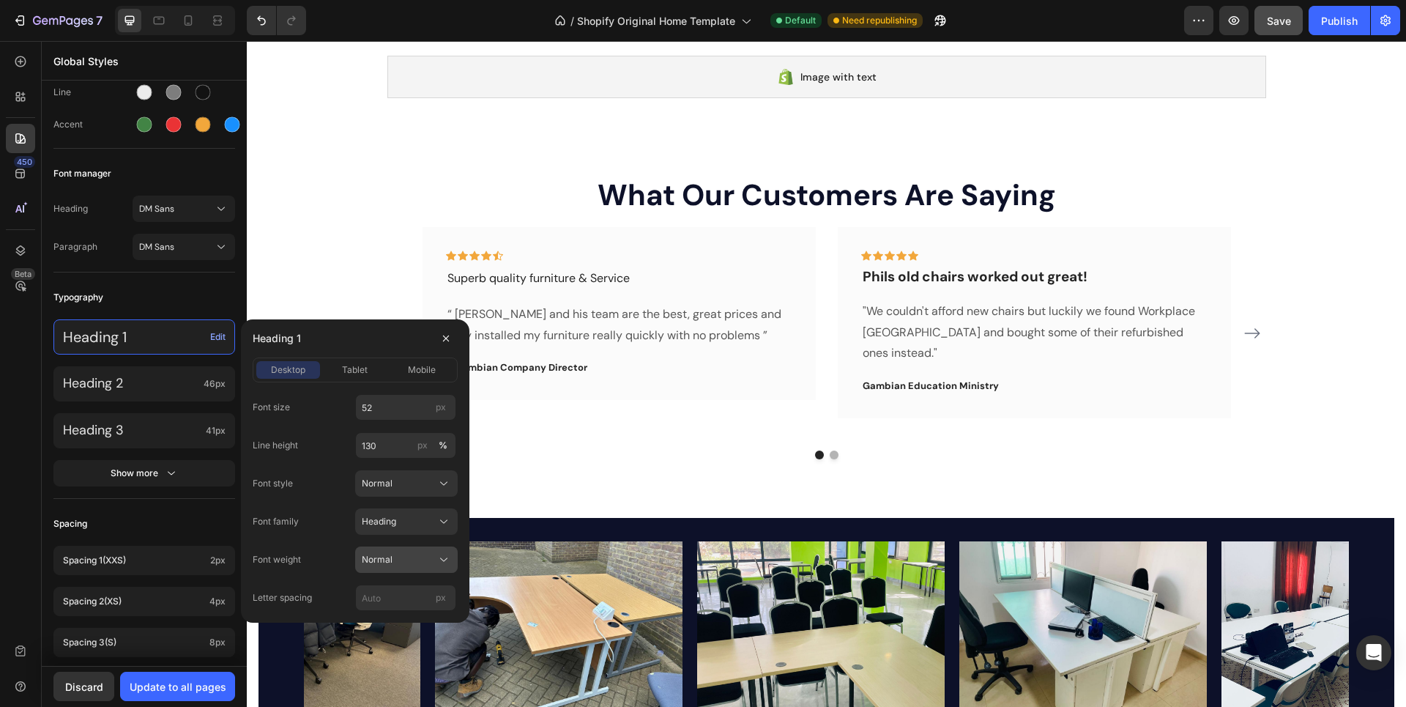
click at [392, 557] on span "Normal" at bounding box center [377, 559] width 31 height 13
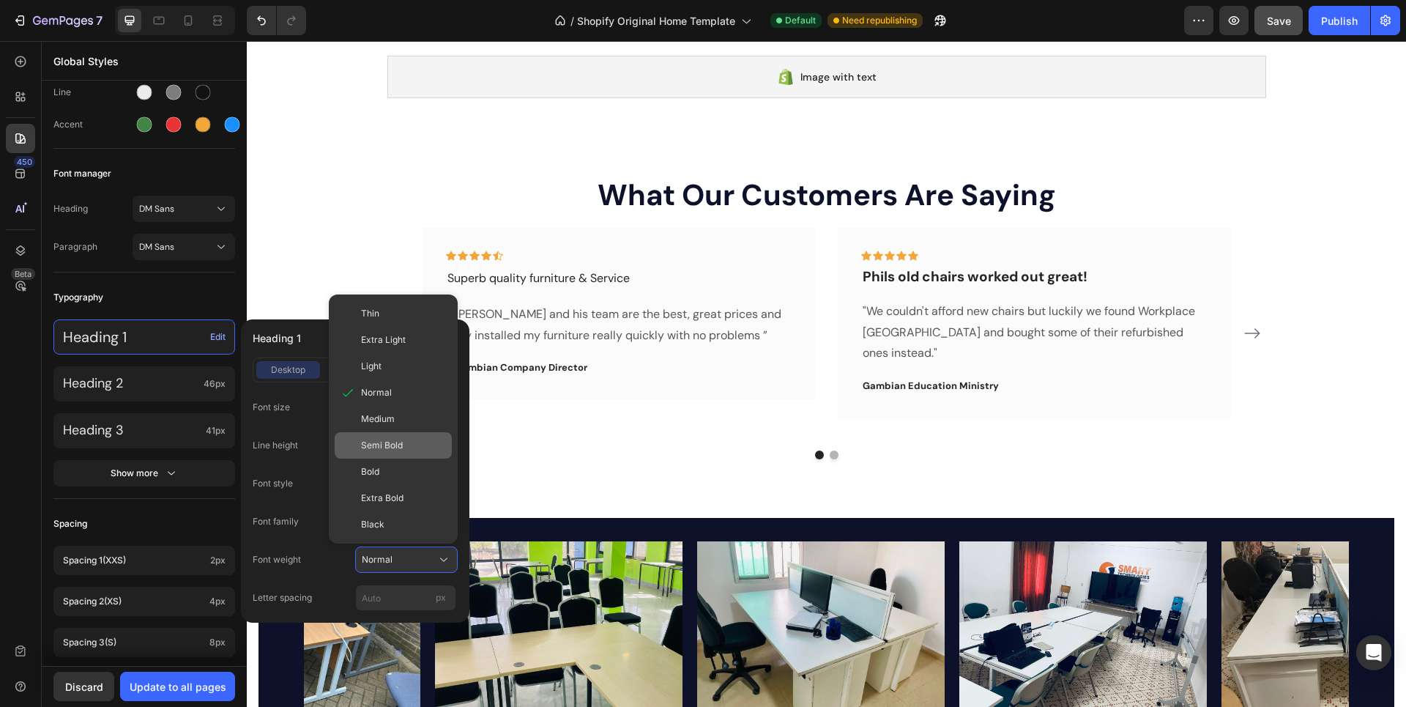
click at [386, 442] on span "Semi Bold" at bounding box center [382, 445] width 42 height 13
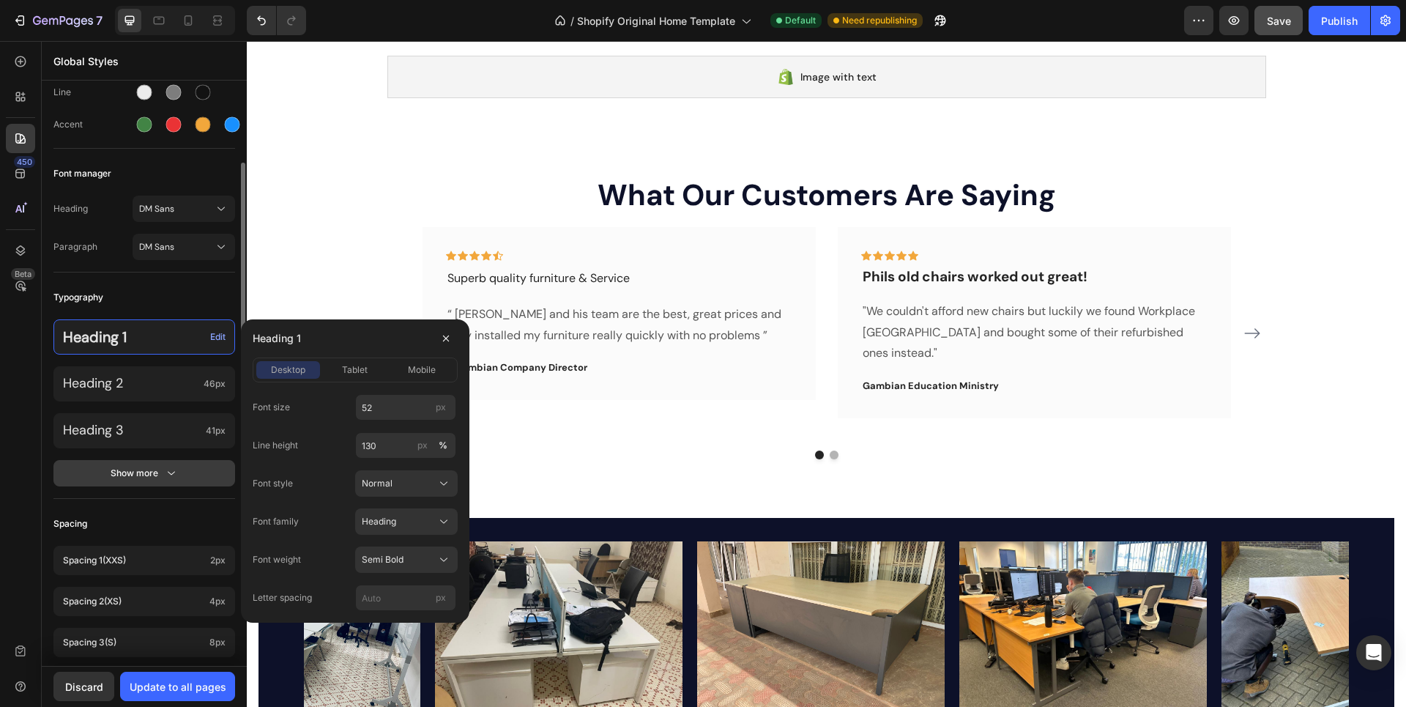
click at [166, 470] on icon "button" at bounding box center [171, 473] width 15 height 15
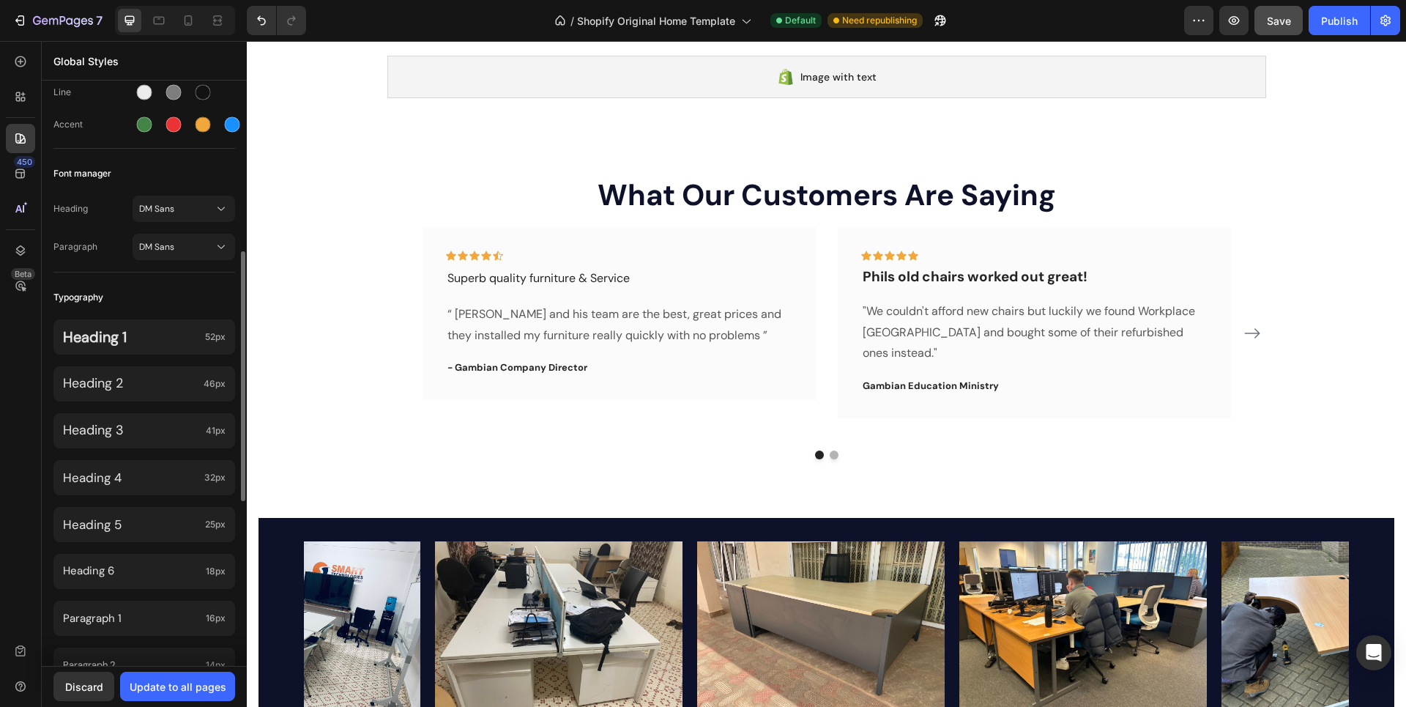
scroll to position [293, 0]
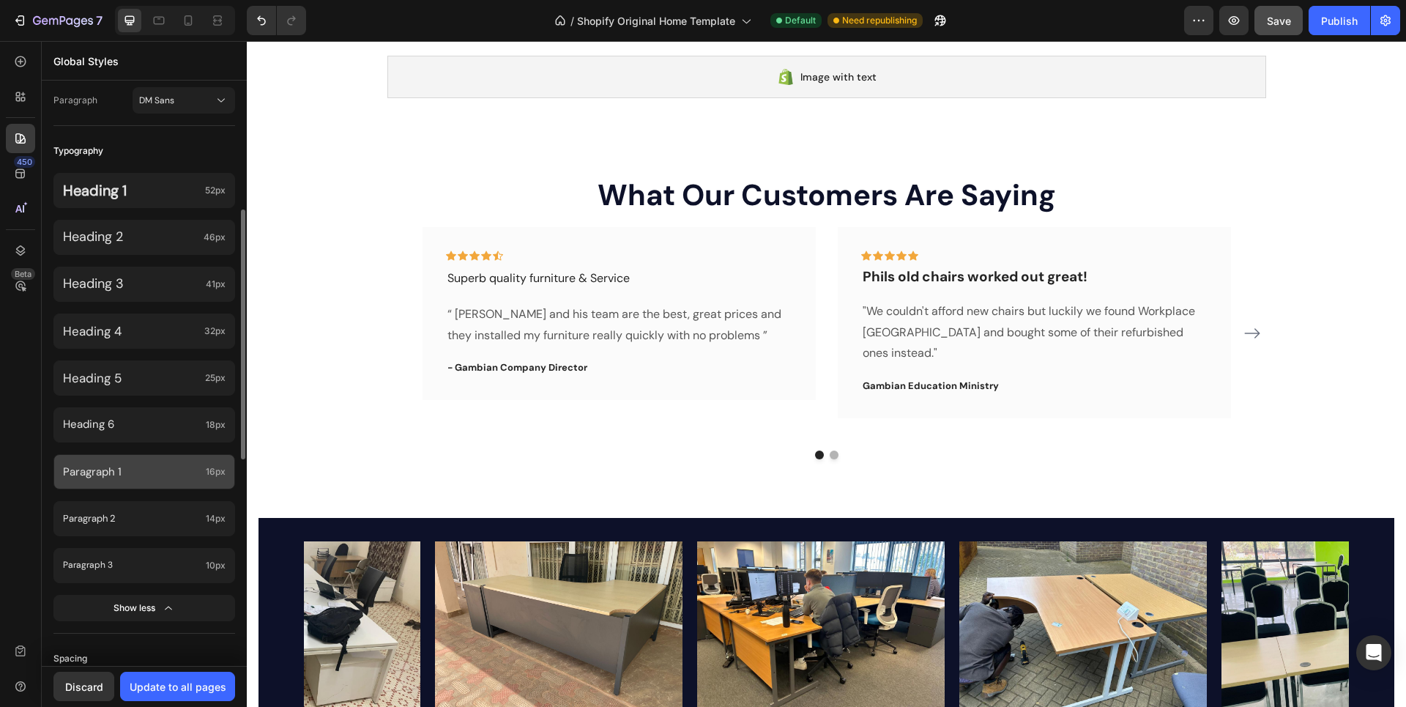
click at [153, 471] on p "Paragraph 1" at bounding box center [131, 472] width 137 height 20
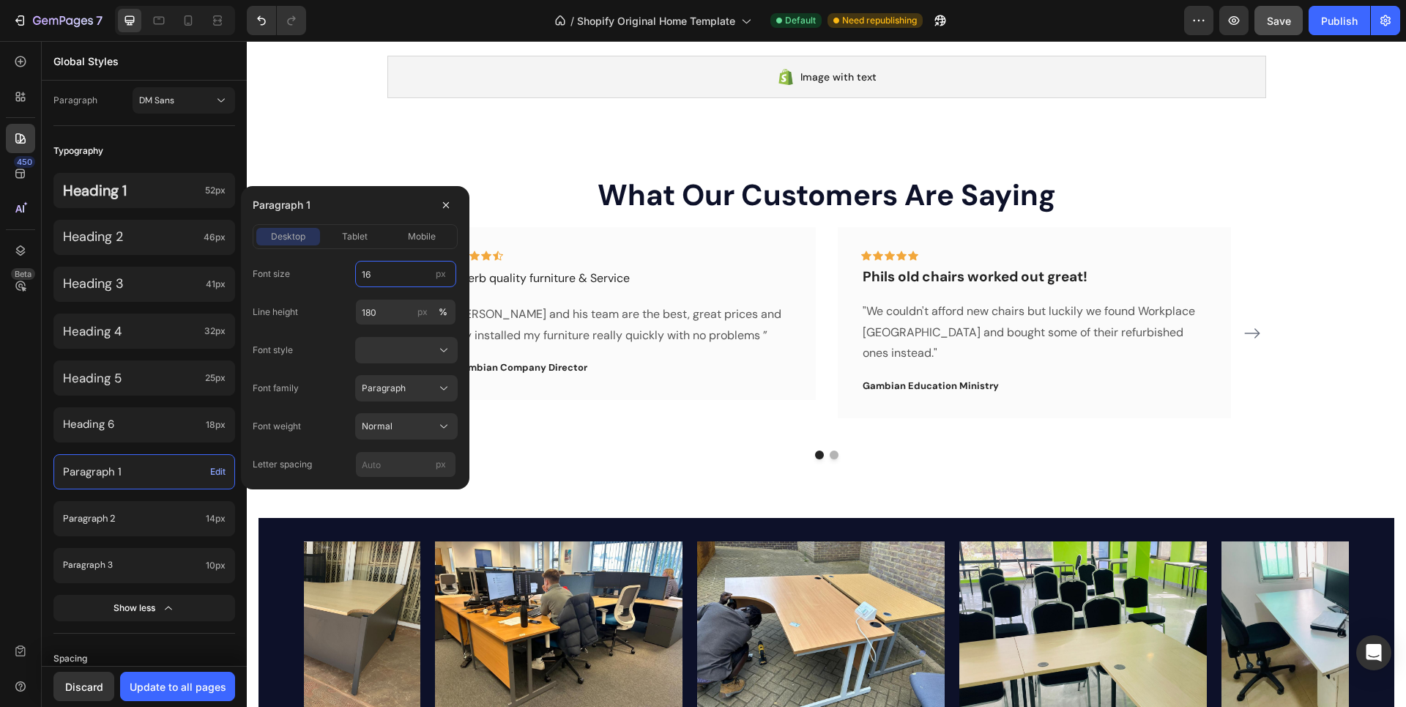
click at [381, 272] on input "16" at bounding box center [405, 274] width 101 height 26
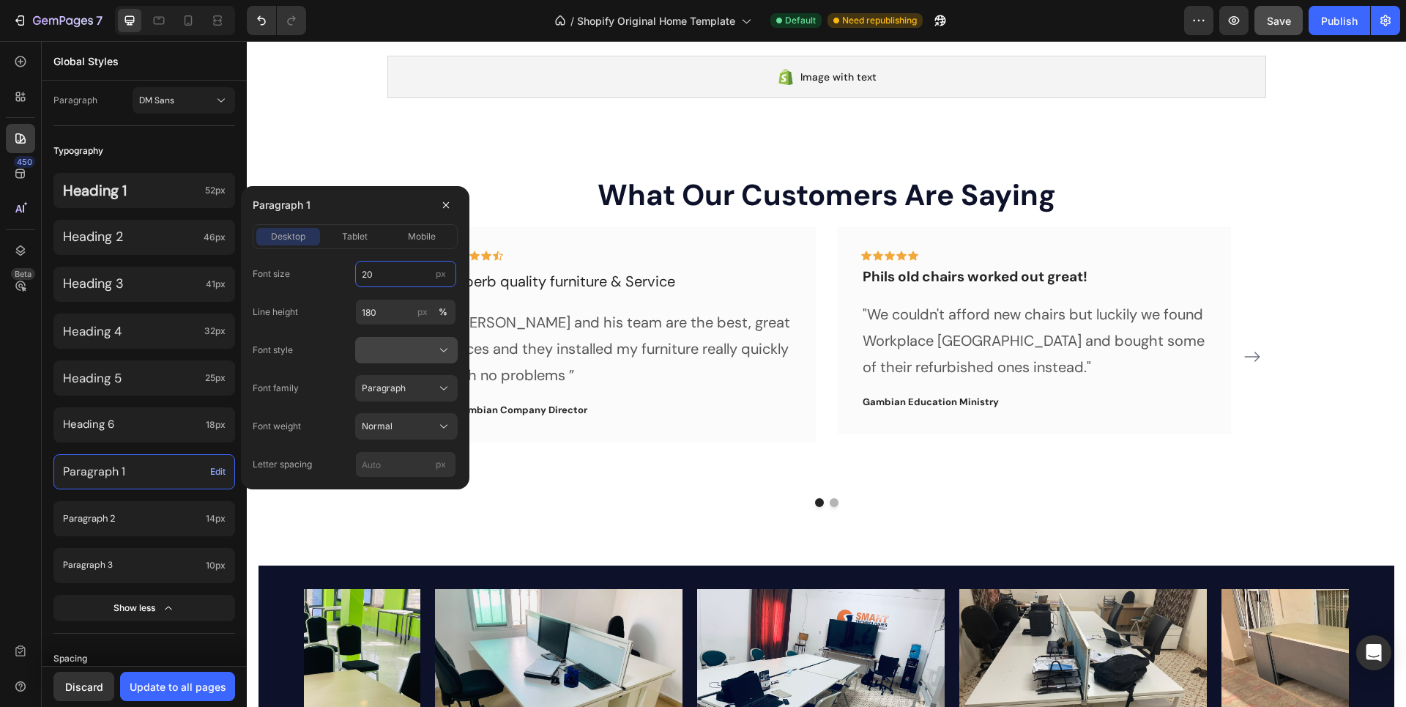
type input "20"
click at [431, 350] on div at bounding box center [406, 350] width 89 height 15
click at [393, 377] on div "Normal" at bounding box center [393, 385] width 117 height 26
click at [412, 418] on button "Normal" at bounding box center [406, 426] width 103 height 26
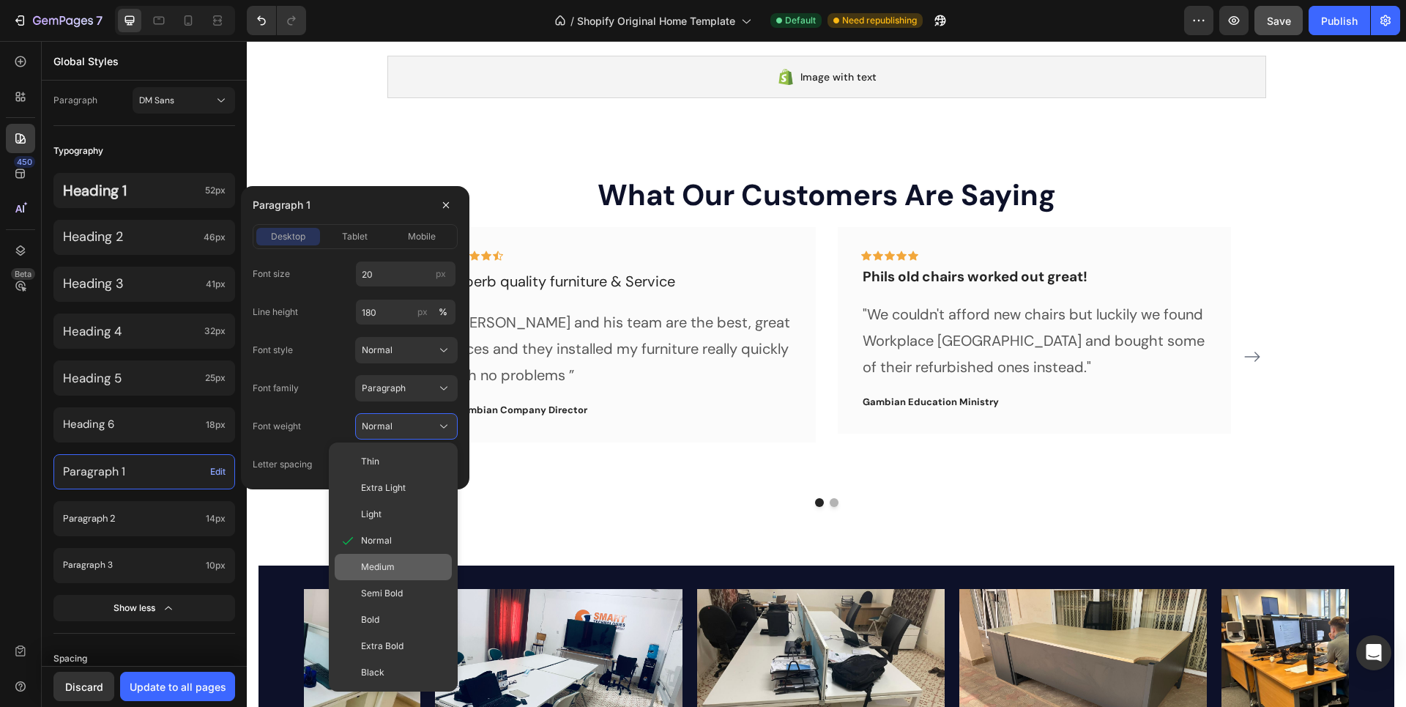
click at [373, 573] on span "Medium" at bounding box center [378, 566] width 34 height 13
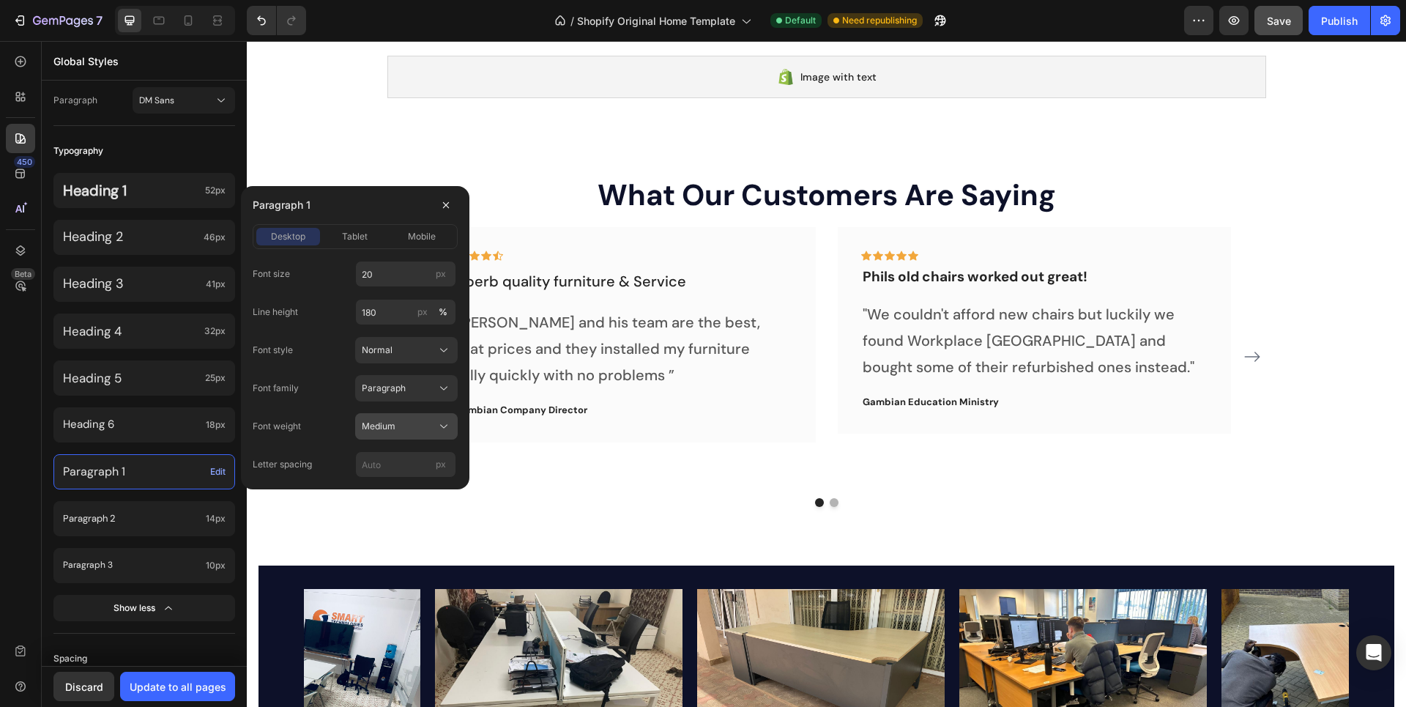
click at [395, 430] on span "Medium" at bounding box center [379, 426] width 34 height 13
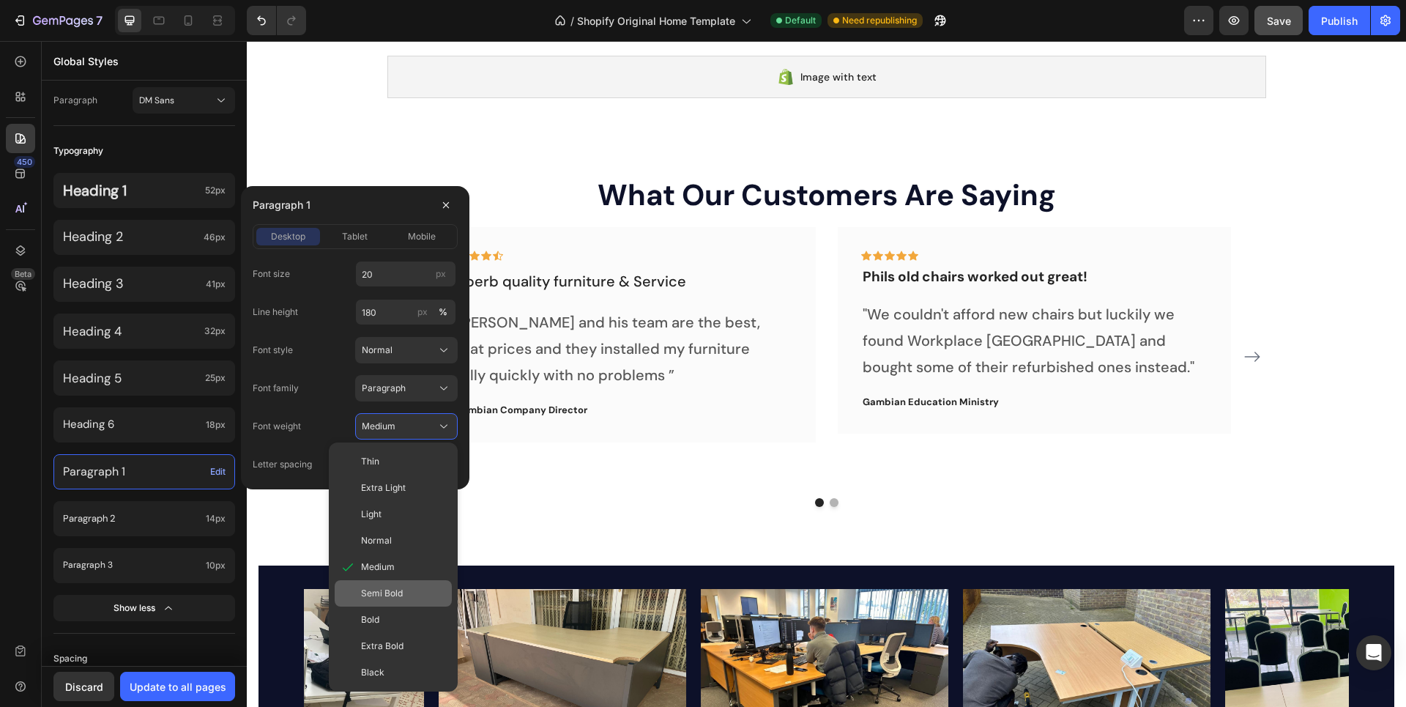
click at [382, 596] on span "Semi Bold" at bounding box center [382, 593] width 42 height 13
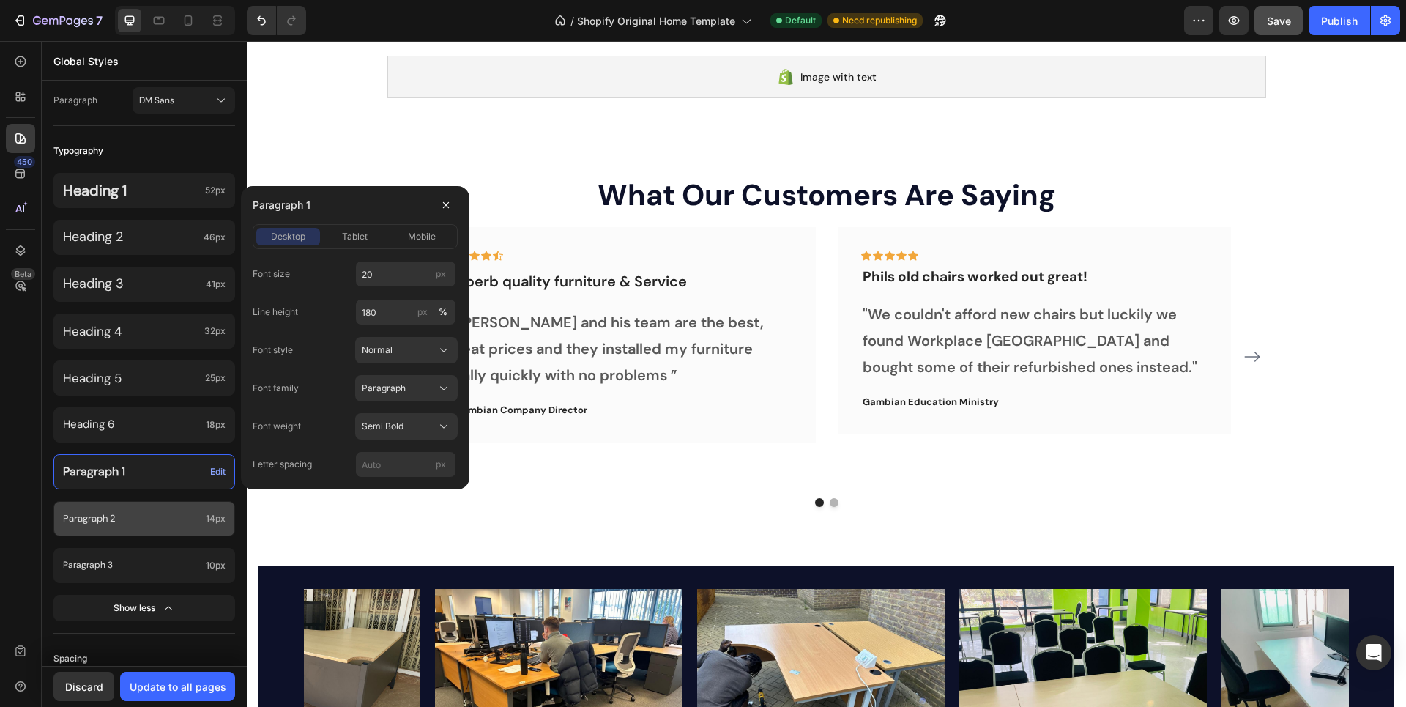
click at [172, 513] on p "Paragraph 2" at bounding box center [131, 518] width 137 height 17
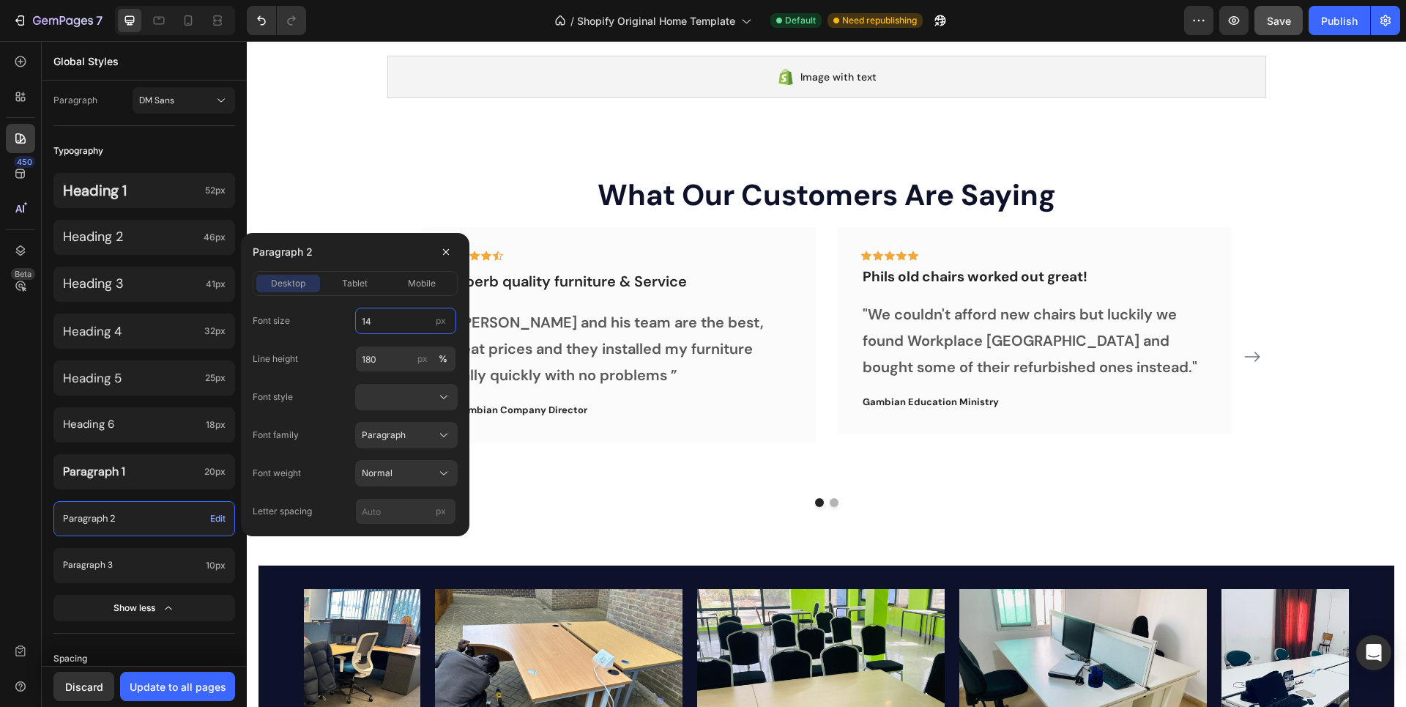
click at [377, 315] on input "14" at bounding box center [405, 321] width 101 height 26
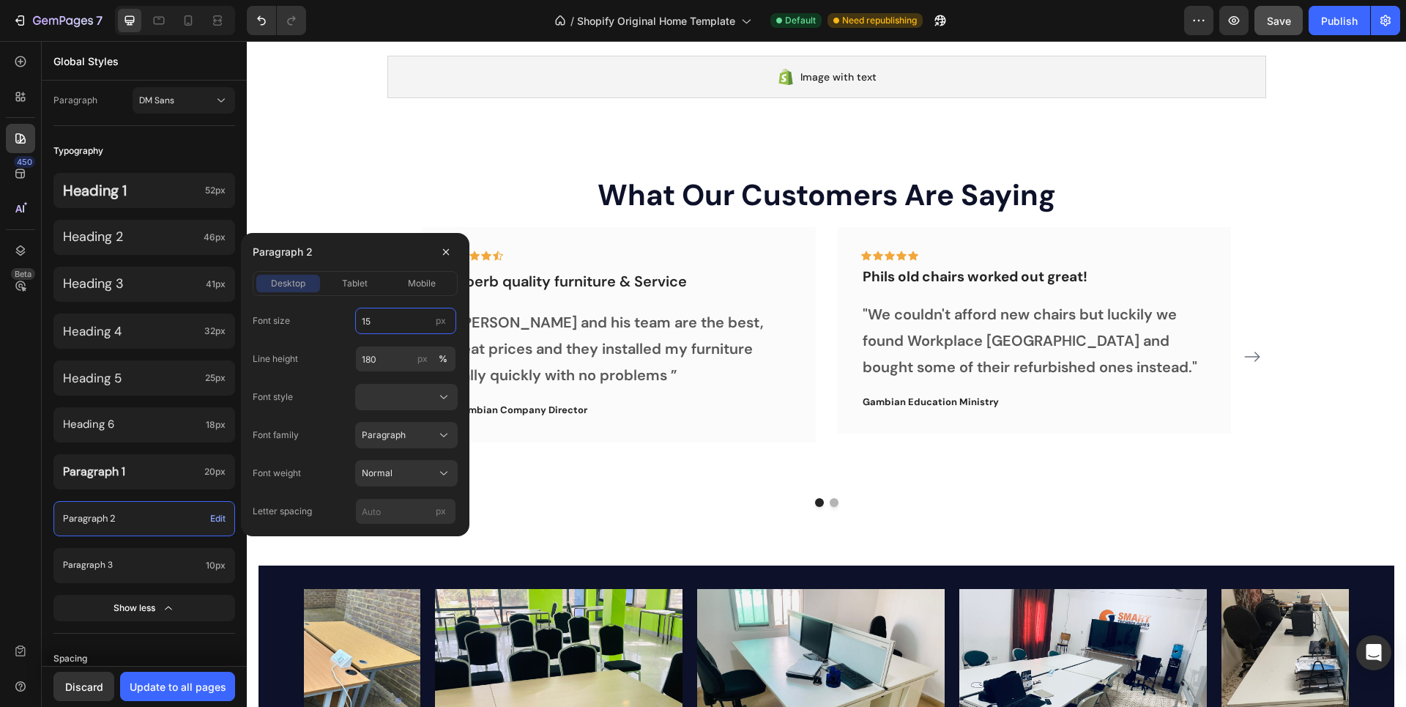
type input "15"
click at [338, 322] on div "Font size 15 px" at bounding box center [355, 321] width 205 height 26
click at [522, 333] on p "“ [PERSON_NAME] and his team are the best, great prices and they installed my f…" at bounding box center [620, 348] width 344 height 79
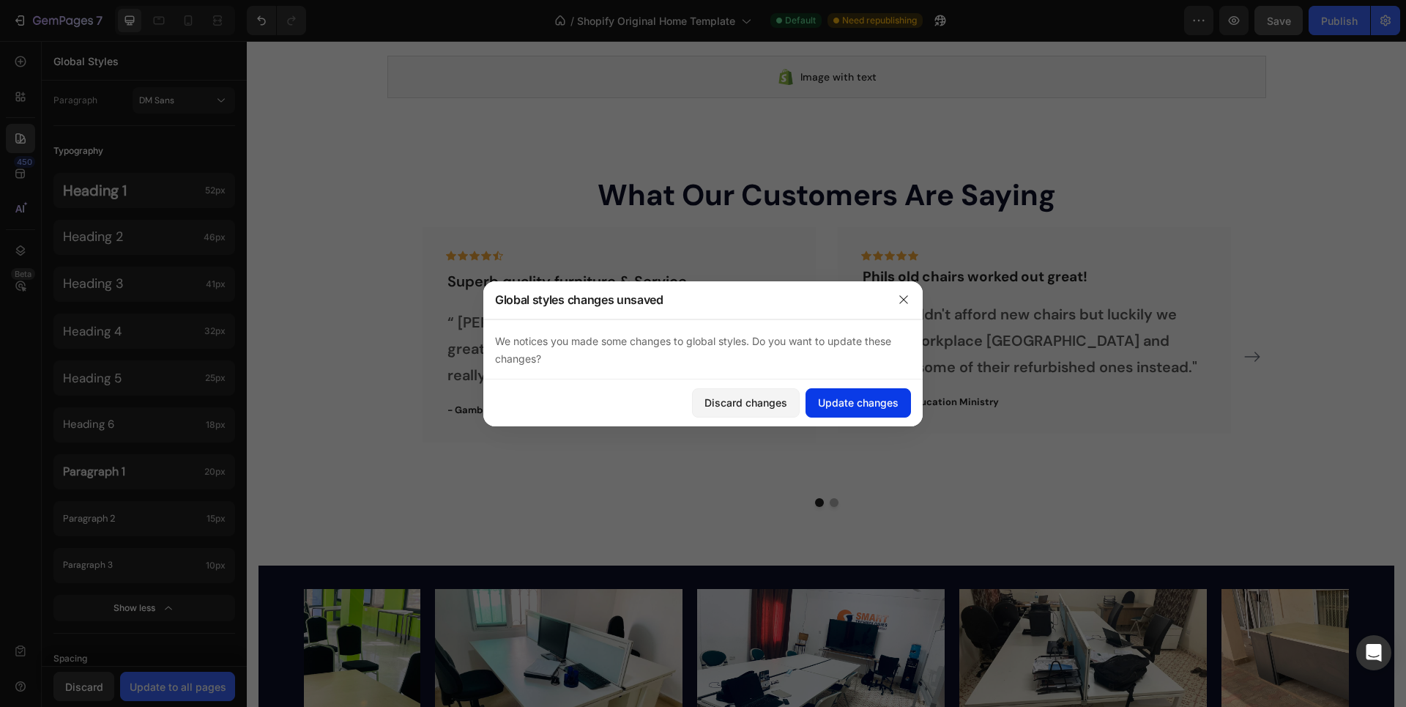
click at [850, 409] on div "Update changes" at bounding box center [858, 402] width 81 height 15
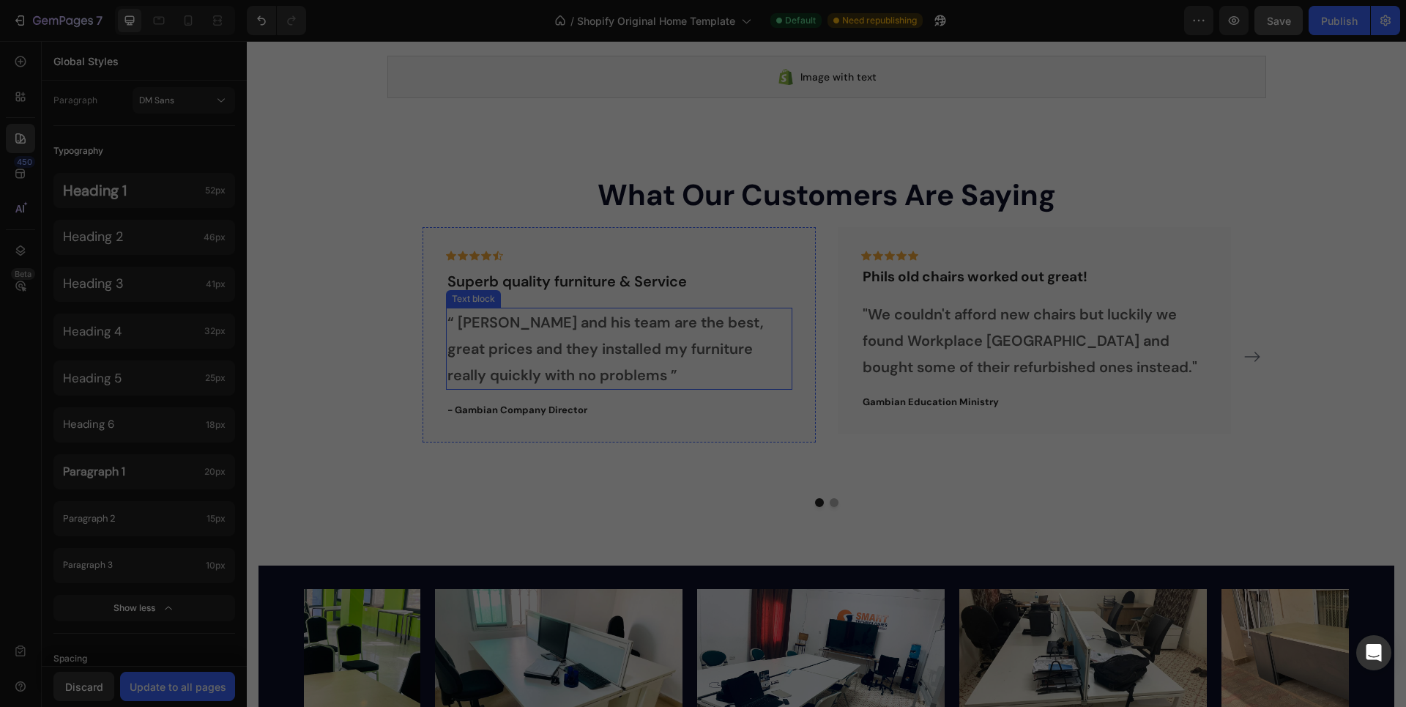
click at [583, 341] on p "“ [PERSON_NAME] and his team are the best, great prices and they installed my f…" at bounding box center [620, 348] width 344 height 79
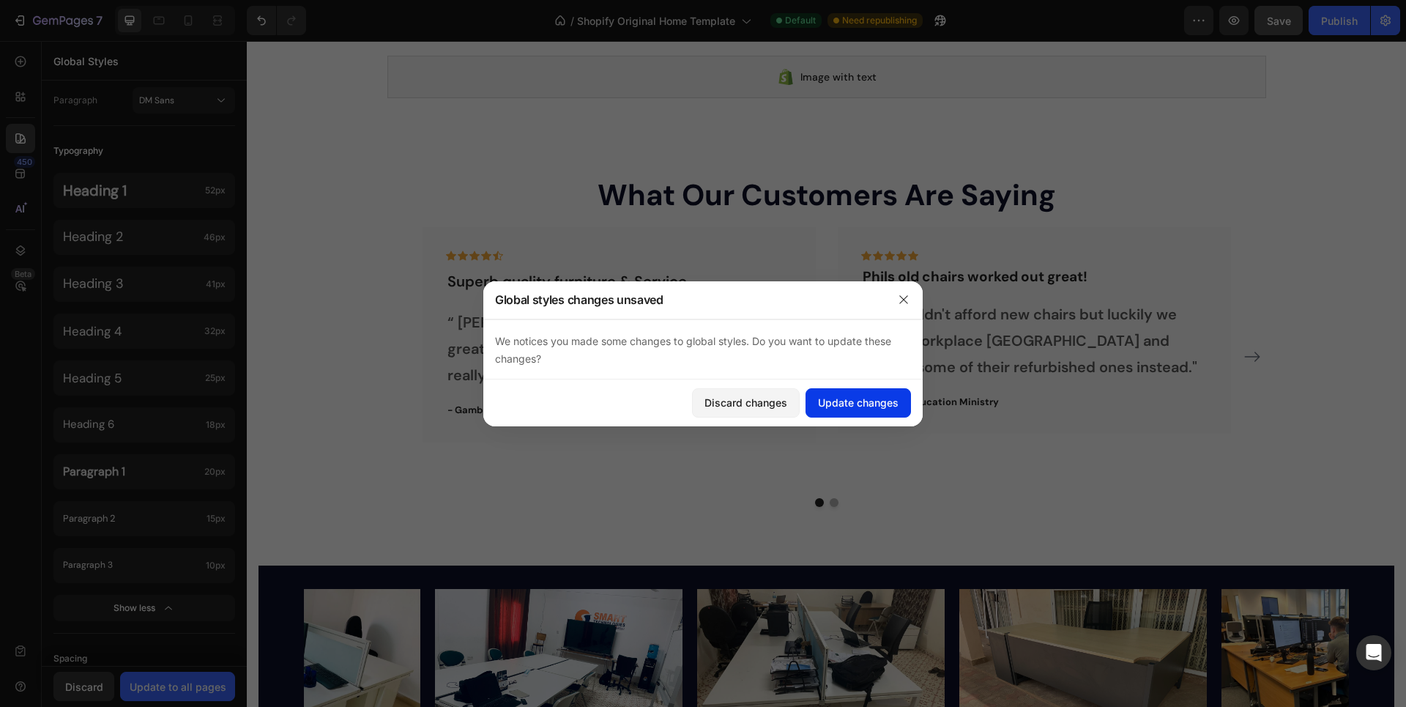
click at [825, 402] on div "Update changes" at bounding box center [858, 402] width 81 height 15
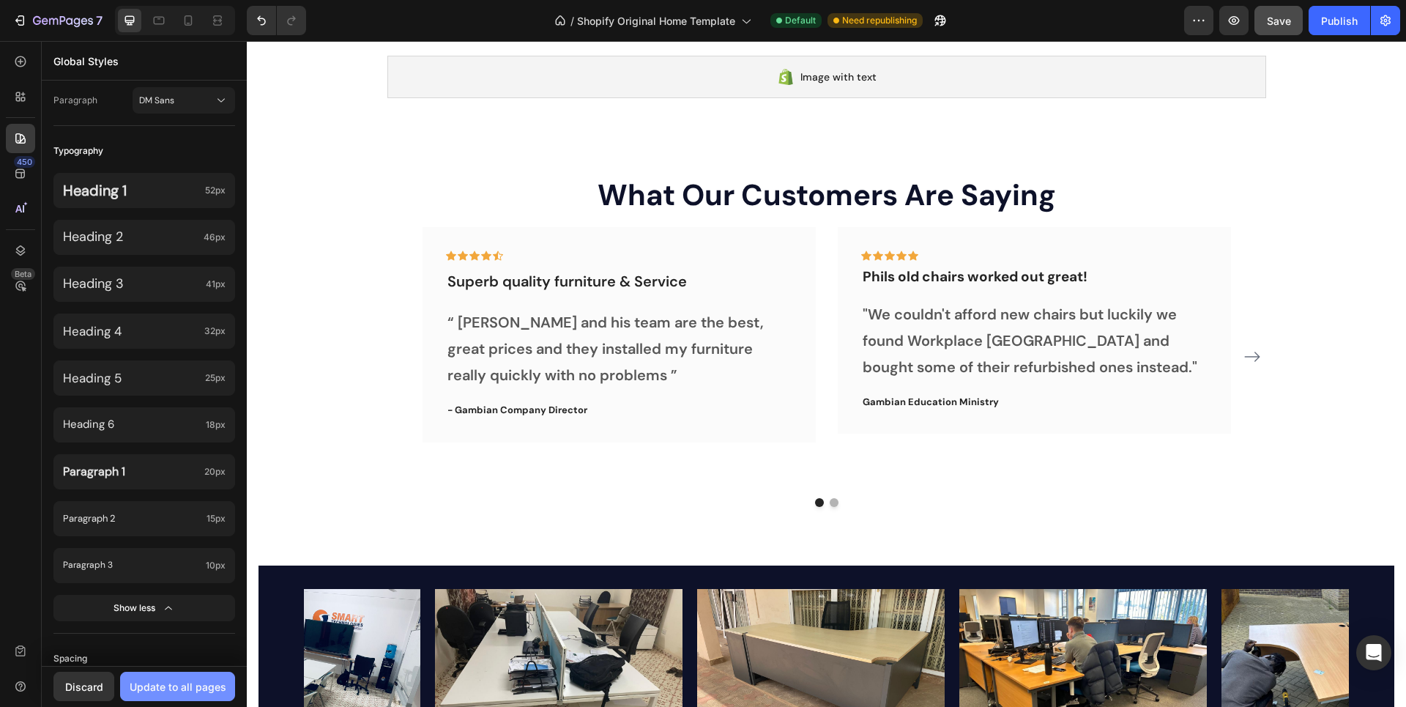
click at [179, 678] on button "Update to all pages" at bounding box center [177, 686] width 115 height 29
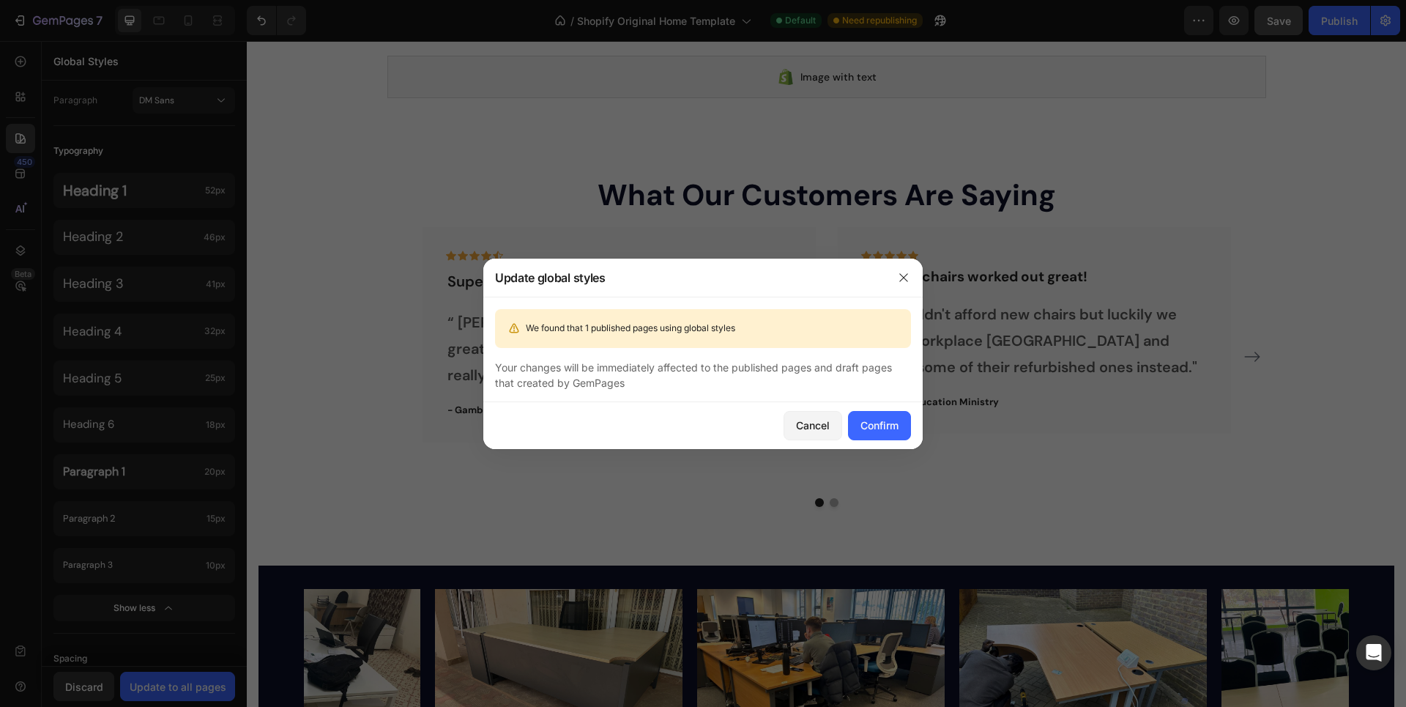
click at [883, 375] on div "Your changes will be immediately affected to the published pages and draft page…" at bounding box center [703, 375] width 416 height 31
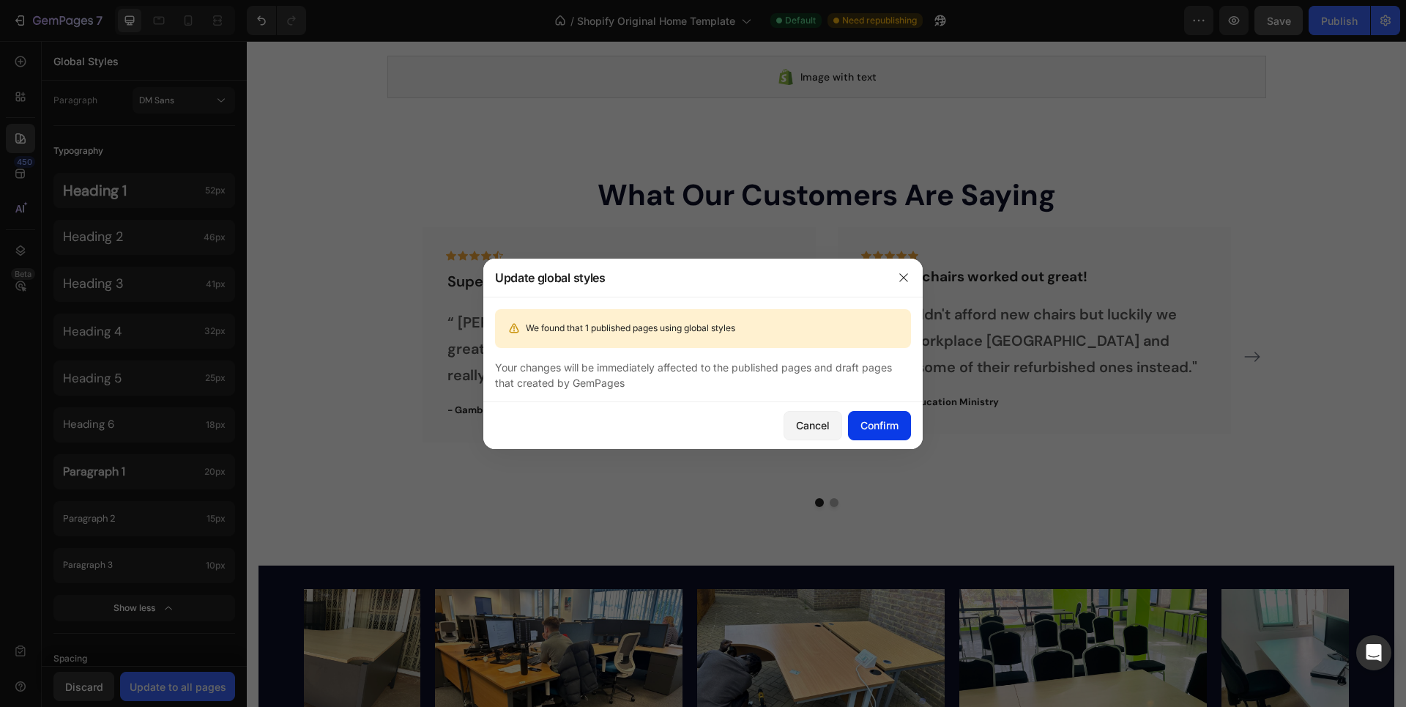
click at [869, 430] on div "Confirm" at bounding box center [880, 425] width 38 height 15
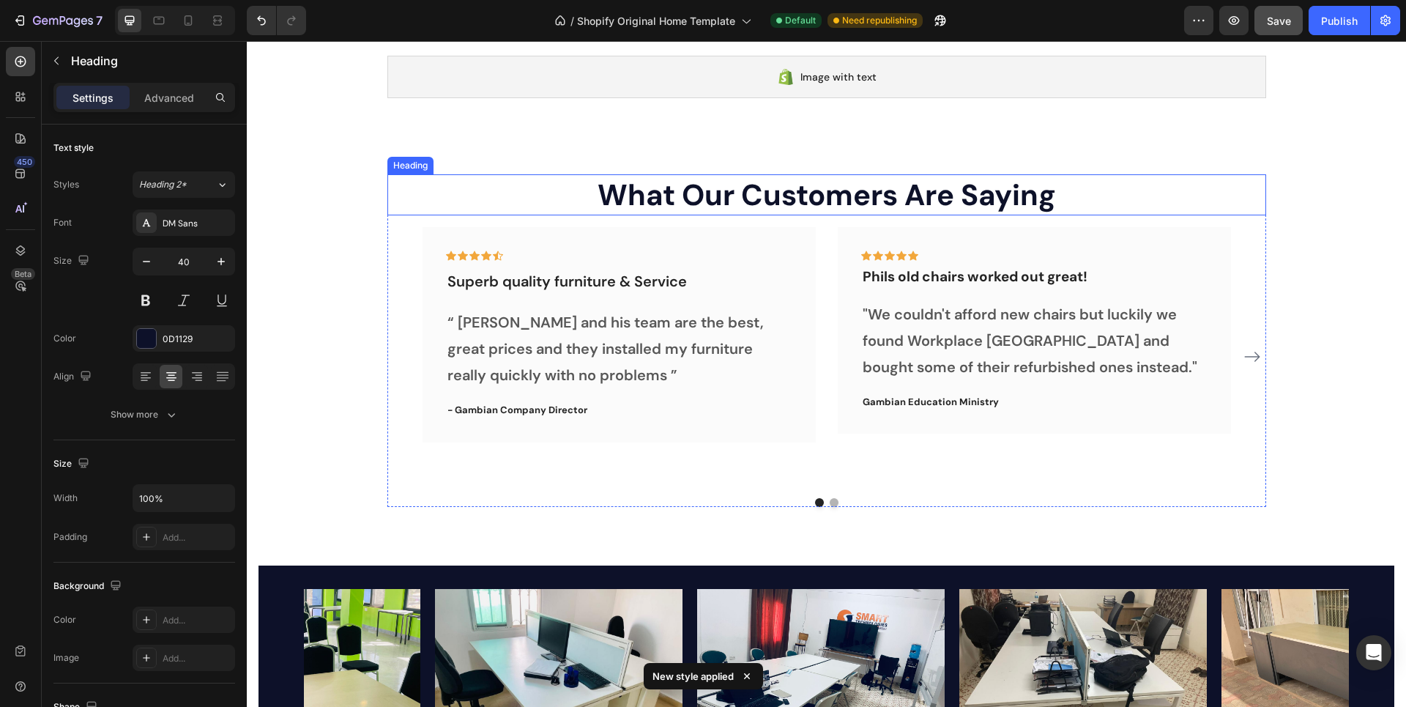
click at [617, 191] on p "What Our Customers Are Saying" at bounding box center [827, 195] width 876 height 38
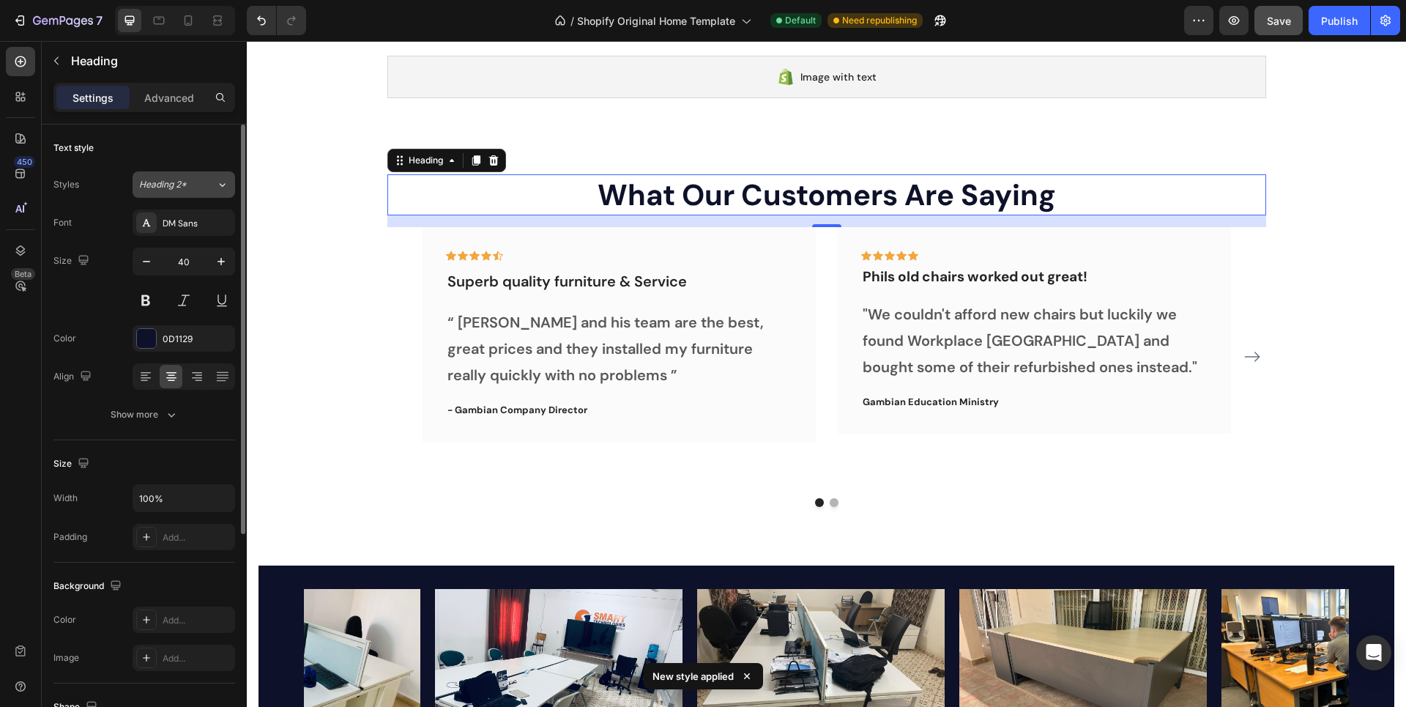
click at [203, 185] on div "Heading 2*" at bounding box center [177, 184] width 77 height 13
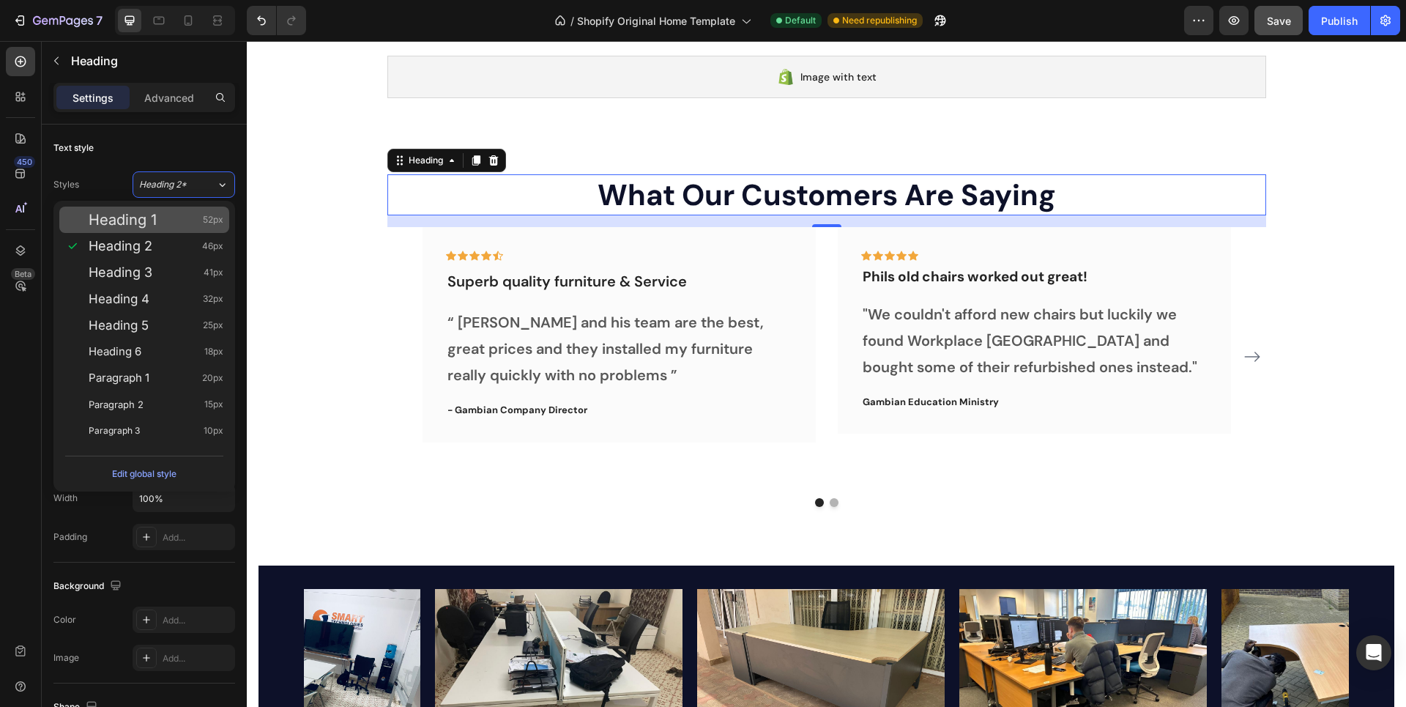
click at [171, 214] on div "Heading 1 52px" at bounding box center [156, 219] width 135 height 15
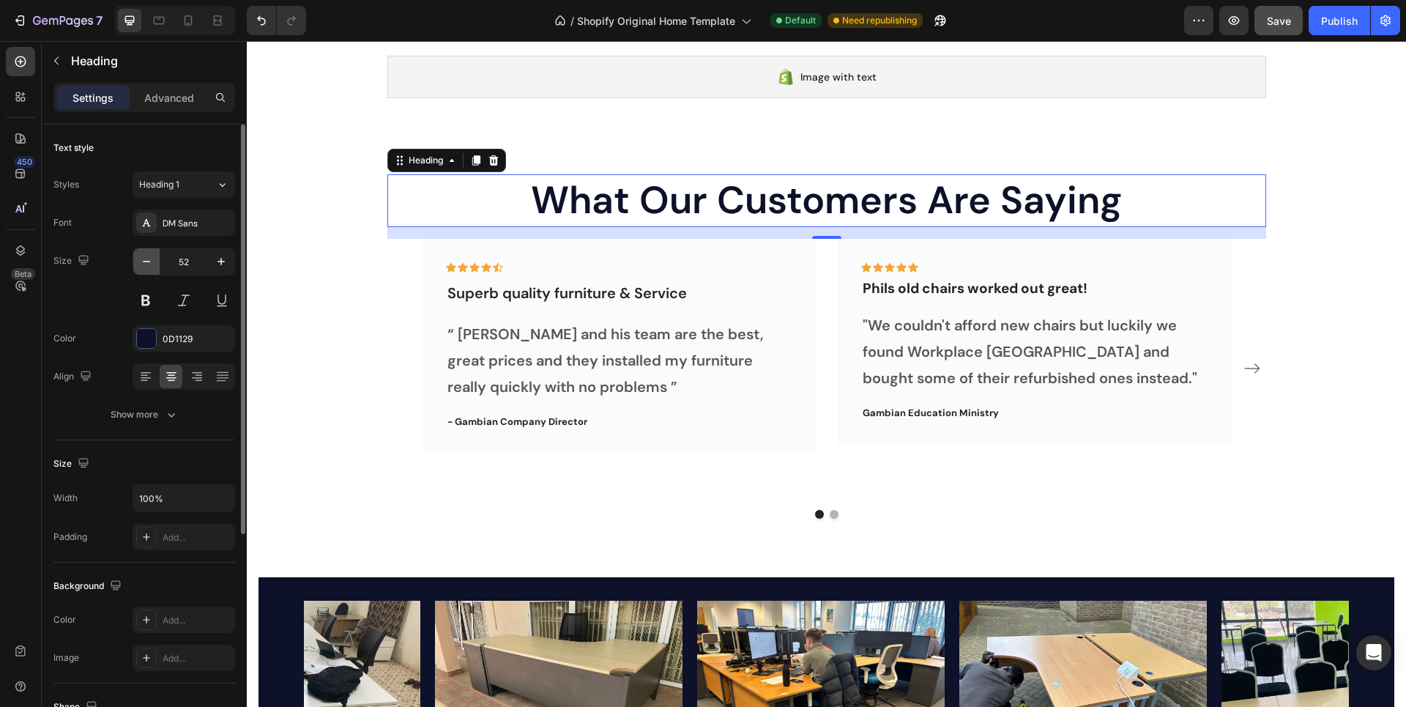
click at [152, 264] on icon "button" at bounding box center [146, 261] width 15 height 15
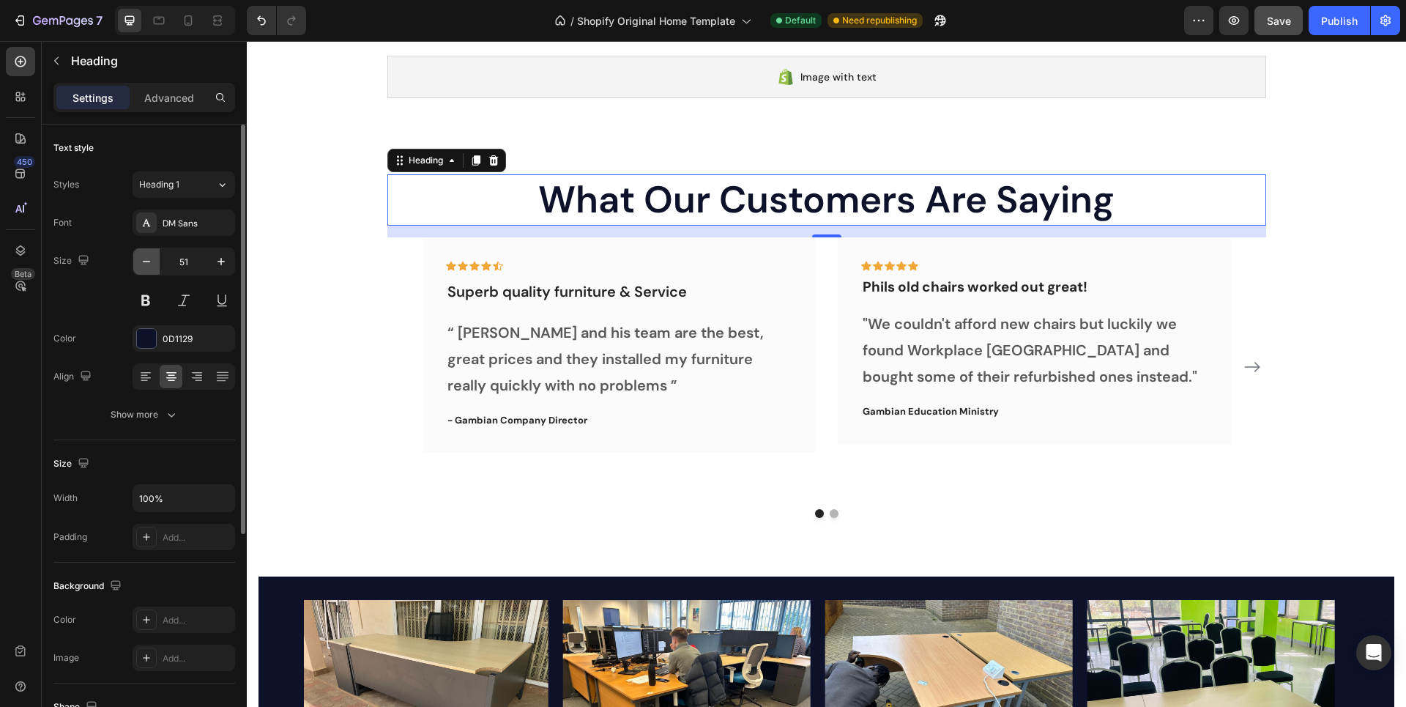
click at [152, 264] on icon "button" at bounding box center [146, 261] width 15 height 15
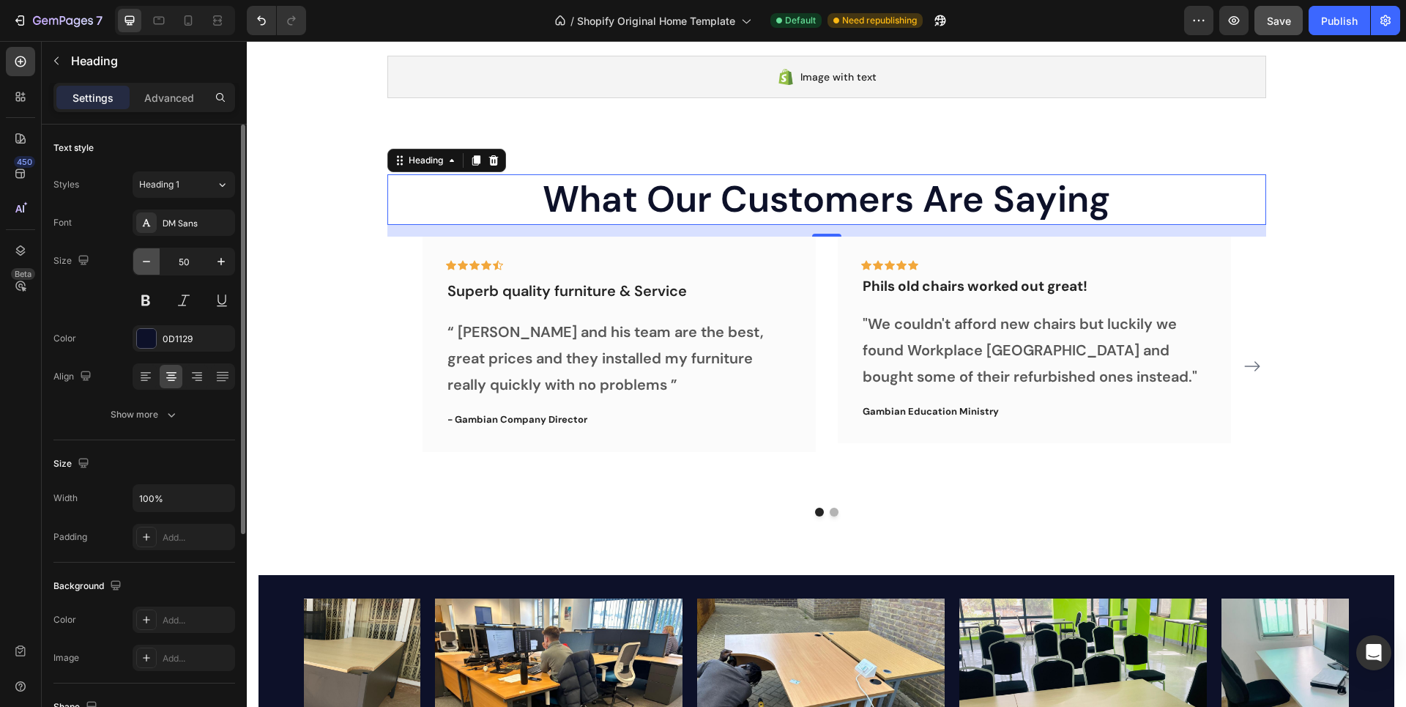
click at [152, 264] on icon "button" at bounding box center [146, 261] width 15 height 15
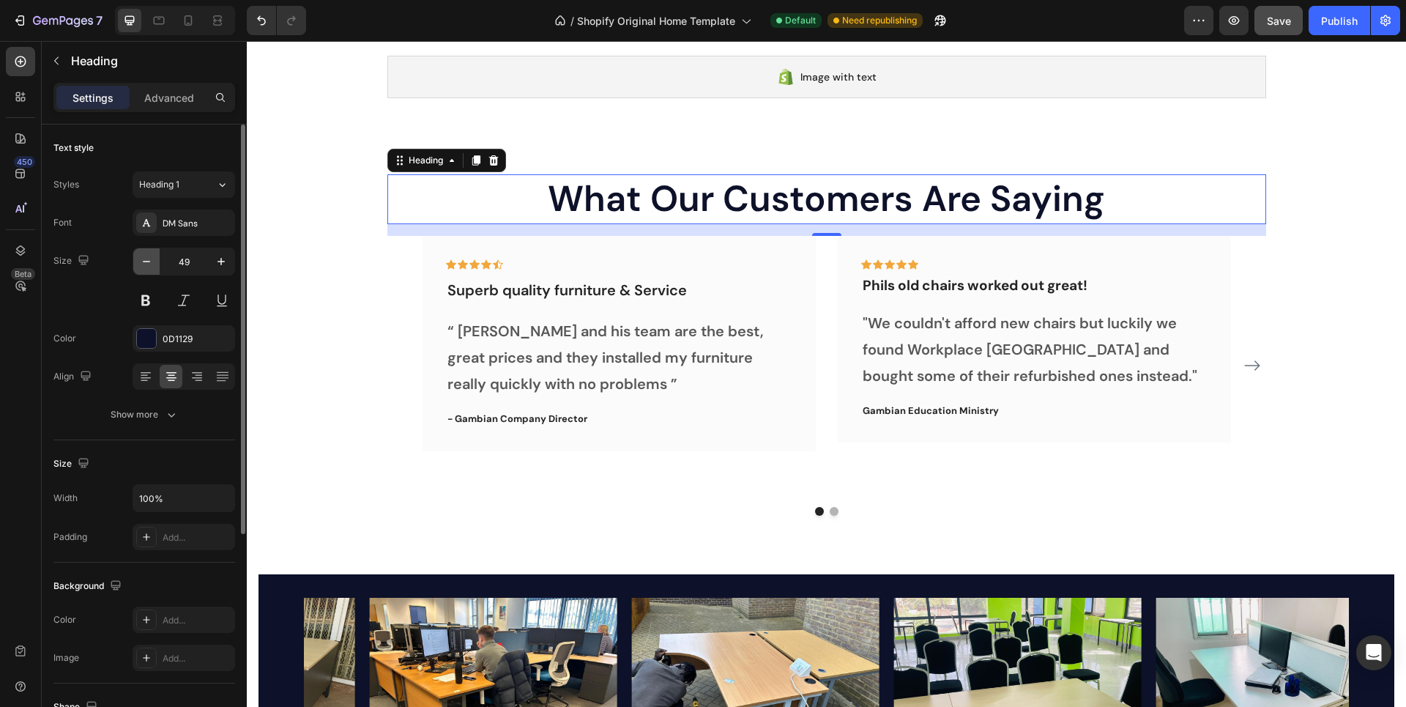
click at [152, 264] on icon "button" at bounding box center [146, 261] width 15 height 15
type input "48"
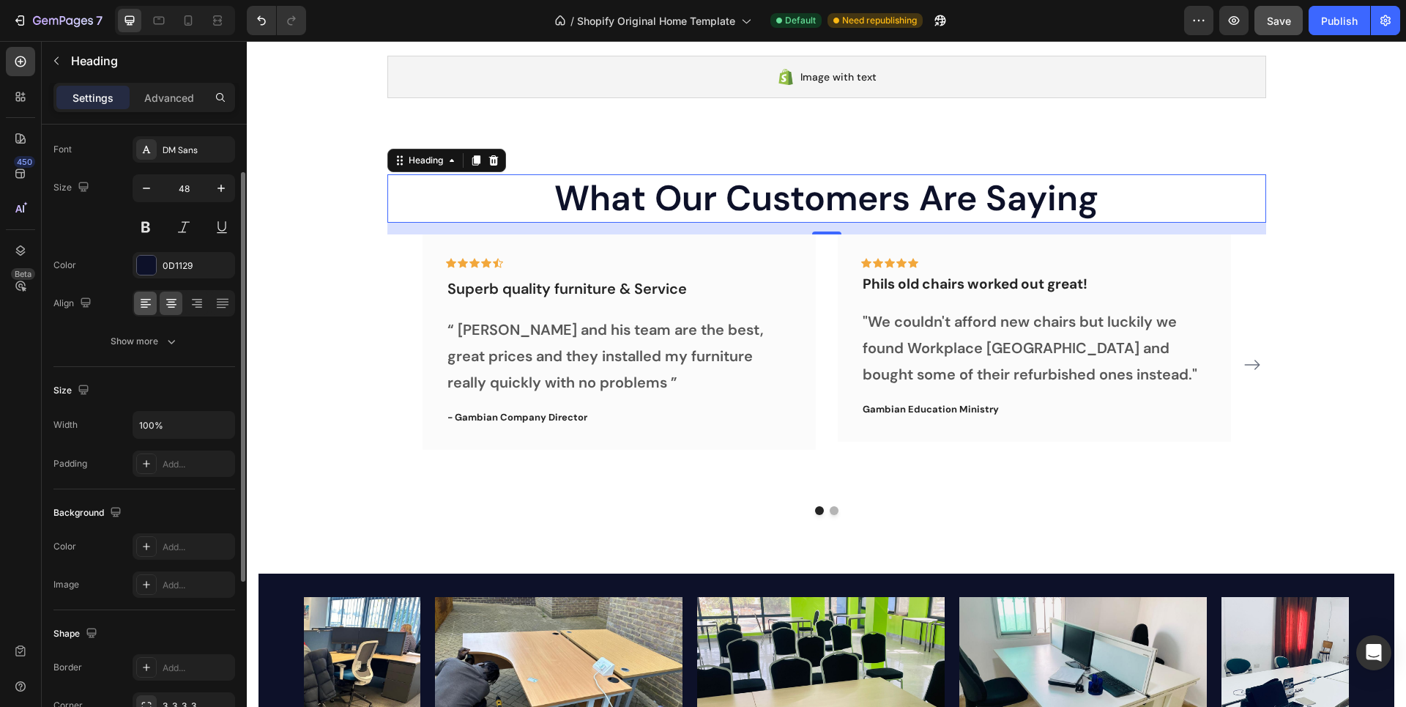
scroll to position [146, 0]
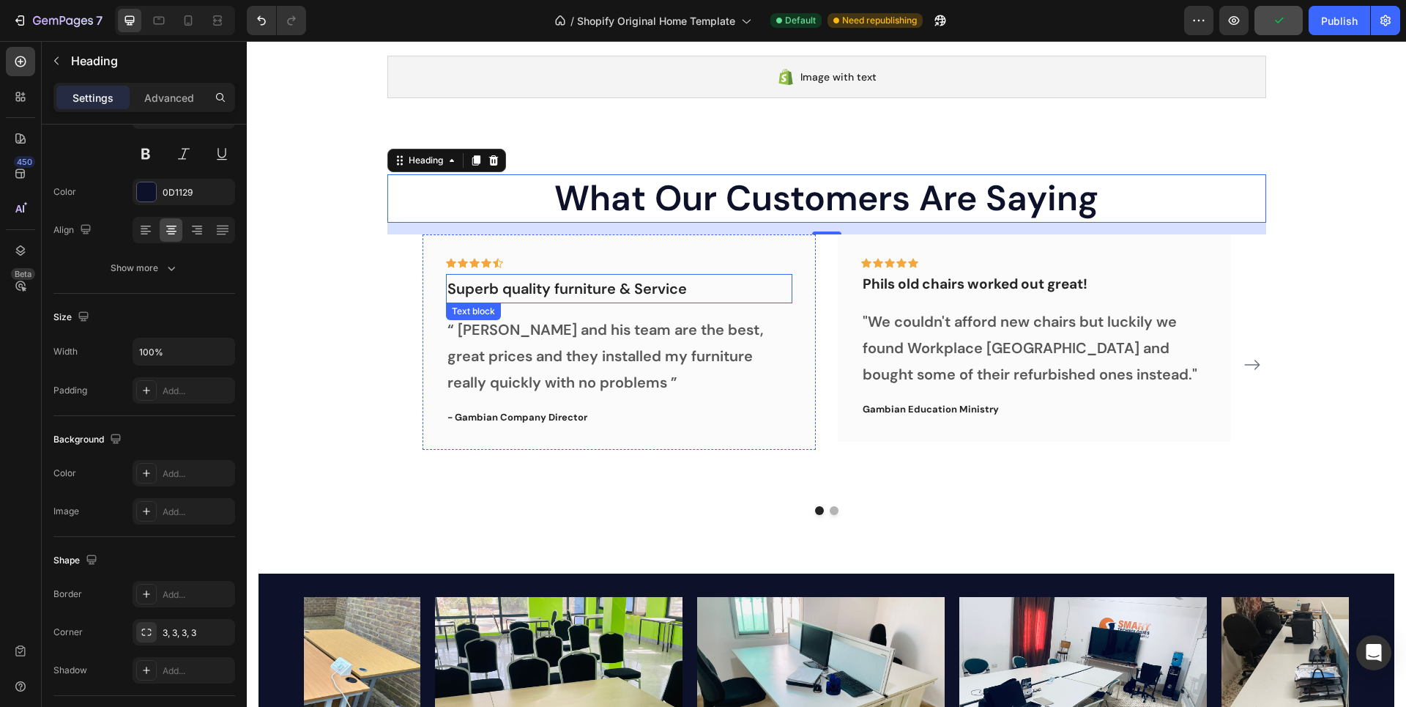
click at [525, 294] on p "Superb quality furniture & Service" at bounding box center [620, 288] width 344 height 26
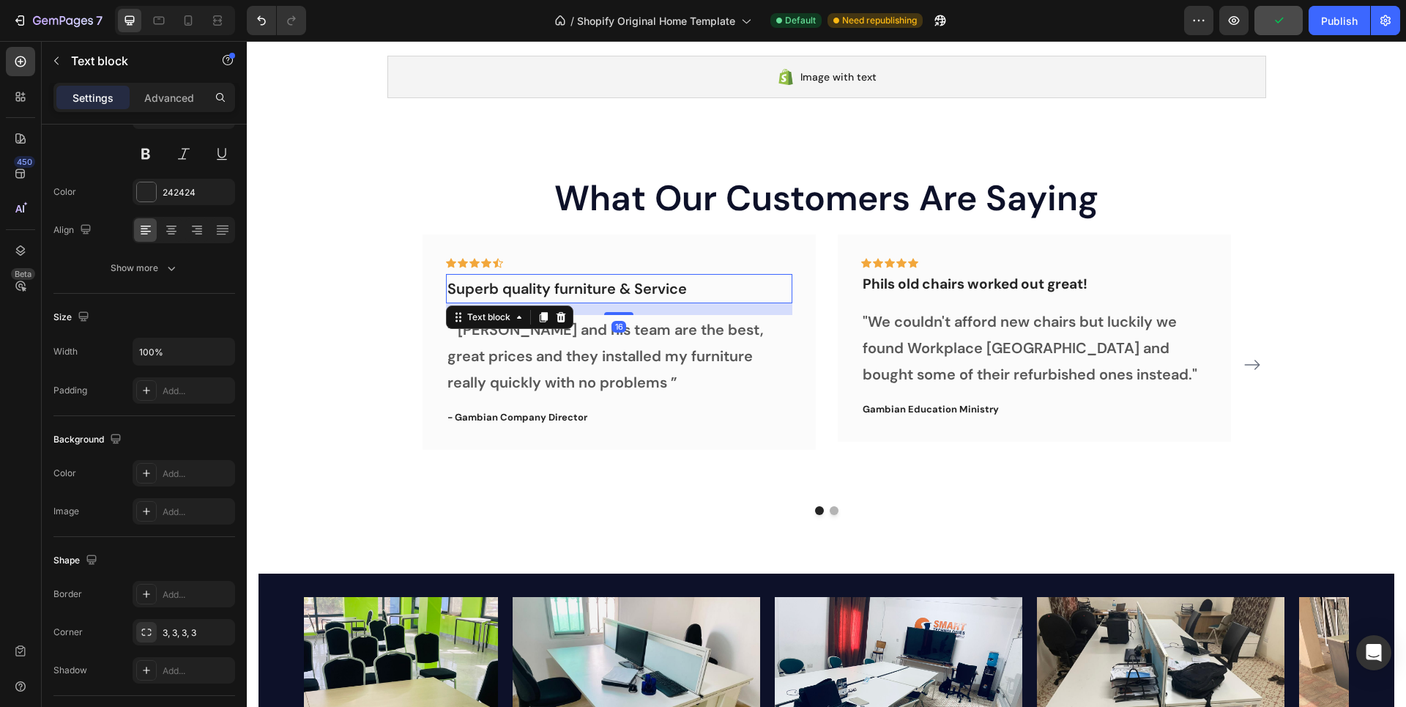
scroll to position [0, 0]
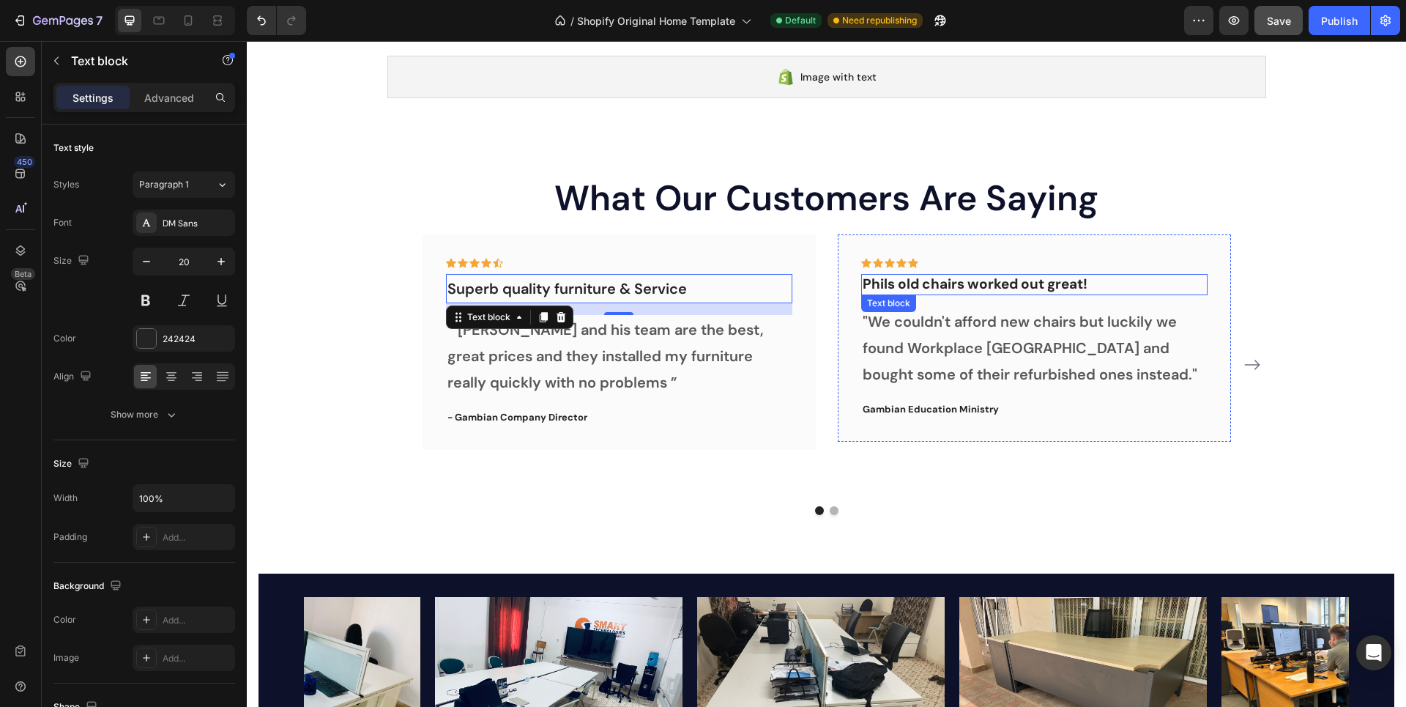
click at [877, 285] on p "Phils old chairs worked out great!" at bounding box center [1035, 284] width 344 height 18
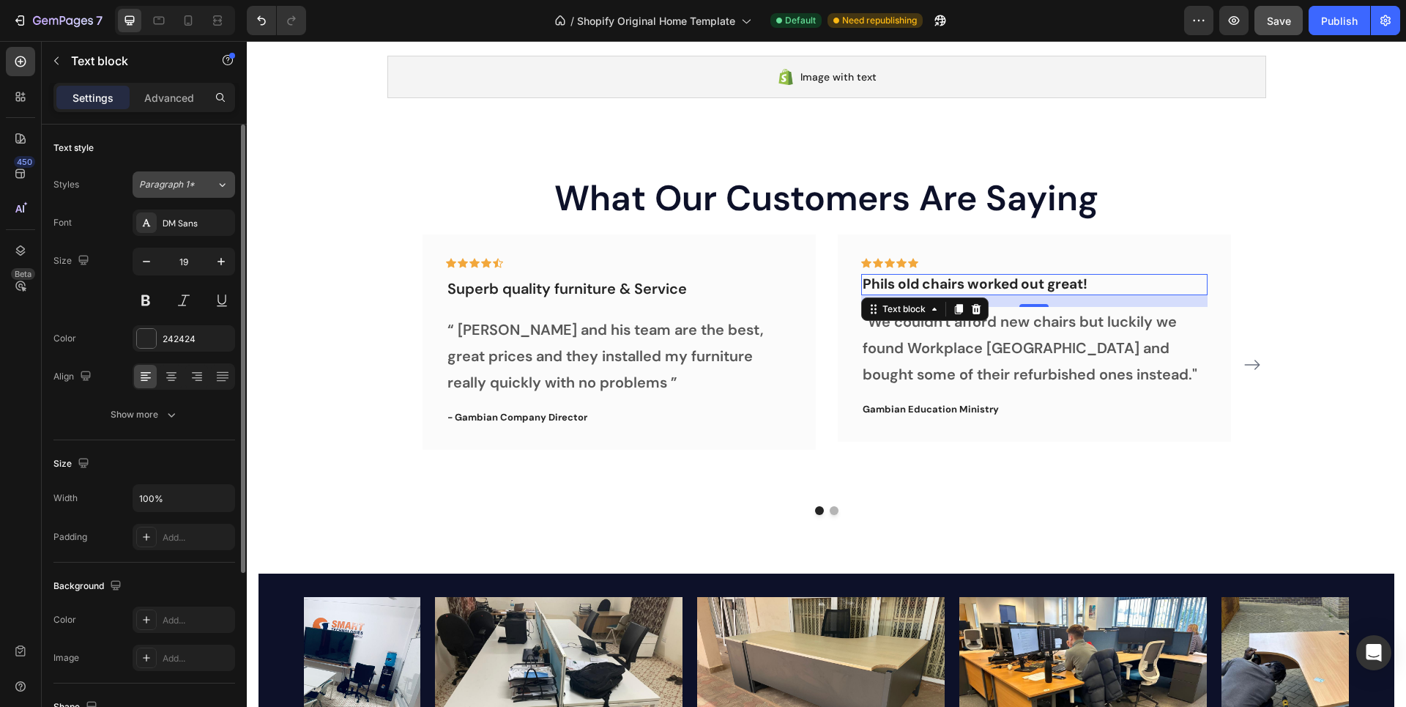
click at [207, 185] on div "Paragraph 1*" at bounding box center [177, 184] width 77 height 13
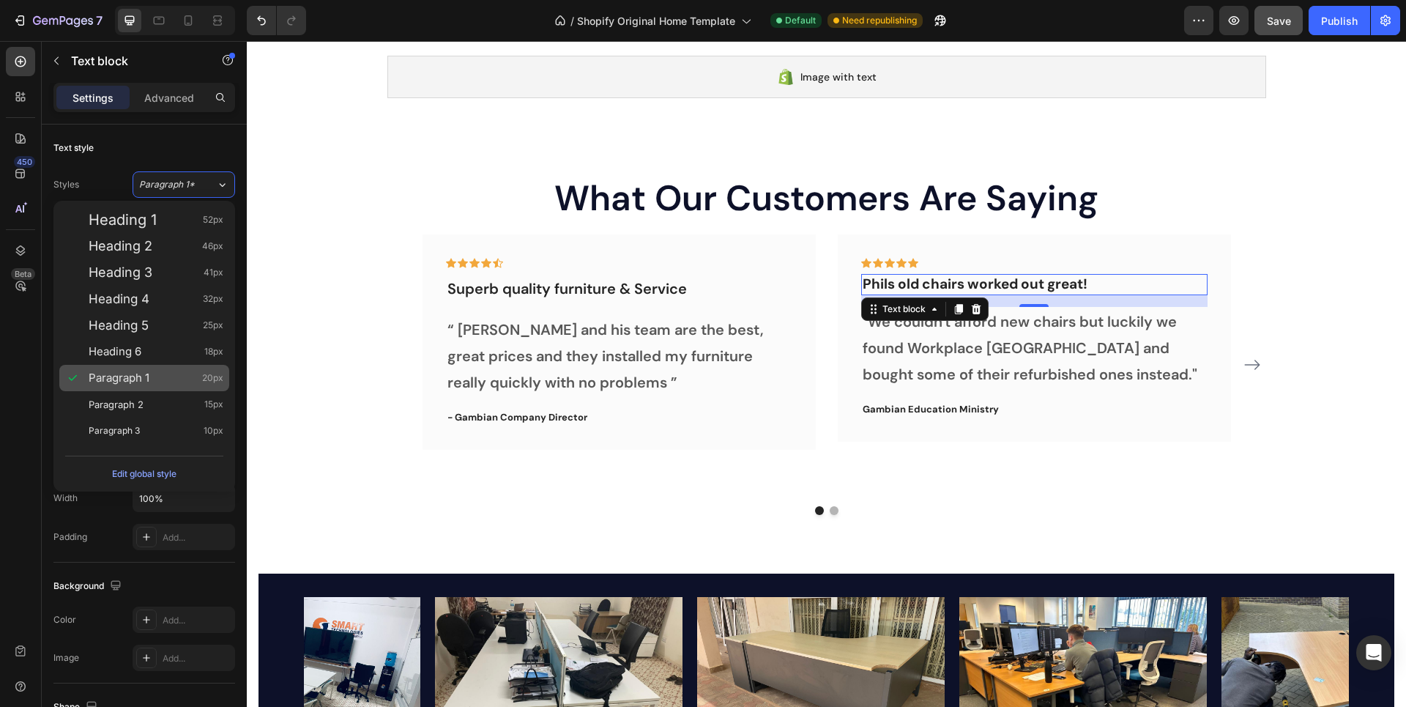
click at [151, 377] on div "Paragraph 1 20px" at bounding box center [156, 378] width 135 height 15
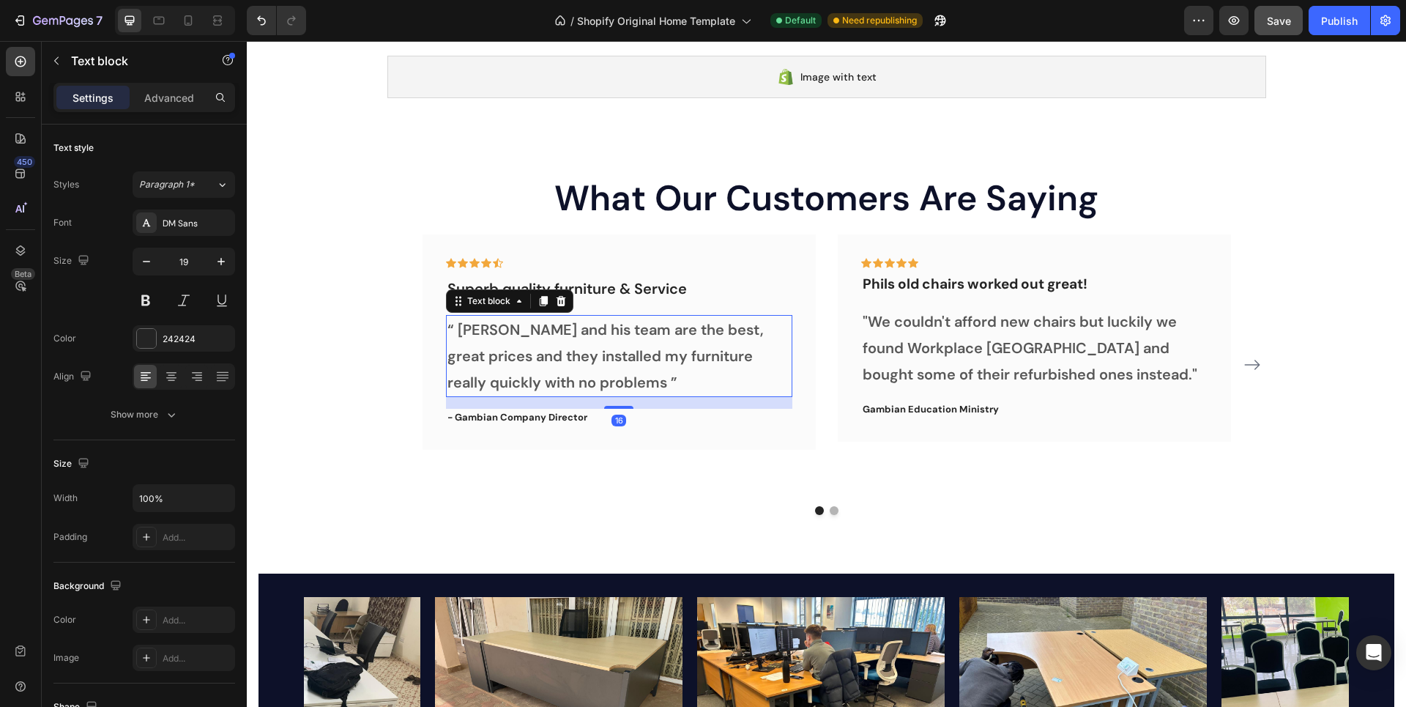
click at [577, 324] on p "“ [PERSON_NAME] and his team are the best, great prices and they installed my f…" at bounding box center [620, 355] width 344 height 79
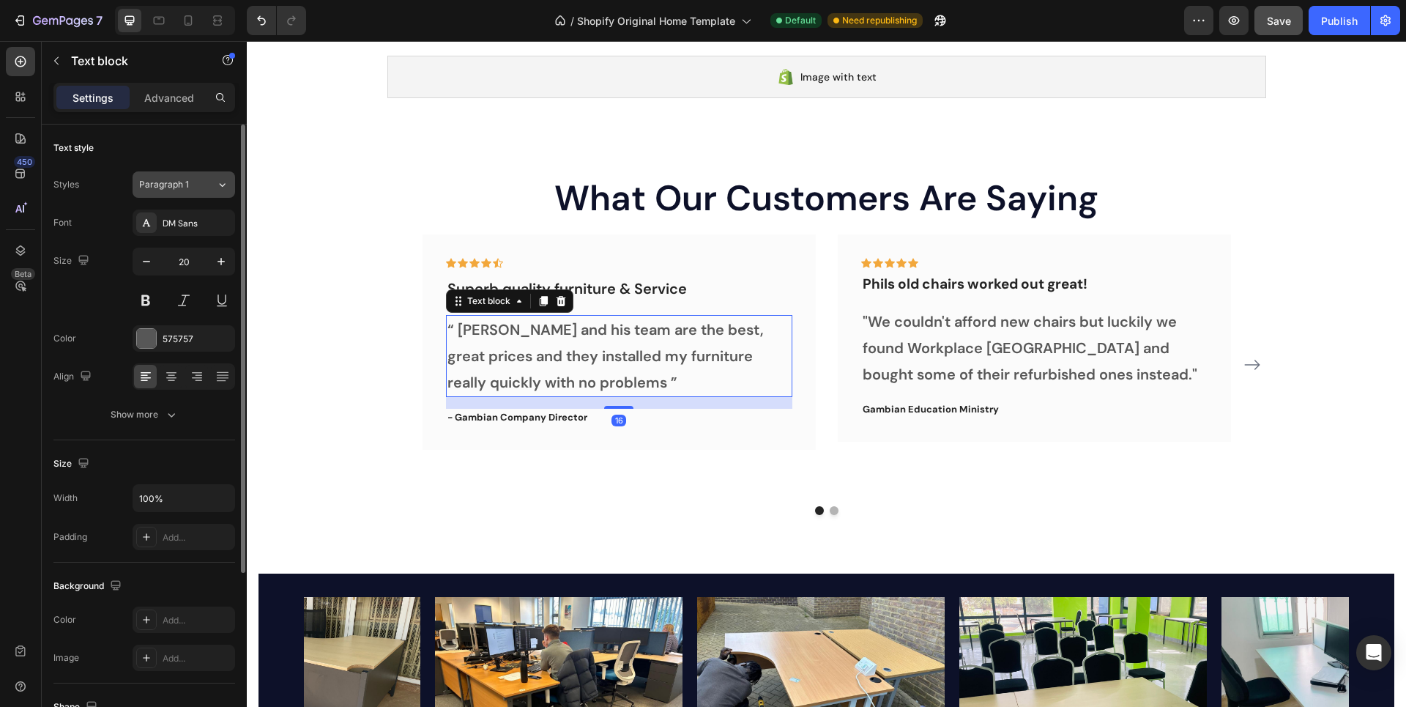
click at [208, 183] on div "Paragraph 1" at bounding box center [177, 184] width 77 height 13
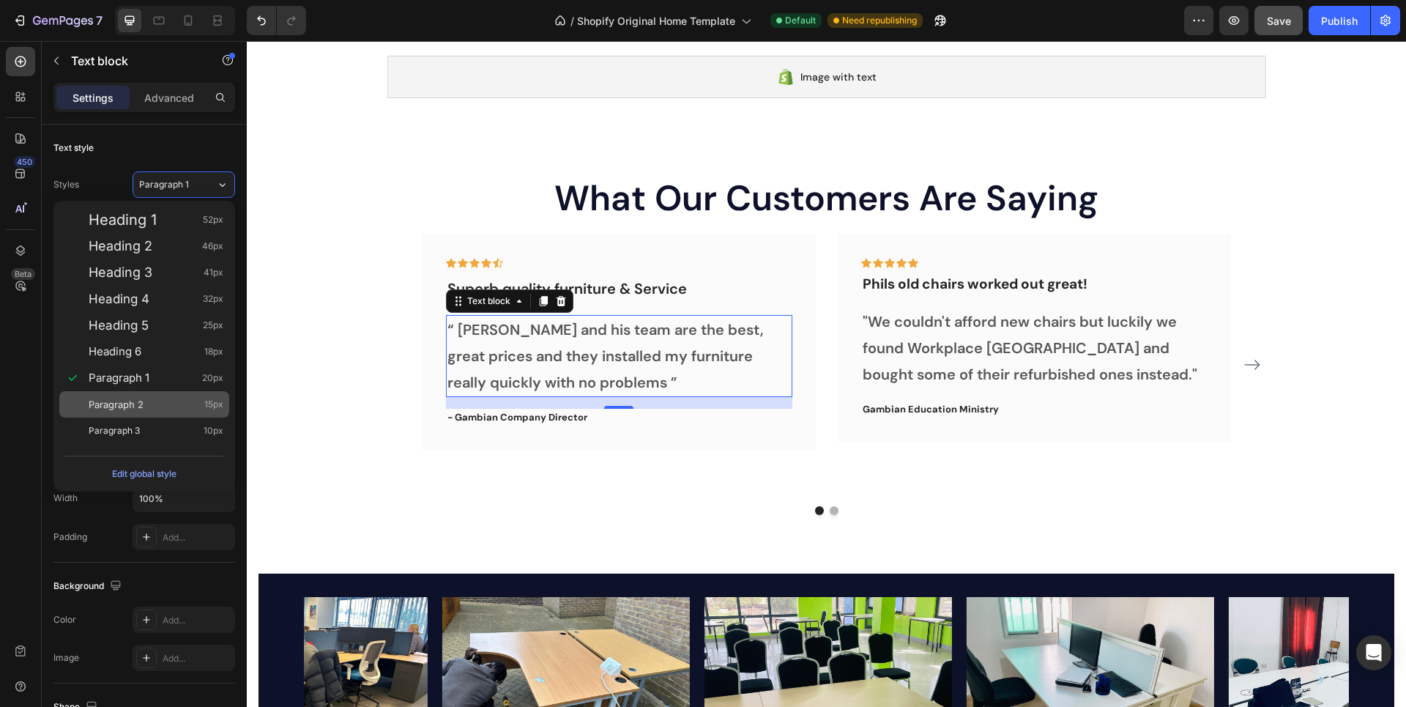
click at [156, 398] on div "Paragraph 2 15px" at bounding box center [156, 404] width 135 height 15
type input "15"
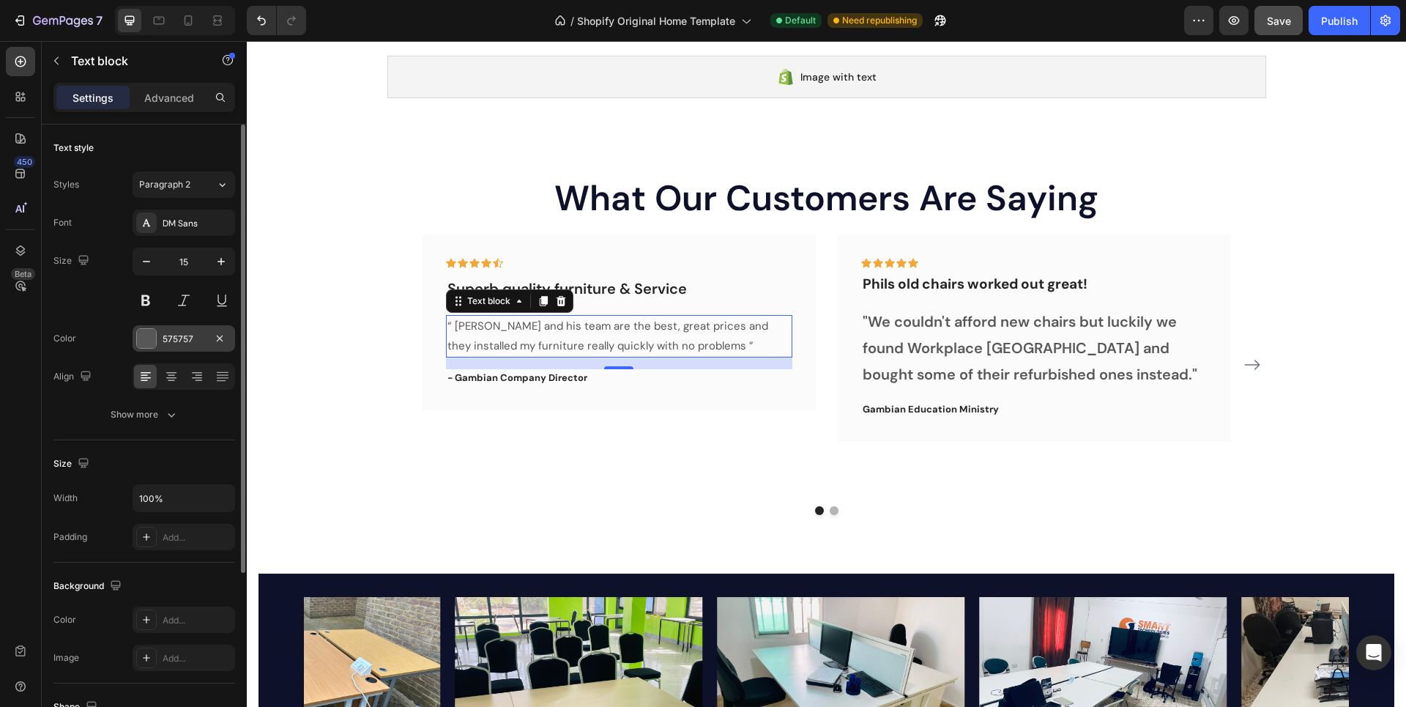
click at [149, 341] on div at bounding box center [146, 338] width 19 height 19
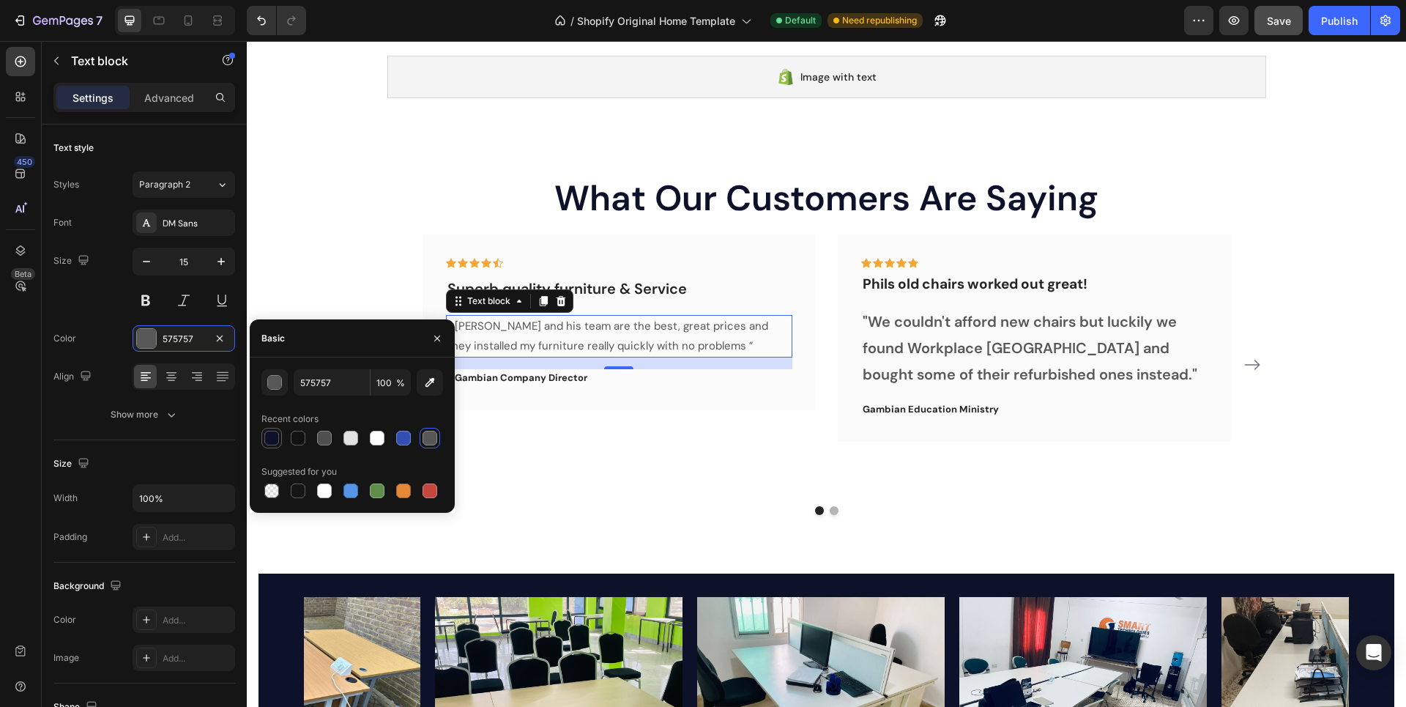
click at [272, 436] on div at bounding box center [271, 438] width 15 height 15
type input "0D1129"
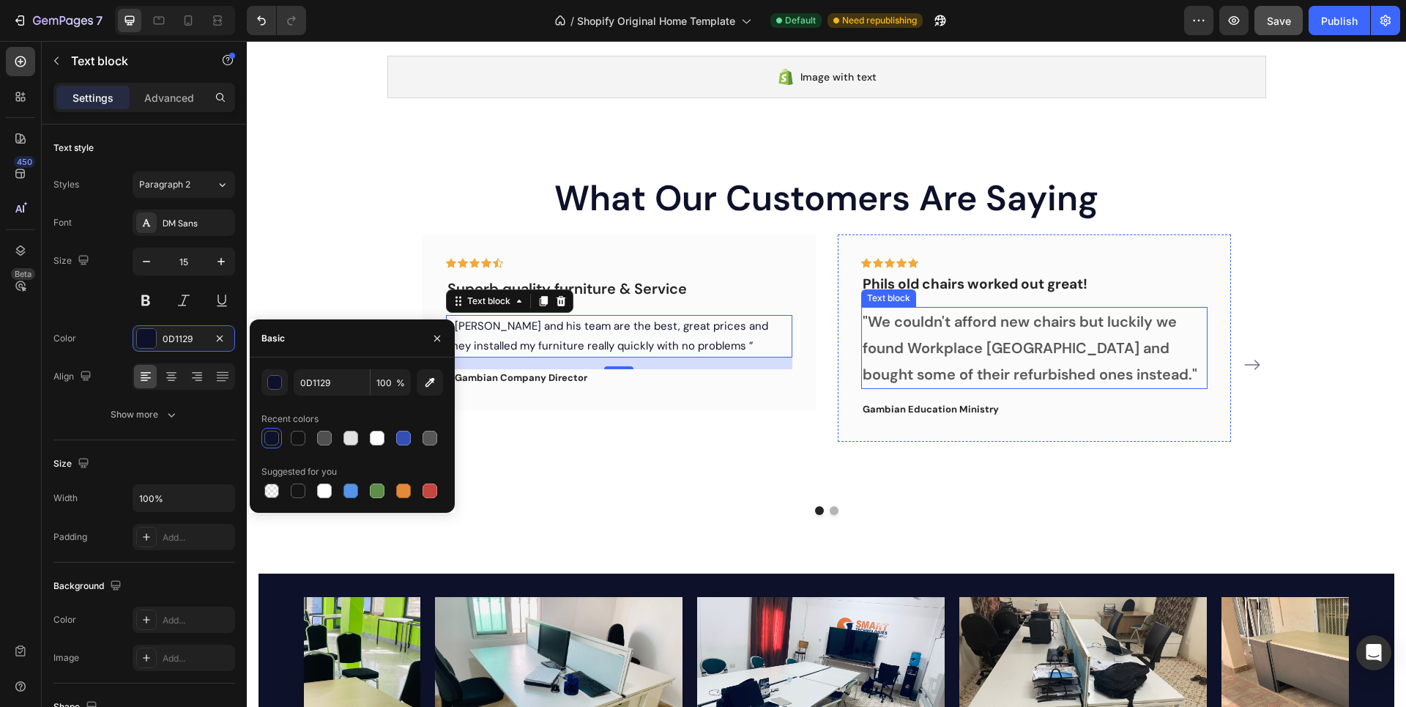
click at [971, 335] on p ""We couldn't afford new chairs but luckily we found Workplace [GEOGRAPHIC_DATA]…" at bounding box center [1035, 347] width 344 height 79
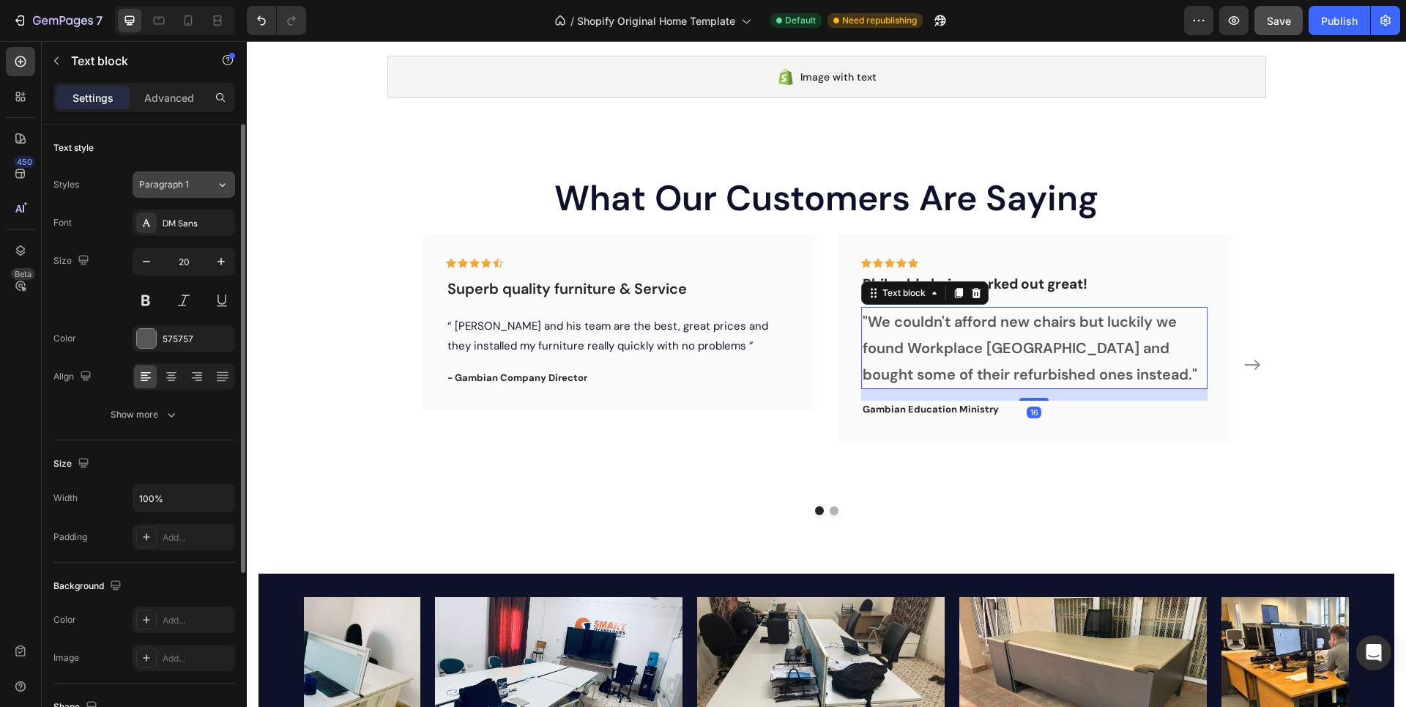
click at [216, 189] on icon at bounding box center [222, 184] width 12 height 15
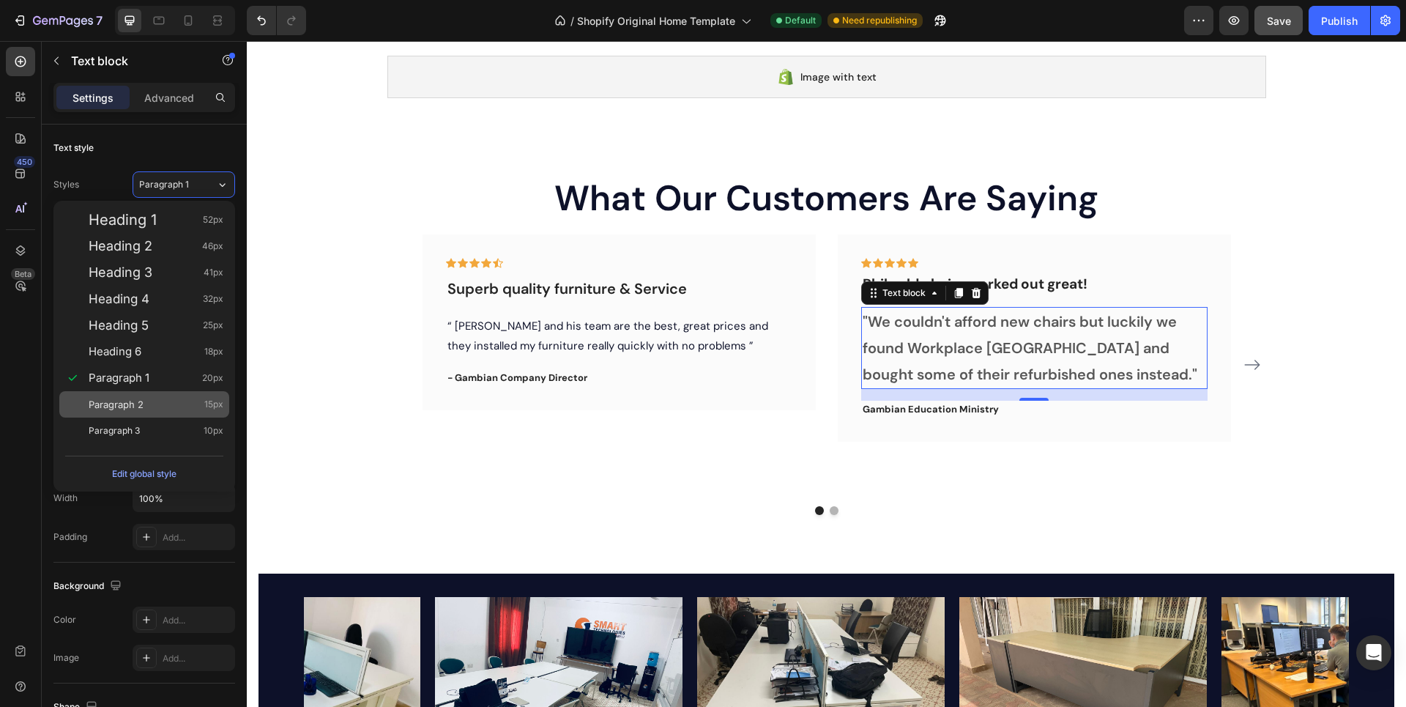
click at [142, 398] on span "Paragraph 2" at bounding box center [116, 404] width 55 height 15
type input "15"
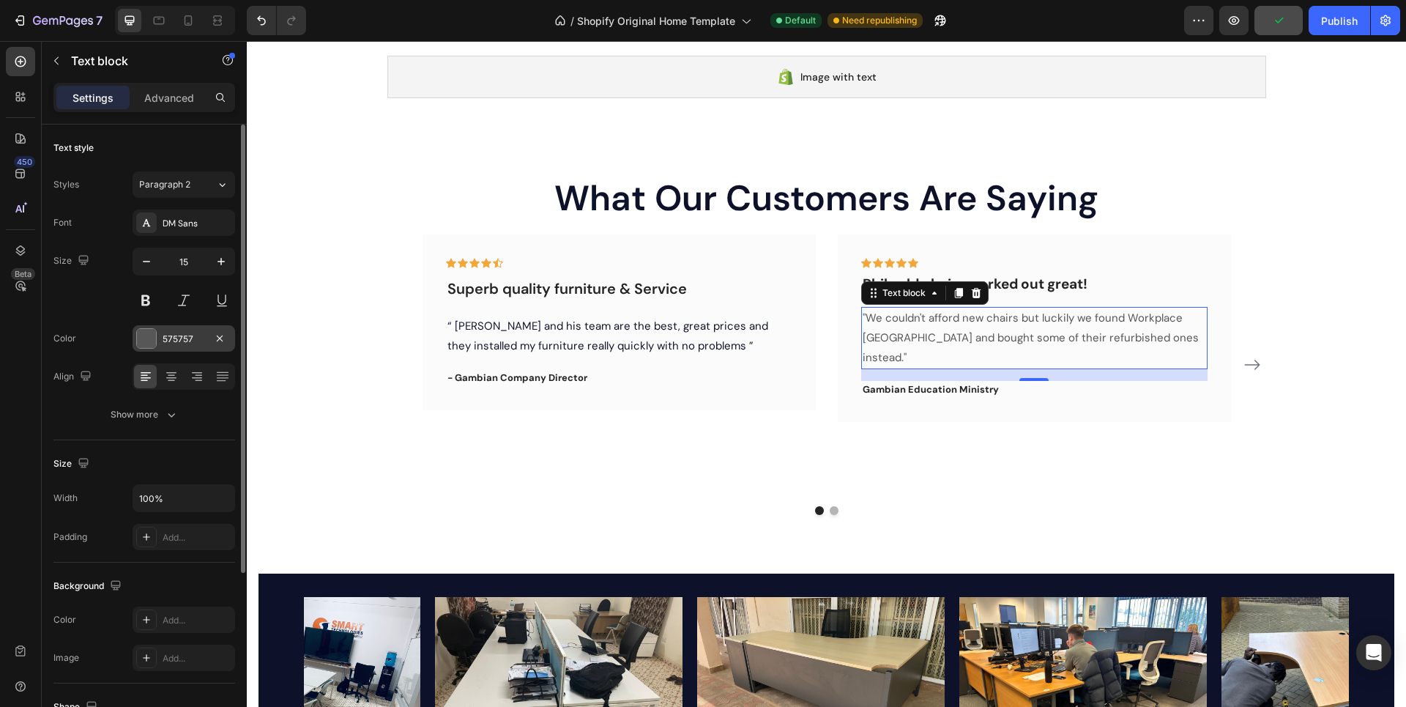
click at [145, 340] on div at bounding box center [146, 338] width 19 height 19
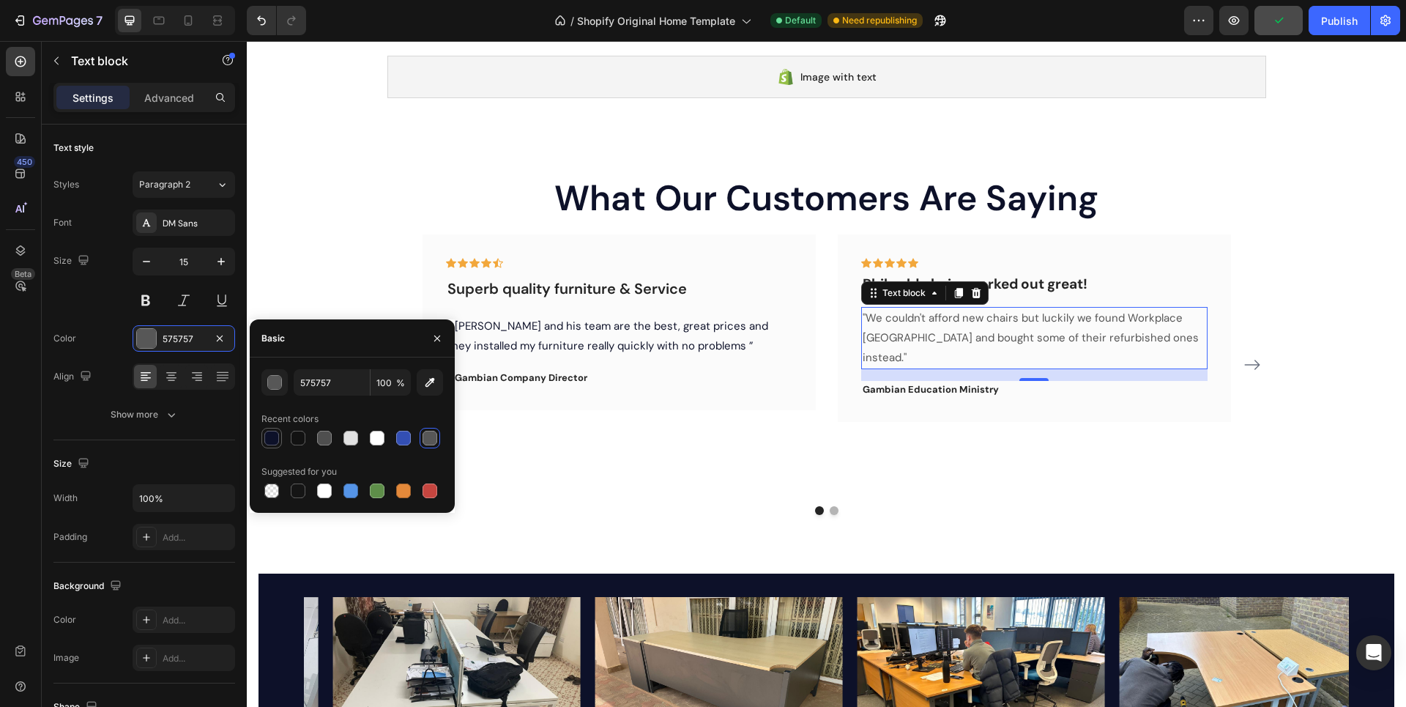
click at [272, 434] on div at bounding box center [271, 438] width 15 height 15
type input "0D1129"
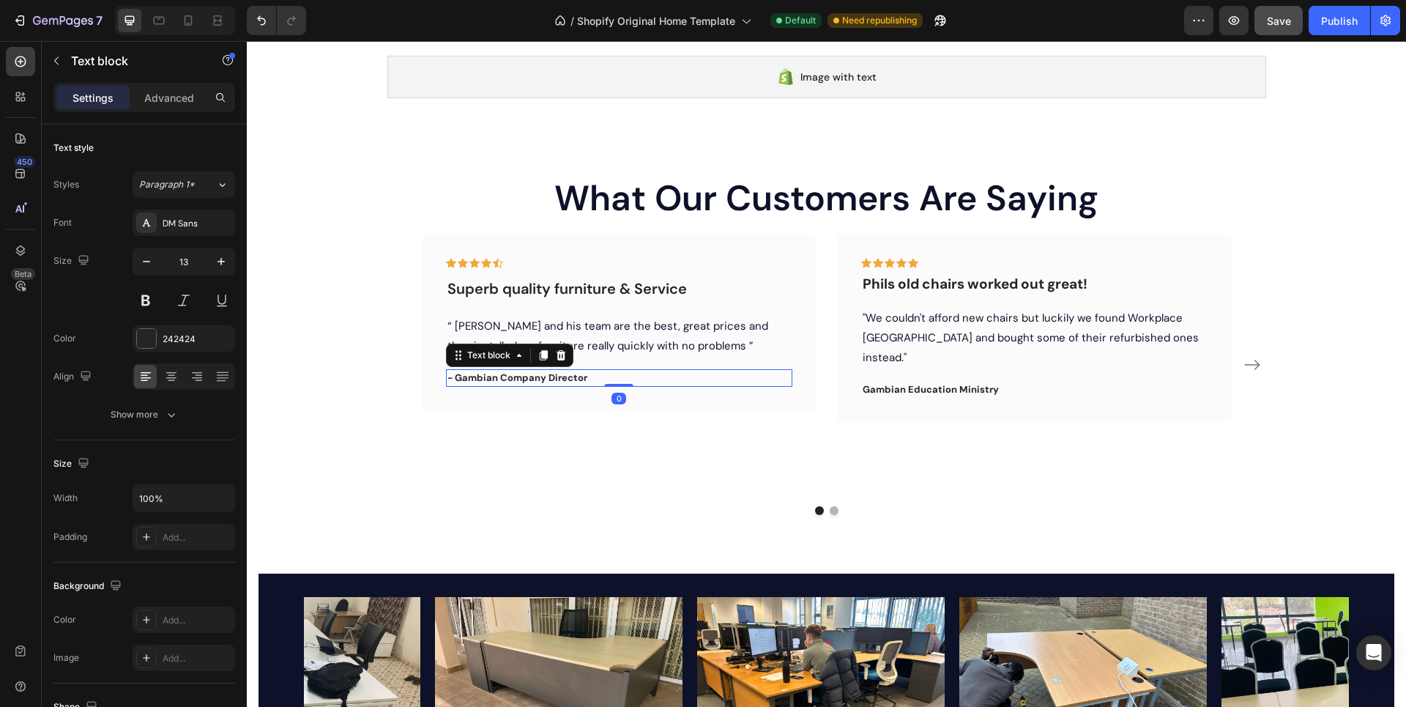
click at [560, 374] on p "- Gambian Company Director" at bounding box center [620, 378] width 344 height 15
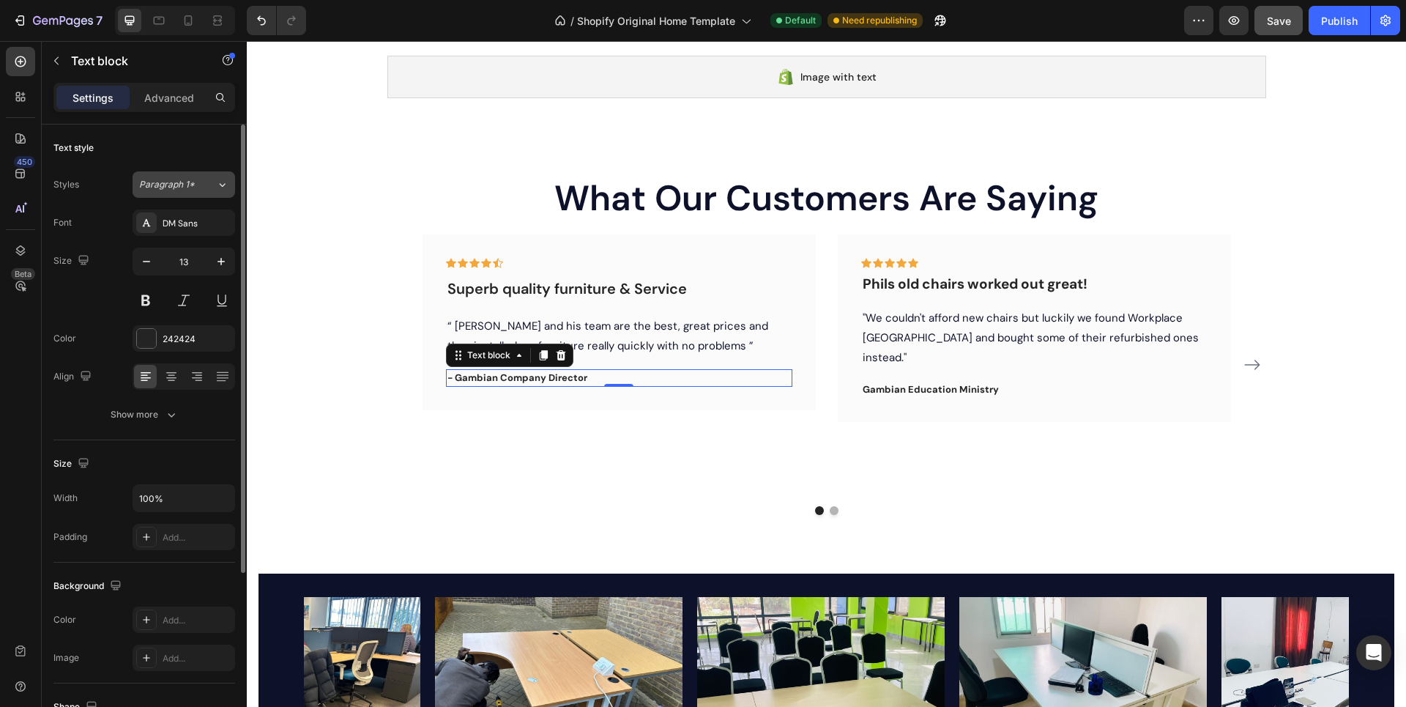
click at [221, 190] on icon at bounding box center [222, 184] width 12 height 15
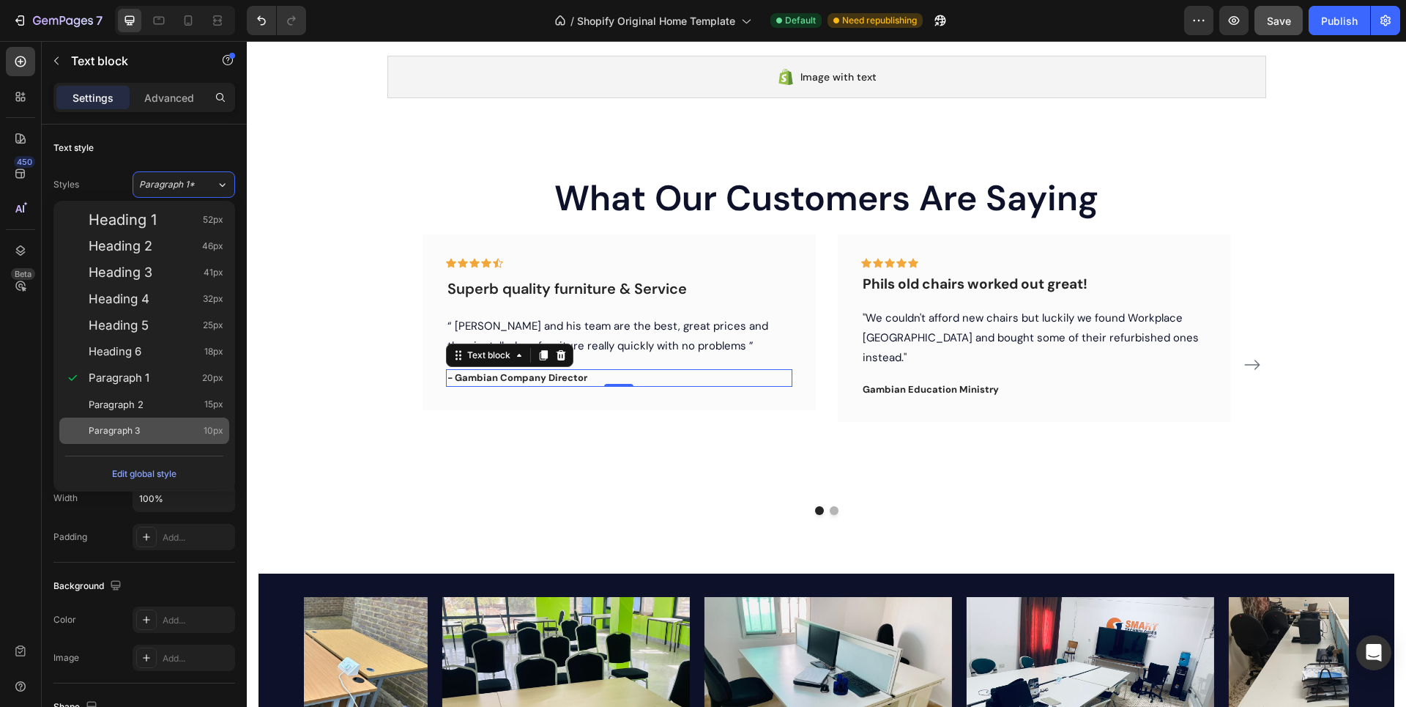
click at [155, 431] on div "Paragraph 3 10px" at bounding box center [156, 430] width 135 height 15
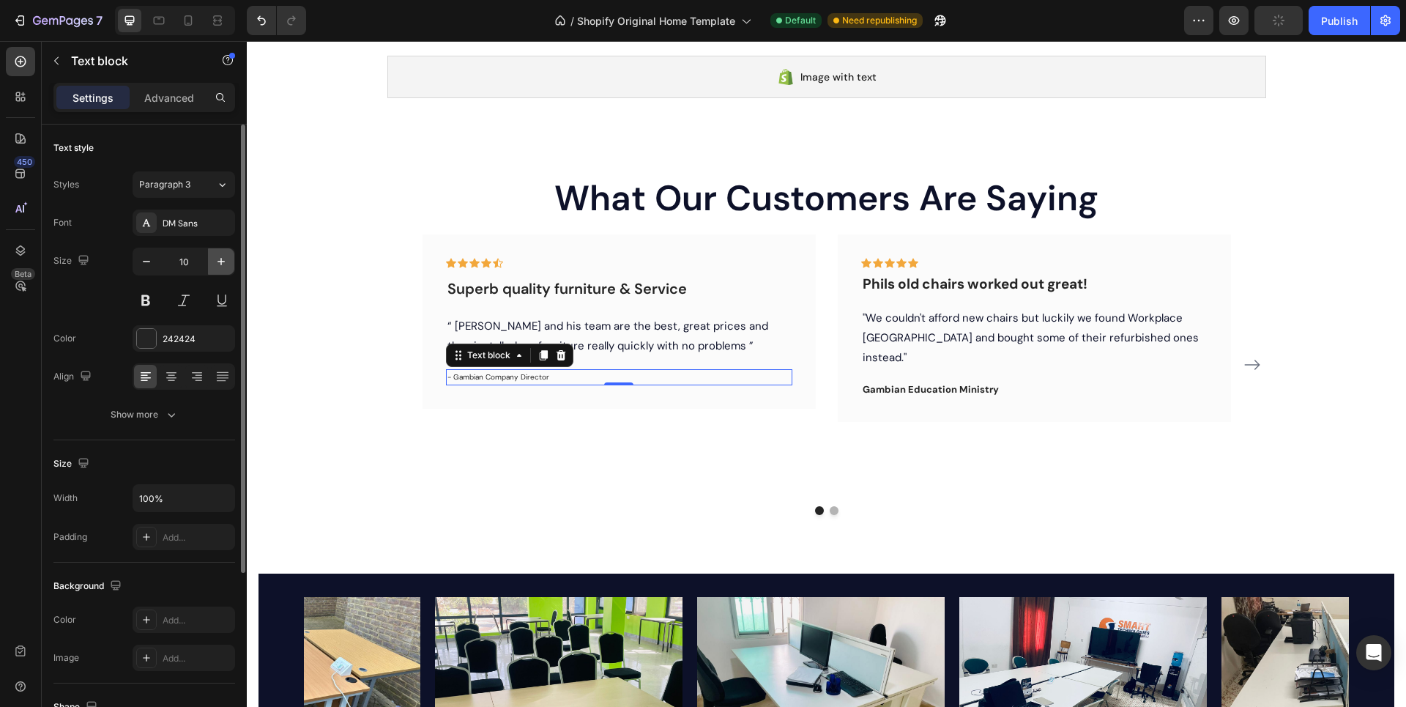
click at [214, 263] on icon "button" at bounding box center [221, 261] width 15 height 15
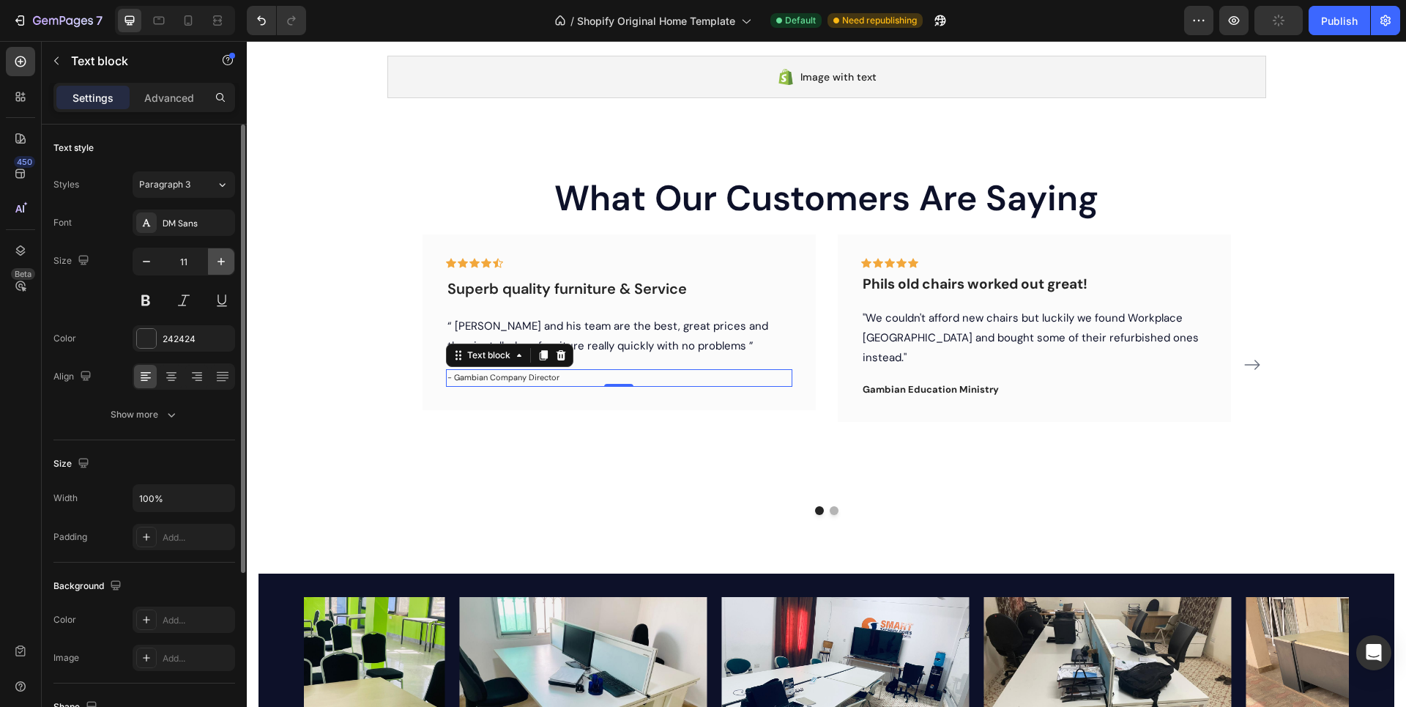
click at [214, 263] on icon "button" at bounding box center [221, 261] width 15 height 15
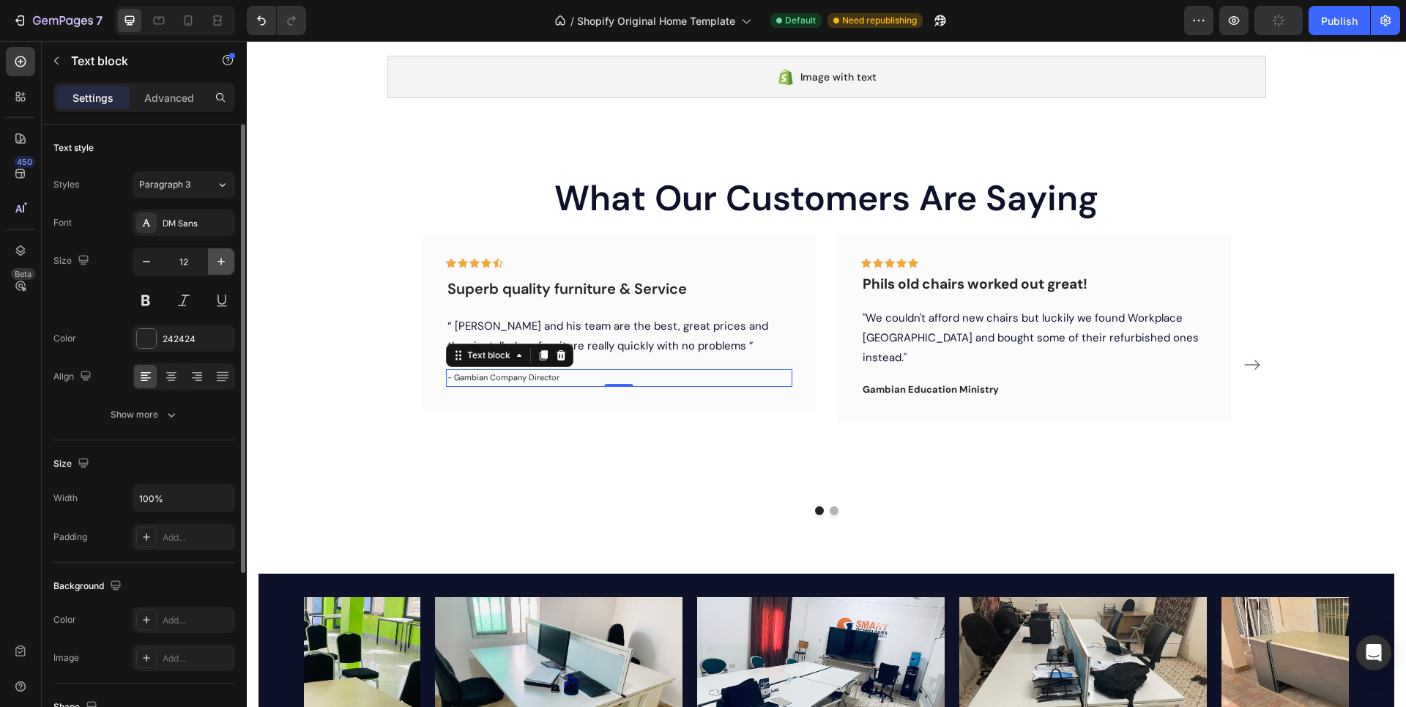
click at [214, 263] on icon "button" at bounding box center [221, 261] width 15 height 15
click at [221, 261] on icon "button" at bounding box center [221, 261] width 7 height 7
type input "15"
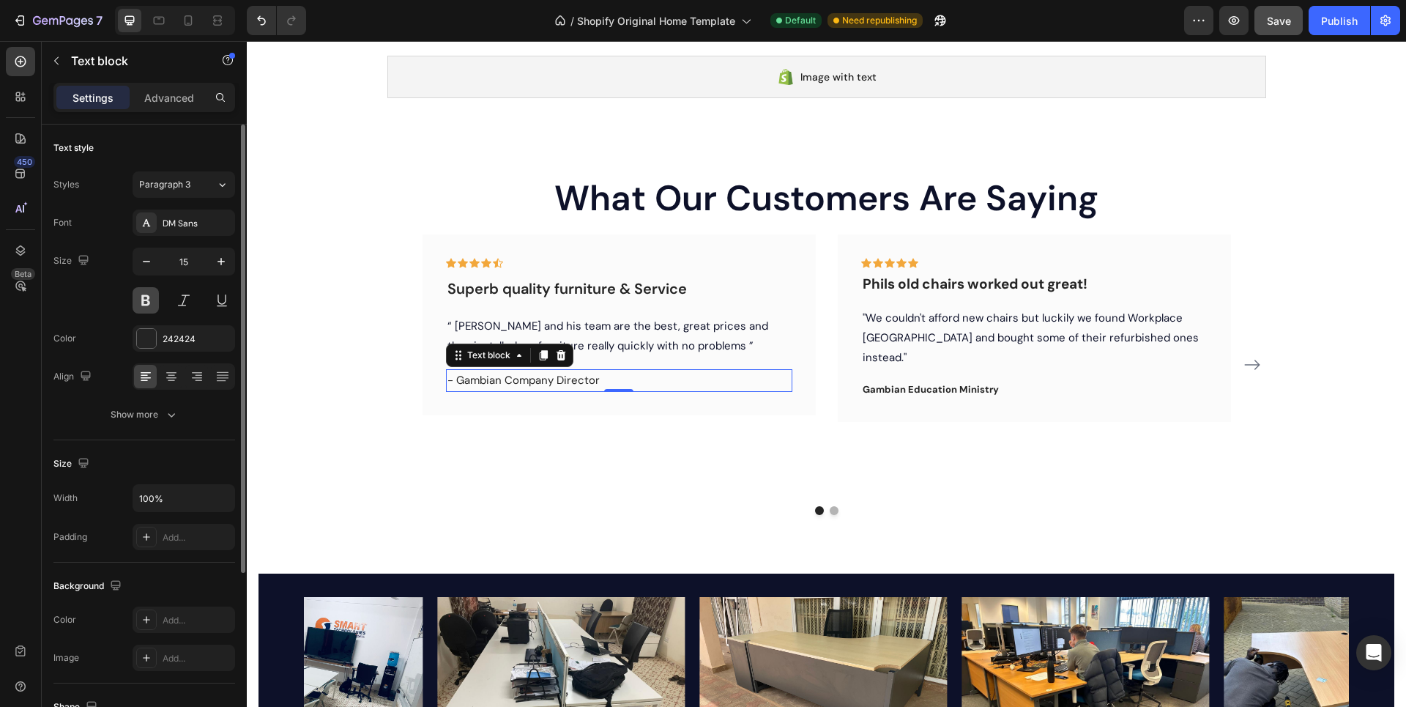
click at [149, 298] on button at bounding box center [146, 300] width 26 height 26
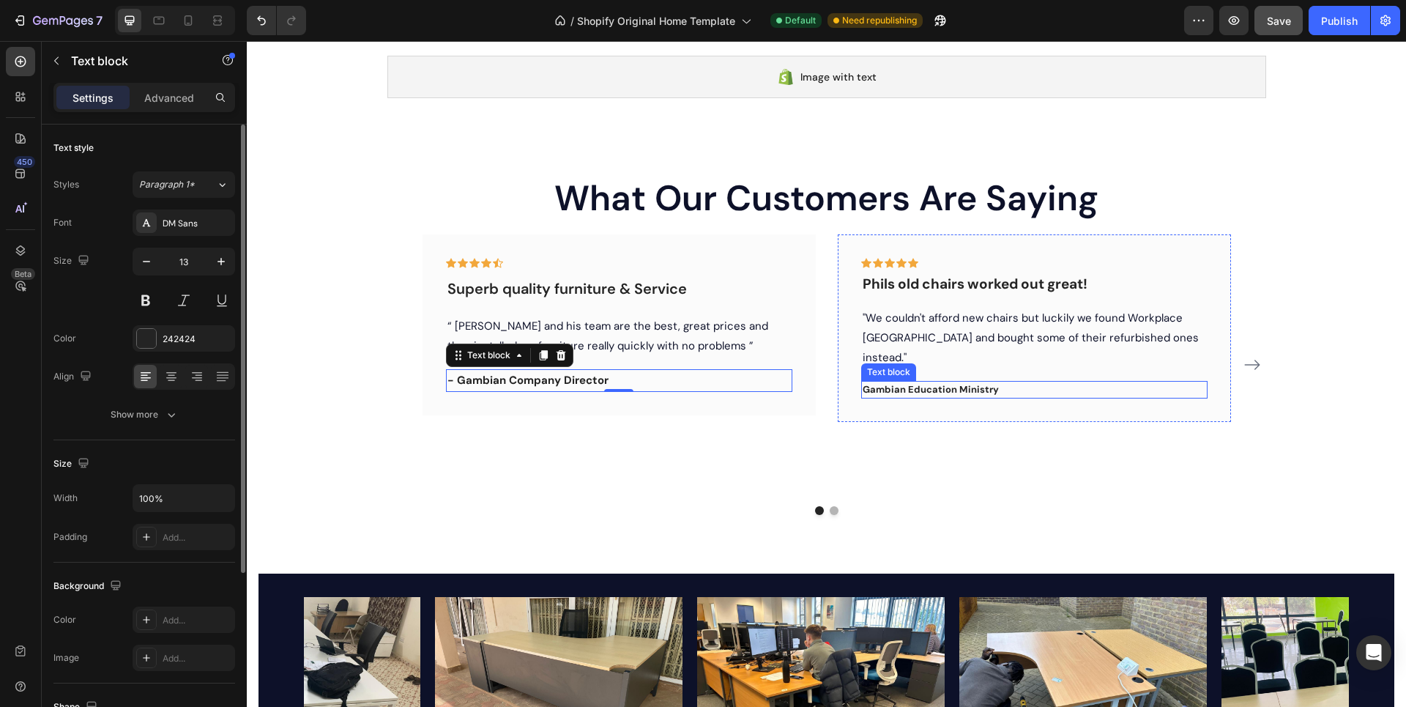
click at [973, 382] on p "Gambian Education Ministry" at bounding box center [1035, 389] width 344 height 15
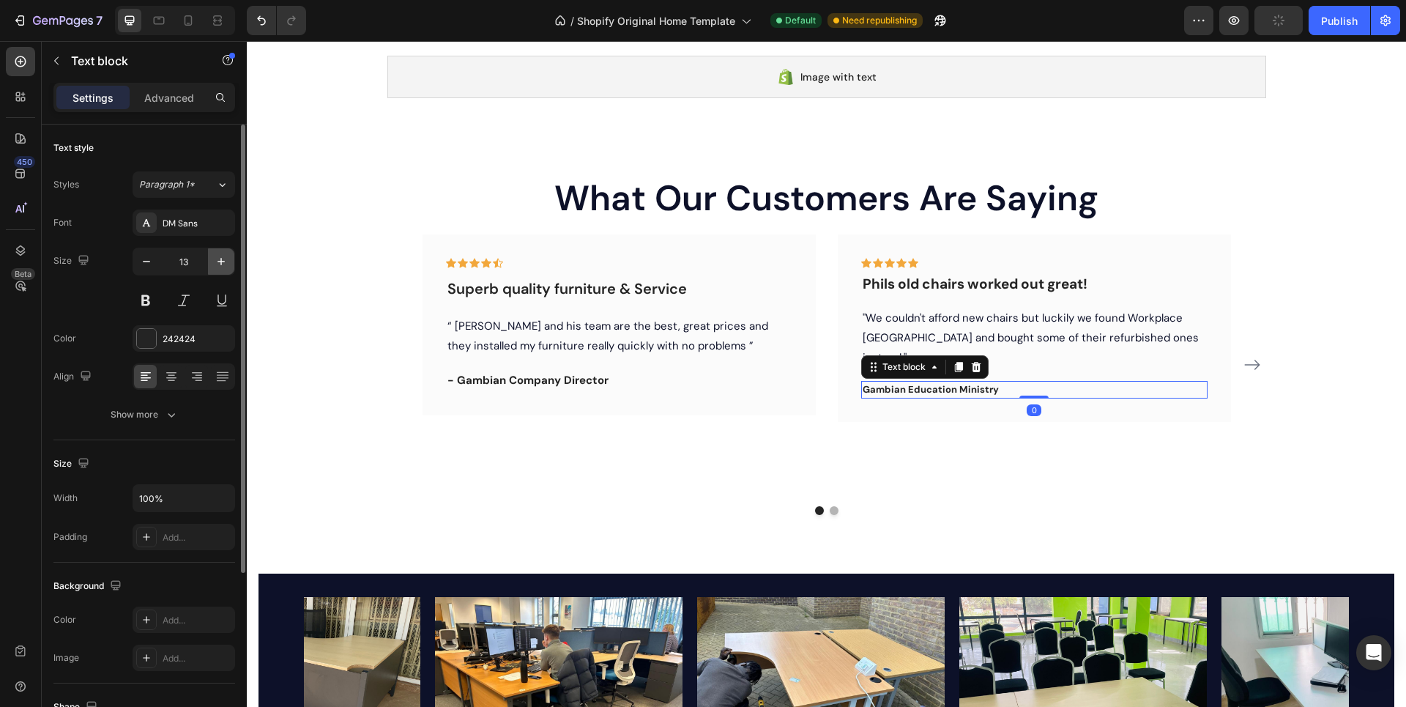
click at [221, 257] on icon "button" at bounding box center [221, 261] width 15 height 15
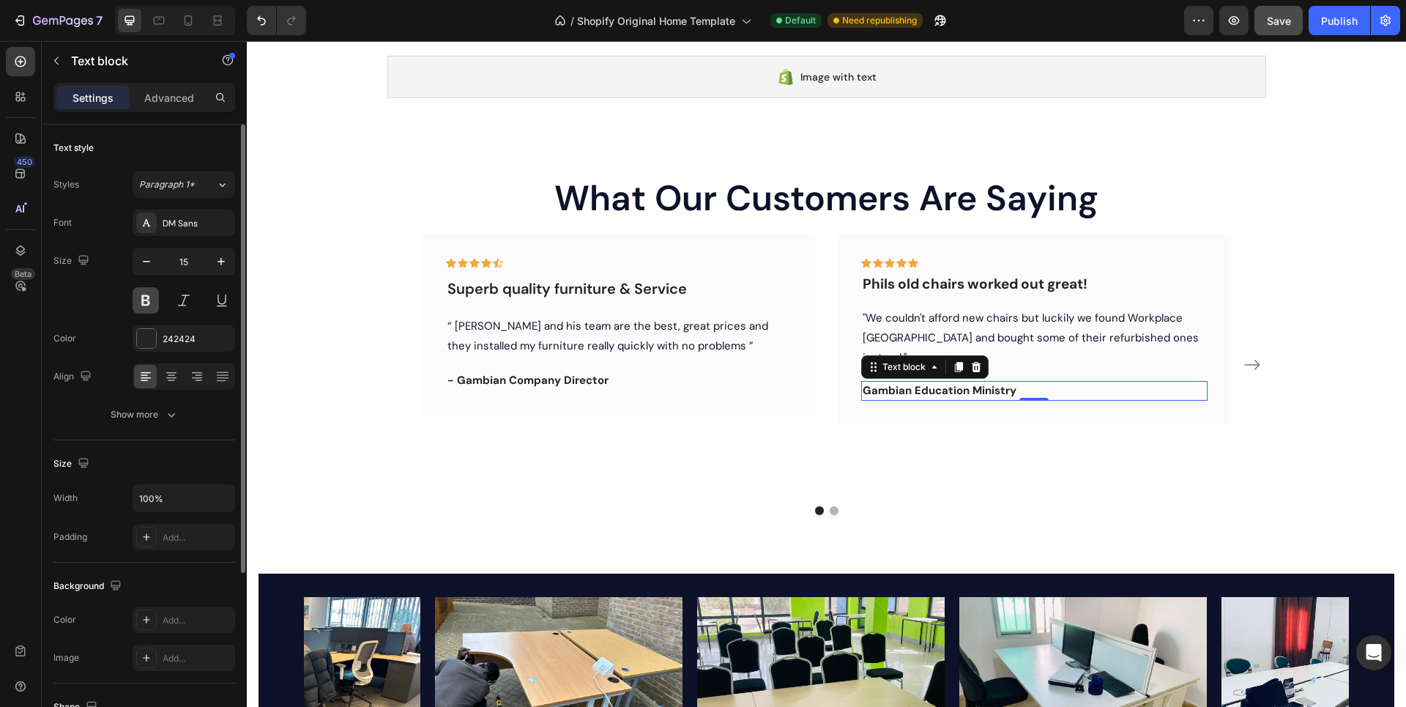
click at [149, 305] on button at bounding box center [146, 300] width 26 height 26
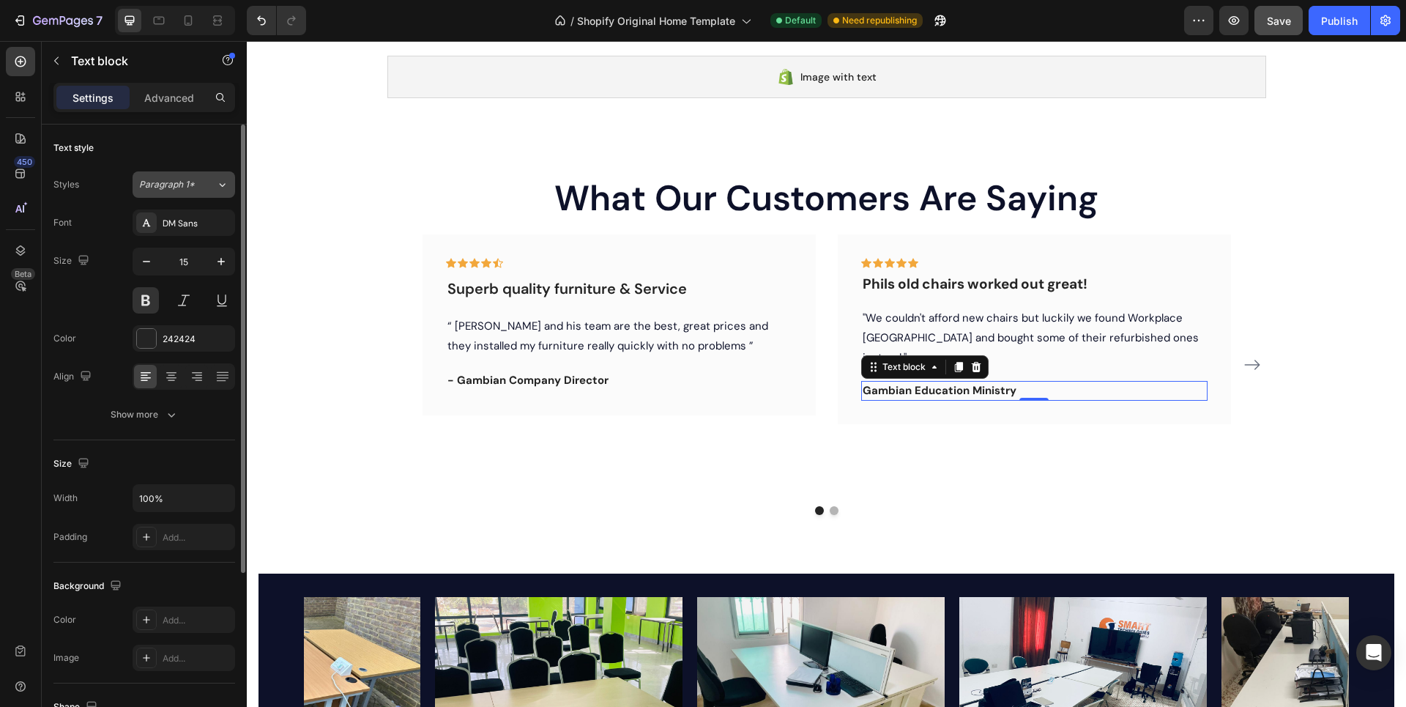
click at [219, 187] on icon at bounding box center [222, 184] width 12 height 15
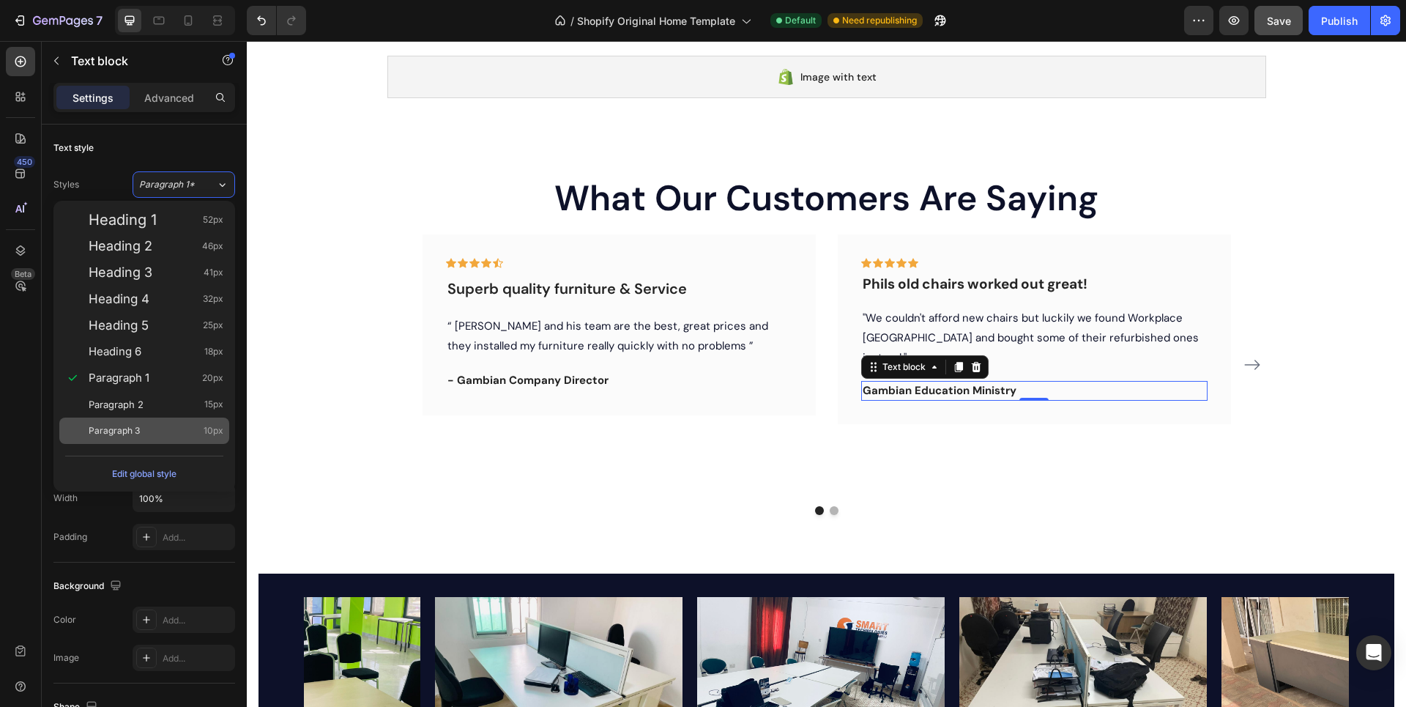
click at [173, 429] on div "Paragraph 3 10px" at bounding box center [156, 430] width 135 height 15
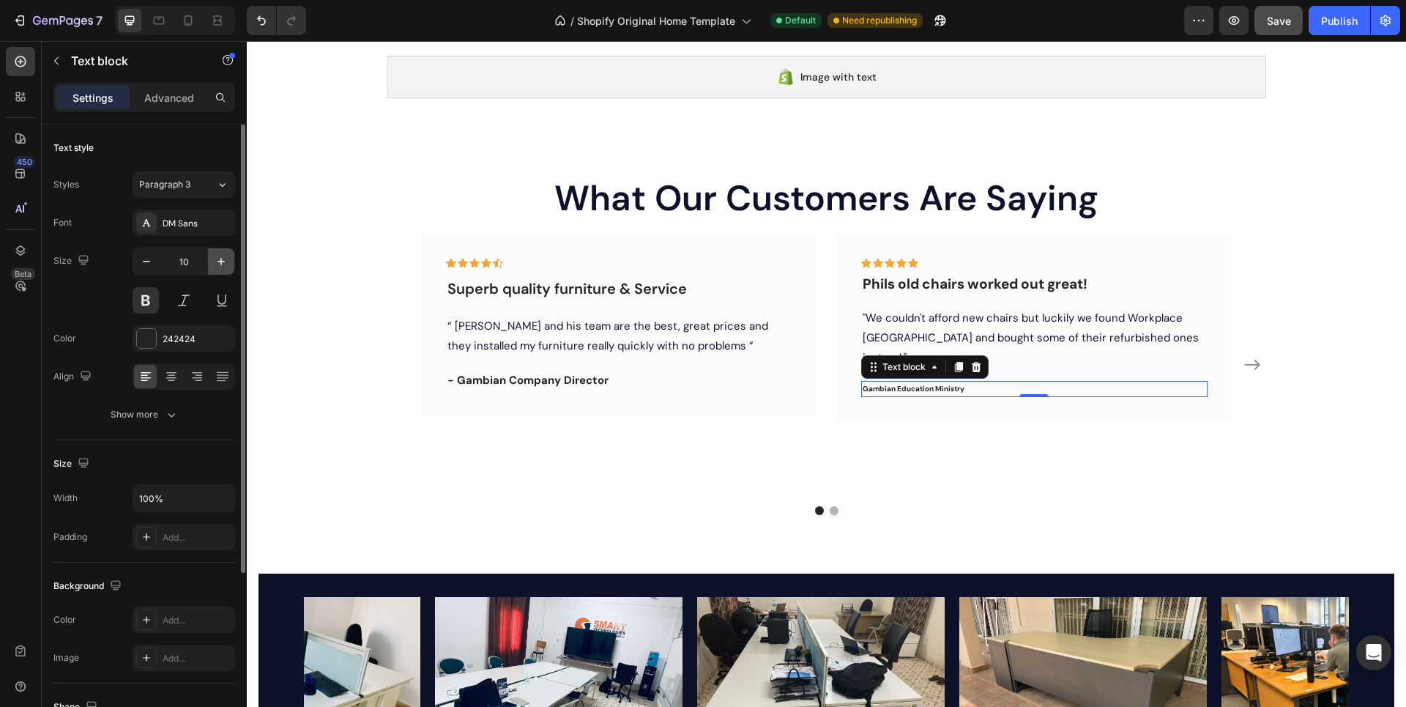
click at [220, 264] on icon "button" at bounding box center [221, 261] width 15 height 15
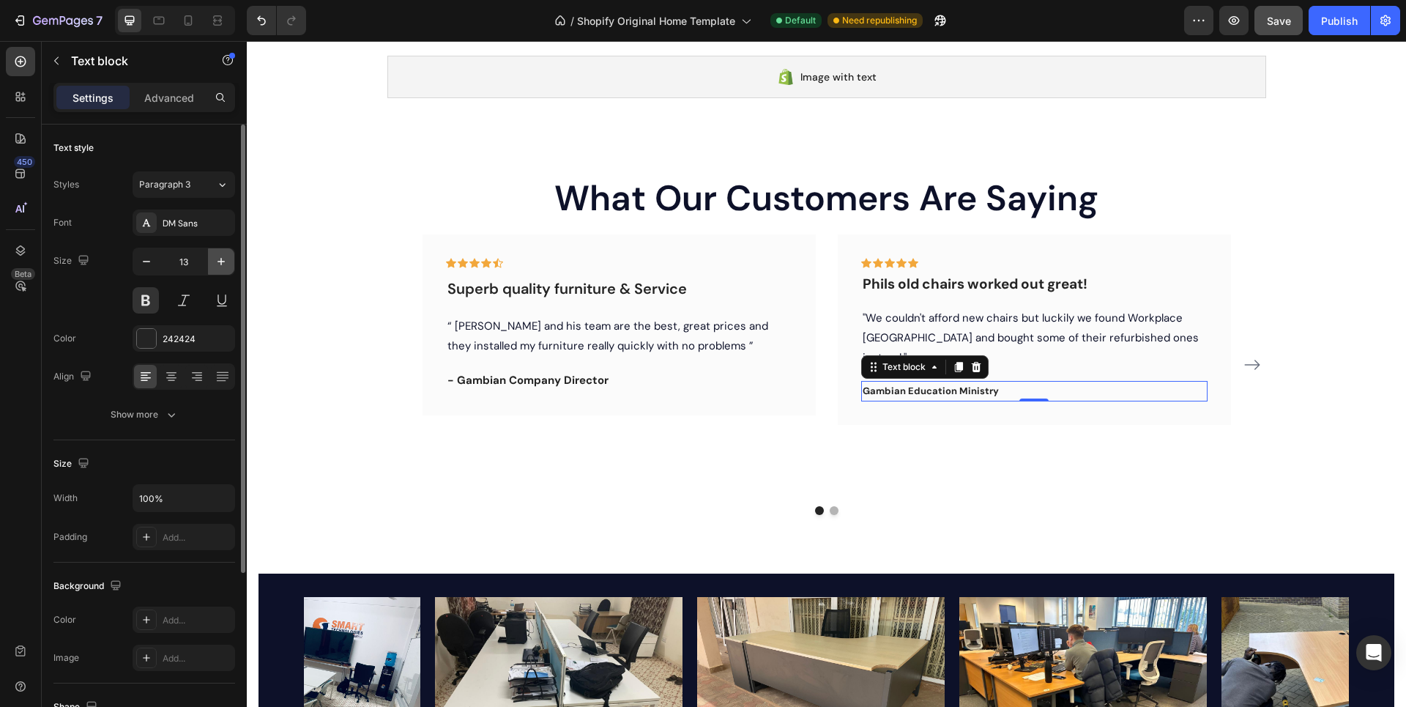
click at [220, 264] on icon "button" at bounding box center [221, 261] width 15 height 15
type input "15"
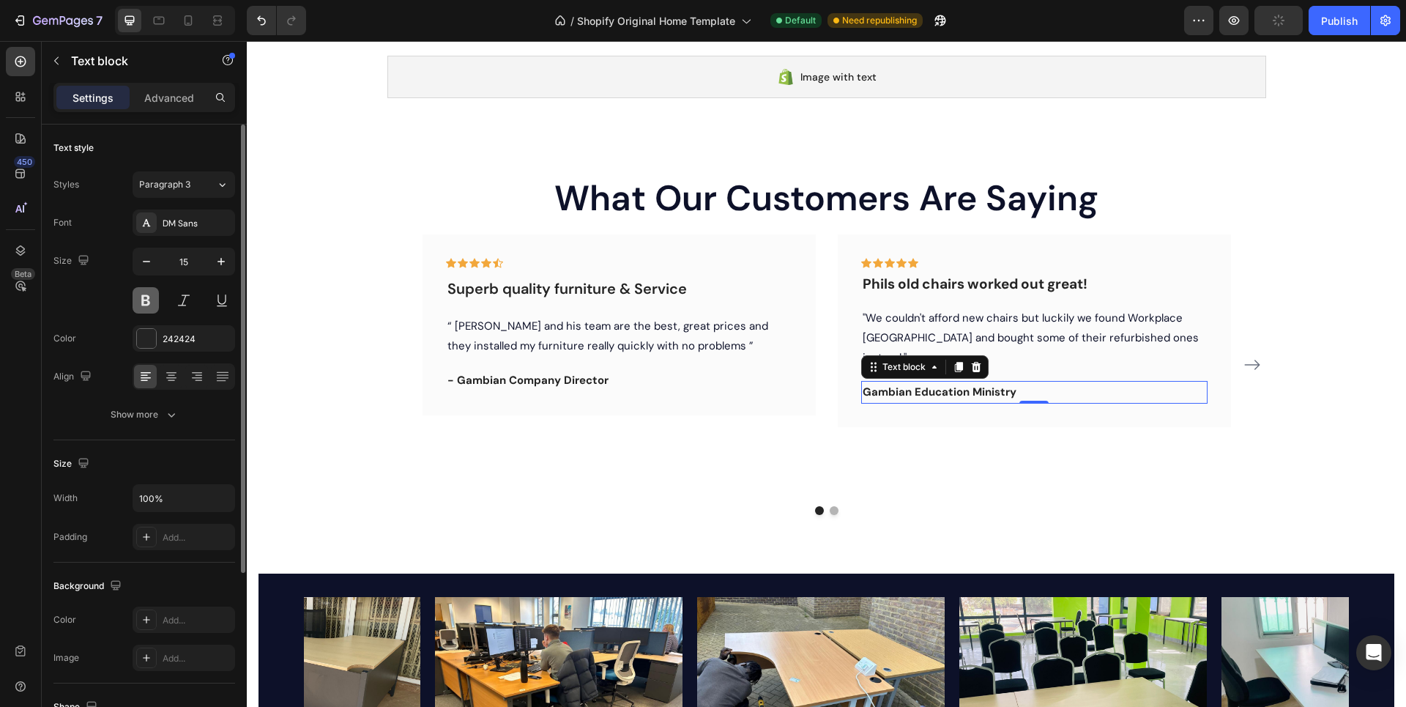
click at [146, 305] on button at bounding box center [146, 300] width 26 height 26
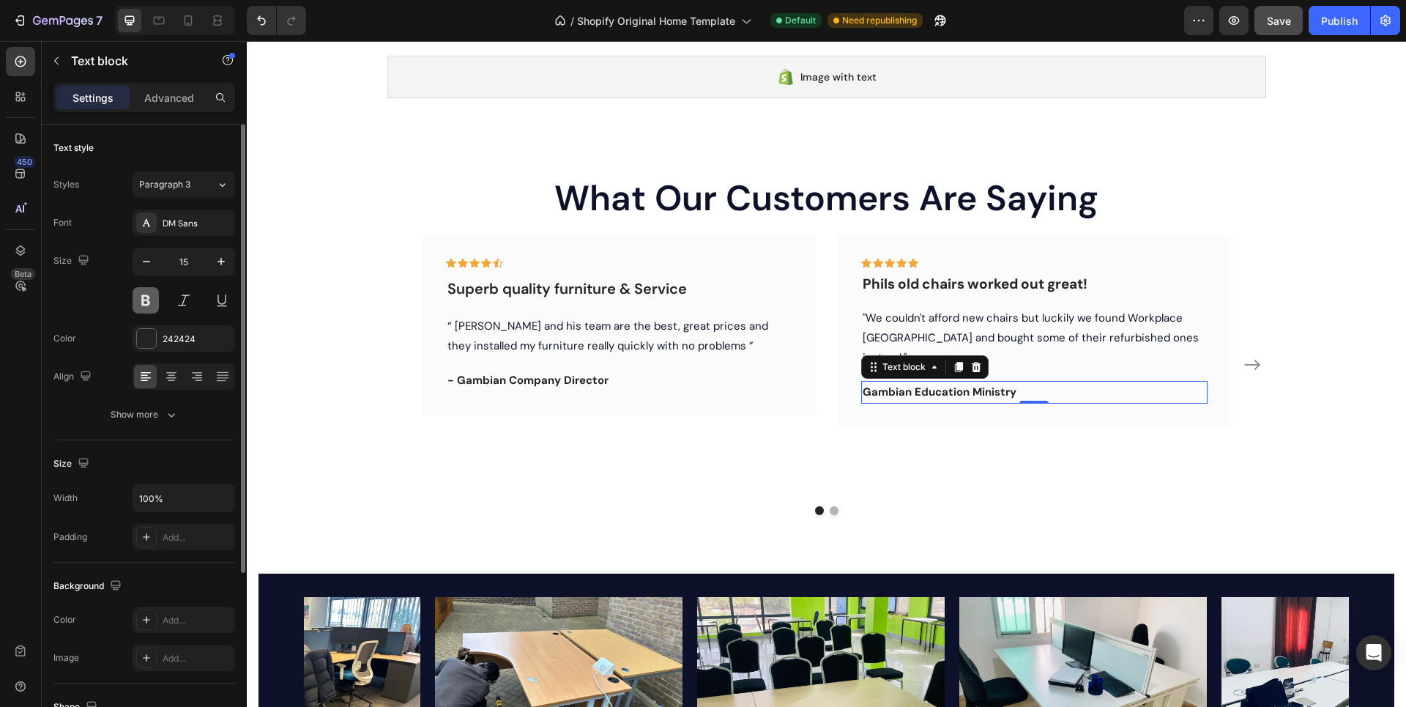
click at [146, 305] on button at bounding box center [146, 300] width 26 height 26
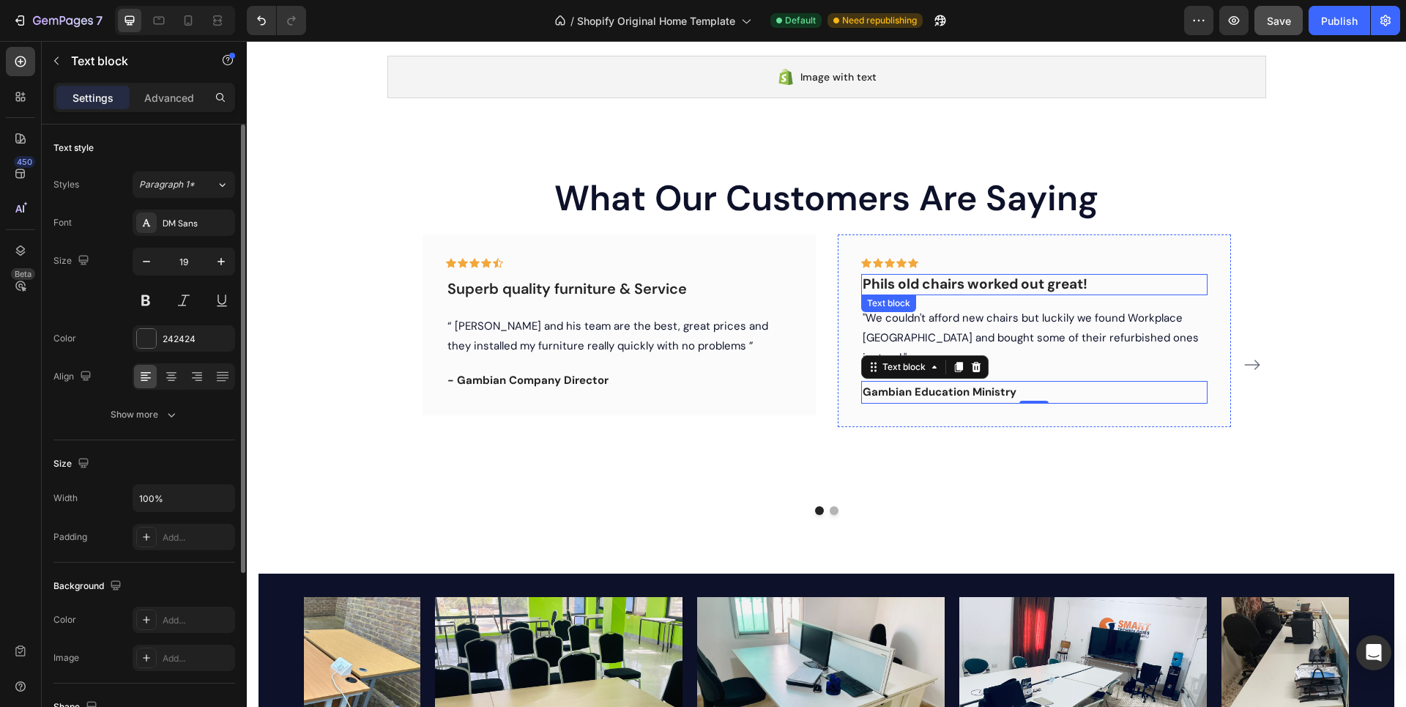
click at [905, 284] on p "Phils old chairs worked out great!" at bounding box center [1035, 284] width 344 height 18
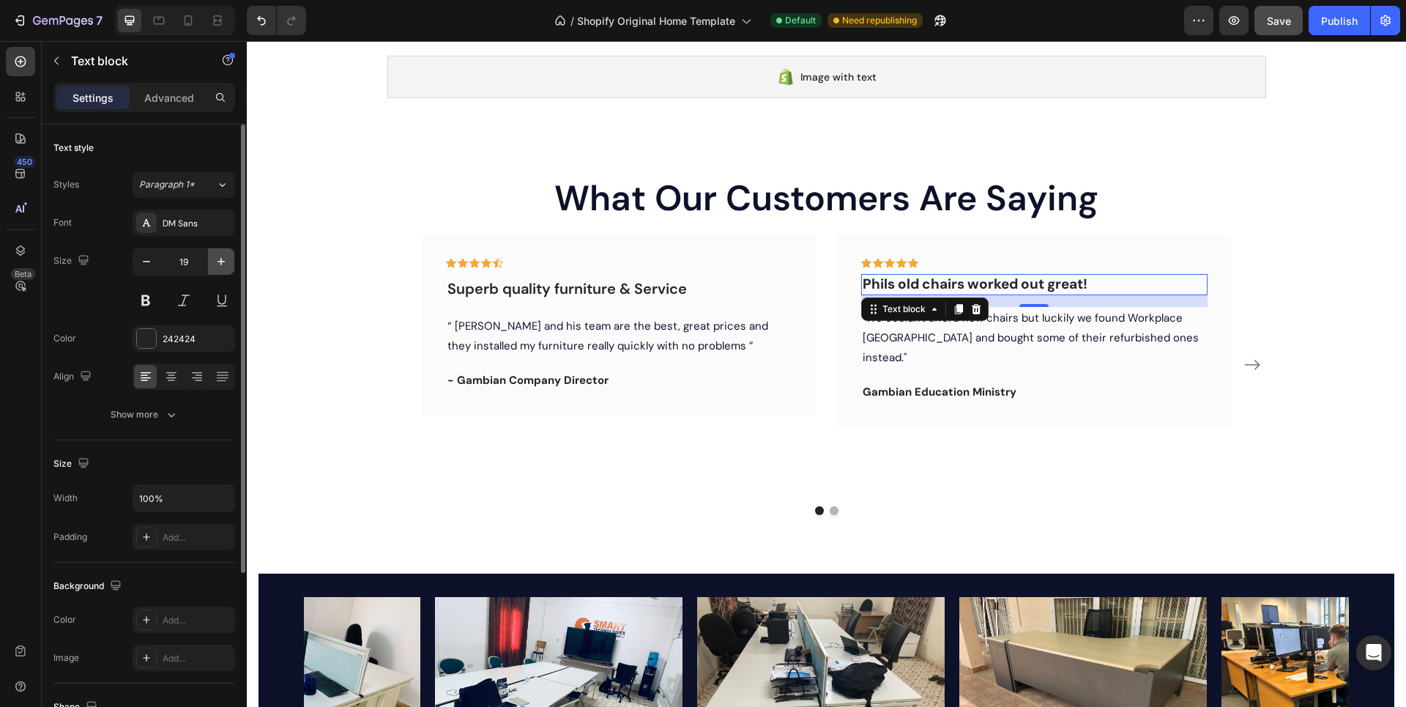
click at [218, 259] on icon "button" at bounding box center [221, 261] width 15 height 15
type input "20"
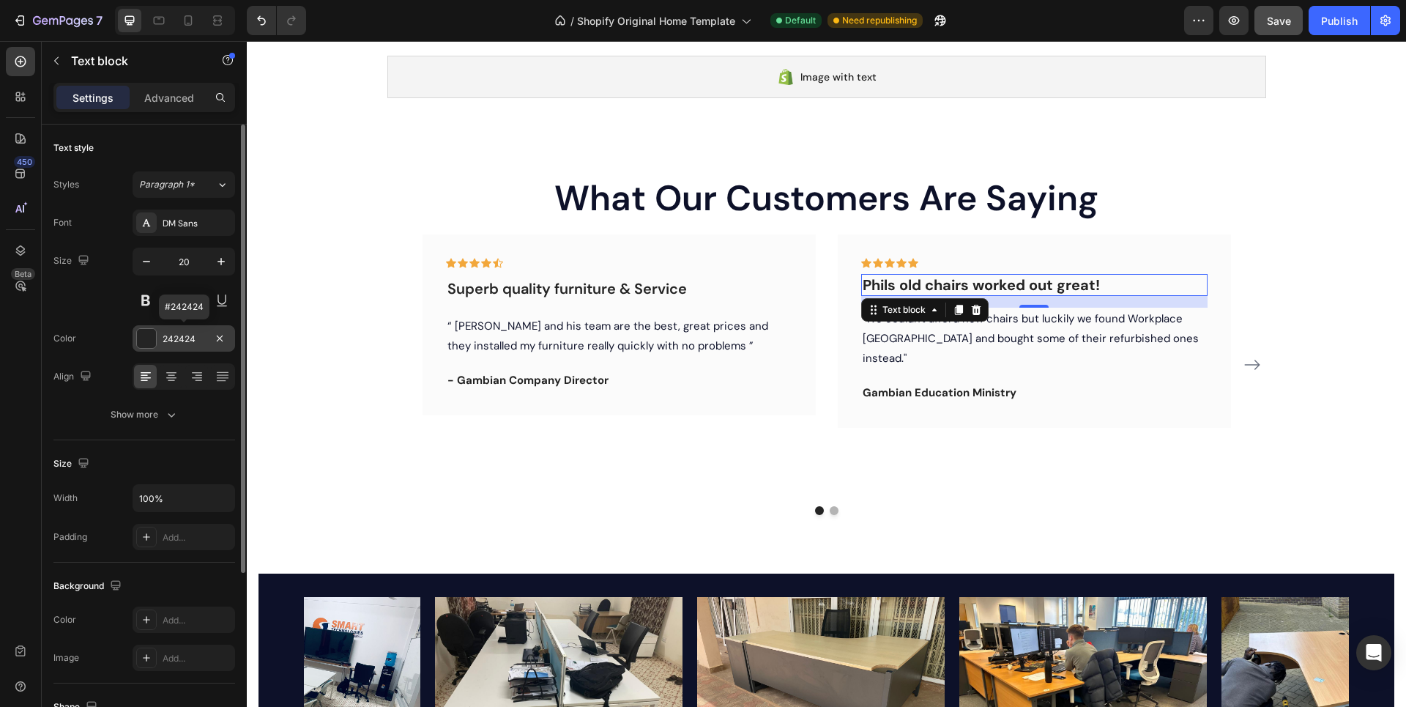
click at [151, 338] on div at bounding box center [146, 338] width 19 height 19
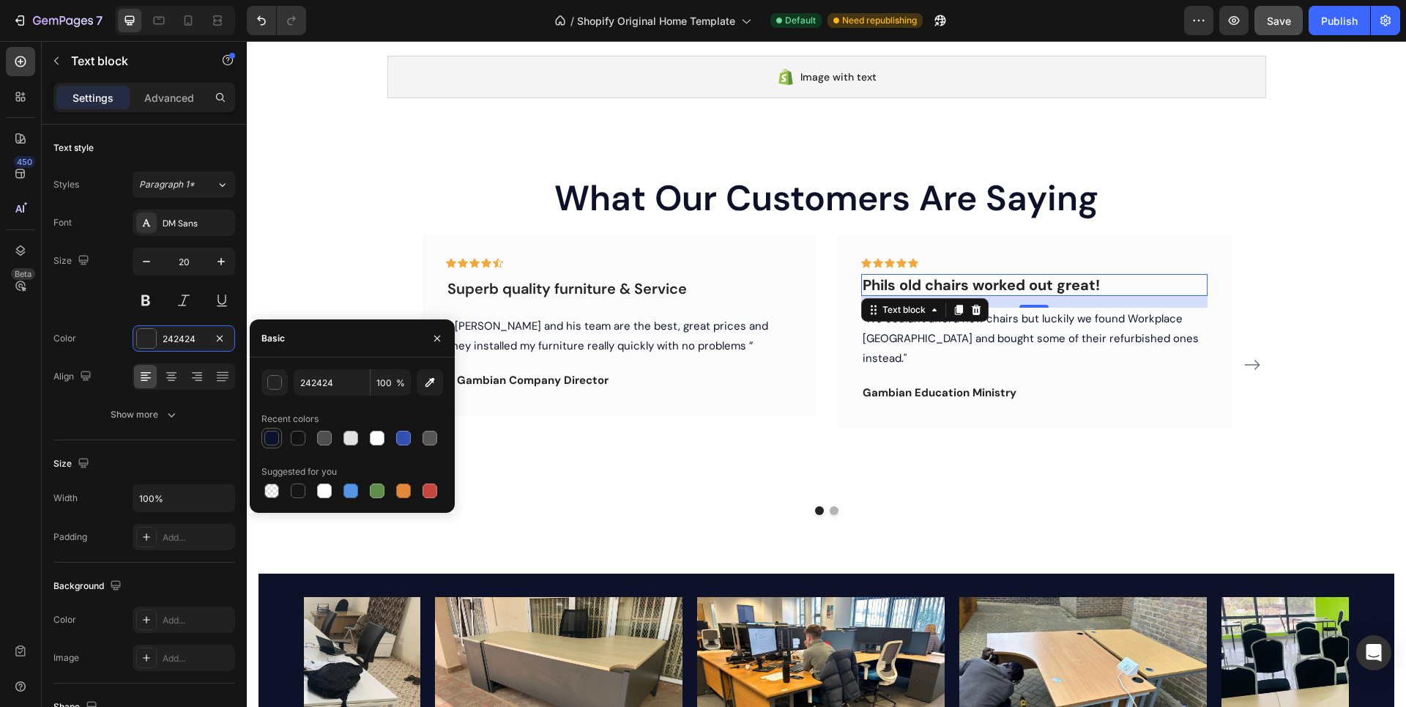
click at [272, 435] on div at bounding box center [271, 438] width 15 height 15
type input "0D1129"
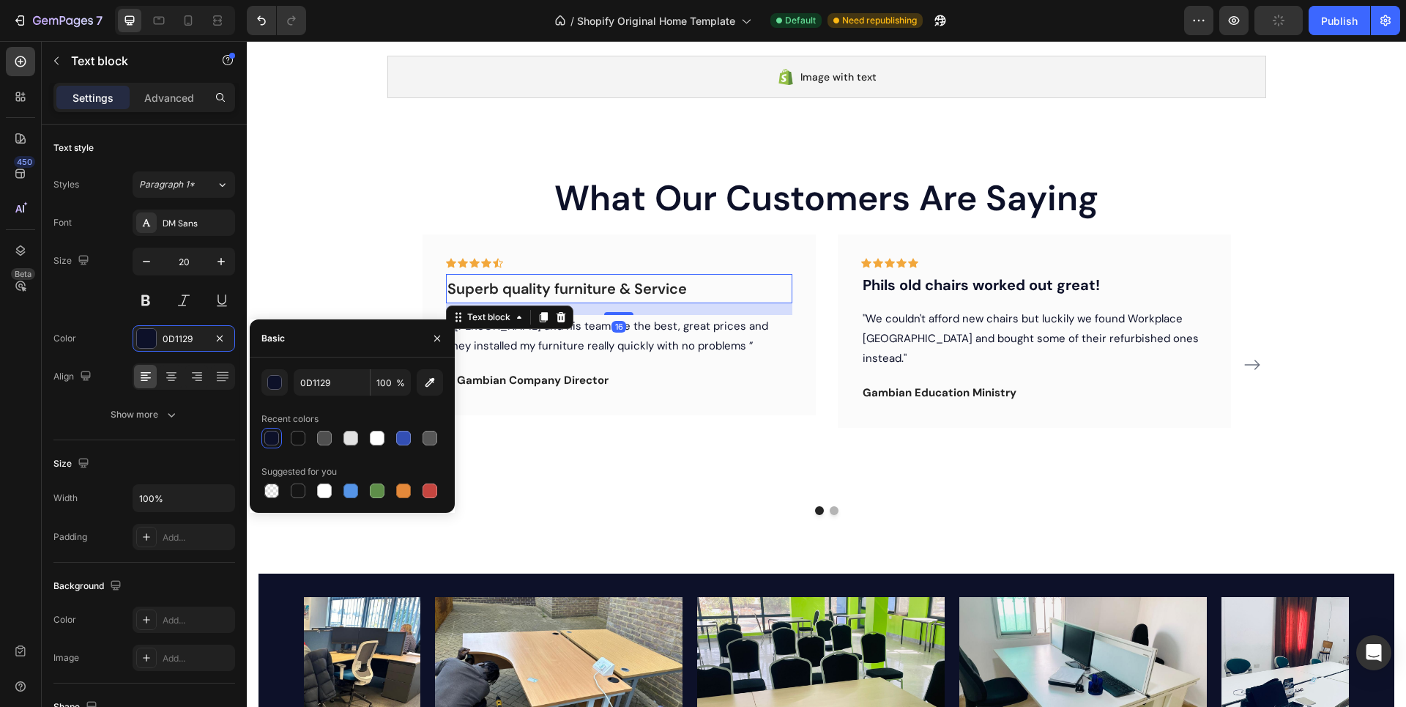
click at [460, 285] on p "Superb quality furniture & Service" at bounding box center [620, 288] width 344 height 26
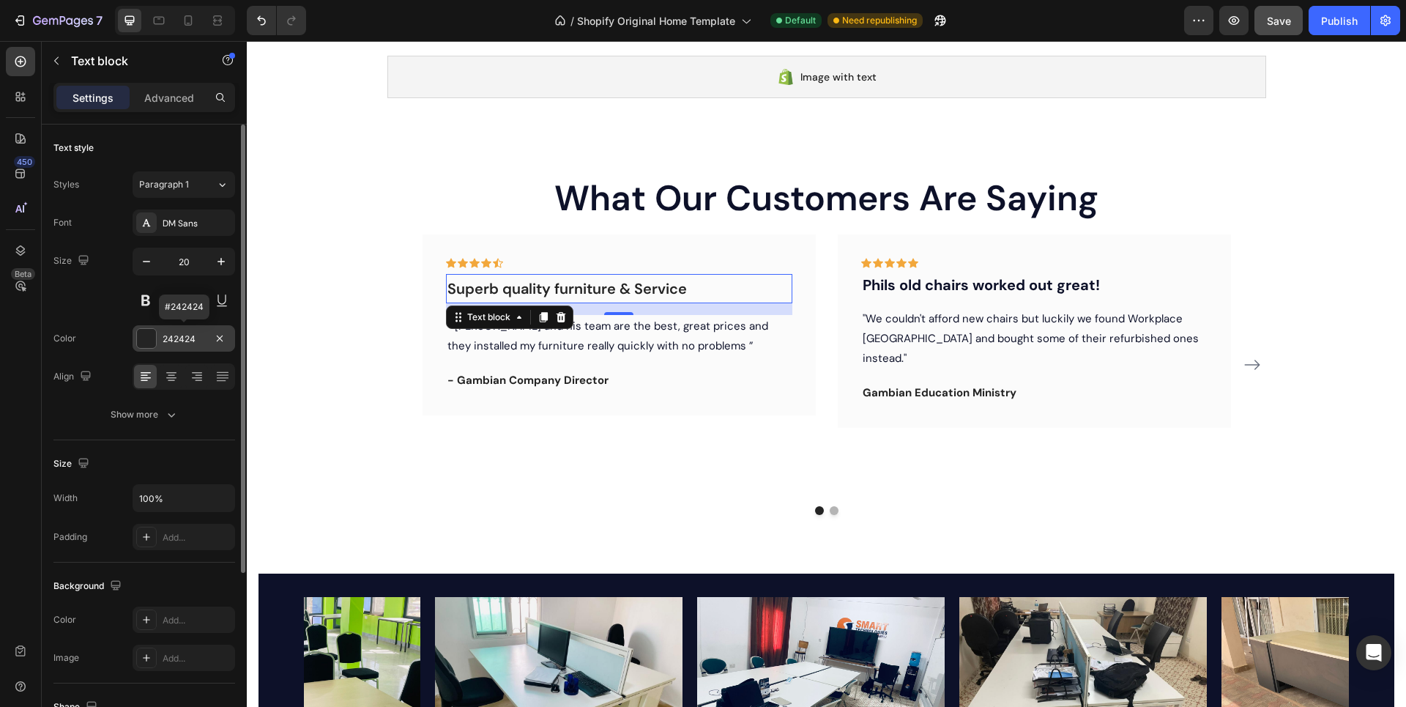
click at [152, 336] on div at bounding box center [146, 338] width 19 height 19
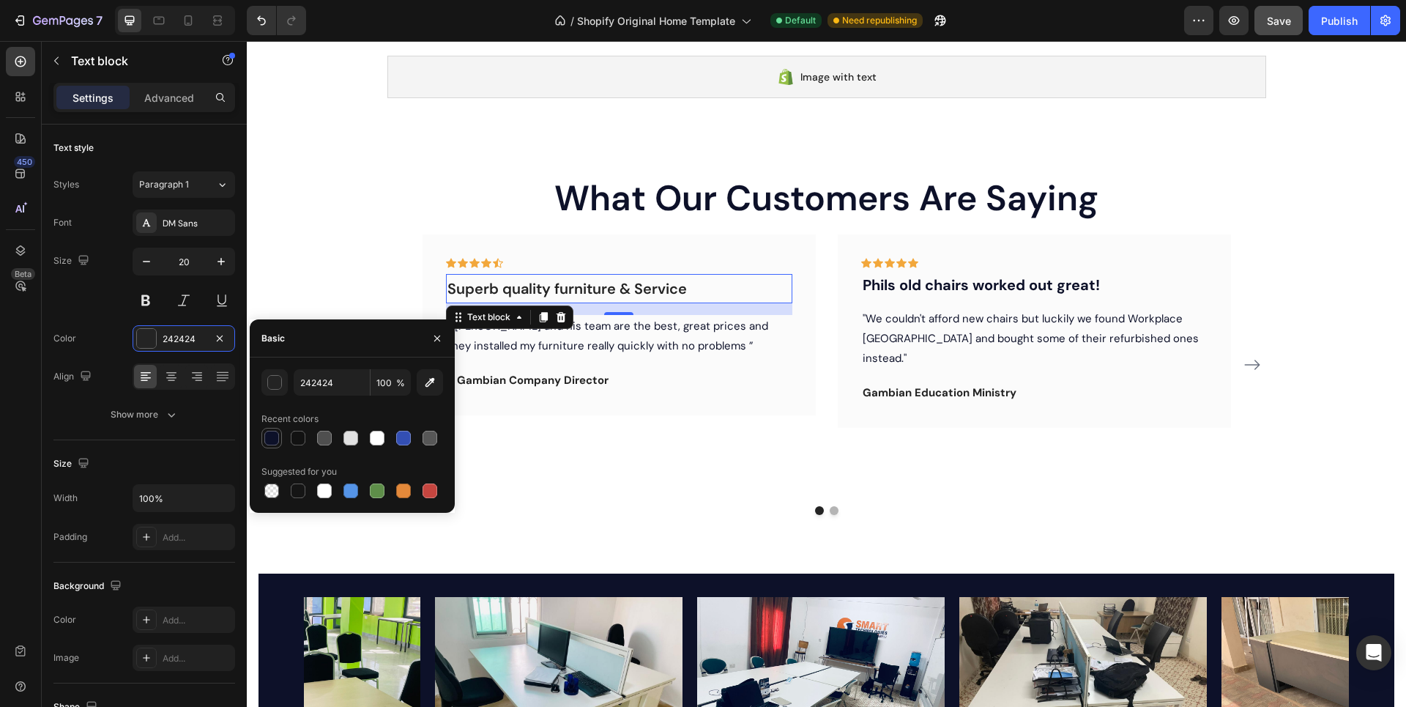
click at [270, 438] on div at bounding box center [271, 438] width 15 height 15
type input "0D1129"
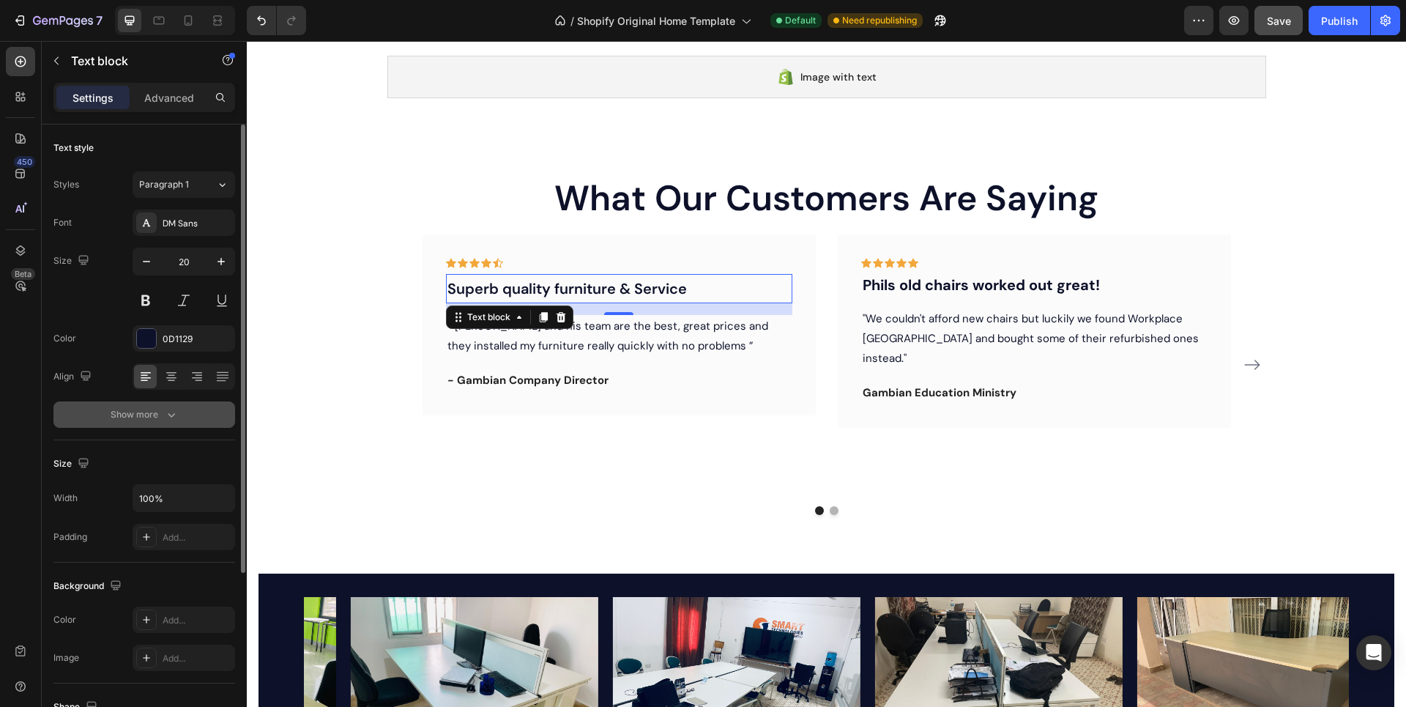
click at [163, 405] on button "Show more" at bounding box center [144, 414] width 182 height 26
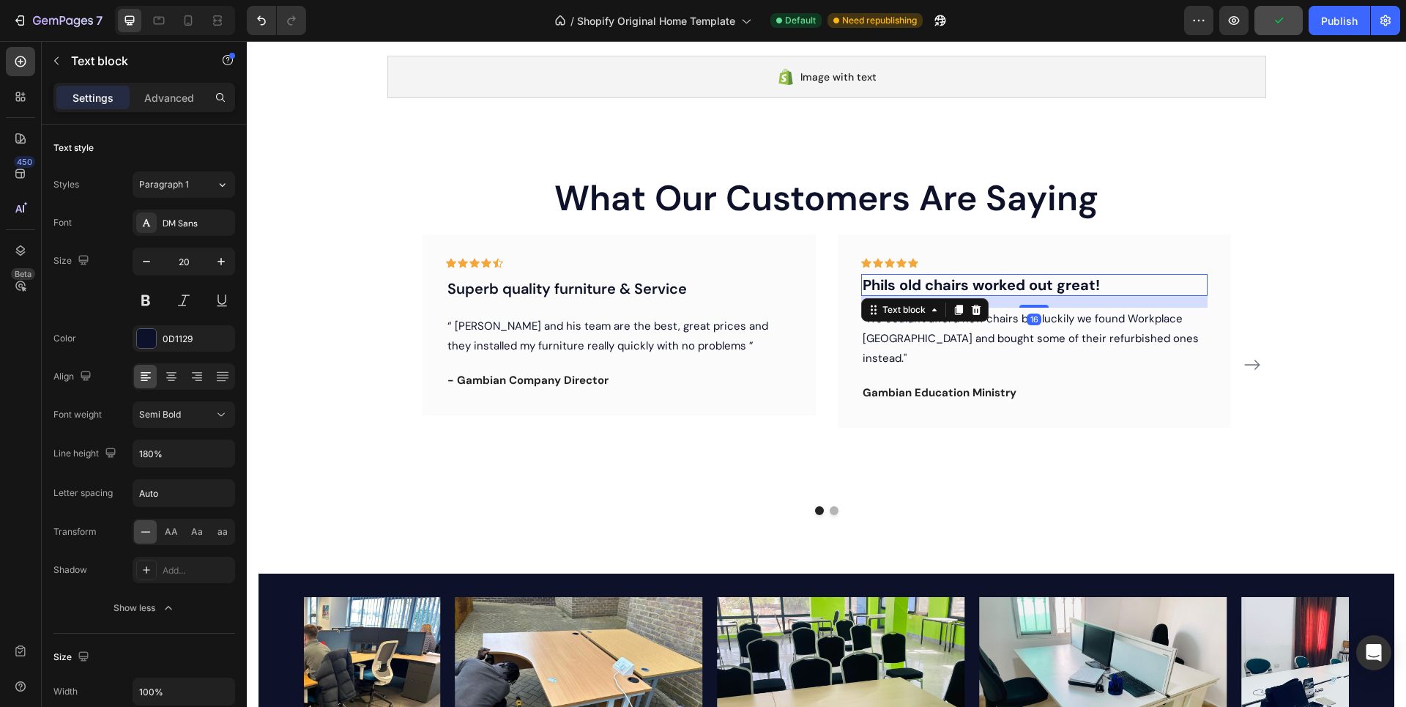
click at [920, 291] on p "Phils old chairs worked out great!" at bounding box center [1035, 284] width 344 height 19
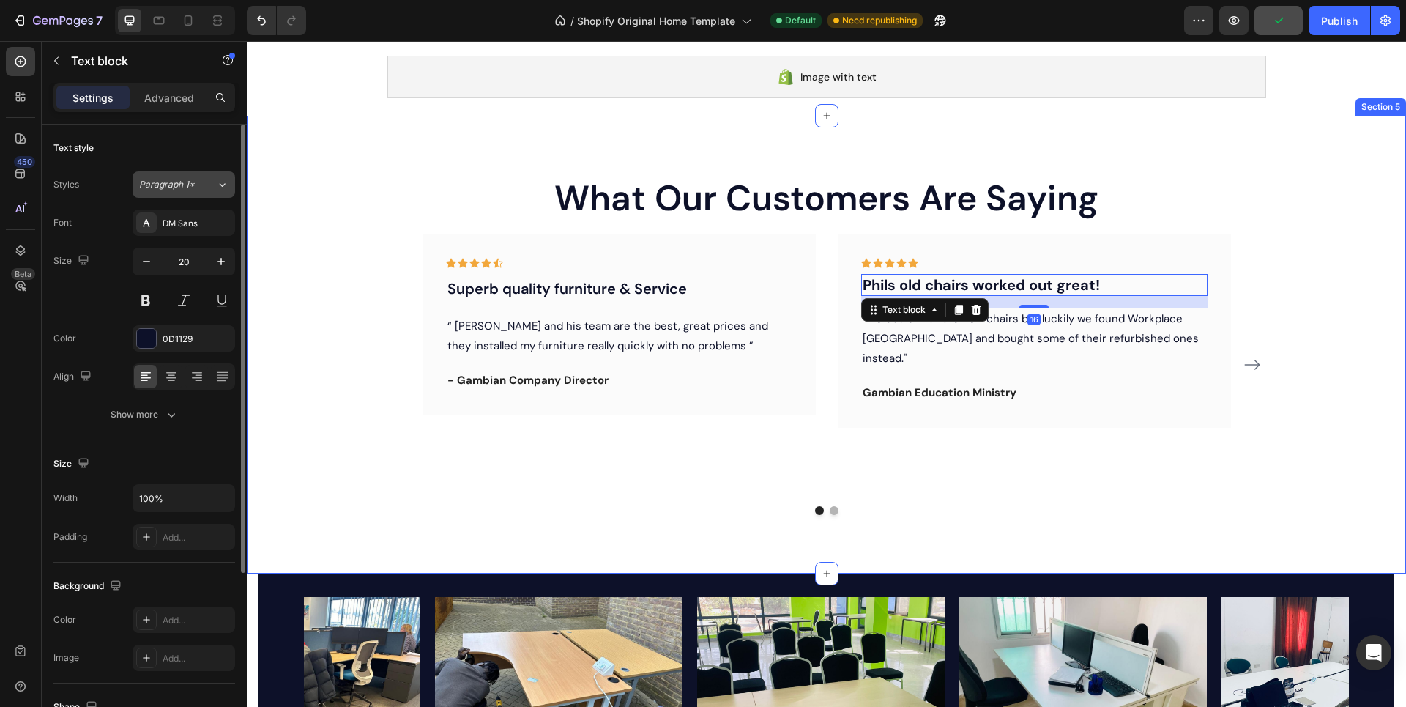
click at [208, 191] on button "Paragraph 1*" at bounding box center [184, 184] width 103 height 26
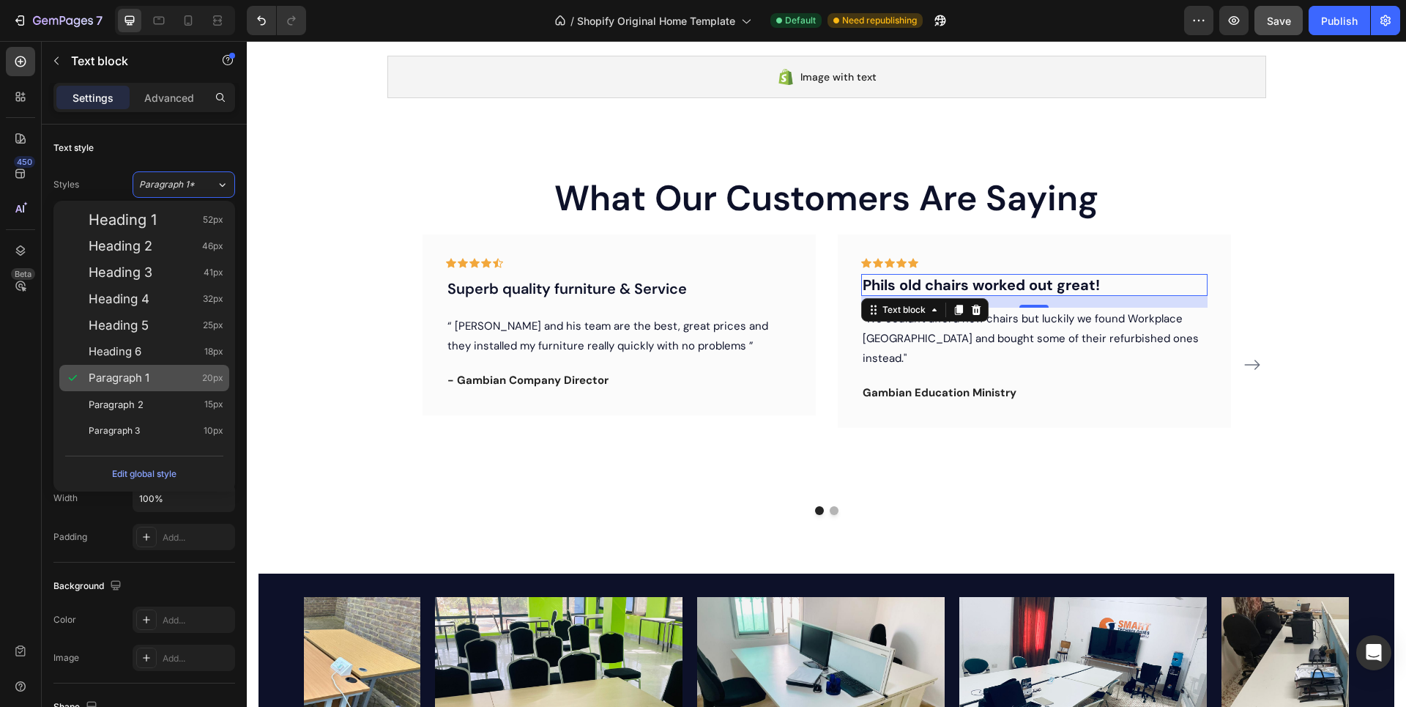
click at [131, 376] on span "Paragraph 1" at bounding box center [119, 378] width 61 height 15
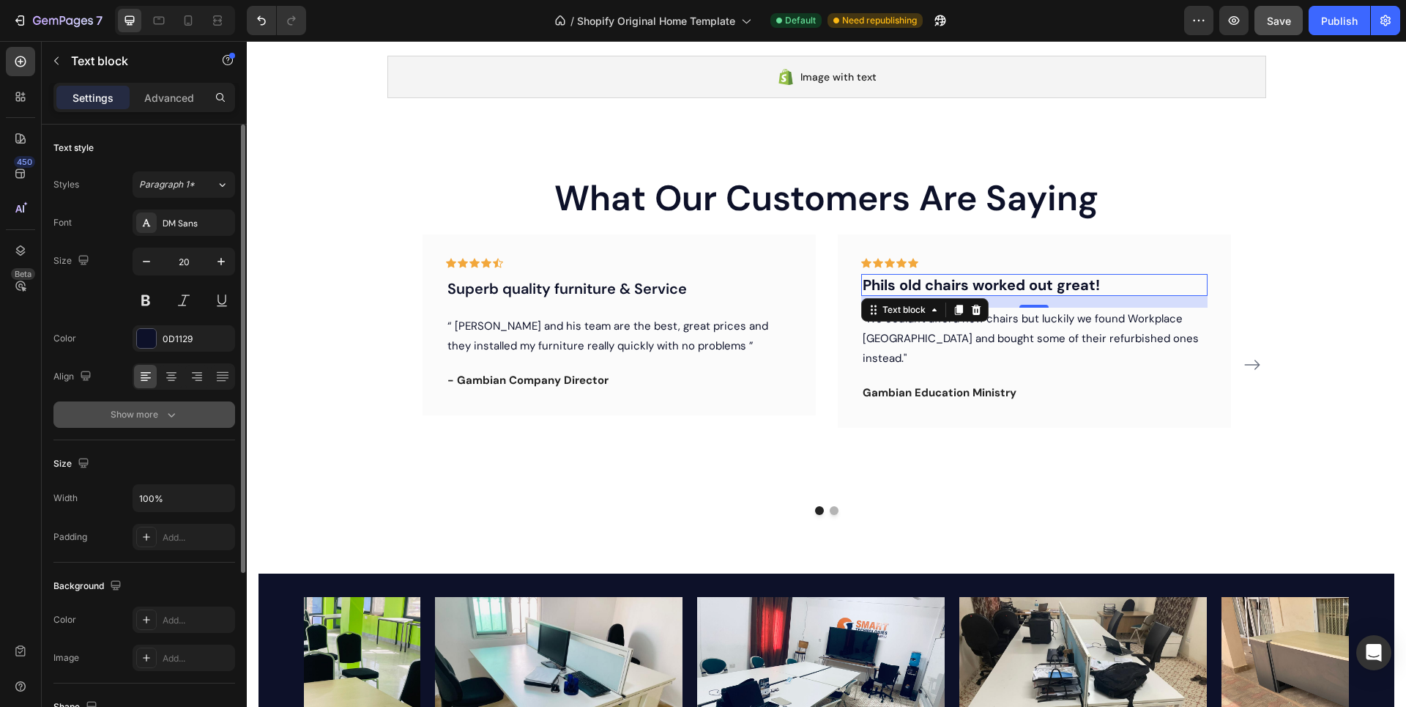
click at [168, 408] on icon "button" at bounding box center [171, 414] width 15 height 15
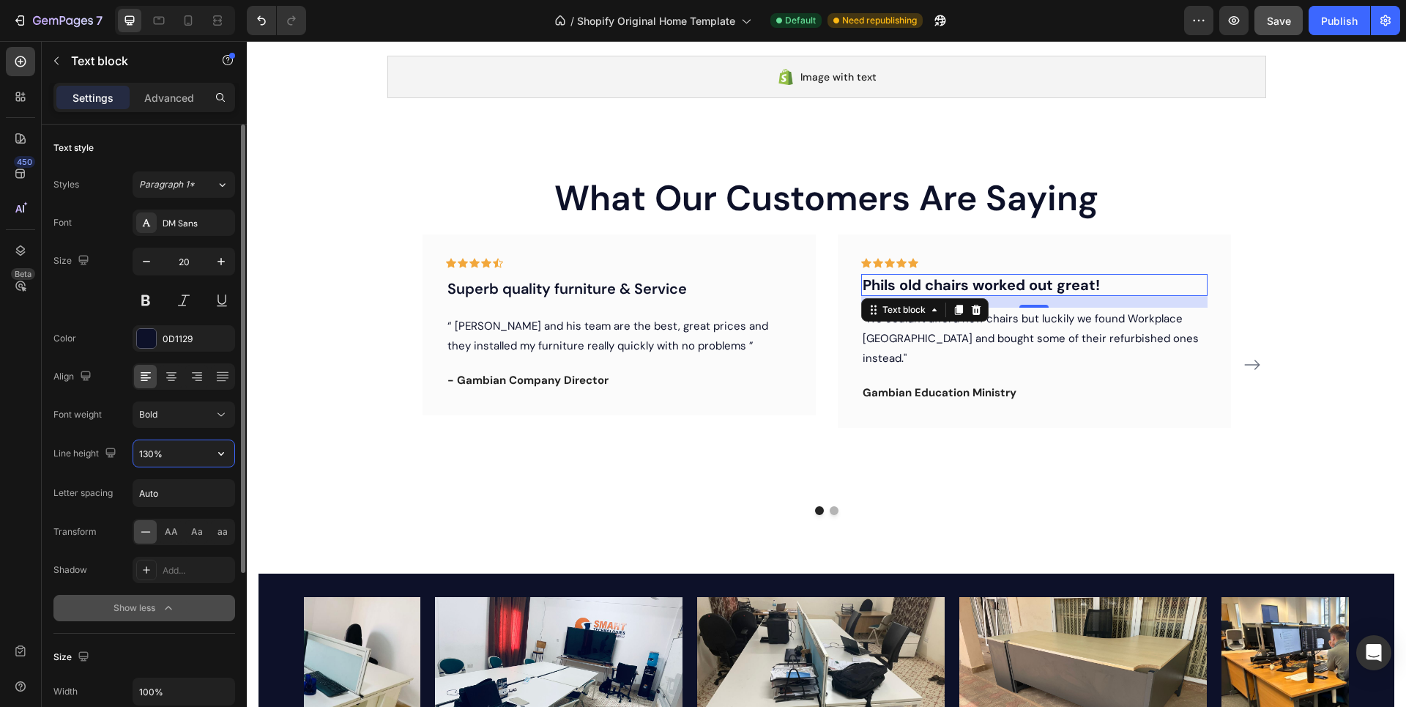
drag, startPoint x: 182, startPoint y: 452, endPoint x: 134, endPoint y: 452, distance: 47.6
click at [134, 452] on input "130%" at bounding box center [183, 453] width 101 height 26
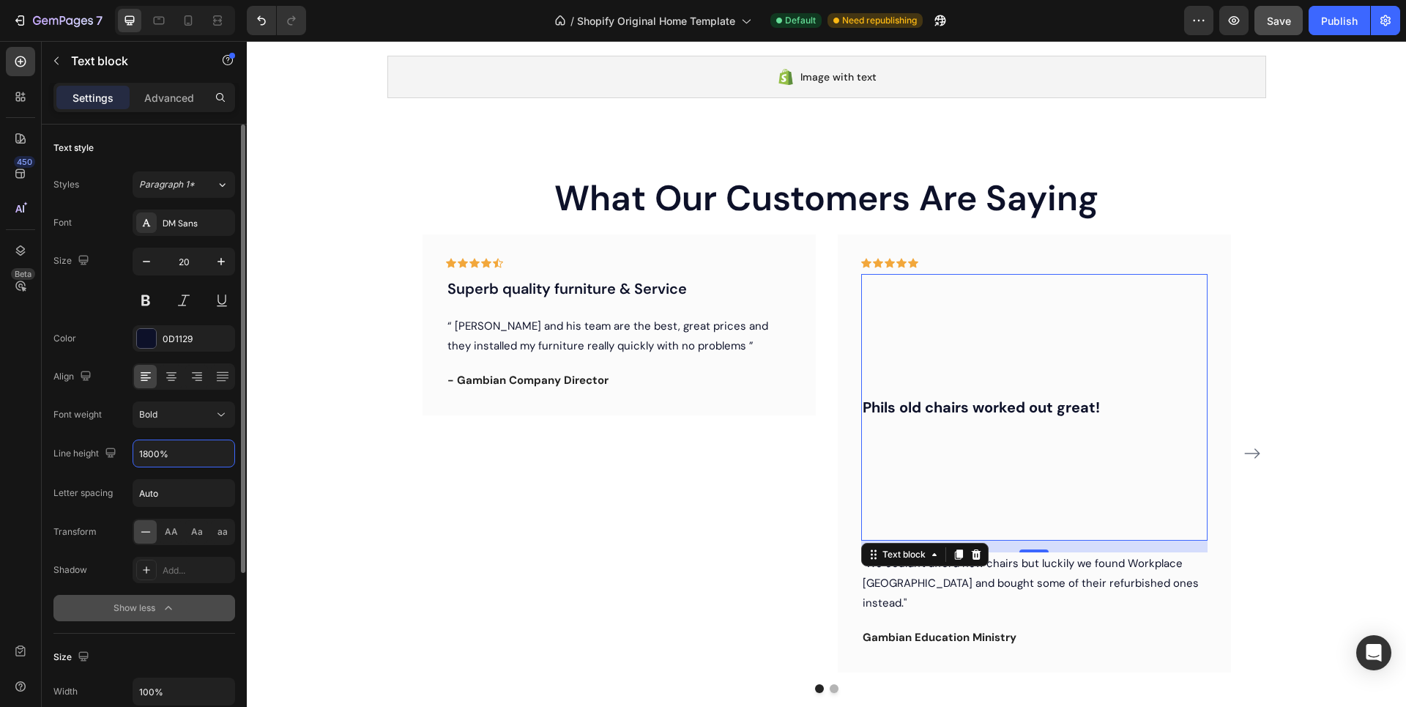
type input "180%"
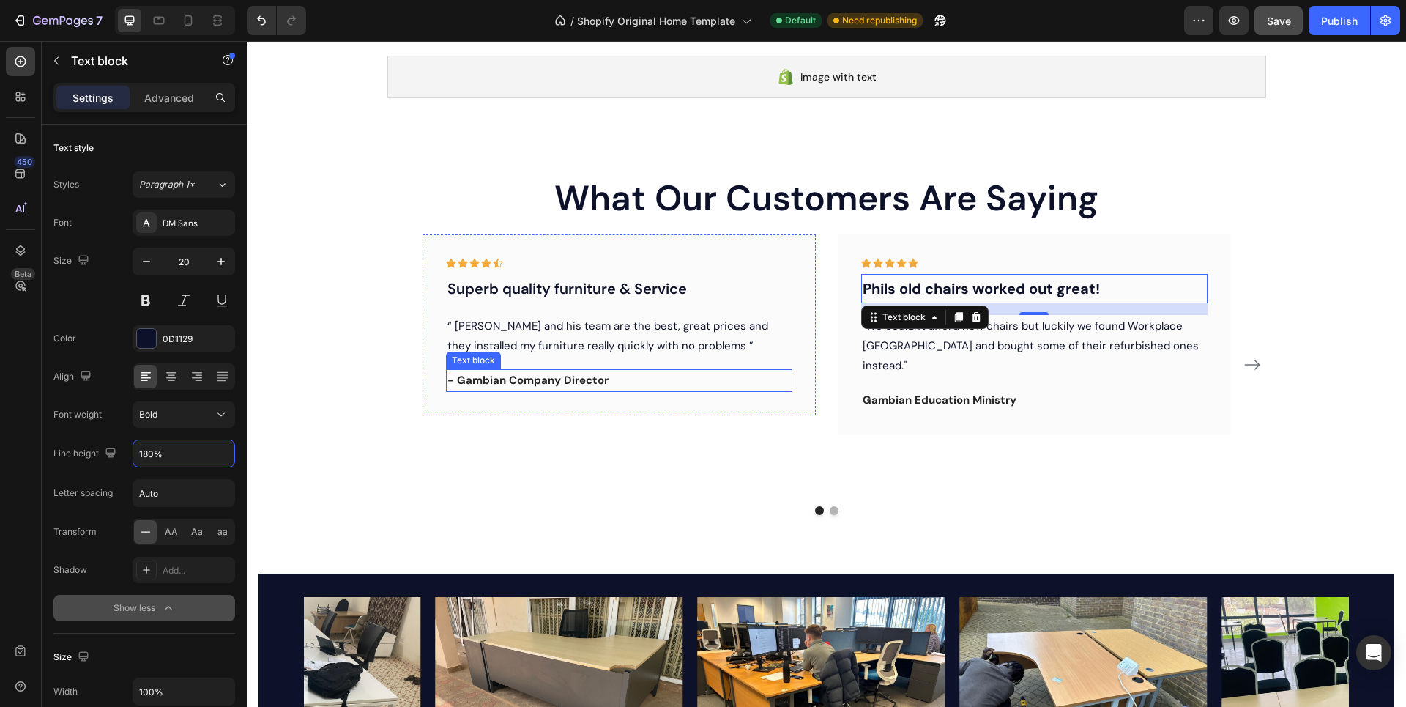
click at [485, 377] on p "- Gambian Company Director" at bounding box center [620, 381] width 344 height 20
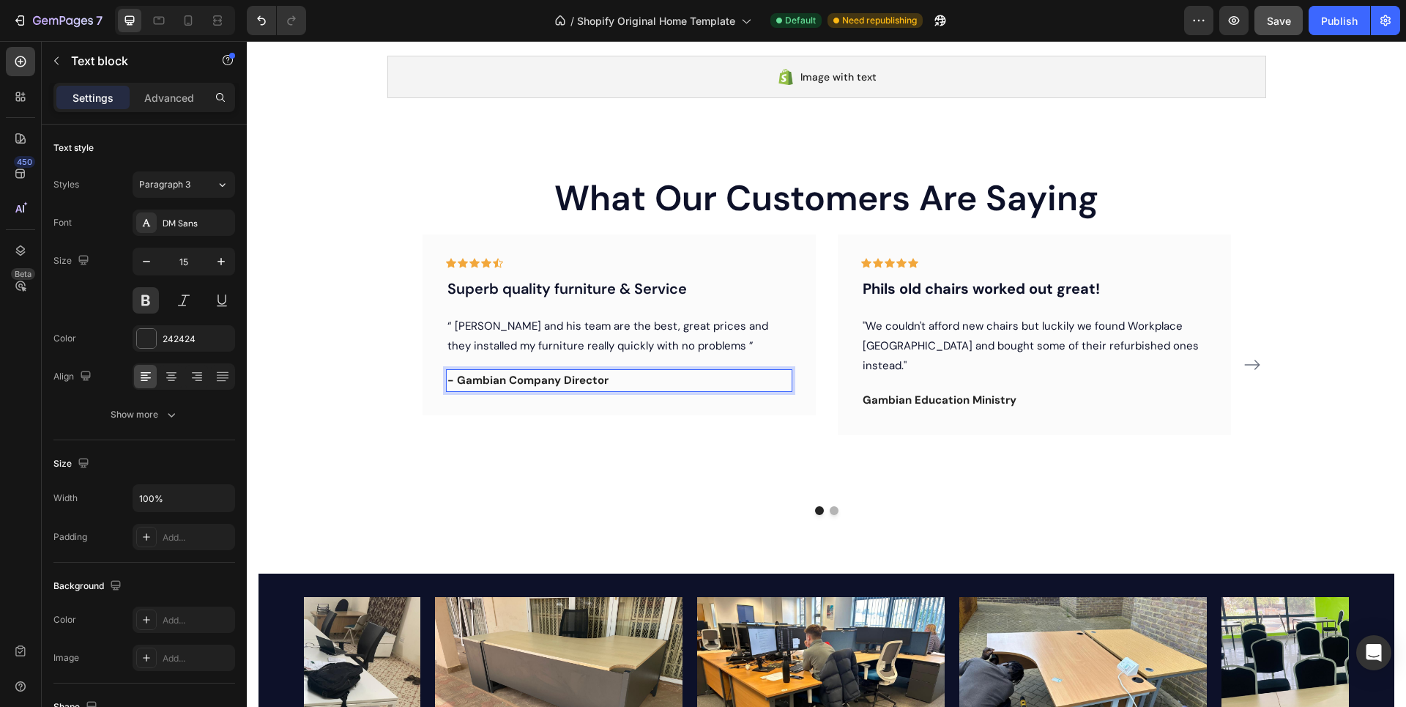
click at [451, 376] on p "- Gambian Company Director" at bounding box center [620, 381] width 344 height 20
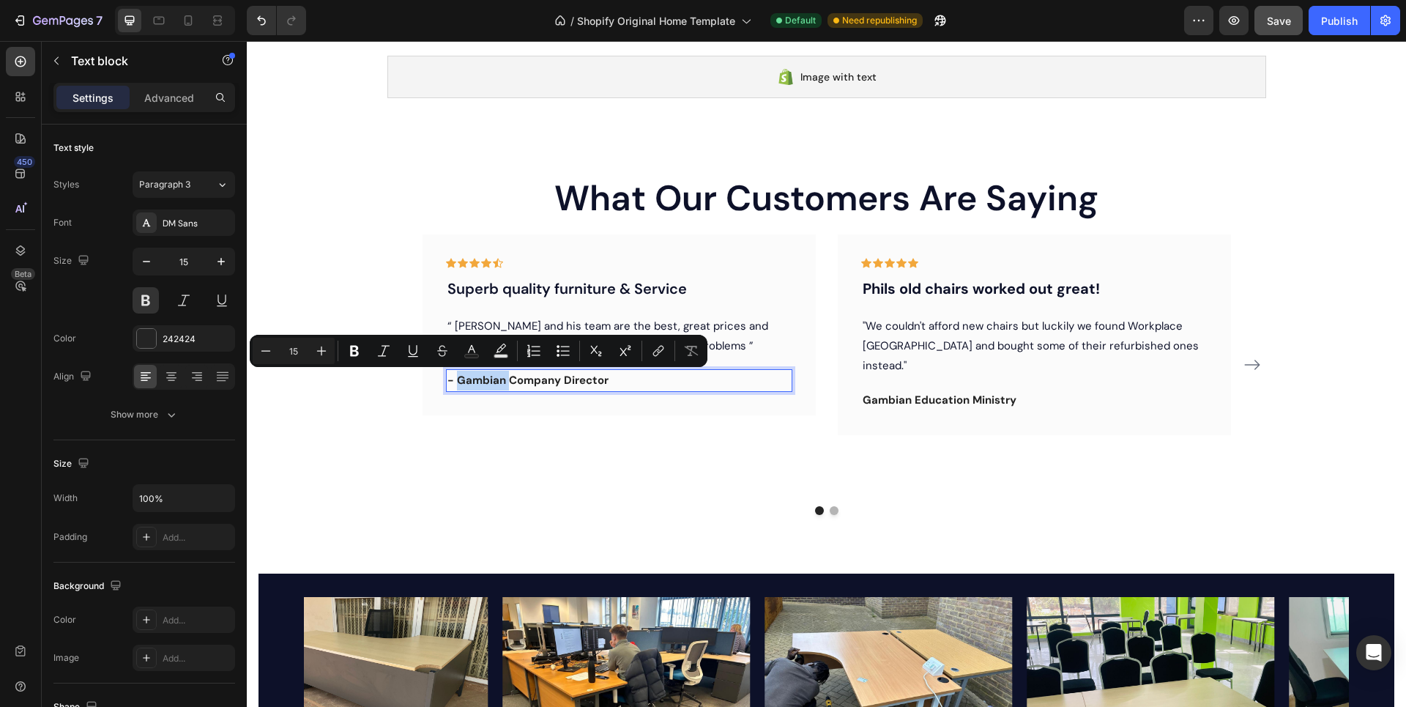
click at [451, 376] on p "- Gambian Company Director" at bounding box center [620, 381] width 344 height 20
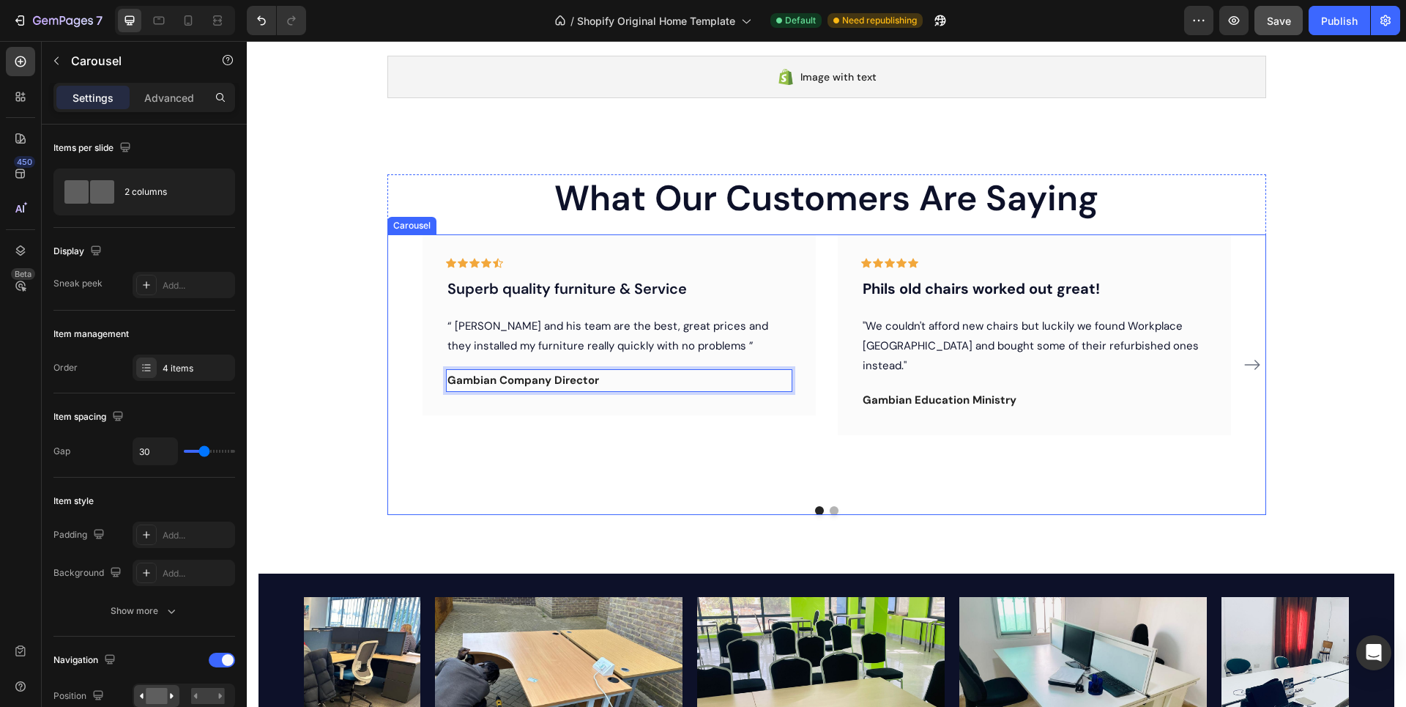
click at [764, 509] on div at bounding box center [826, 510] width 879 height 9
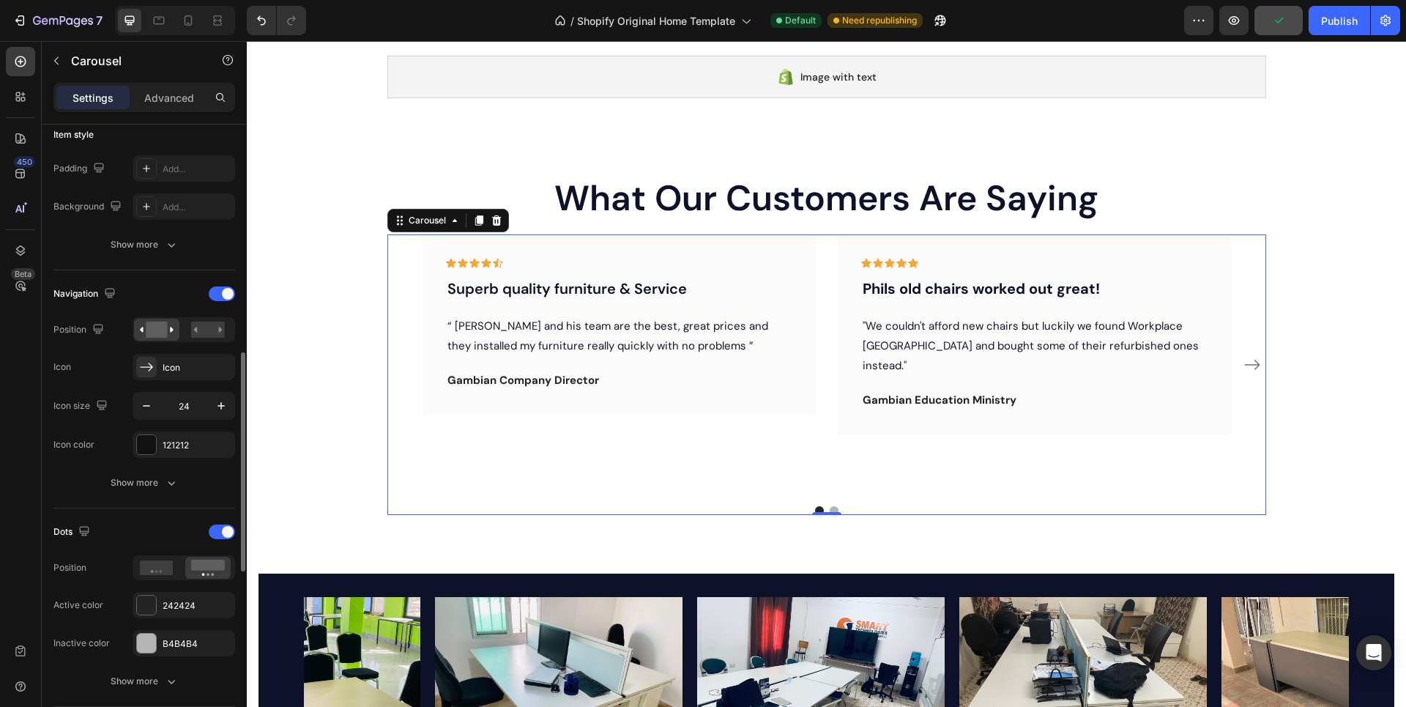
scroll to position [439, 0]
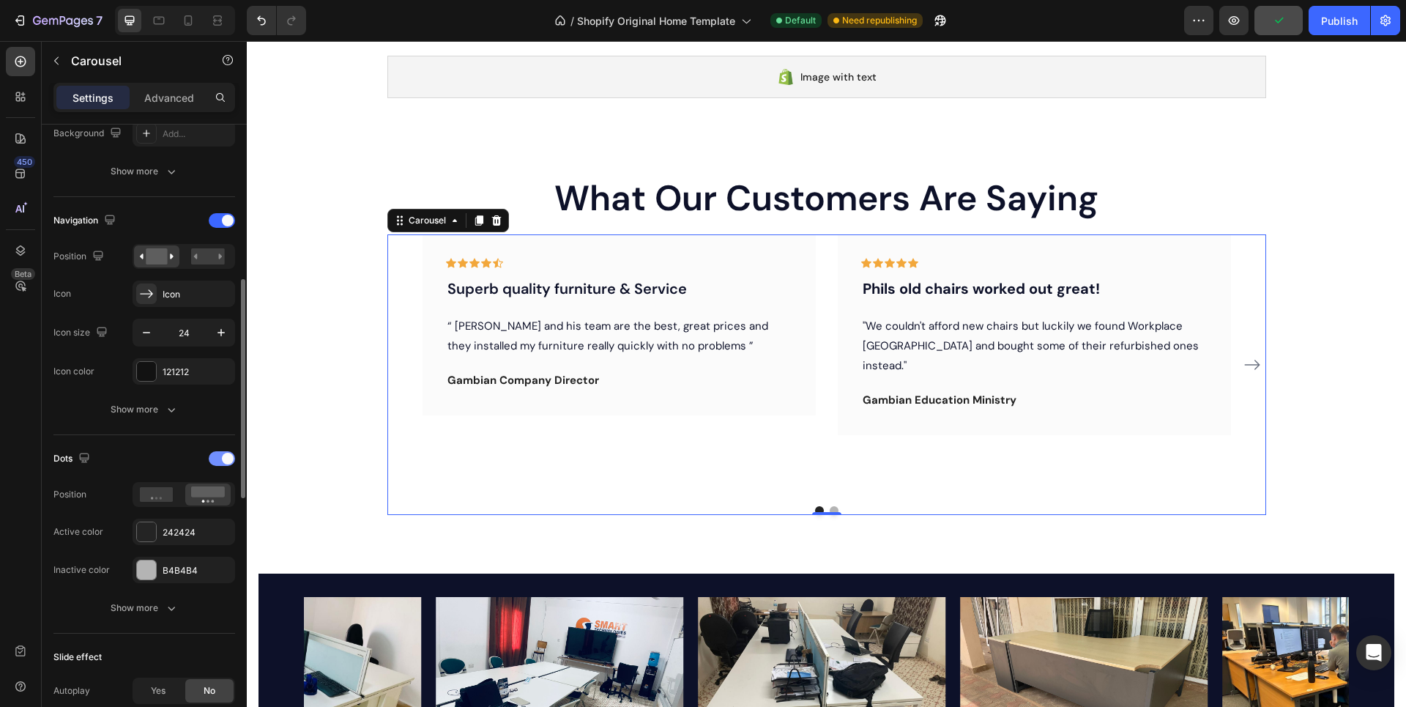
click at [212, 459] on div at bounding box center [222, 458] width 26 height 15
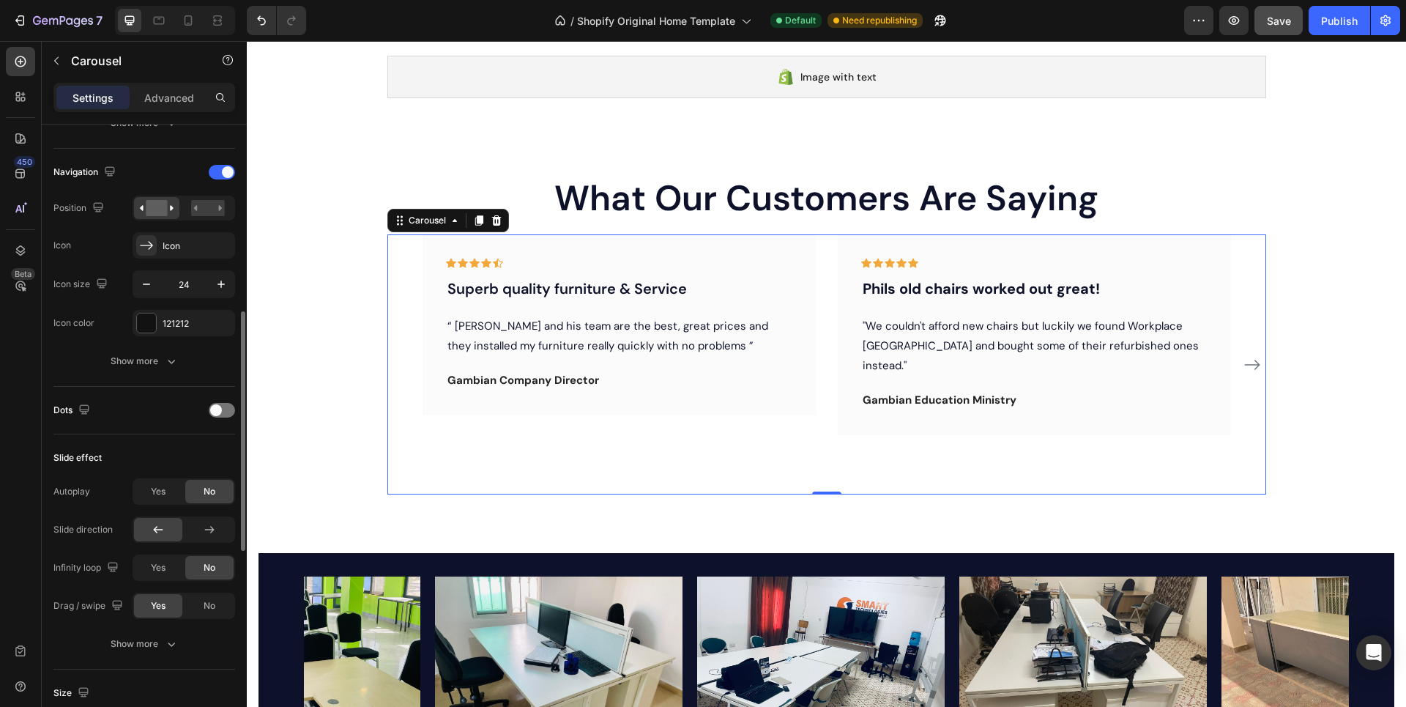
scroll to position [341, 0]
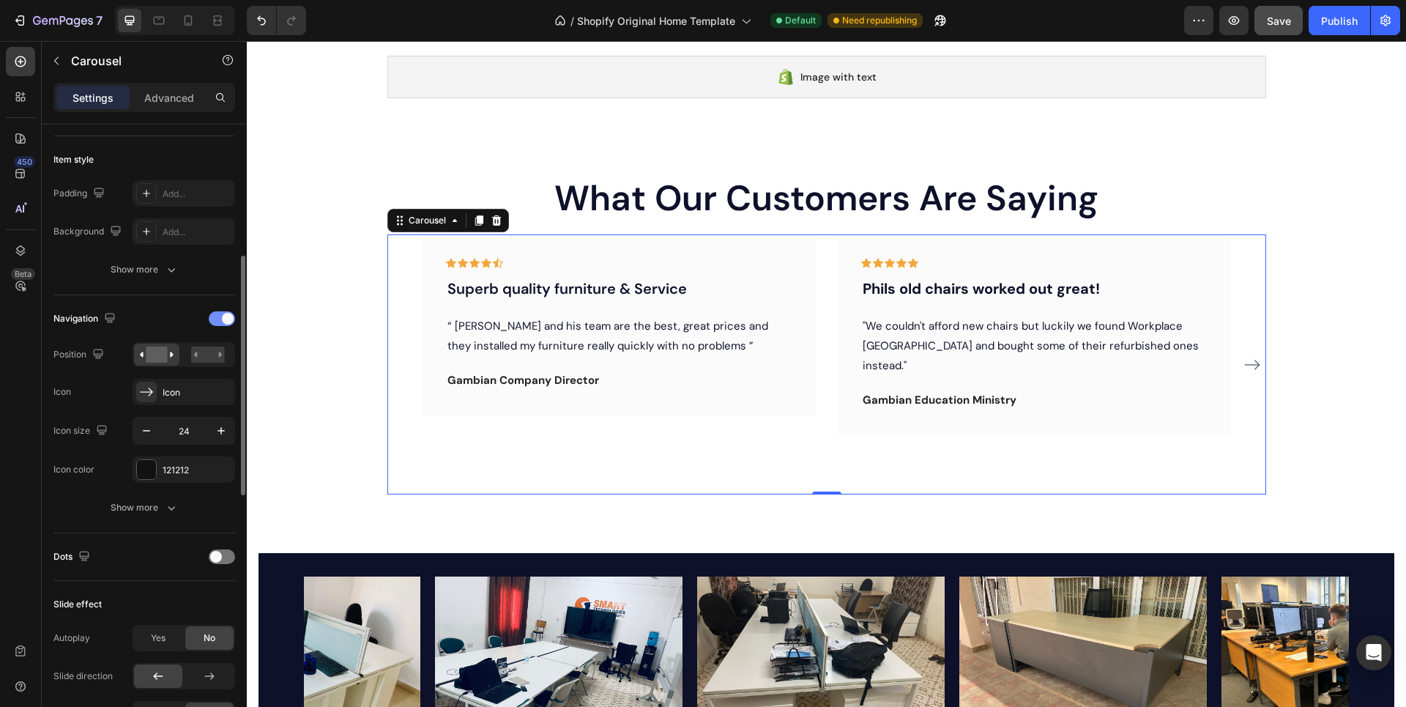
click at [211, 315] on div at bounding box center [222, 318] width 26 height 15
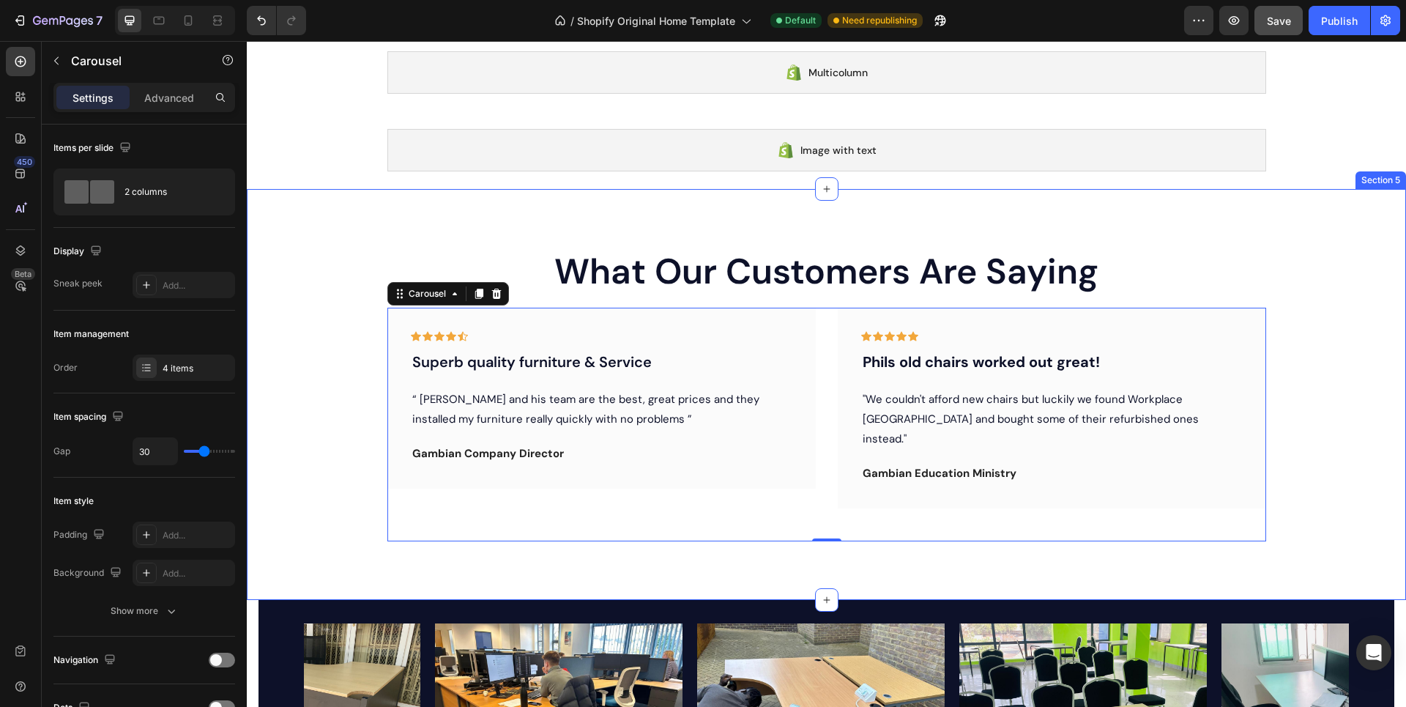
scroll to position [119, 0]
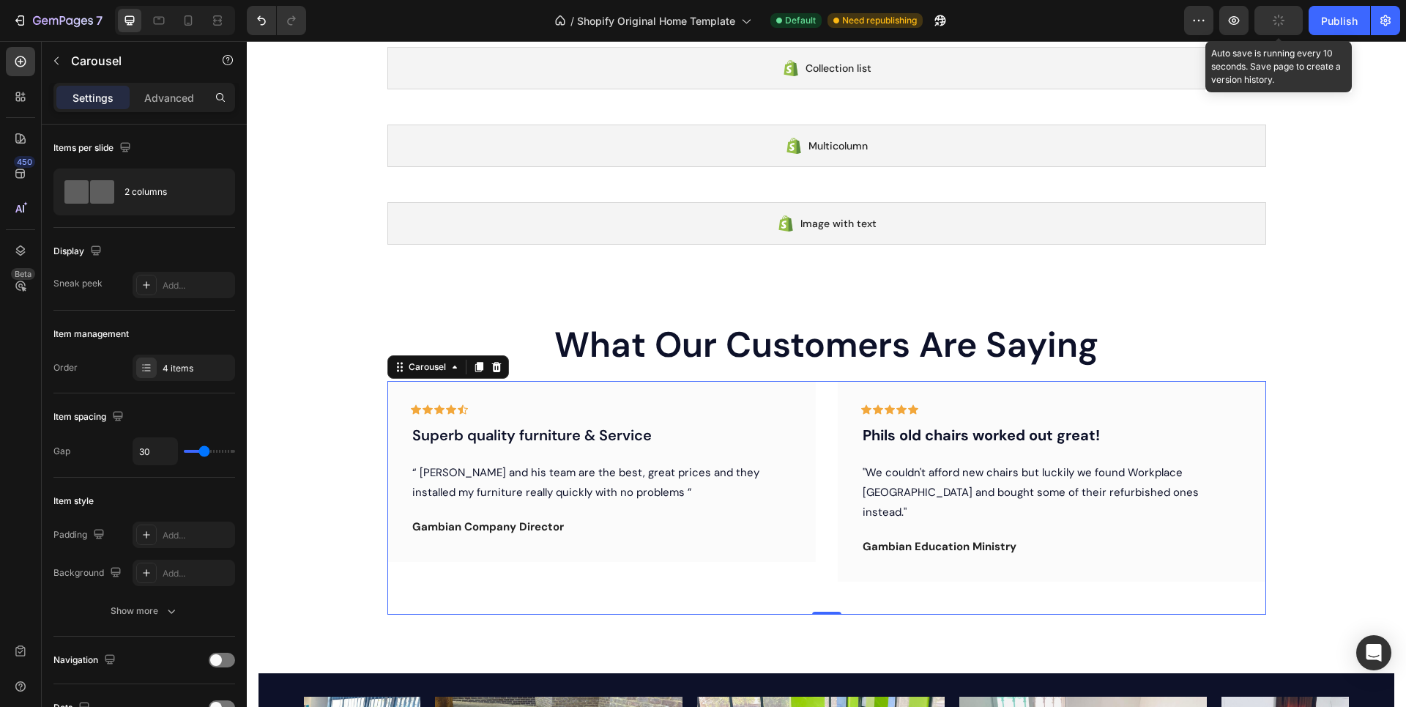
click at [1270, 23] on button "button" at bounding box center [1279, 20] width 48 height 29
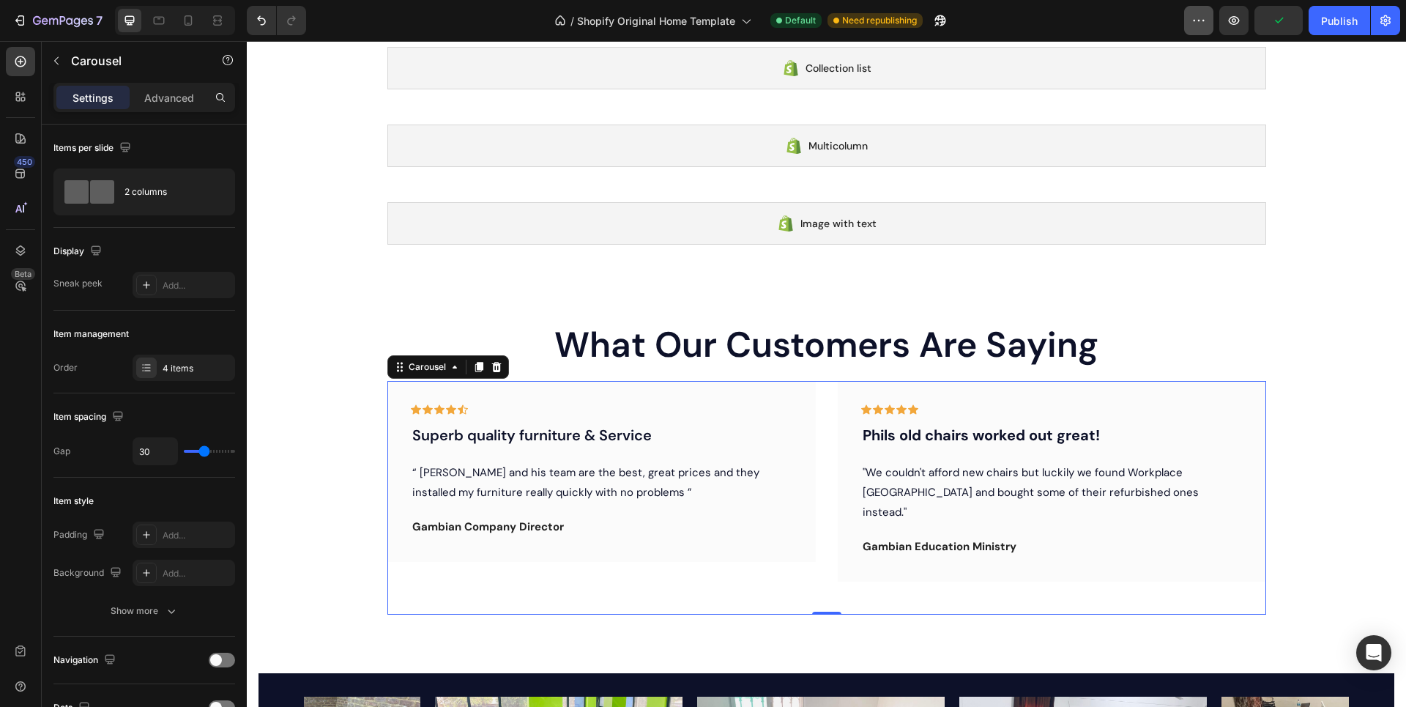
drag, startPoint x: 1339, startPoint y: 18, endPoint x: 1208, endPoint y: 15, distance: 131.1
click at [1338, 18] on div "Publish" at bounding box center [1339, 20] width 37 height 15
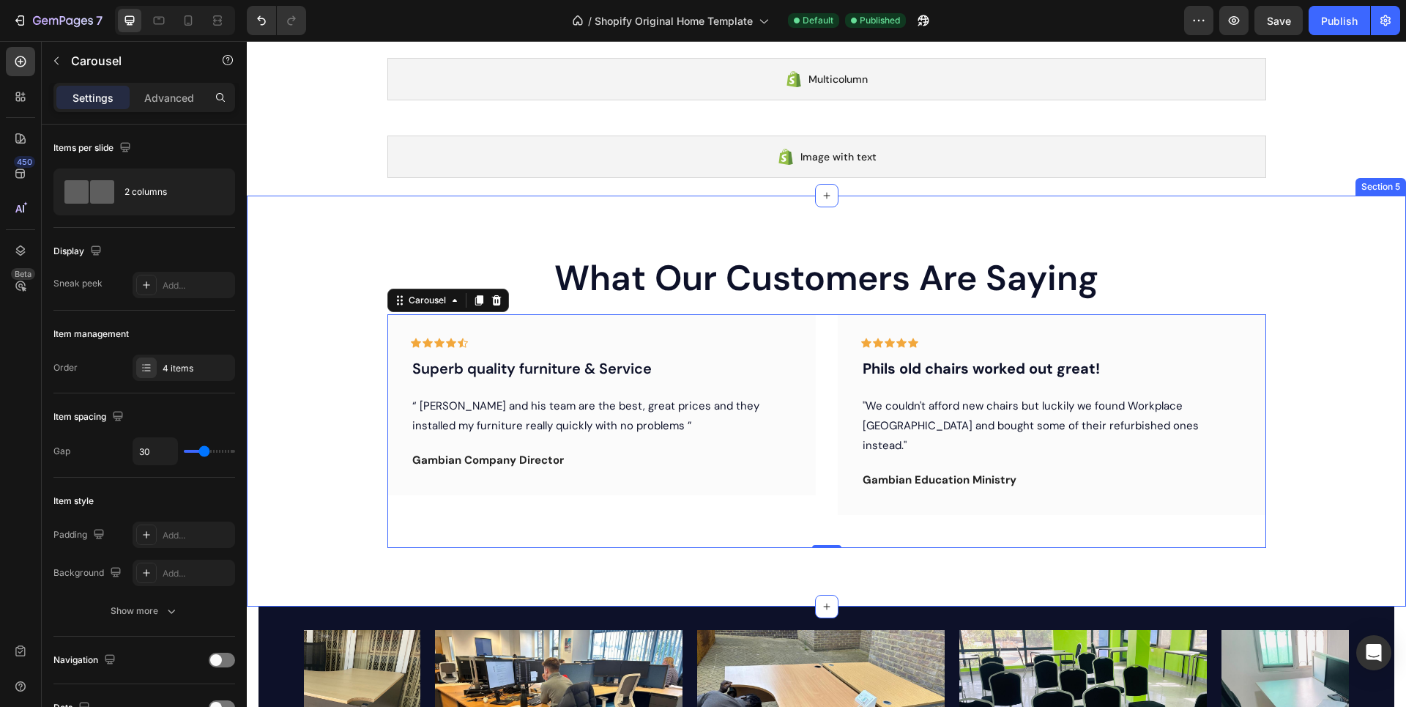
scroll to position [339, 0]
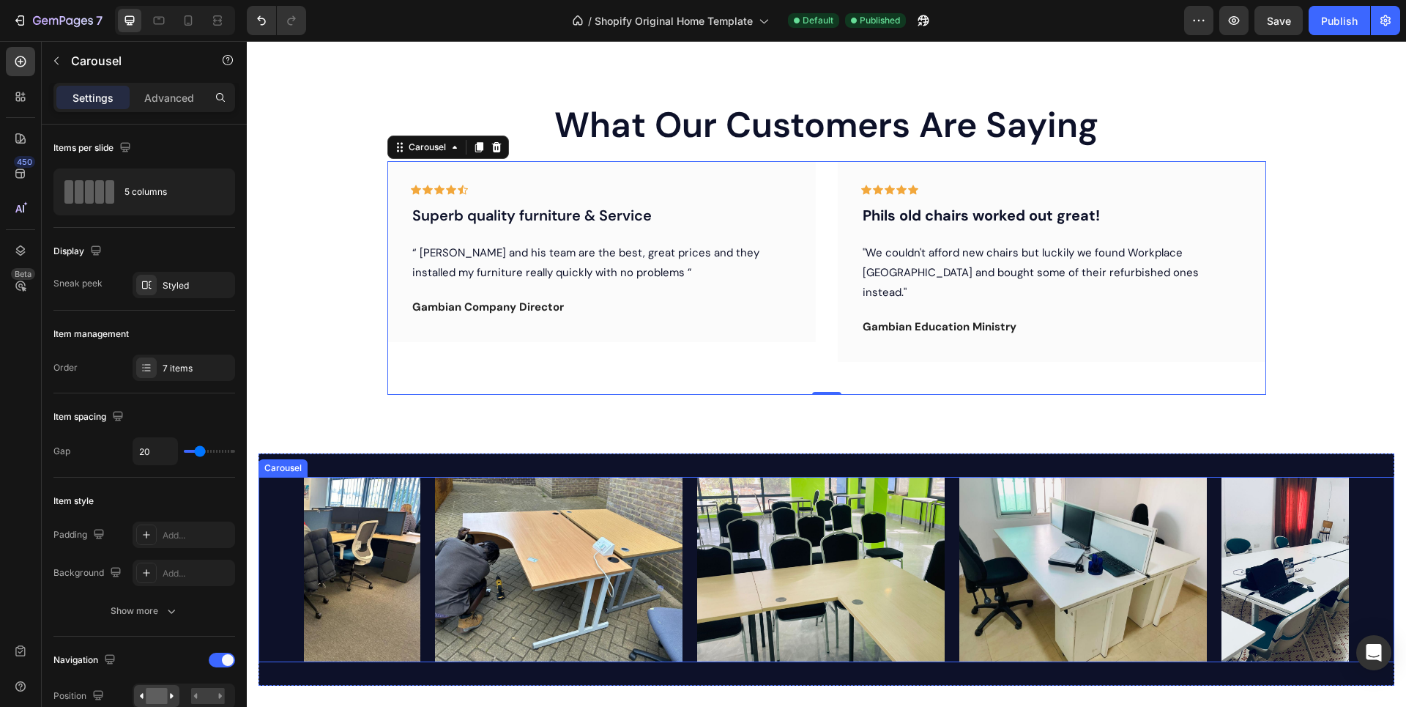
click at [267, 478] on div "Image Image Image Image Image Image Image" at bounding box center [827, 570] width 1136 height 186
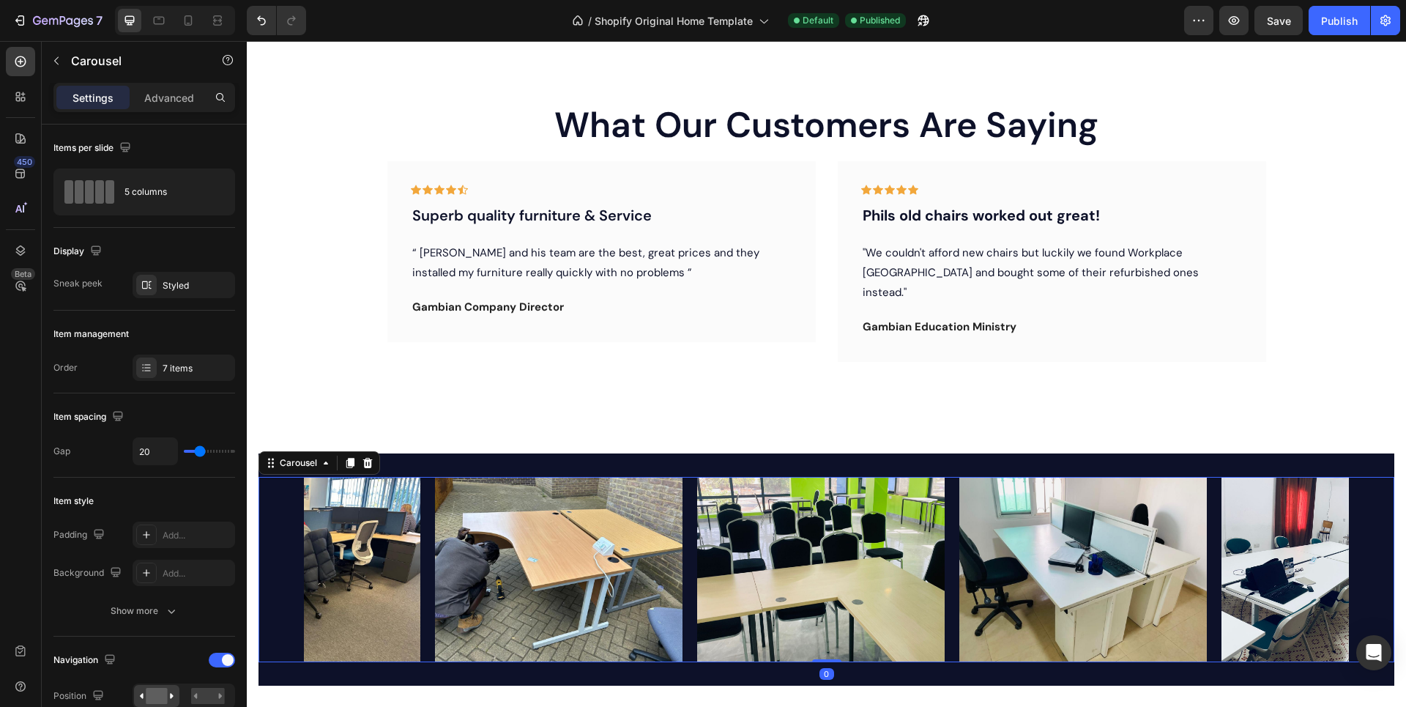
click at [255, 472] on section "Image Image Image Image Image Image Image Carousel 0 Section 6" at bounding box center [827, 569] width 1160 height 233
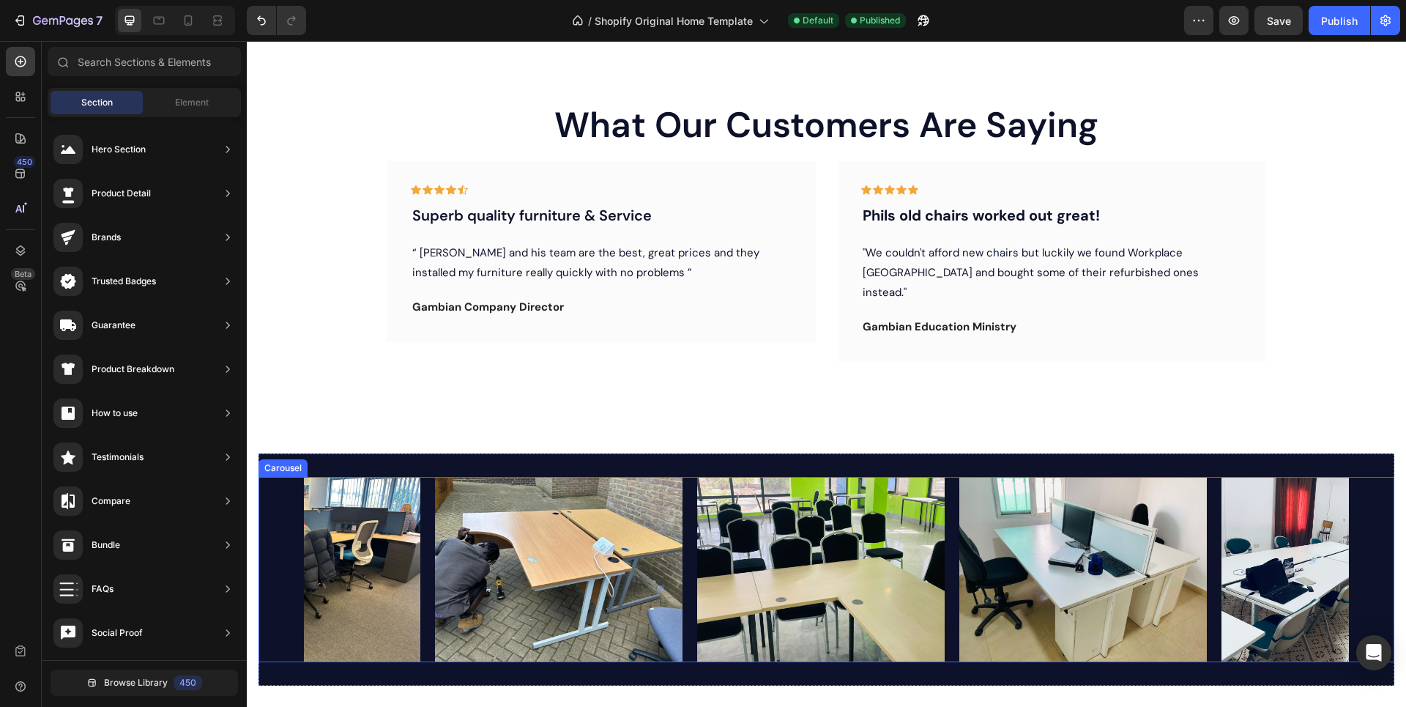
click at [270, 477] on div "Image Image Image Image Image Image Image Carousel" at bounding box center [827, 570] width 1136 height 186
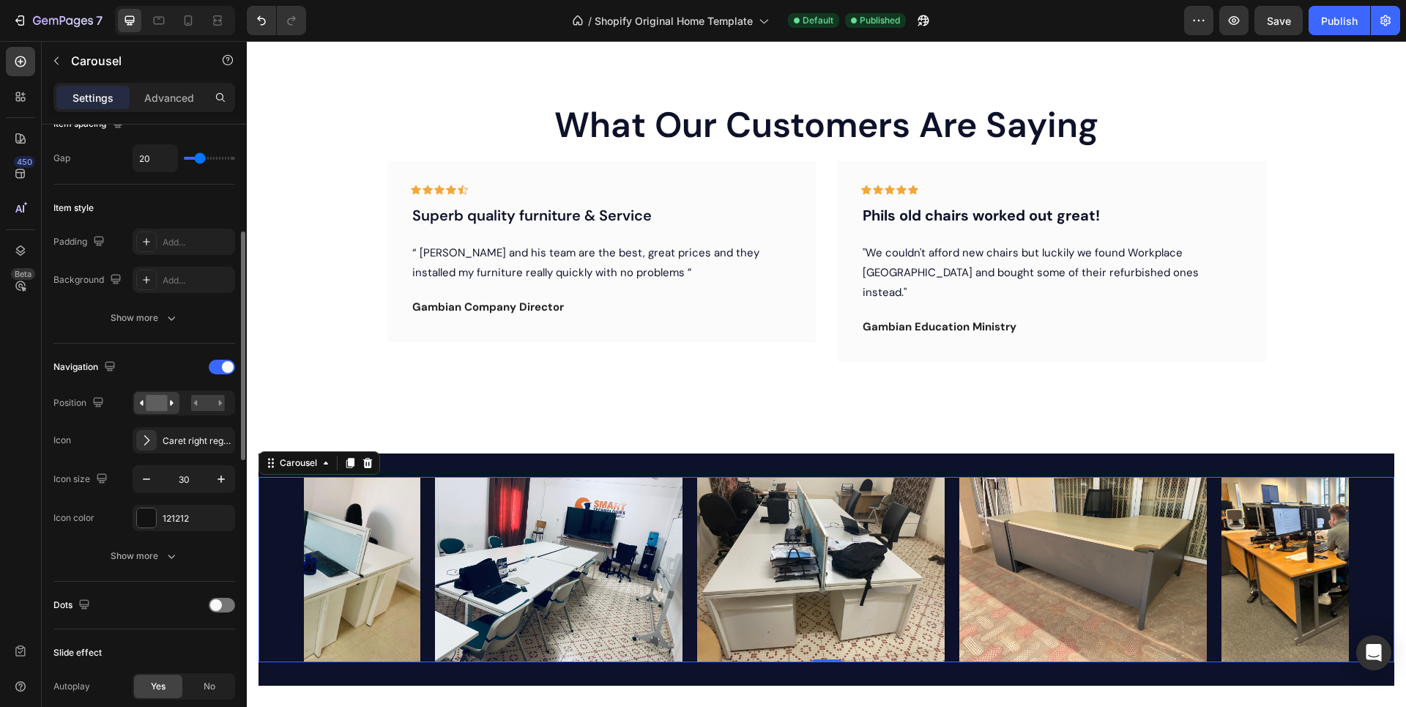
scroll to position [439, 0]
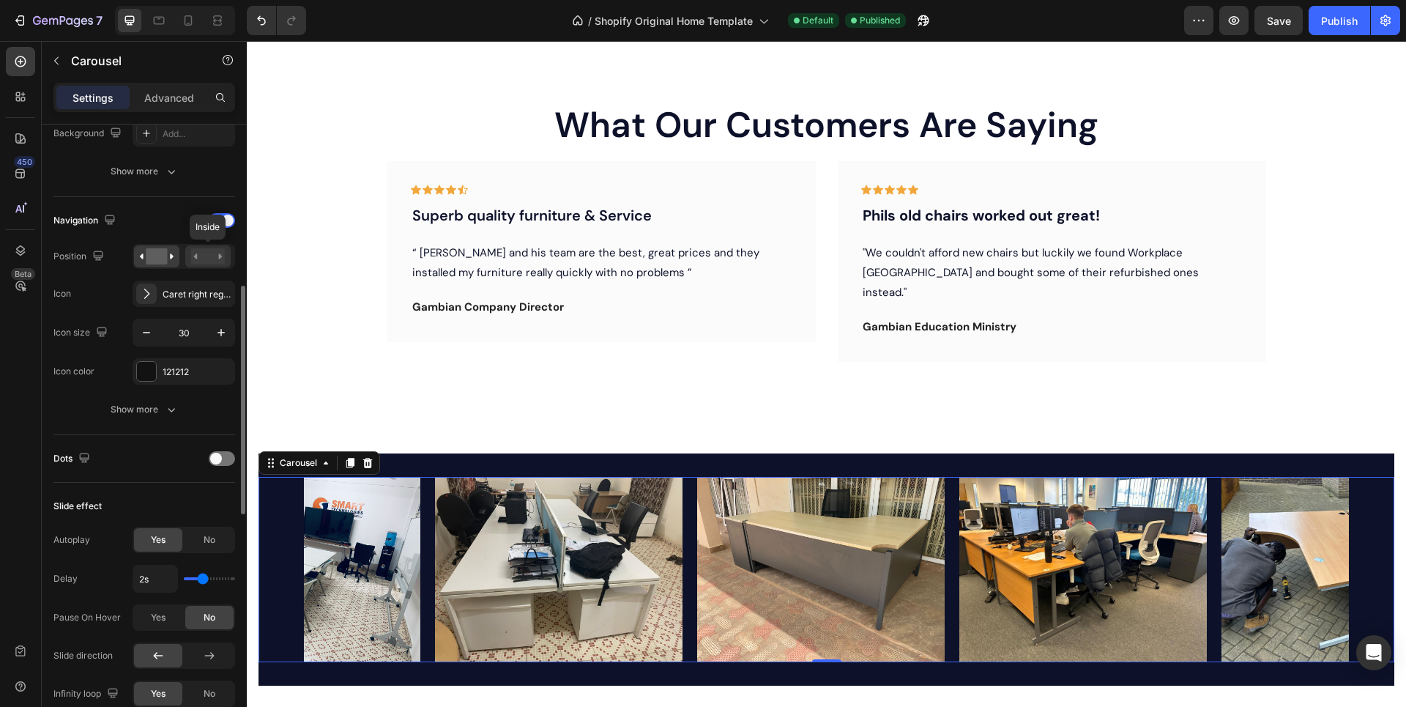
click at [204, 256] on rect at bounding box center [208, 256] width 34 height 16
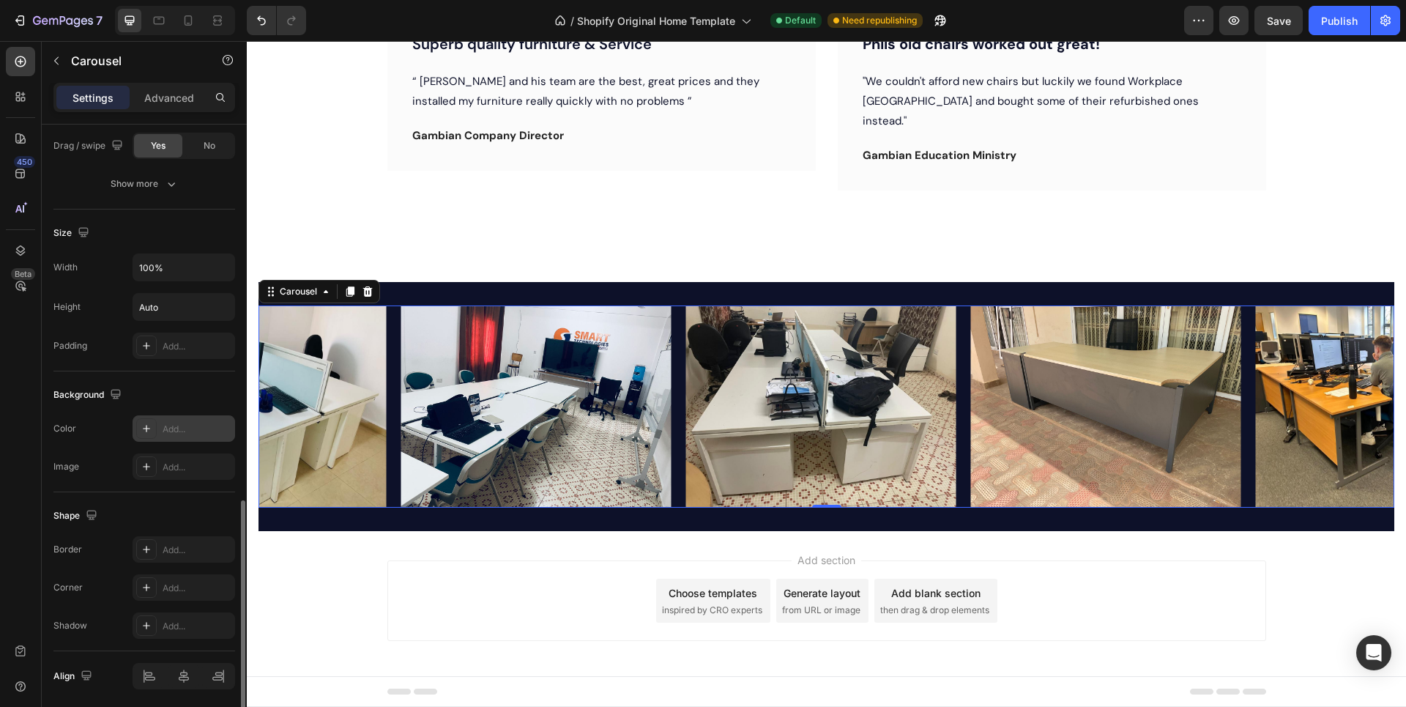
scroll to position [1078, 0]
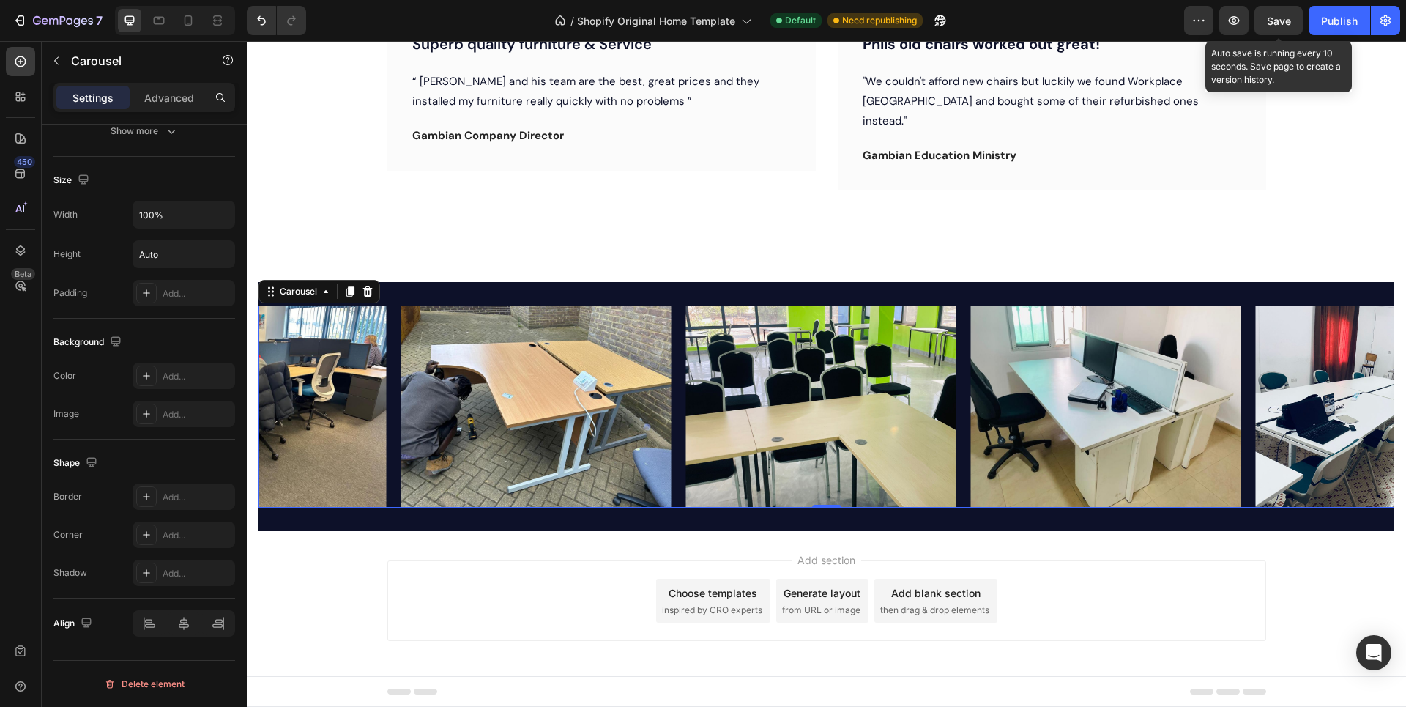
click at [1275, 20] on span "Save" at bounding box center [1279, 21] width 24 height 12
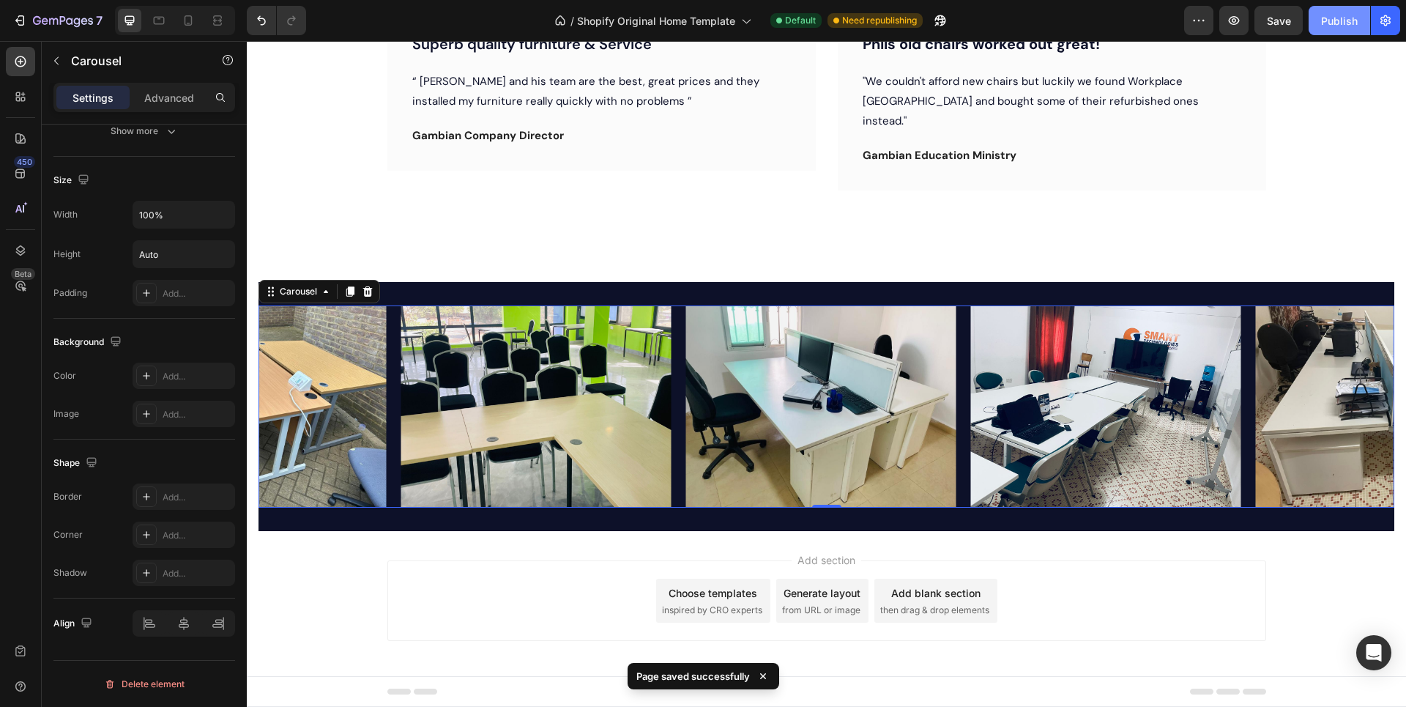
click at [1334, 20] on div "Publish" at bounding box center [1339, 20] width 37 height 15
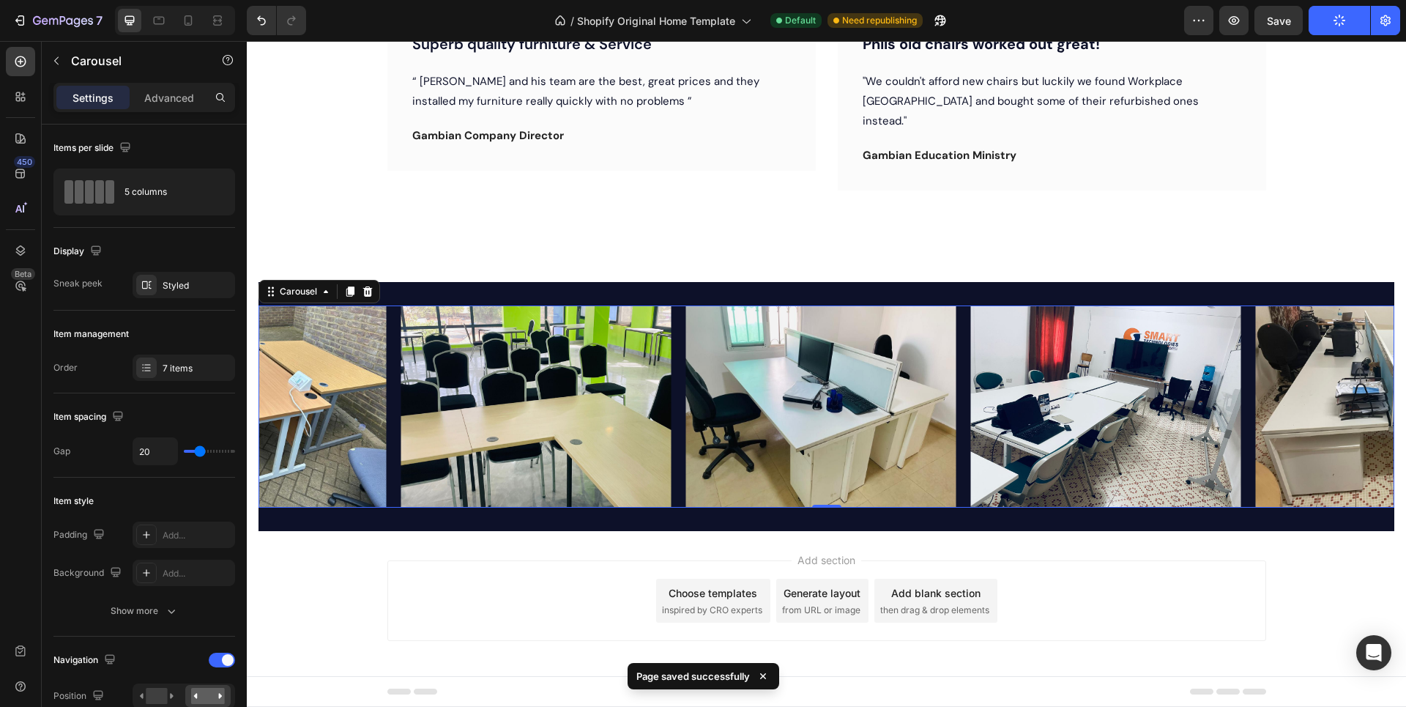
scroll to position [1078, 0]
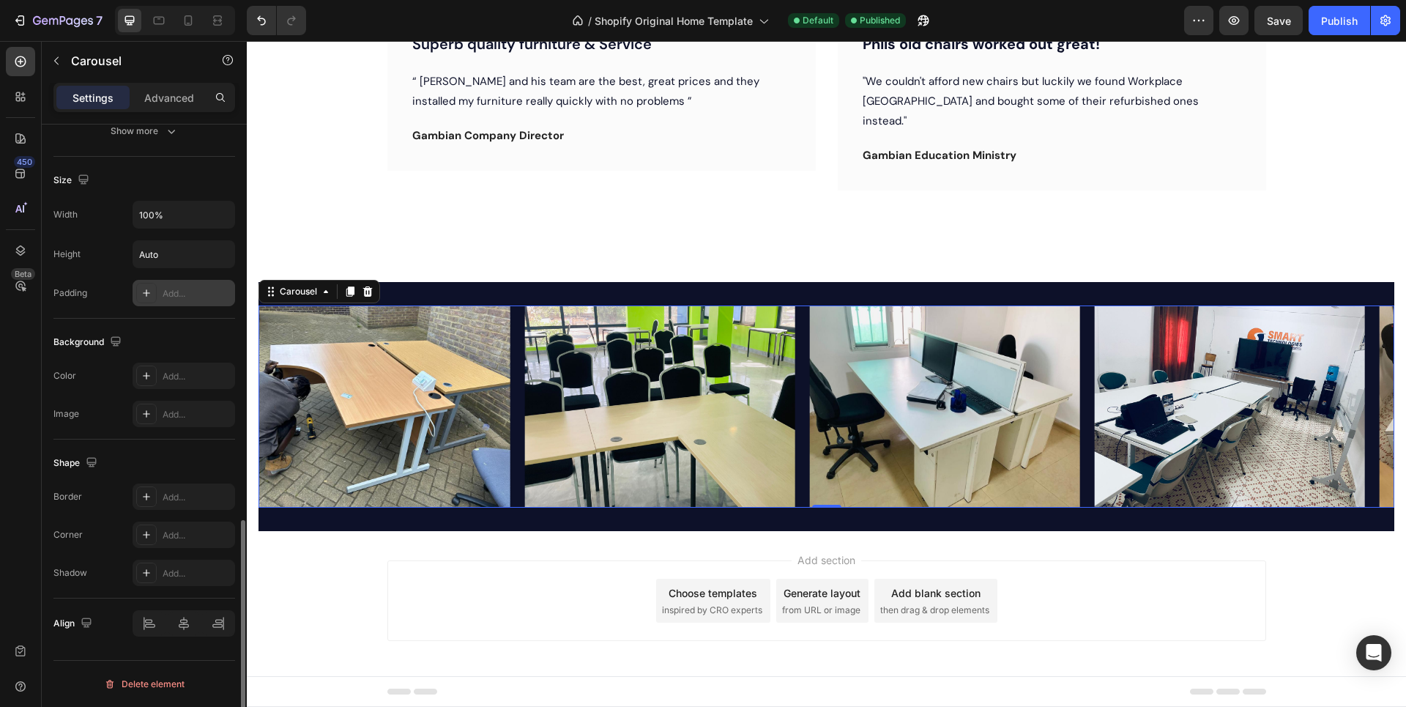
click at [198, 294] on div "Add..." at bounding box center [197, 293] width 69 height 13
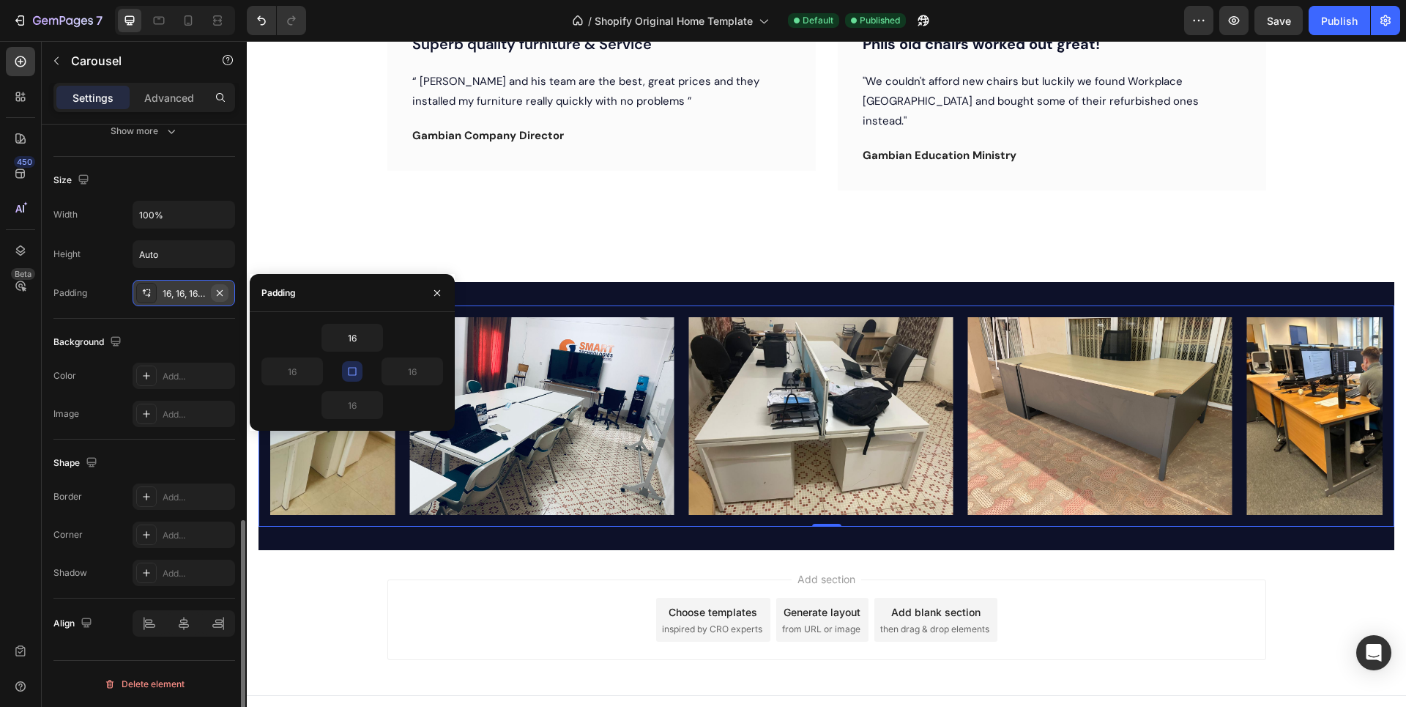
click at [220, 294] on icon "button" at bounding box center [220, 293] width 12 height 12
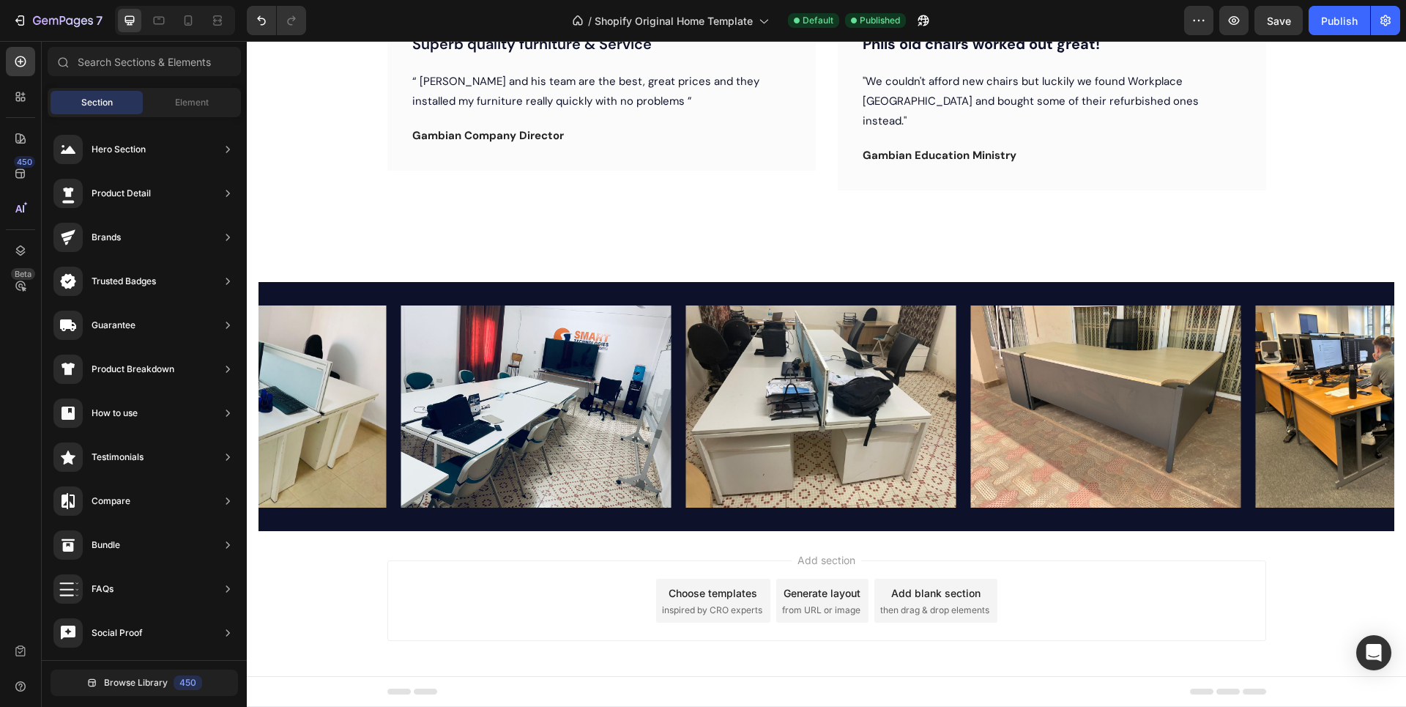
click at [254, 317] on section "Image Image Image Image Image Image Image Carousel Section 6" at bounding box center [827, 407] width 1160 height 250
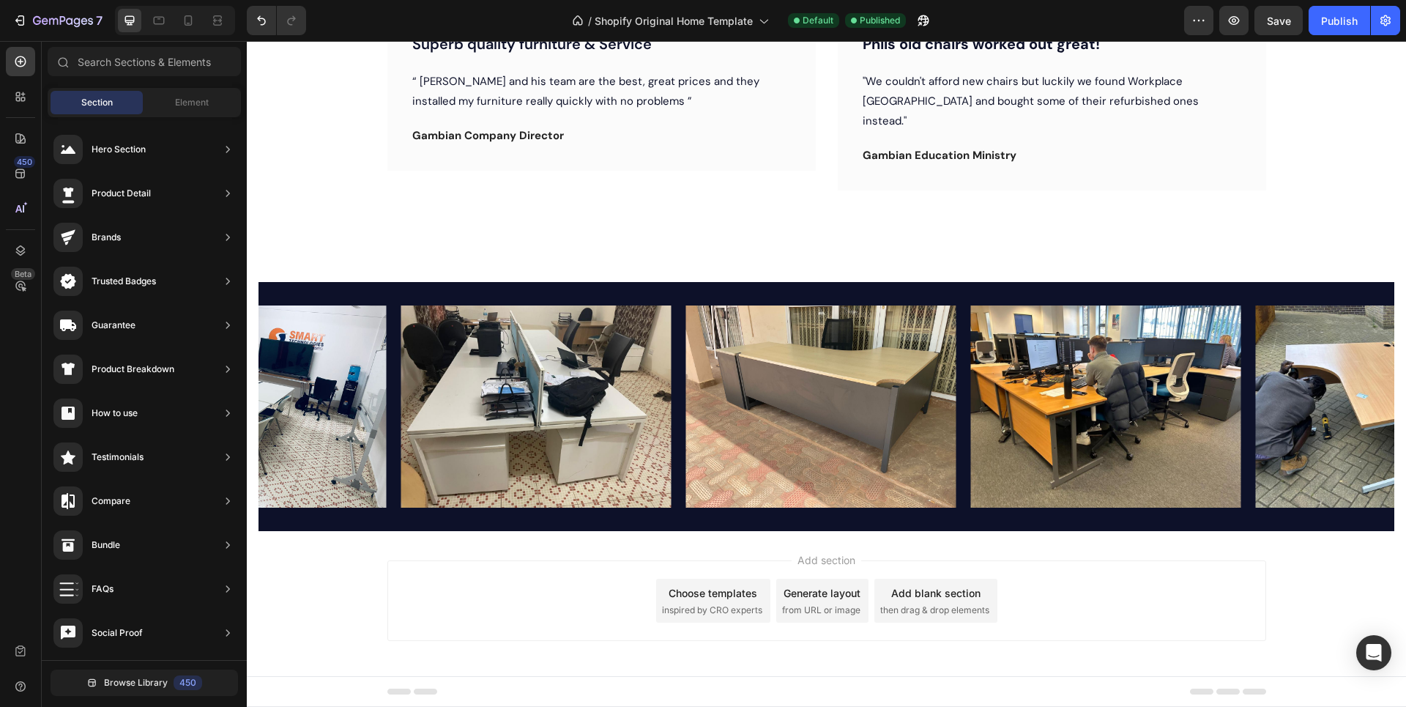
click at [251, 294] on section "Image Image Image Image Image Image Image Carousel Section 6" at bounding box center [827, 407] width 1160 height 250
click at [255, 294] on section "Image Image Image Image Image Image Image Carousel Section 6" at bounding box center [827, 407] width 1160 height 250
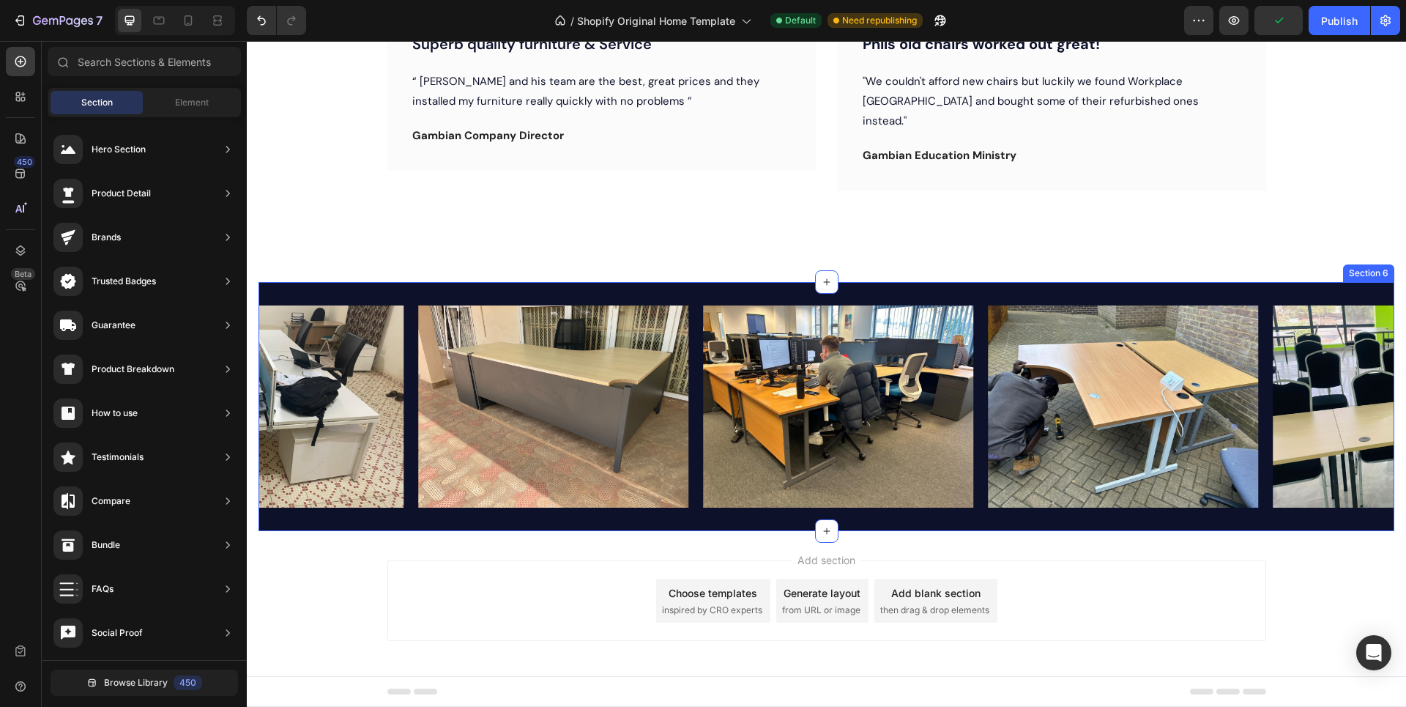
click at [418, 287] on div "Image Image Image Image Image Image Image Carousel Section 6" at bounding box center [827, 407] width 1136 height 250
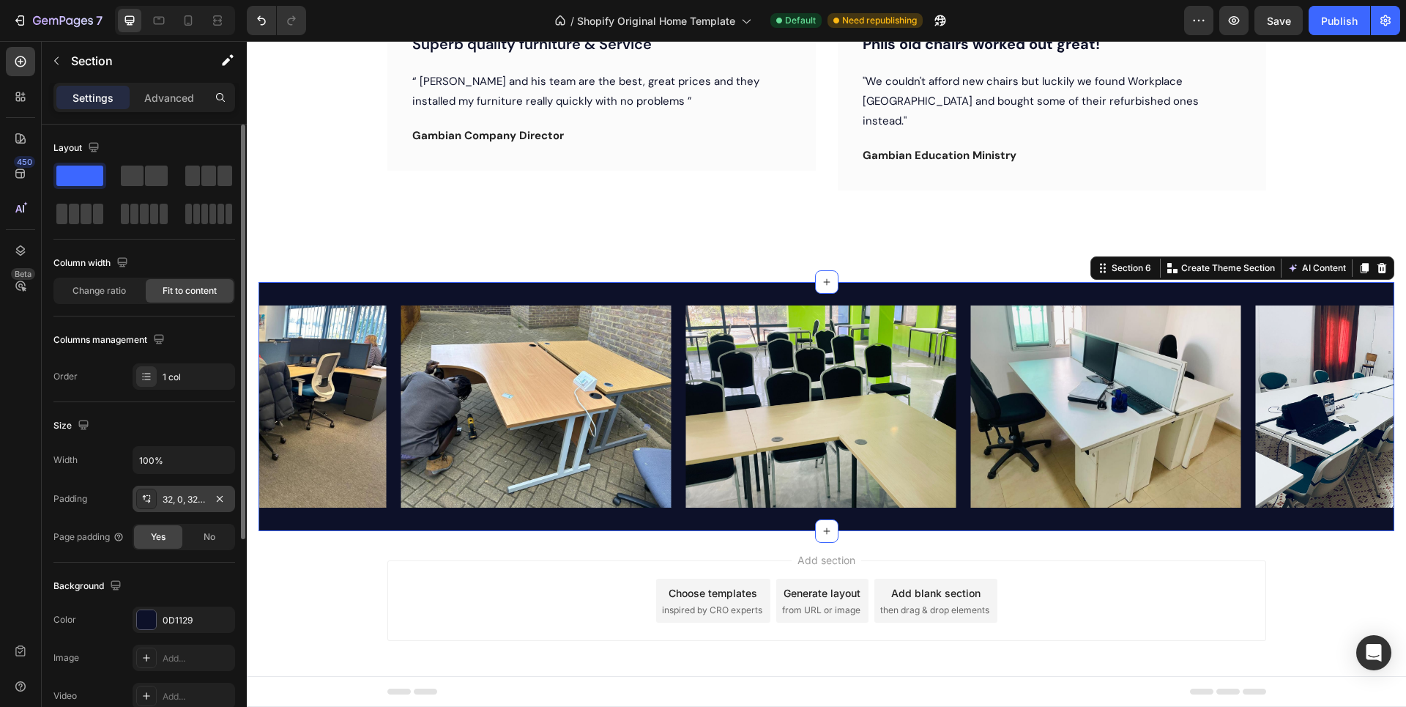
click at [172, 495] on div "32, 0, 32, 0" at bounding box center [184, 499] width 42 height 13
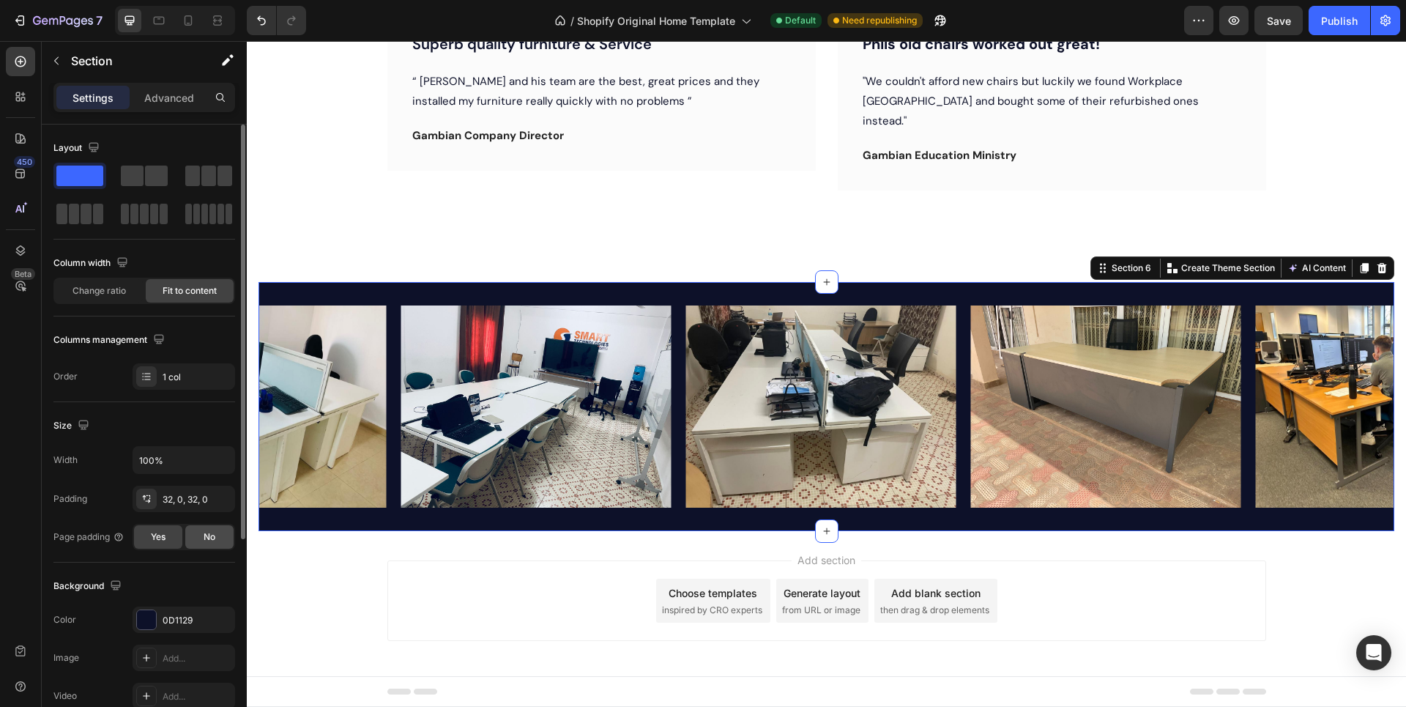
click at [201, 542] on div "No" at bounding box center [209, 536] width 48 height 23
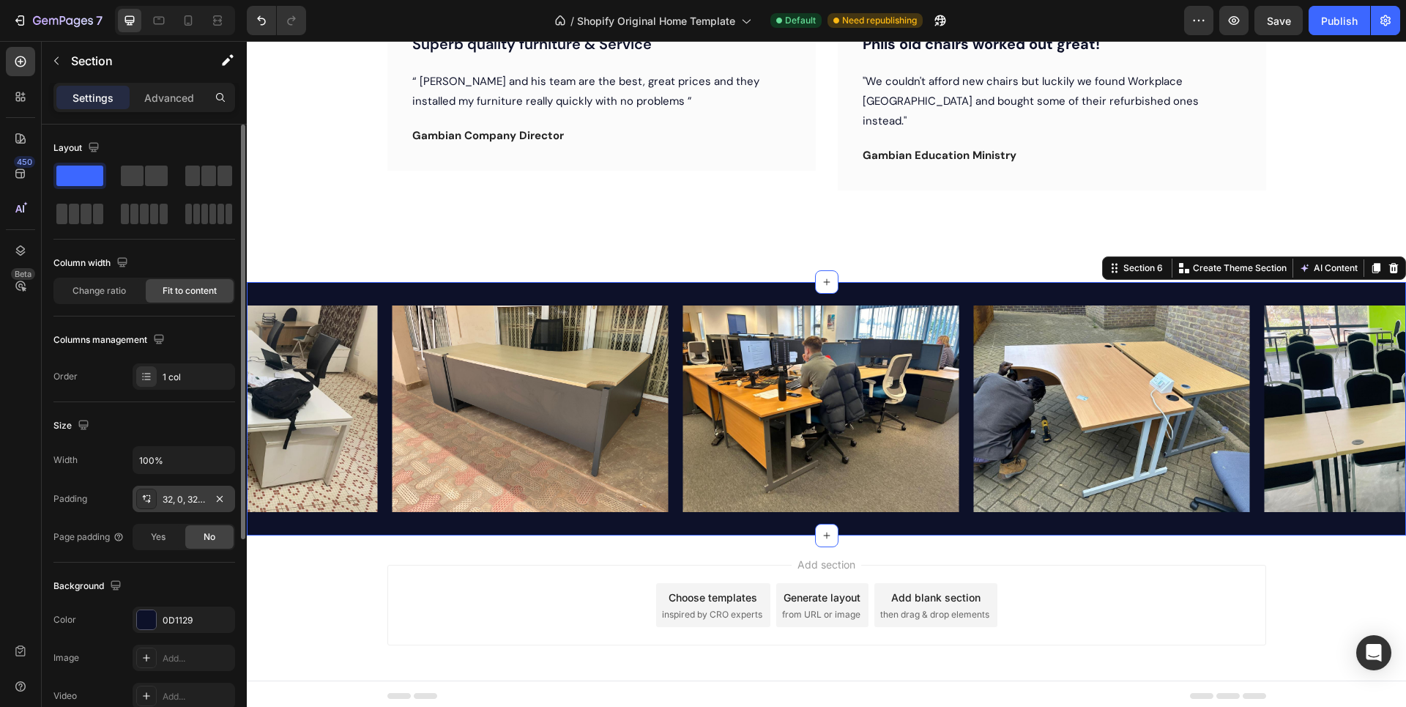
click at [167, 499] on div "32, 0, 32, 0" at bounding box center [184, 499] width 42 height 13
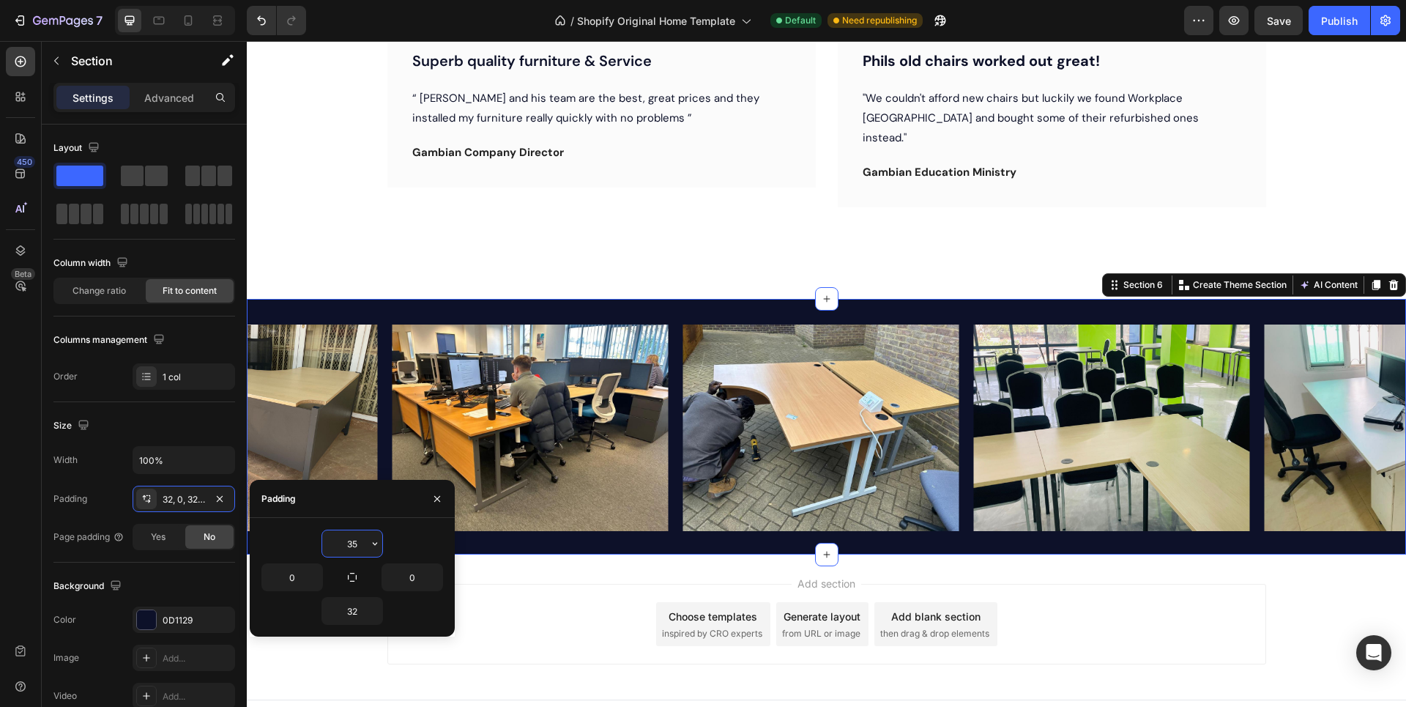
scroll to position [511, 0]
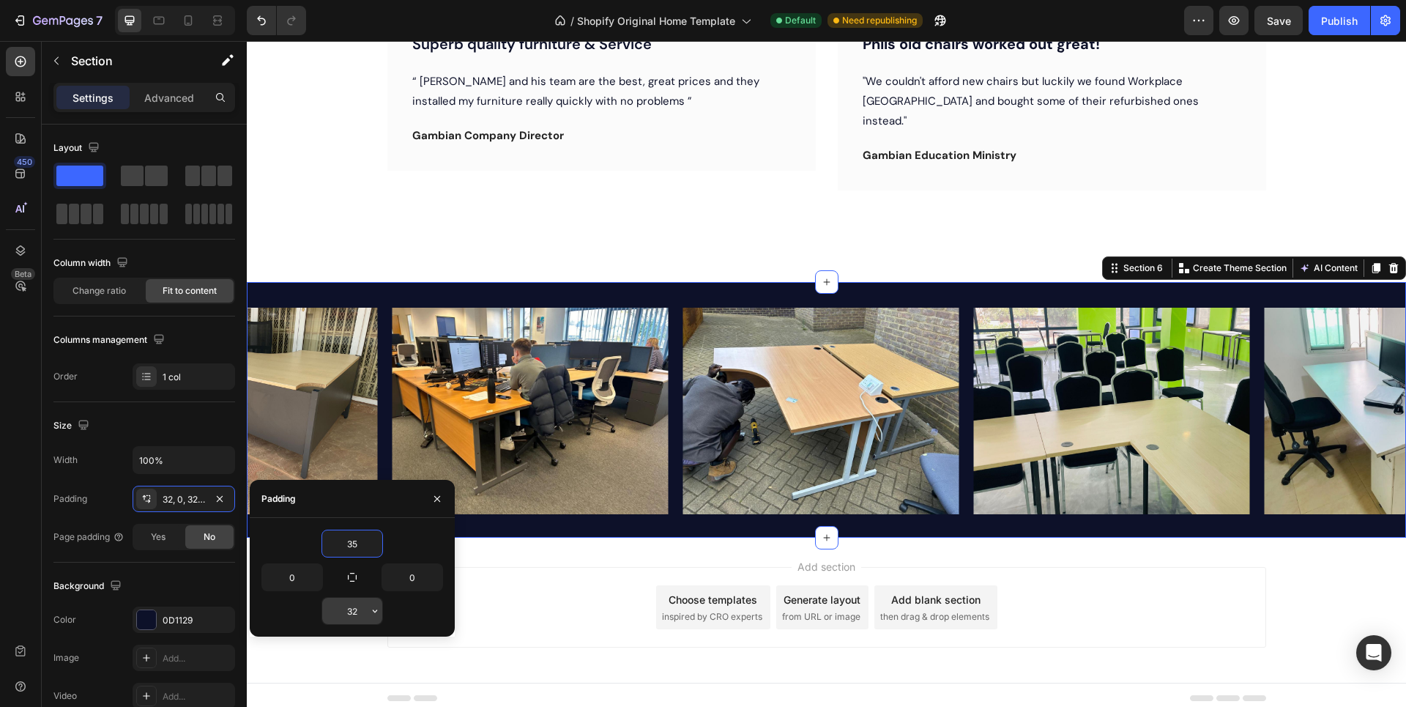
type input "35"
click at [356, 613] on input "32" at bounding box center [352, 611] width 60 height 26
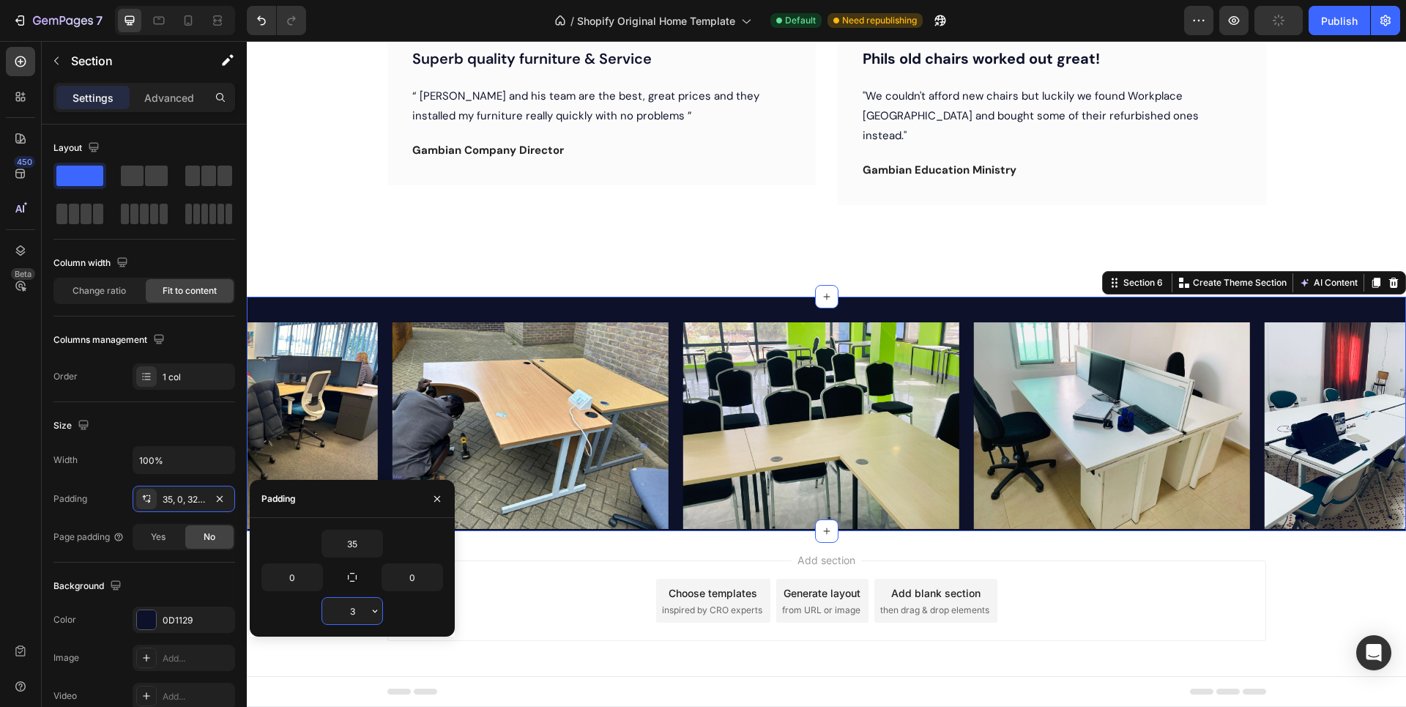
type input "35"
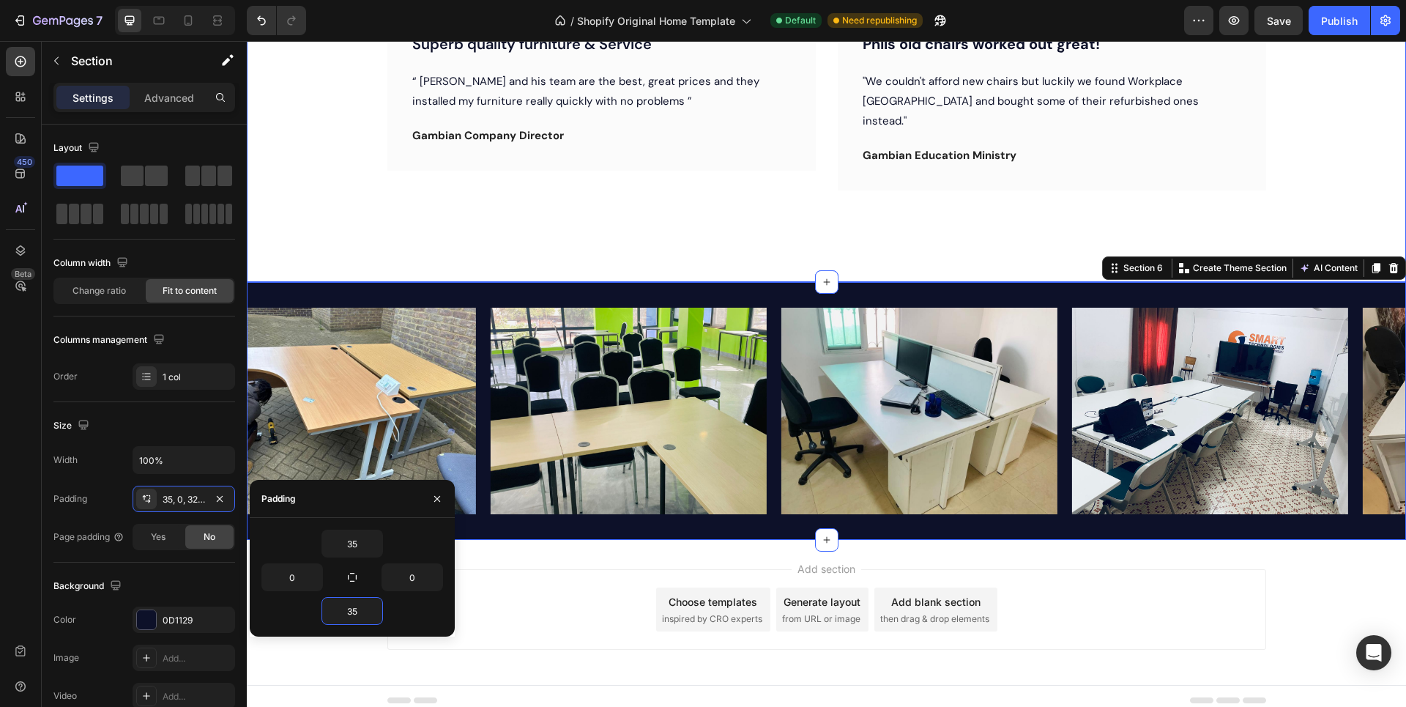
click at [356, 262] on div "What Our Customers Are Saying Heading Icon Icon Icon Icon Icon Row Superb quali…" at bounding box center [827, 76] width 1160 height 411
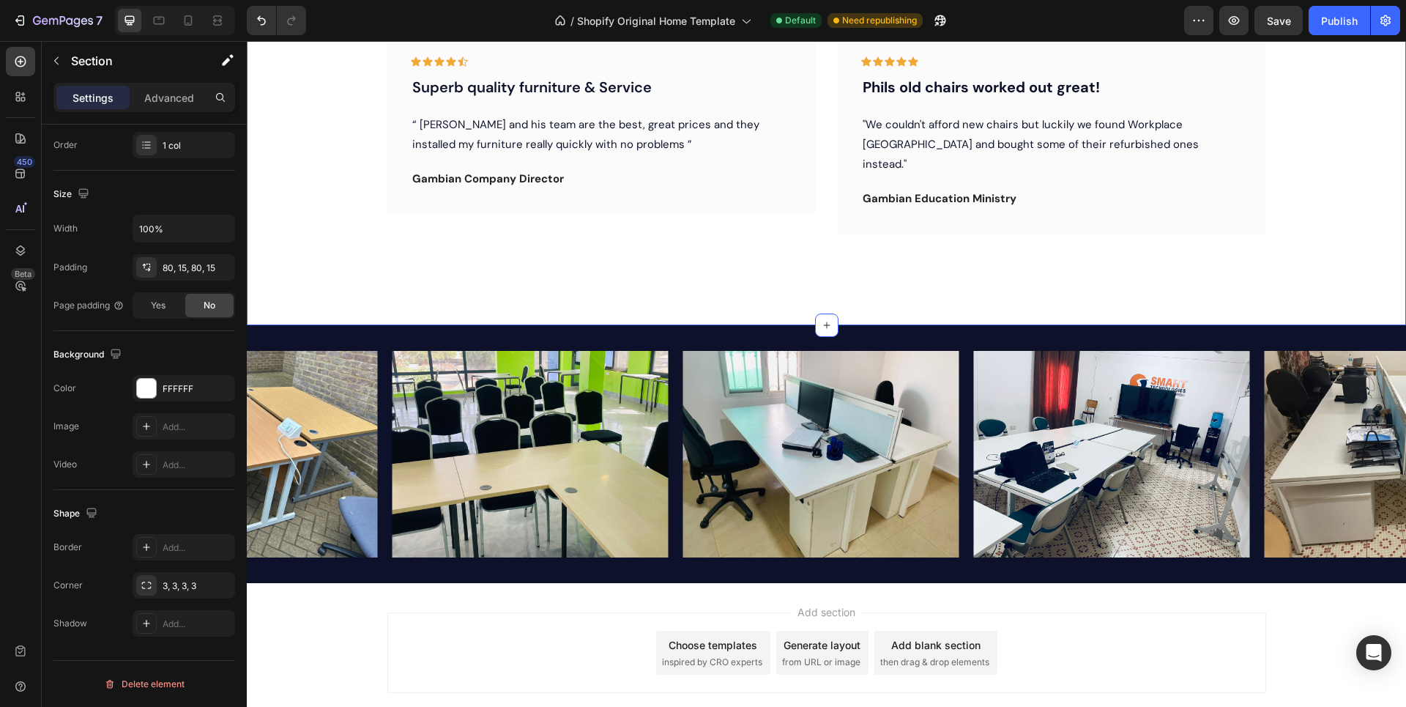
scroll to position [373, 0]
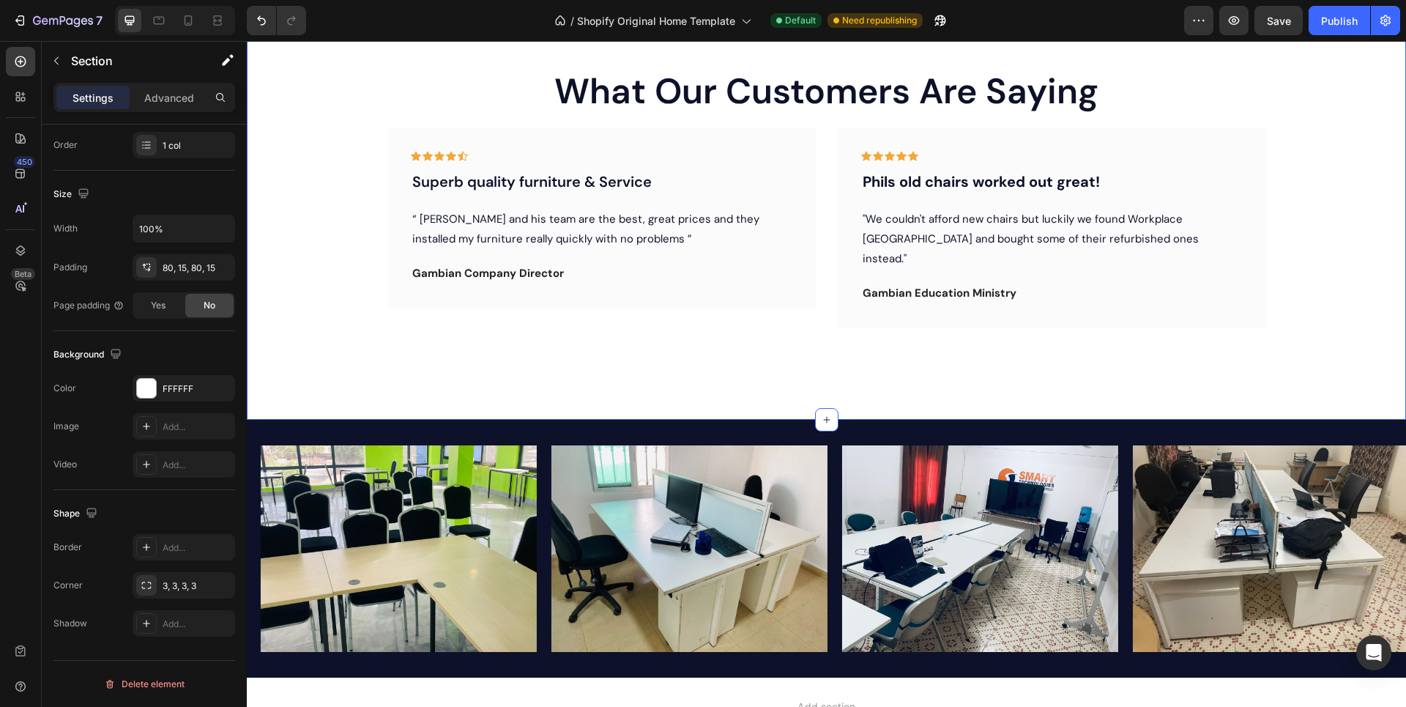
click at [316, 367] on div "What Our Customers Are Saying Heading Icon Icon Icon Icon Icon Row Superb quali…" at bounding box center [827, 214] width 1160 height 411
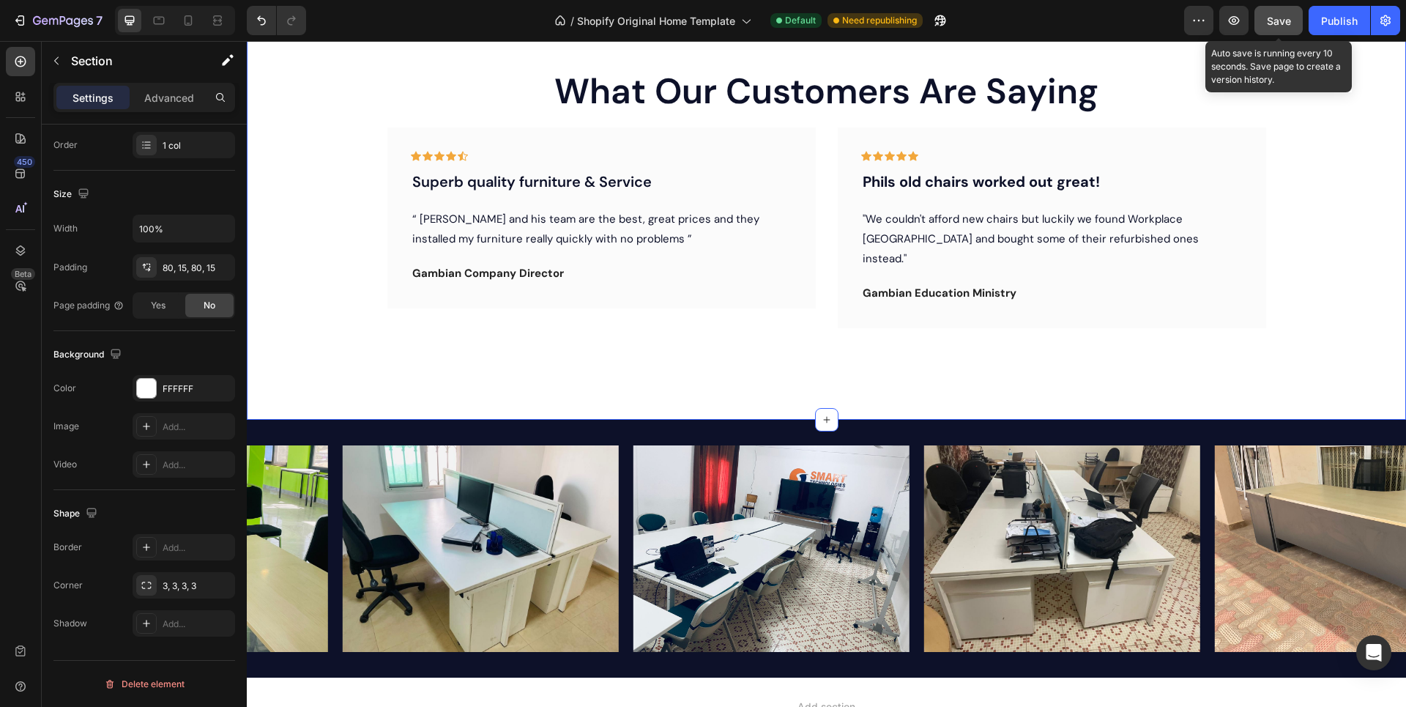
click at [1286, 15] on span "Save" at bounding box center [1279, 21] width 24 height 12
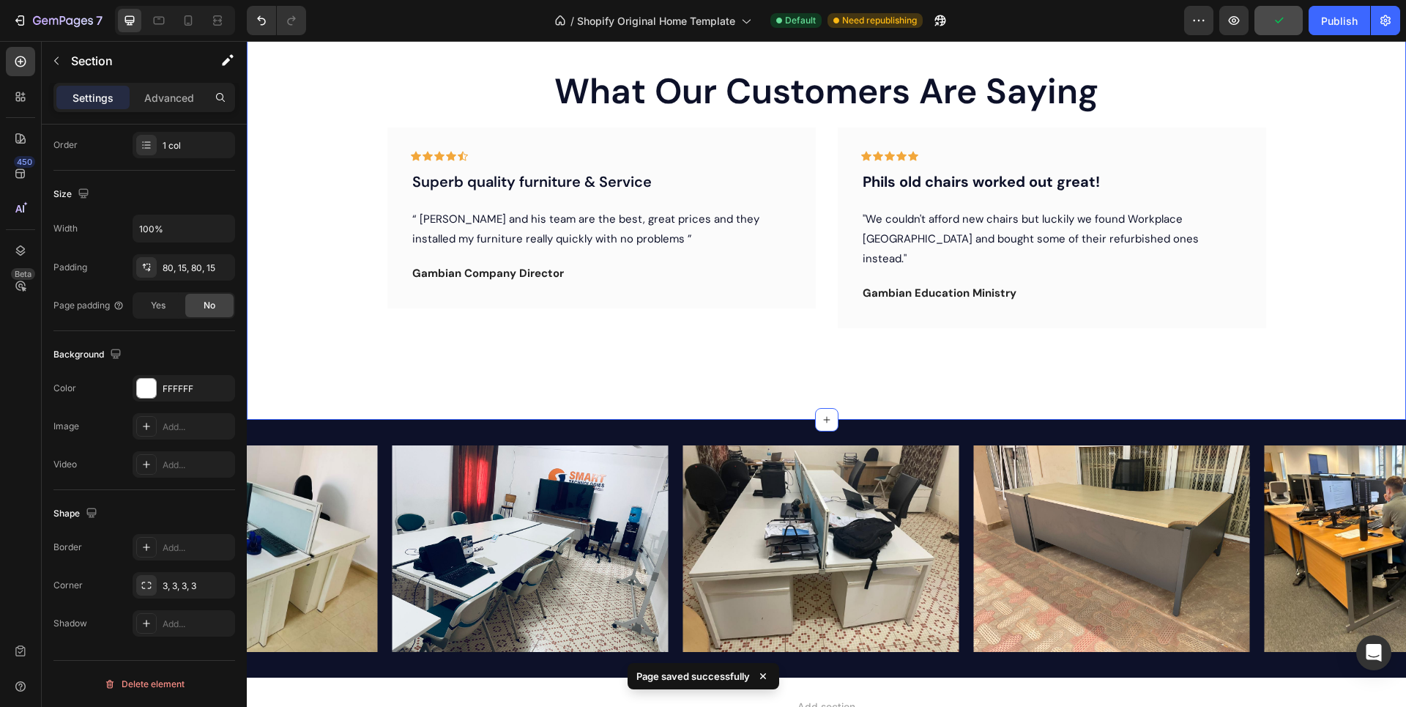
click at [373, 204] on div "What Our Customers Are Saying Heading Icon Icon Icon Icon Icon Row Superb quali…" at bounding box center [827, 214] width 1138 height 294
click at [476, 118] on div "What Our Customers Are Saying Heading Icon Icon Icon Icon Icon Row Superb quali…" at bounding box center [826, 214] width 879 height 294
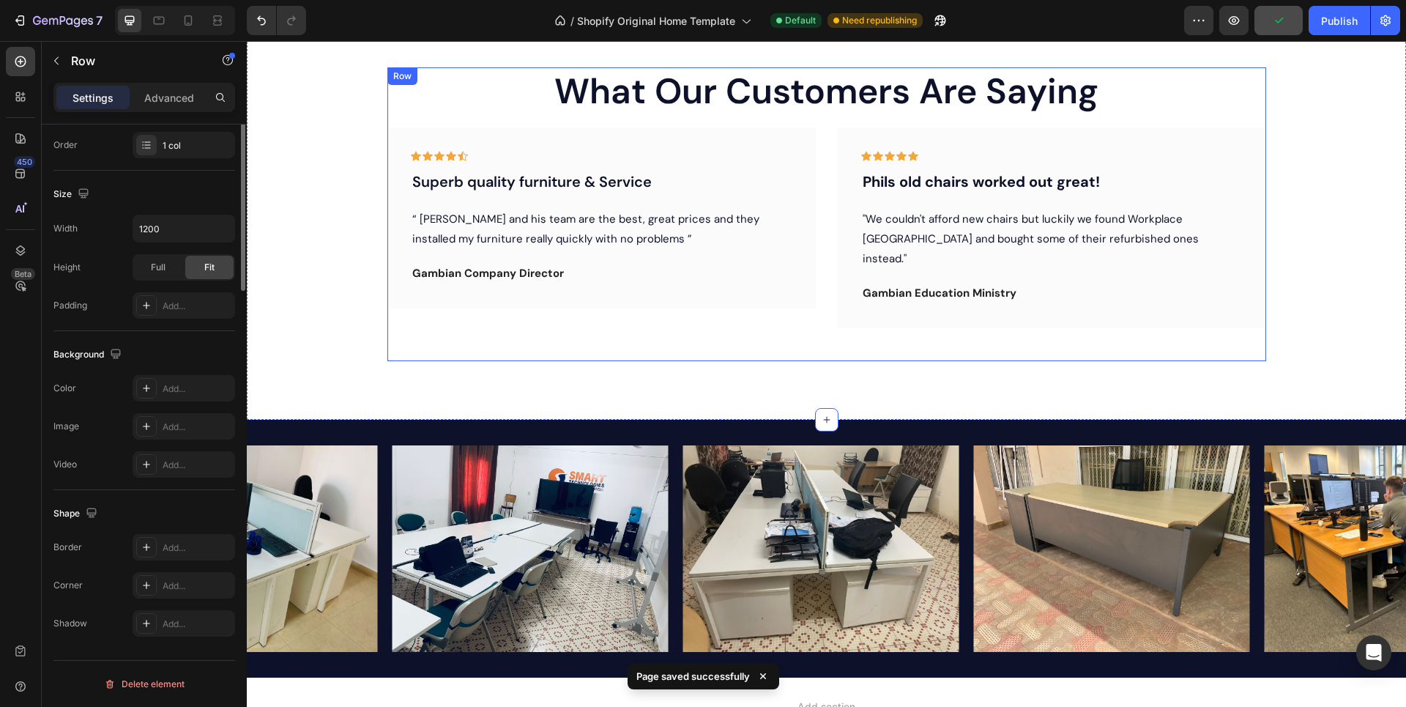
scroll to position [0, 0]
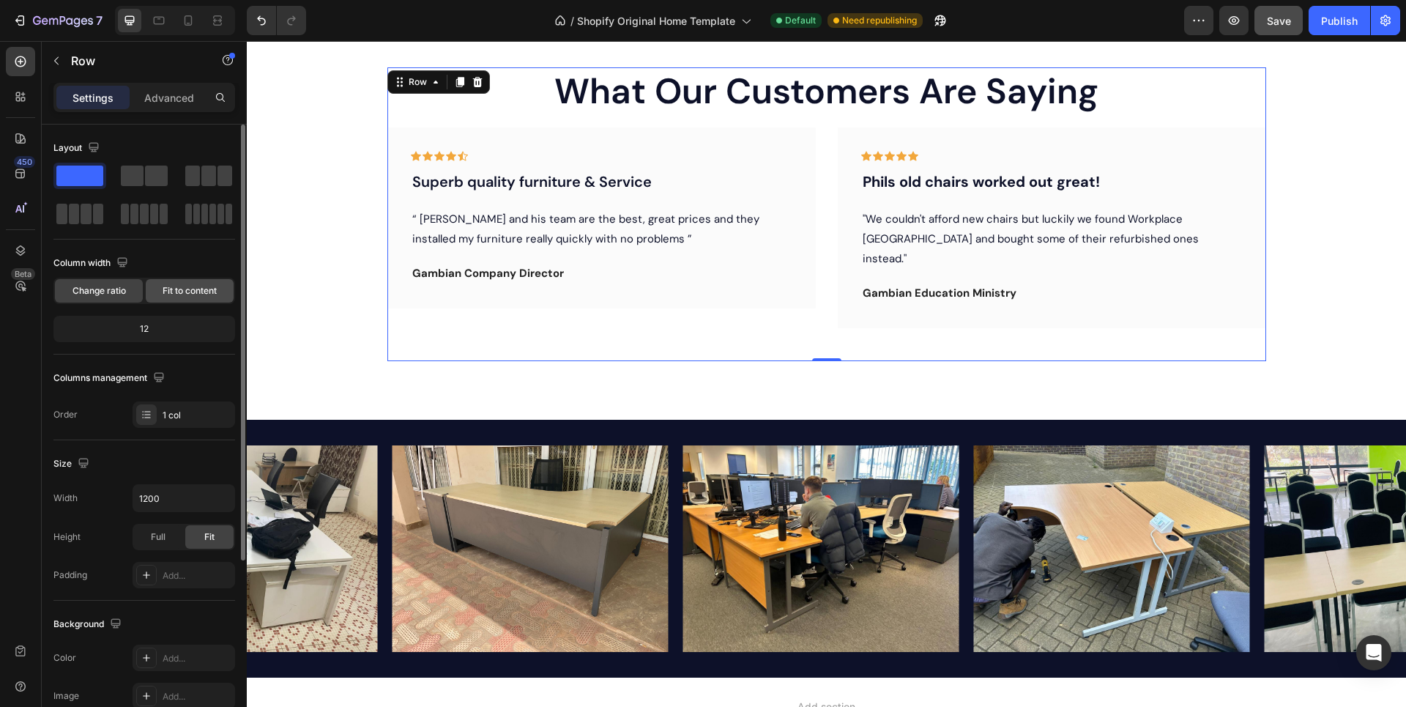
click at [168, 293] on span "Fit to content" at bounding box center [190, 290] width 54 height 13
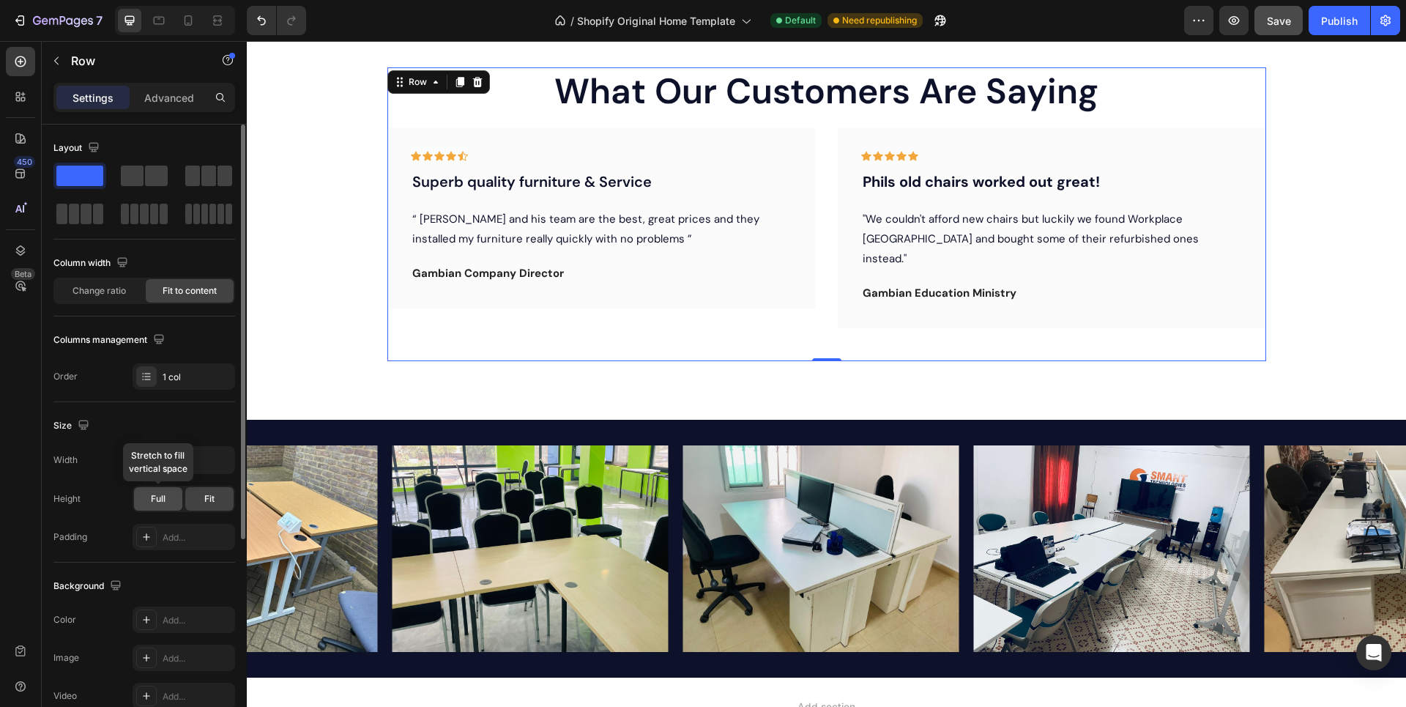
click at [161, 497] on span "Full" at bounding box center [158, 498] width 15 height 13
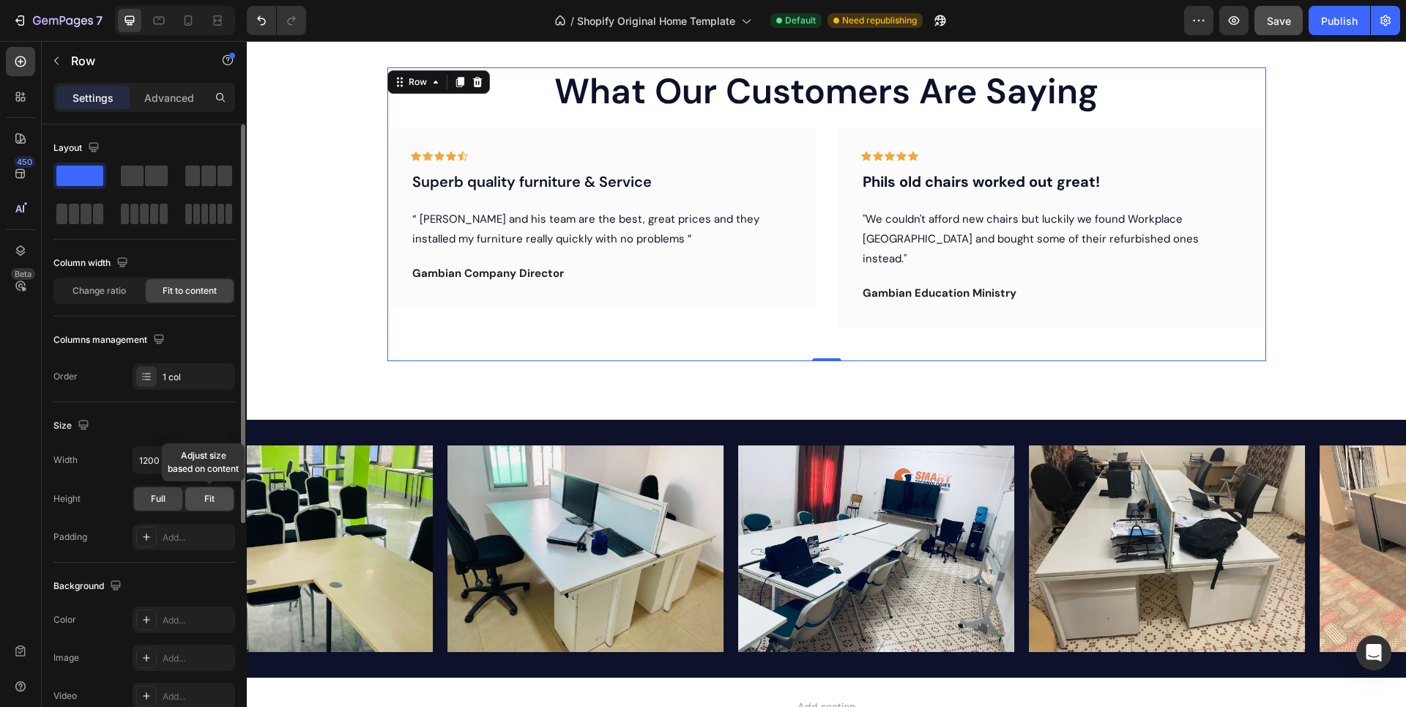
click at [201, 499] on div "Fit" at bounding box center [209, 498] width 48 height 23
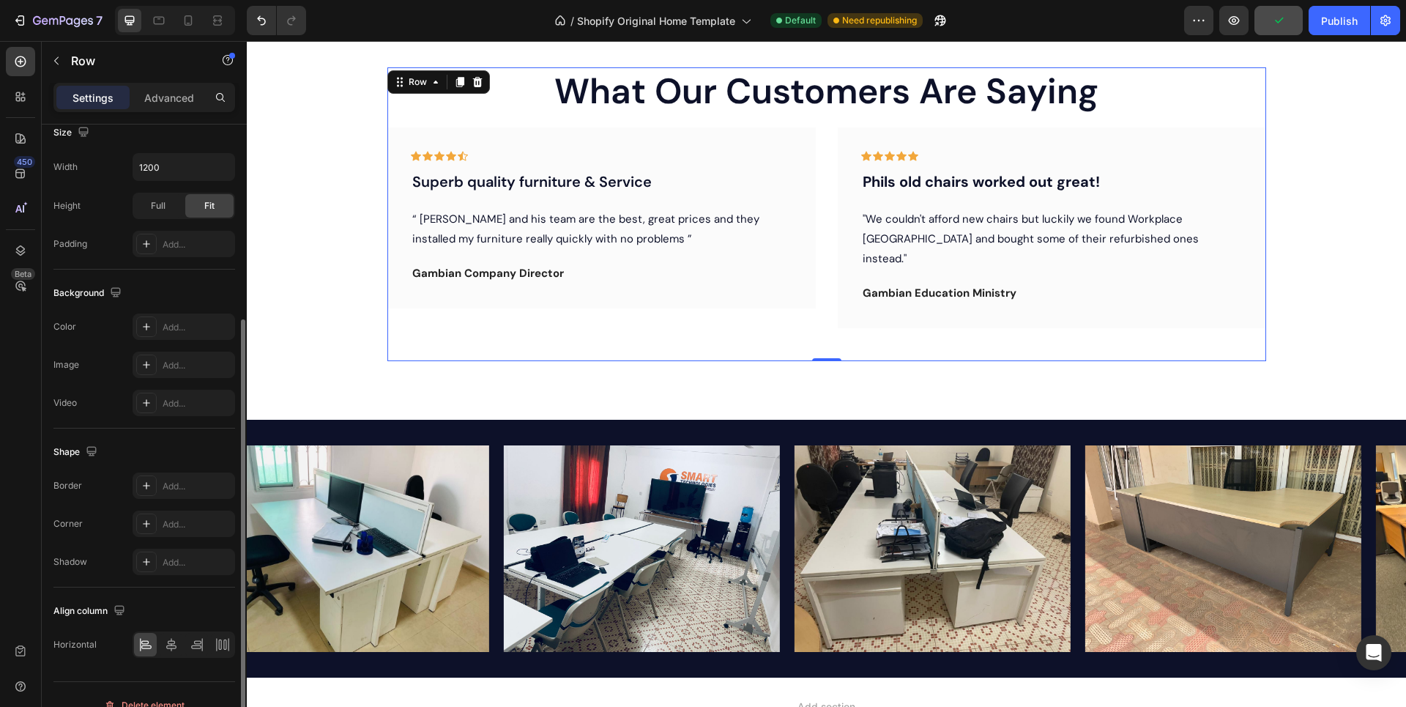
scroll to position [314, 0]
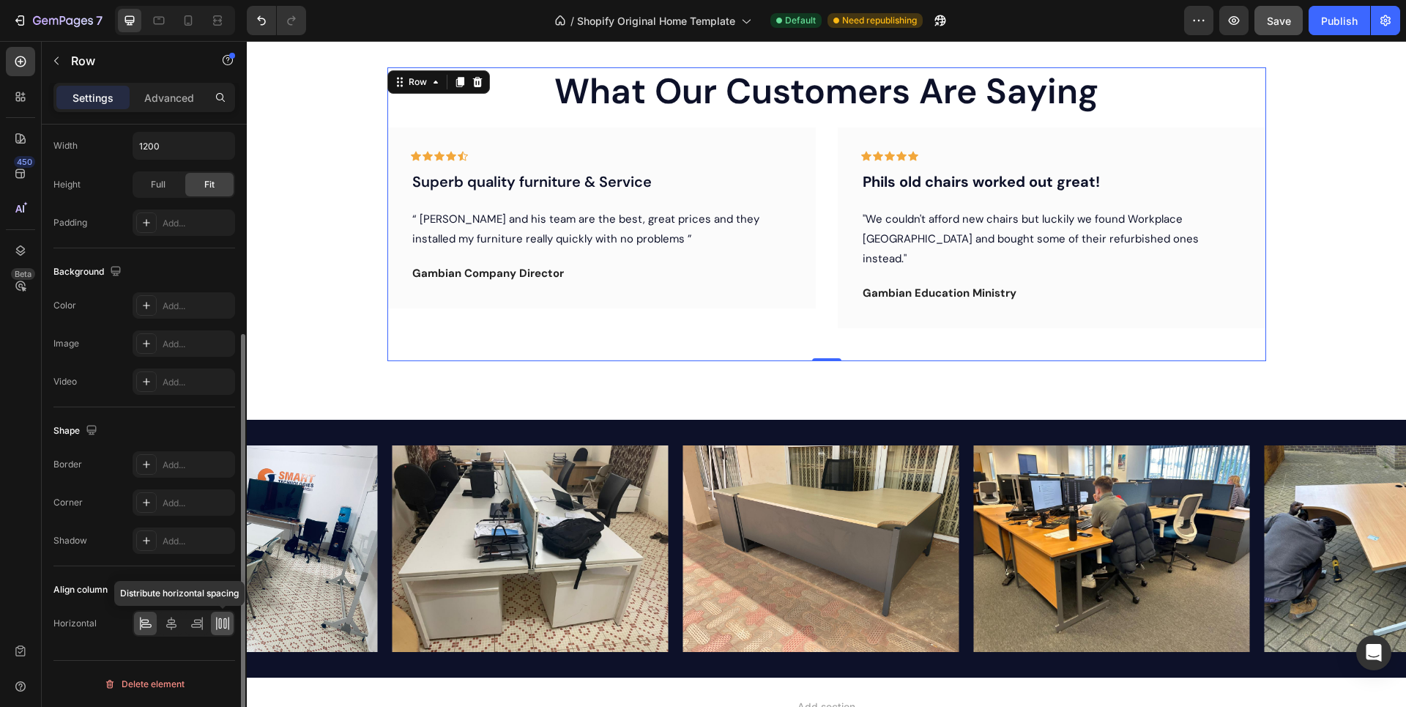
click at [219, 623] on icon at bounding box center [219, 623] width 3 height 10
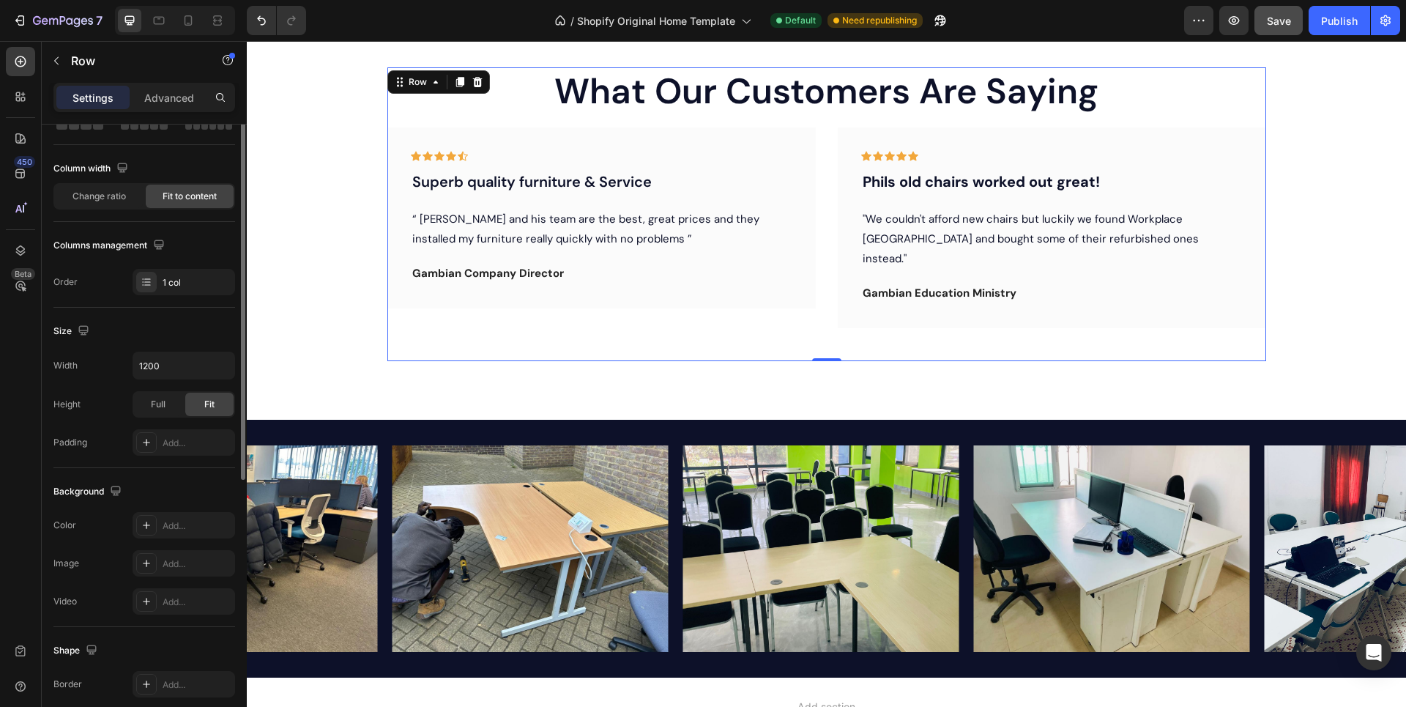
scroll to position [0, 0]
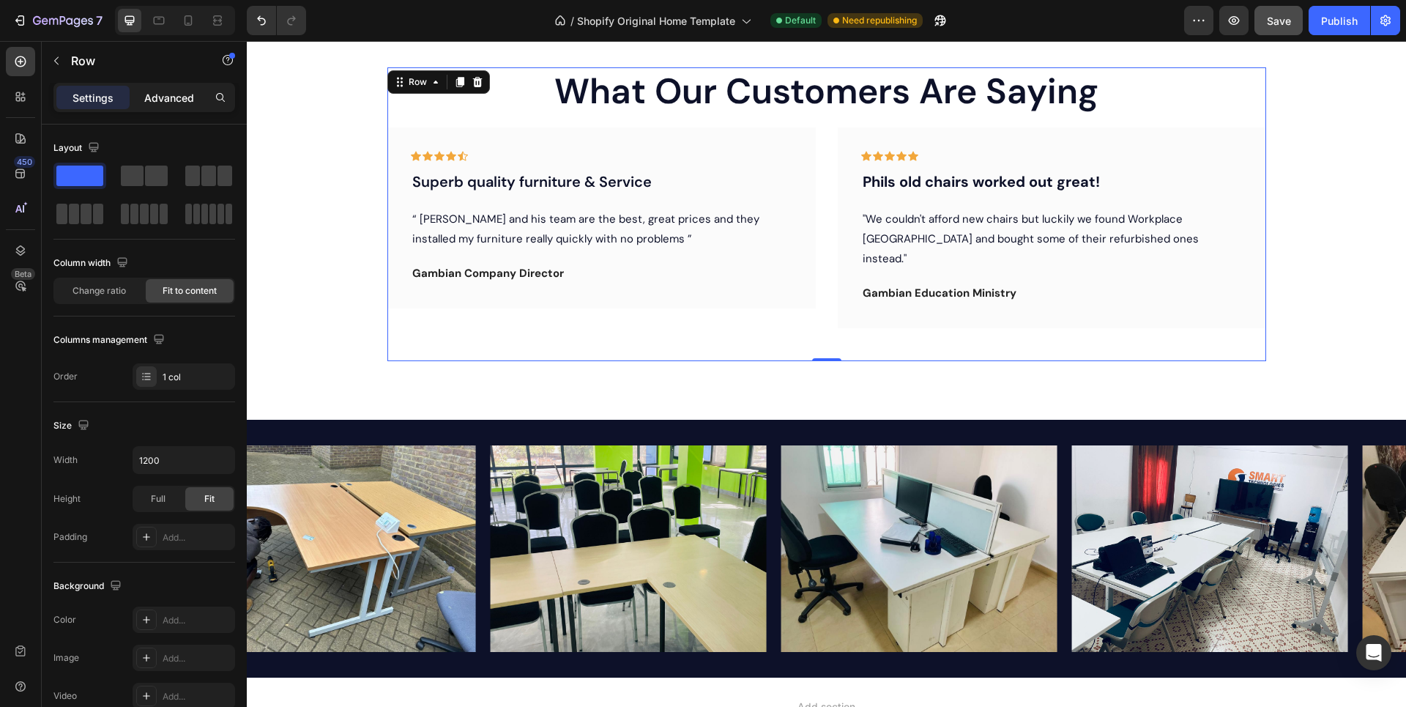
click at [163, 95] on p "Advanced" at bounding box center [169, 97] width 50 height 15
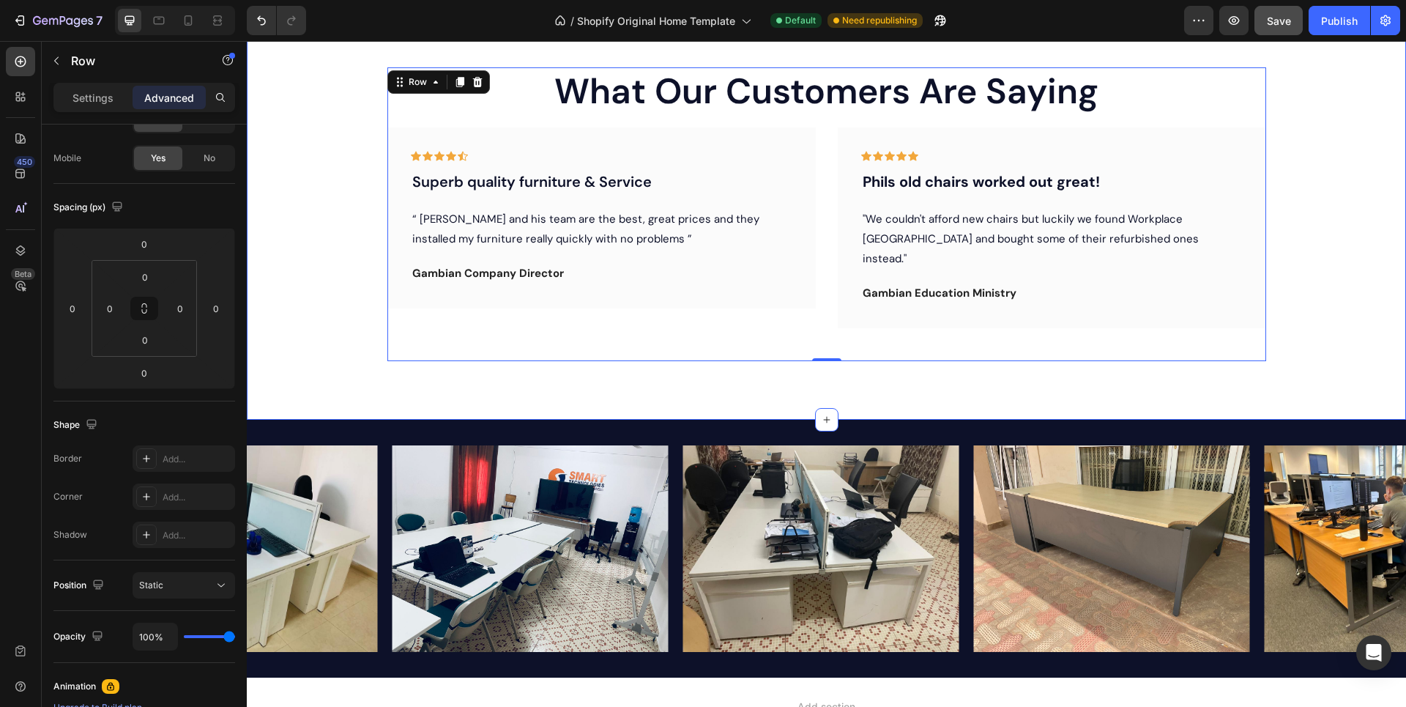
scroll to position [226, 0]
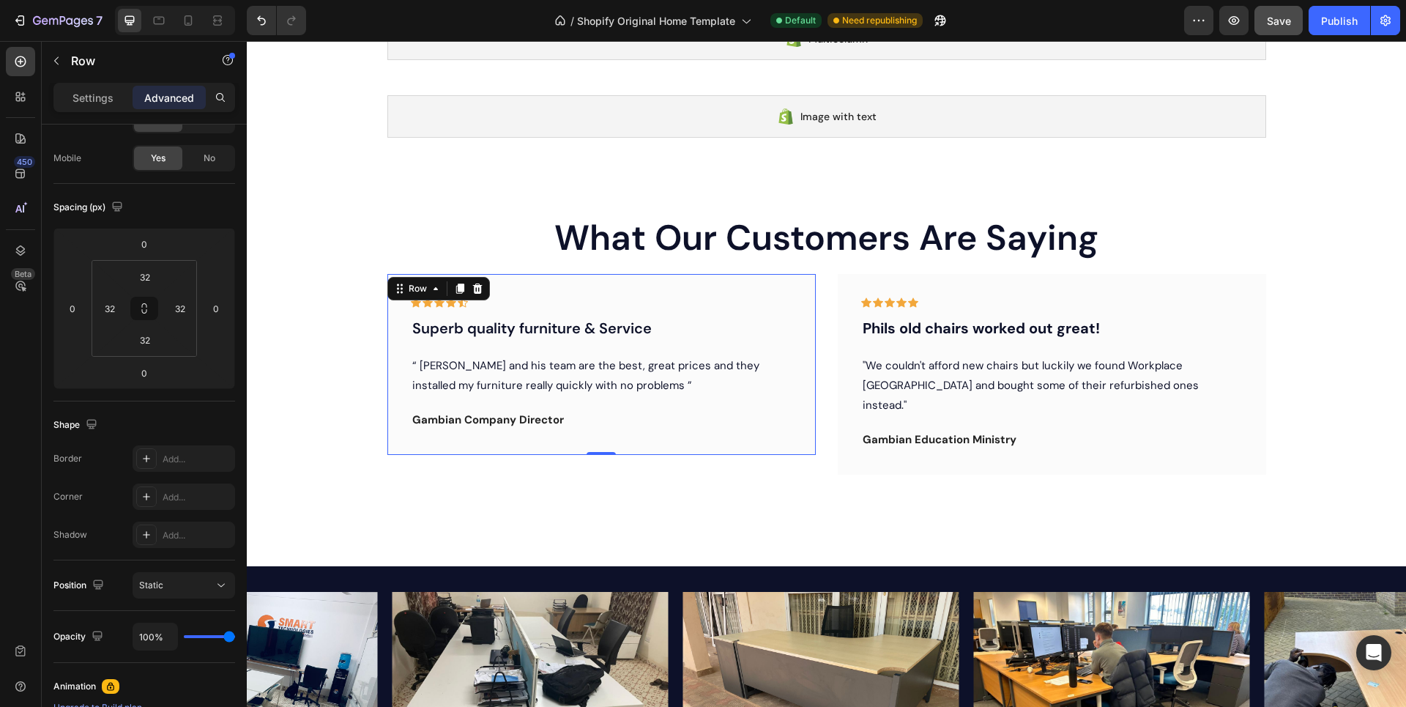
click at [714, 436] on div "Icon Icon Icon Icon Icon Row Superb quality furniture & Service Text block “ Ab…" at bounding box center [601, 364] width 429 height 181
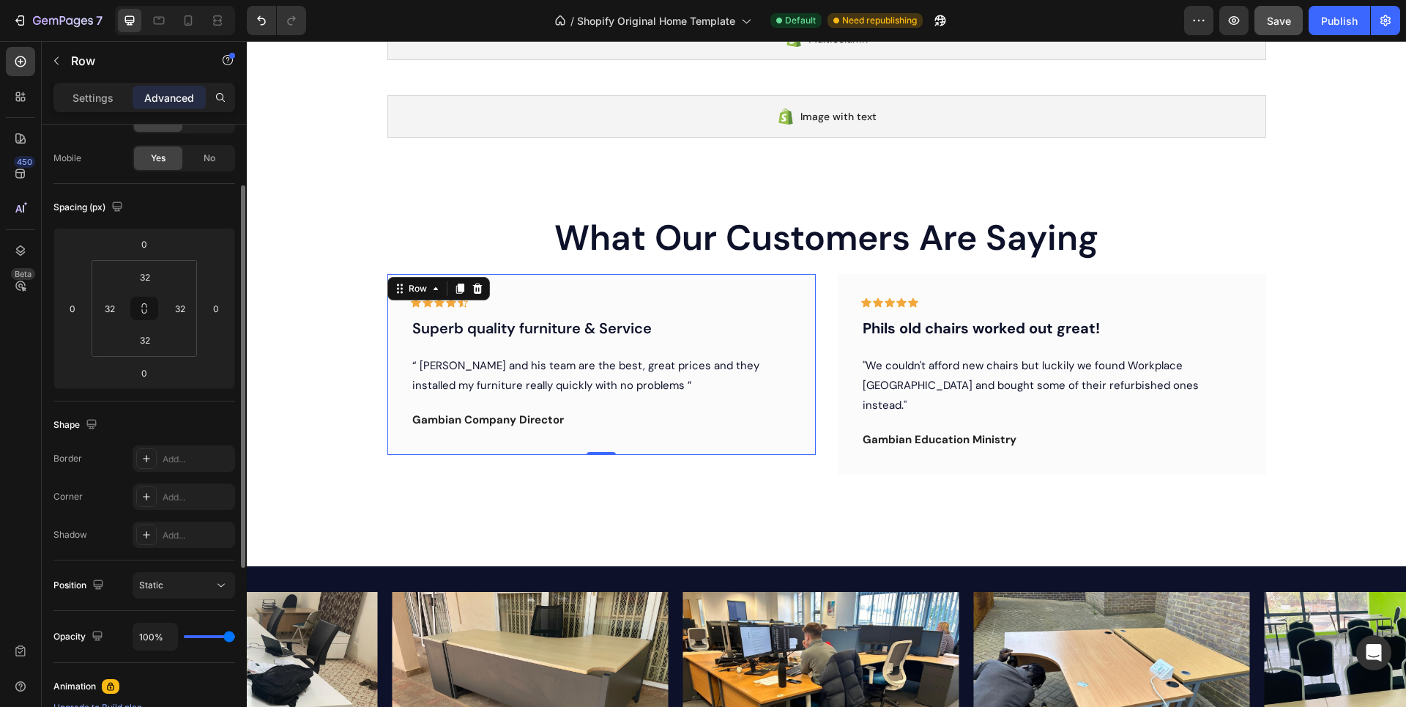
scroll to position [319, 0]
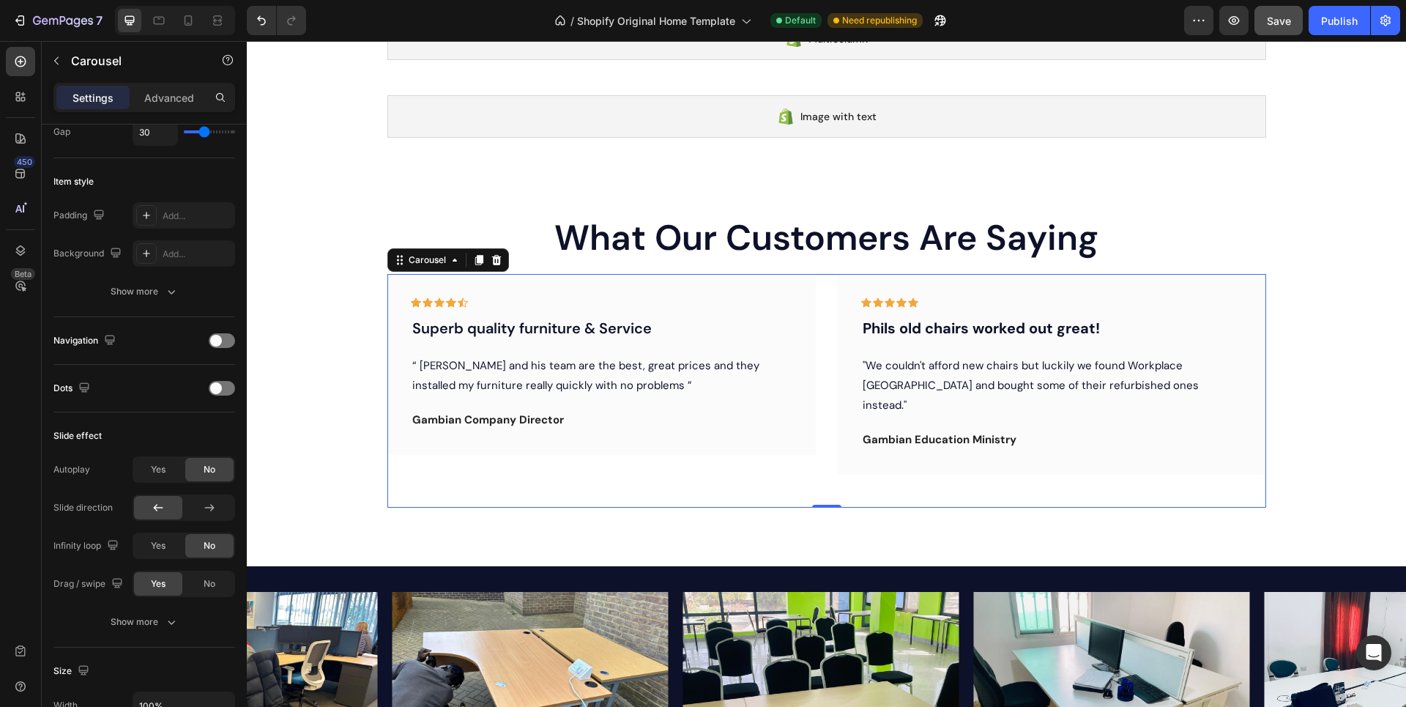
click at [823, 425] on div "Icon Icon Icon Icon Icon Row Superb quality furniture & Service Text block “ Ab…" at bounding box center [826, 390] width 879 height 233
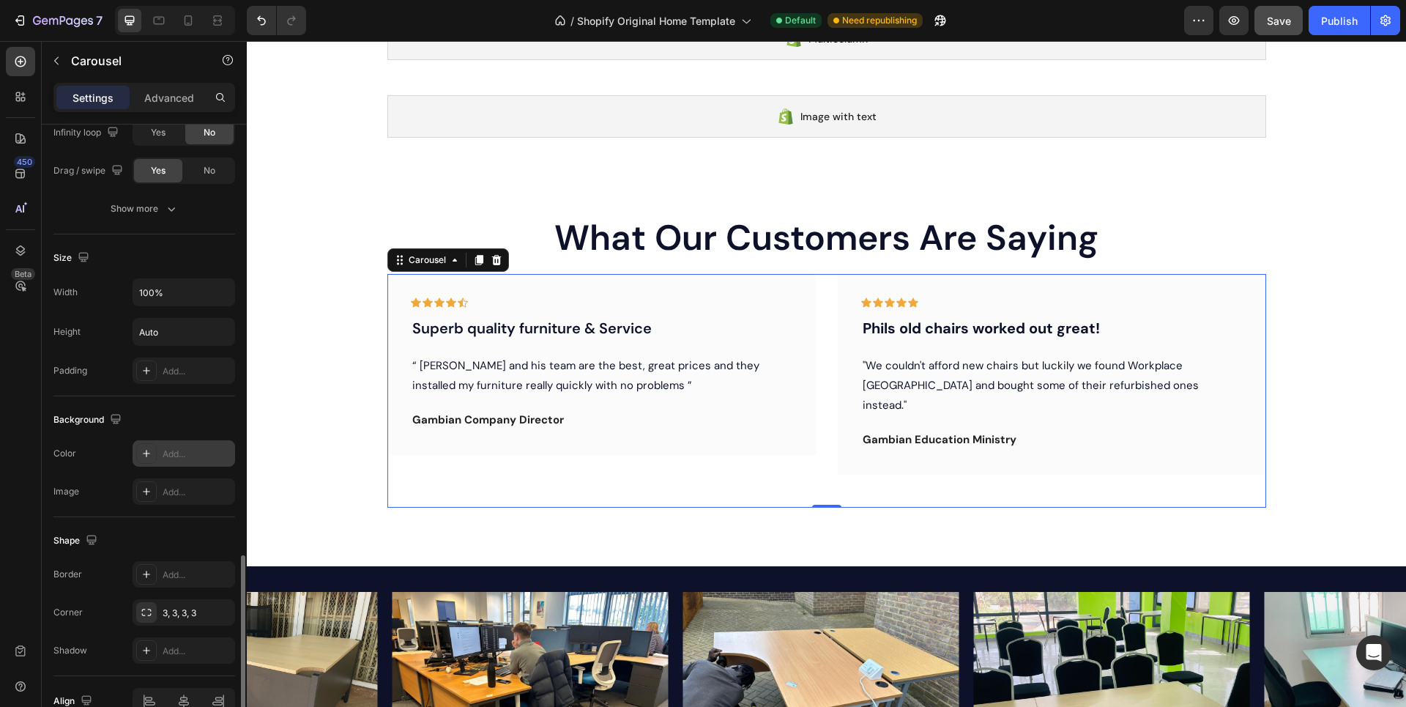
scroll to position [810, 0]
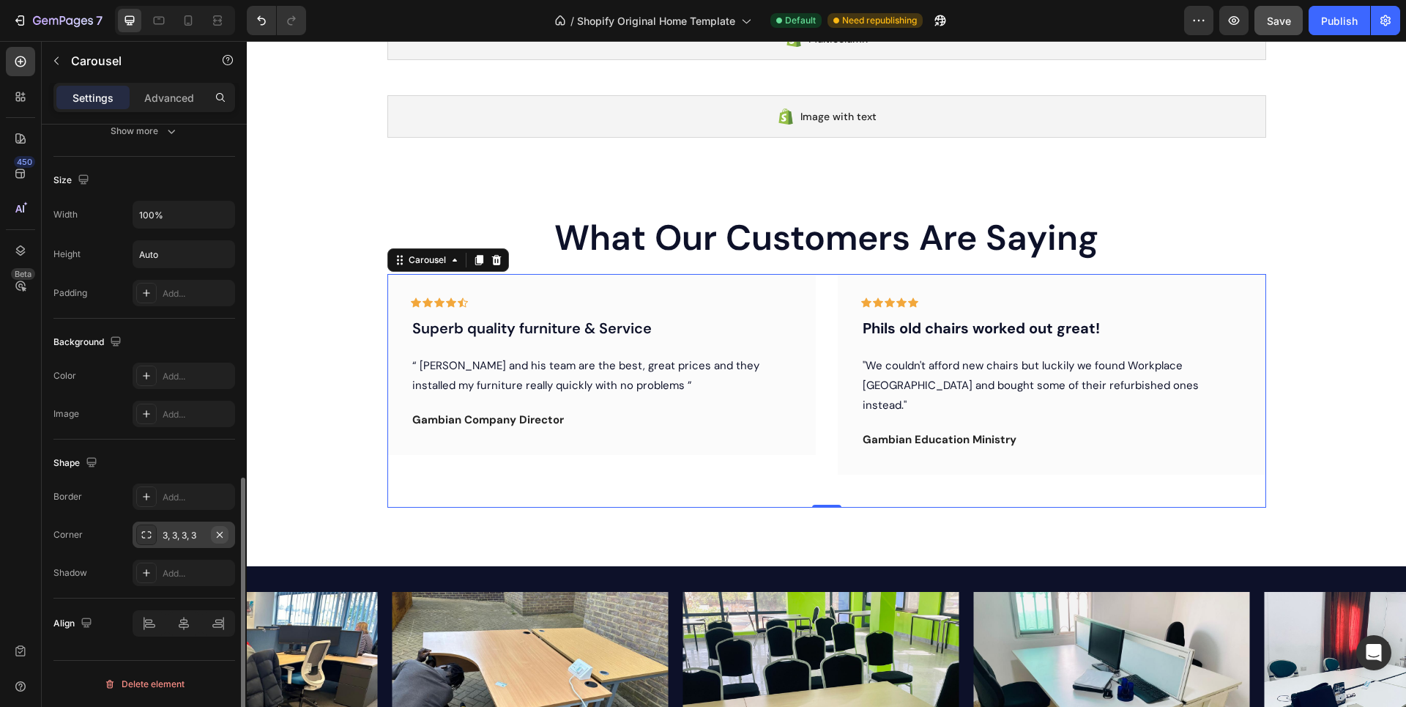
click at [220, 534] on icon "button" at bounding box center [220, 534] width 6 height 6
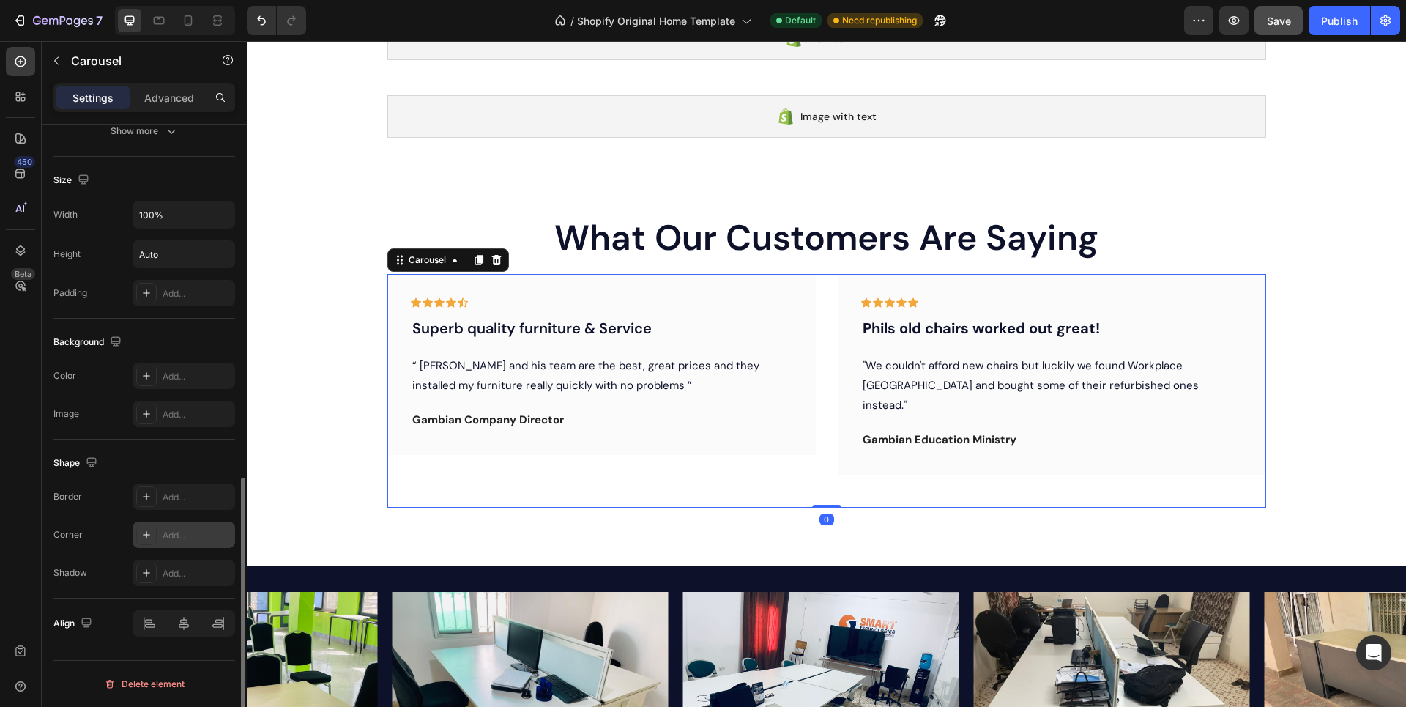
drag, startPoint x: 817, startPoint y: 506, endPoint x: 814, endPoint y: 472, distance: 34.6
click at [814, 472] on div "Icon Icon Icon Icon Icon Row Superb quality furniture & Service Text block “ Ab…" at bounding box center [826, 390] width 879 height 233
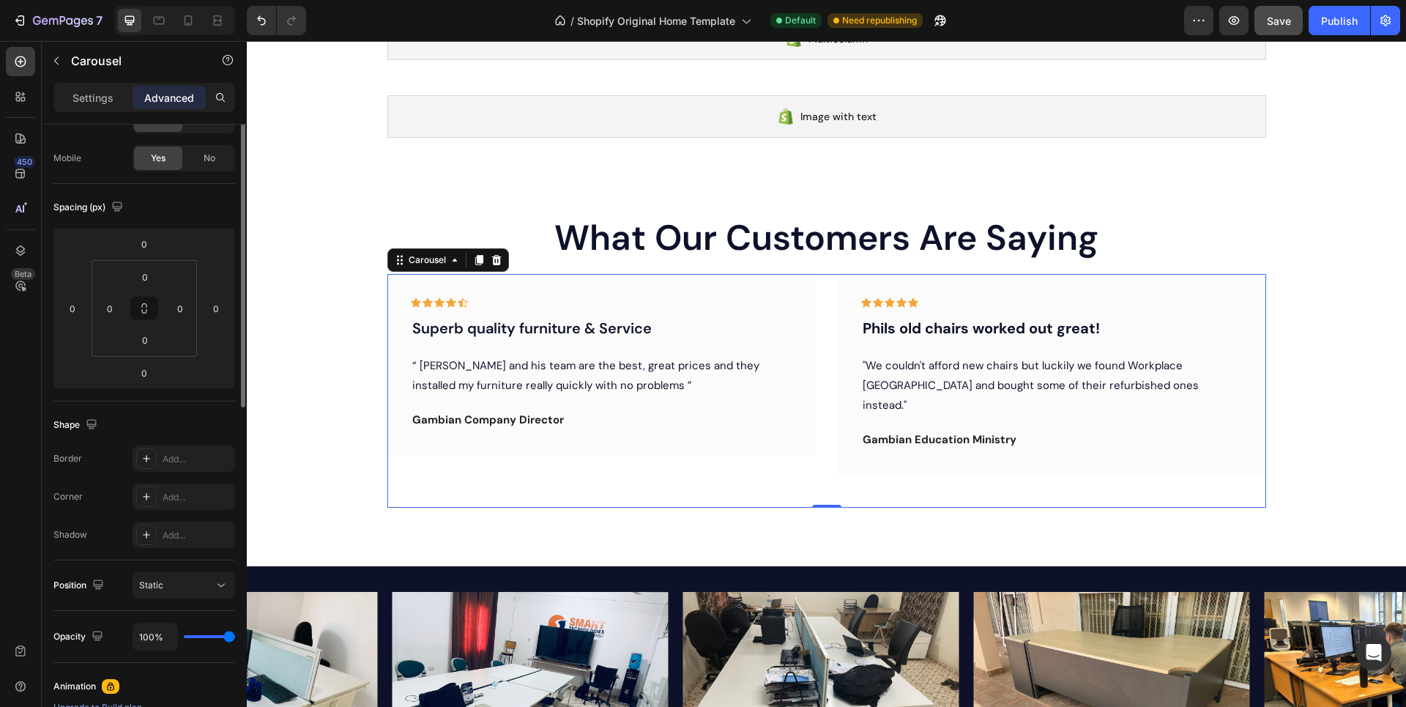
scroll to position [0, 0]
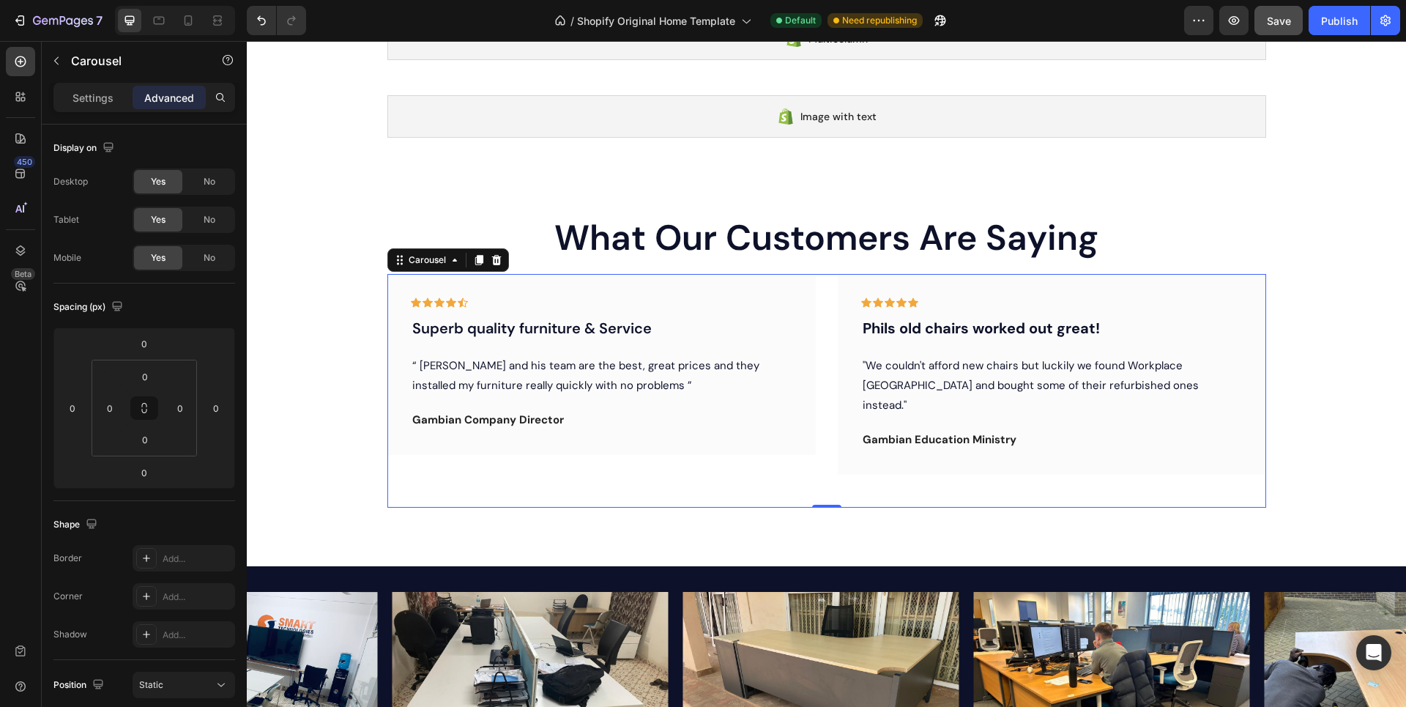
click at [163, 95] on p "Advanced" at bounding box center [169, 97] width 50 height 15
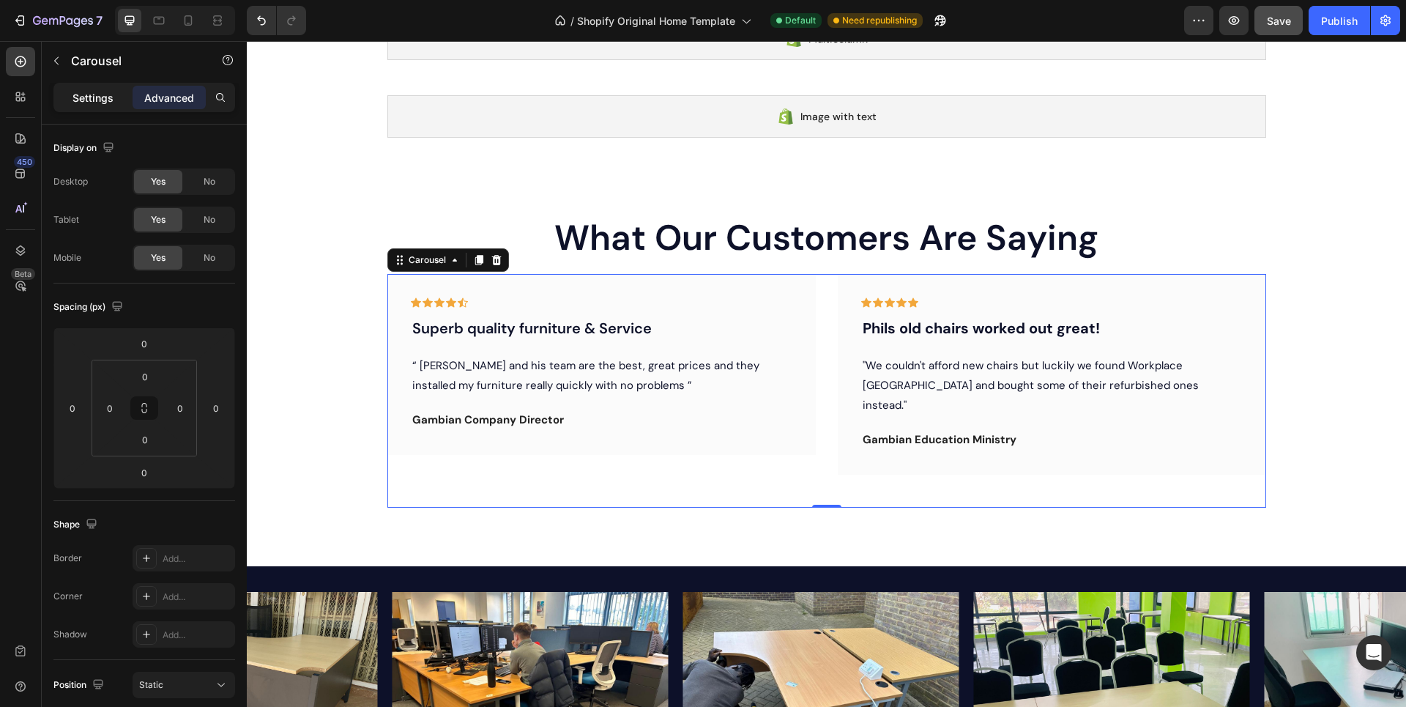
click at [107, 97] on p "Settings" at bounding box center [93, 97] width 41 height 15
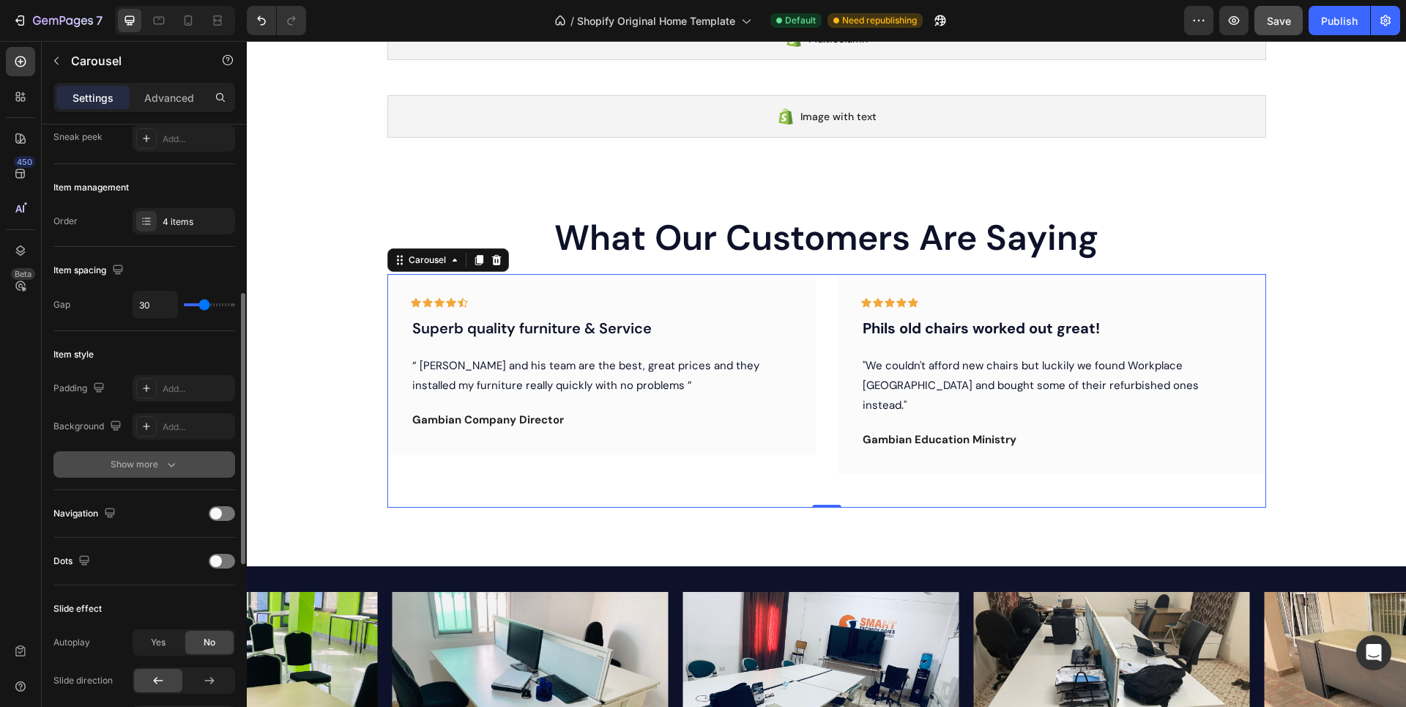
scroll to position [220, 0]
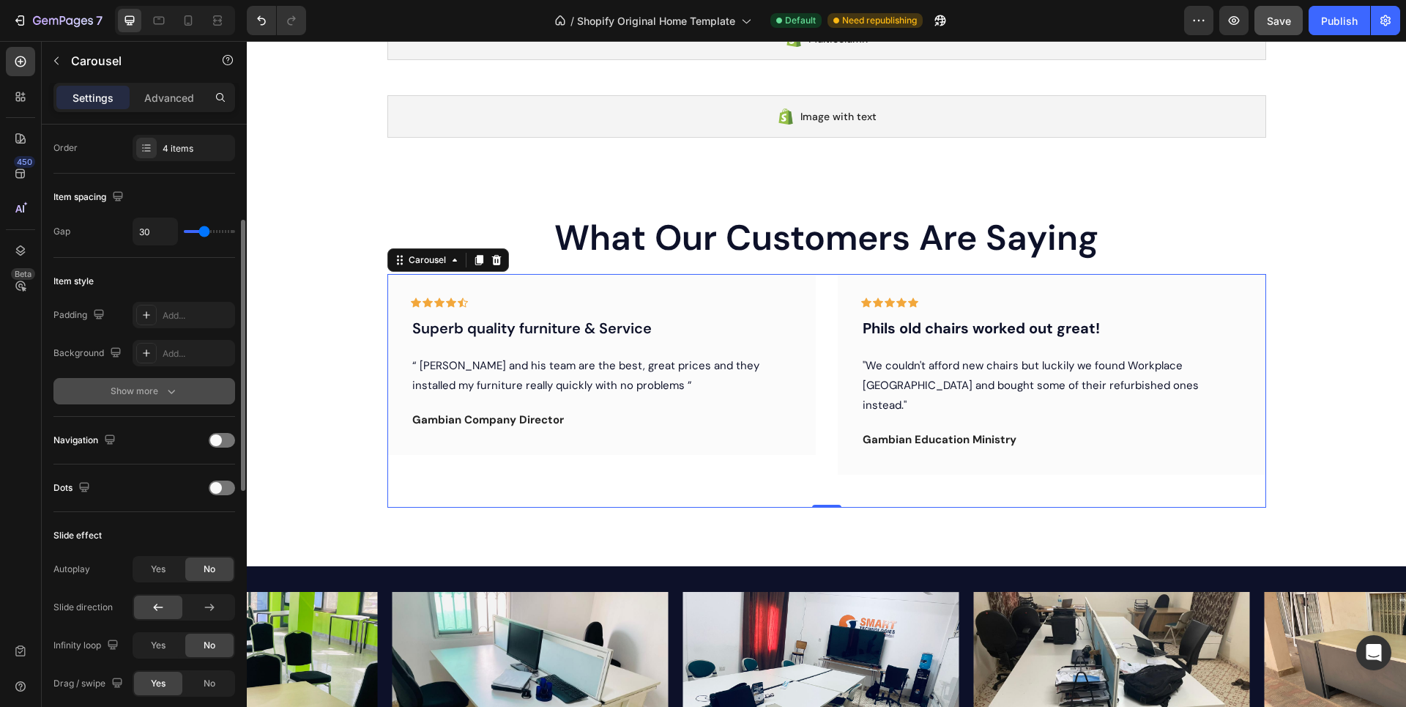
click at [172, 393] on icon "button" at bounding box center [171, 392] width 7 height 4
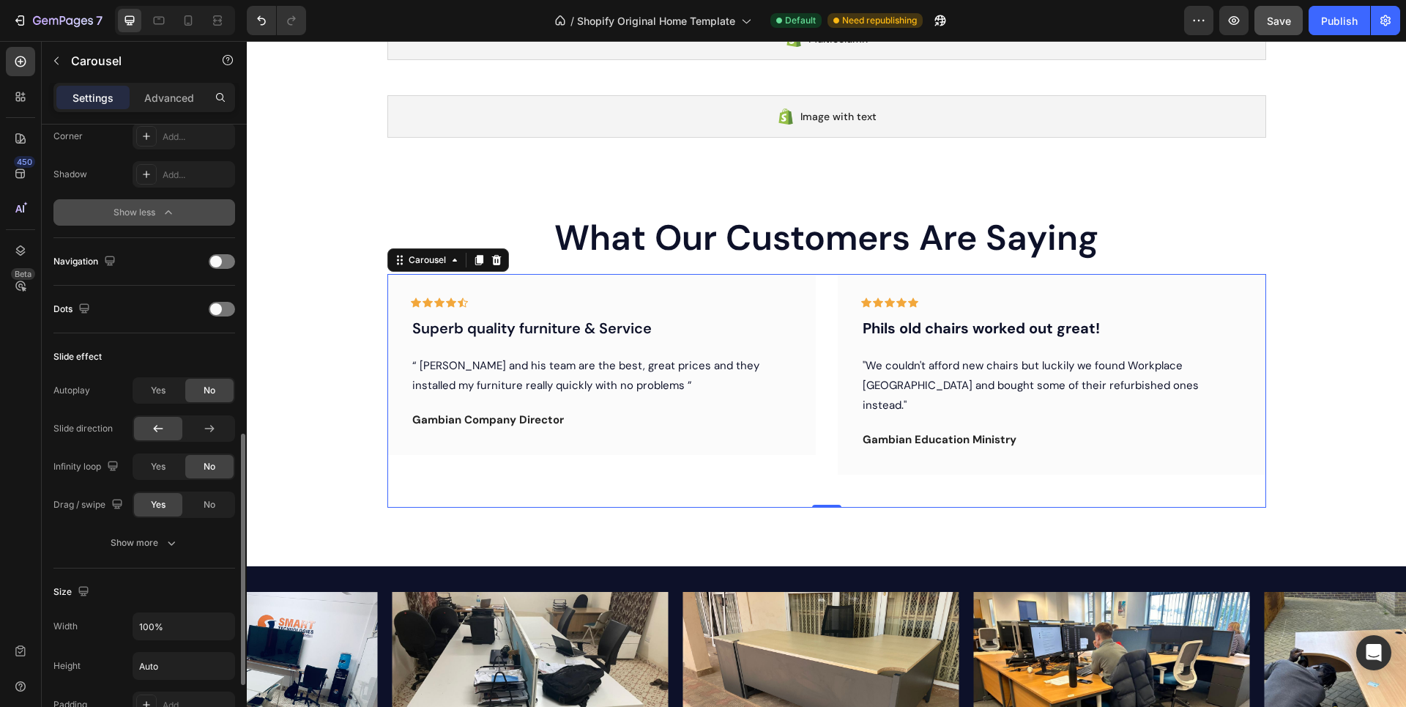
scroll to position [586, 0]
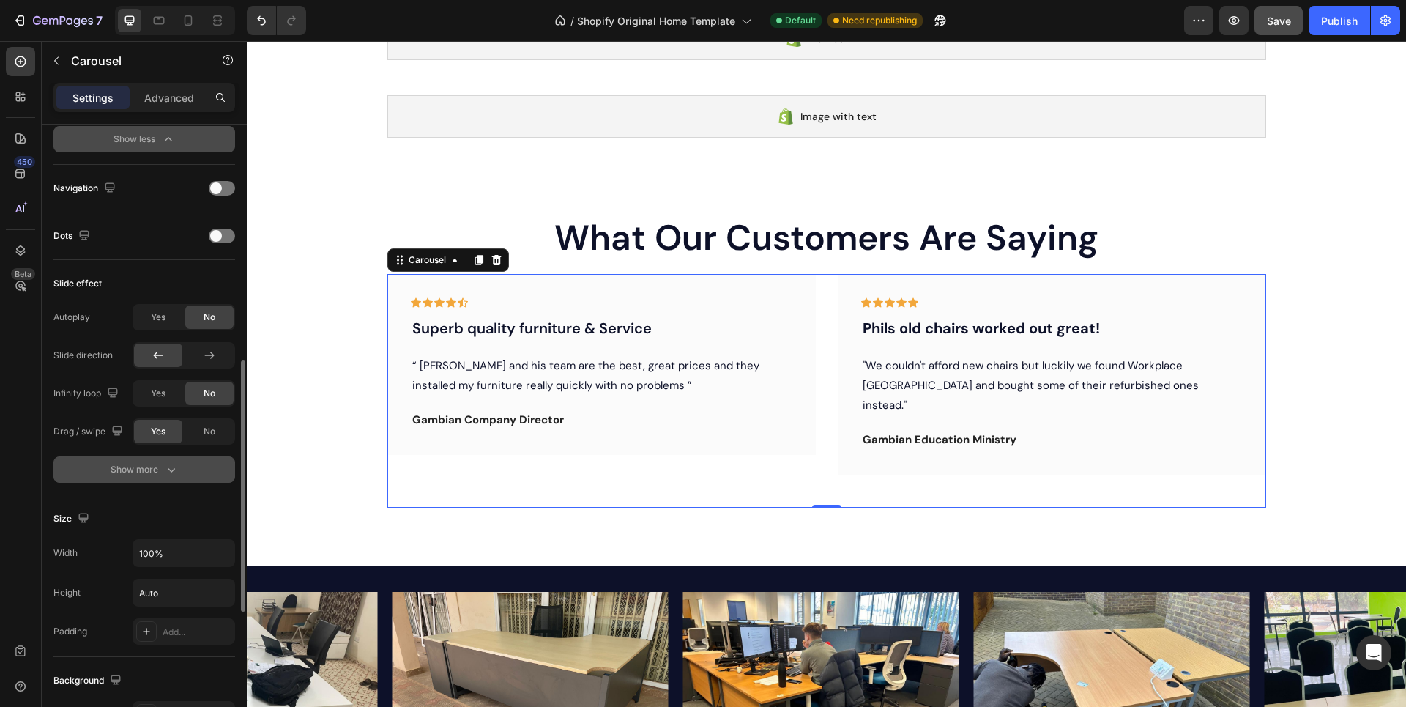
click at [169, 470] on icon "button" at bounding box center [171, 470] width 7 height 4
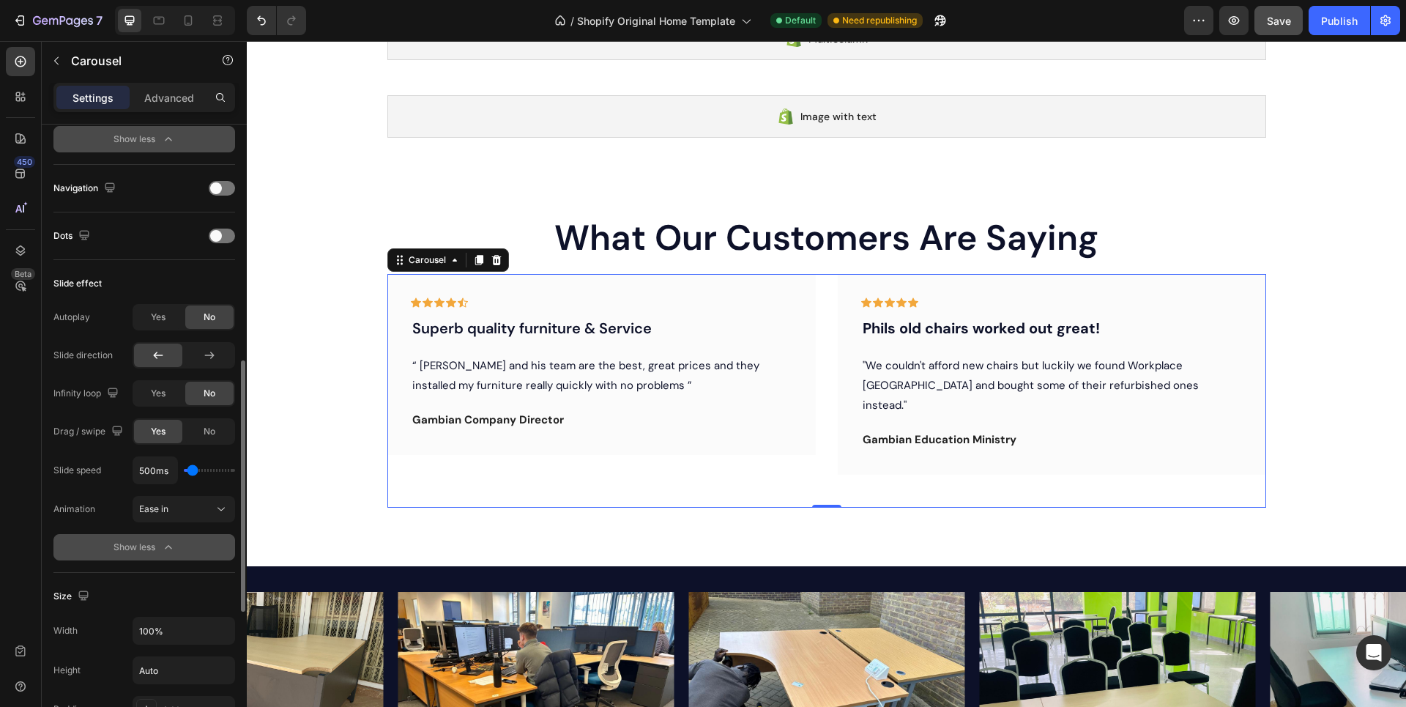
scroll to position [732, 0]
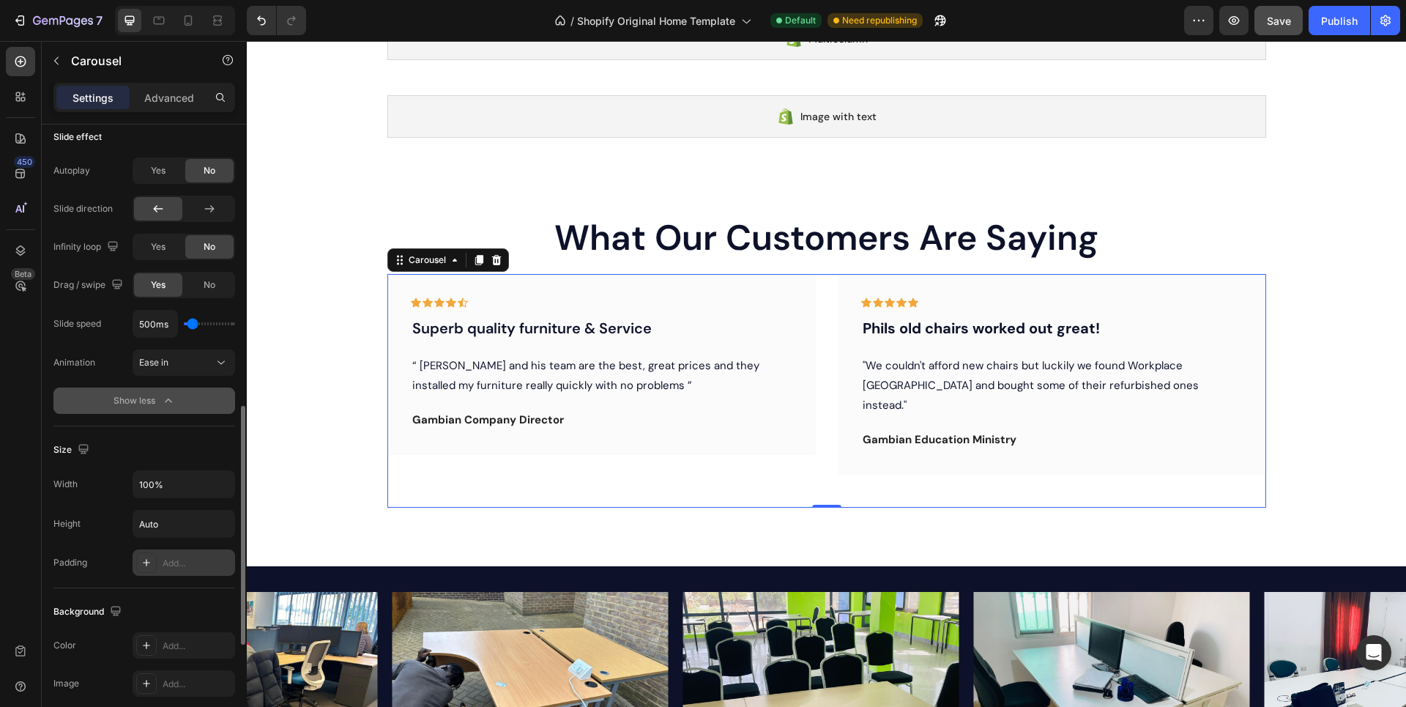
click at [197, 564] on div "Add..." at bounding box center [197, 563] width 69 height 13
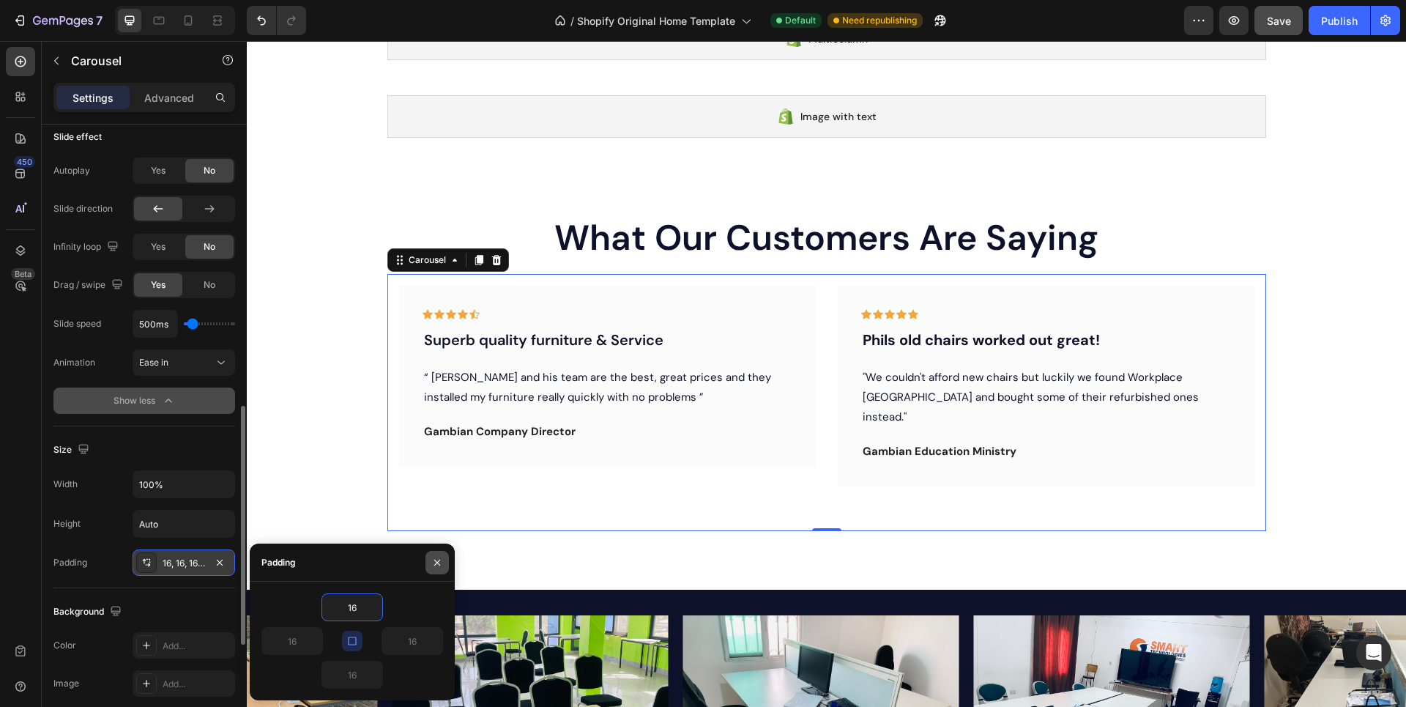
click at [435, 566] on icon "button" at bounding box center [437, 563] width 12 height 12
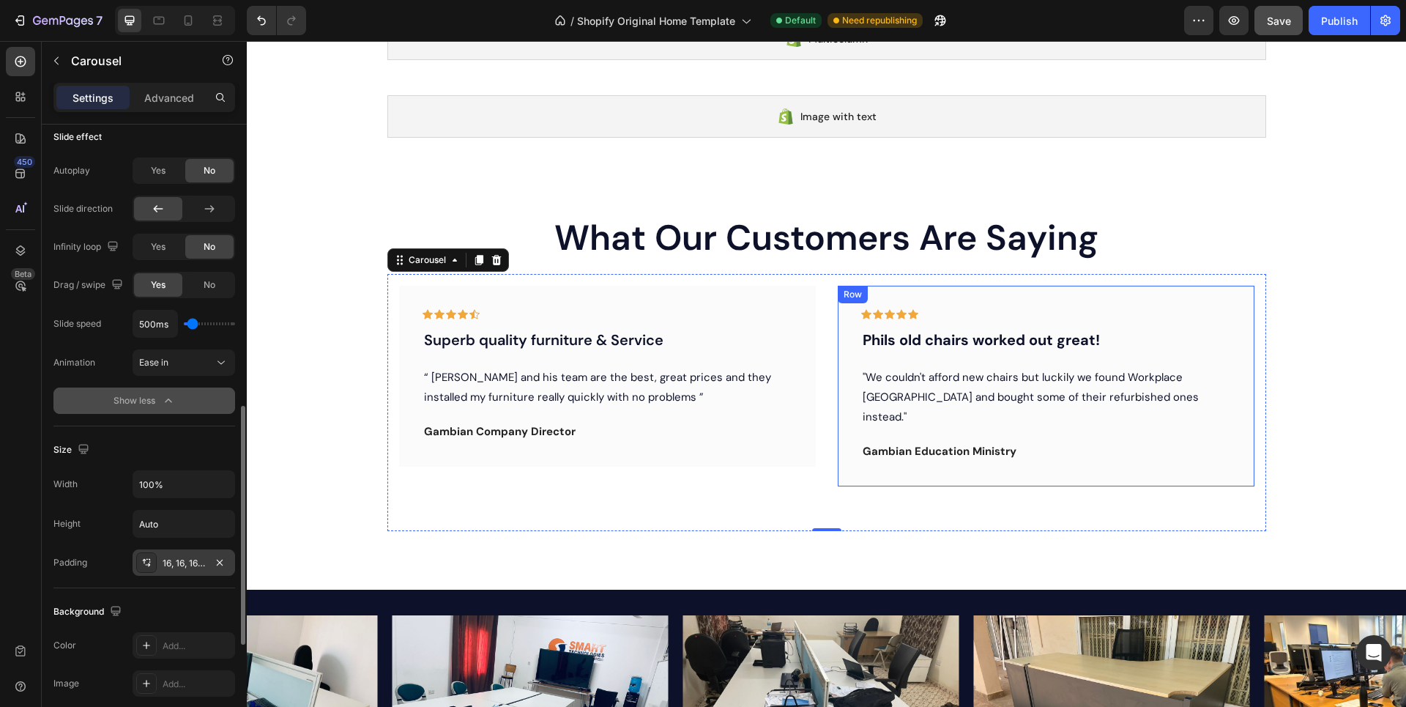
click at [839, 453] on div "Icon Icon Icon Icon Icon Row Phils old chairs worked out great! Text block "We …" at bounding box center [1046, 386] width 417 height 201
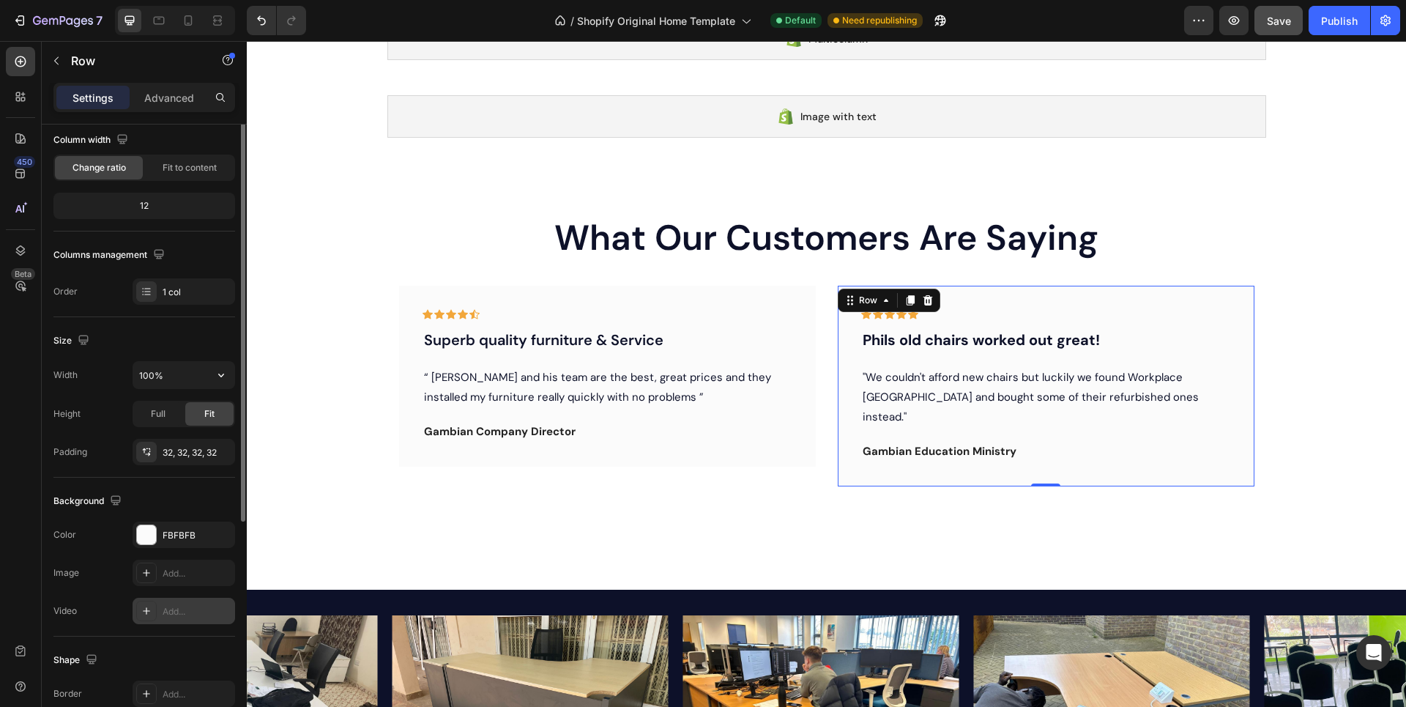
scroll to position [0, 0]
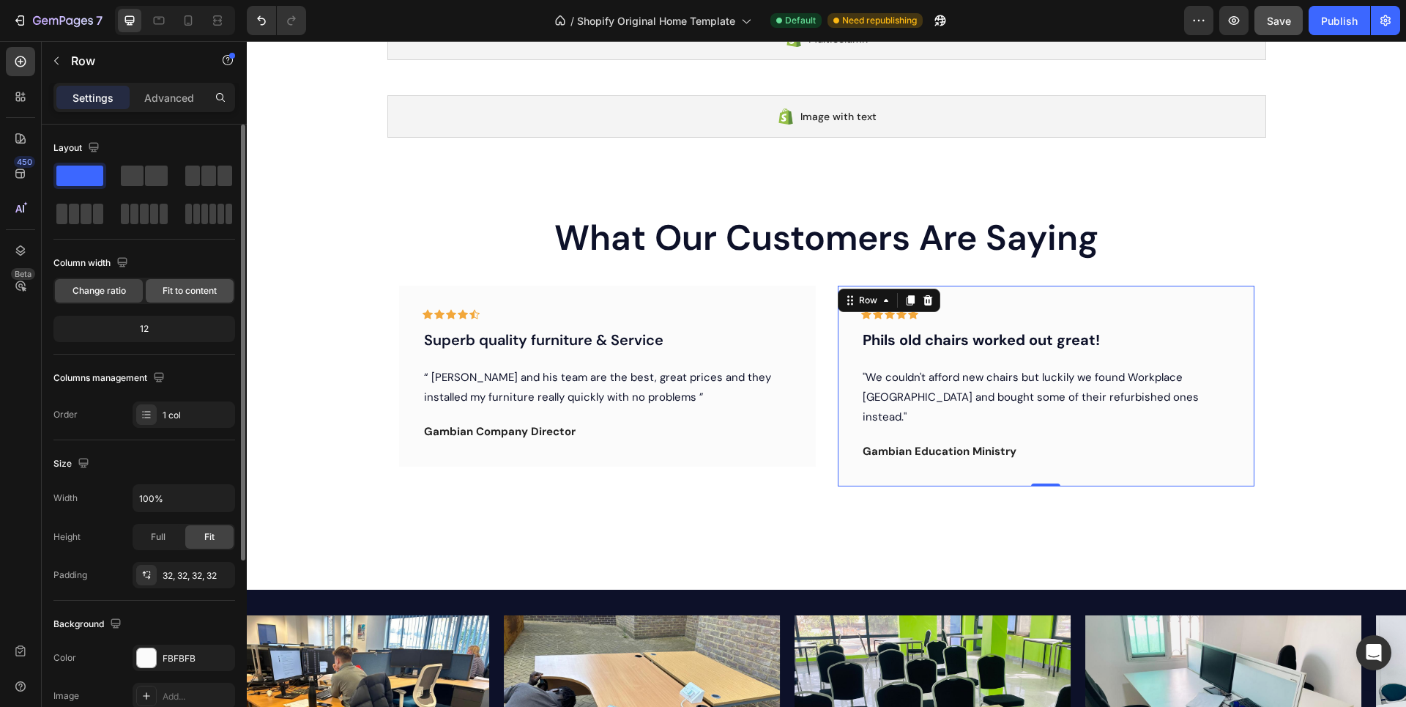
click at [171, 293] on span "Fit to content" at bounding box center [190, 290] width 54 height 13
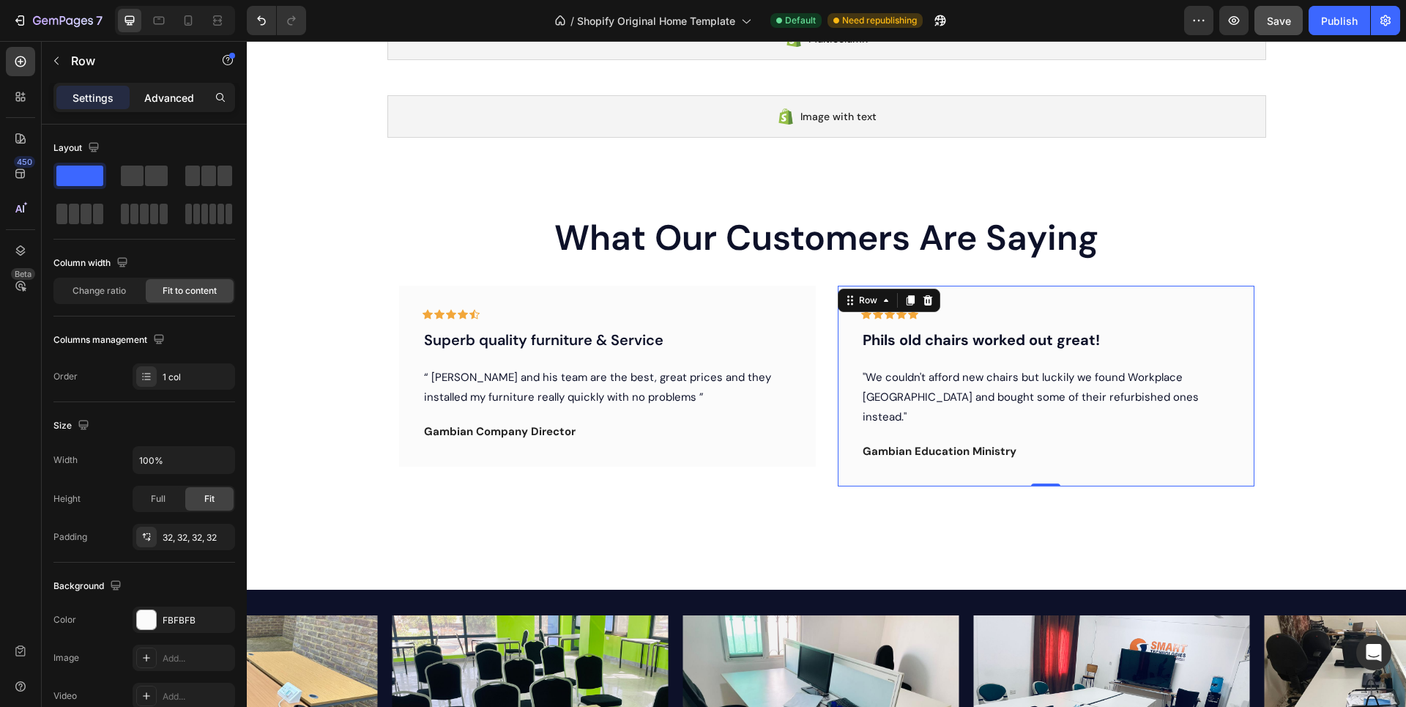
click at [160, 97] on p "Advanced" at bounding box center [169, 97] width 50 height 15
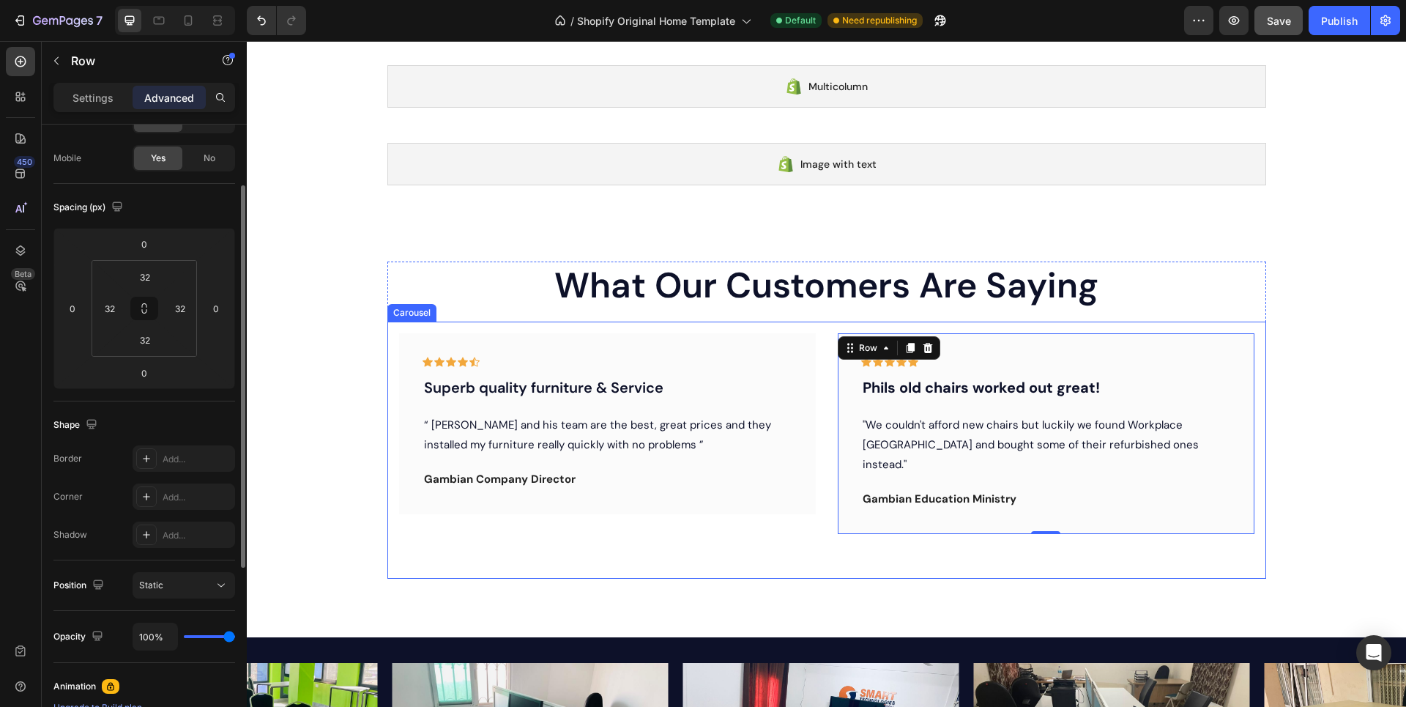
scroll to position [153, 0]
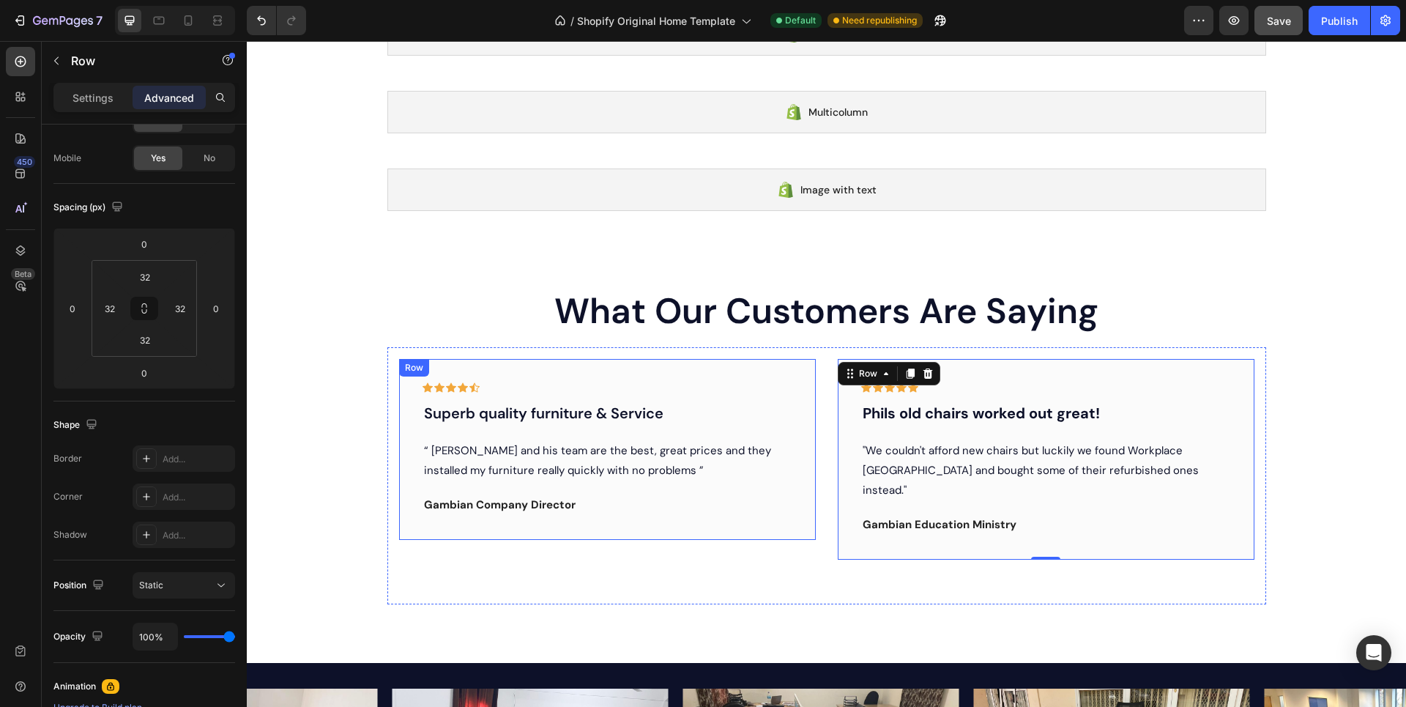
click at [399, 481] on div "Icon Icon Icon Icon Icon Row Superb quality furniture & Service Text block “ Ab…" at bounding box center [607, 449] width 417 height 181
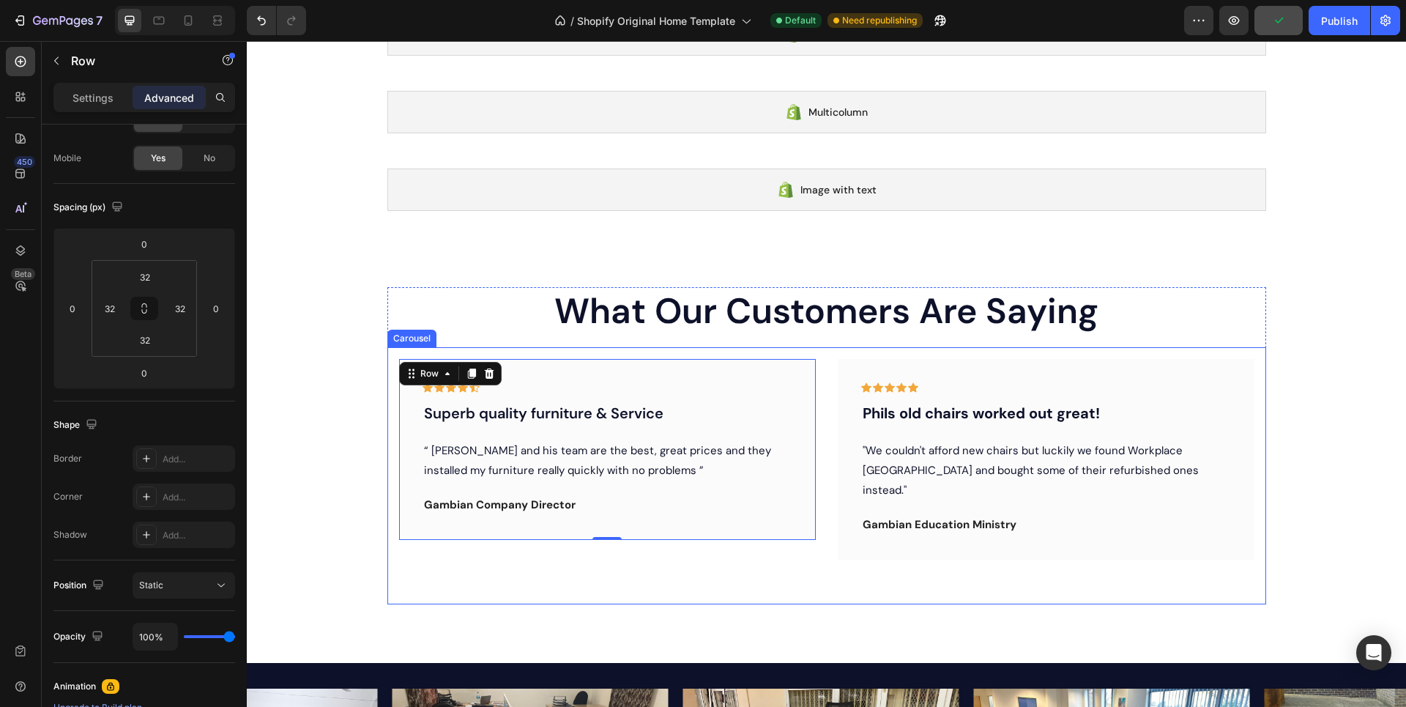
click at [407, 562] on div "Icon Icon Icon Icon Icon Row Superb quality furniture & Service Text block “ Ab…" at bounding box center [607, 475] width 417 height 233
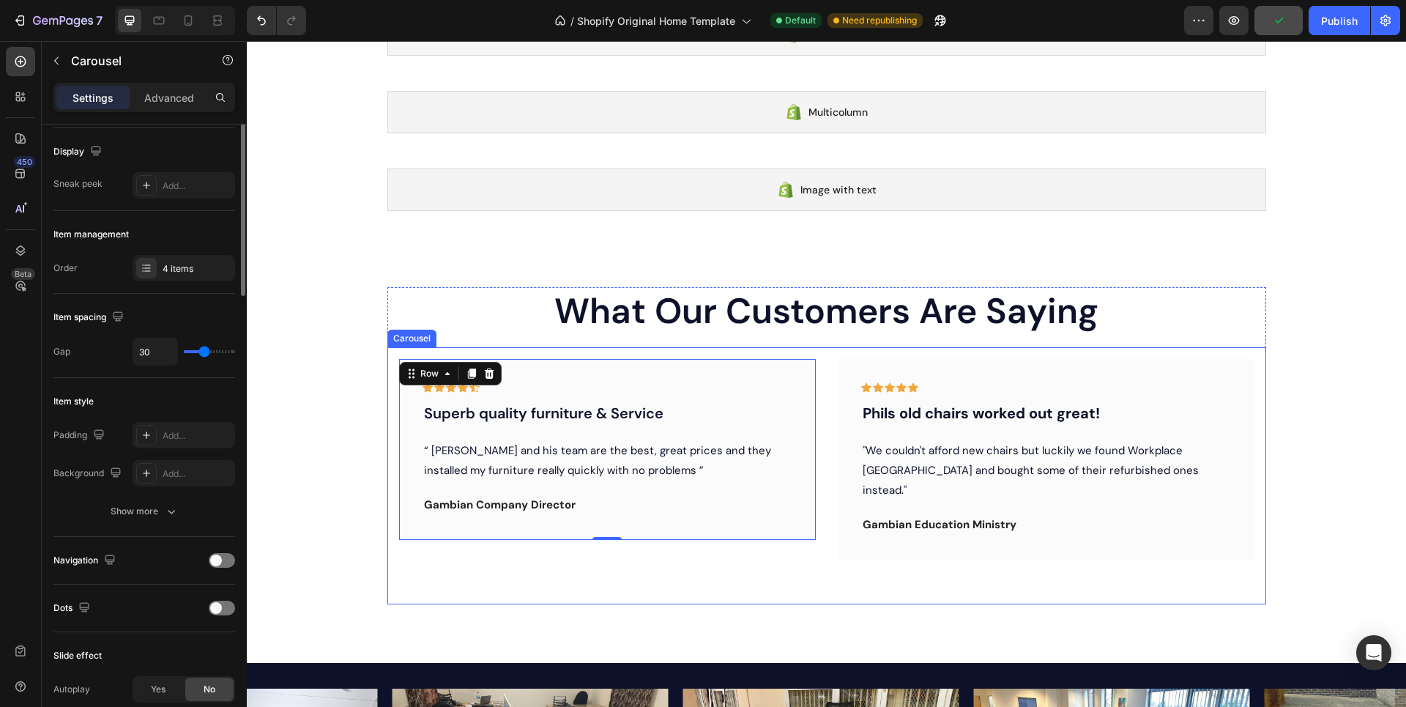
scroll to position [0, 0]
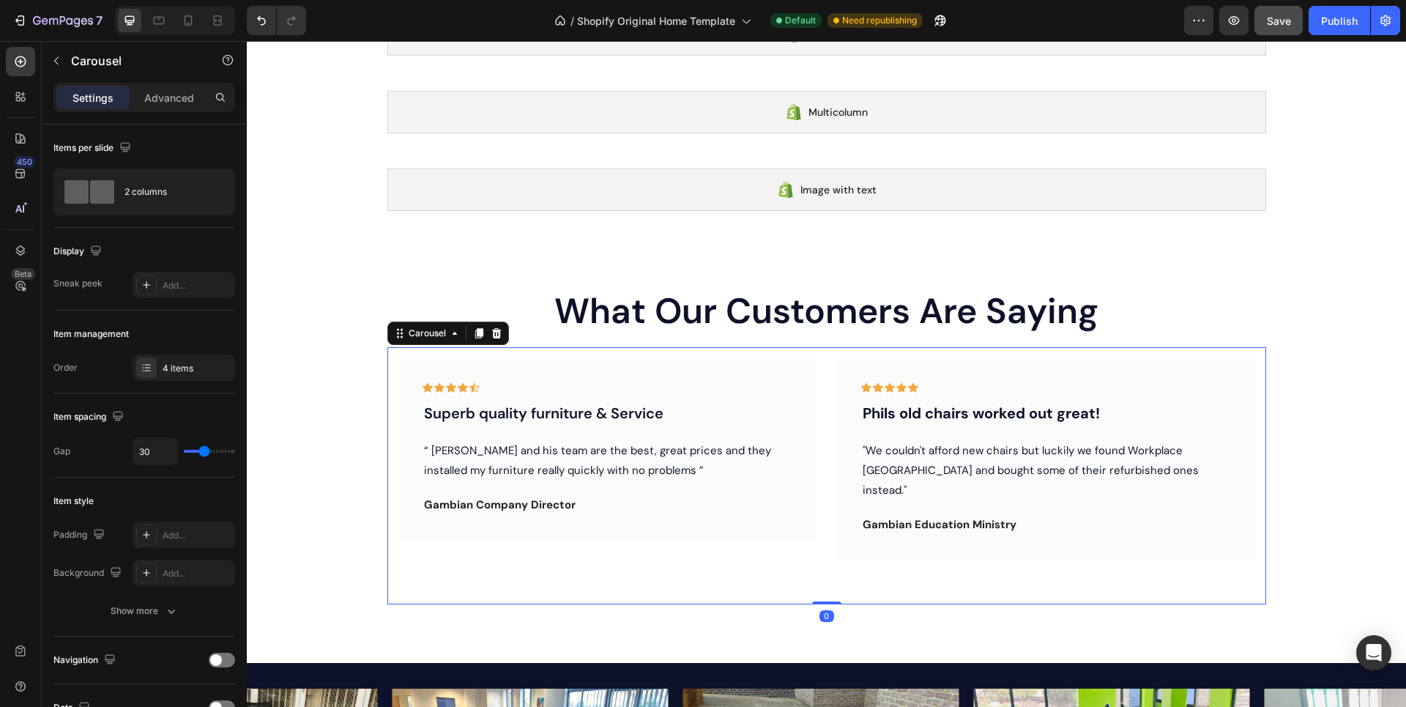
drag, startPoint x: 821, startPoint y: 603, endPoint x: 817, endPoint y: 587, distance: 16.7
click at [817, 587] on div "Icon Icon Icon Icon Icon Row Superb quality furniture & Service Text block “ Ab…" at bounding box center [826, 475] width 879 height 256
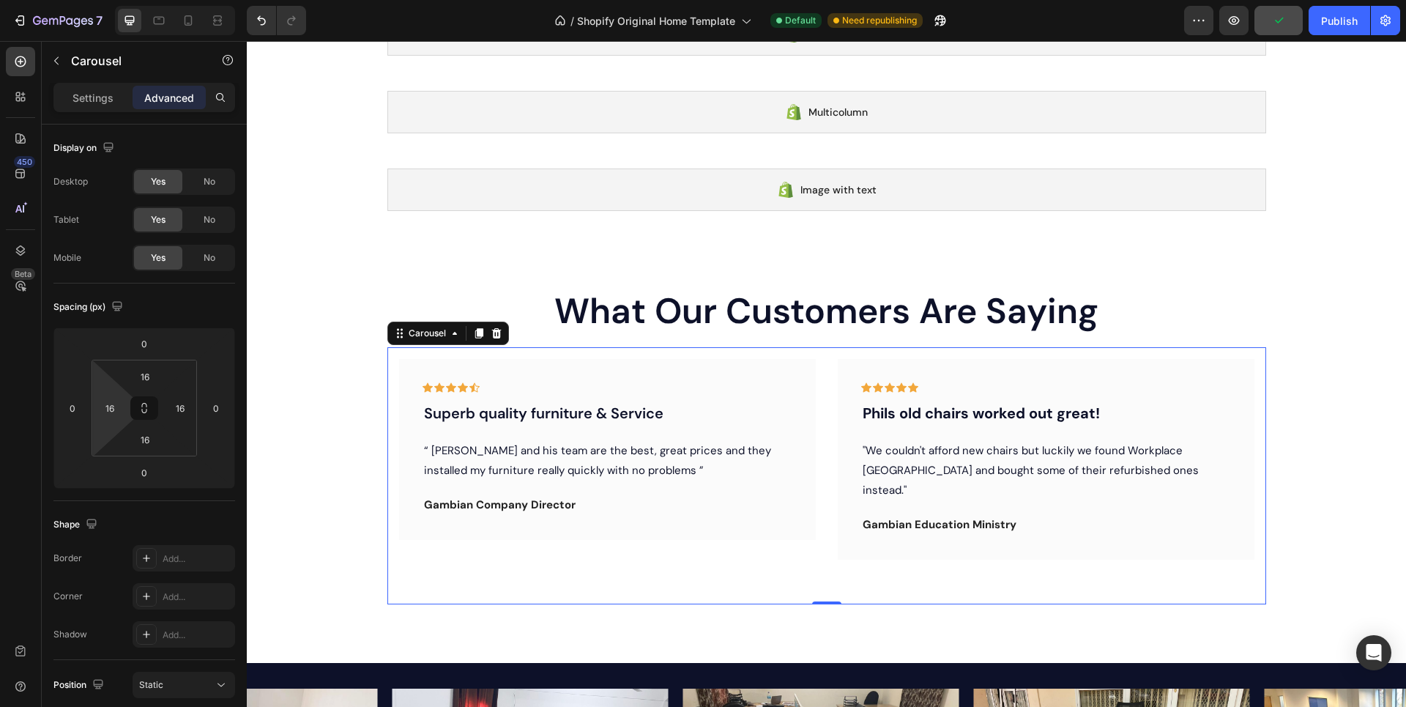
type input "10"
drag, startPoint x: 129, startPoint y: 406, endPoint x: 89, endPoint y: 408, distance: 39.6
click at [89, 0] on html "7 / Shopify Original Home Template Default Need republishing Preview Publish 45…" at bounding box center [703, 0] width 1406 height 0
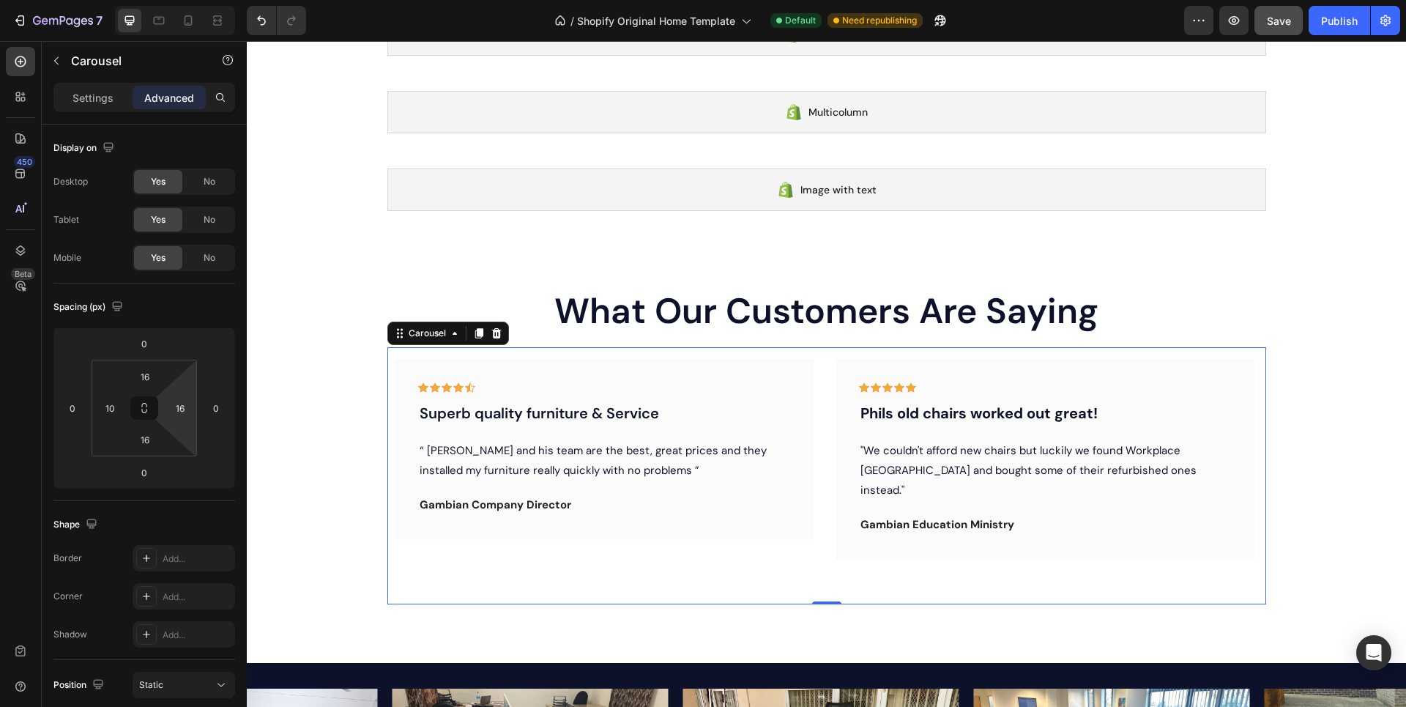
type input "8"
drag, startPoint x: 158, startPoint y: 407, endPoint x: 191, endPoint y: 409, distance: 33.1
click at [191, 0] on html "7 / Shopify Original Home Template Default Need republishing Preview Save Publi…" at bounding box center [703, 0] width 1406 height 0
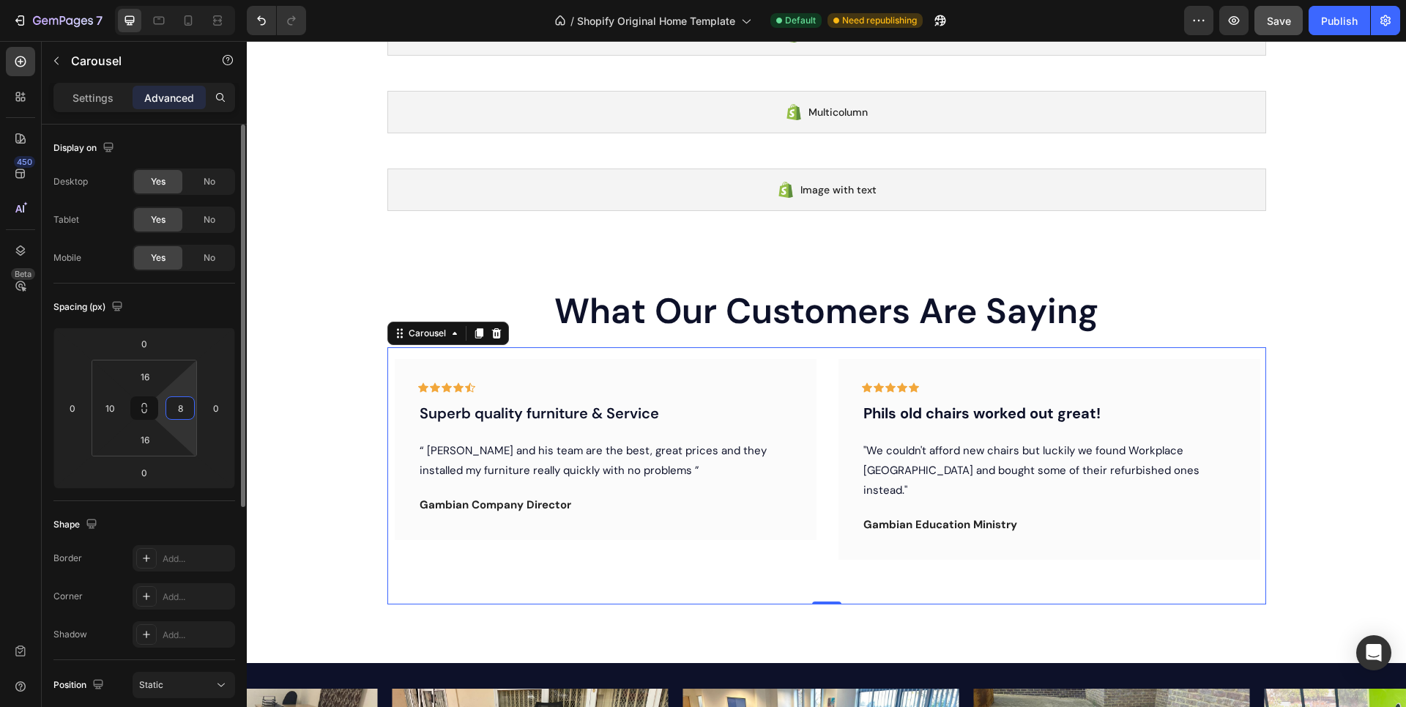
click at [177, 409] on input "8" at bounding box center [180, 408] width 22 height 22
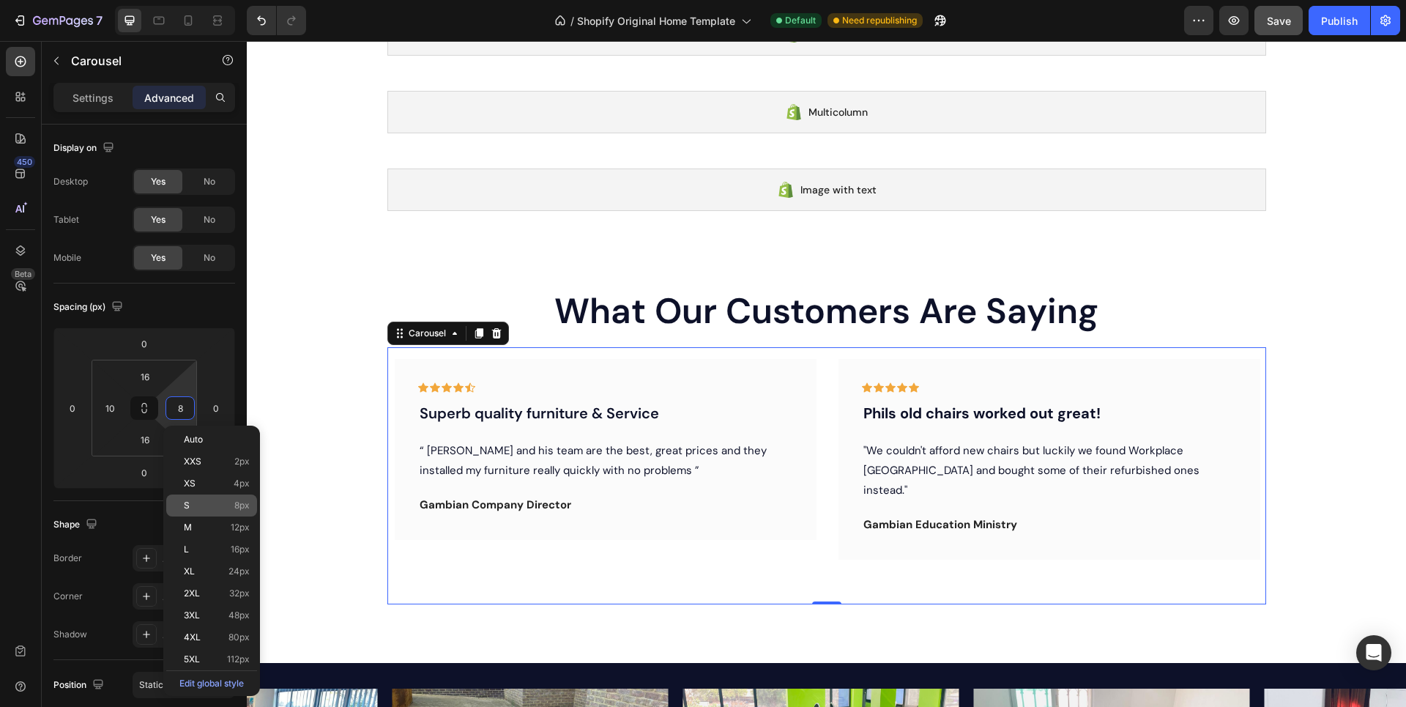
click at [194, 509] on p "S 8px" at bounding box center [217, 505] width 66 height 10
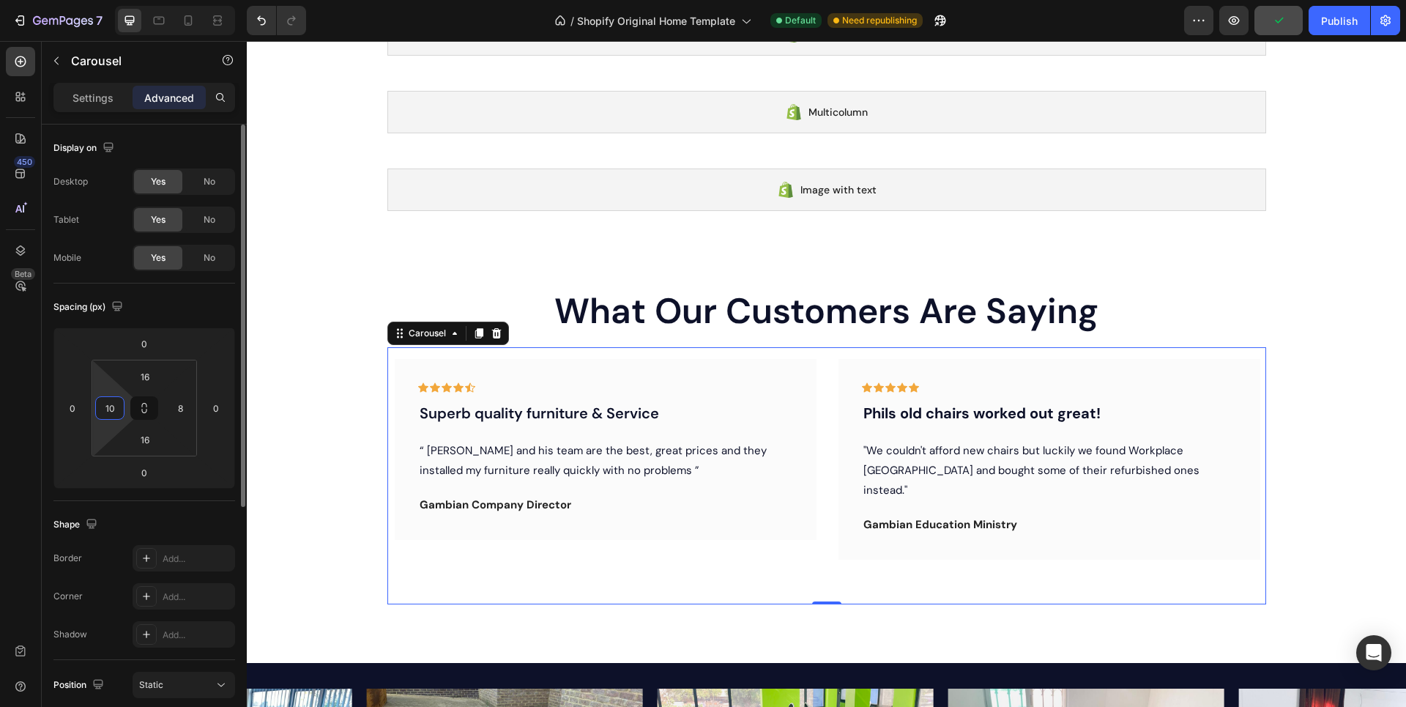
click at [109, 409] on input "10" at bounding box center [110, 408] width 22 height 22
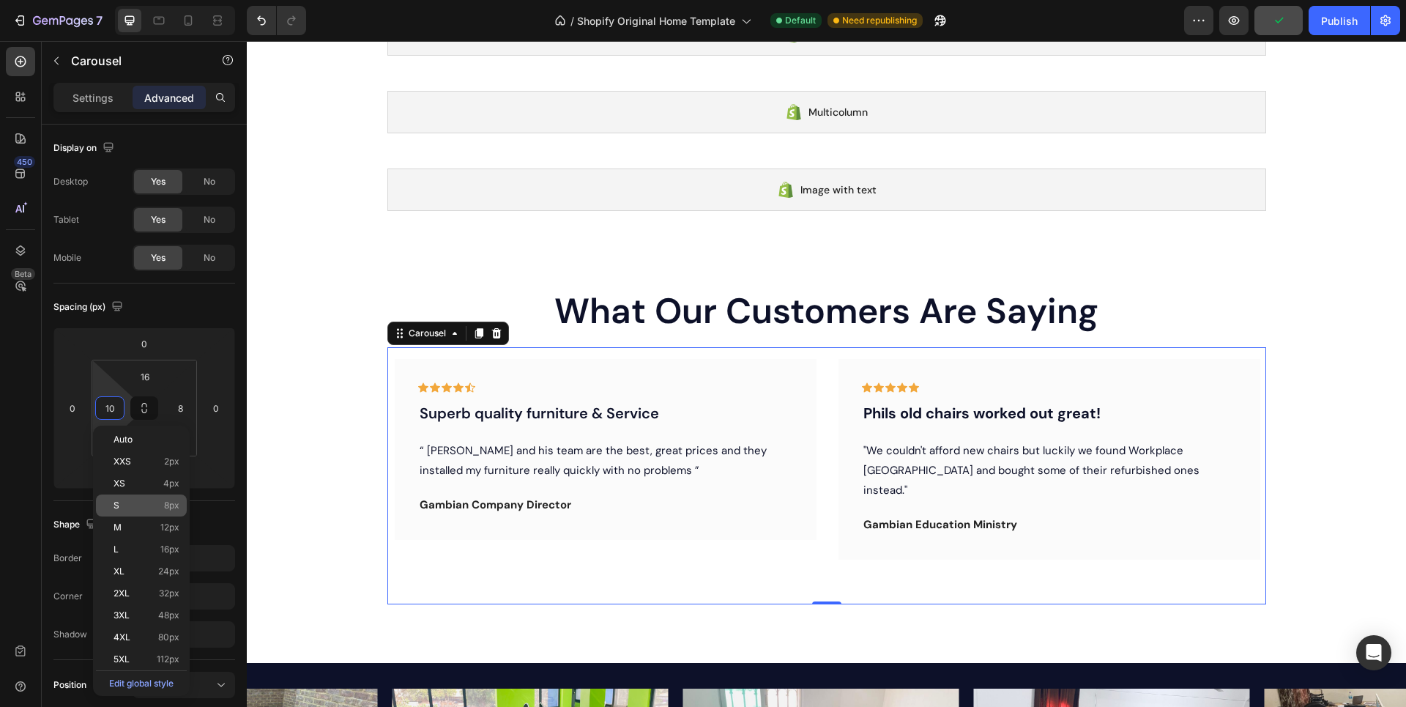
click at [177, 505] on span "8px" at bounding box center [171, 505] width 15 height 10
type input "8"
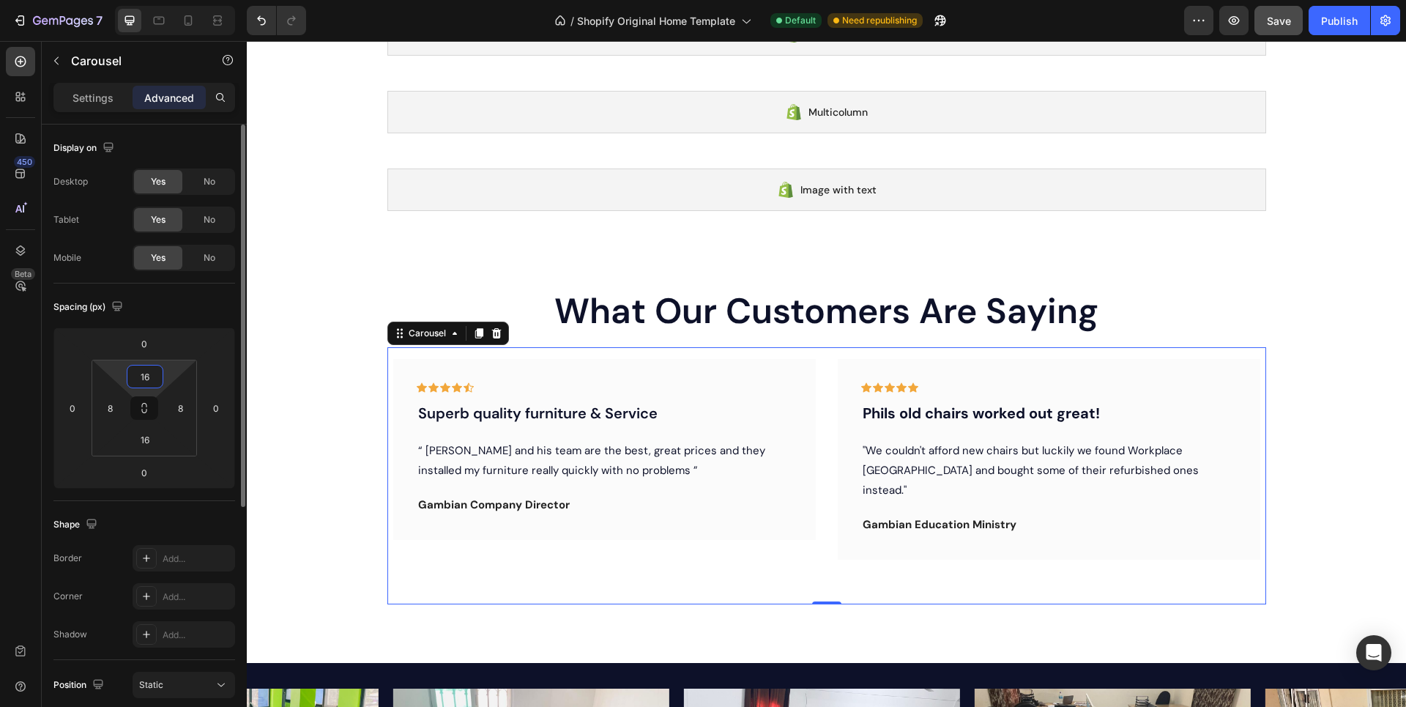
click at [148, 380] on input "16" at bounding box center [144, 377] width 29 height 22
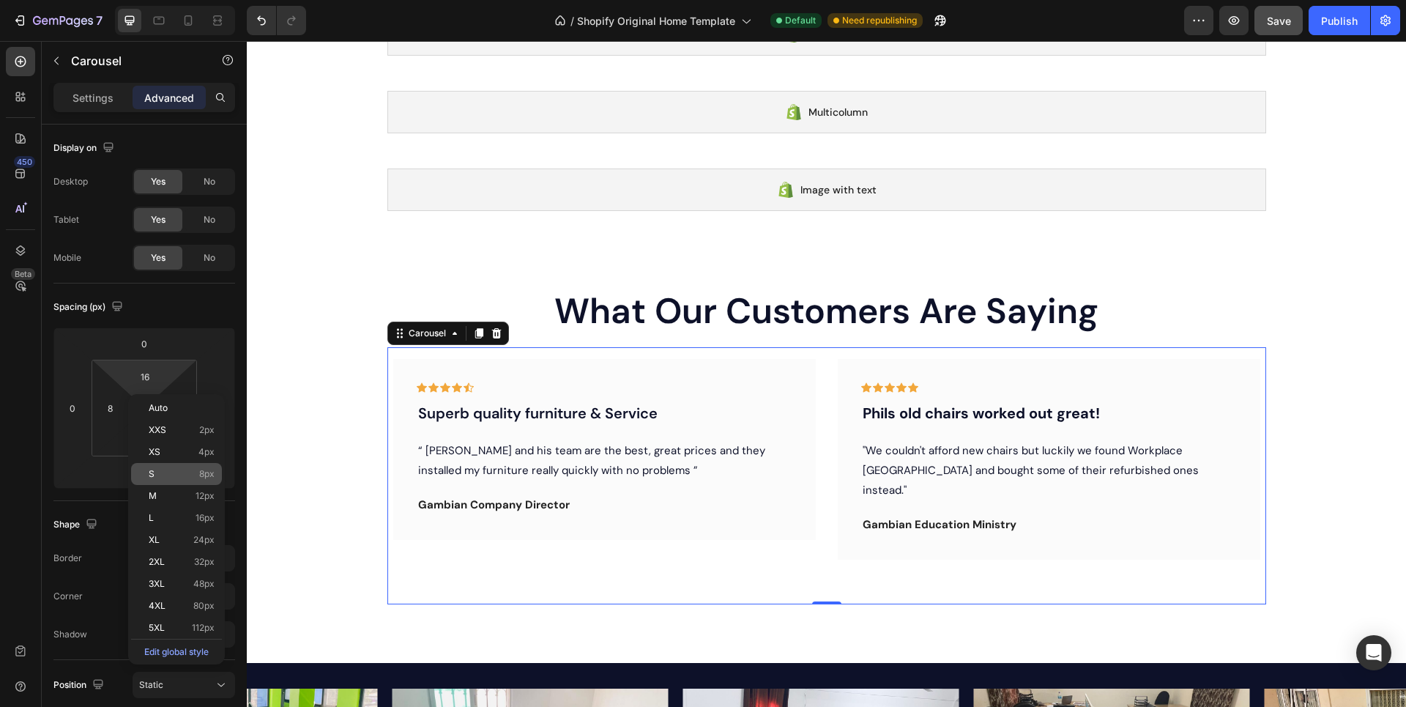
click at [174, 471] on p "S 8px" at bounding box center [182, 474] width 66 height 10
type input "8"
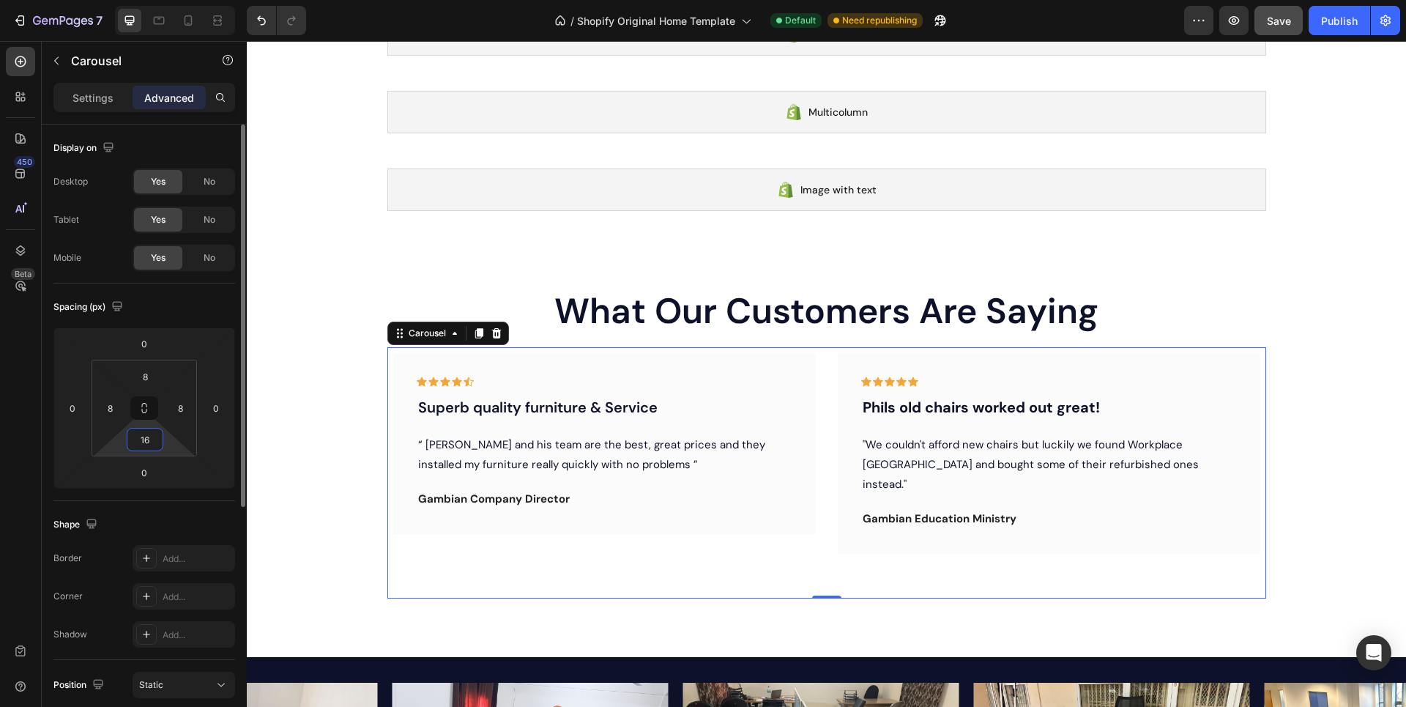
click at [147, 439] on input "16" at bounding box center [144, 440] width 29 height 22
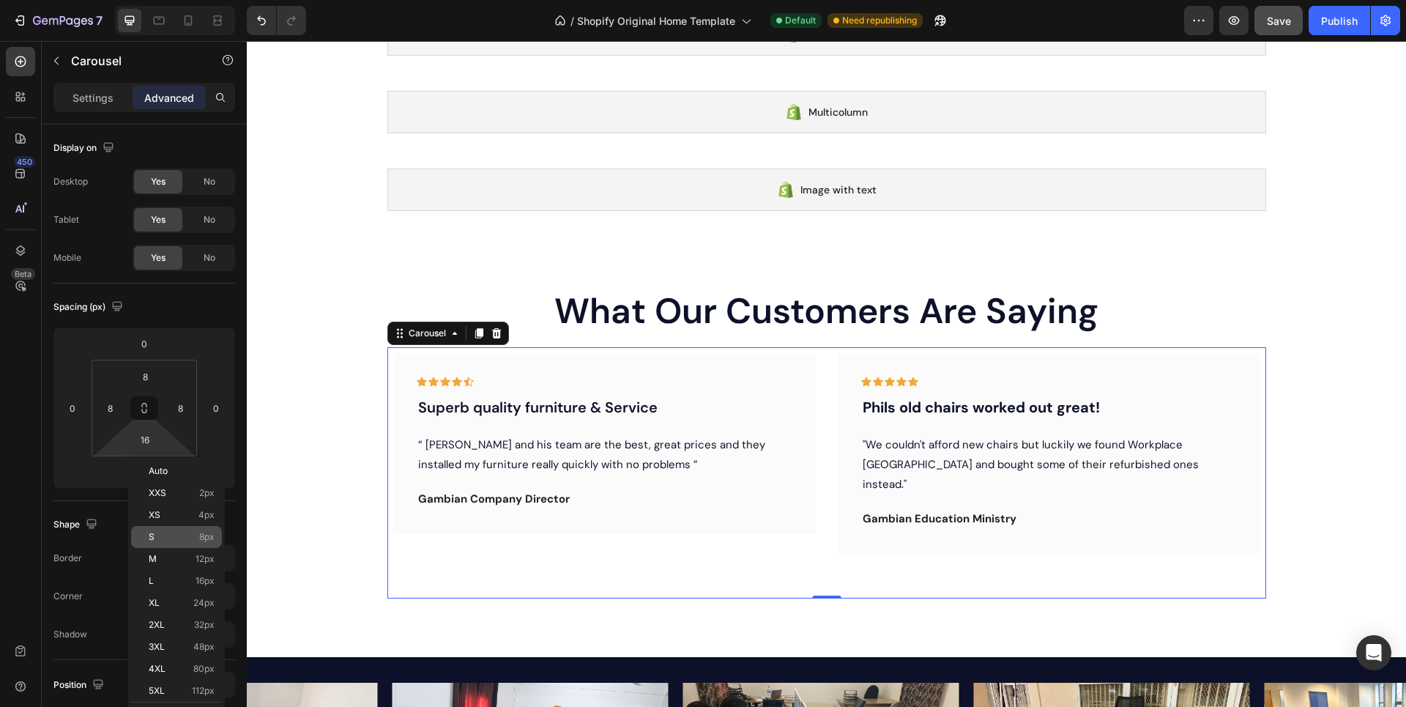
click at [177, 538] on p "S 8px" at bounding box center [182, 537] width 66 height 10
type input "8"
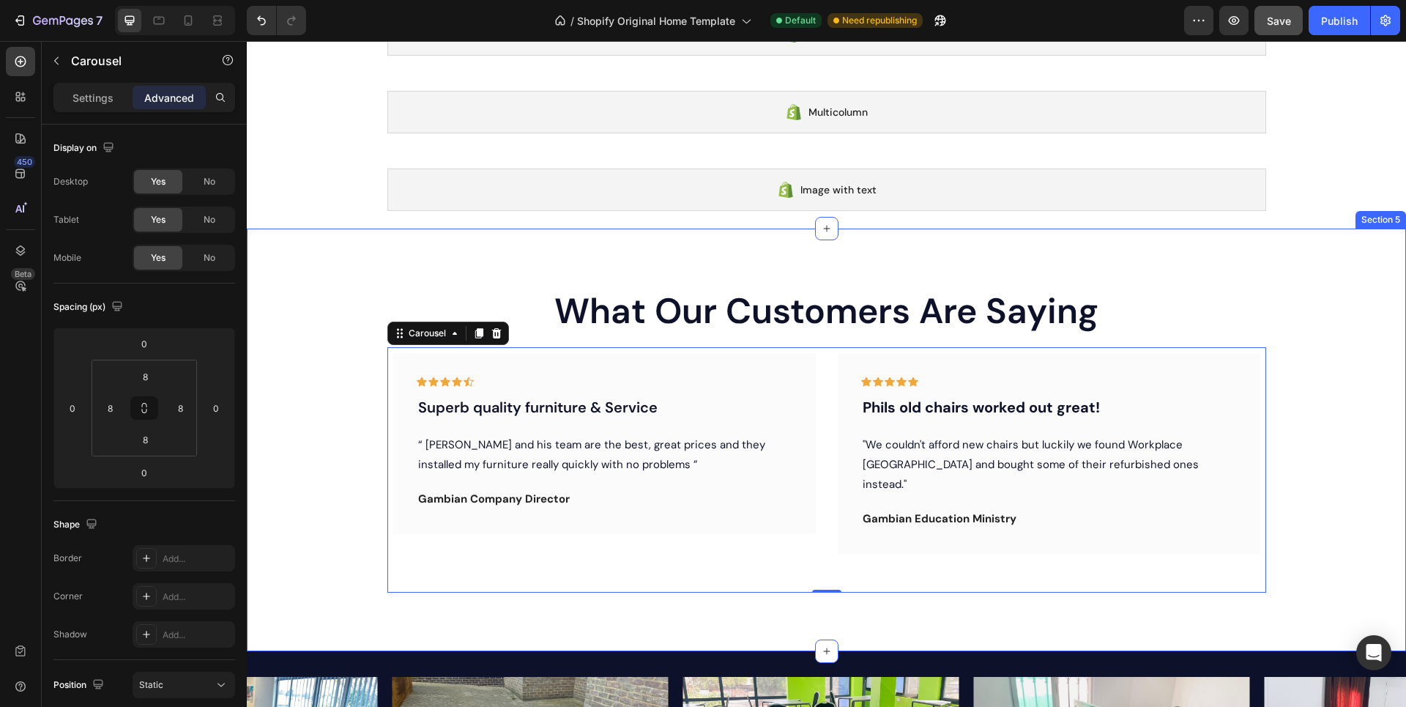
click at [377, 269] on div "What Our Customers Are Saying Heading Icon Icon Icon Icon Icon Row Superb quali…" at bounding box center [827, 440] width 1160 height 423
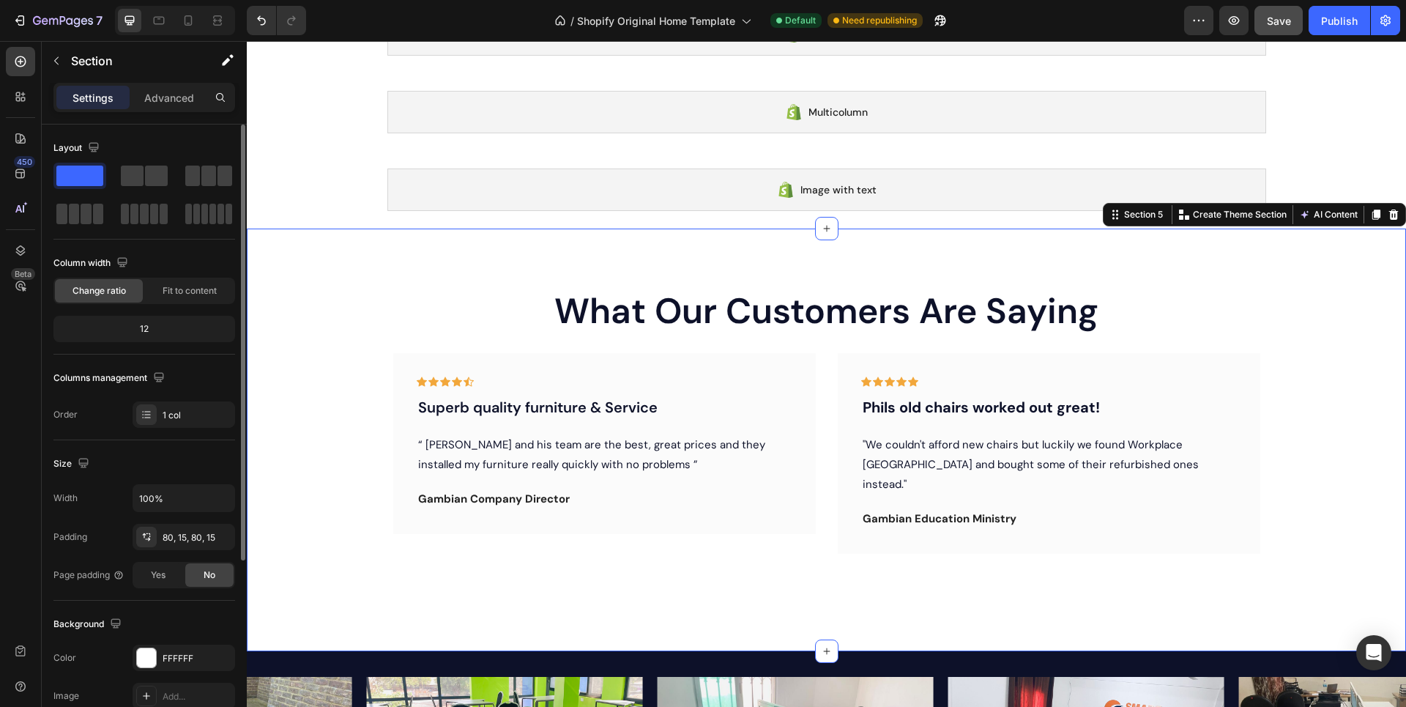
click at [158, 332] on div "12" at bounding box center [144, 329] width 176 height 21
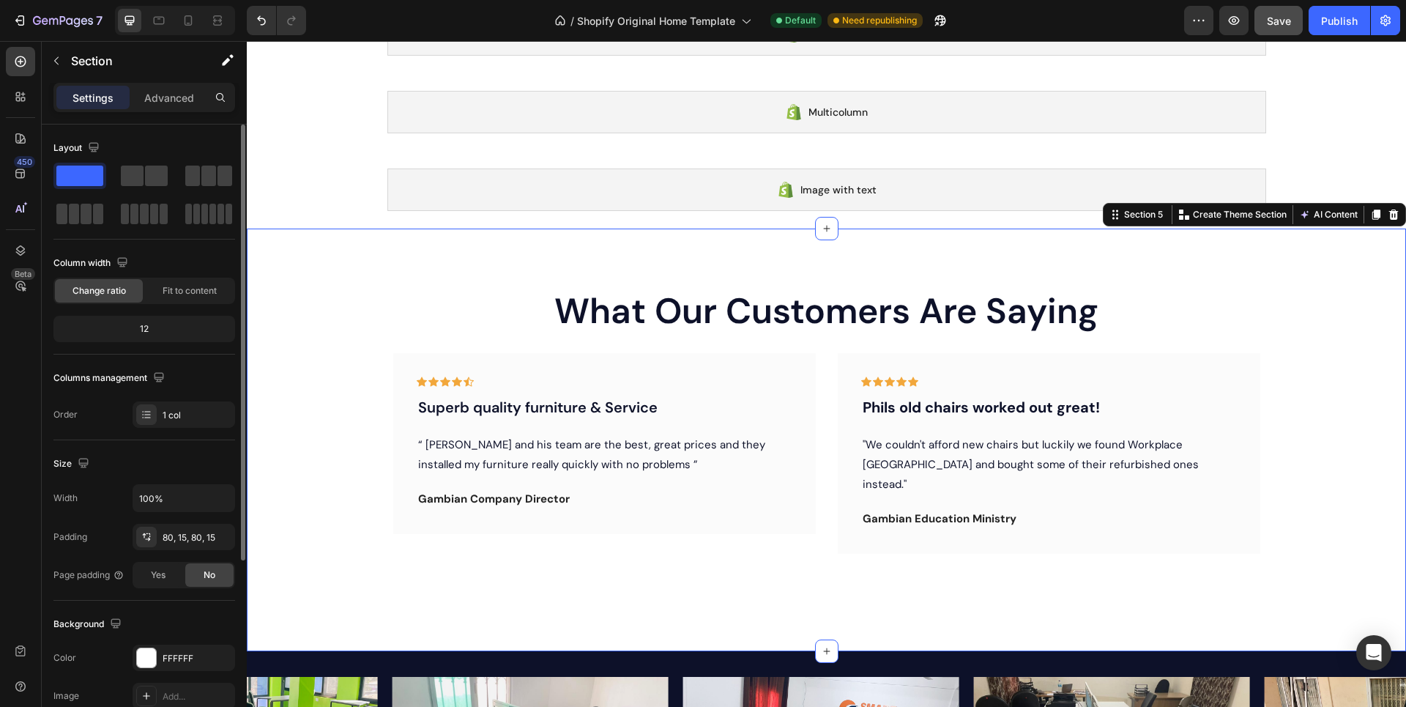
click at [149, 330] on div "12" at bounding box center [144, 329] width 176 height 21
click at [144, 330] on div "12" at bounding box center [144, 329] width 176 height 21
click at [165, 297] on span "Fit to content" at bounding box center [190, 290] width 54 height 13
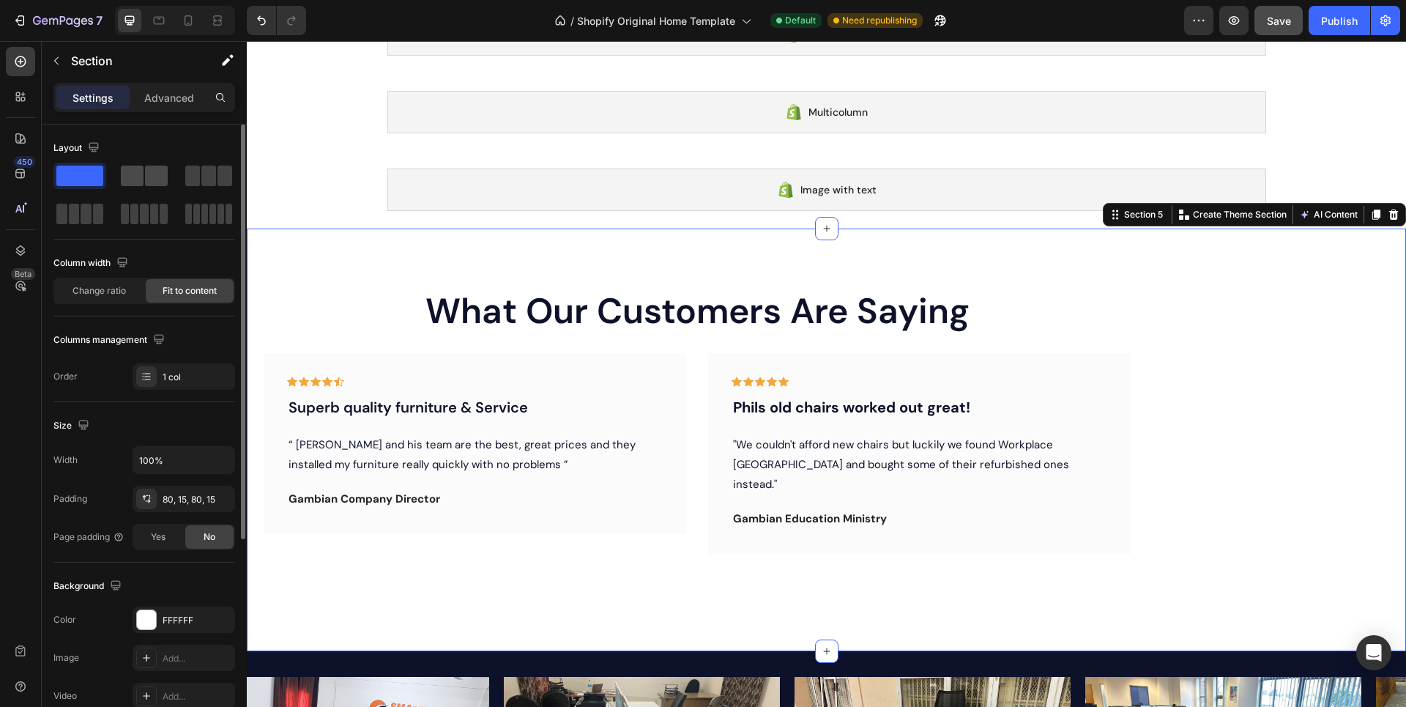
click at [135, 177] on span at bounding box center [132, 176] width 23 height 21
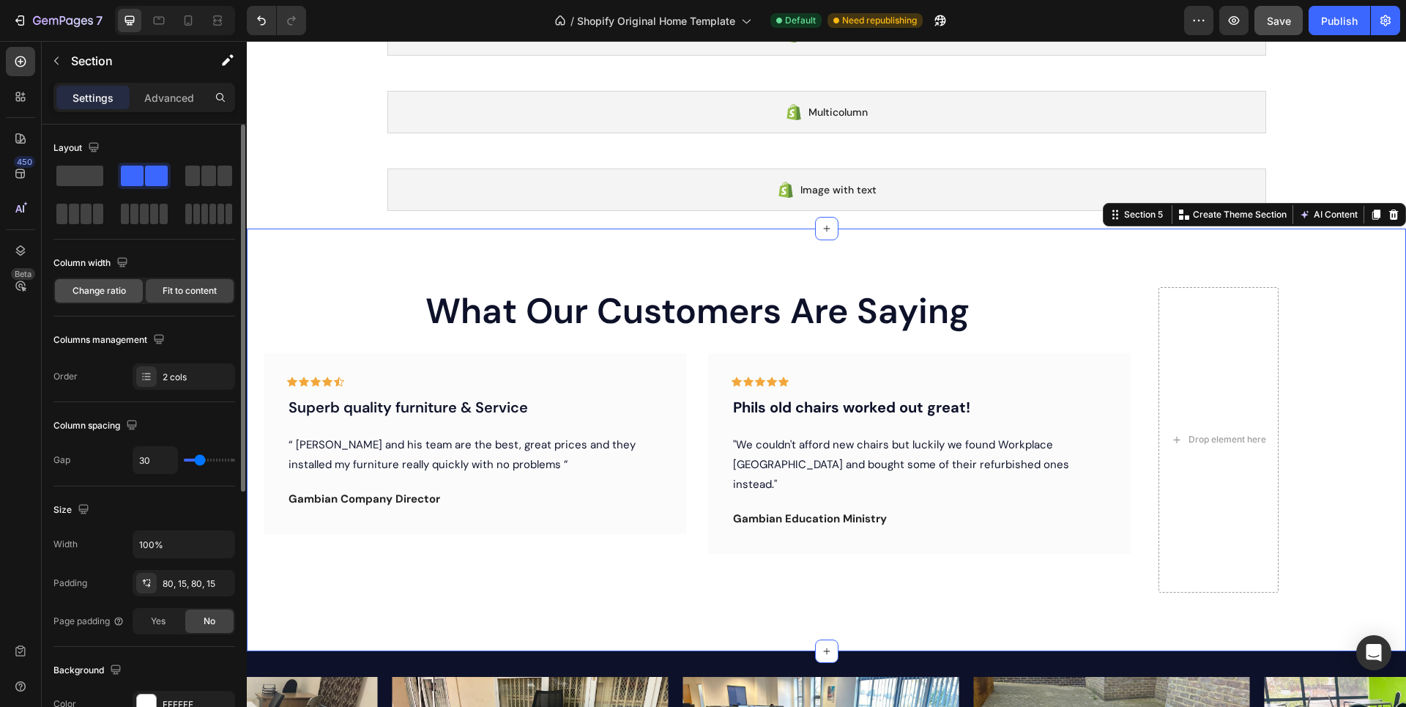
click at [110, 289] on span "Change ratio" at bounding box center [99, 290] width 53 height 13
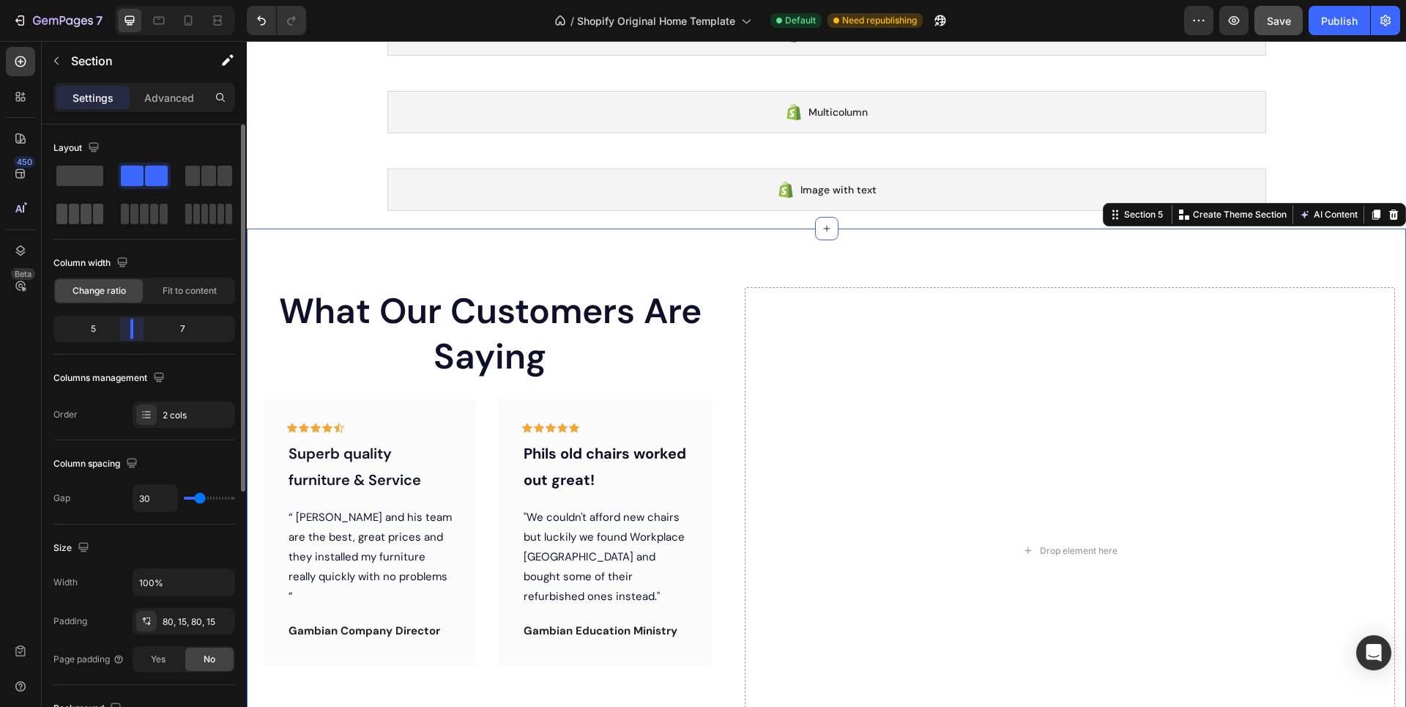
drag, startPoint x: 142, startPoint y: 328, endPoint x: 92, endPoint y: 215, distance: 124.0
click at [125, 327] on div at bounding box center [132, 329] width 26 height 21
click at [77, 179] on span at bounding box center [79, 176] width 47 height 21
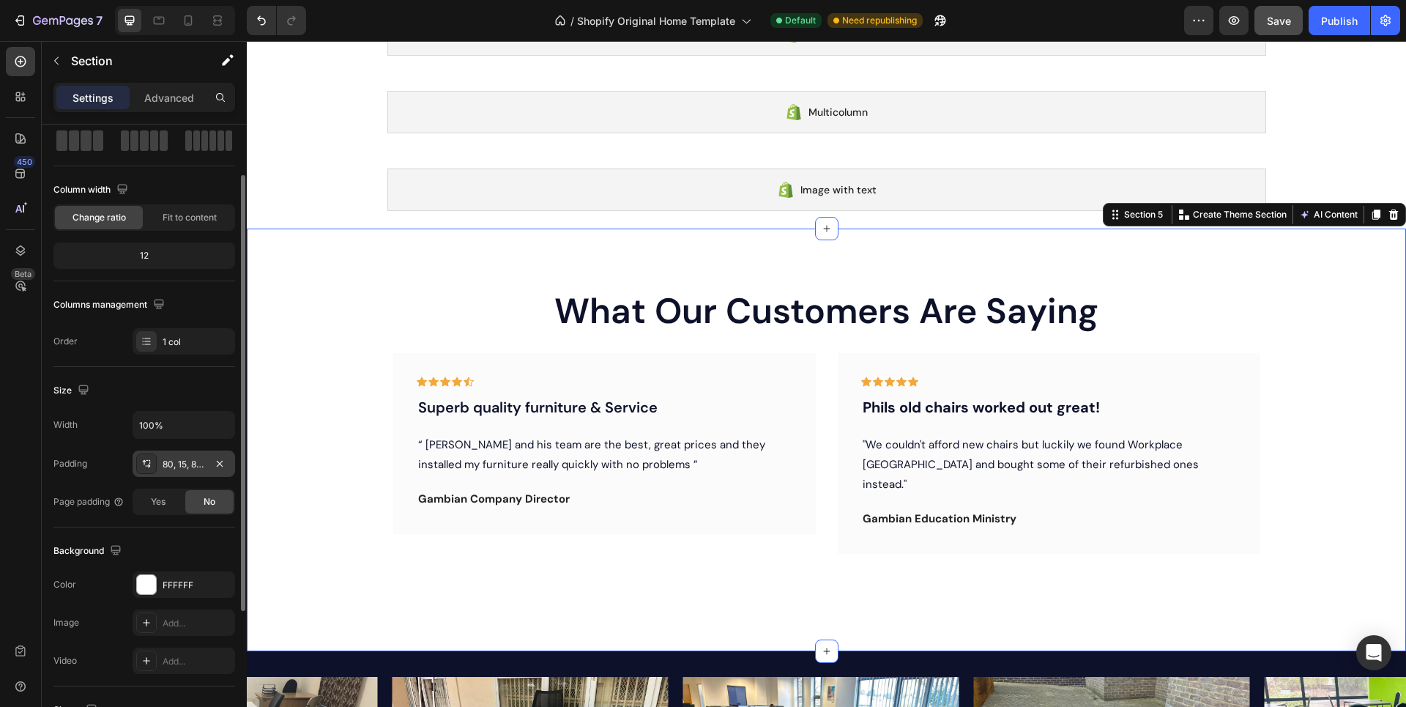
scroll to position [146, 0]
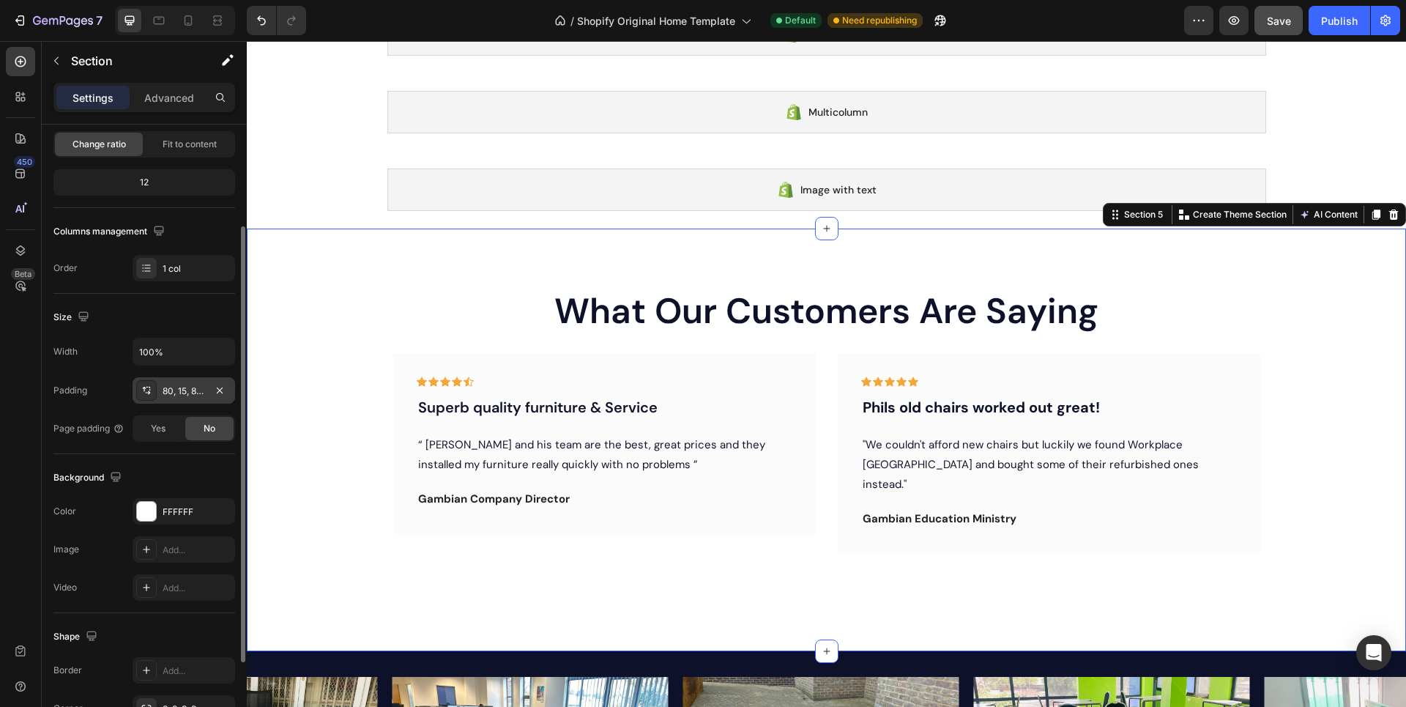
click at [173, 390] on div "80, 15, 80, 15" at bounding box center [184, 391] width 42 height 13
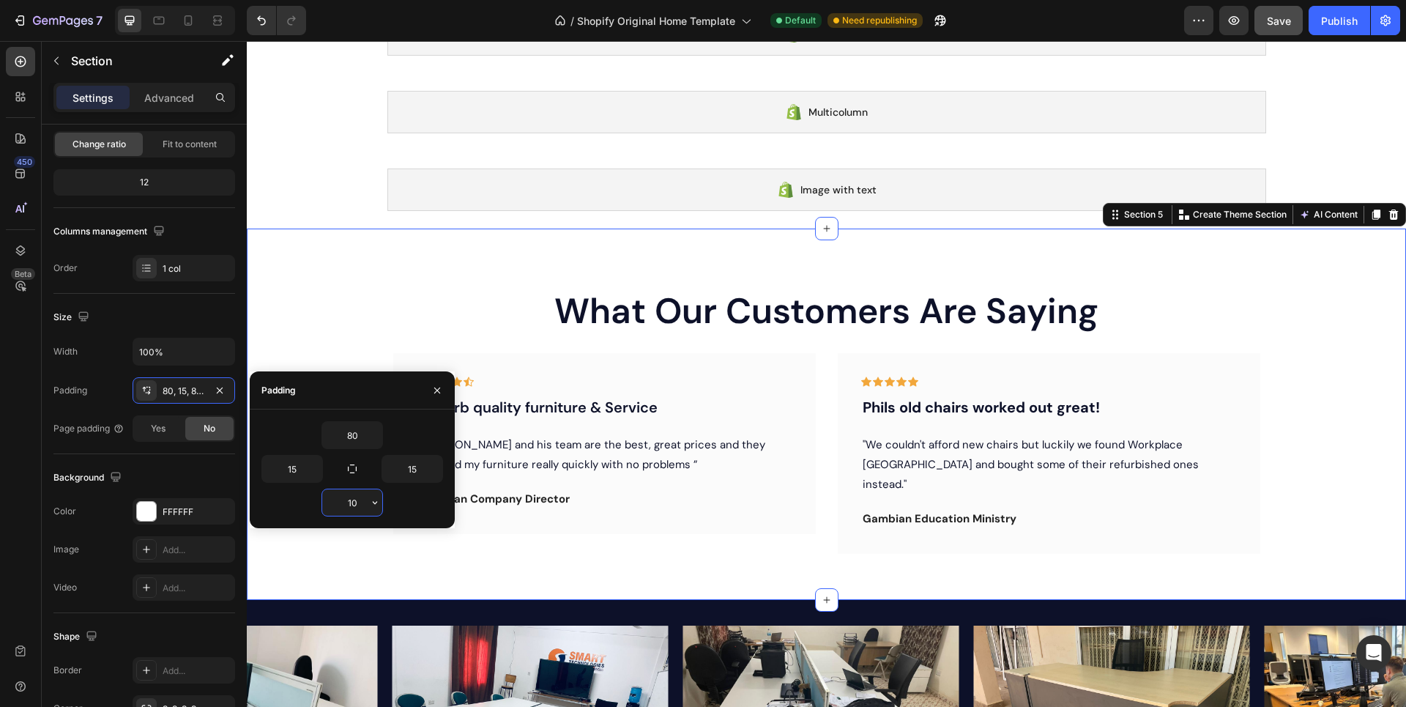
drag, startPoint x: 357, startPoint y: 500, endPoint x: 338, endPoint y: 498, distance: 19.2
click at [338, 498] on input "10" at bounding box center [352, 502] width 60 height 26
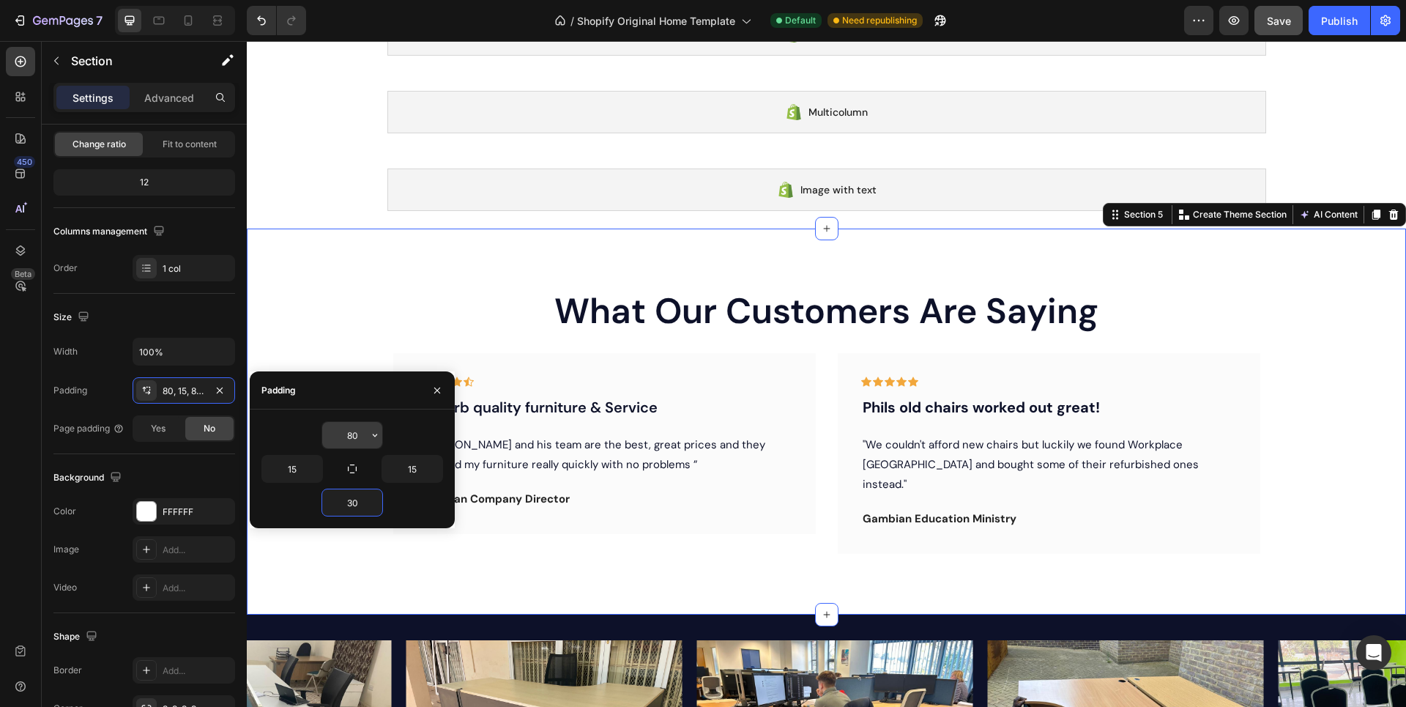
type input "30"
click at [355, 435] on input "80" at bounding box center [352, 435] width 60 height 26
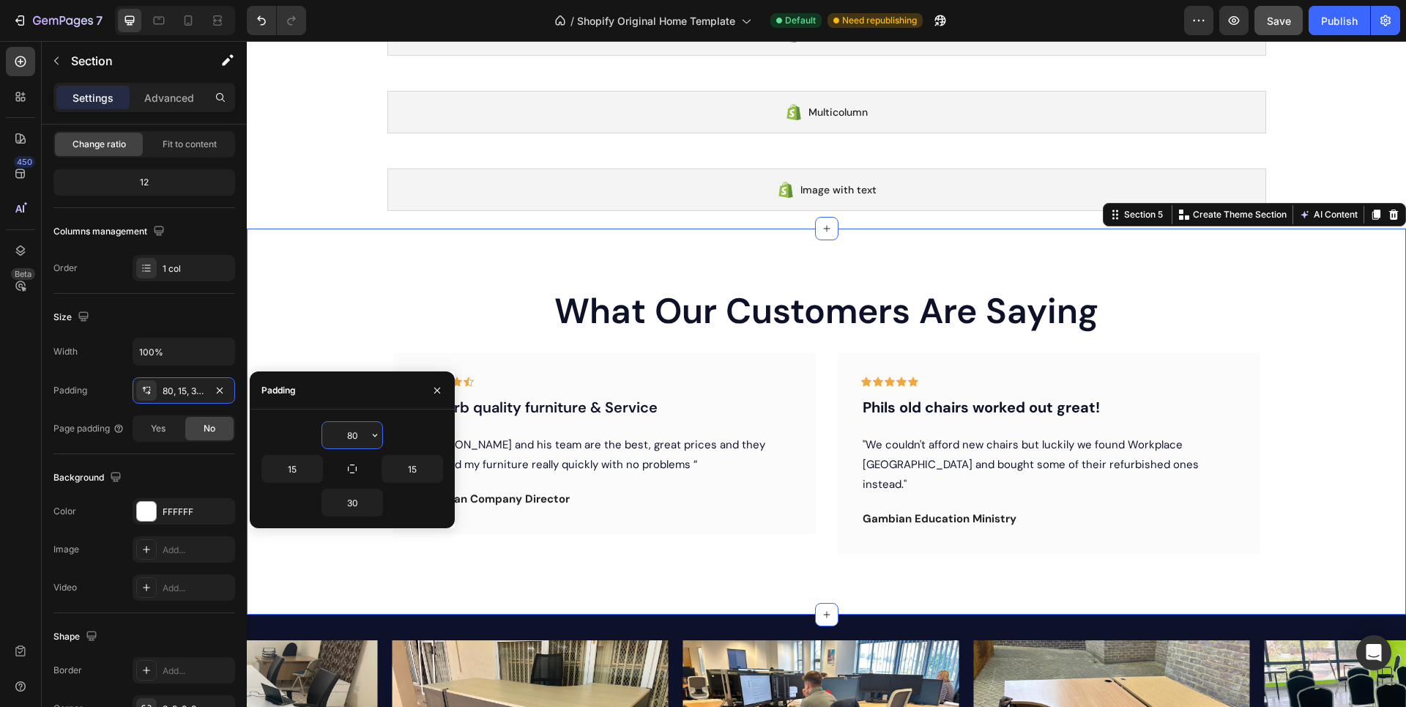
click at [361, 434] on input "80" at bounding box center [352, 435] width 60 height 26
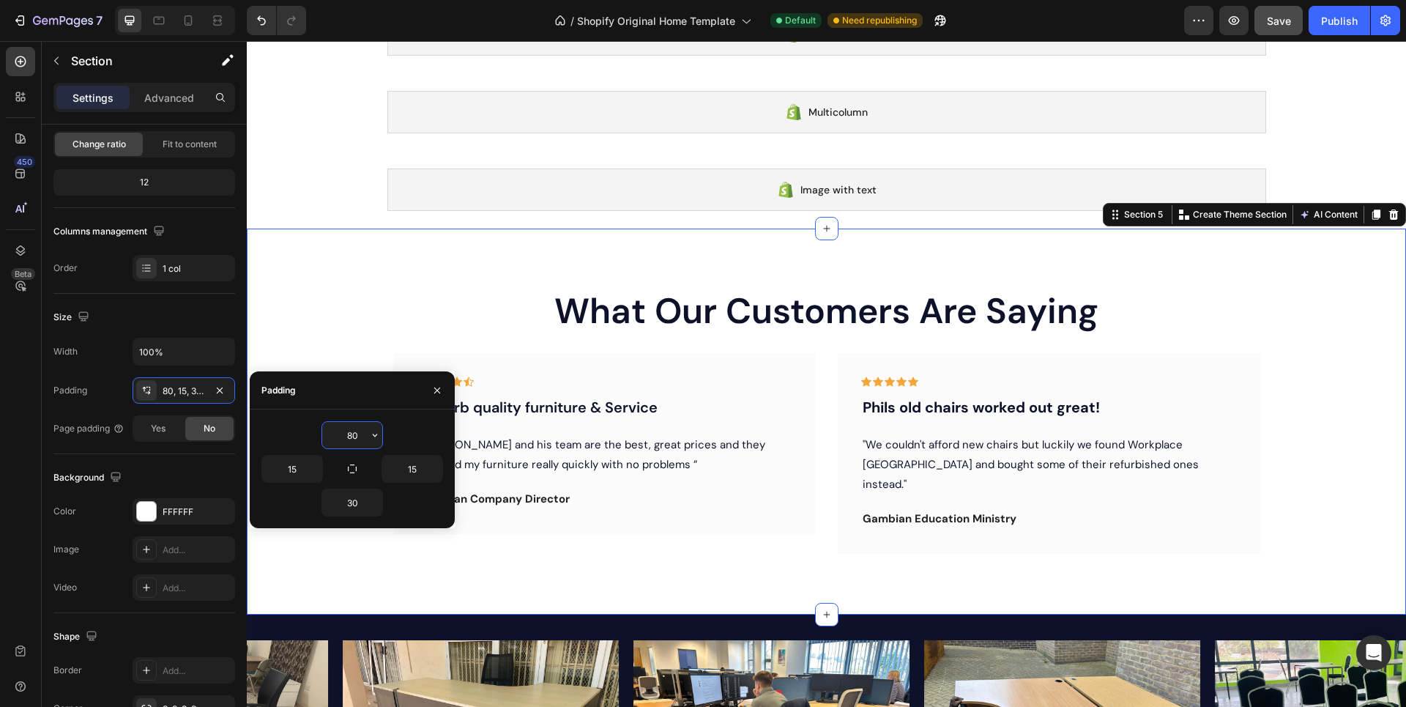
drag, startPoint x: 361, startPoint y: 434, endPoint x: 347, endPoint y: 435, distance: 13.9
click at [347, 435] on input "80" at bounding box center [352, 435] width 60 height 26
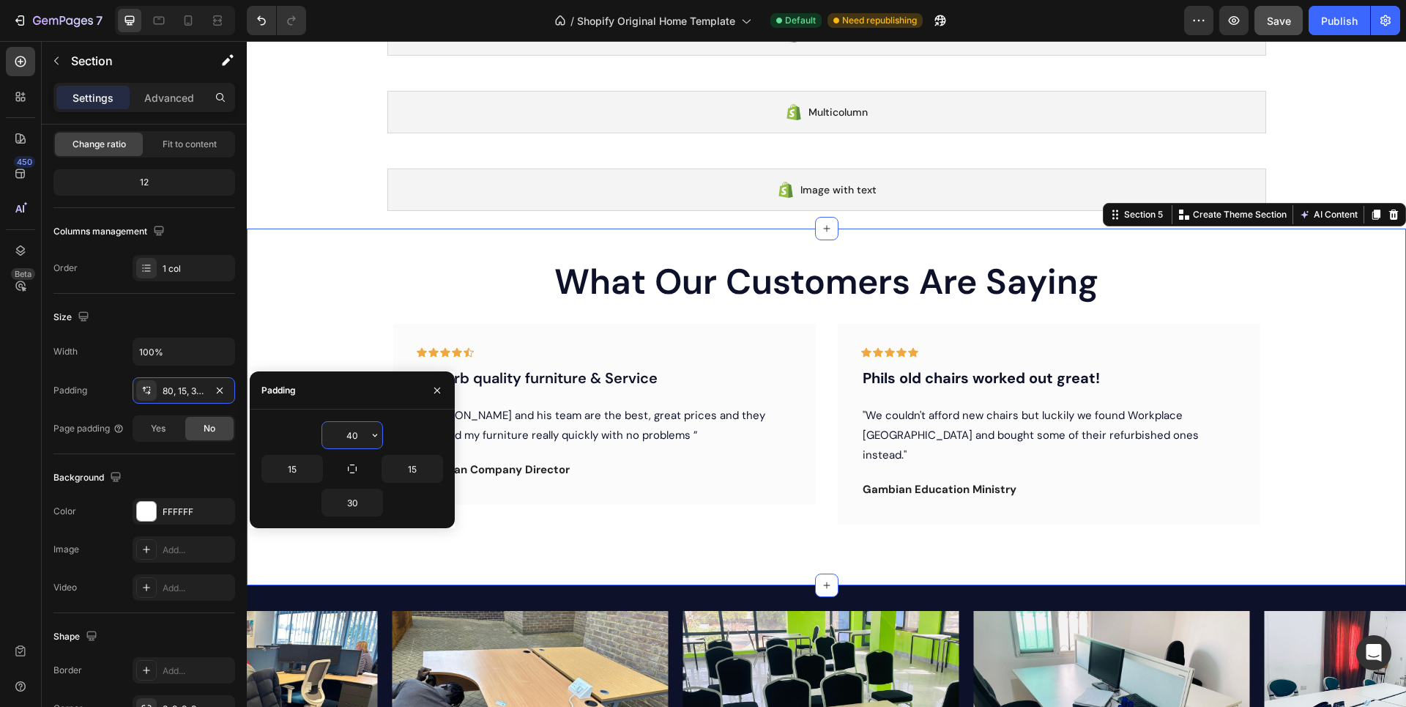
drag, startPoint x: 357, startPoint y: 437, endPoint x: 344, endPoint y: 437, distance: 13.2
click at [344, 437] on input "40" at bounding box center [352, 435] width 60 height 26
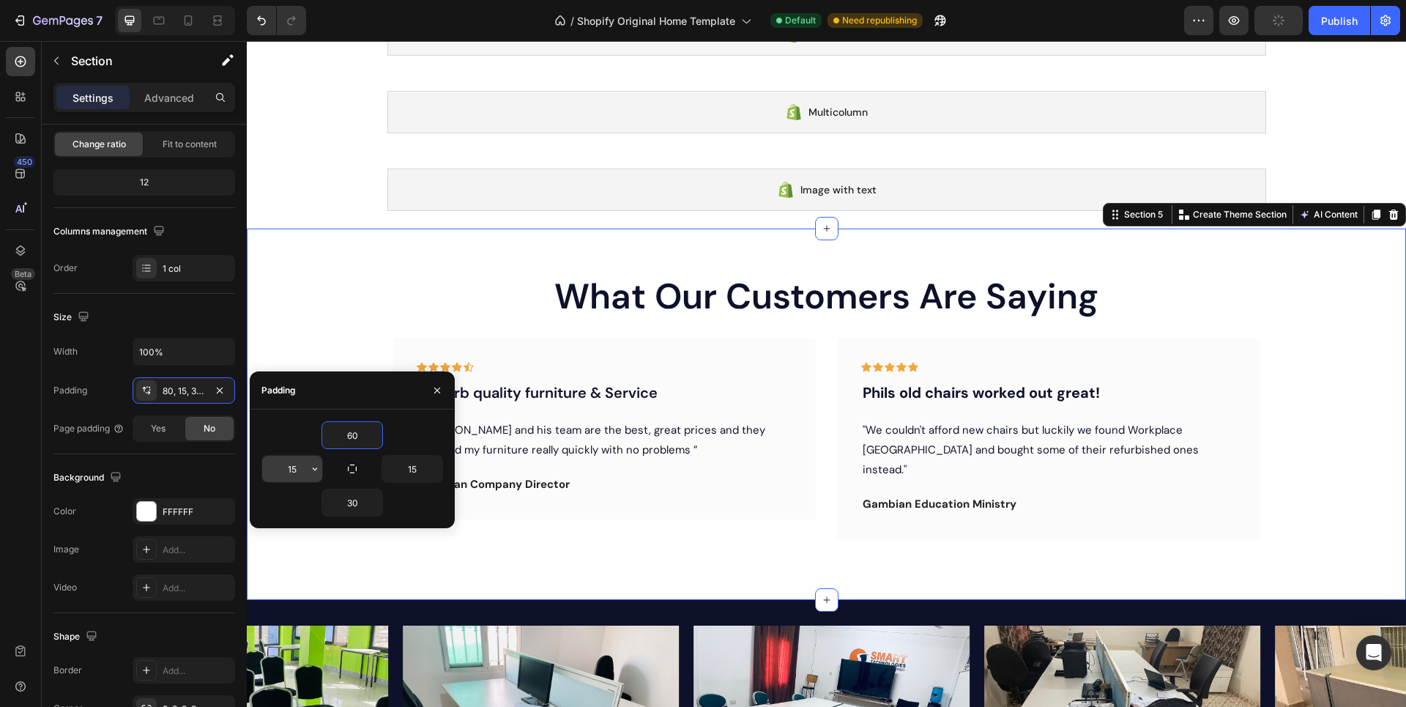
type input "60"
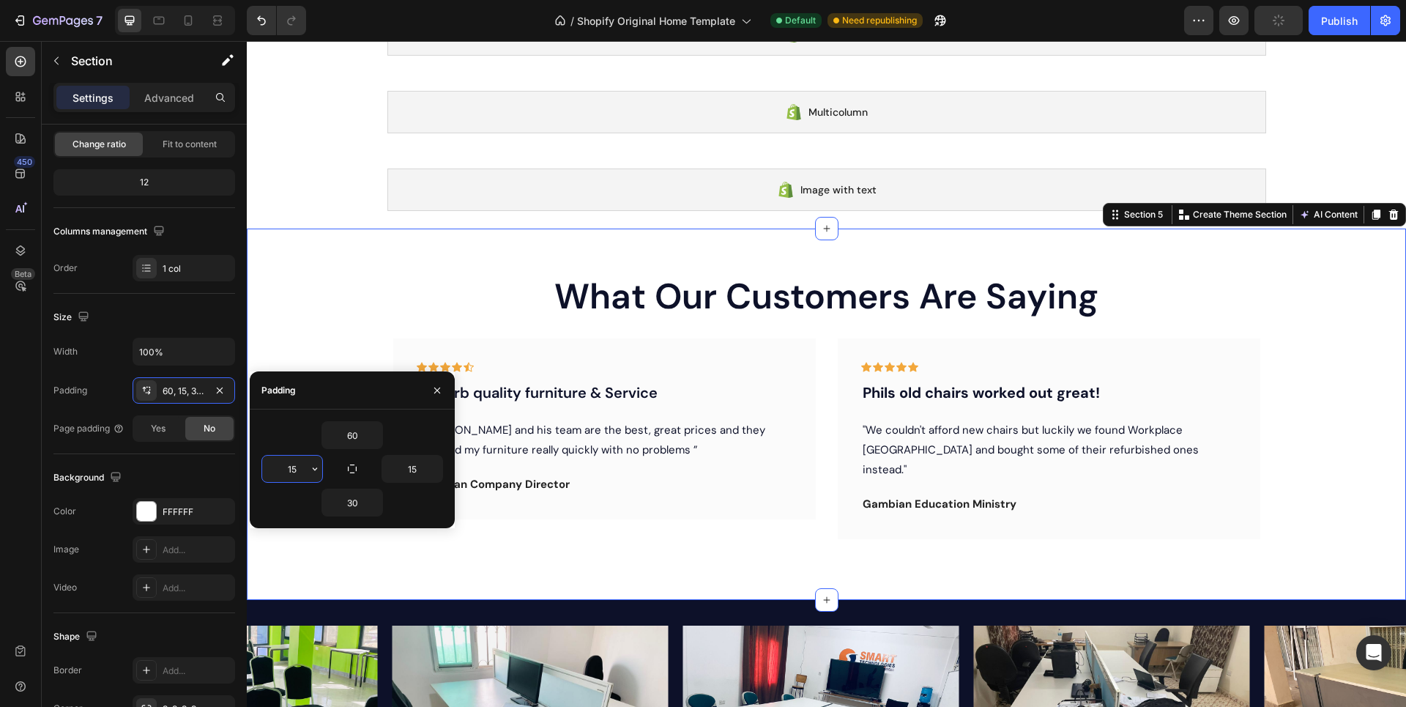
click at [296, 468] on input "15" at bounding box center [292, 469] width 60 height 26
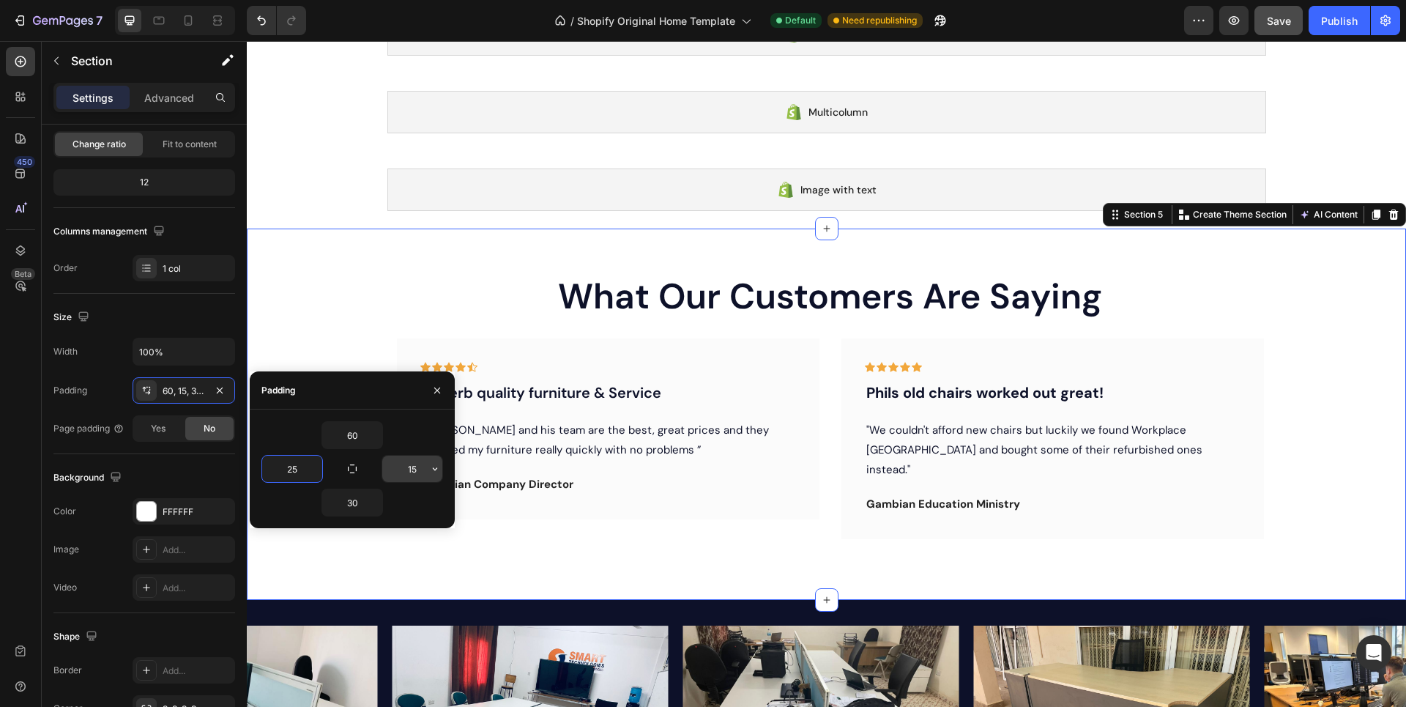
type input "25"
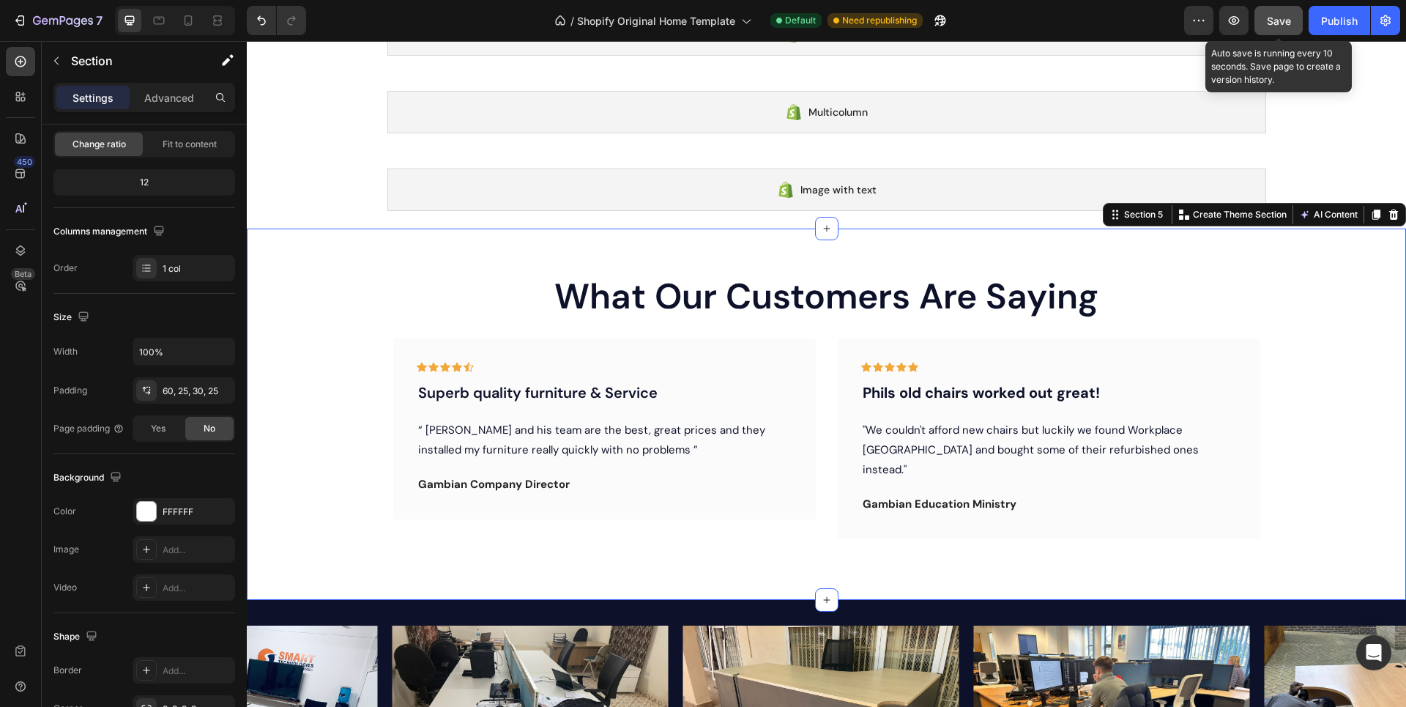
click at [1268, 21] on span "Save" at bounding box center [1279, 21] width 24 height 12
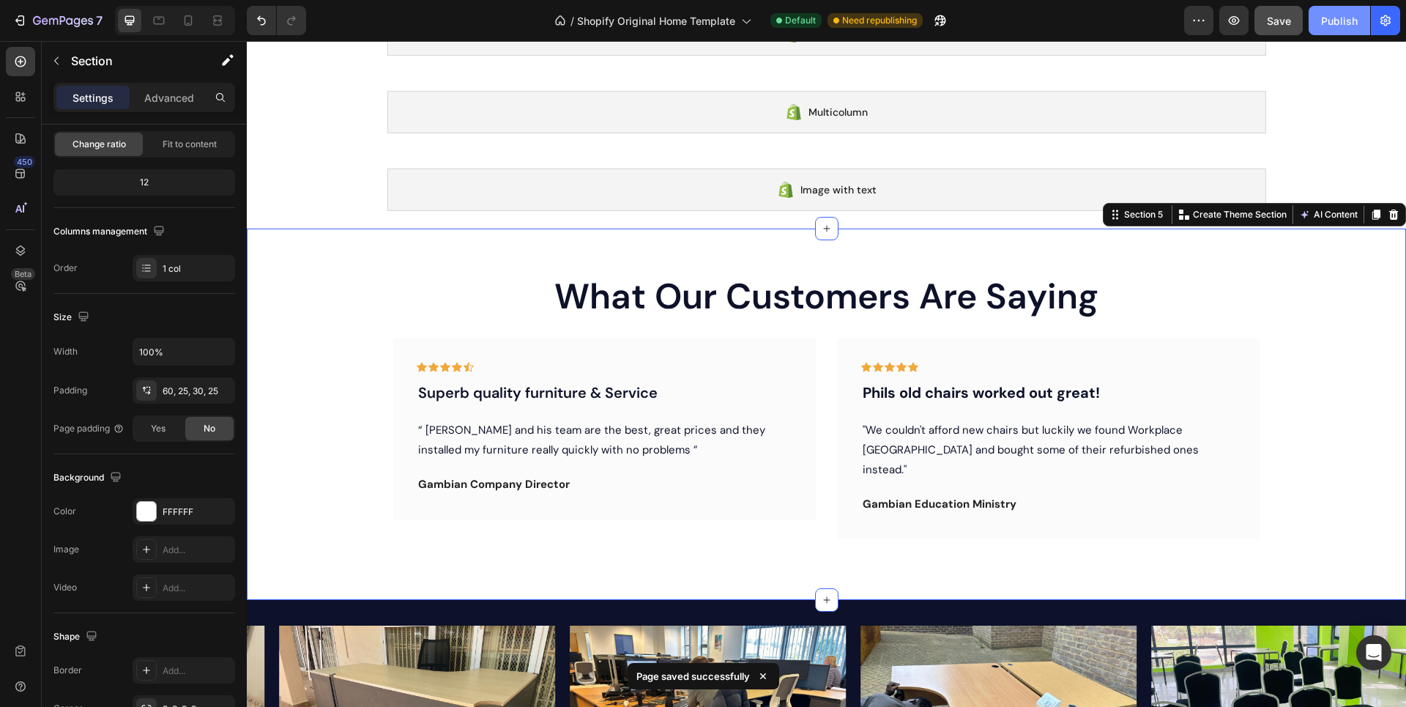
click at [1333, 20] on div "Publish" at bounding box center [1339, 20] width 37 height 15
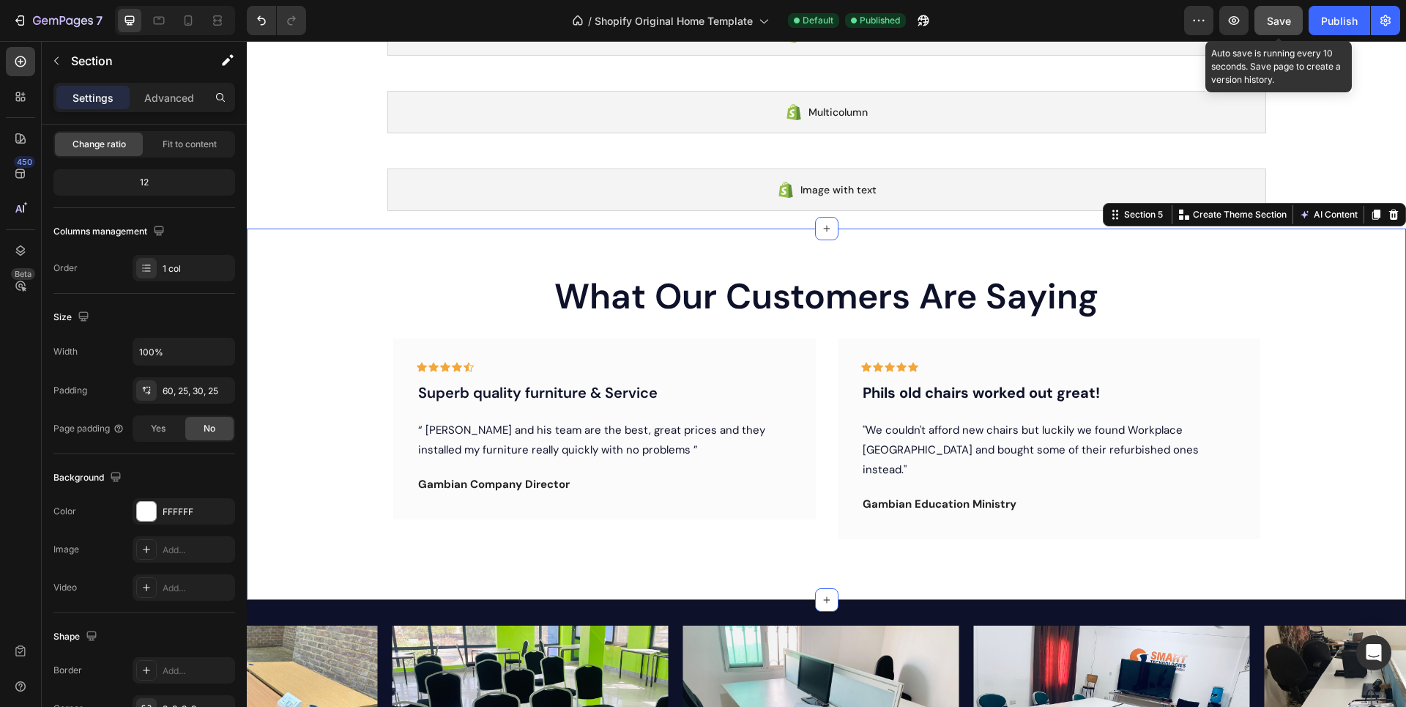
click at [1273, 24] on span "Save" at bounding box center [1279, 21] width 24 height 12
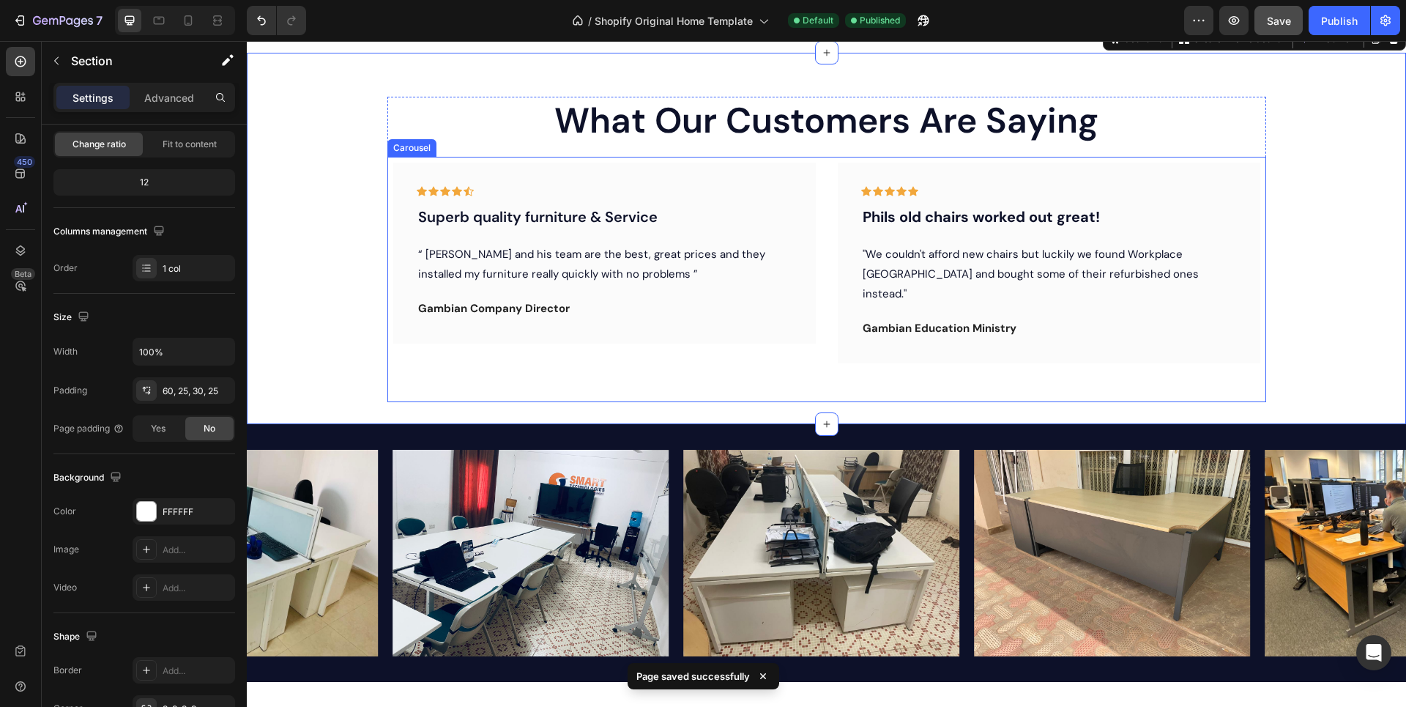
scroll to position [373, 0]
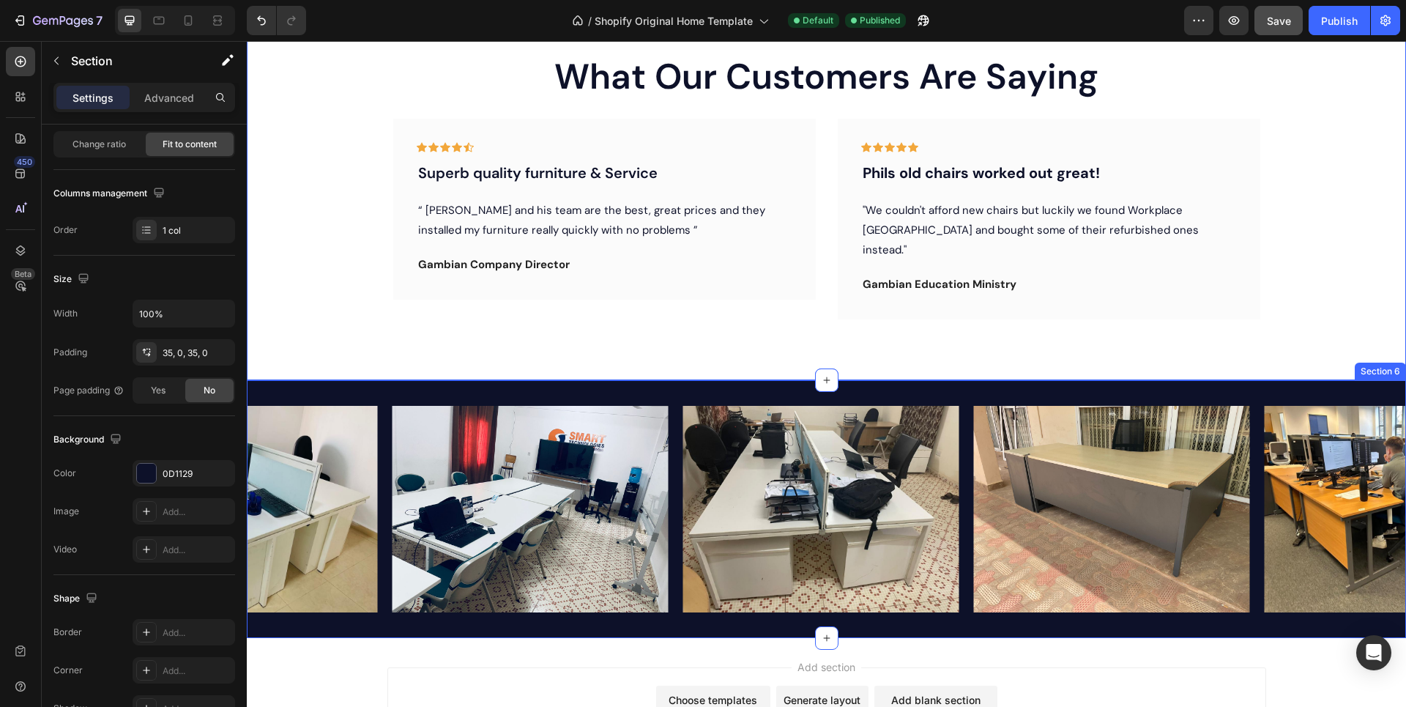
click at [275, 387] on div "Image Image Image Image Image Image Image Carousel Section 6" at bounding box center [827, 509] width 1160 height 259
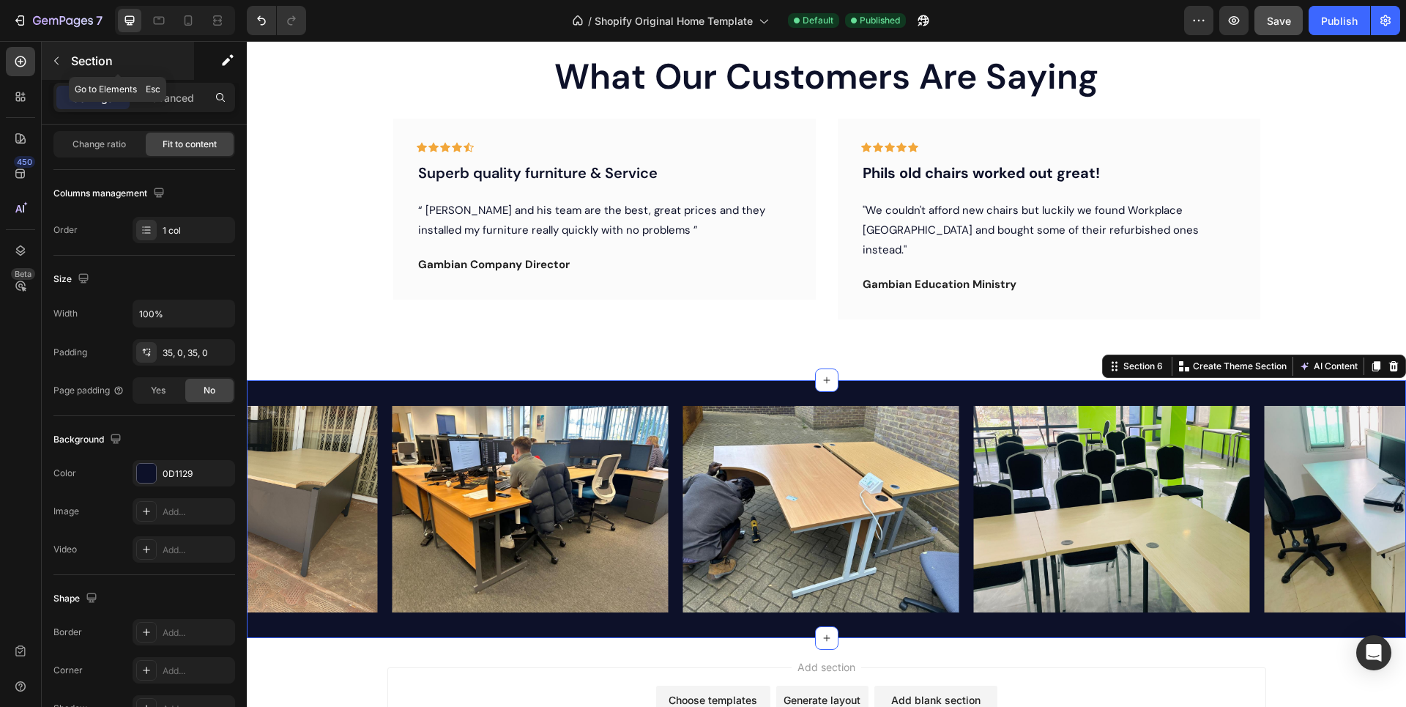
click at [56, 55] on icon "button" at bounding box center [57, 61] width 12 height 12
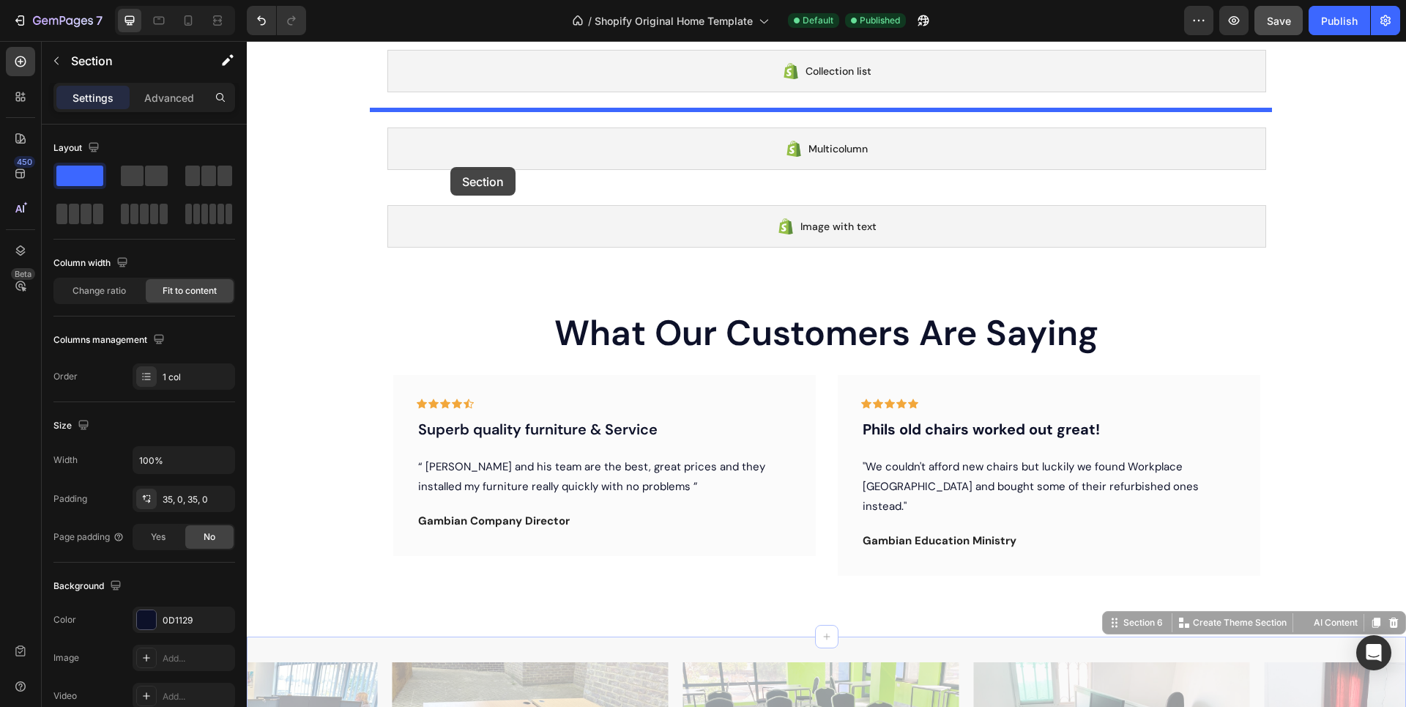
scroll to position [92, 0]
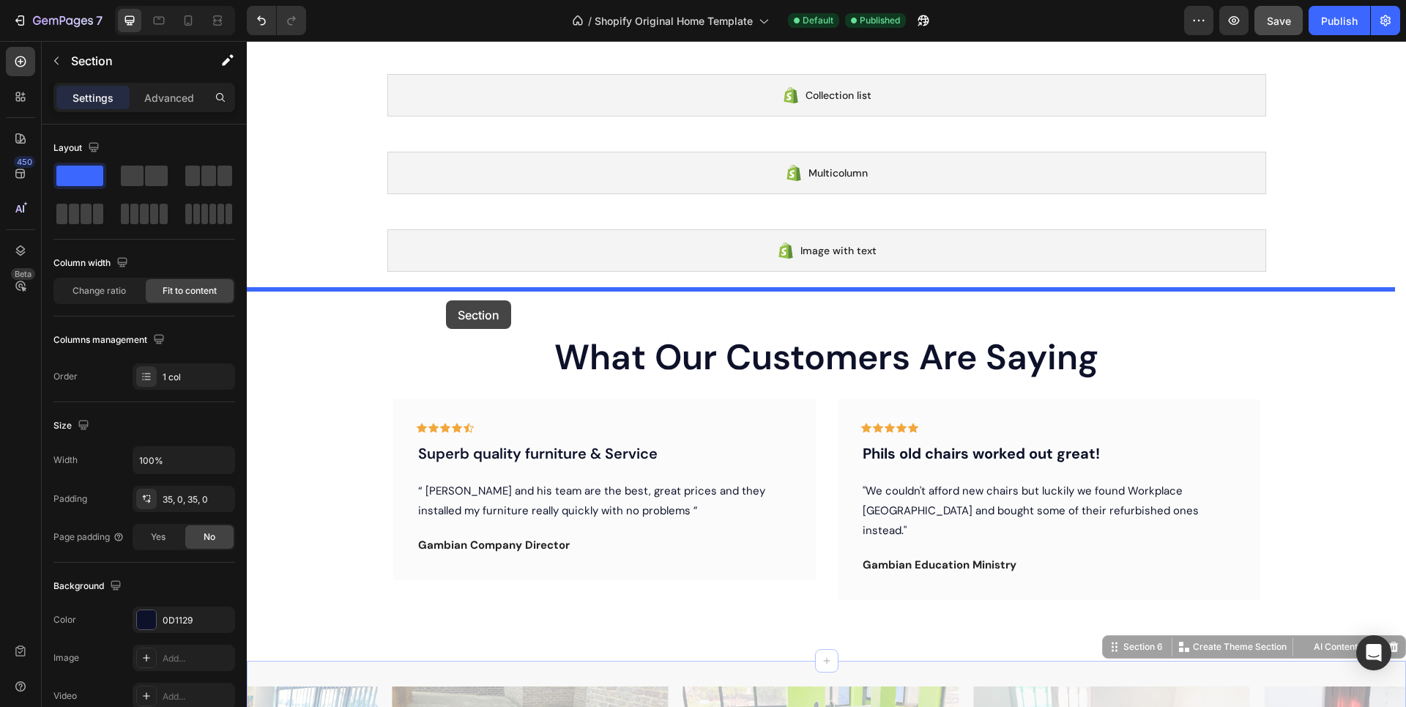
drag, startPoint x: 487, startPoint y: 395, endPoint x: 446, endPoint y: 300, distance: 103.0
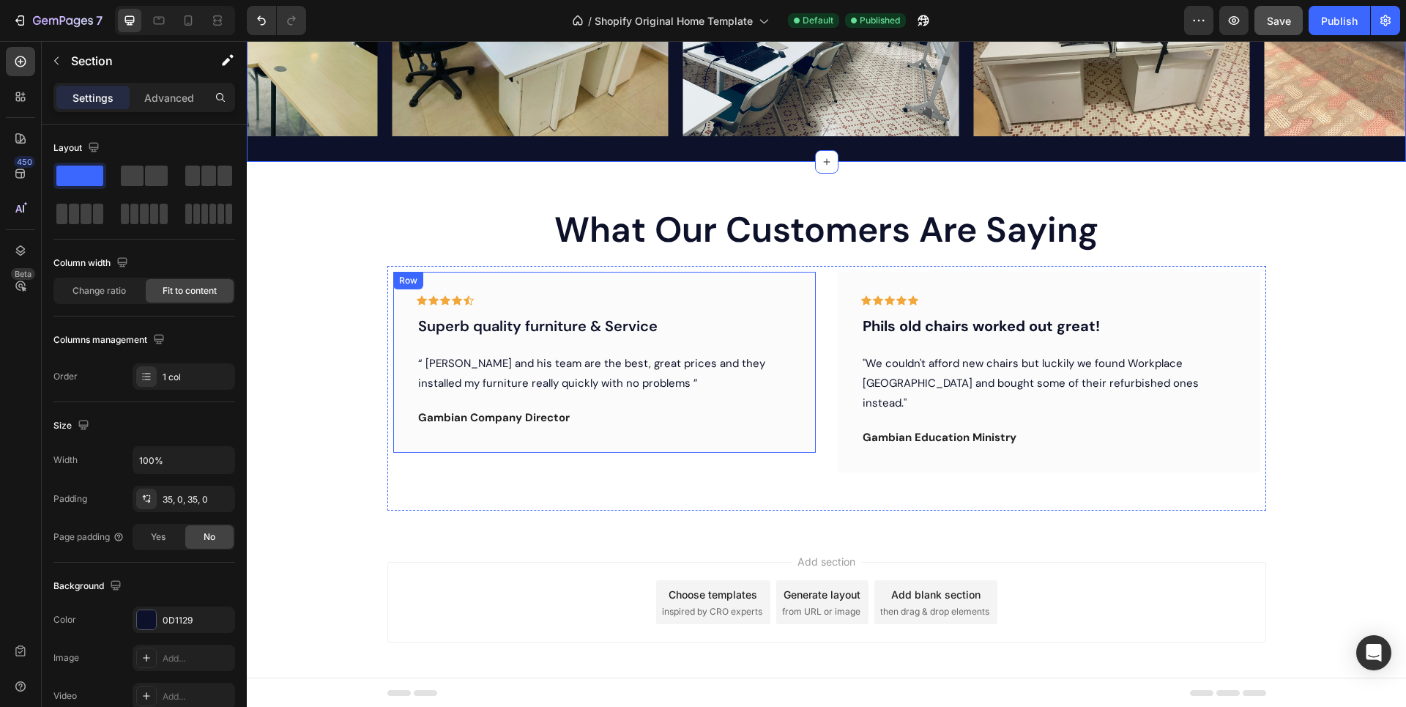
scroll to position [480, 0]
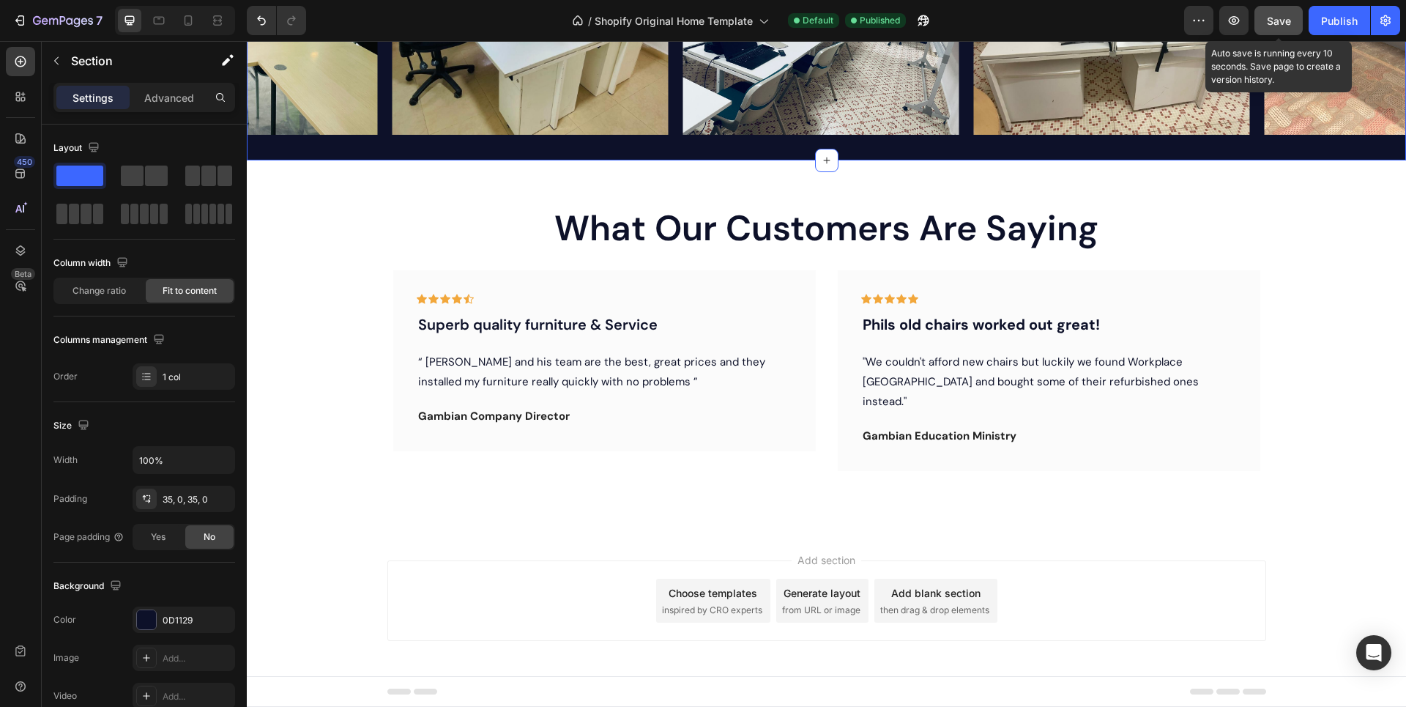
click at [1273, 21] on span "Save" at bounding box center [1279, 21] width 24 height 12
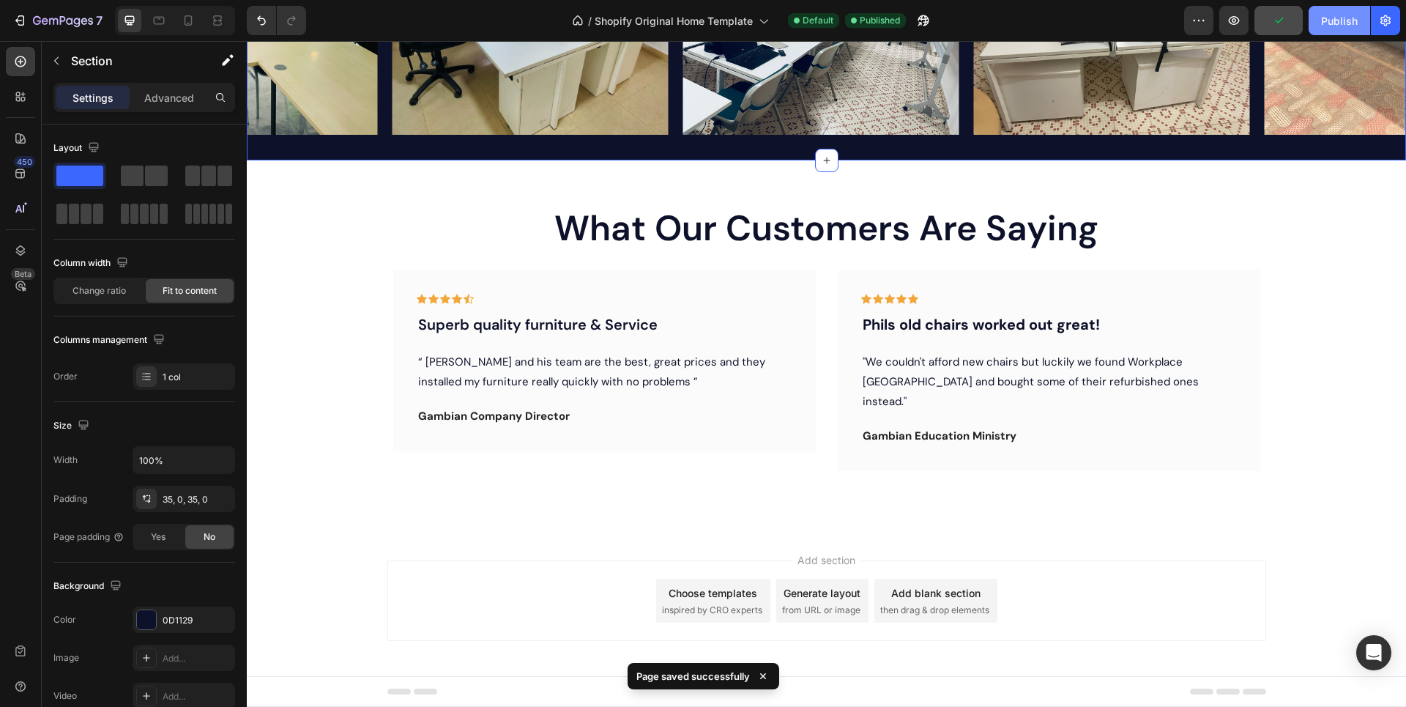
click at [1330, 23] on div "Publish" at bounding box center [1339, 20] width 37 height 15
click at [731, 676] on div "View live page" at bounding box center [731, 673] width 84 height 21
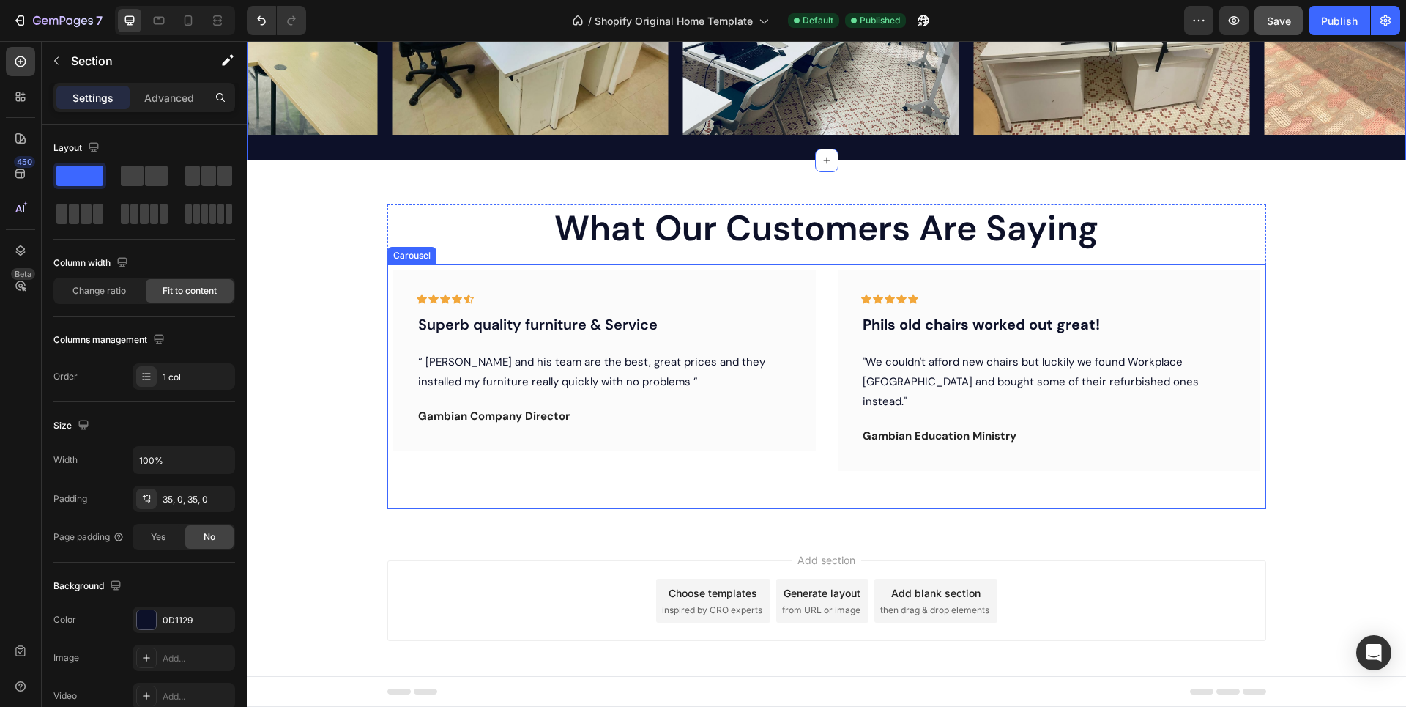
click at [651, 488] on div "Icon Icon Icon Icon Icon Row Superb quality furniture & Service Text block “ Ab…" at bounding box center [604, 386] width 423 height 233
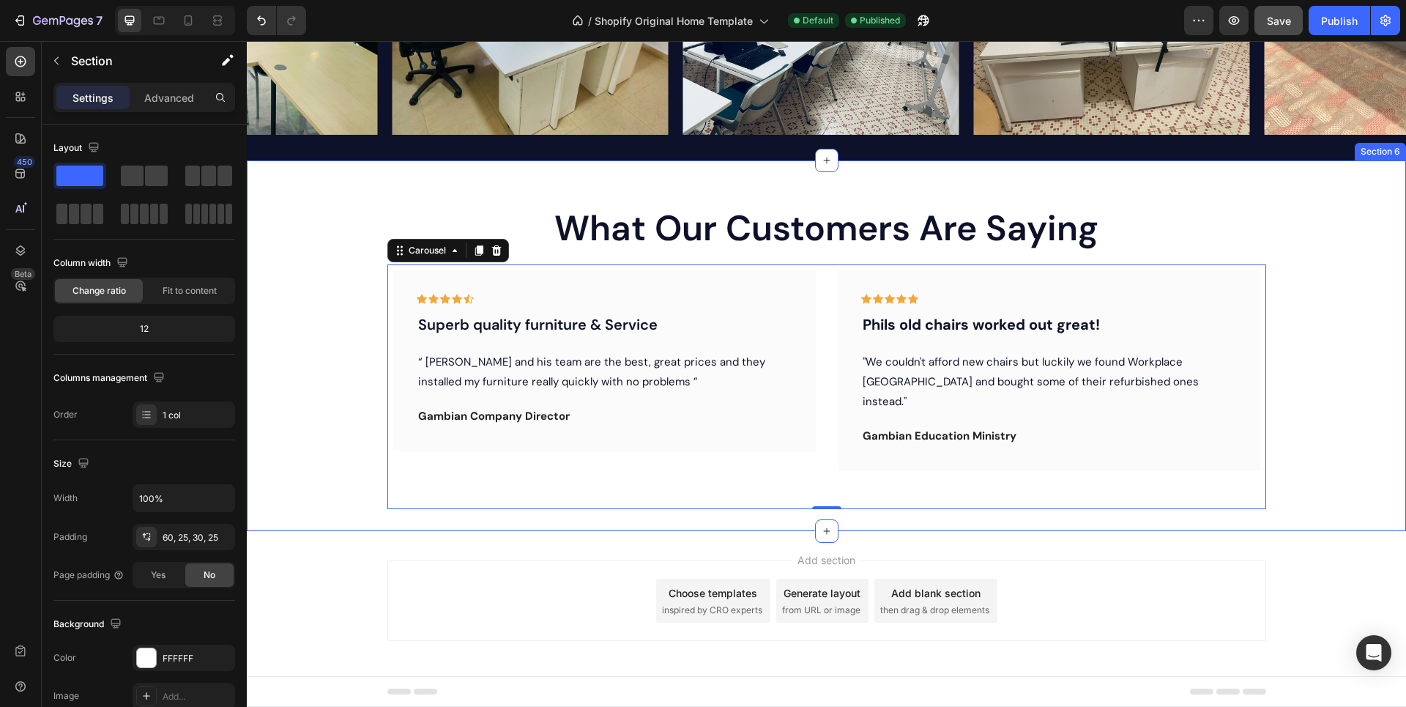
click at [420, 519] on div "What Our Customers Are Saying Heading Icon Icon Icon Icon Icon Row Superb quali…" at bounding box center [827, 345] width 1160 height 371
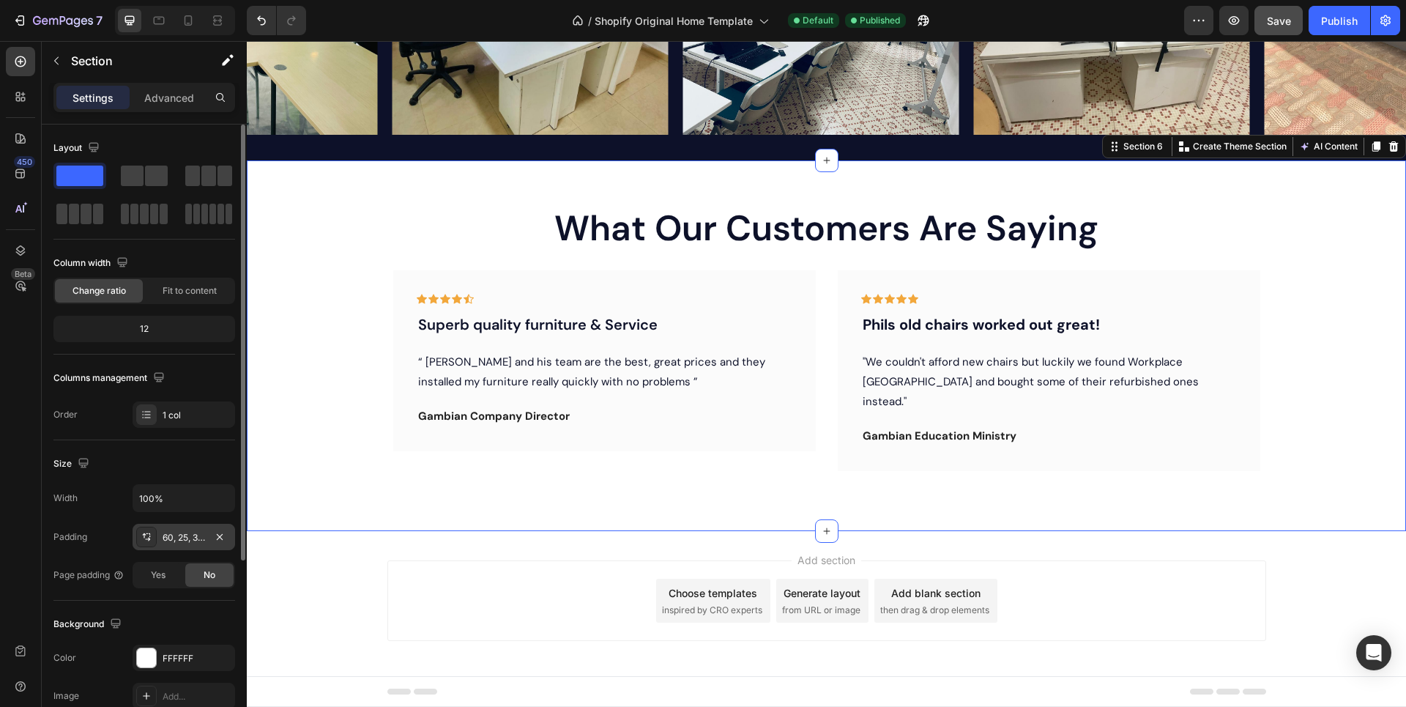
click at [177, 535] on div "60, 25, 30, 25" at bounding box center [184, 537] width 42 height 13
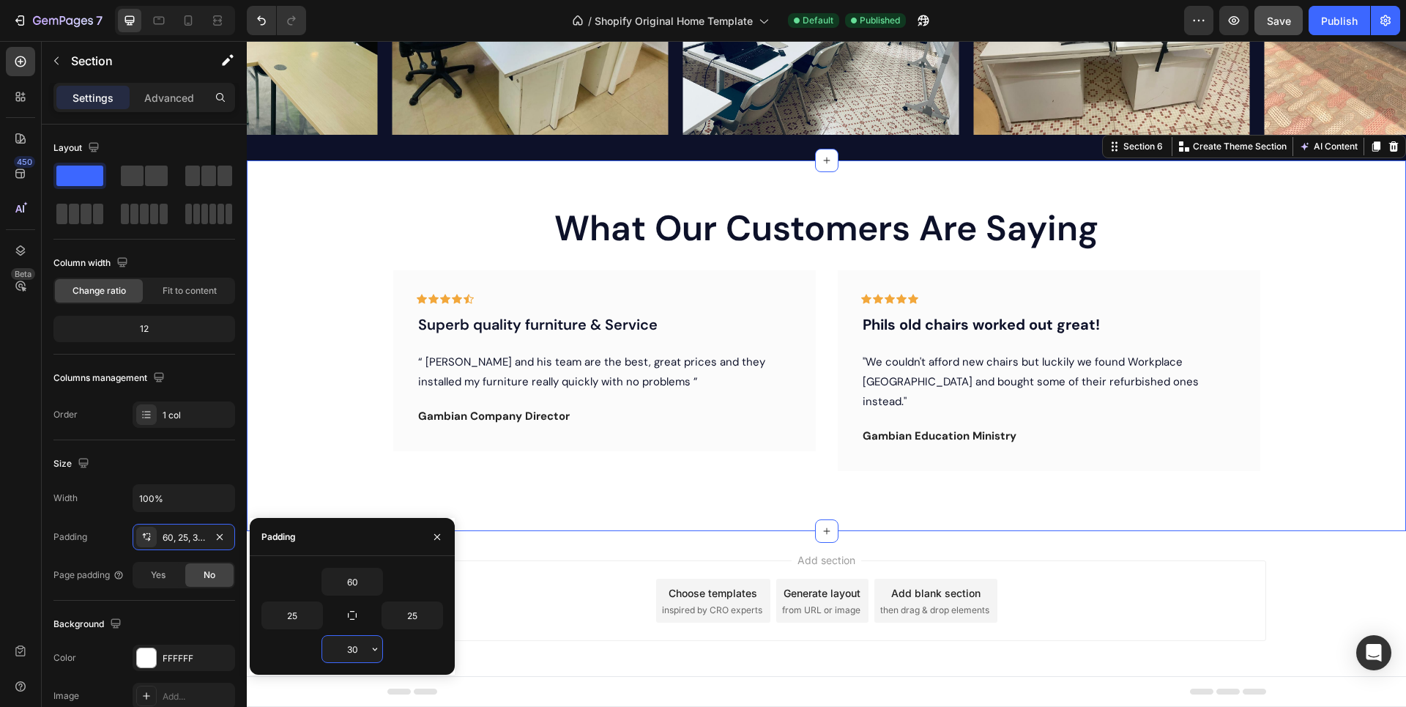
type input "0"
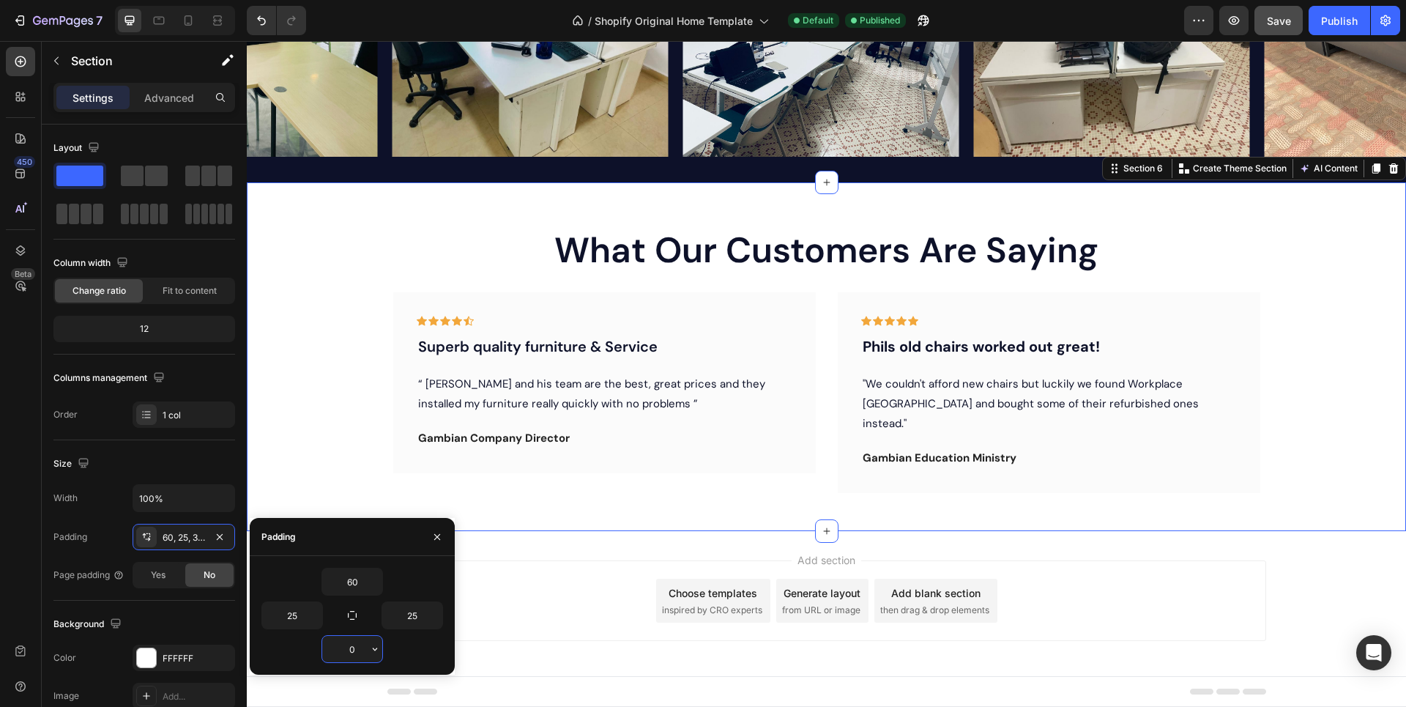
scroll to position [458, 0]
click at [352, 476] on div "What Our Customers Are Saying Heading Icon Icon Icon Icon Icon Row Superb quali…" at bounding box center [826, 378] width 1123 height 305
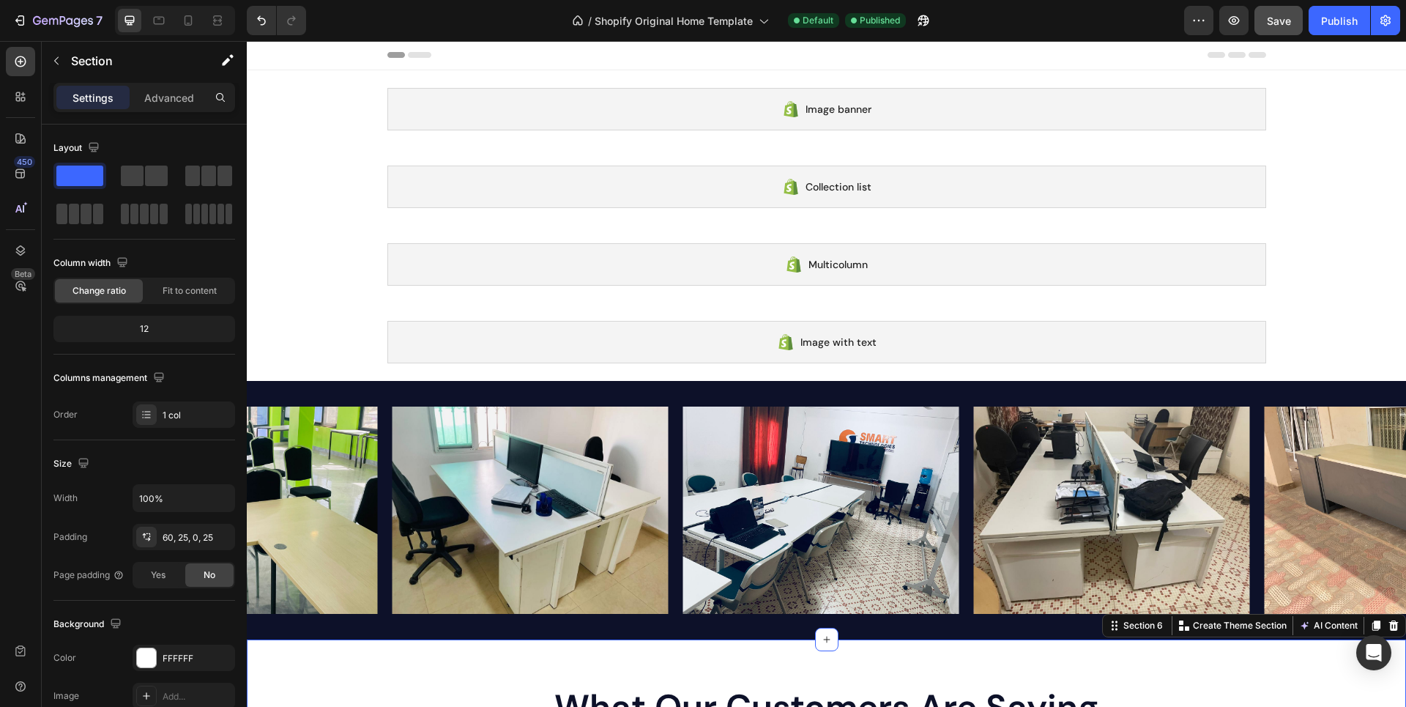
scroll to position [0, 0]
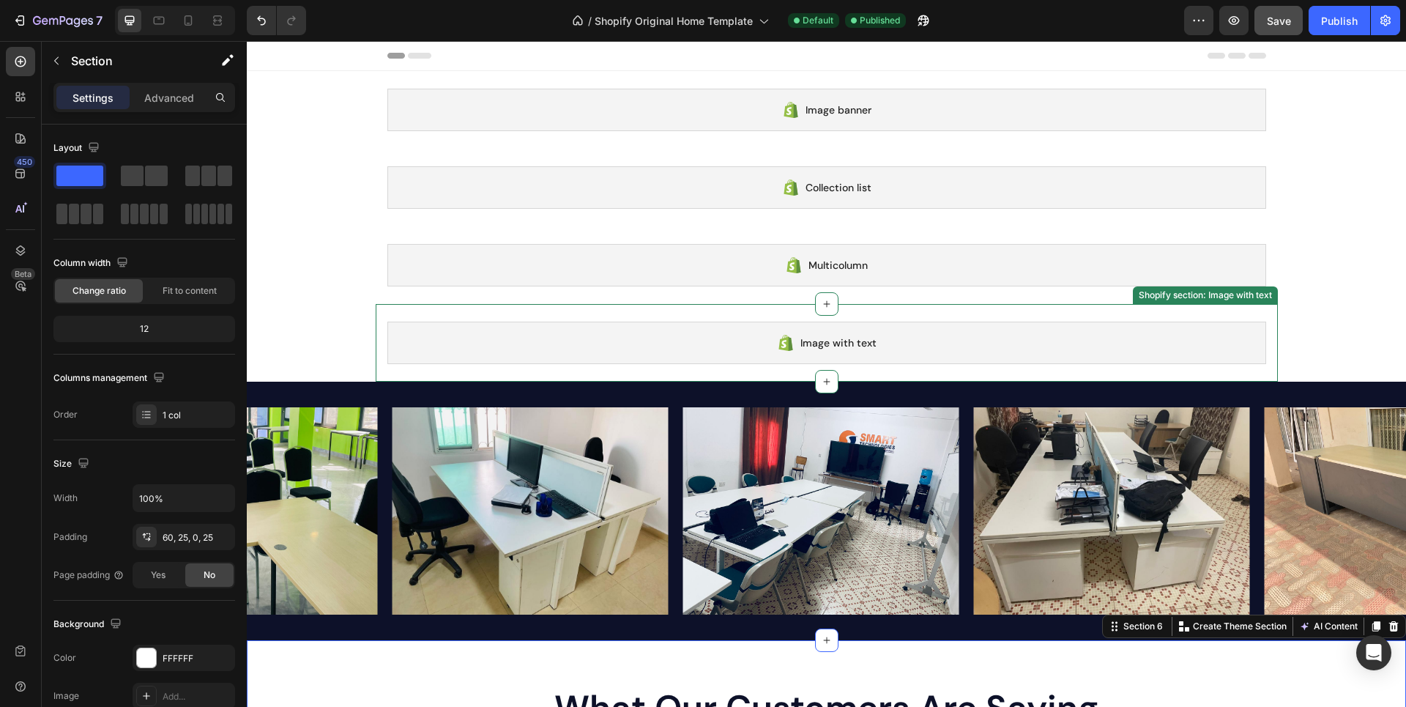
click at [489, 340] on div "Image with text" at bounding box center [826, 343] width 879 height 42
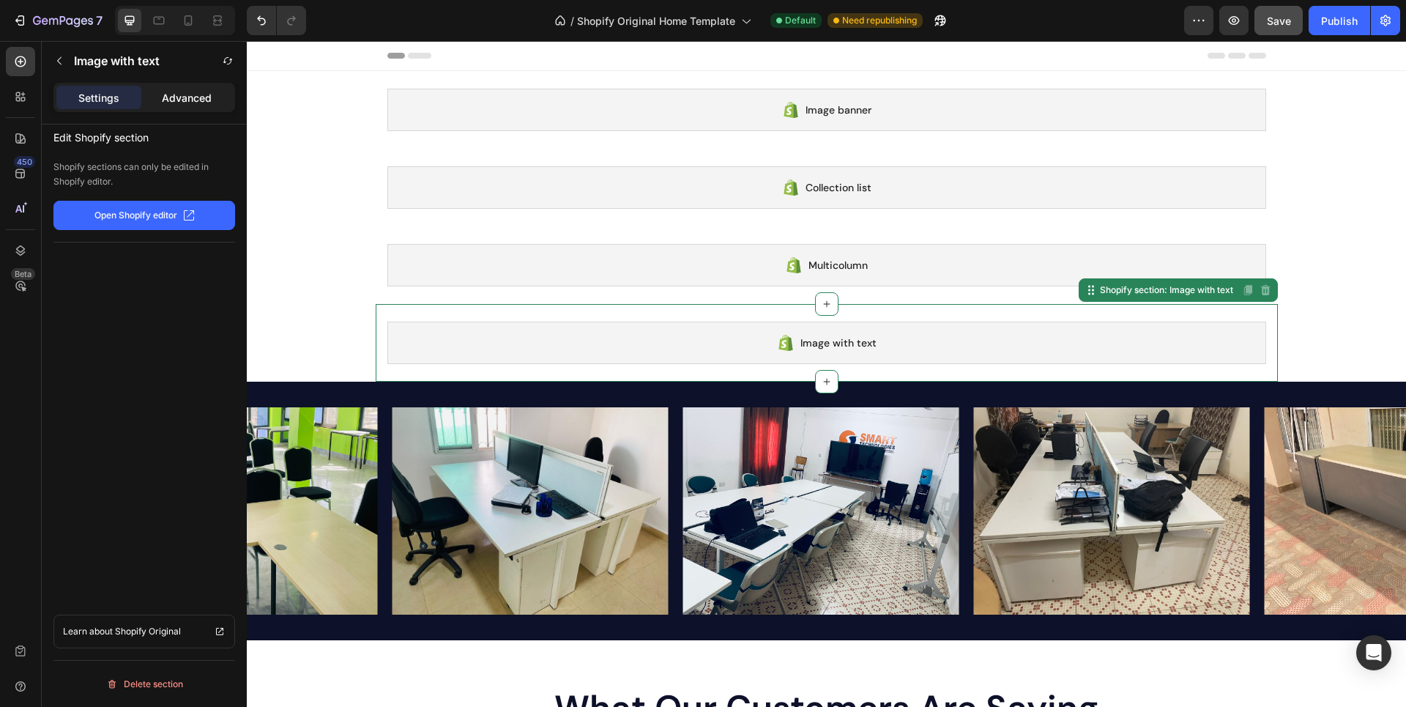
click at [213, 98] on div "Advanced" at bounding box center [186, 97] width 85 height 23
click at [123, 100] on div "Settings" at bounding box center [98, 97] width 85 height 23
click at [1285, 22] on span "Save" at bounding box center [1279, 21] width 24 height 12
click at [1323, 22] on div "Publish" at bounding box center [1339, 20] width 37 height 15
click at [1198, 22] on icon "button" at bounding box center [1199, 20] width 15 height 15
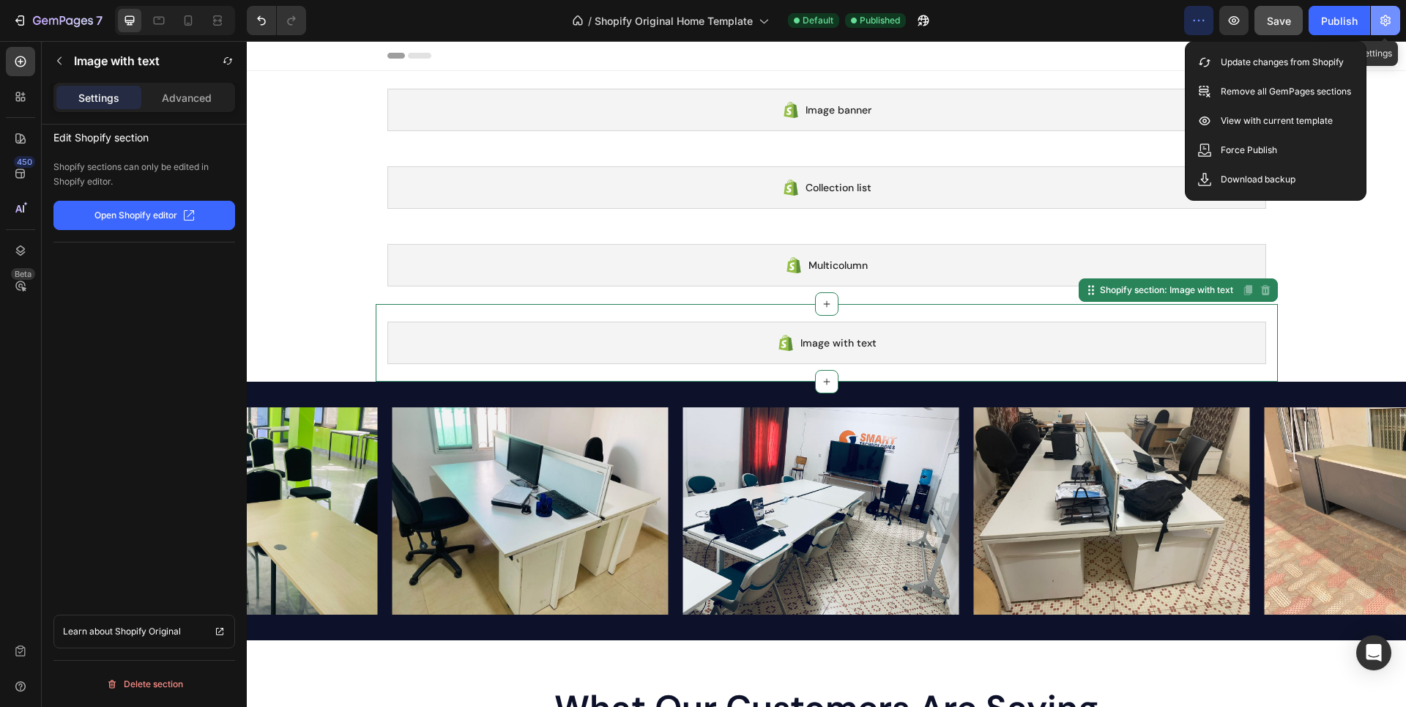
click at [1382, 19] on icon "button" at bounding box center [1386, 20] width 10 height 11
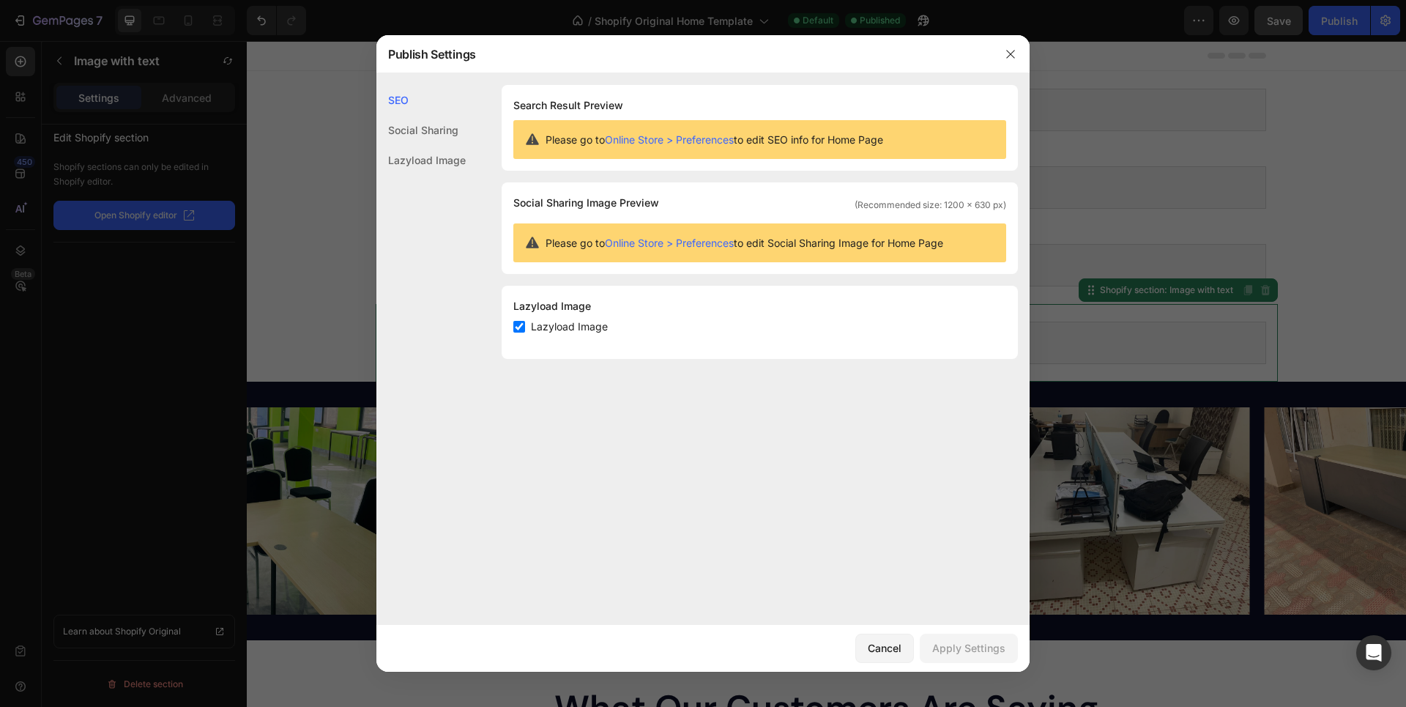
click at [7, 605] on div at bounding box center [703, 353] width 1406 height 707
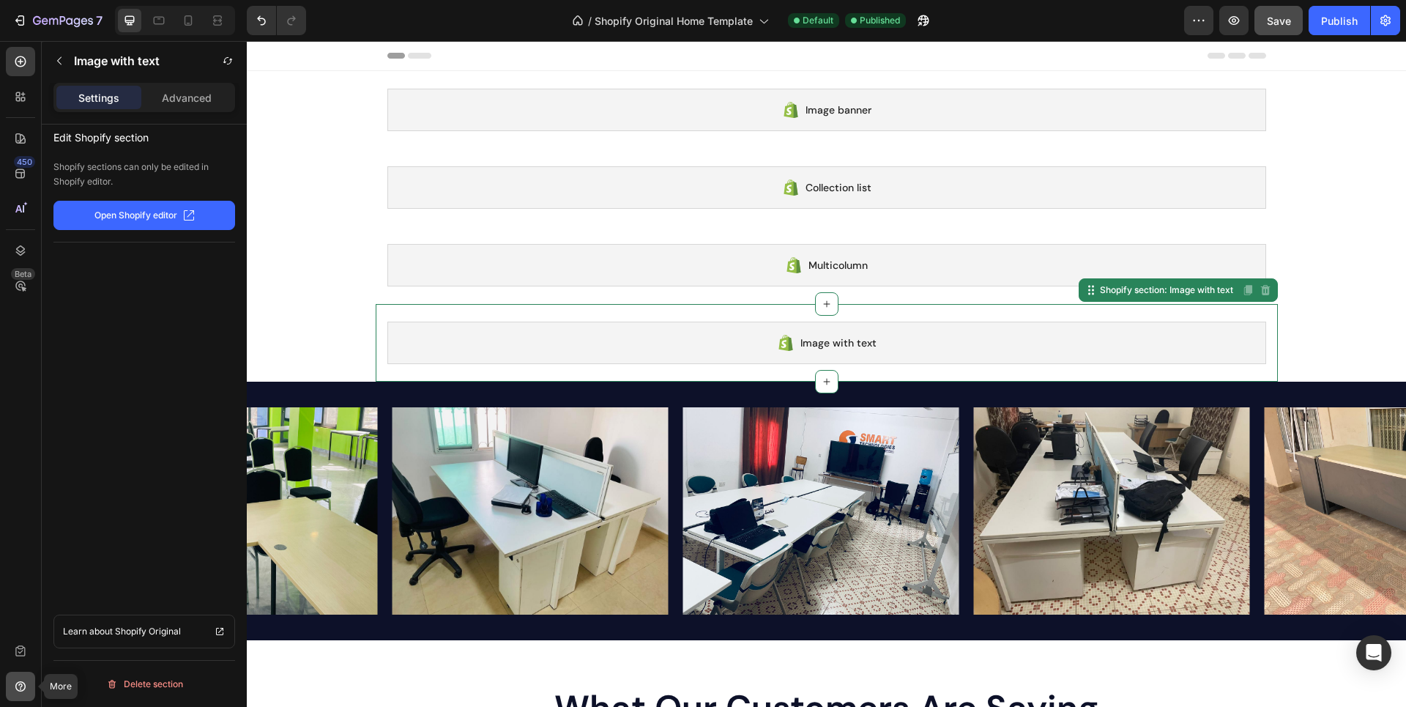
click at [14, 686] on icon at bounding box center [20, 686] width 15 height 15
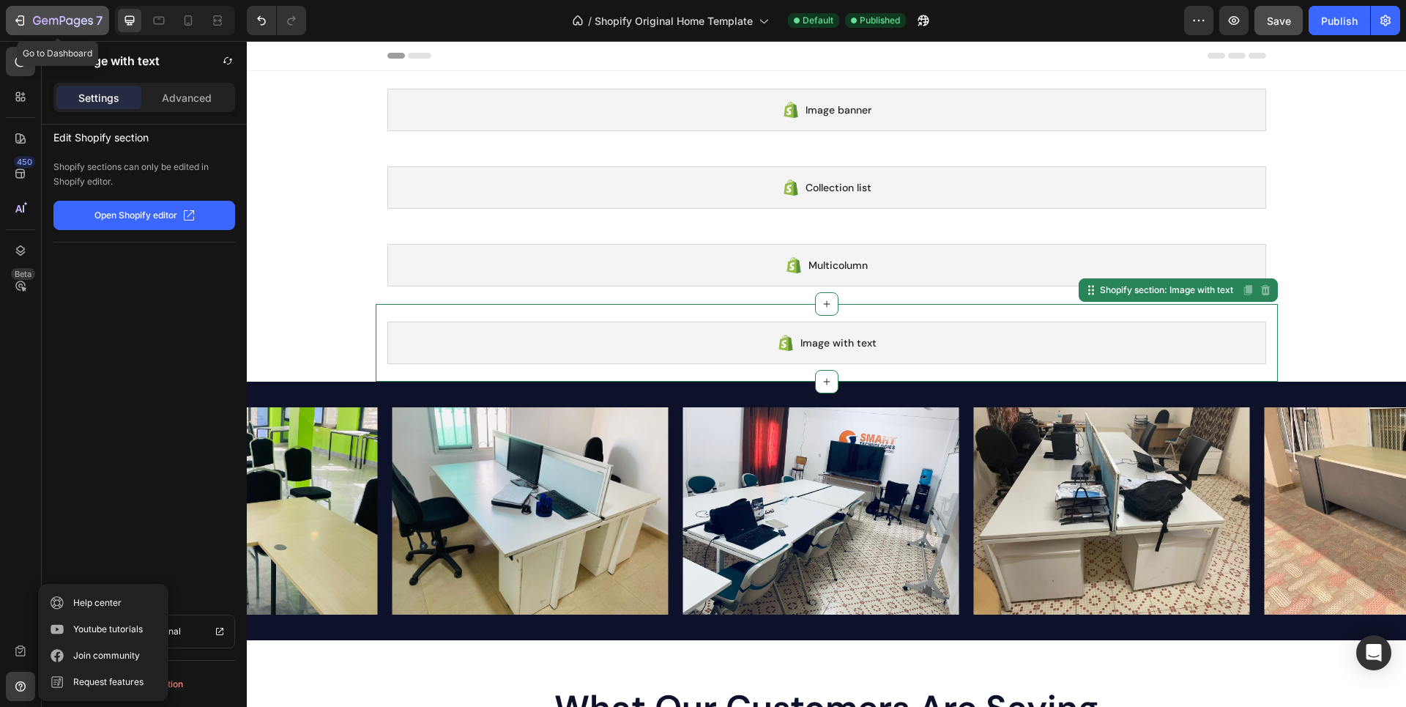
click at [43, 18] on icon "button" at bounding box center [63, 21] width 60 height 12
